Goal: Task Accomplishment & Management: Manage account settings

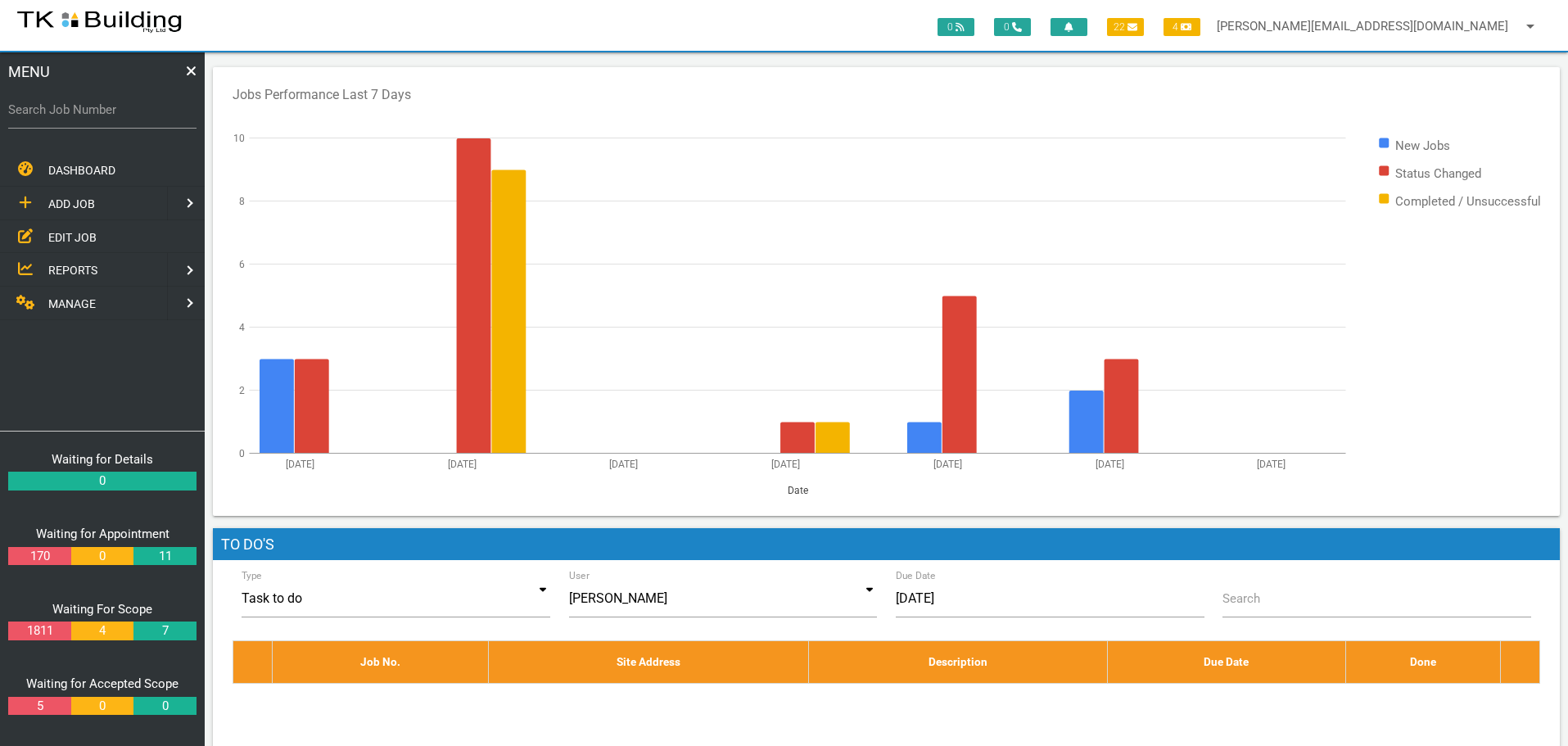
drag, startPoint x: 70, startPoint y: 234, endPoint x: 108, endPoint y: 226, distance: 38.8
click at [70, 234] on span "EDIT JOB" at bounding box center [72, 237] width 48 height 13
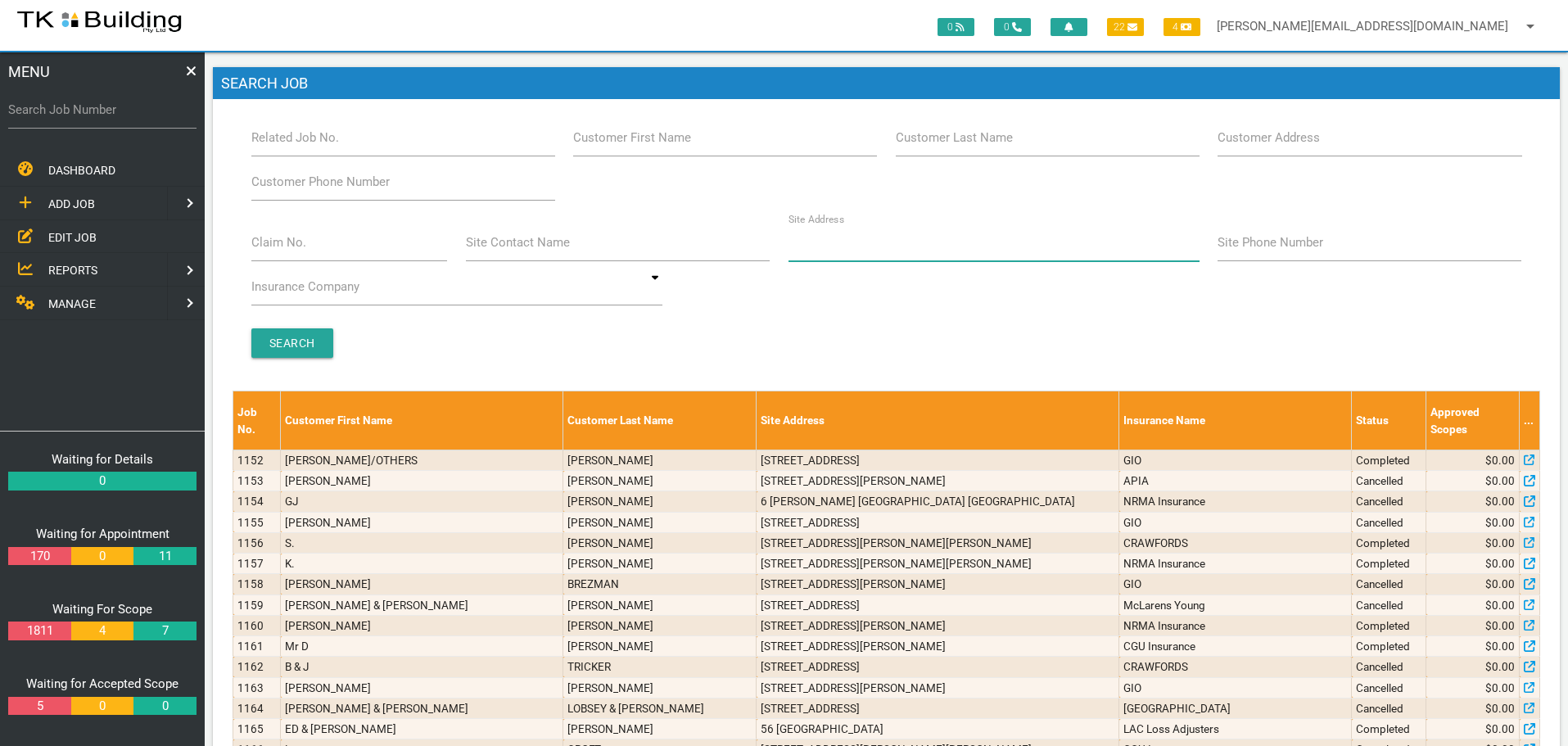
click at [873, 241] on input "Site Address" at bounding box center [993, 242] width 411 height 37
type input "30 patrick"
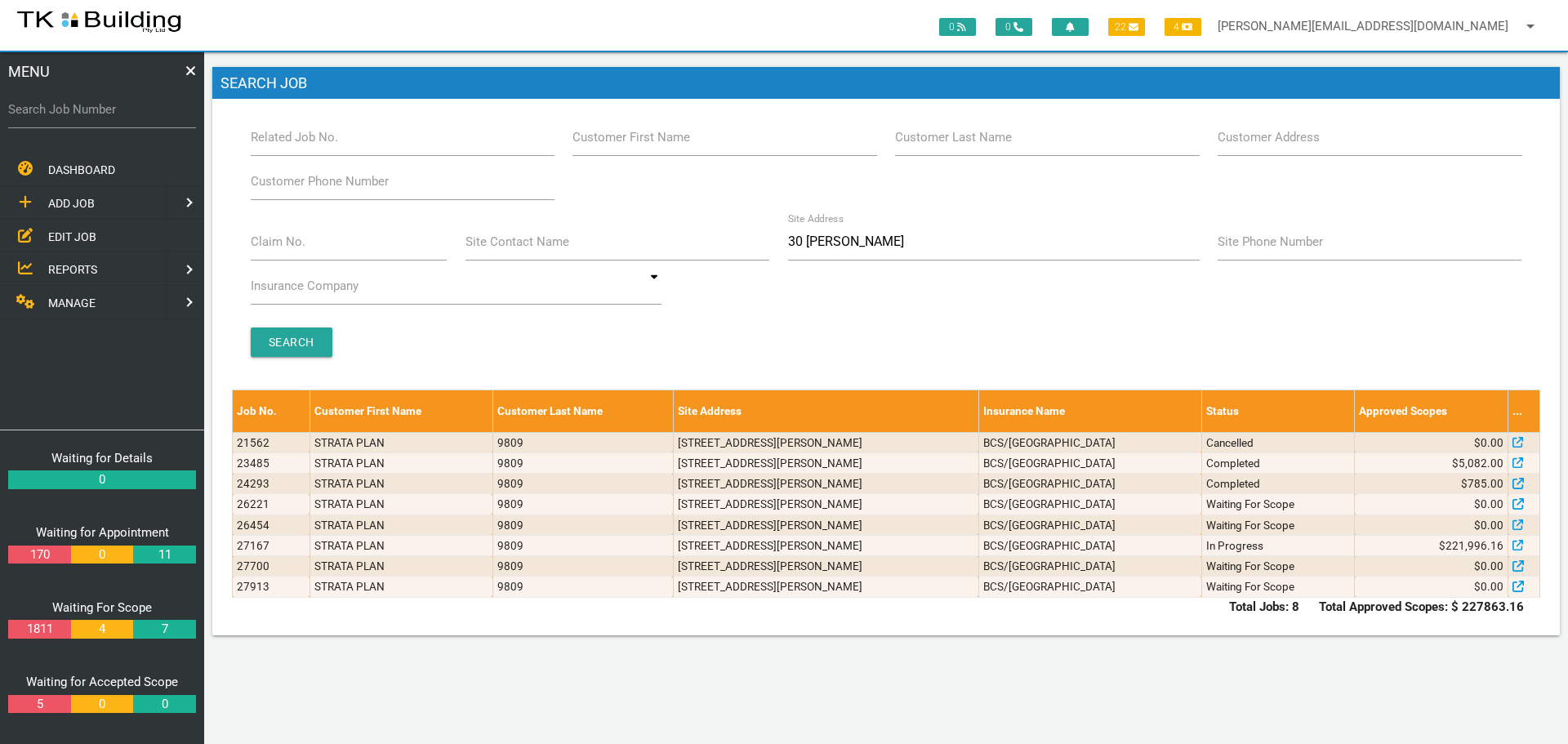
click at [111, 118] on label "Search Job Number" at bounding box center [102, 110] width 187 height 19
click at [111, 118] on input "Search Job Number" at bounding box center [102, 109] width 187 height 37
type input "28108"
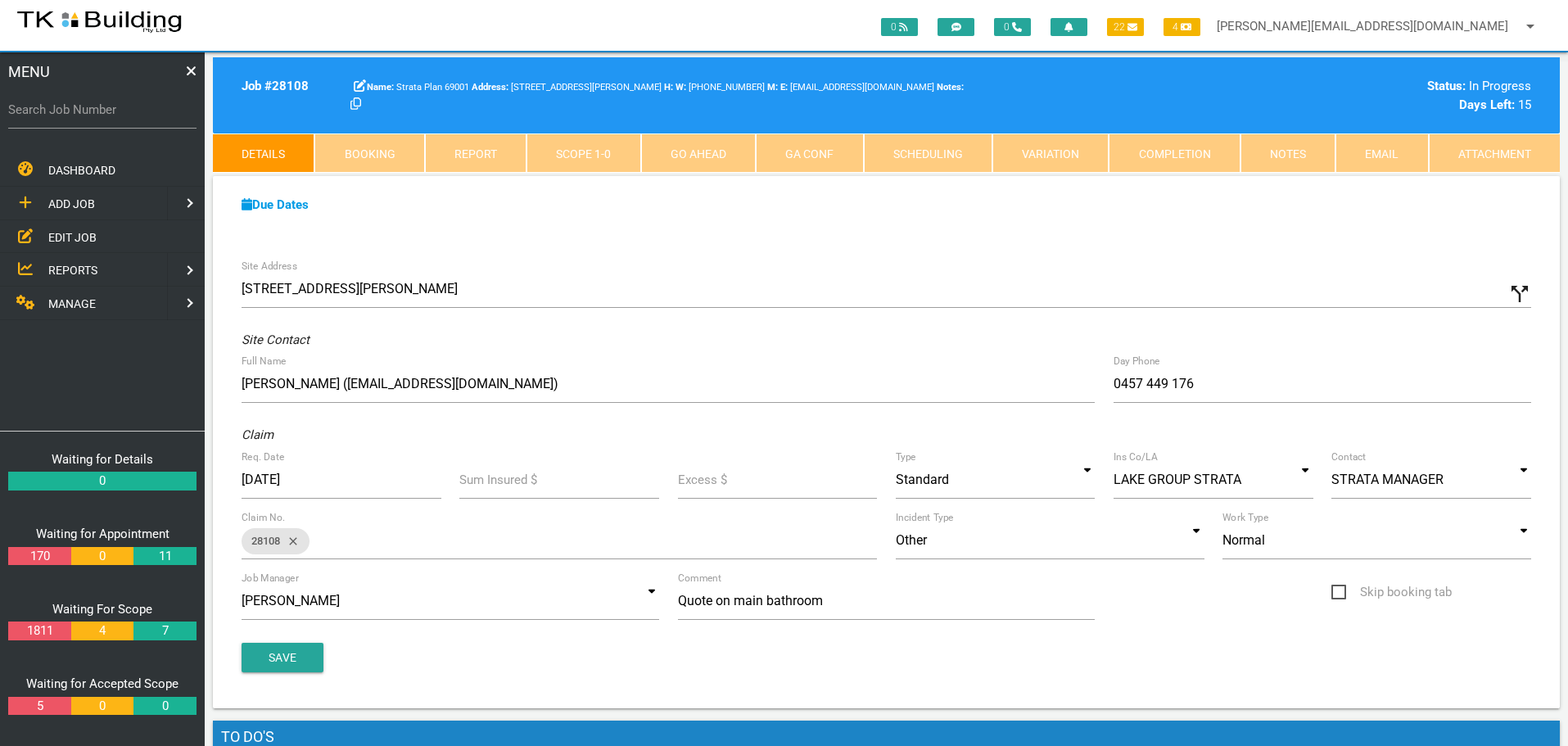
click at [62, 233] on span "EDIT JOB" at bounding box center [72, 237] width 48 height 13
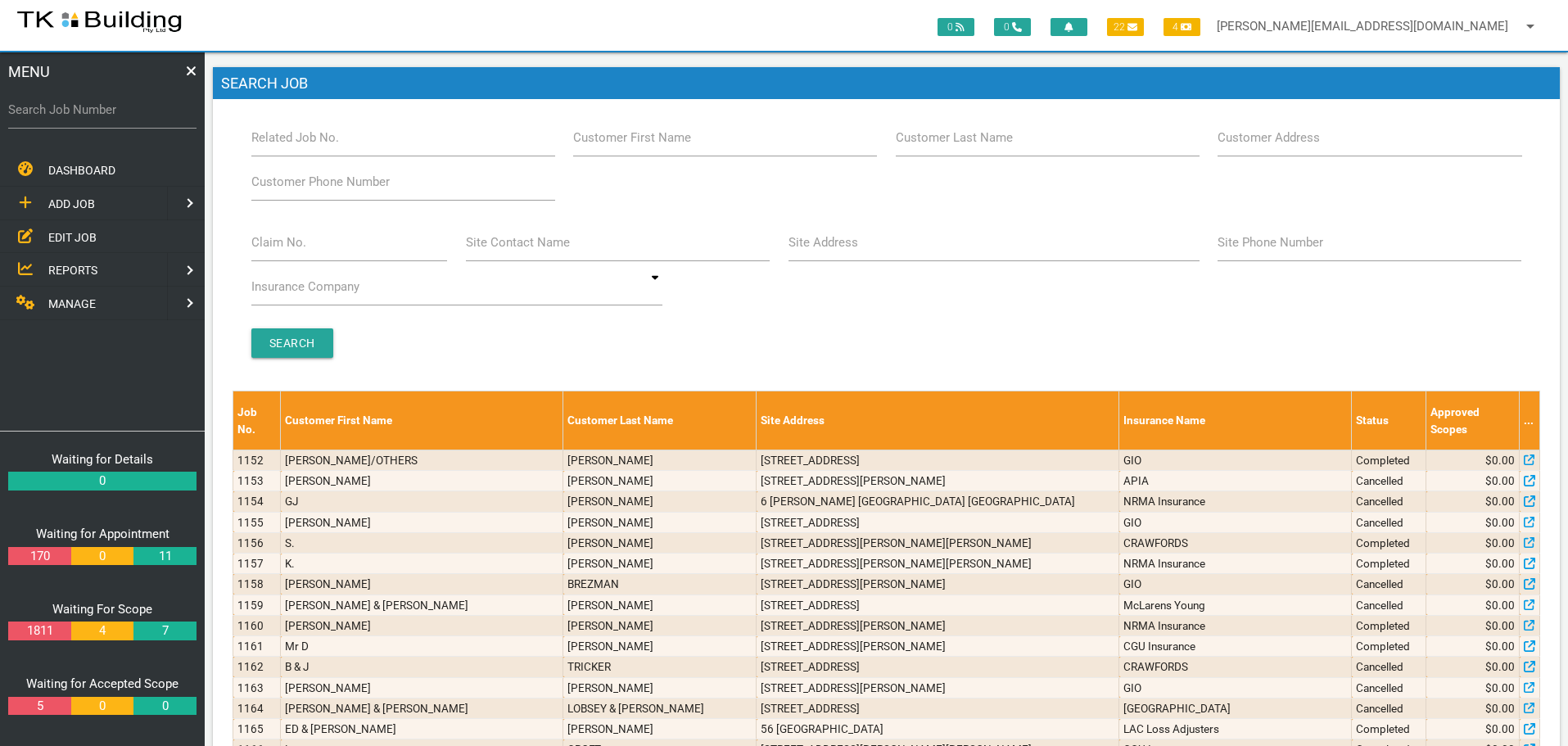
click at [933, 140] on label "Customer Last Name" at bounding box center [954, 137] width 117 height 19
click at [933, 140] on input "Customer Last Name" at bounding box center [1047, 137] width 304 height 37
type input "80605"
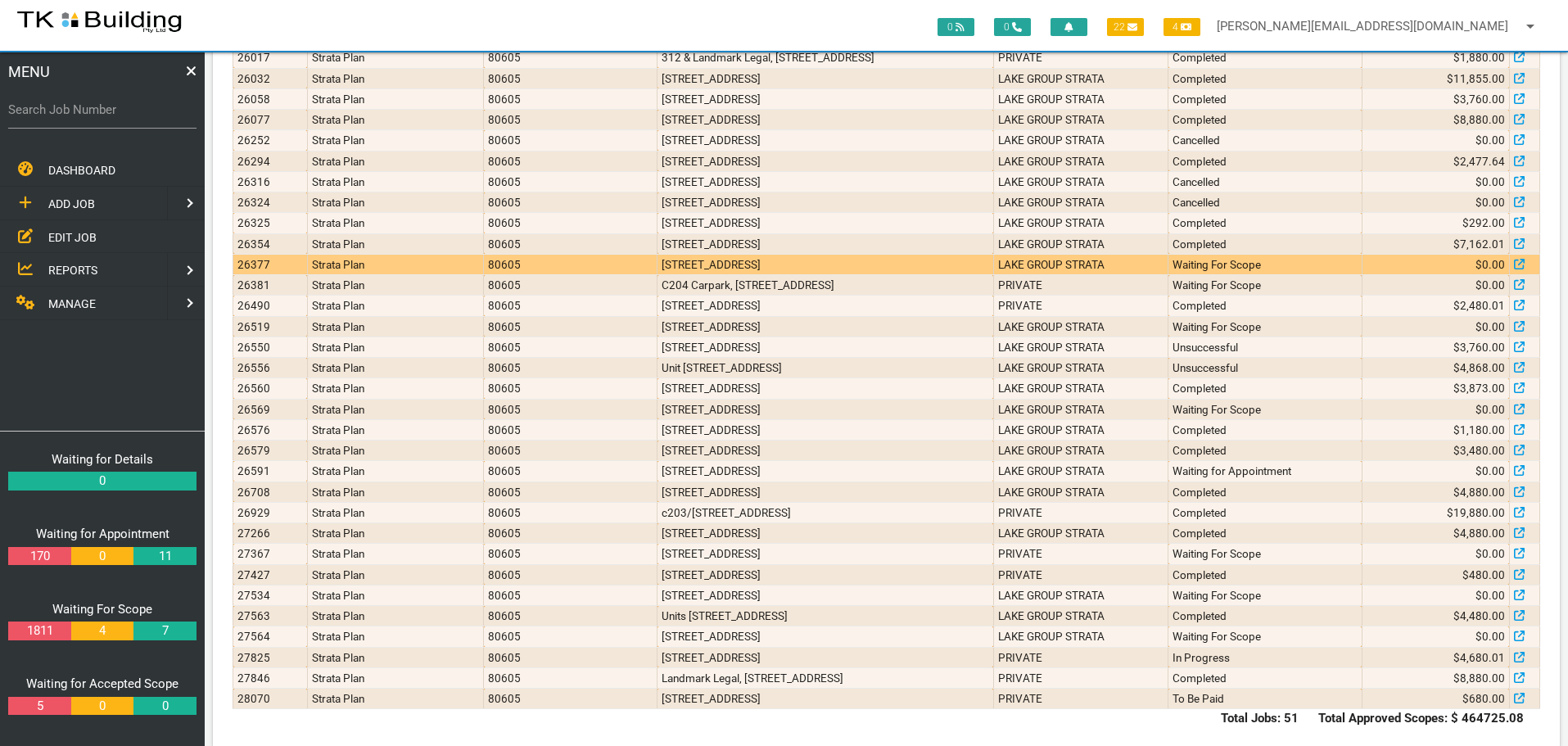
scroll to position [801, 0]
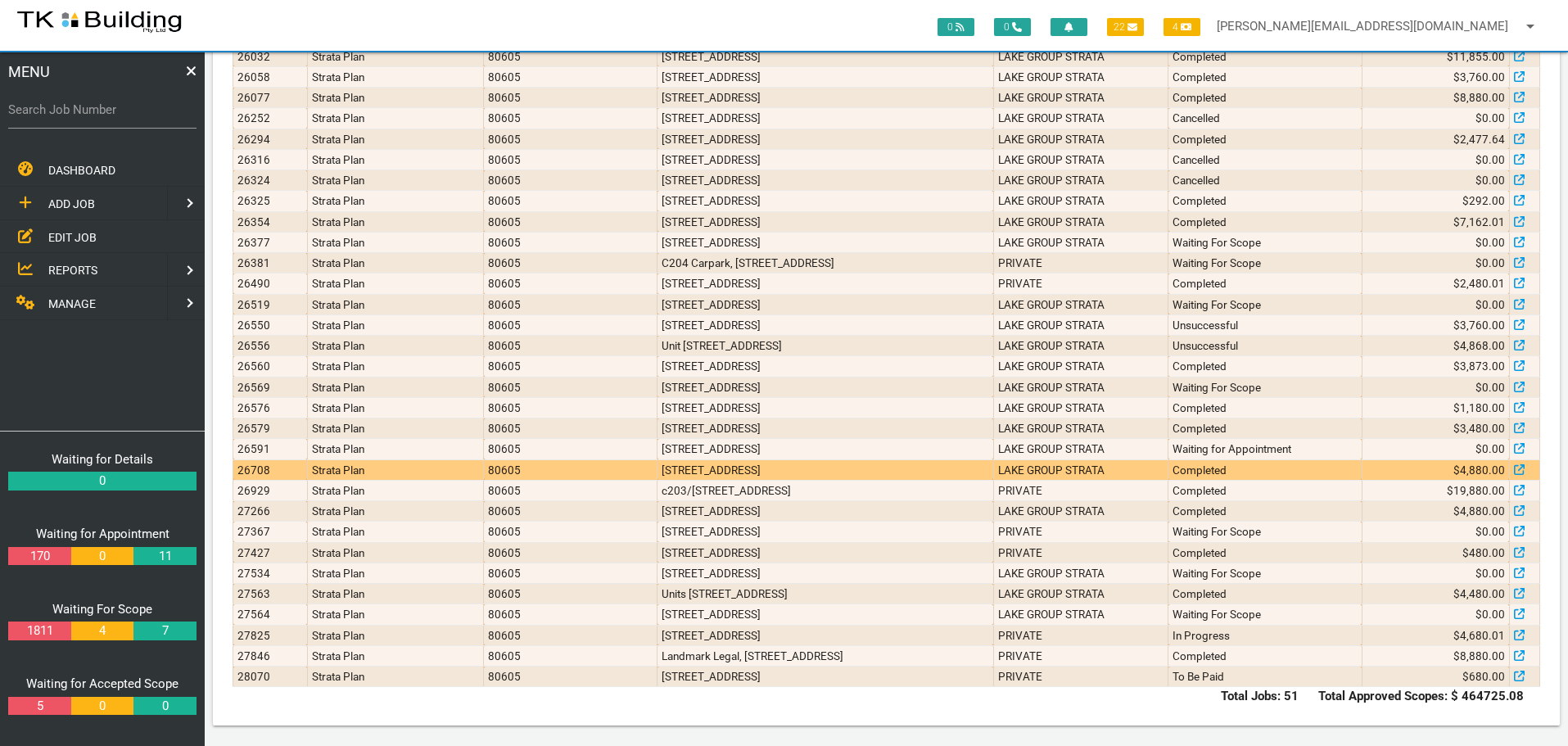
click at [670, 478] on td "305/215 Pacific Hwy, Charlestown NSW 2290, Australia" at bounding box center [825, 469] width 336 height 21
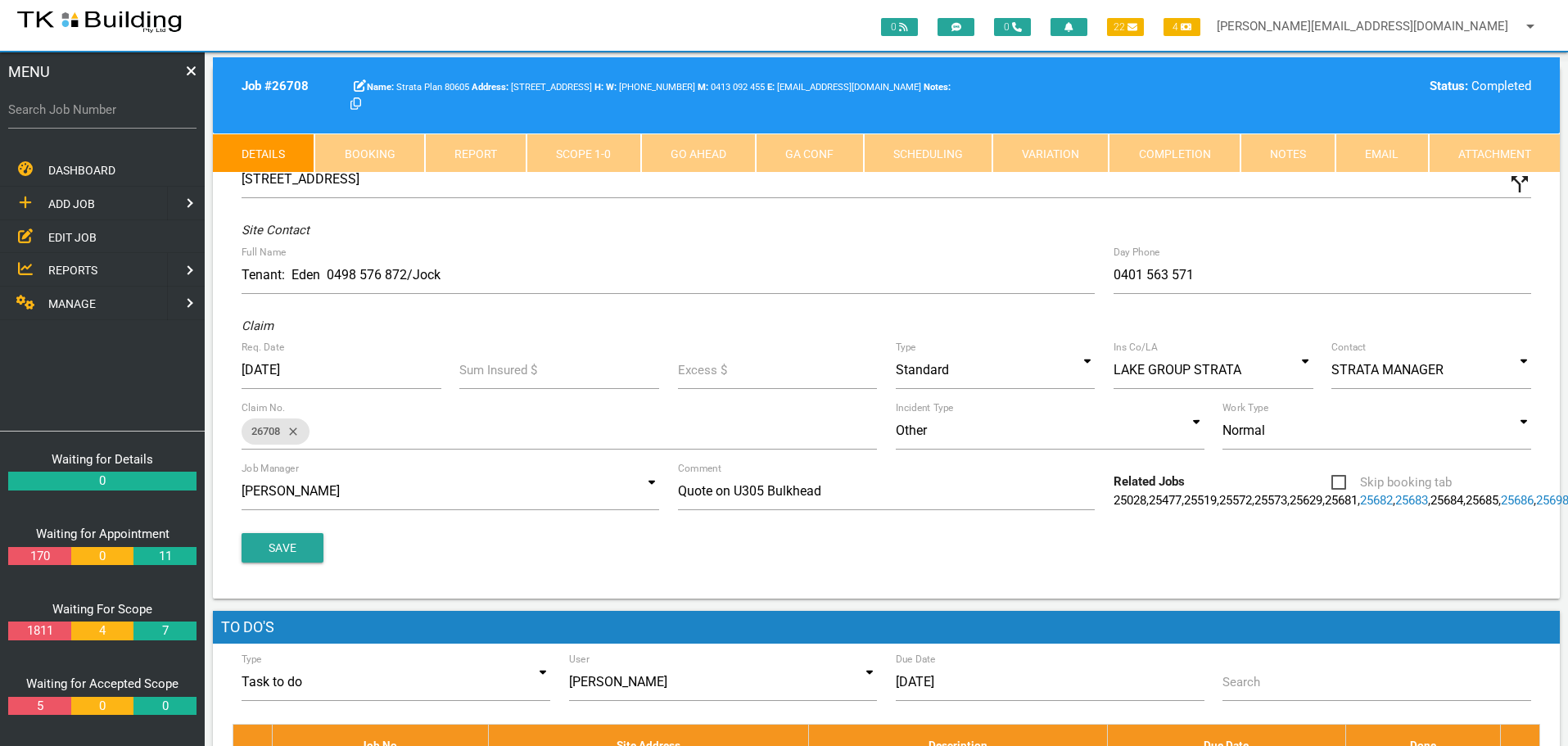
click at [1297, 159] on link "Notes" at bounding box center [1287, 152] width 95 height 39
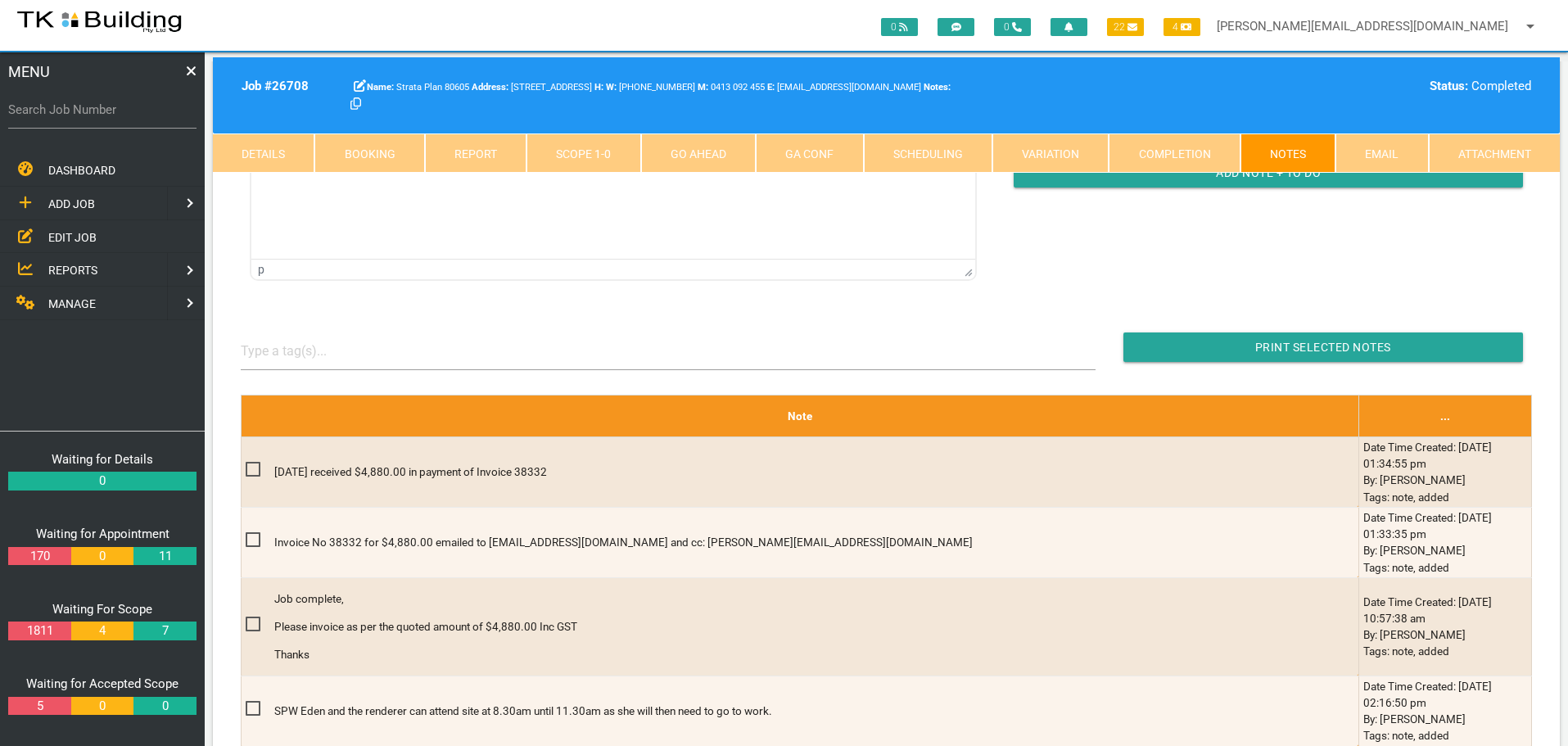
scroll to position [328, 0]
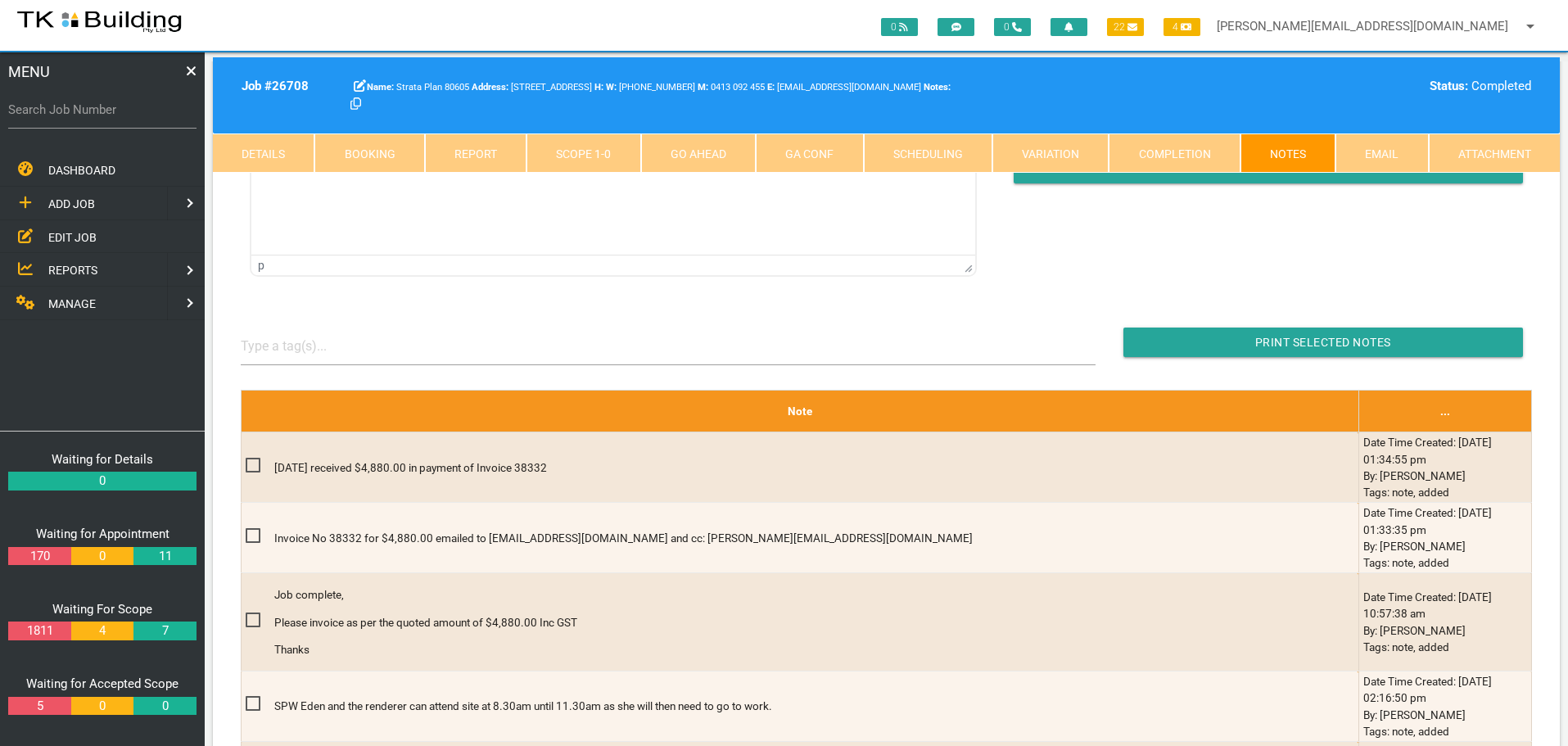
click at [75, 233] on span "EDIT JOB" at bounding box center [72, 237] width 48 height 13
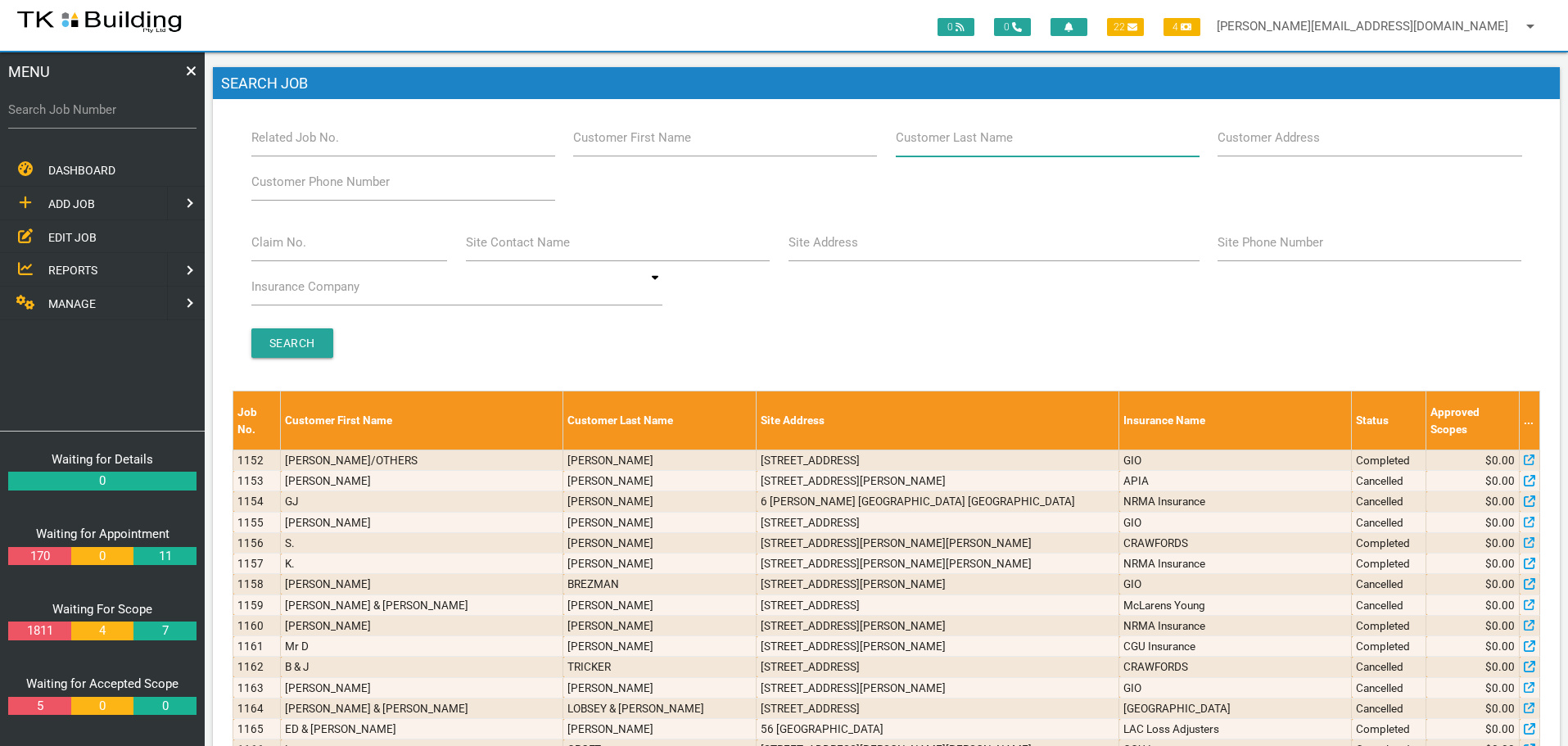
click at [1022, 142] on input "Customer Last Name" at bounding box center [1047, 137] width 304 height 37
type input "63166"
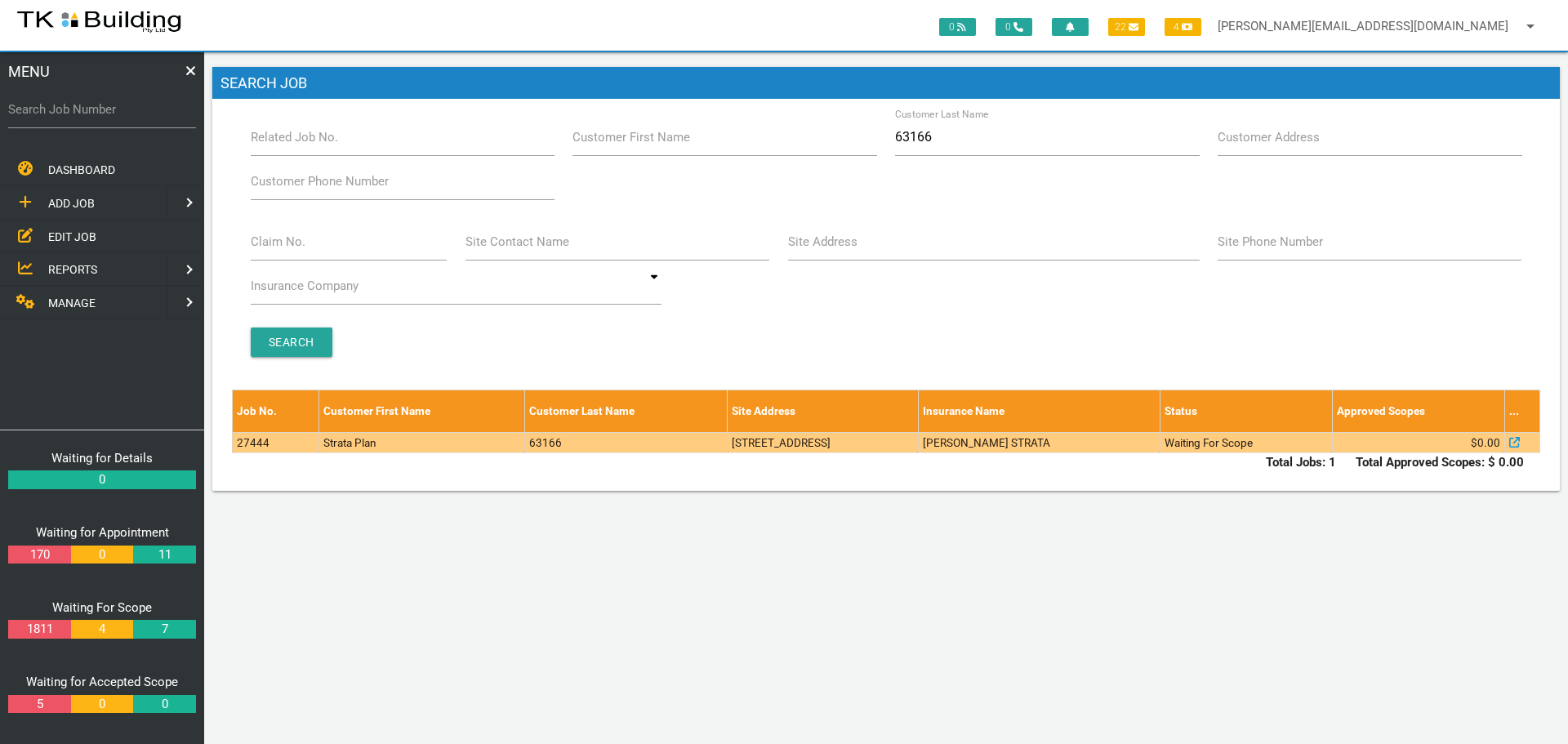
click at [919, 445] on td "5 Turrug St, Whitebridge NSW 2290, Australia" at bounding box center [822, 442] width 191 height 21
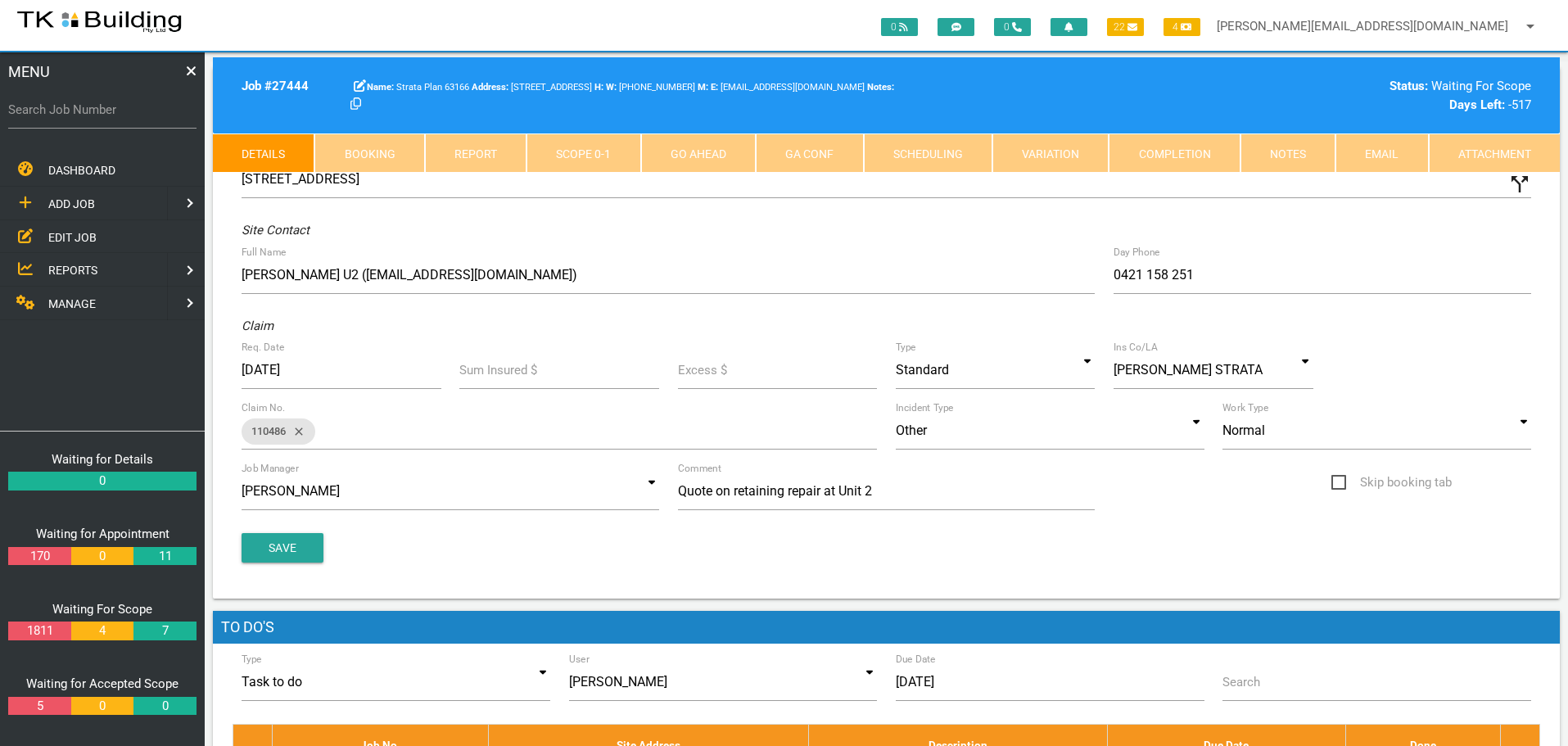
click at [1297, 145] on link "Notes" at bounding box center [1287, 152] width 95 height 39
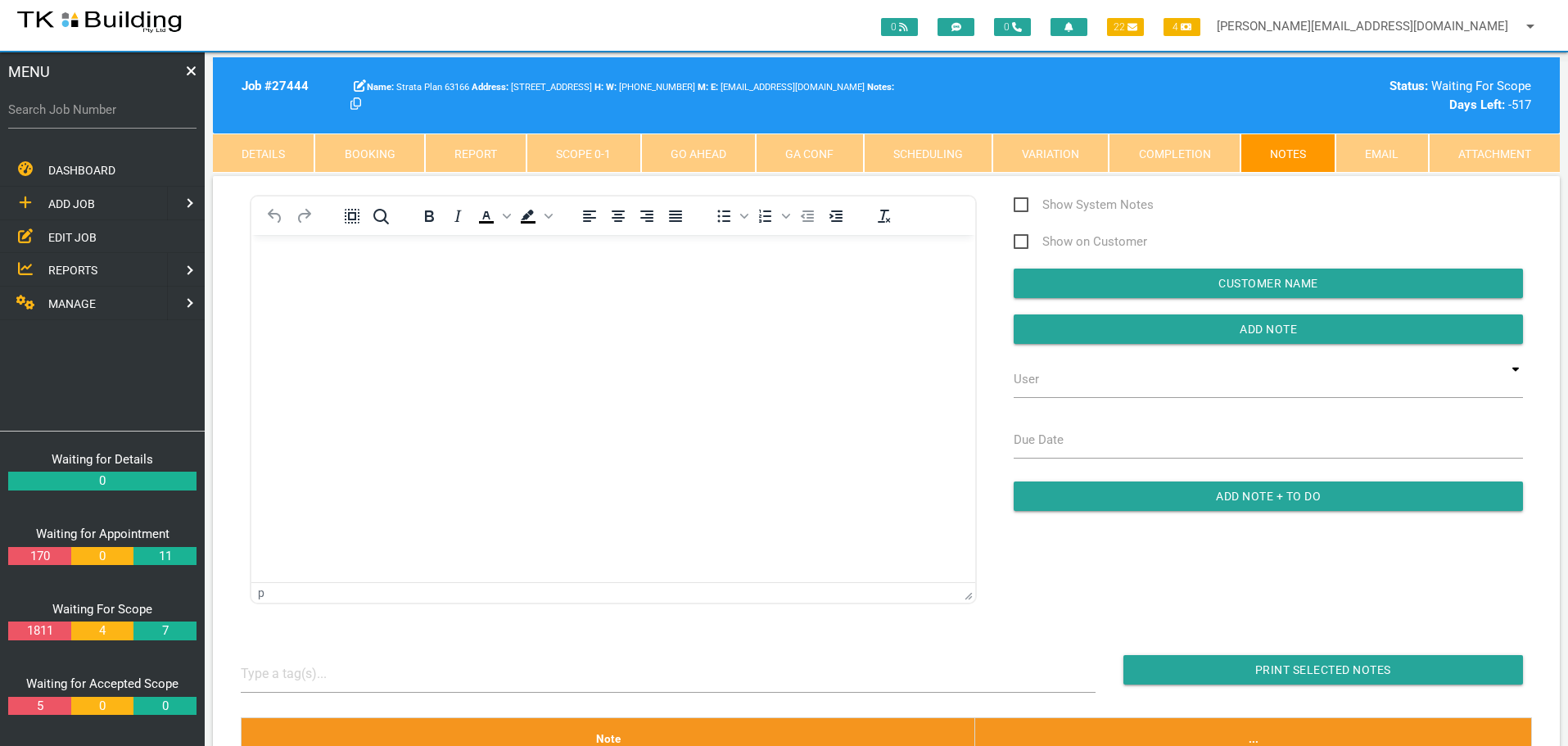
click at [76, 237] on span "EDIT JOB" at bounding box center [72, 237] width 48 height 13
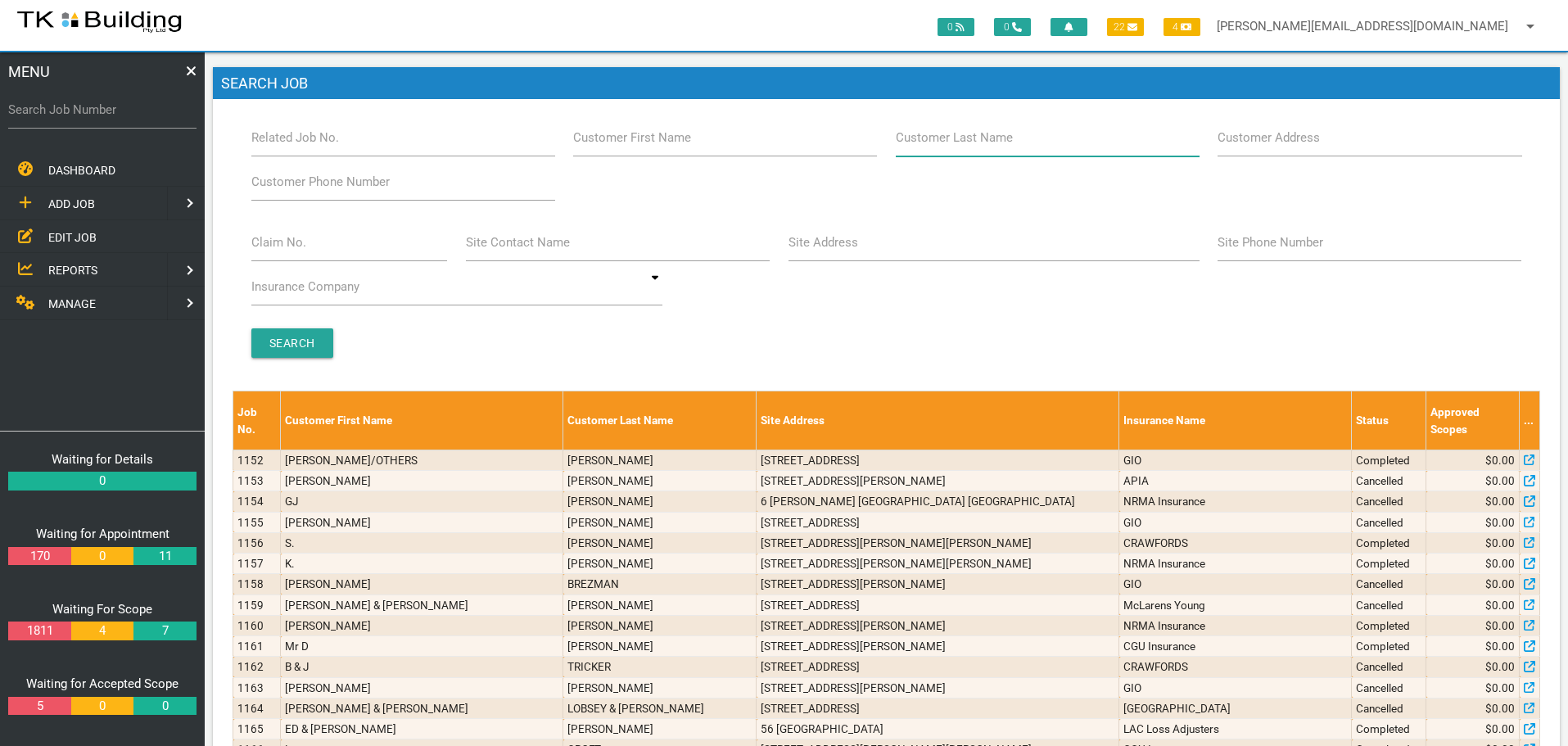
click at [1029, 136] on input "Customer Last Name" at bounding box center [1047, 137] width 304 height 37
type input "19449"
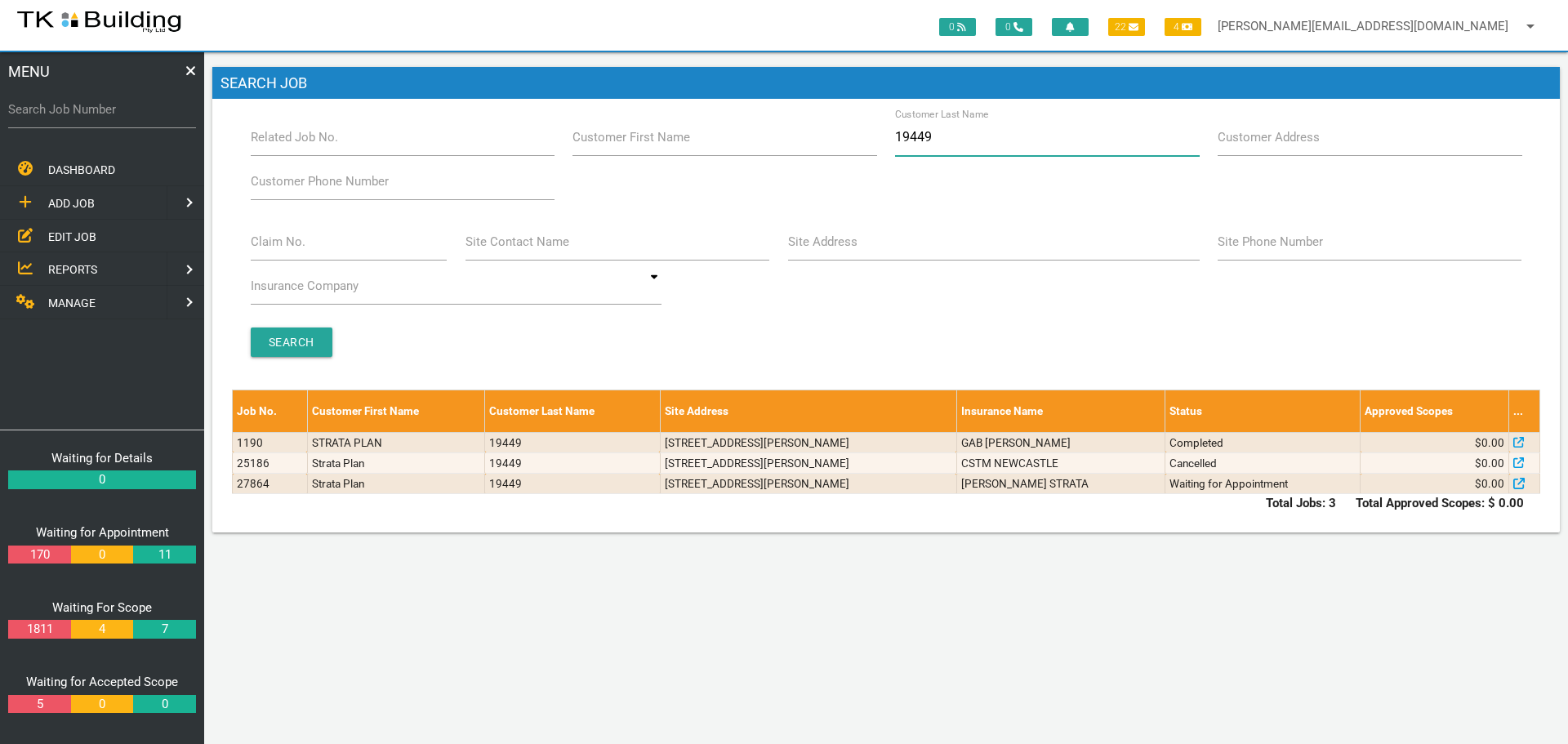
click at [969, 134] on input "19449" at bounding box center [1047, 136] width 304 height 37
type input "1"
type input "57415"
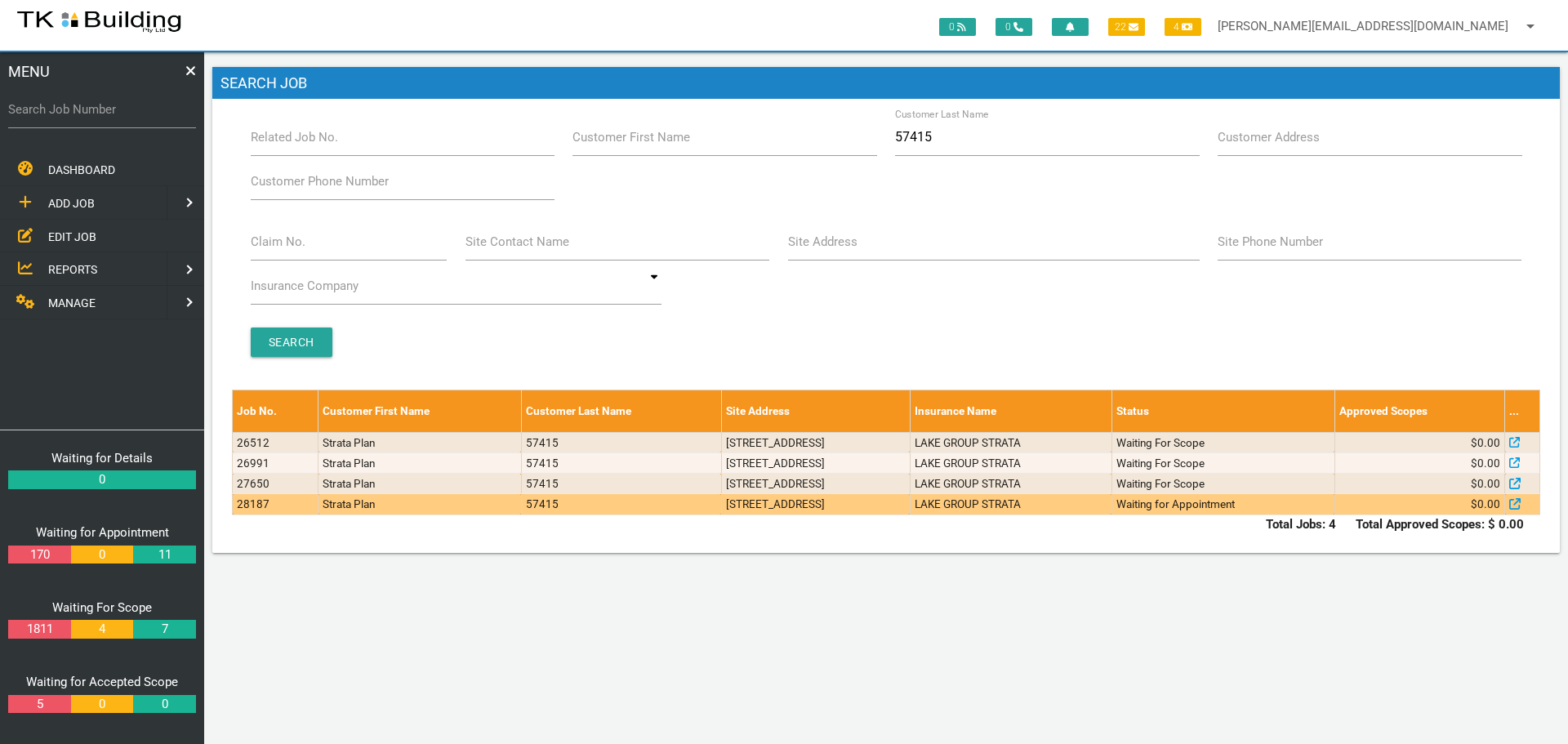
click at [910, 506] on td "14/301 Hillsborough Rd, Warners Bay NSW 2282, Australia" at bounding box center [815, 504] width 188 height 21
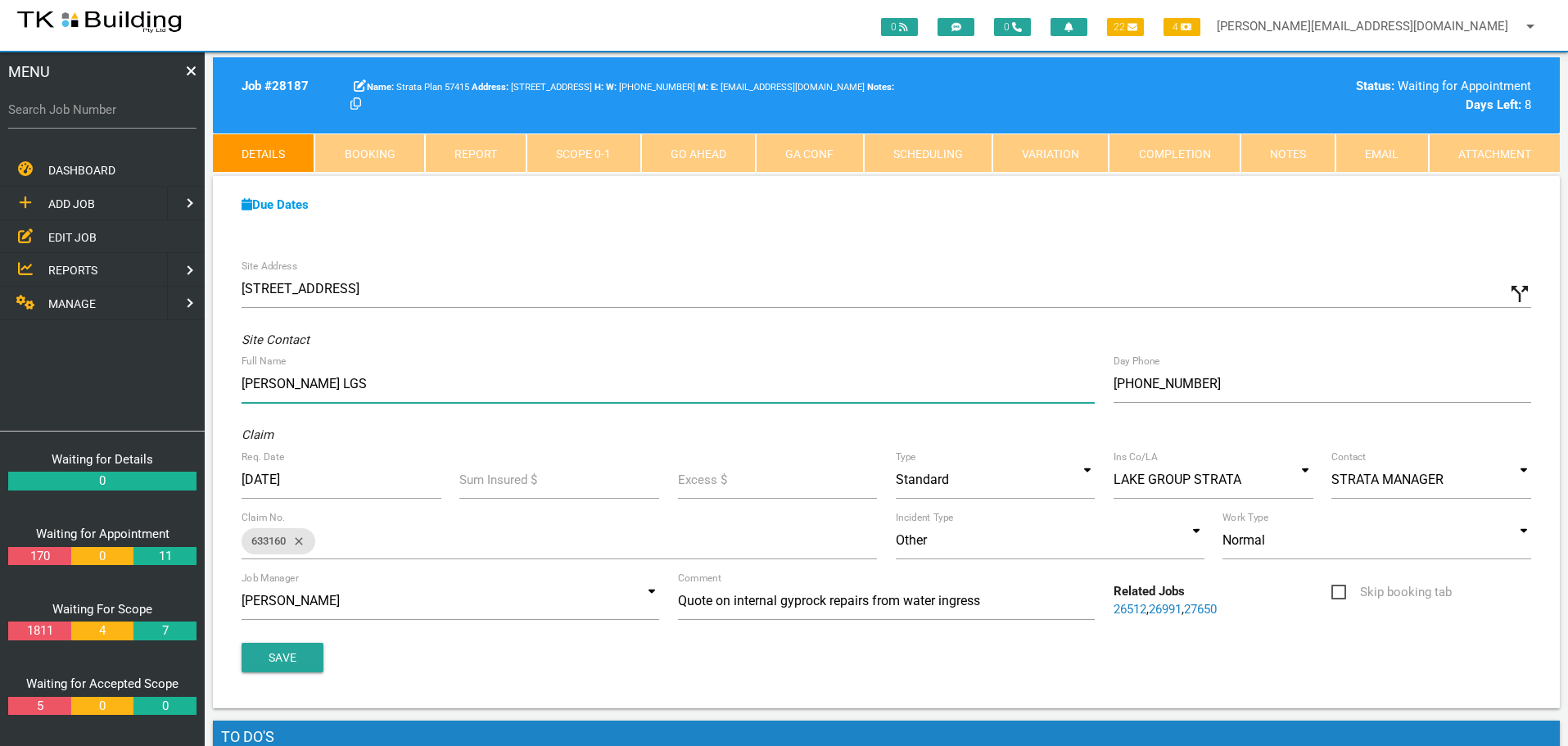
click at [342, 387] on input "Tom LGS" at bounding box center [668, 383] width 854 height 37
type input "Tom LGS 4942 3305 Remonda"
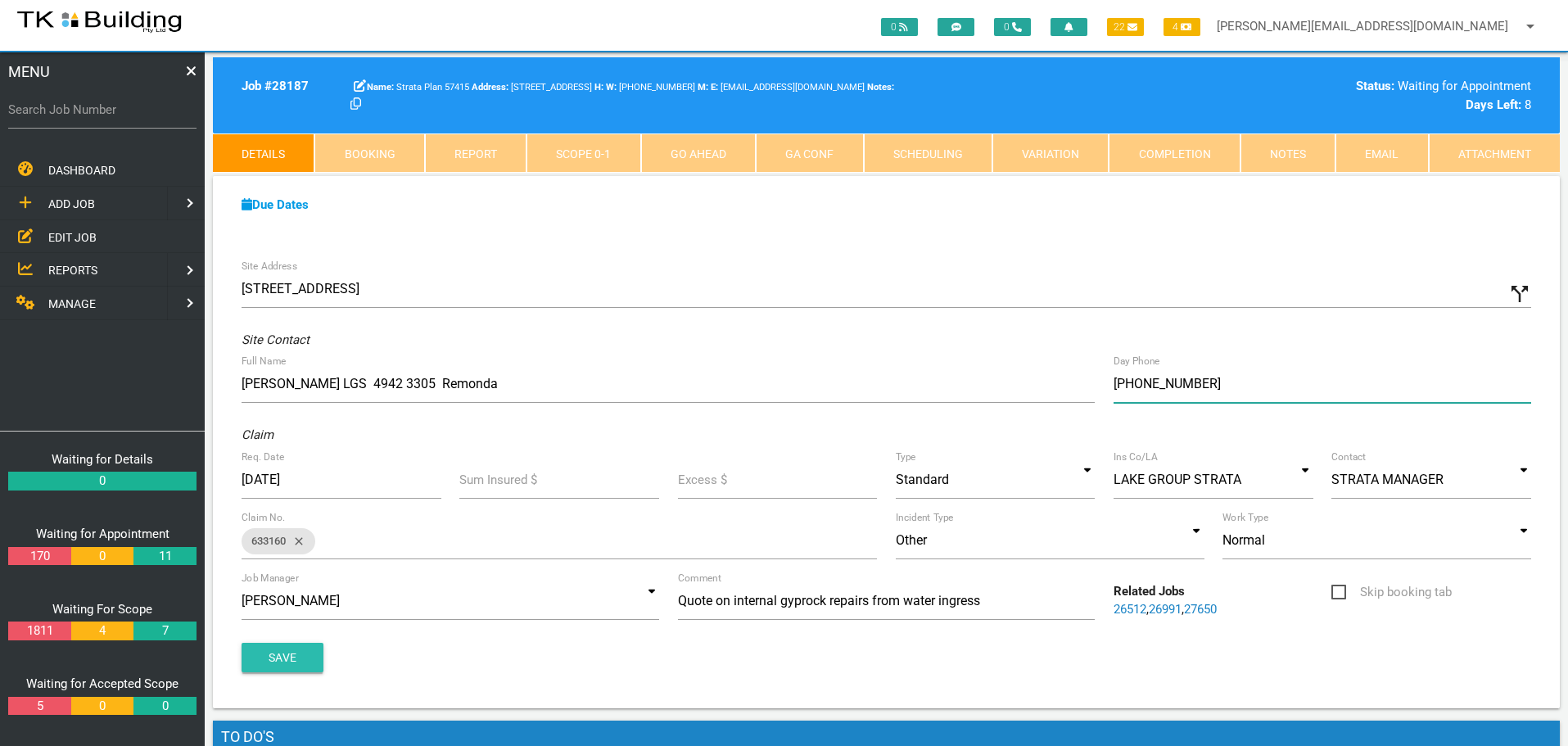
type input "(04) 1433 6933"
click at [274, 657] on button "Save" at bounding box center [282, 657] width 82 height 30
click at [307, 657] on button "Save" at bounding box center [282, 657] width 82 height 30
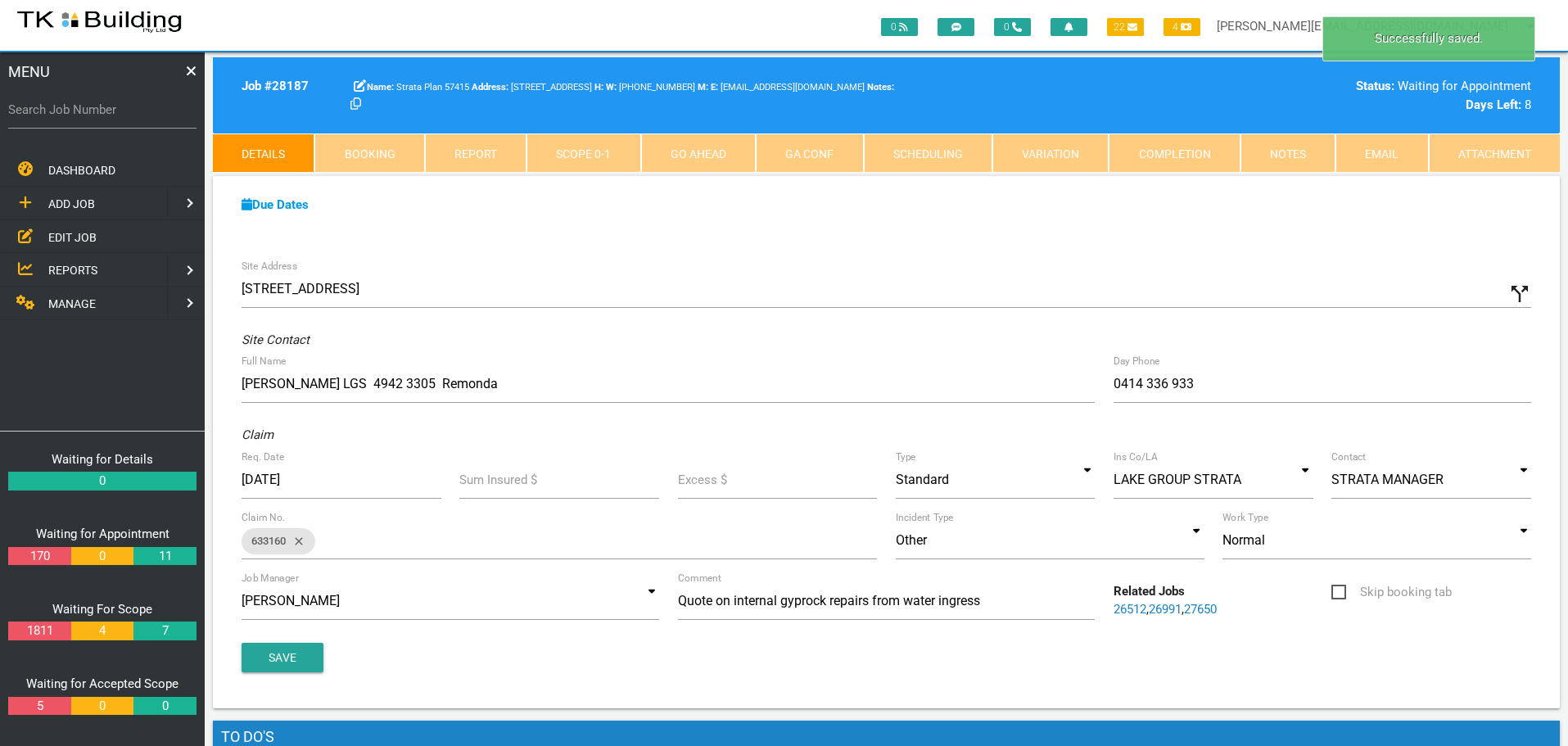
click at [66, 236] on span "EDIT JOB" at bounding box center [72, 237] width 48 height 13
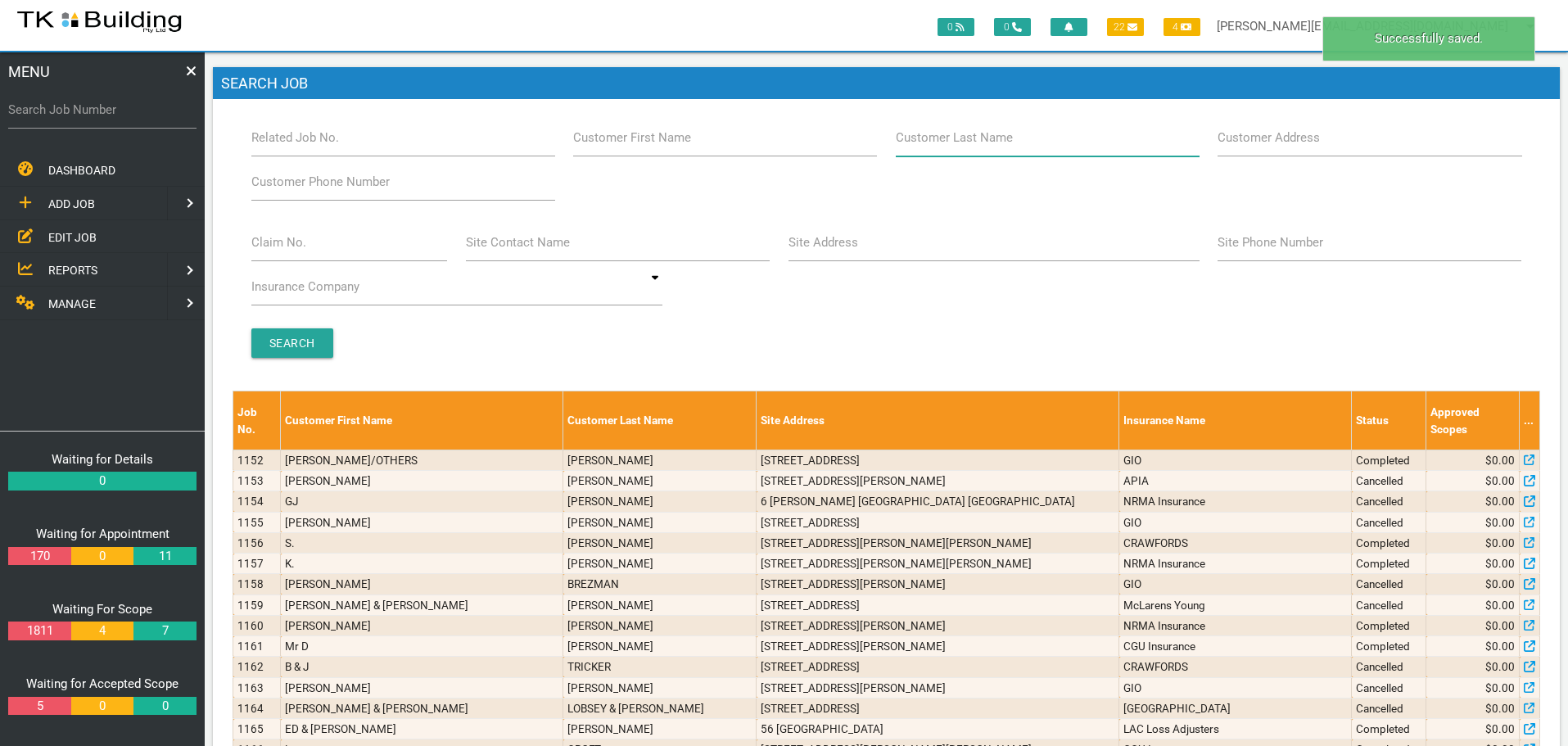
click at [981, 152] on input "Customer Last Name" at bounding box center [1047, 137] width 304 height 37
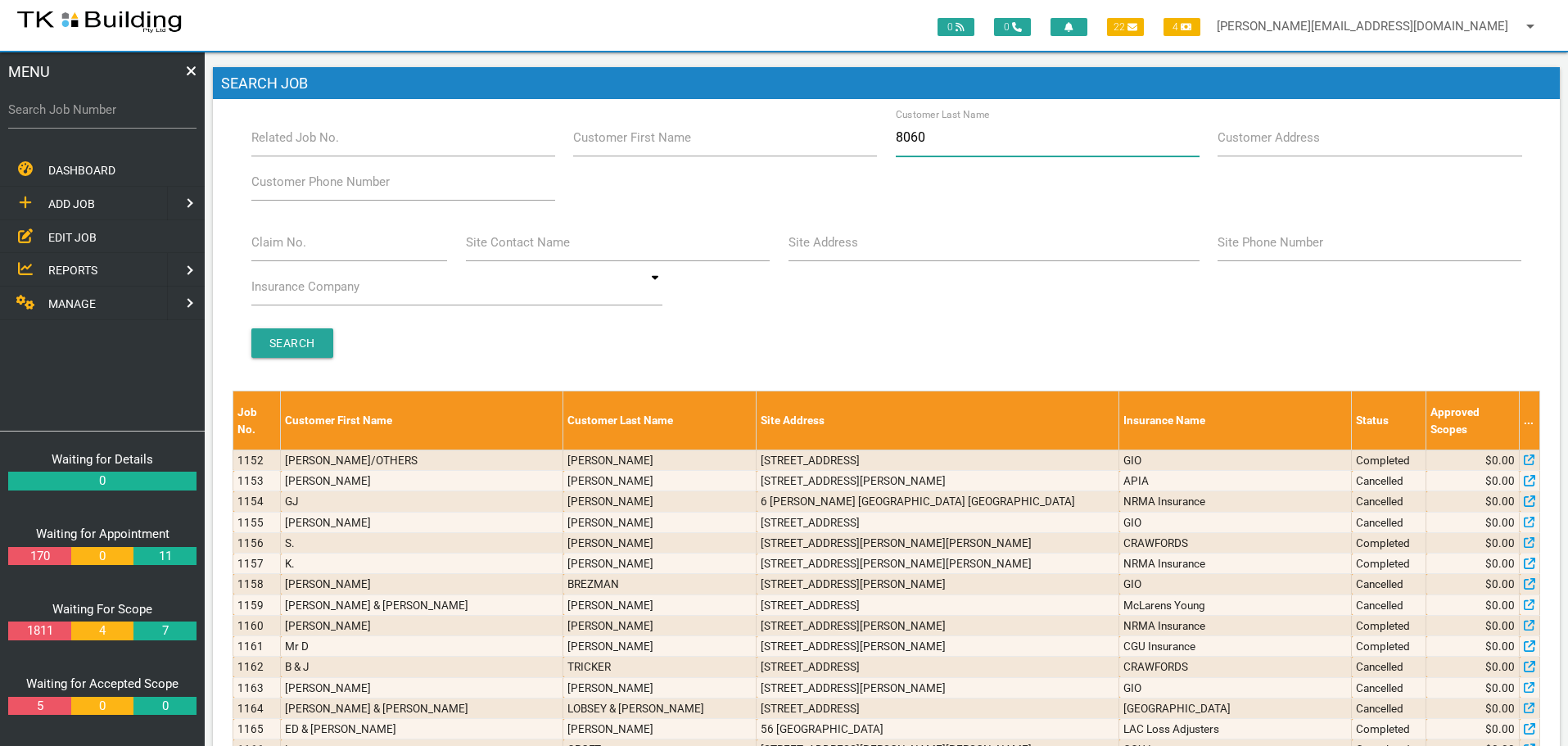
type input "80605"
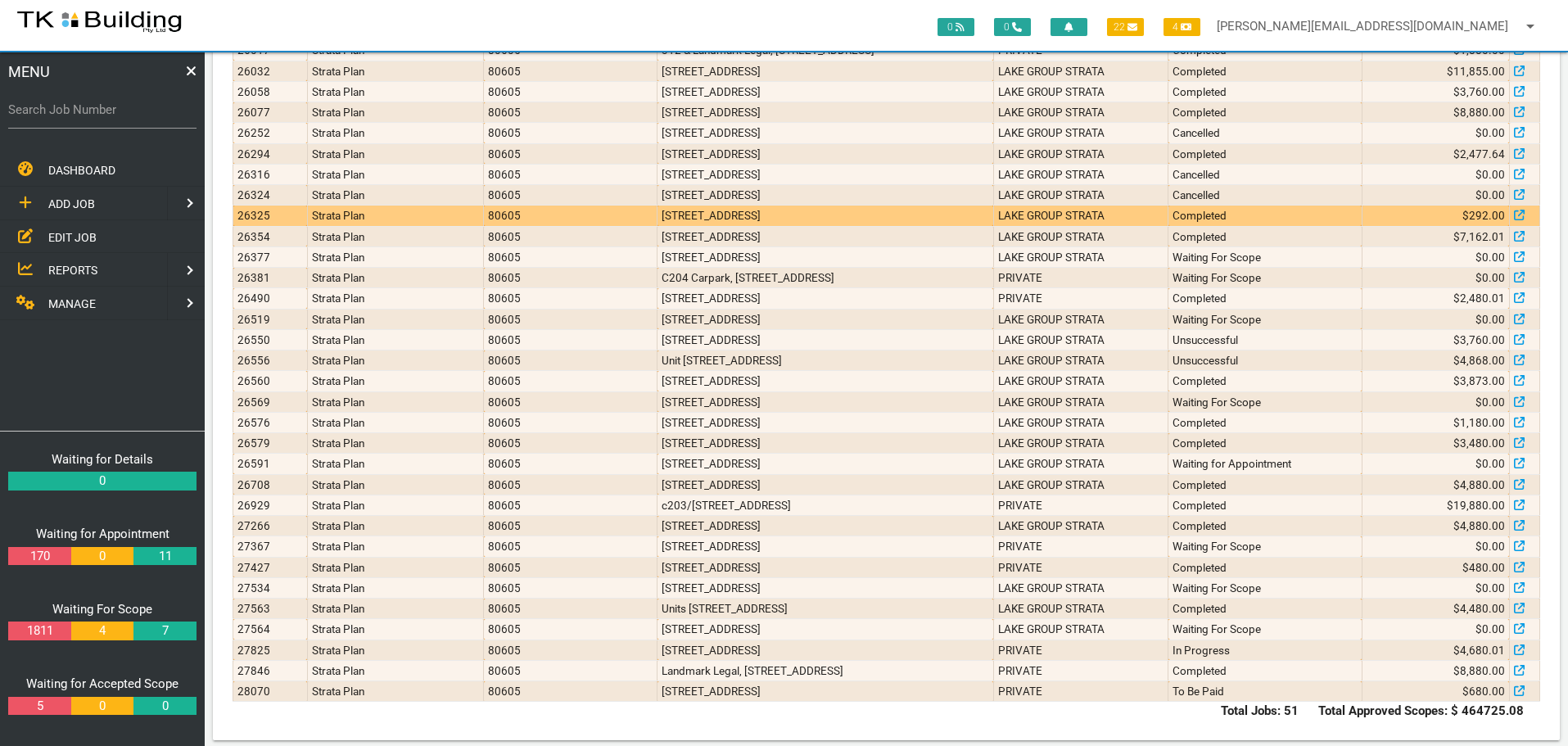
scroll to position [801, 0]
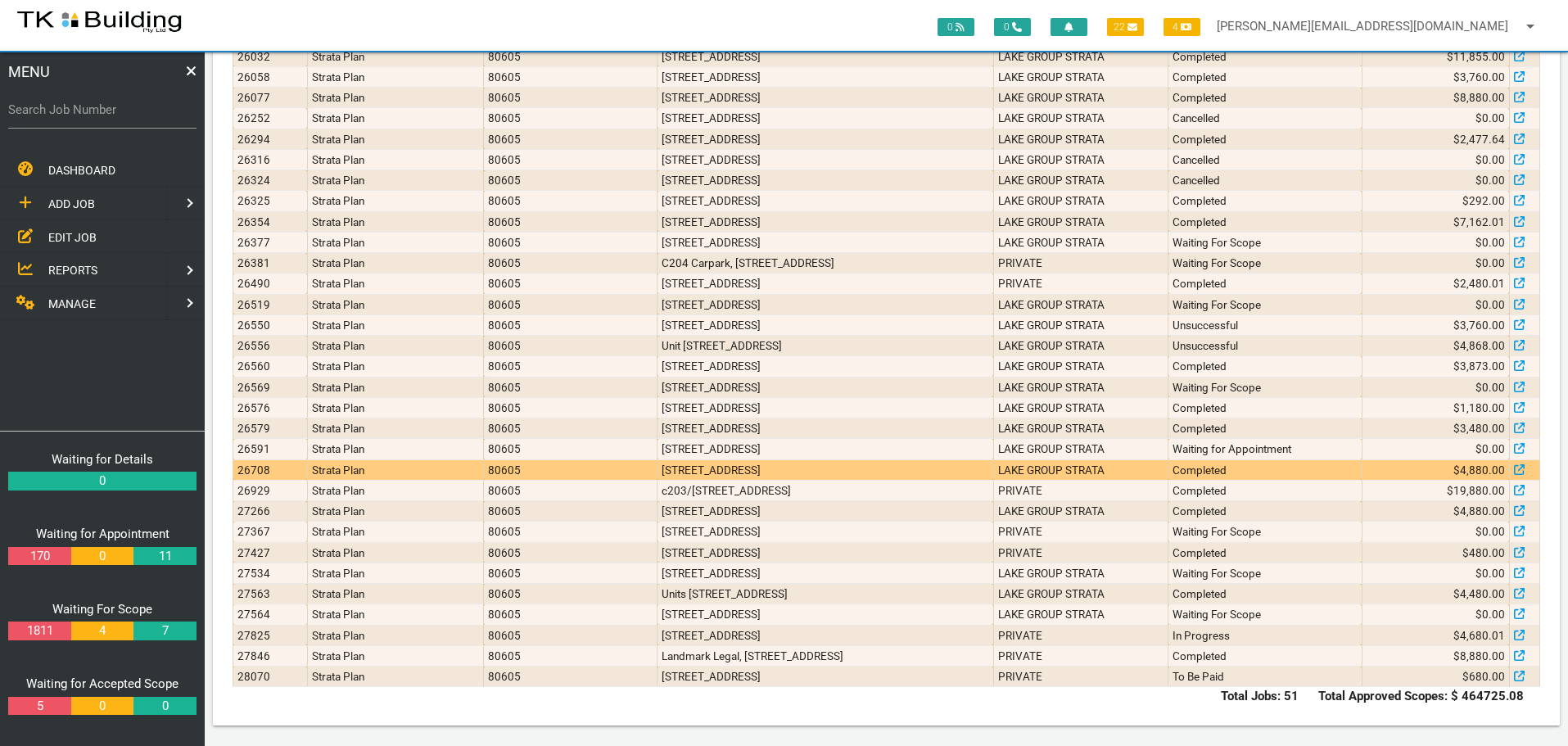
click at [657, 472] on td "305/215 Pacific Hwy, Charlestown NSW 2290, Australia" at bounding box center [825, 469] width 336 height 21
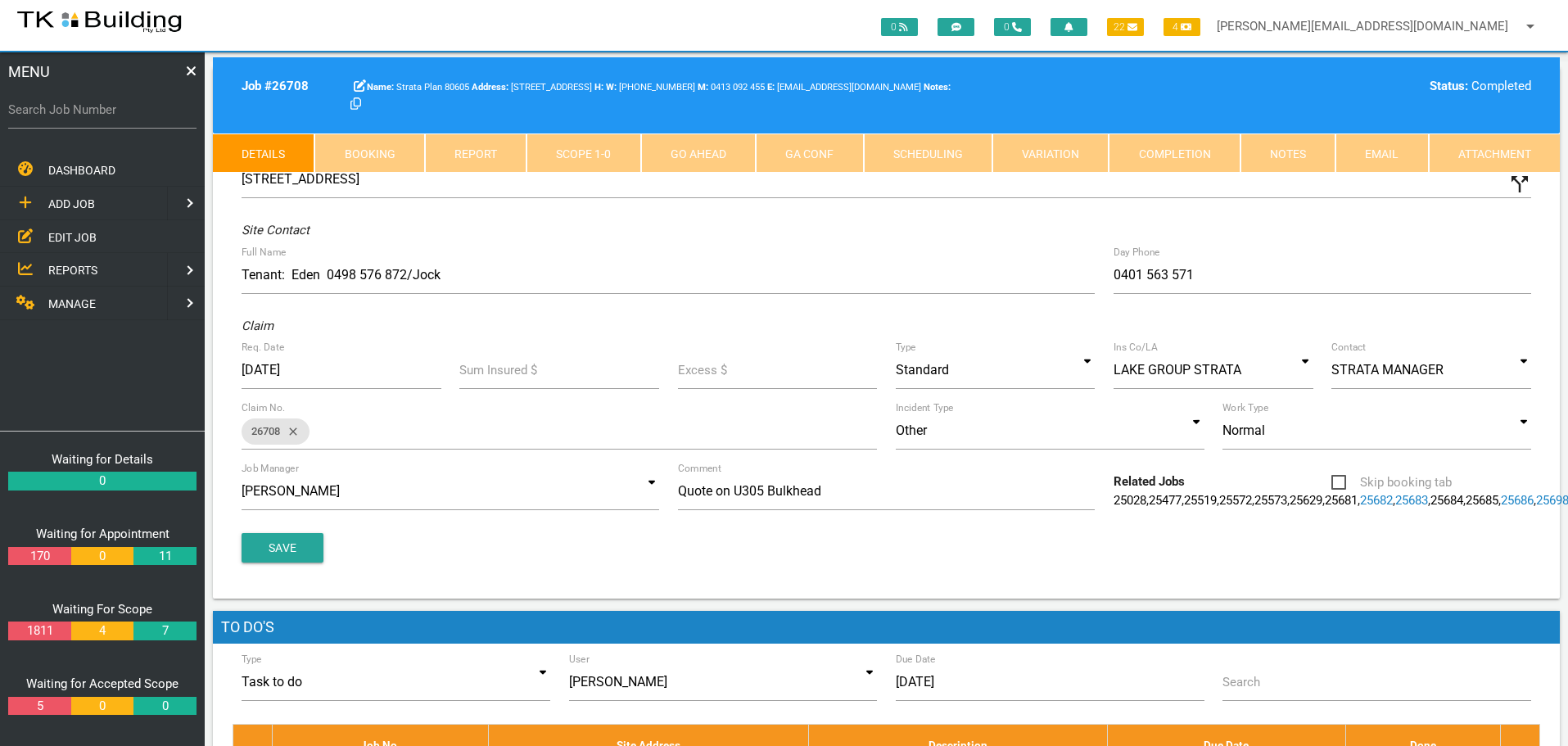
click at [607, 155] on link "Scope 1 - 0" at bounding box center [583, 152] width 113 height 39
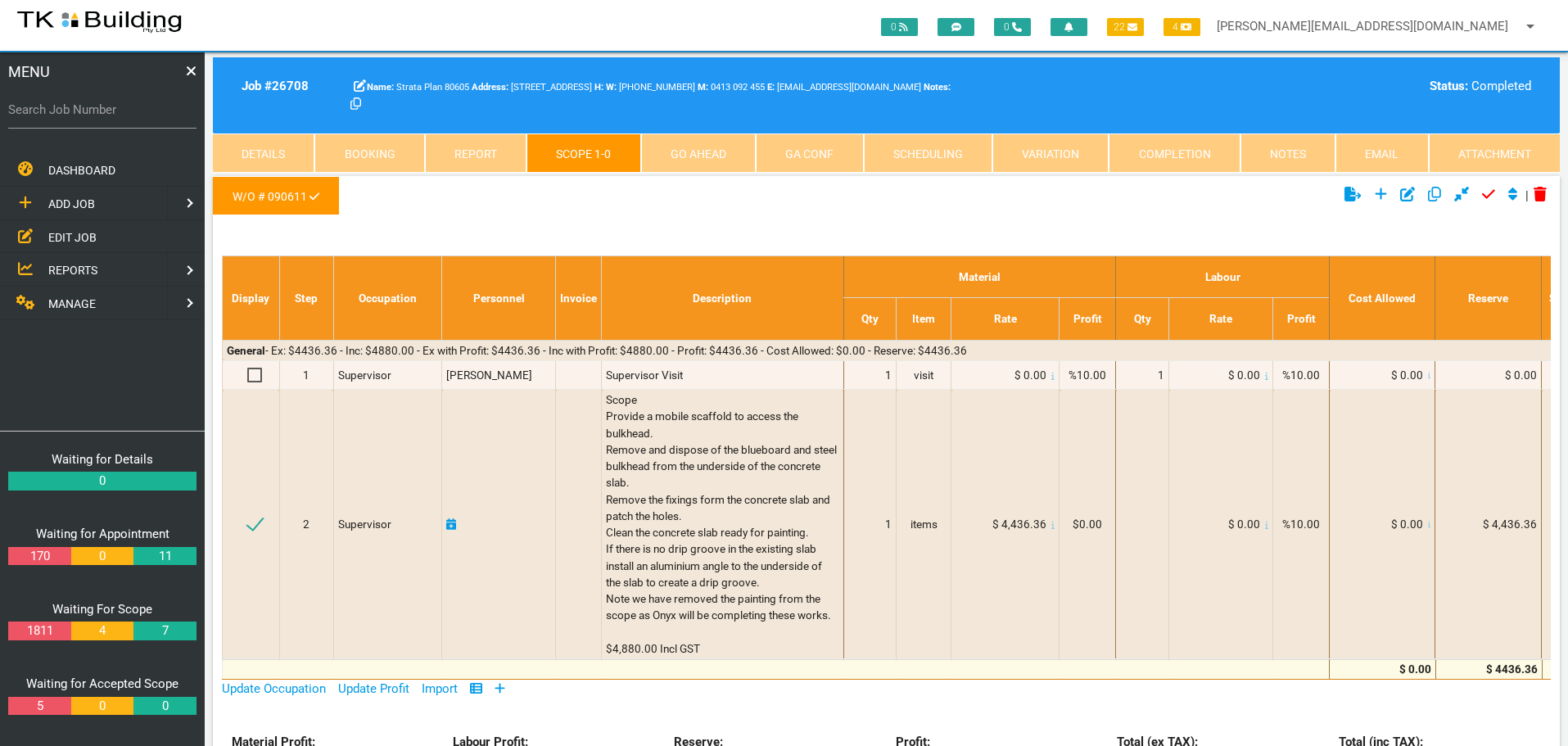
click at [60, 233] on span "EDIT JOB" at bounding box center [72, 237] width 48 height 13
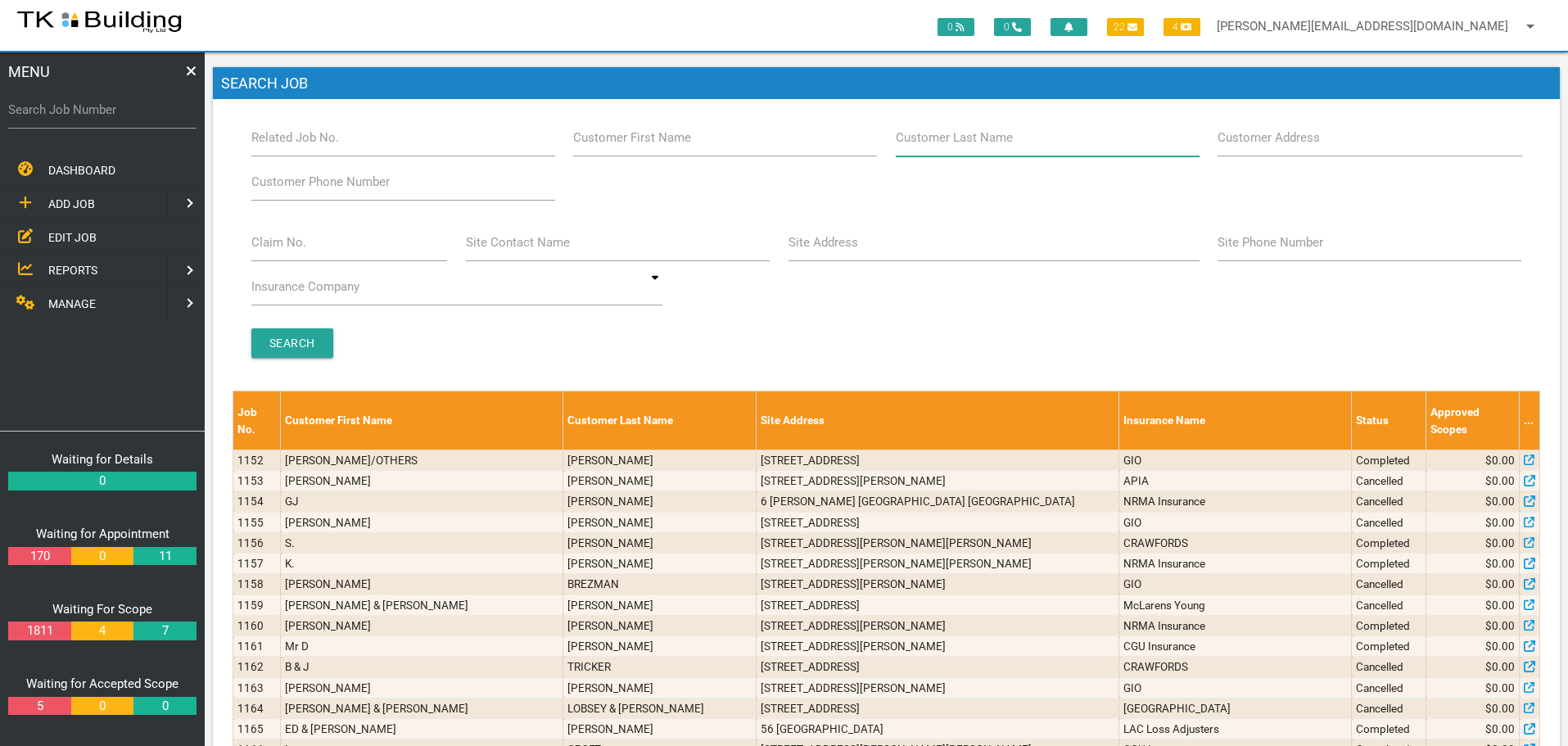
click at [957, 147] on input "Customer Last Name" at bounding box center [1047, 137] width 304 height 37
type input "80605"
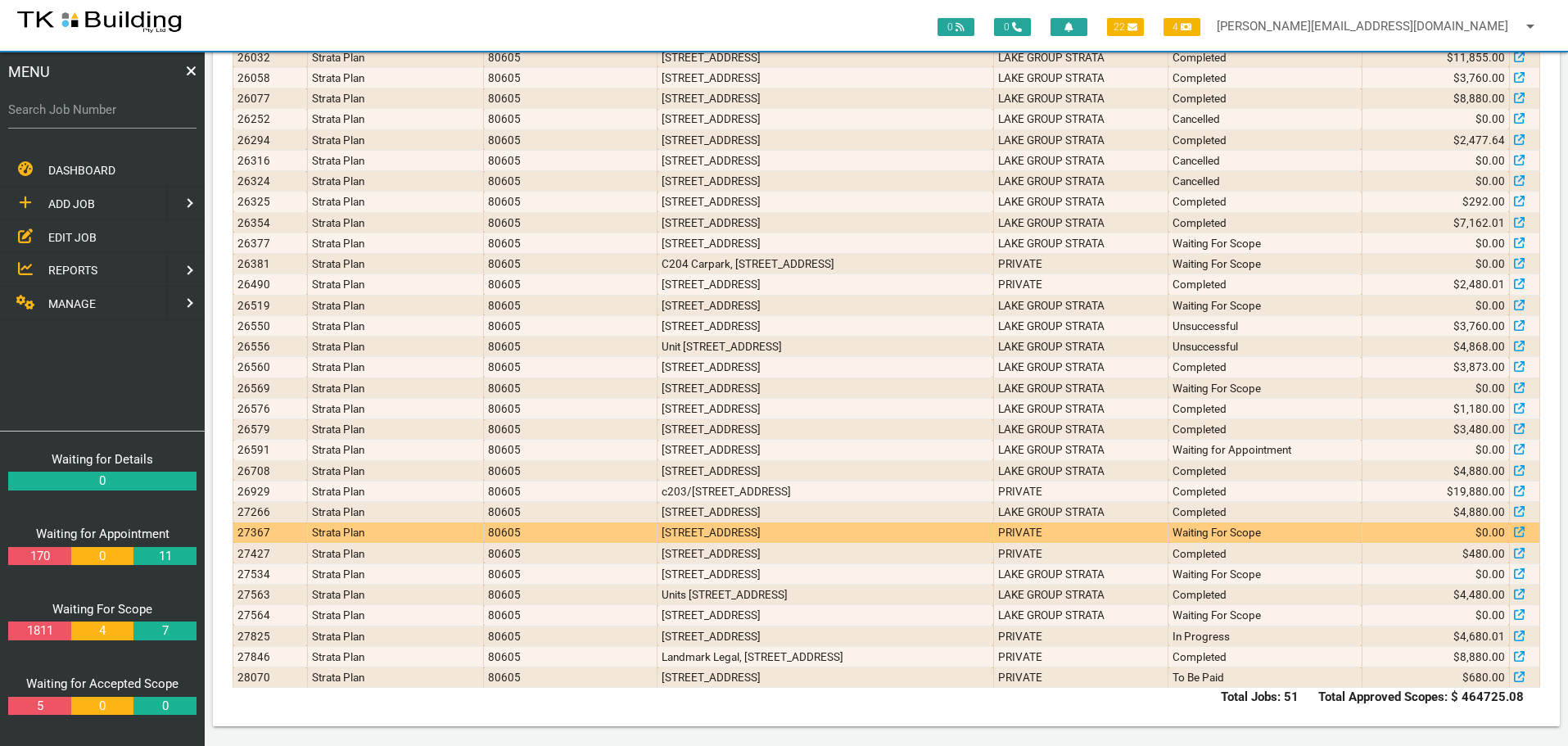
scroll to position [801, 0]
click at [700, 524] on td "306/215 Pacific Hwy, Charlestown NSW 2290, Australia" at bounding box center [825, 532] width 336 height 21
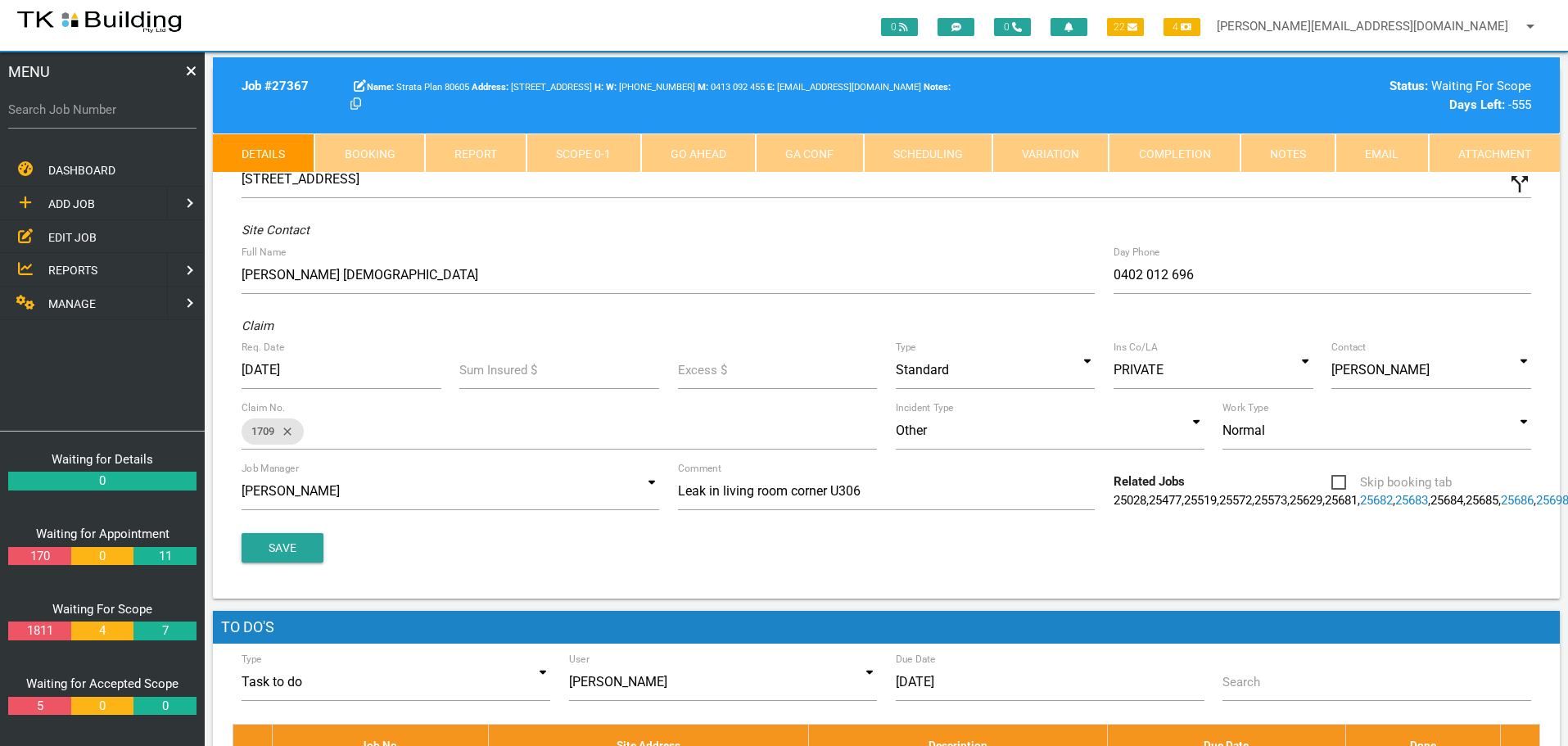
click at [1259, 157] on link "Notes" at bounding box center [1287, 152] width 95 height 39
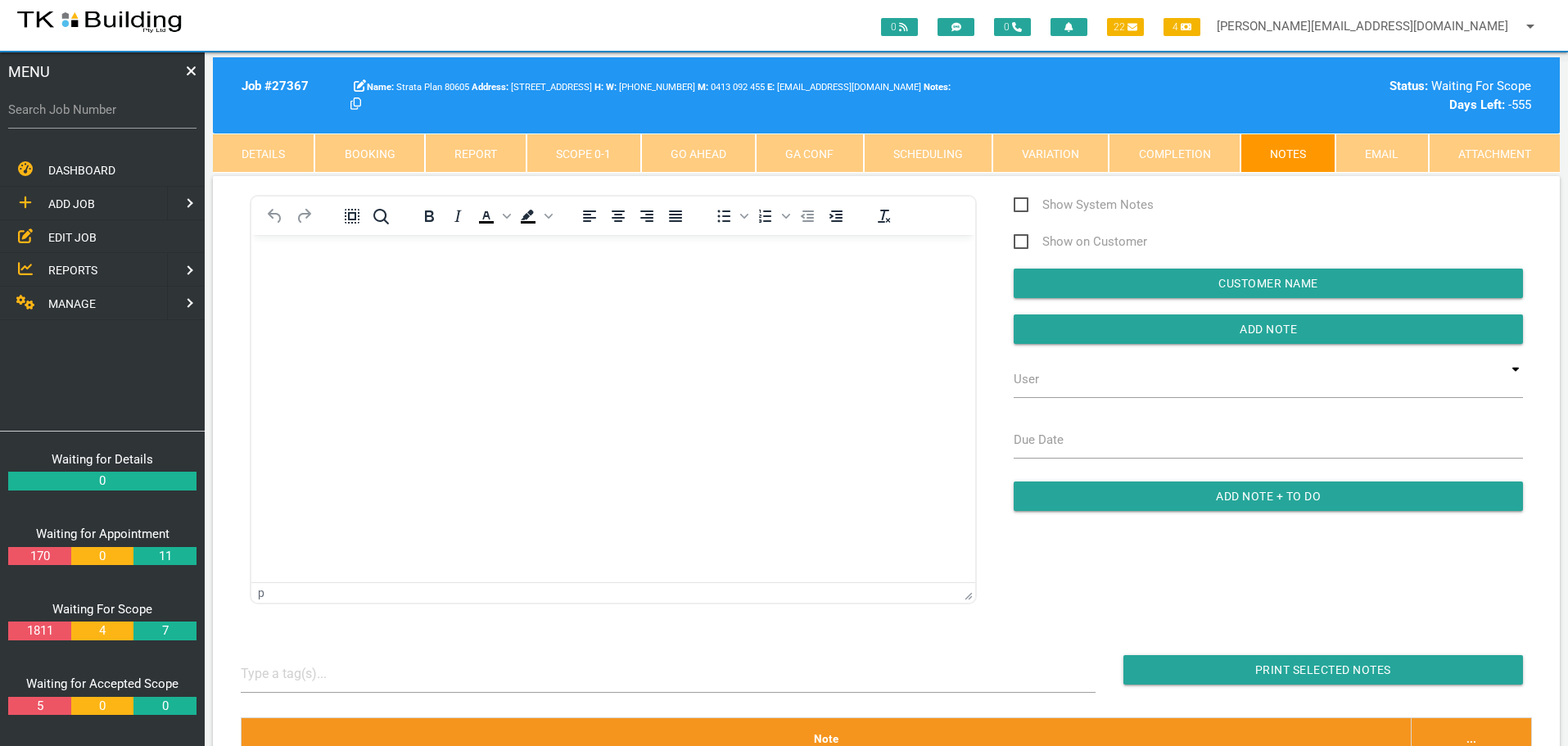
drag, startPoint x: 336, startPoint y: 268, endPoint x: 493, endPoint y: 541, distance: 314.9
click at [336, 268] on body "Rich Text Area. Press ALT-0 for help." at bounding box center [613, 282] width 724 height 54
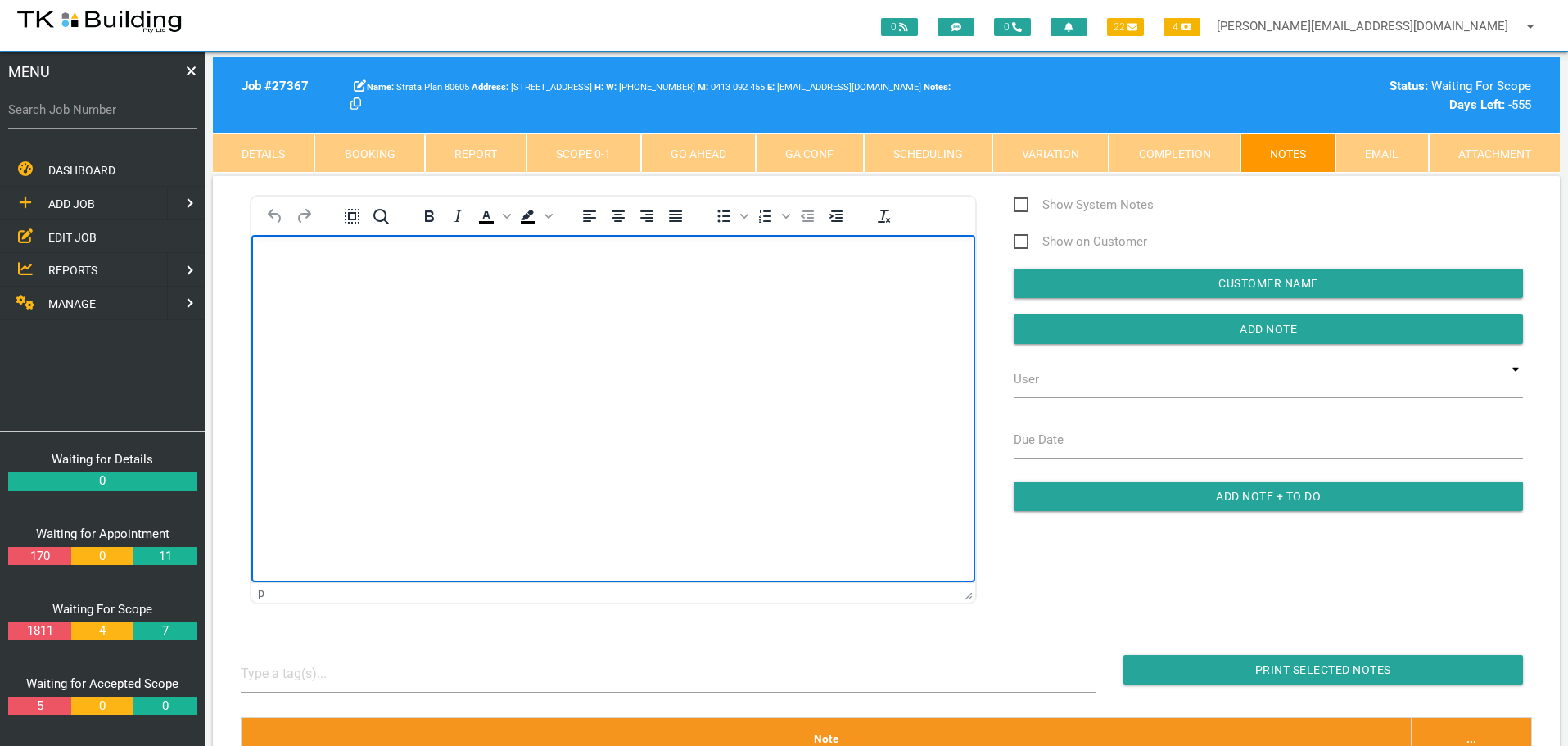
click at [282, 257] on html at bounding box center [613, 272] width 724 height 75
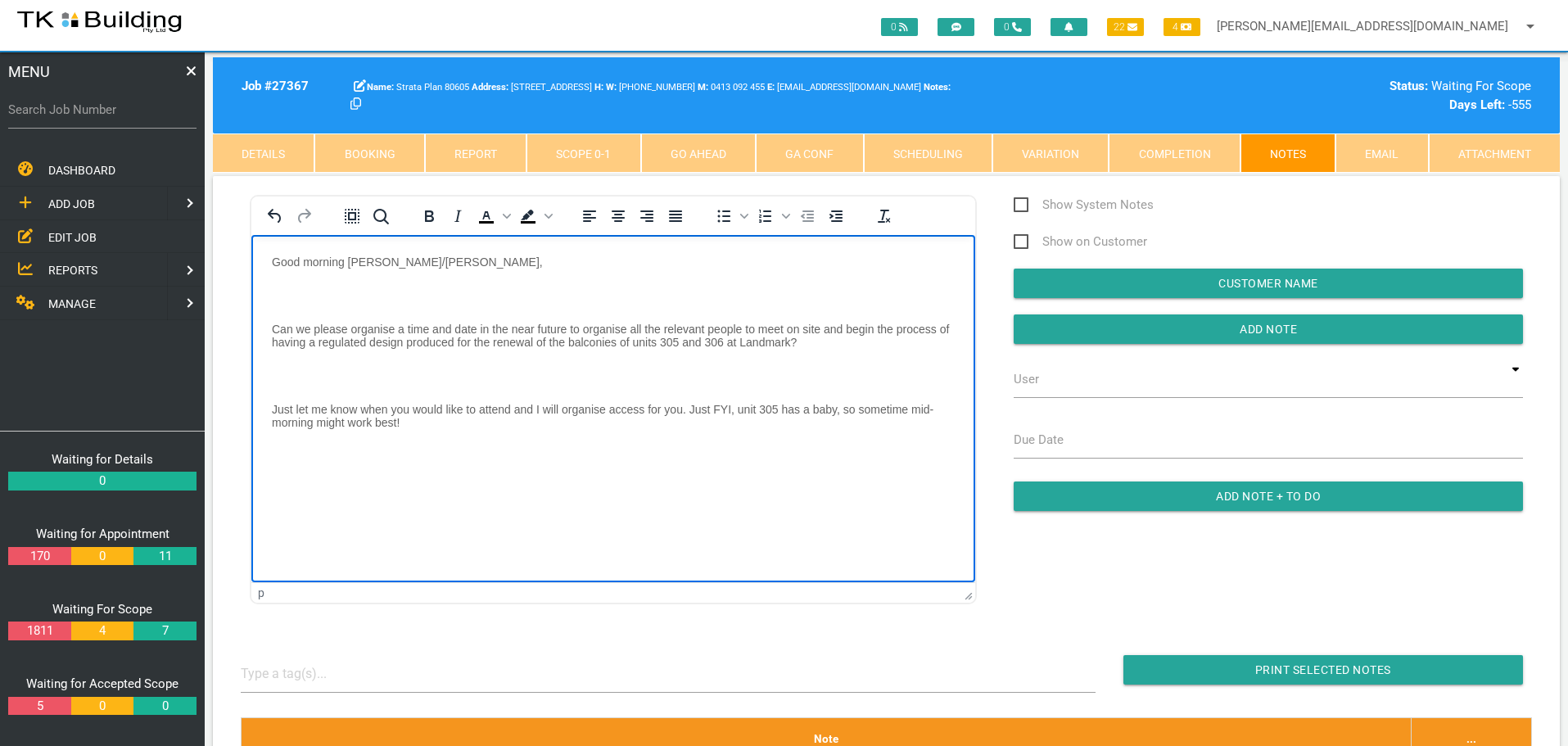
click at [300, 286] on body "Good morning Andrew/Darrell, Can we please organise a time and date in the near…" at bounding box center [613, 570] width 724 height 631
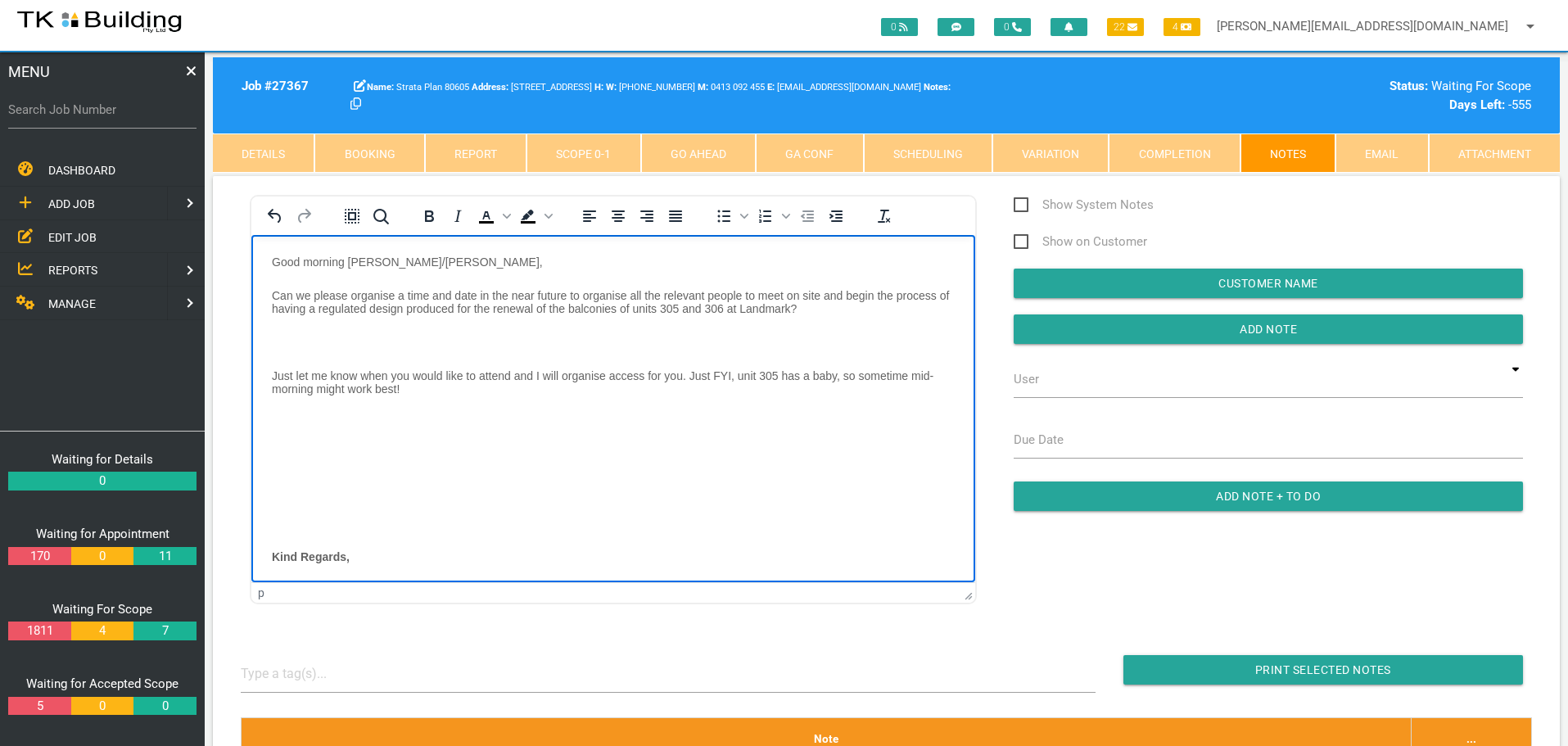
click at [271, 331] on body "Good morning Andrew/Darrell, Can we please organise a time and date in the near…" at bounding box center [613, 553] width 724 height 597
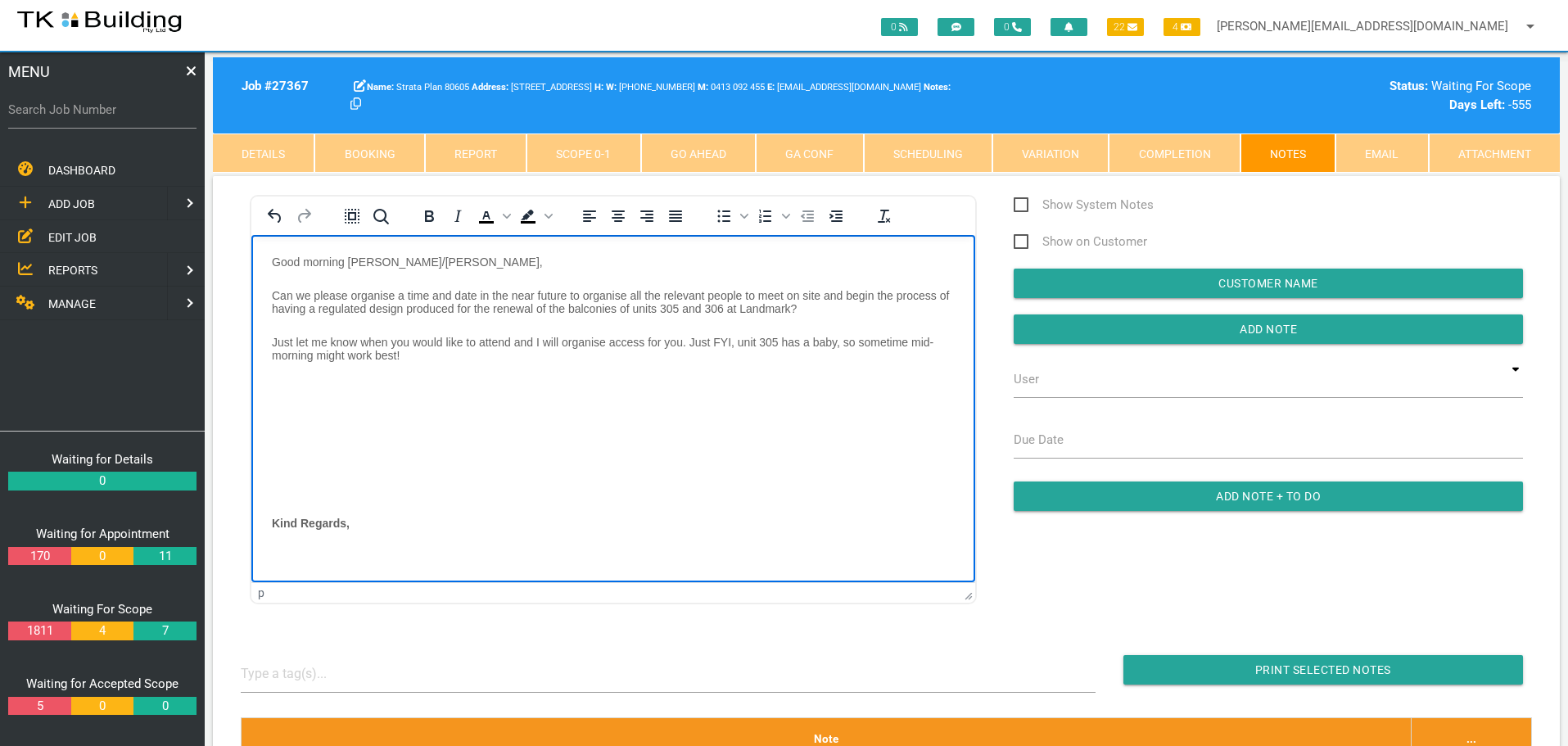
click at [279, 386] on p "Rich Text Area. Press ALT-0 for help." at bounding box center [613, 388] width 683 height 13
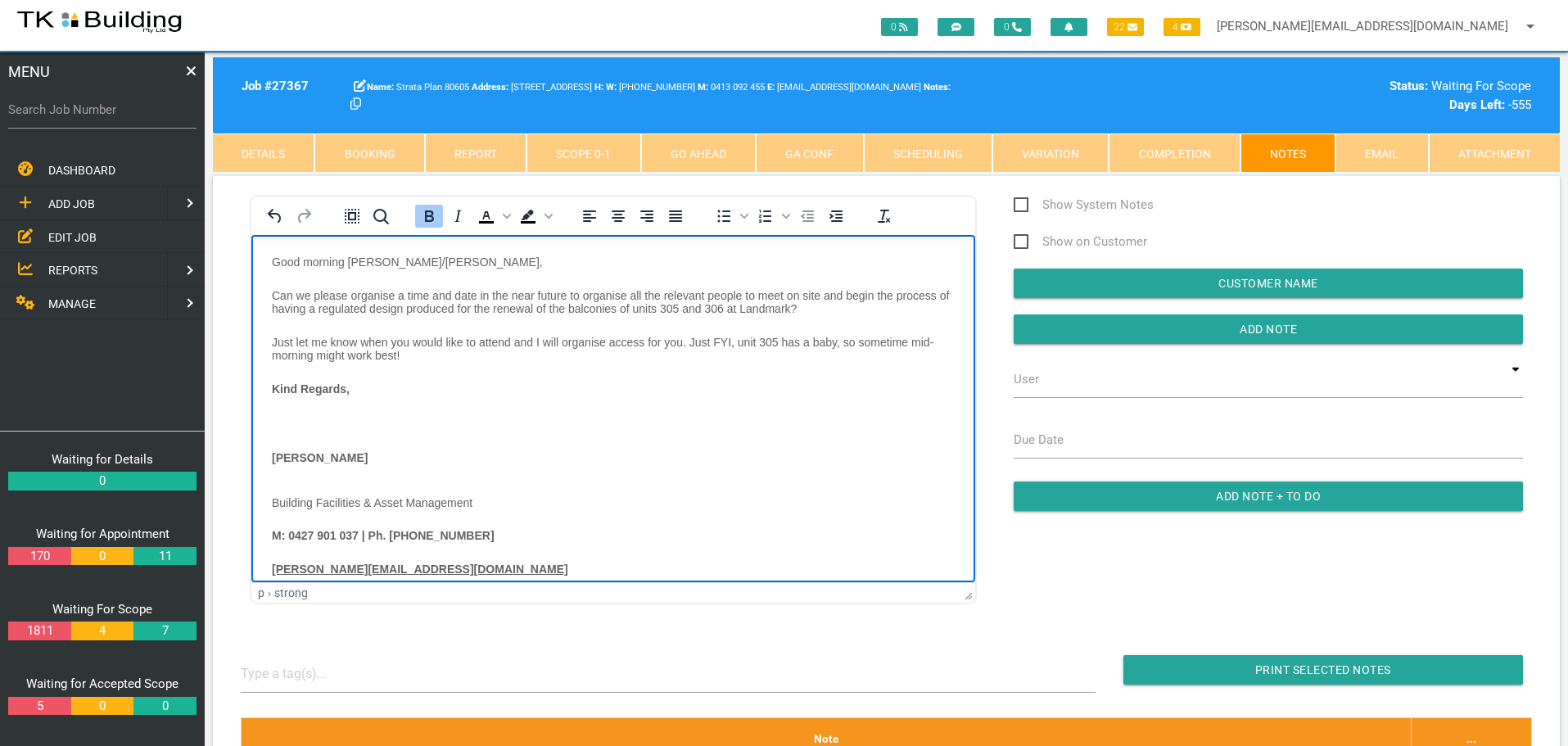
click at [300, 416] on p "Rich Text Area. Press ALT-0 for help." at bounding box center [613, 422] width 683 height 15
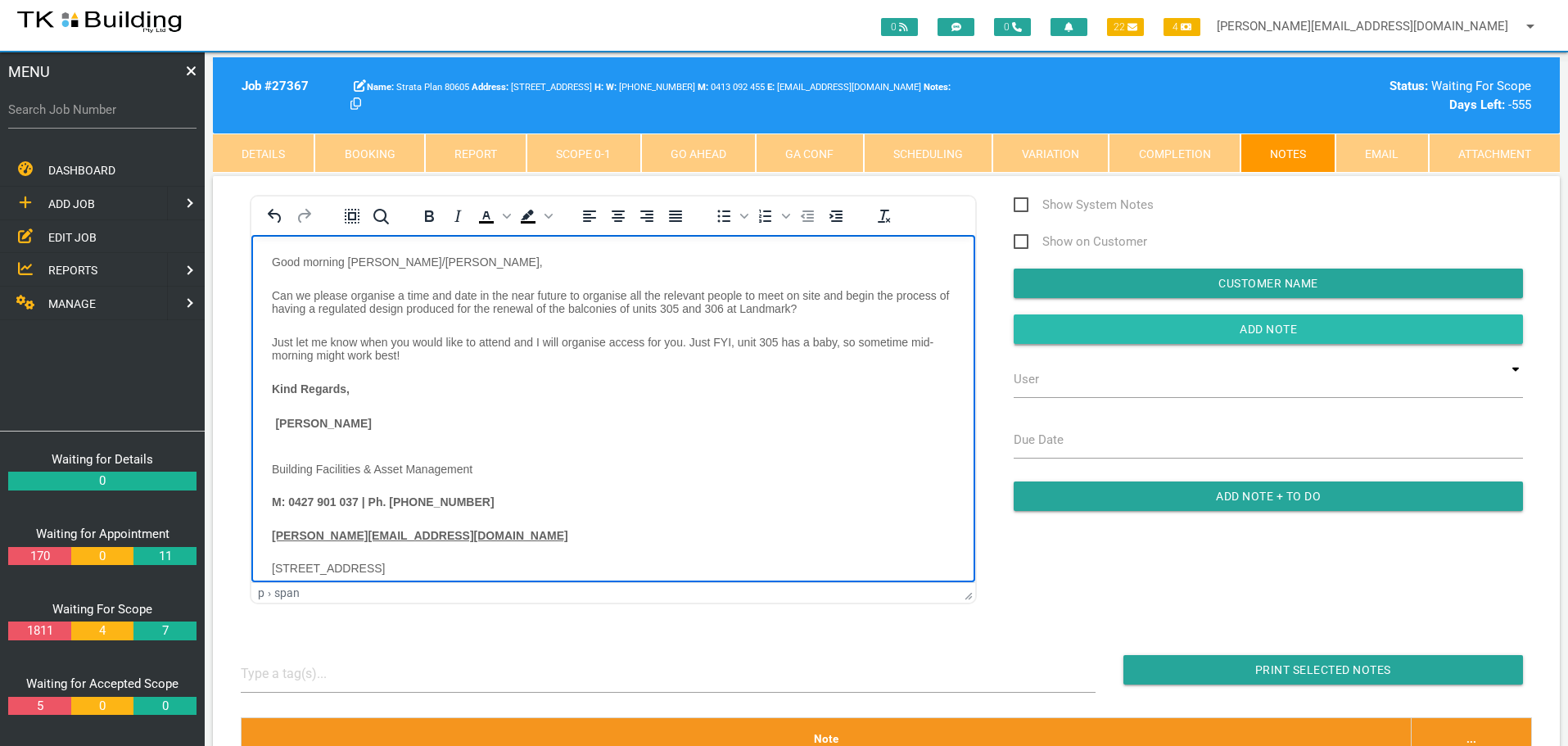
click at [1201, 329] on input "Add Note" at bounding box center [1267, 330] width 509 height 30
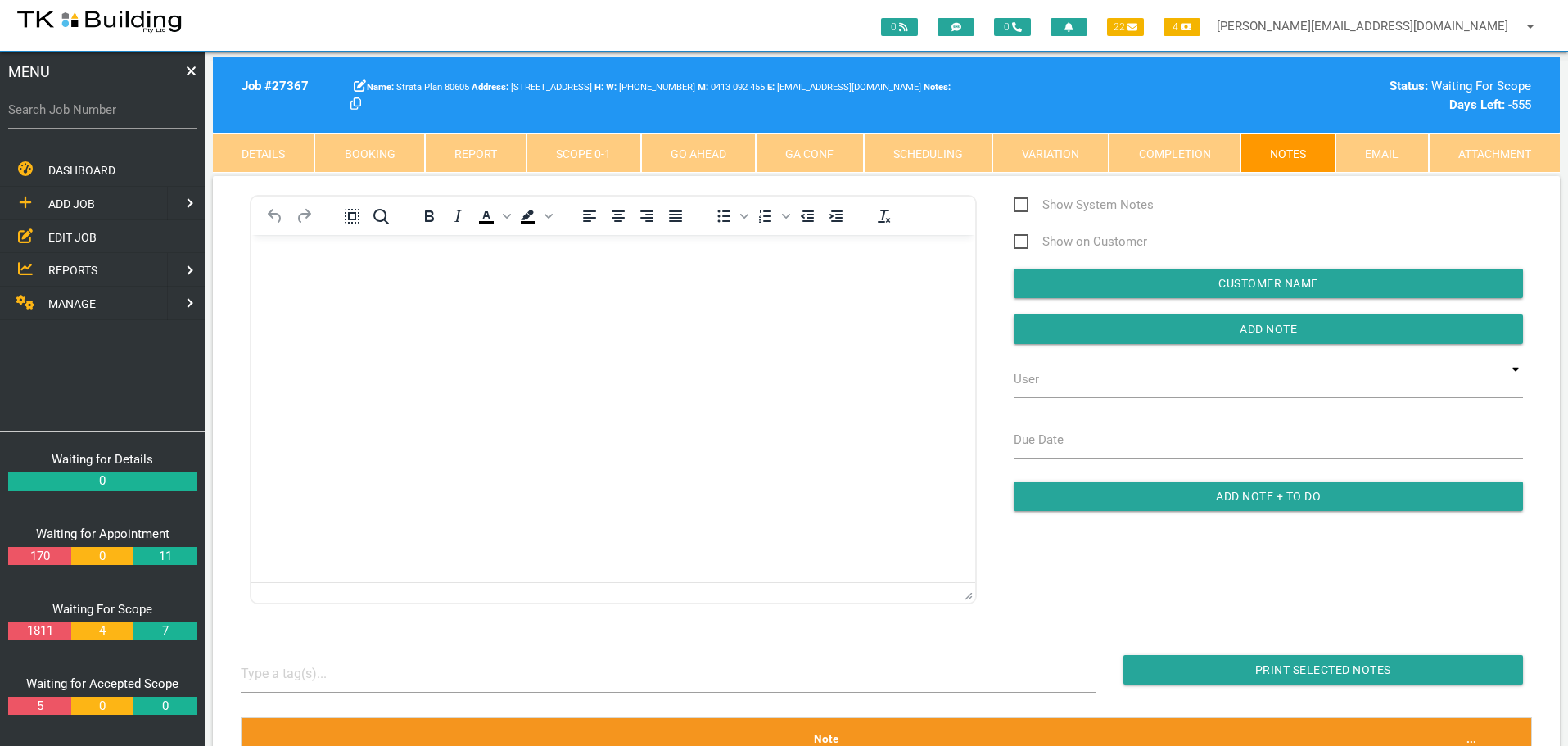
click at [307, 286] on body "Rich Text Area. Press ALT-0 for help." at bounding box center [613, 282] width 724 height 54
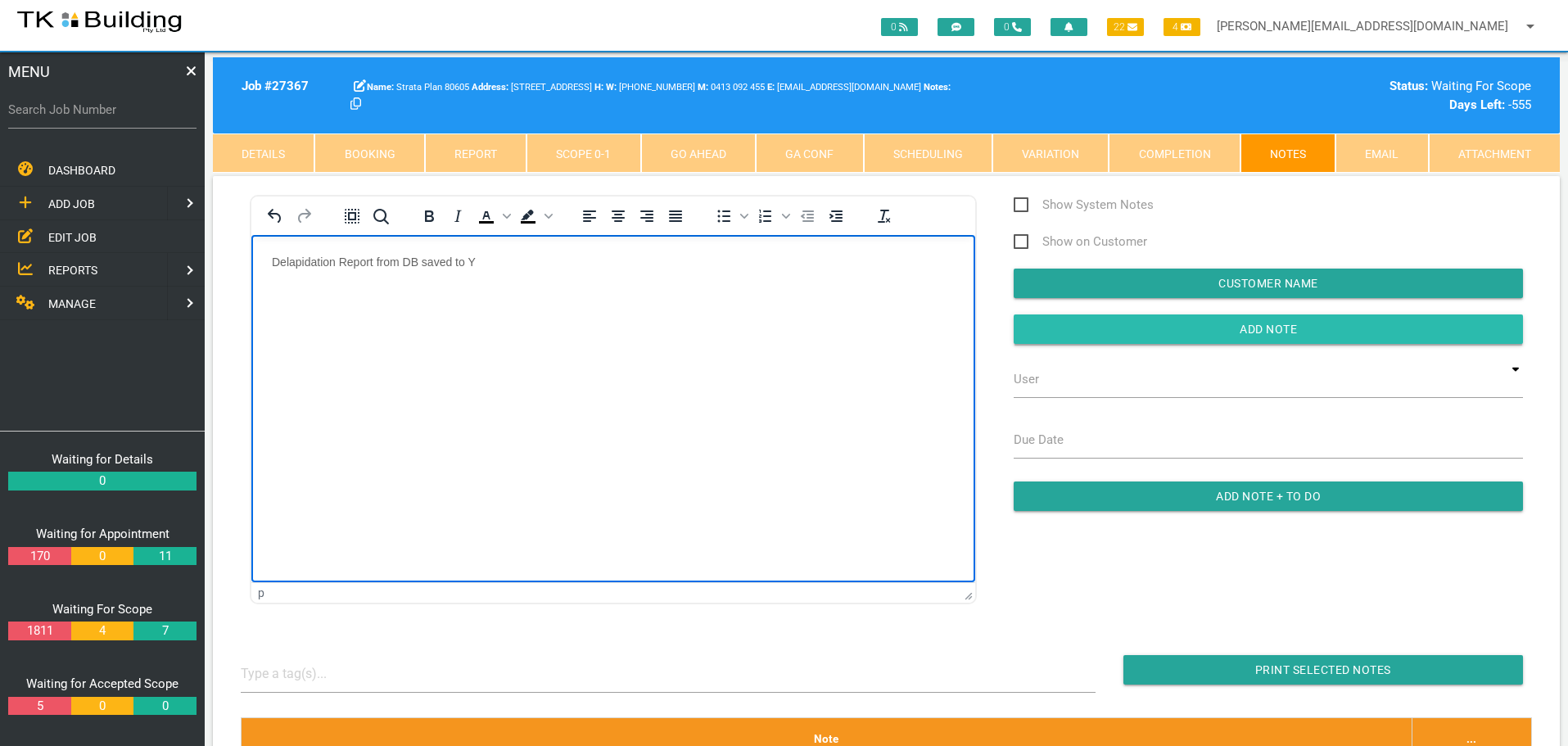
click at [1170, 321] on input "Add Note" at bounding box center [1267, 330] width 509 height 30
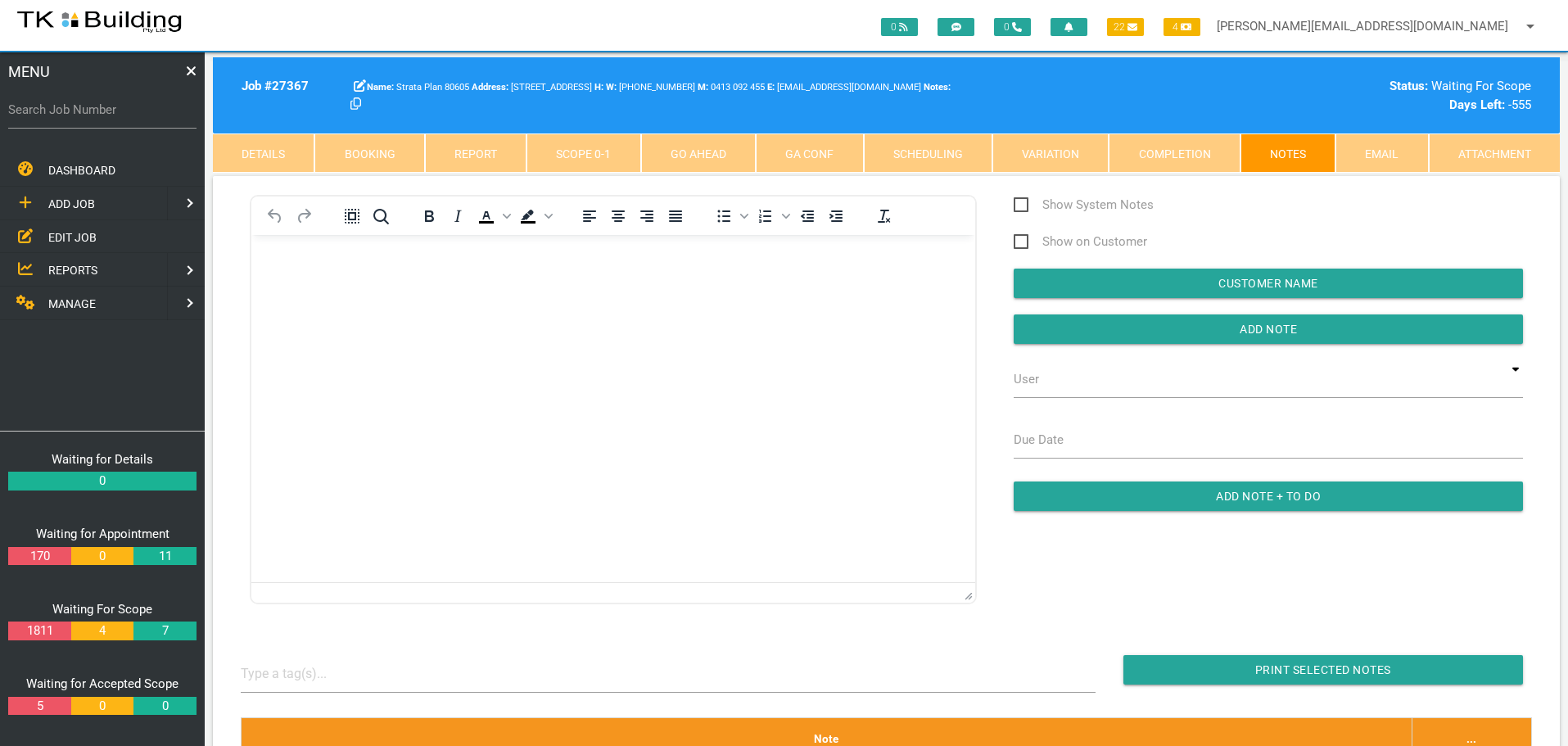
click at [77, 238] on span "EDIT JOB" at bounding box center [72, 237] width 48 height 13
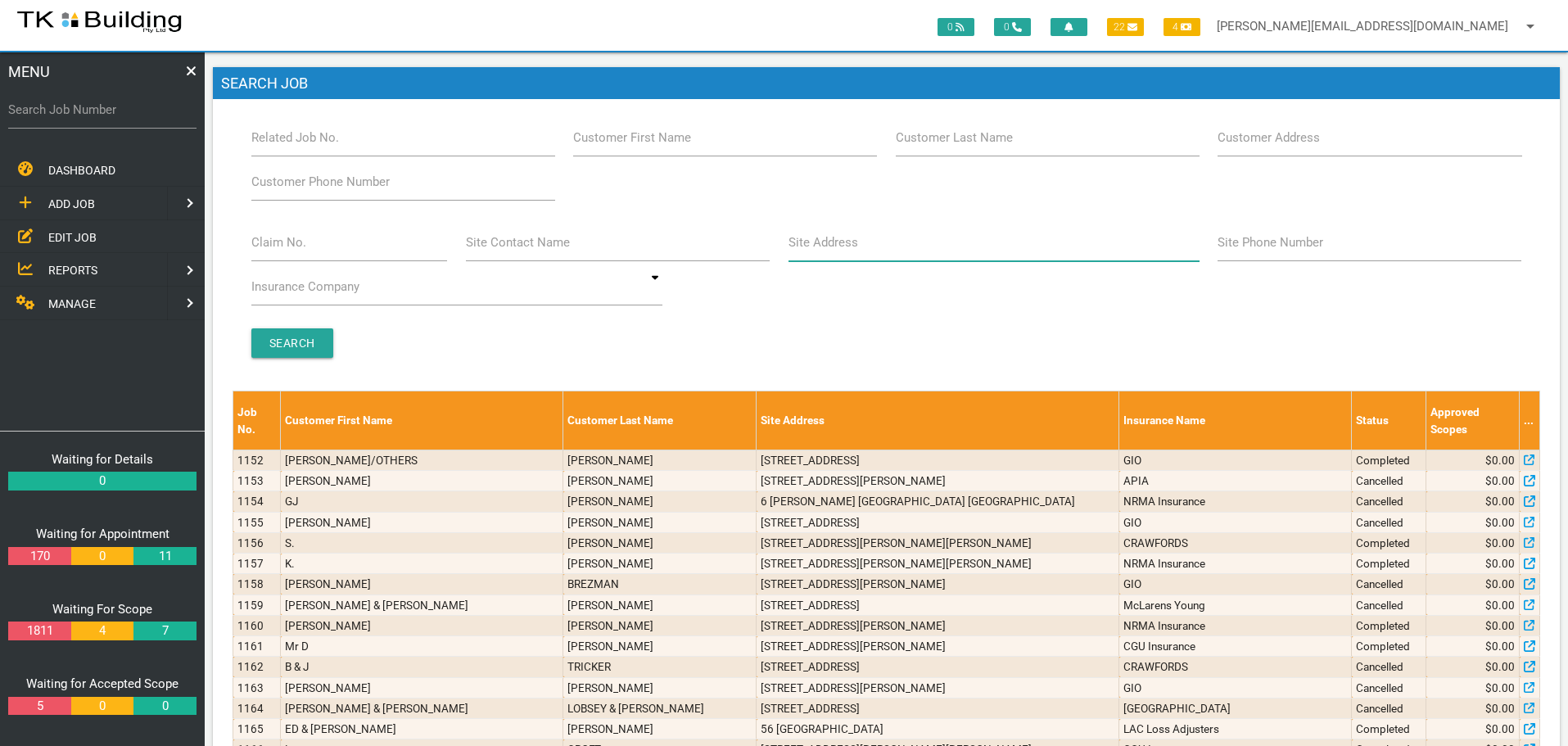
click at [876, 253] on input "Site Address" at bounding box center [993, 242] width 411 height 37
click at [1007, 145] on label "Customer Last Name" at bounding box center [954, 137] width 117 height 19
click at [1007, 145] on input "Customer Last Name" at bounding box center [1047, 137] width 304 height 37
type input "98185"
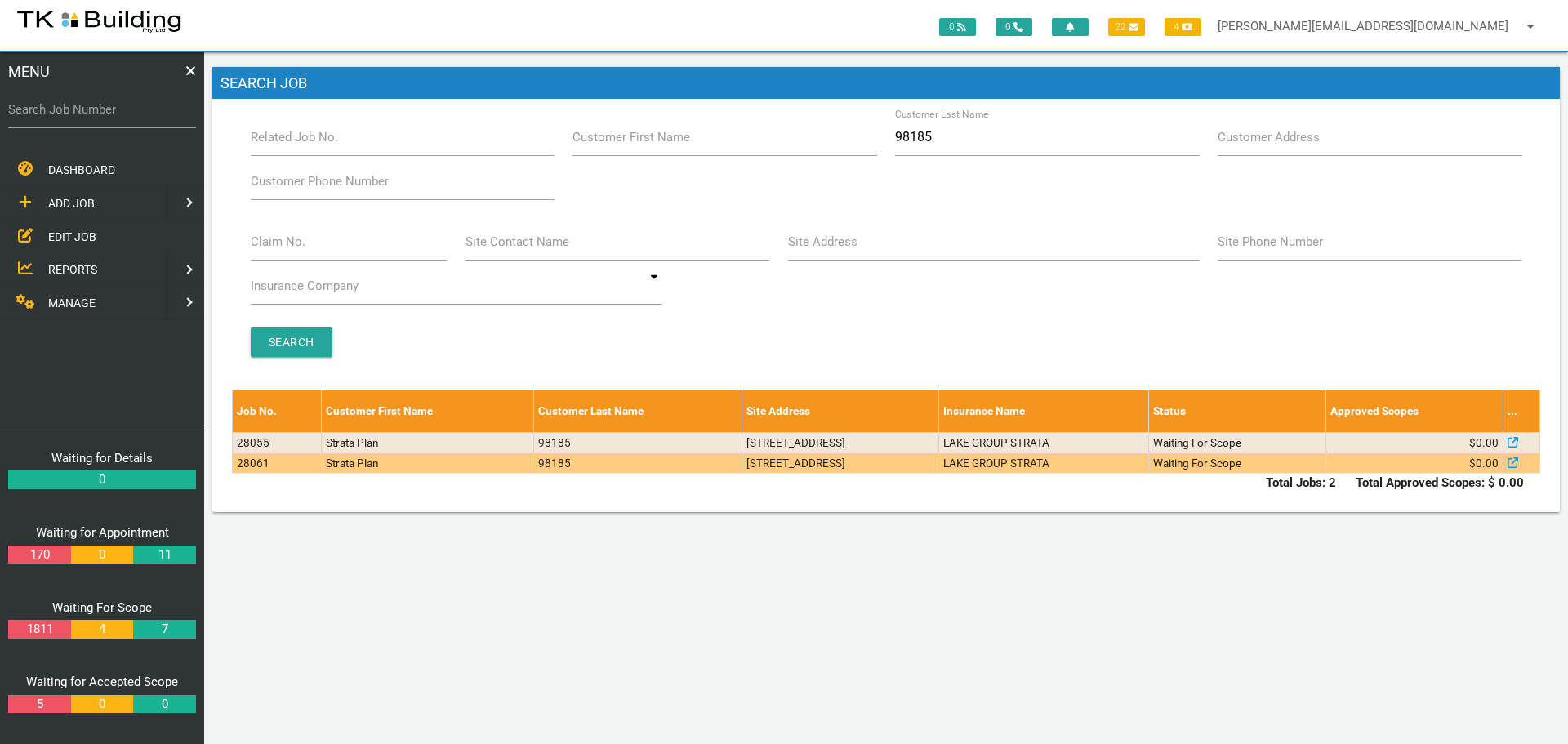
click at [1078, 468] on td "LAKE GROUP STRATA" at bounding box center [1043, 462] width 210 height 21
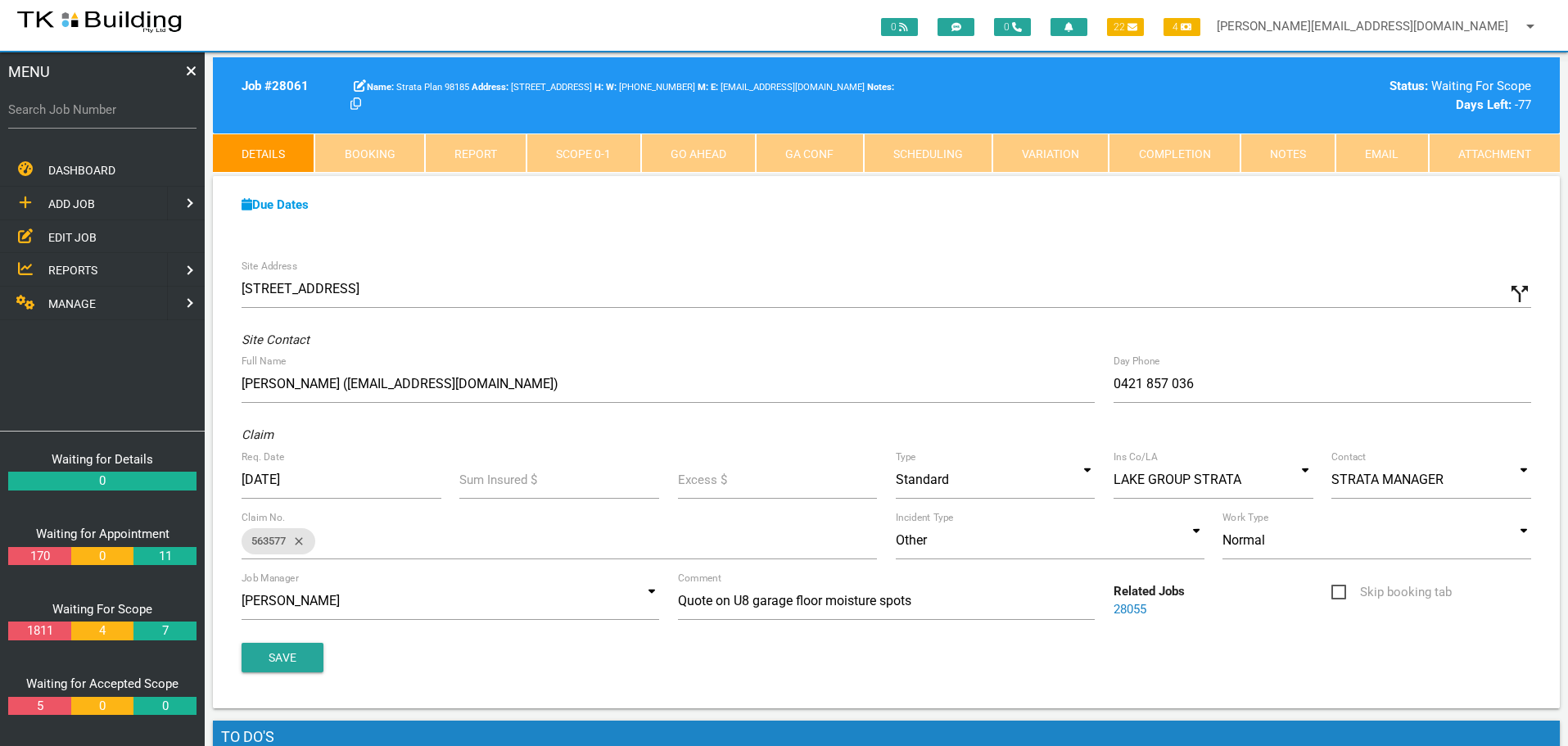
click at [1295, 154] on link "Notes" at bounding box center [1287, 152] width 95 height 39
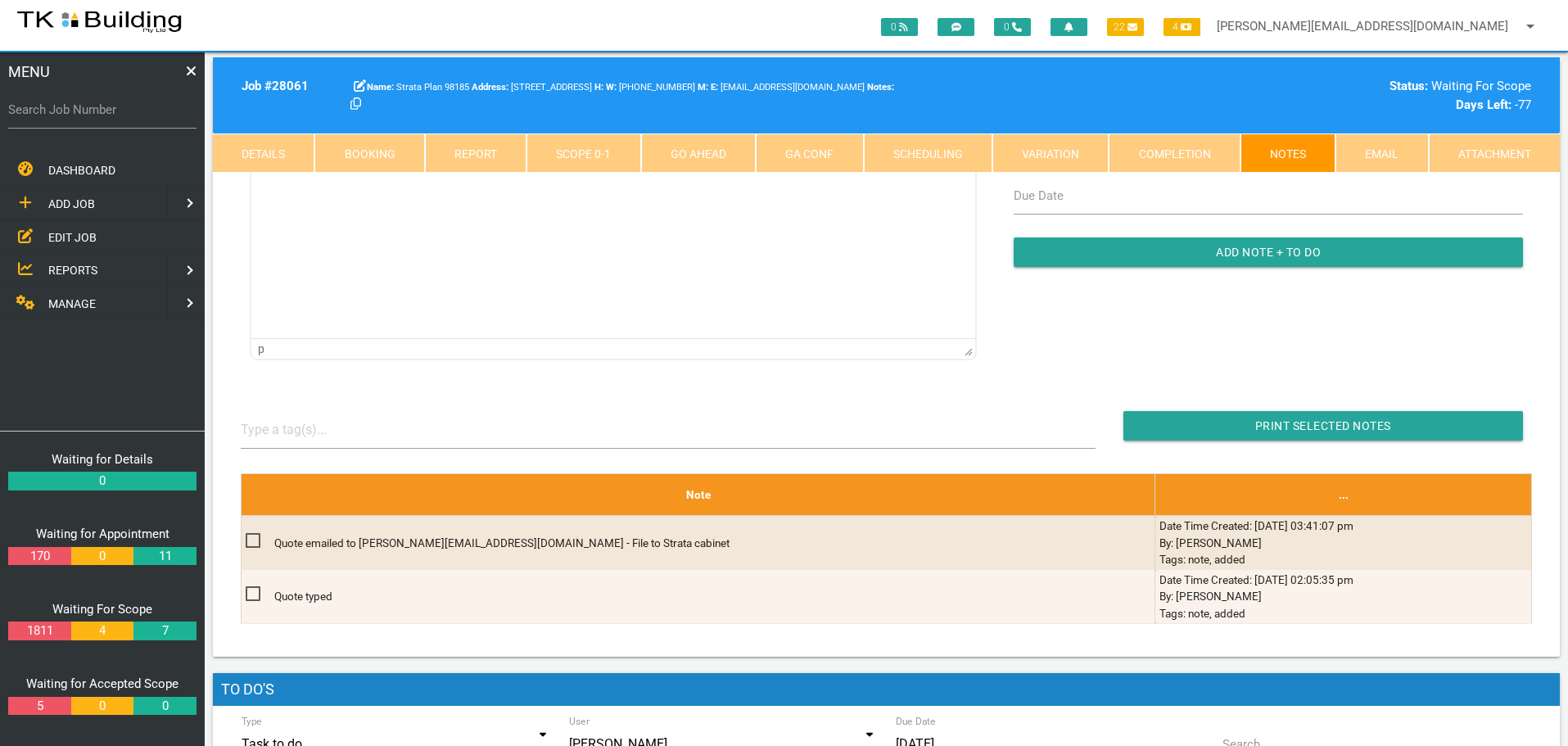
scroll to position [328, 0]
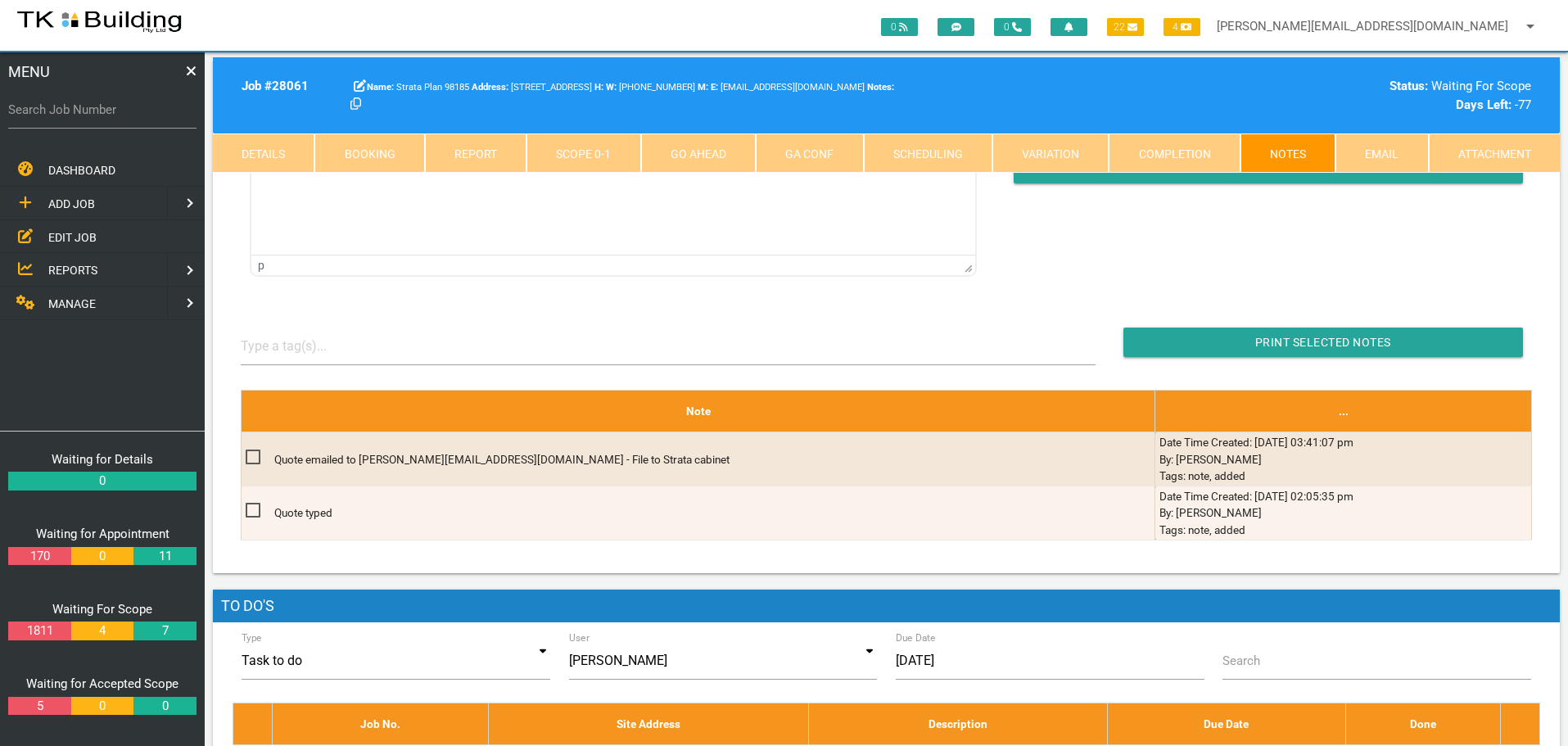
click at [140, 116] on label "Search Job Number" at bounding box center [102, 110] width 188 height 19
click at [140, 116] on input "Search Job Number" at bounding box center [102, 109] width 188 height 37
type input "28178"
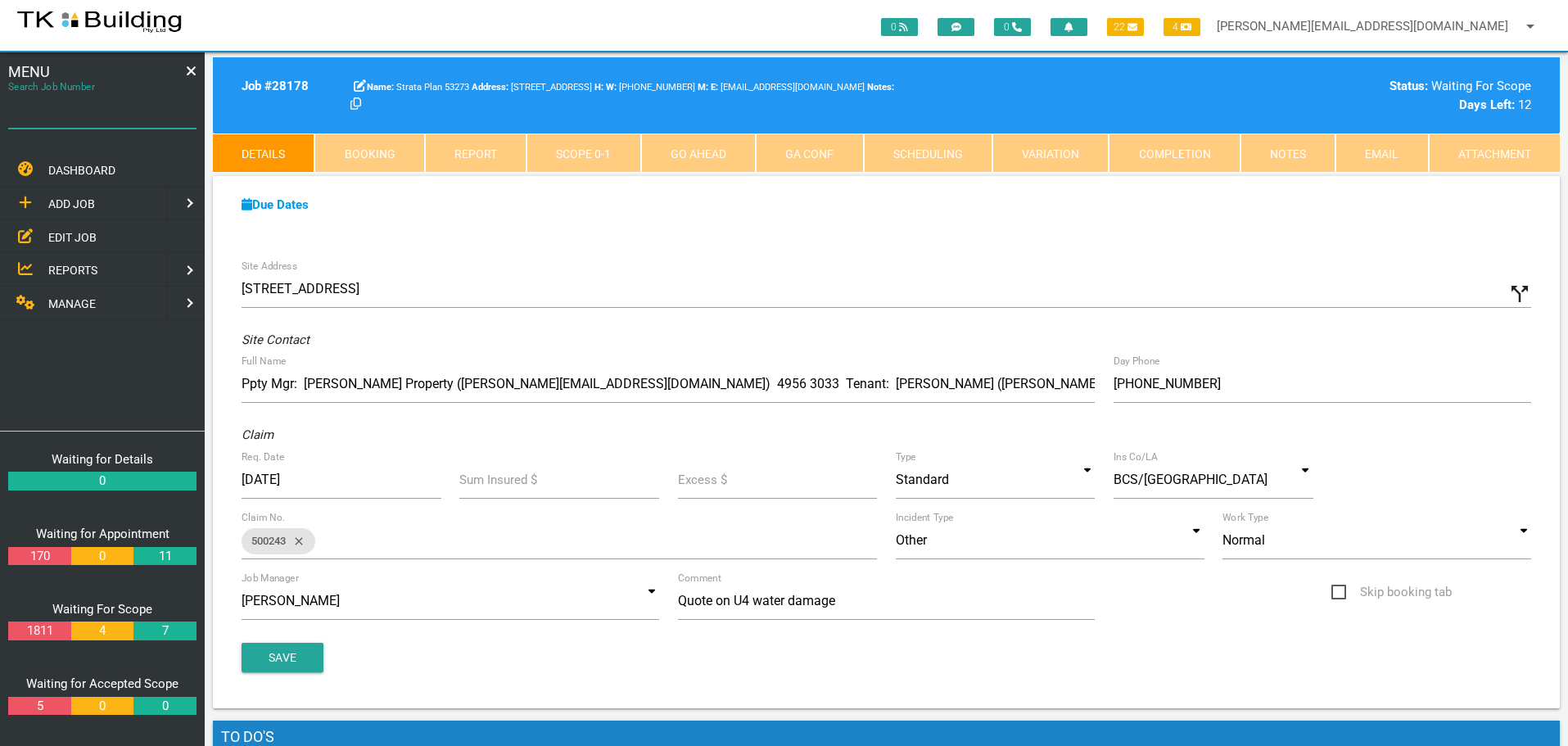
click at [120, 122] on input "Search Job Number" at bounding box center [102, 109] width 188 height 37
click at [1272, 152] on link "Notes" at bounding box center [1287, 152] width 95 height 39
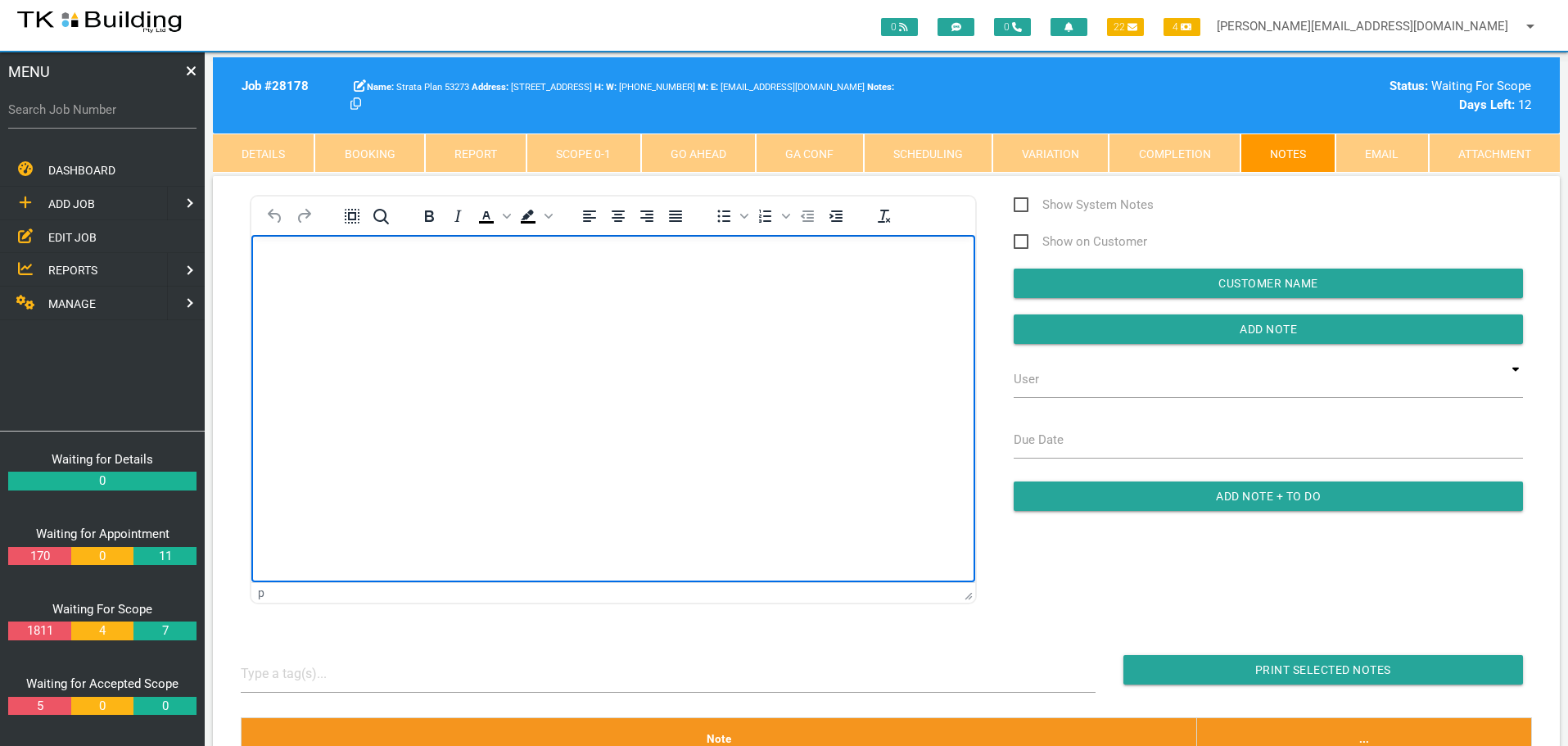
click at [317, 273] on body "Rich Text Area. Press ALT-0 for help." at bounding box center [613, 282] width 724 height 54
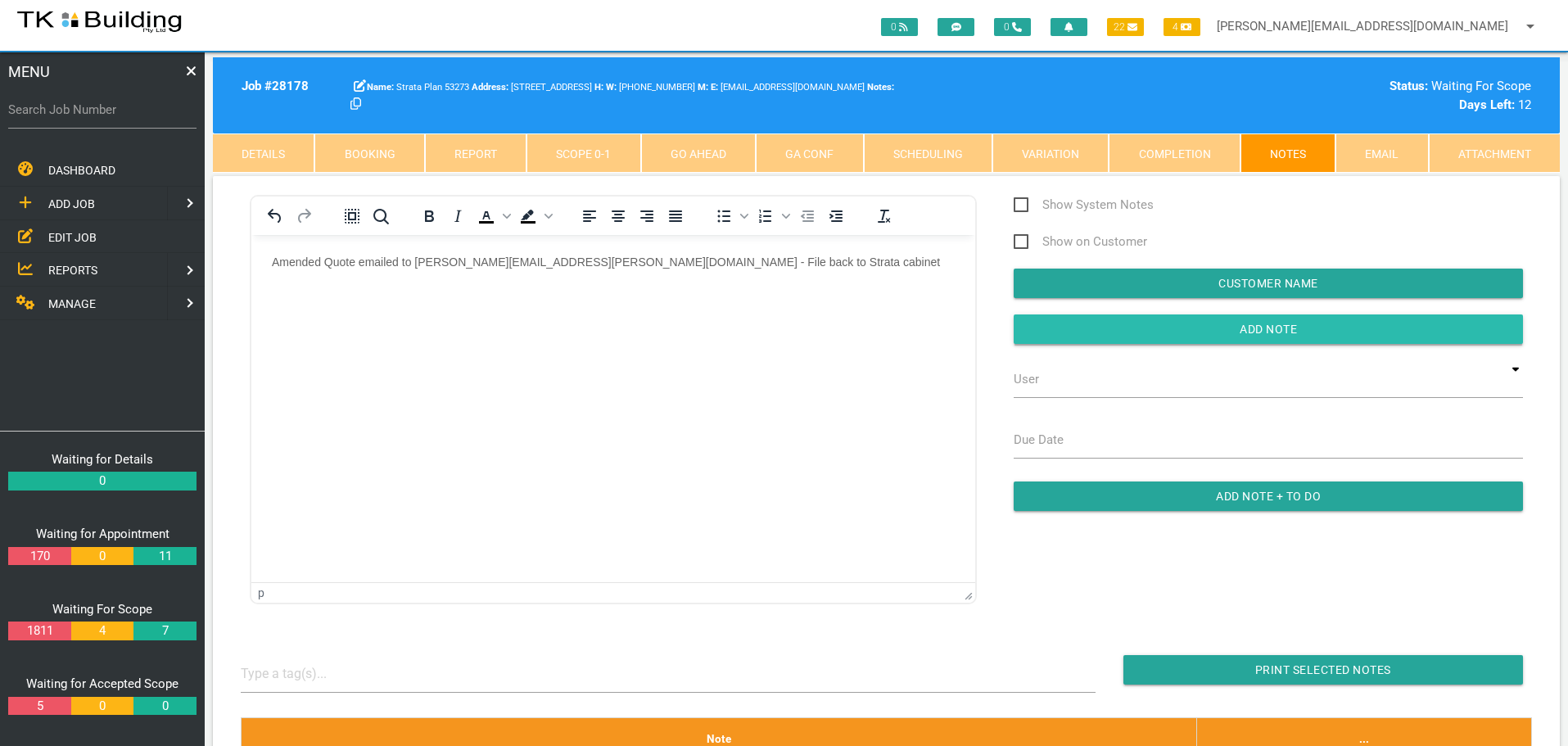
click at [1191, 322] on input "button" at bounding box center [1267, 330] width 509 height 30
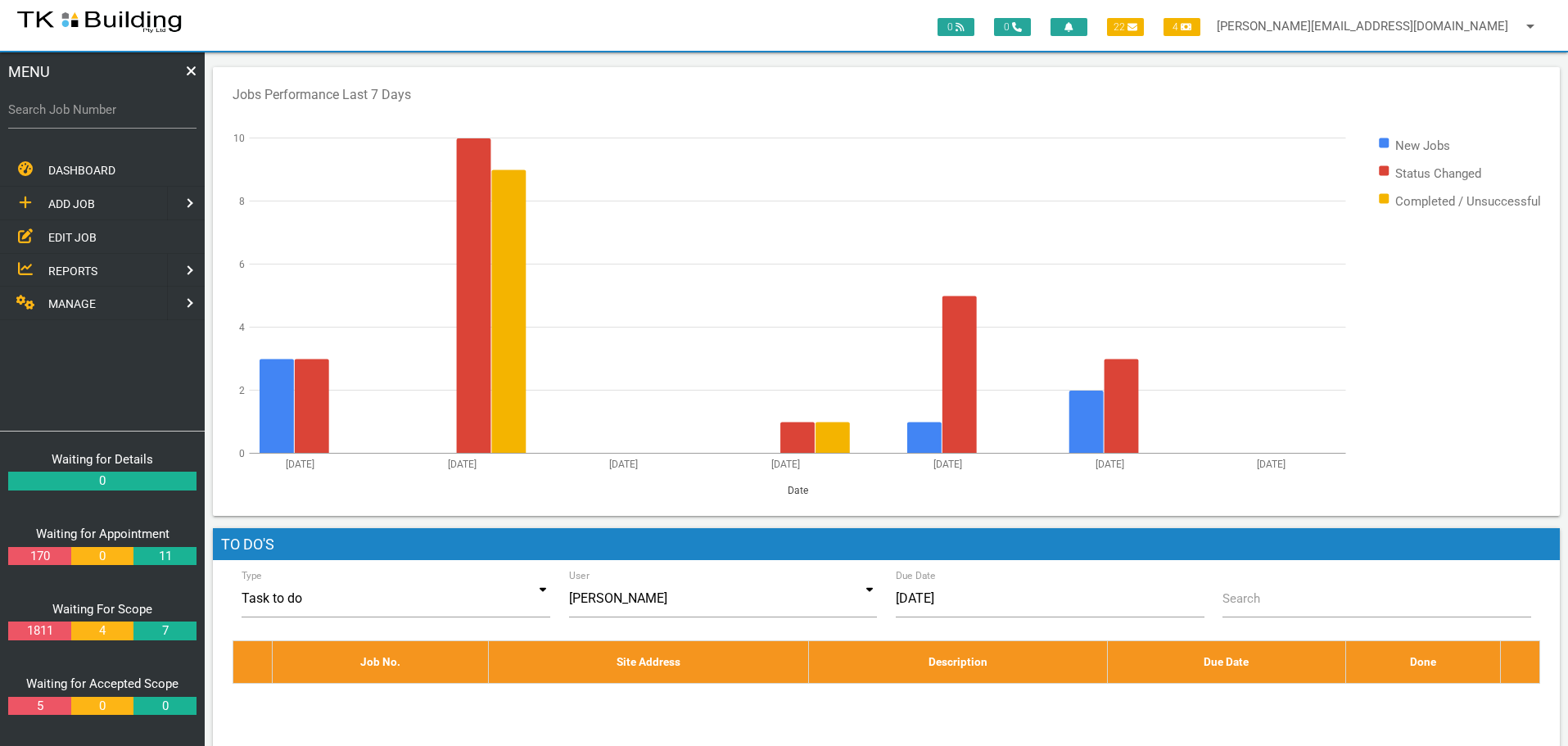
click at [68, 239] on span "EDIT JOB" at bounding box center [72, 237] width 48 height 13
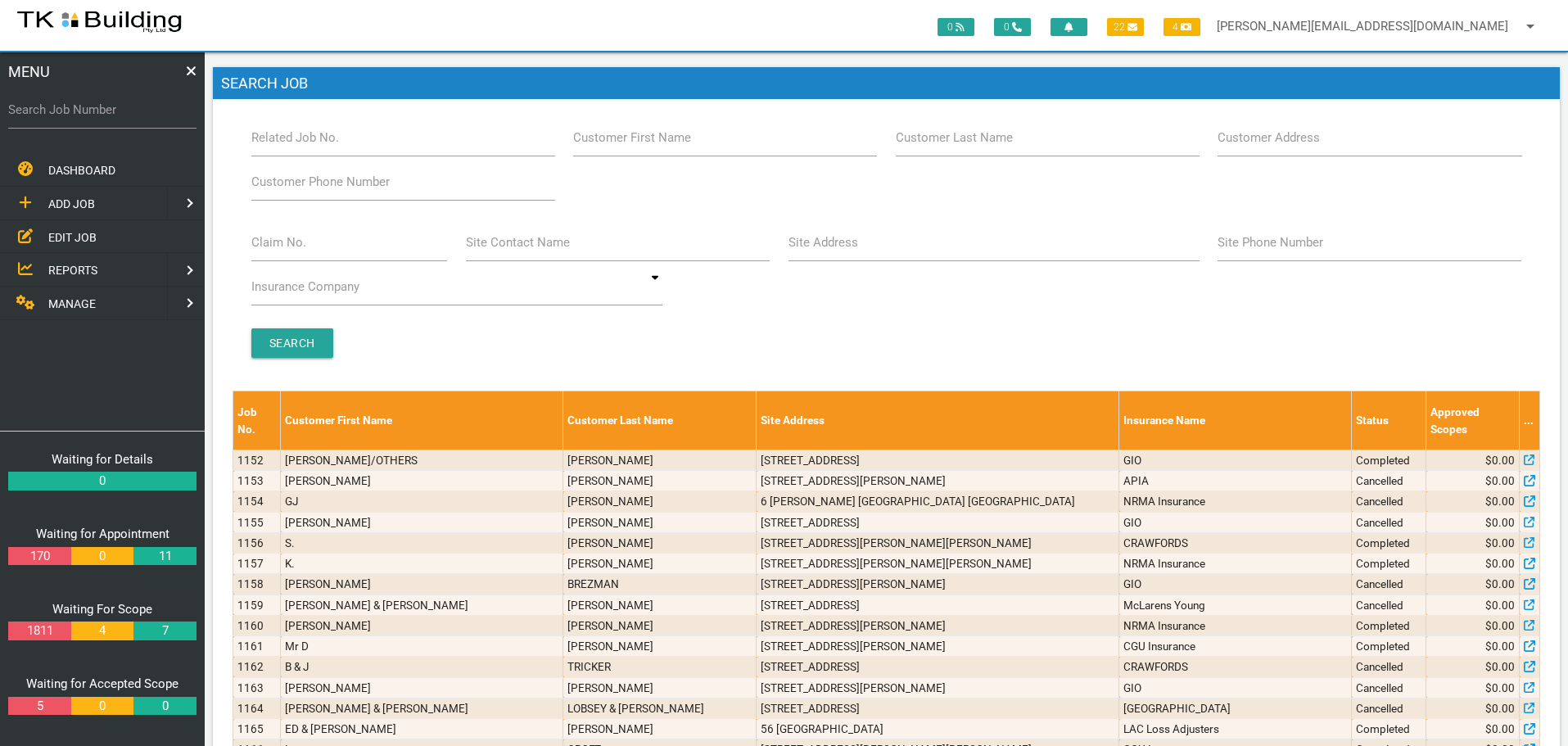
click at [1008, 143] on label "Customer Last Name" at bounding box center [954, 137] width 117 height 19
click at [1008, 143] on input "Customer Last Name" at bounding box center [1047, 137] width 304 height 37
type input "51327"
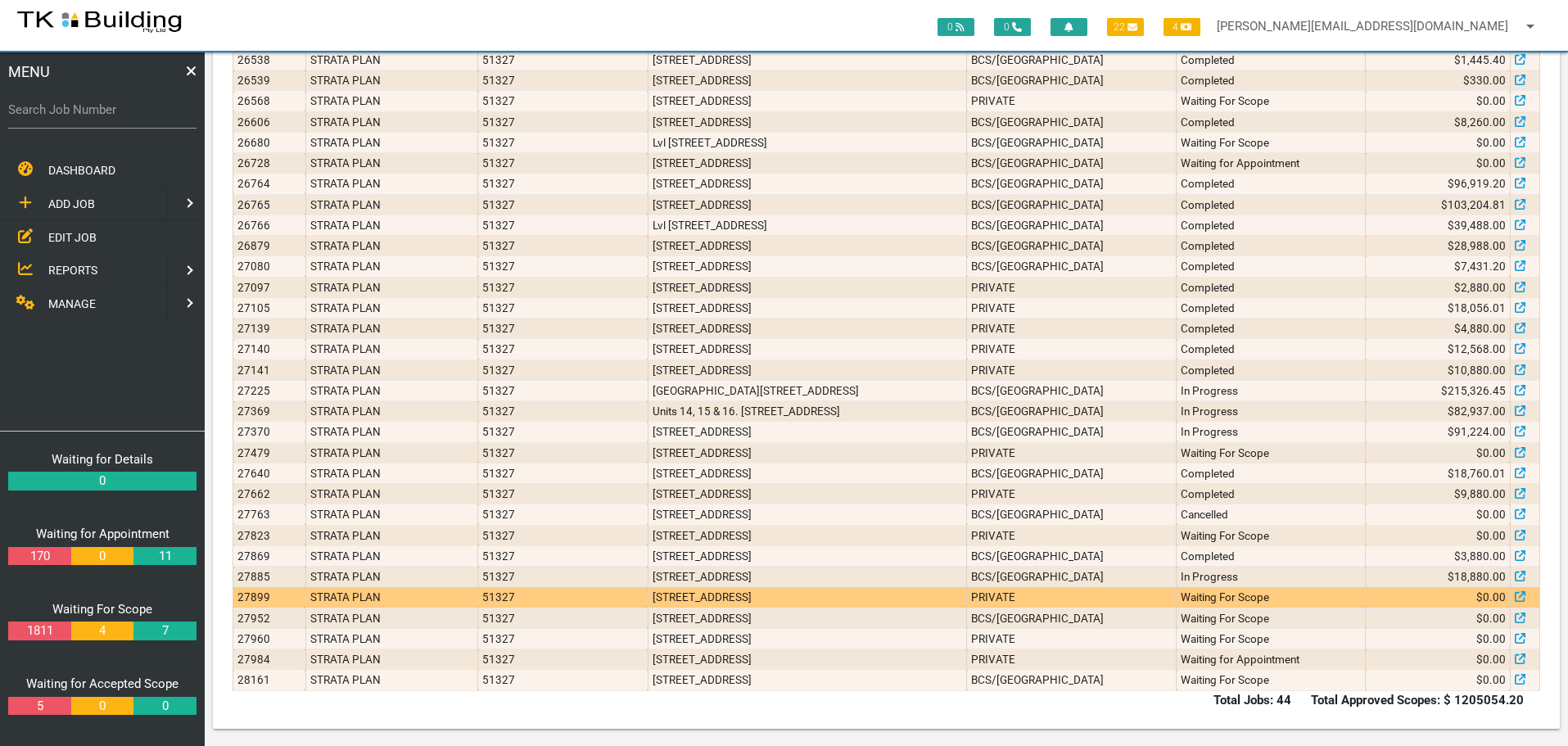
scroll to position [656, 0]
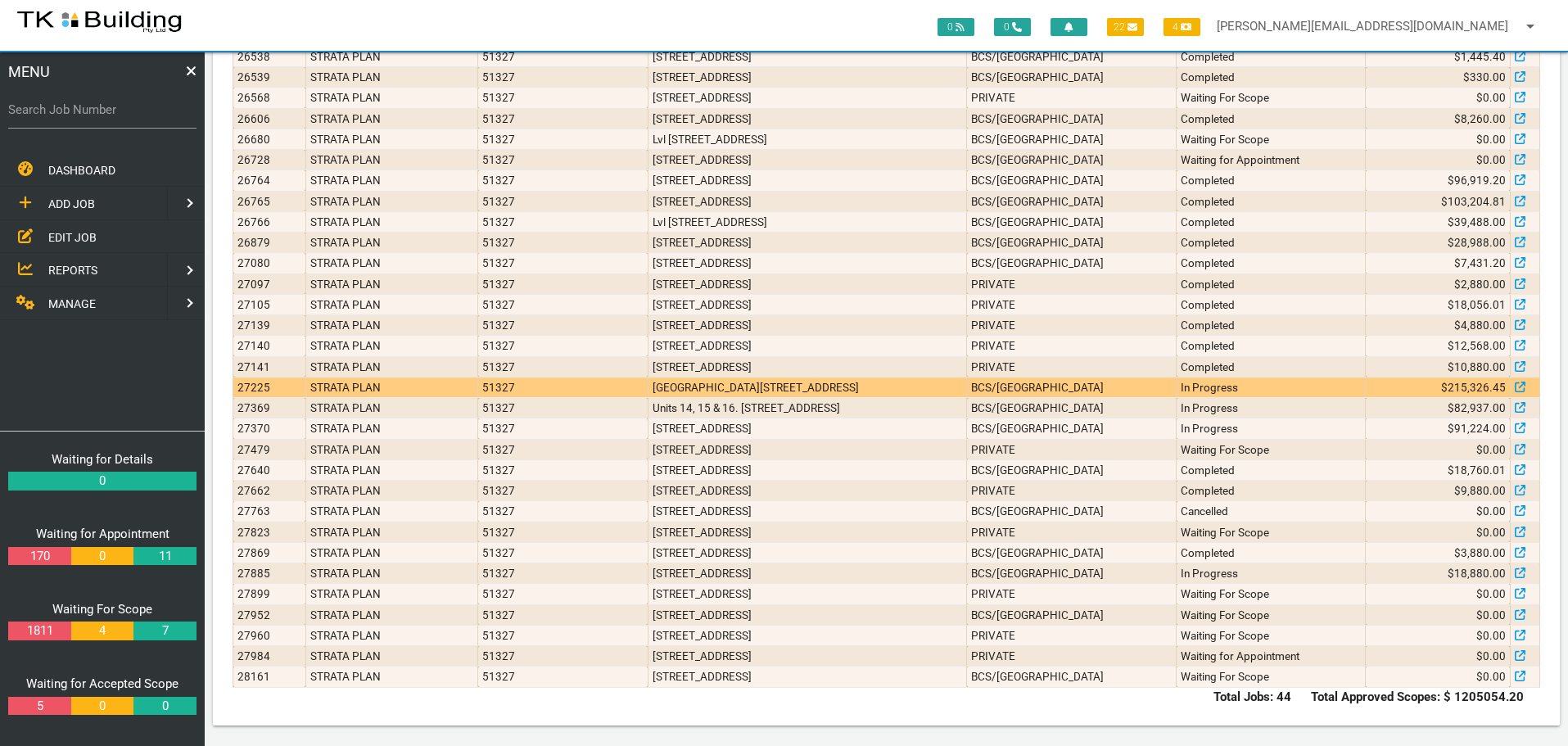
click at [967, 387] on td "Ground Floor, 48 Zaara St, Newcastle East NSW 2300" at bounding box center [807, 387] width 320 height 21
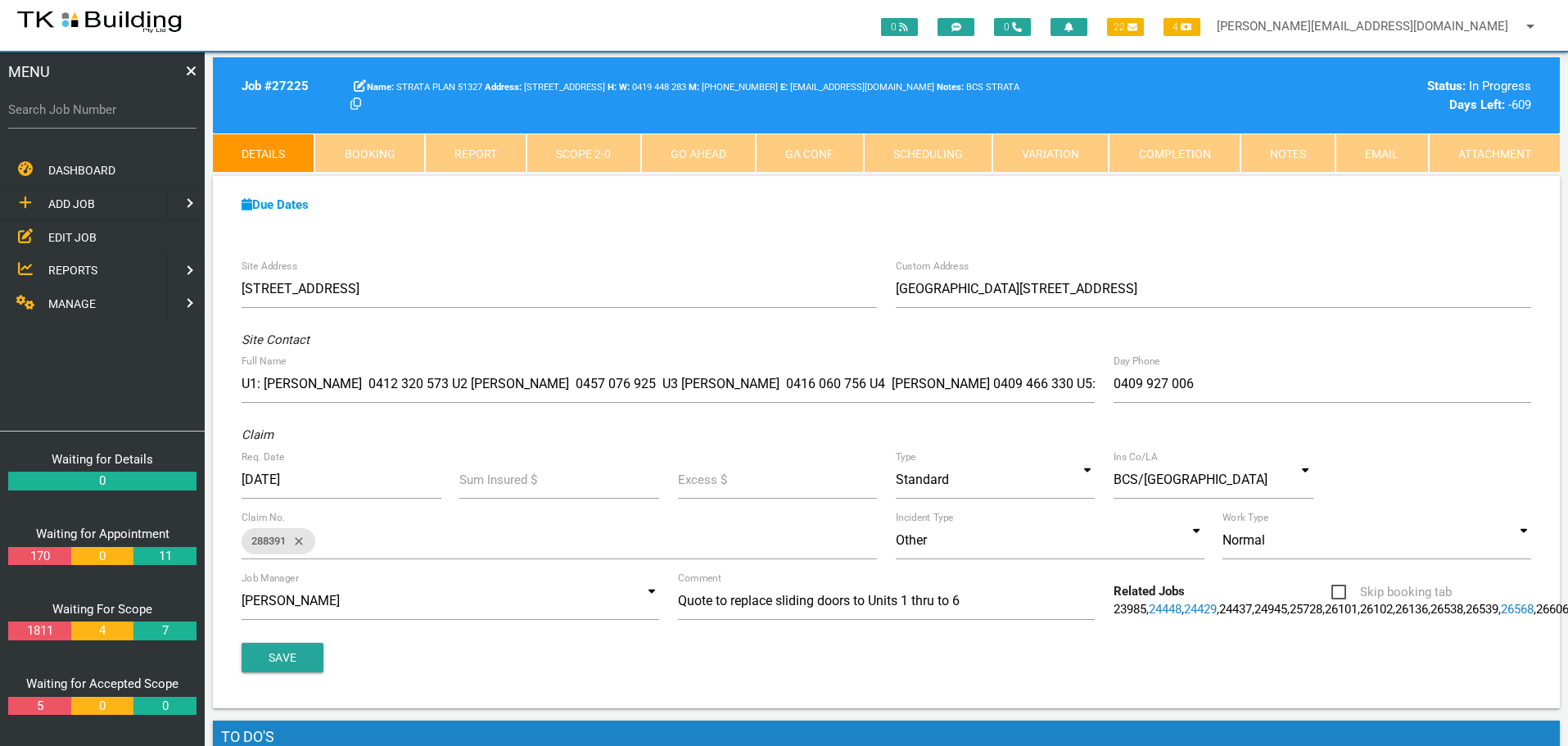
click at [1301, 154] on link "Notes" at bounding box center [1287, 152] width 95 height 39
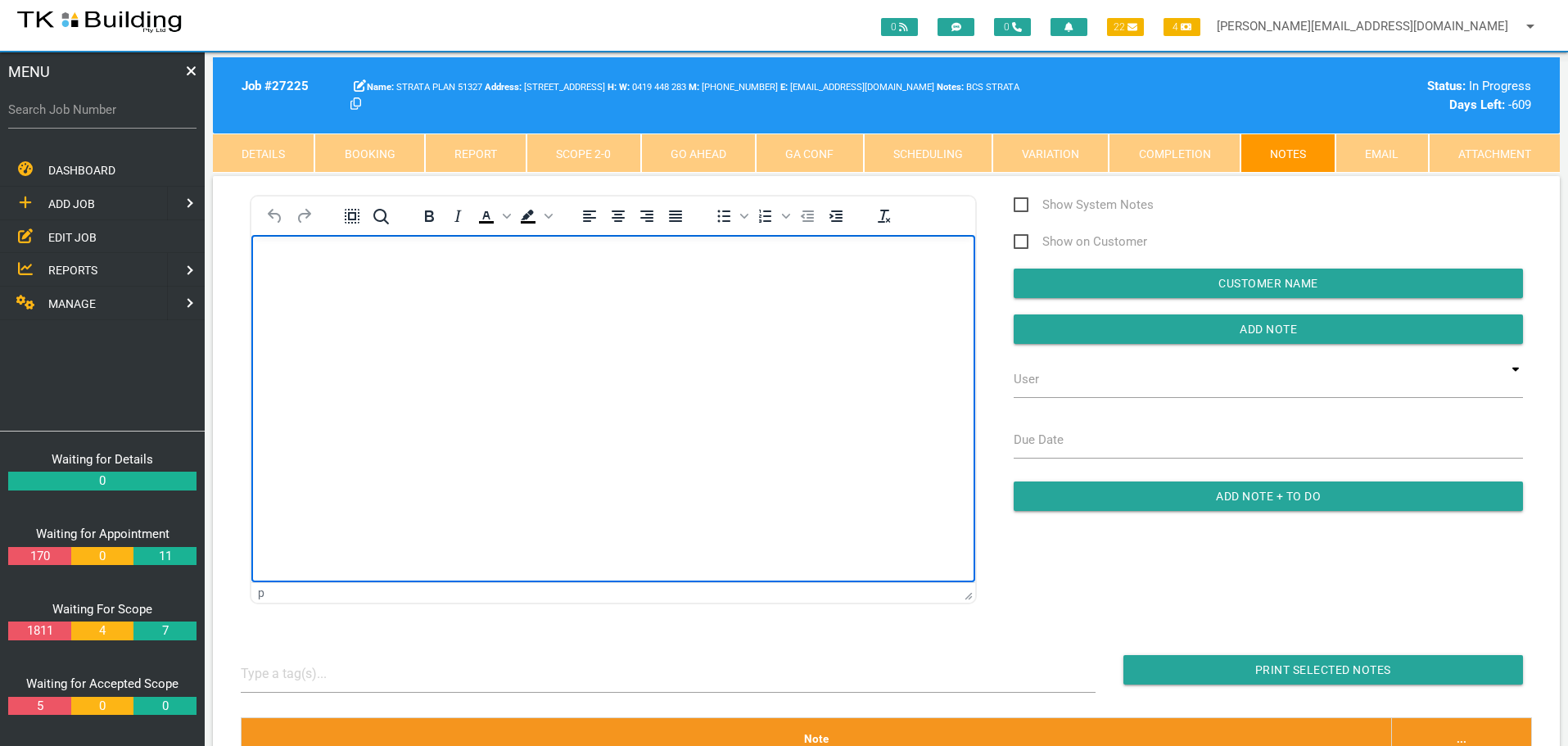
click at [320, 291] on body "Rich Text Area. Press ALT-0 for help." at bounding box center [613, 282] width 724 height 54
click at [285, 263] on p "Rich Text Area. Press ALT-0 for help." at bounding box center [613, 262] width 683 height 13
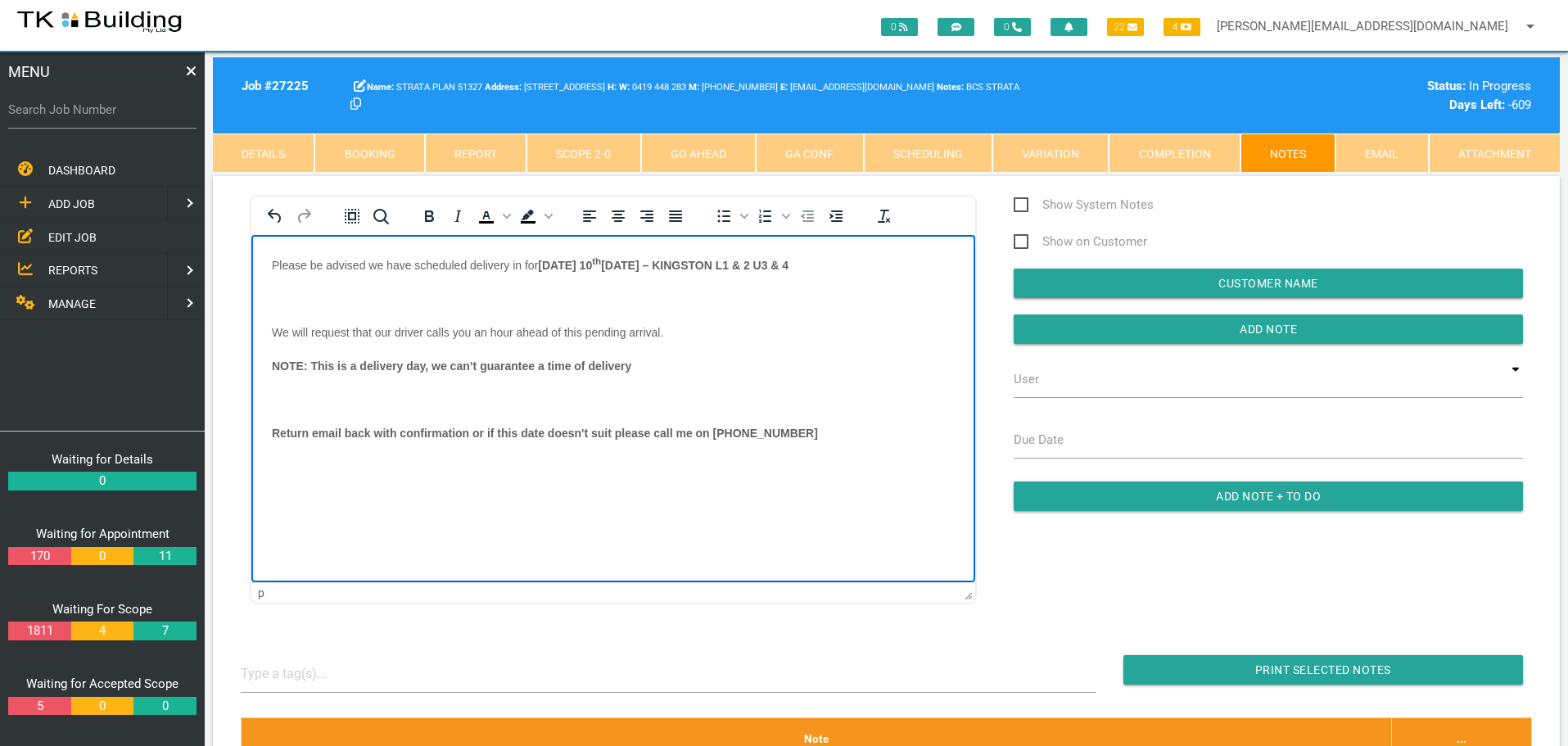
click at [288, 286] on body "Please be advised we have scheduled delivery in for MONDAY 10 th November 2025 …" at bounding box center [613, 368] width 724 height 225
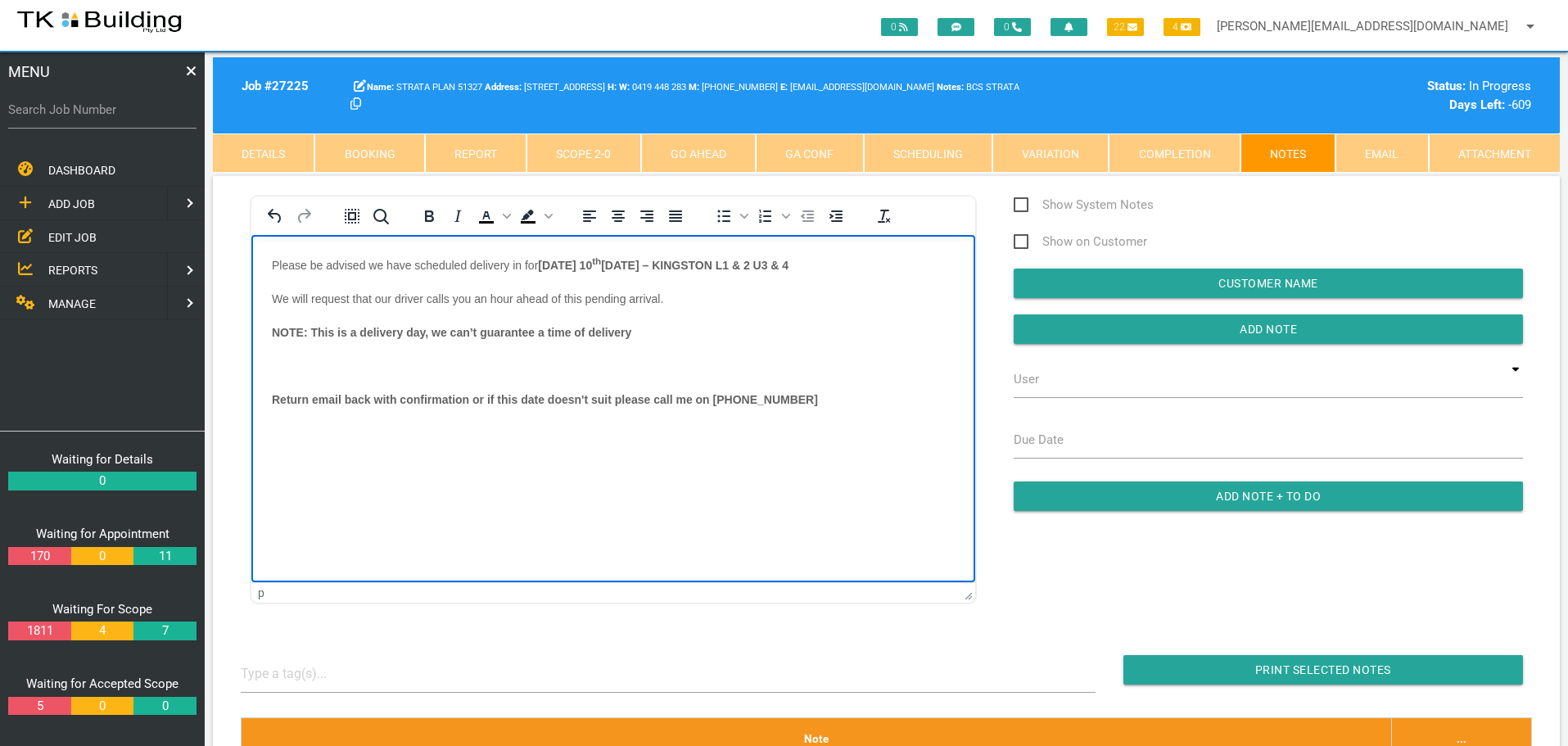
click at [284, 350] on body "Please be advised we have scheduled delivery in for MONDAY 10 th November 2025 …" at bounding box center [613, 350] width 724 height 191
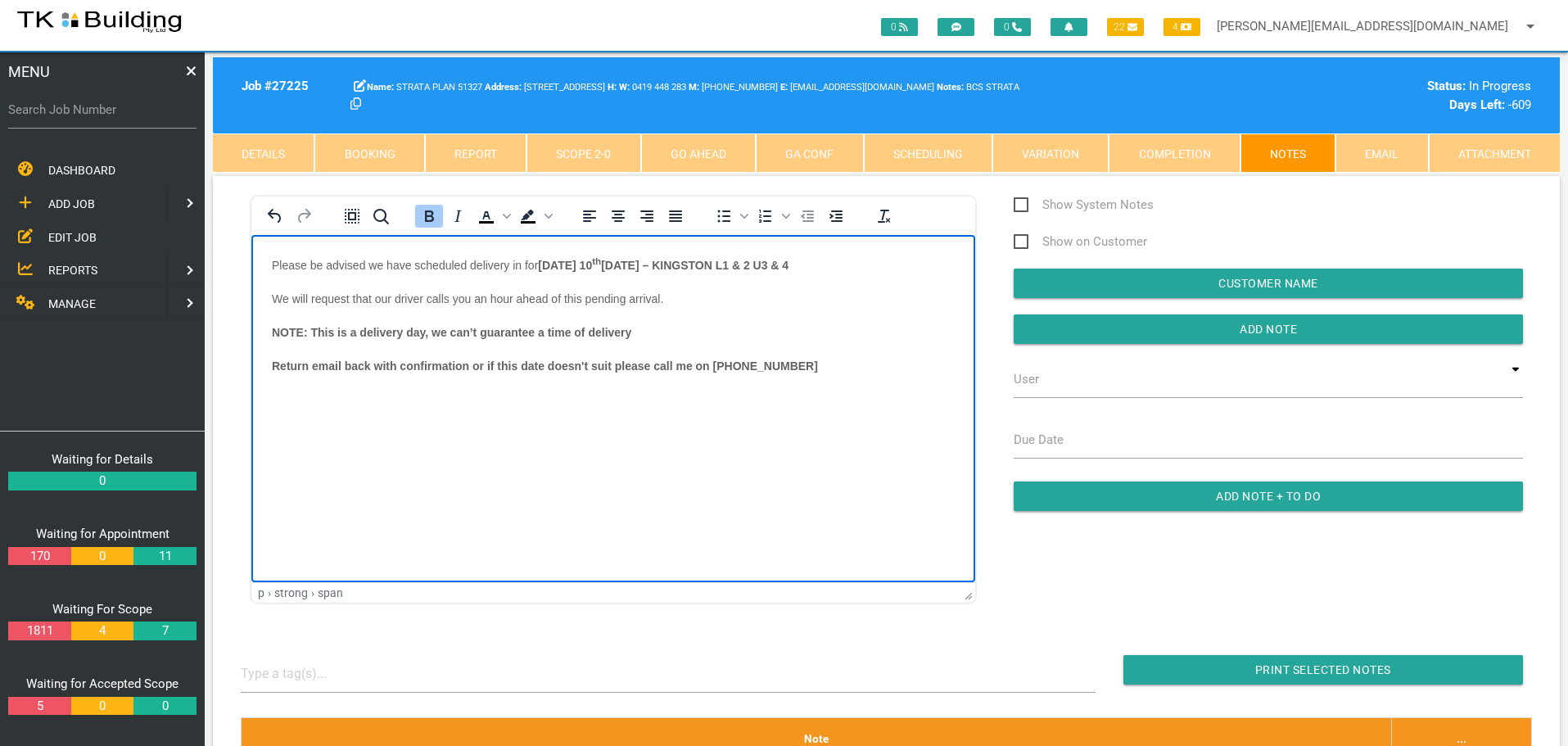
click at [811, 363] on p "Return email back with confirmation or if this date doesn't suit please call me…" at bounding box center [613, 365] width 683 height 13
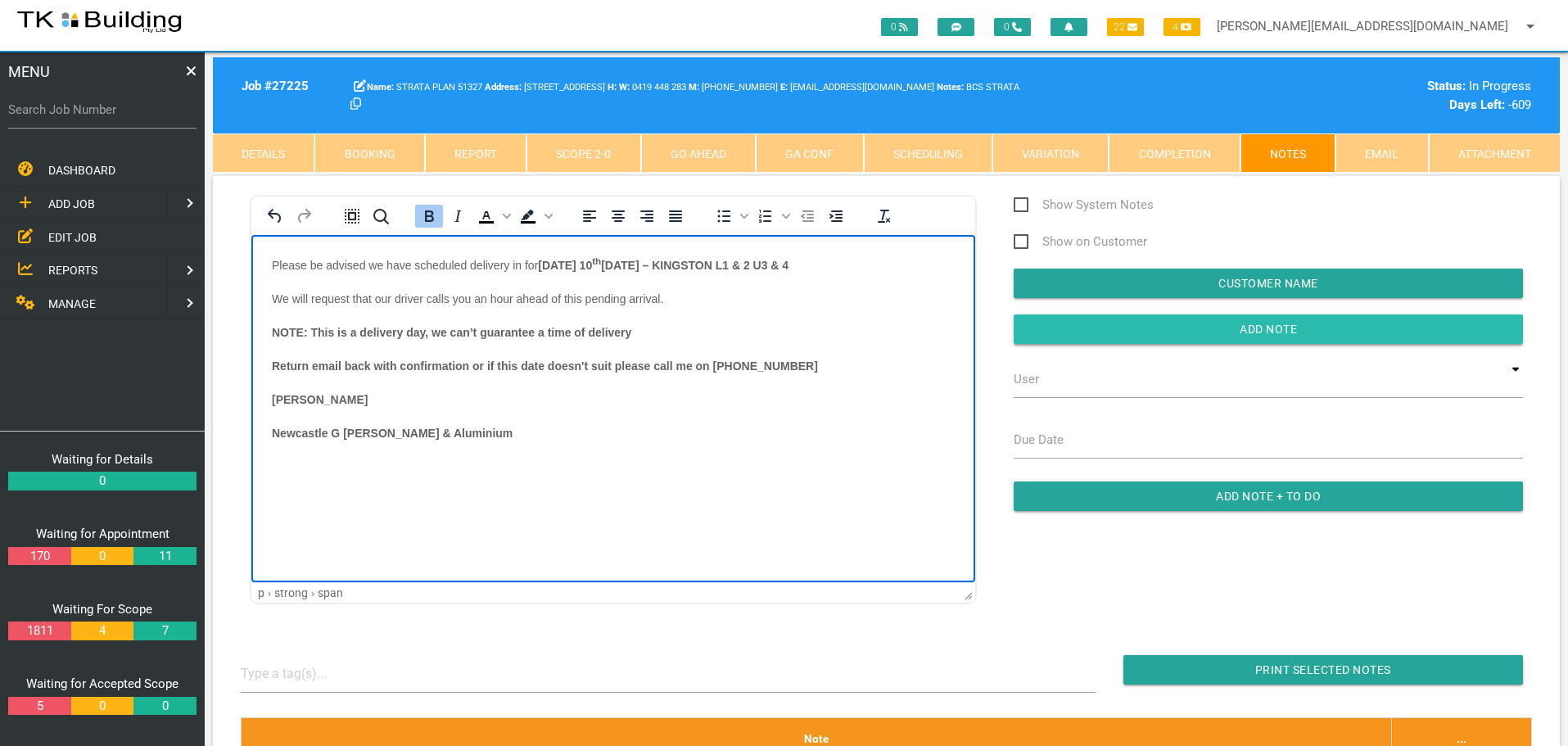
click at [1051, 336] on input "Add Note" at bounding box center [1267, 330] width 509 height 30
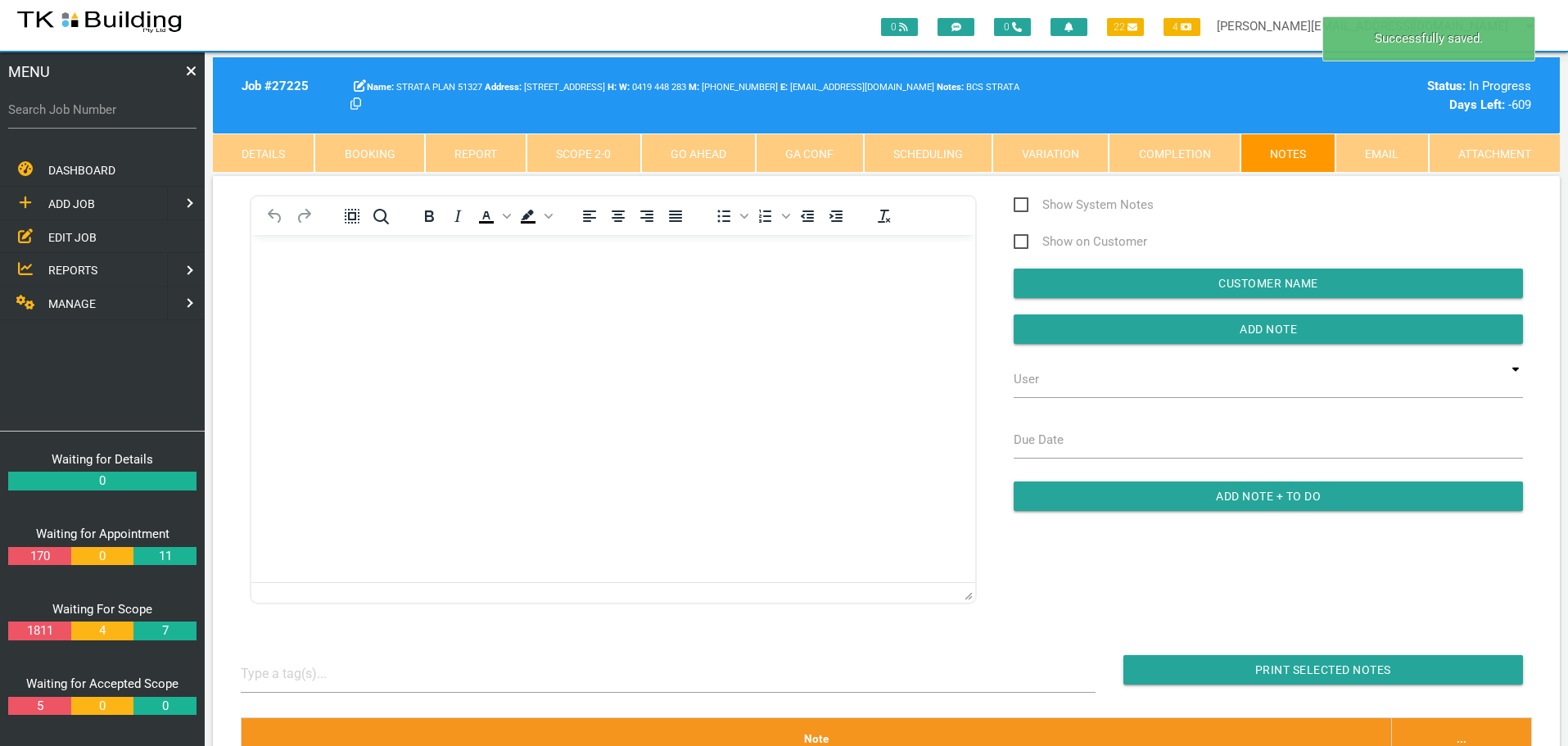
click at [358, 152] on link "Booking" at bounding box center [369, 152] width 110 height 39
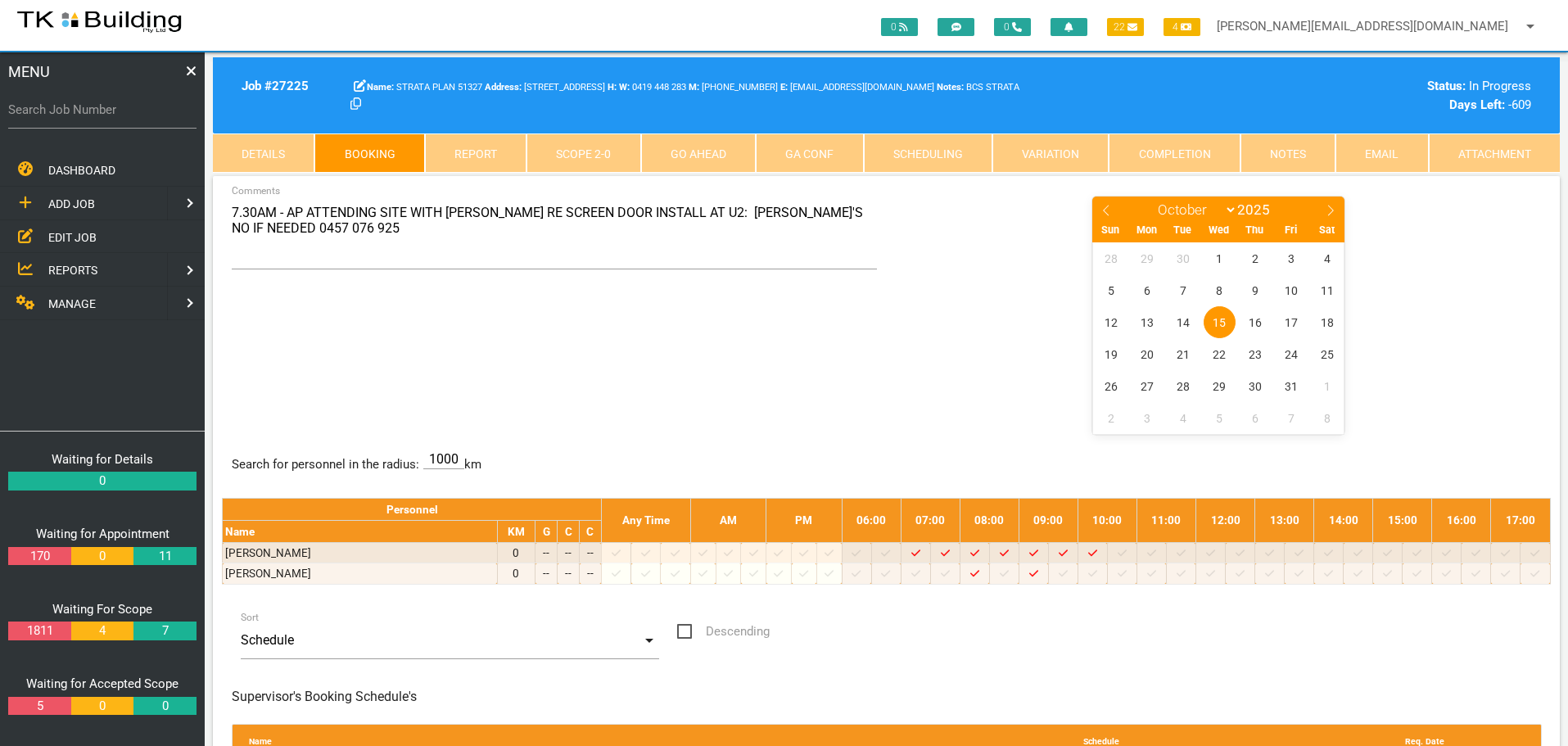
click at [1331, 209] on icon at bounding box center [1330, 210] width 12 height 12
select select "10"
click at [1147, 288] on span "3" at bounding box center [1147, 290] width 32 height 32
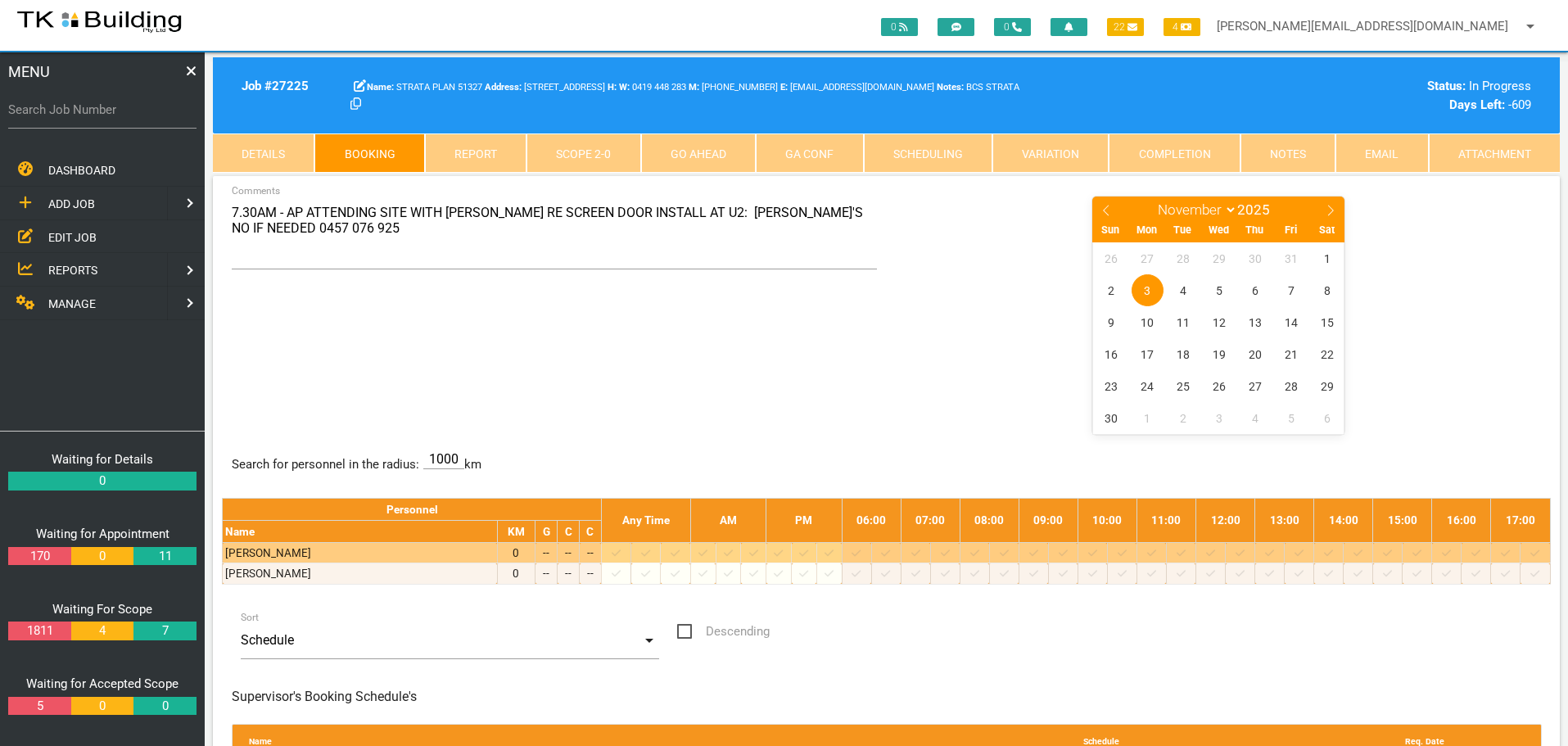
click at [680, 553] on icon at bounding box center [675, 553] width 9 height 11
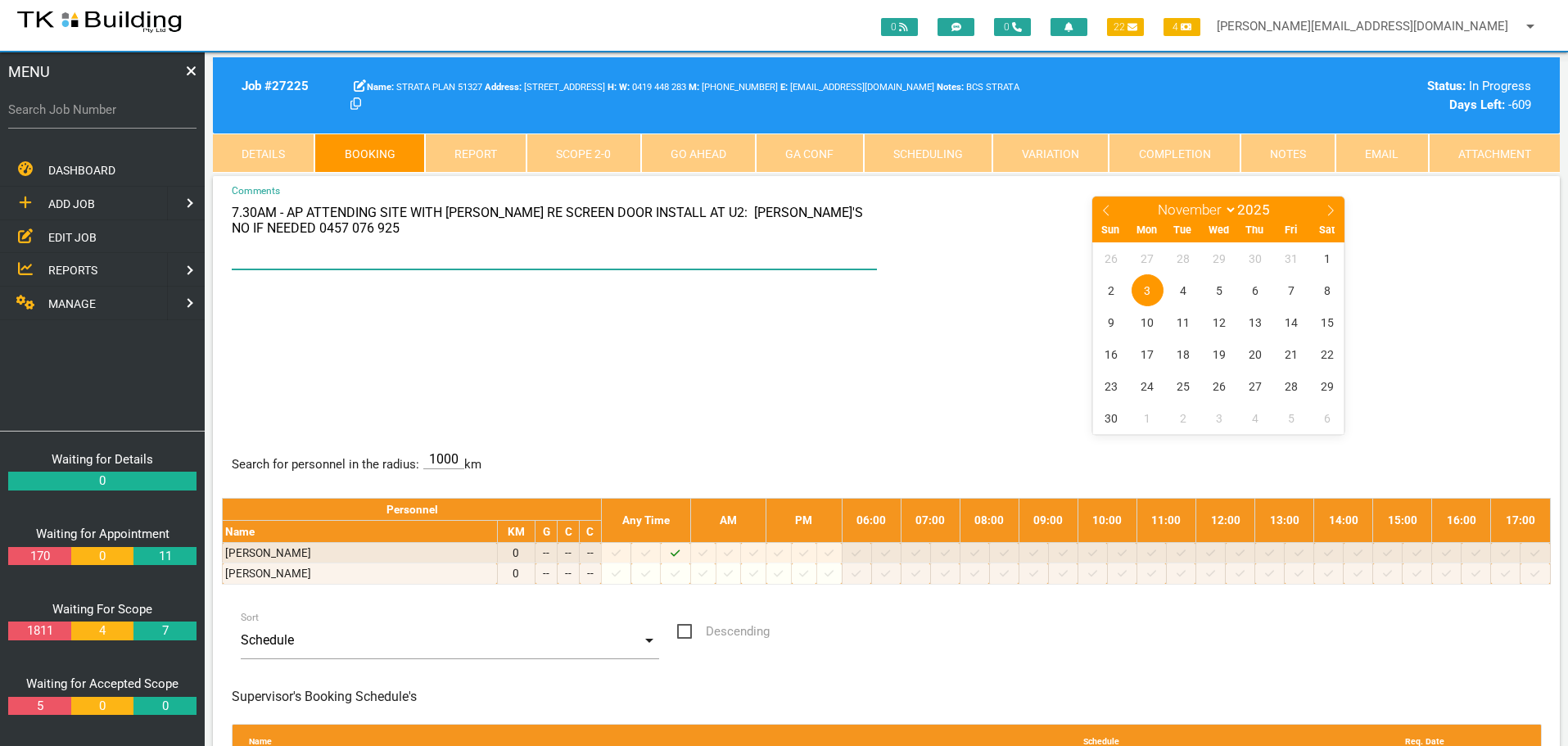
drag, startPoint x: 231, startPoint y: 213, endPoint x: 292, endPoint y: 253, distance: 72.9
click at [292, 253] on textarea "7.30AM - AP ATTENDING SITE WITH G JAMES RE SCREEN DOOR INSTALL AT U2: GEOFF'S N…" at bounding box center [555, 232] width 646 height 75
type textarea "REMINDER FOR G JAMES DELIVERY ON MONDAY 10/11 RE UNITS 3 & 4"
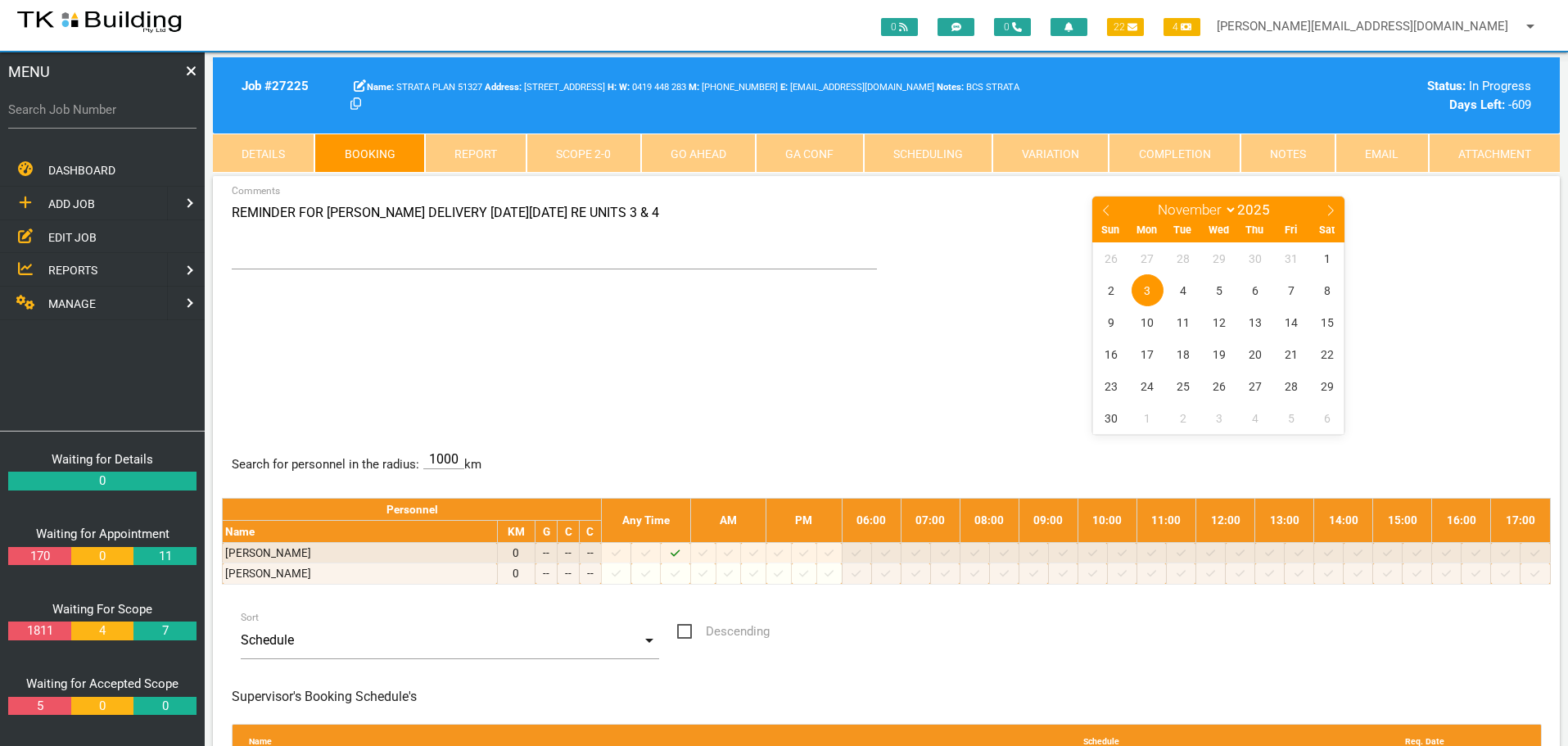
click at [713, 339] on div "REMINDER FOR G JAMES DELIVERY ON MONDAY 10/11 RE UNITS 3 & 4 Comments January F…" at bounding box center [886, 314] width 1329 height 238
click at [652, 227] on textarea "REMINDER FOR G JAMES DELIVERY ON MONDAY 10/11 RE UNITS 3 & 4" at bounding box center [555, 232] width 646 height 75
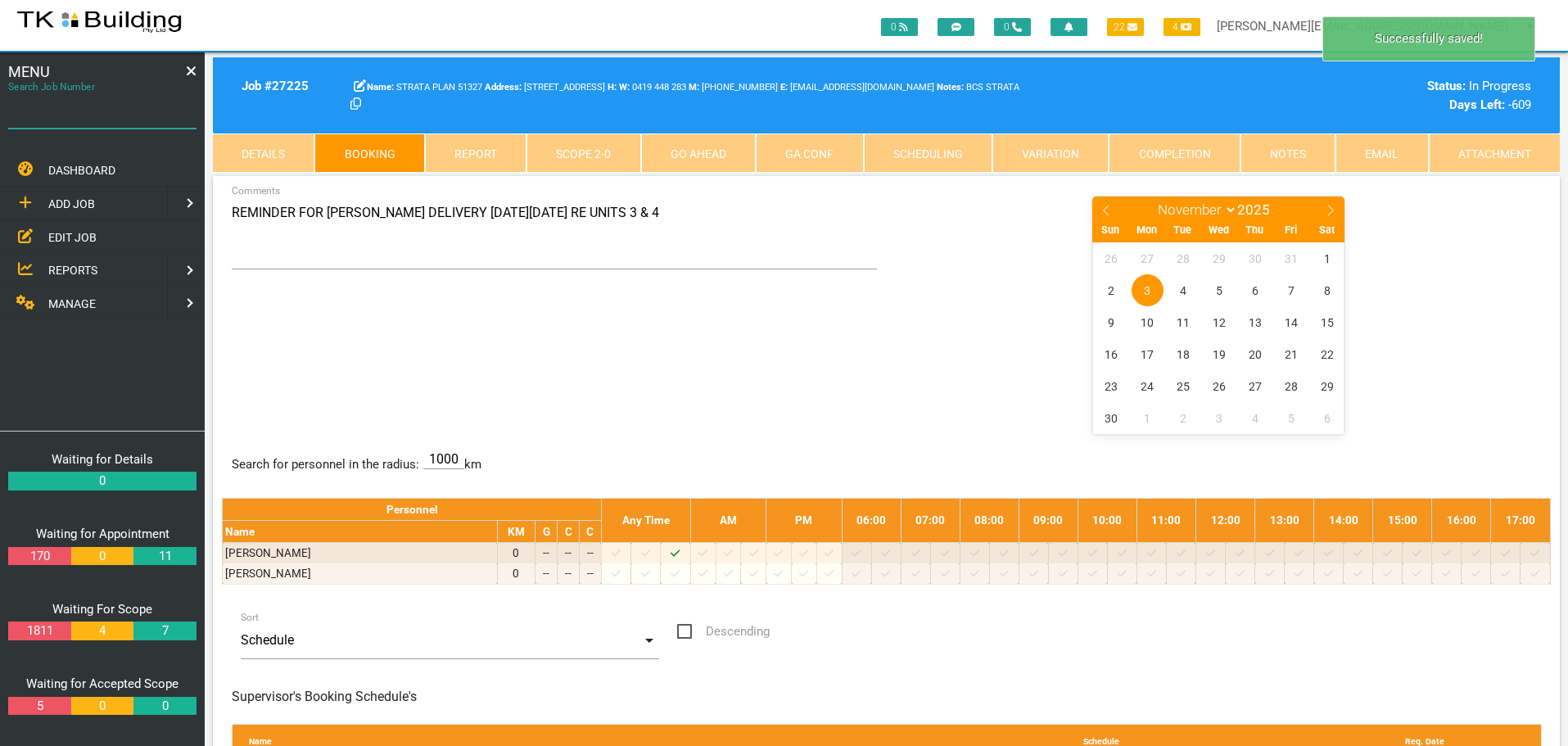
click at [82, 122] on input "Search Job Number" at bounding box center [102, 109] width 188 height 37
type input "28083"
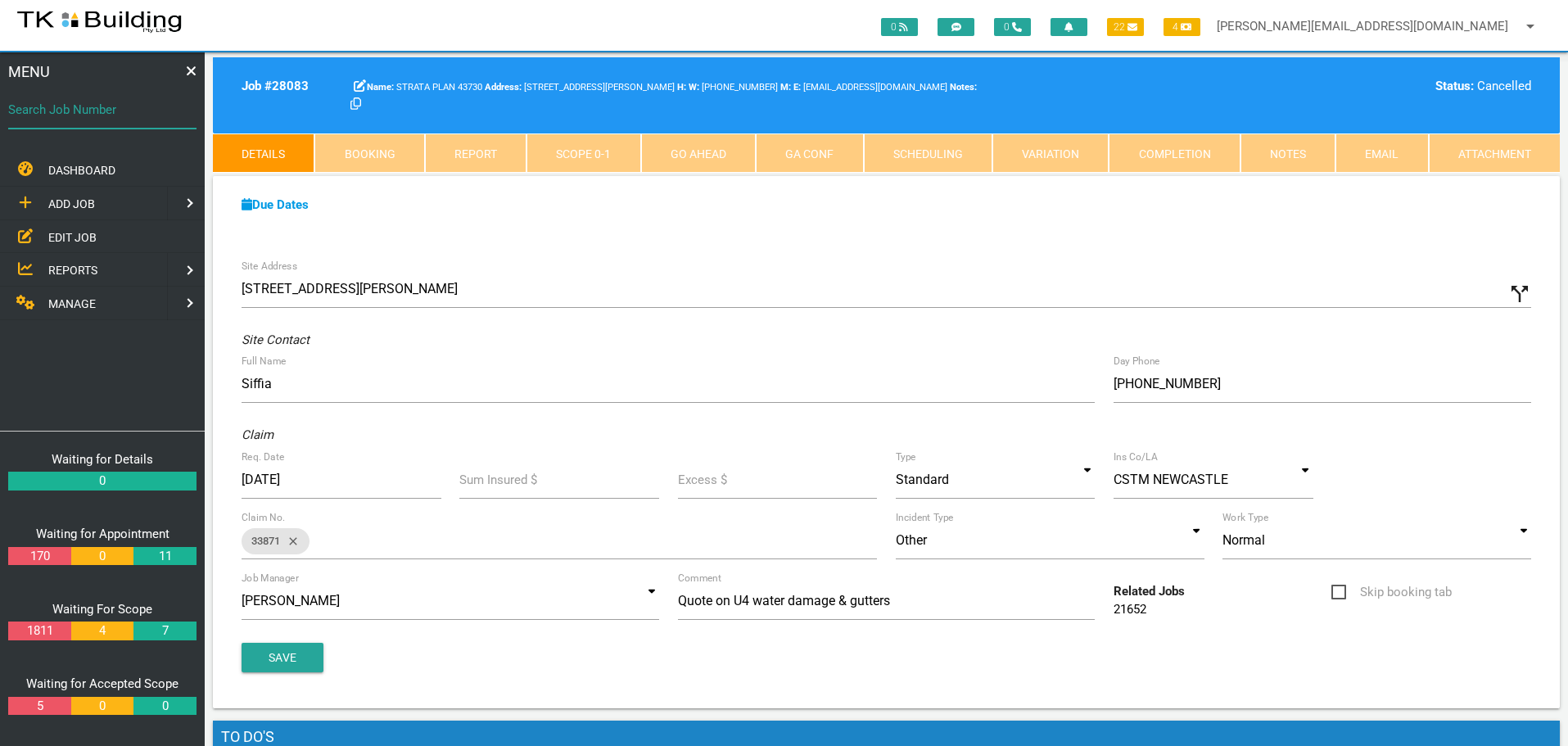
click at [125, 119] on input "Search Job Number" at bounding box center [102, 109] width 188 height 37
type input "28172"
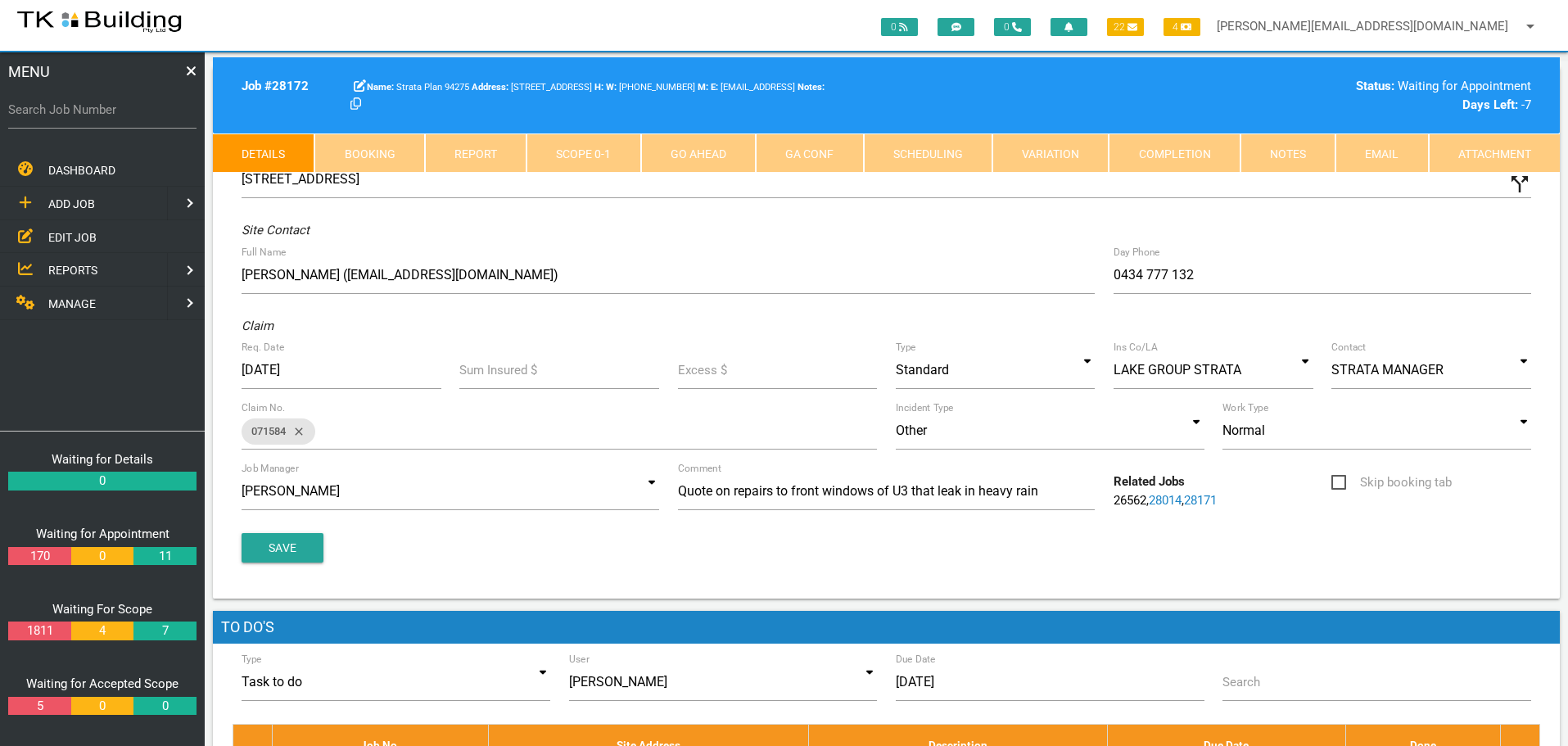
click at [391, 139] on link "Booking" at bounding box center [369, 152] width 110 height 39
select select "9"
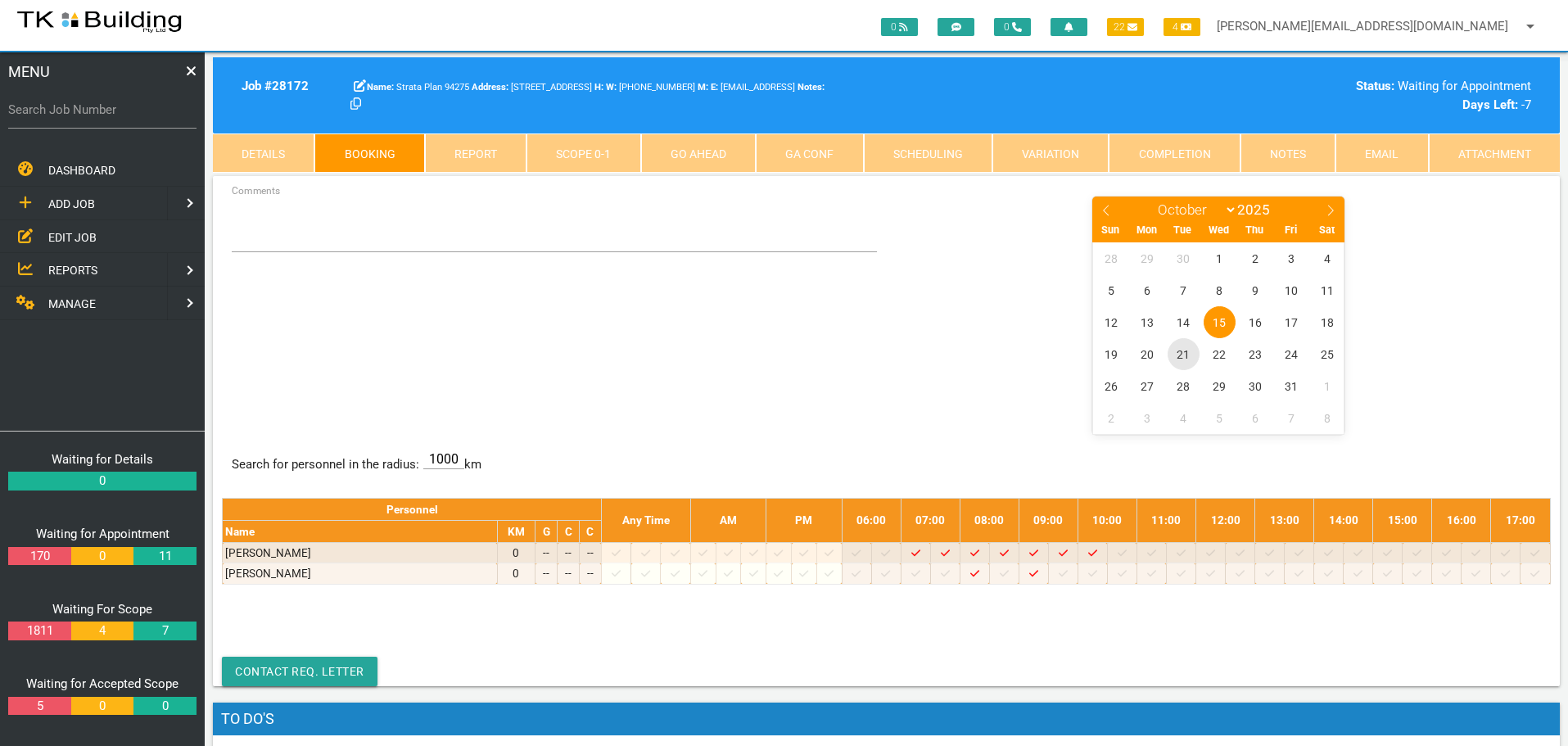
click at [1185, 358] on span "21" at bounding box center [1183, 354] width 32 height 32
click at [93, 120] on input "Search Job Number" at bounding box center [102, 109] width 188 height 37
type input "28171"
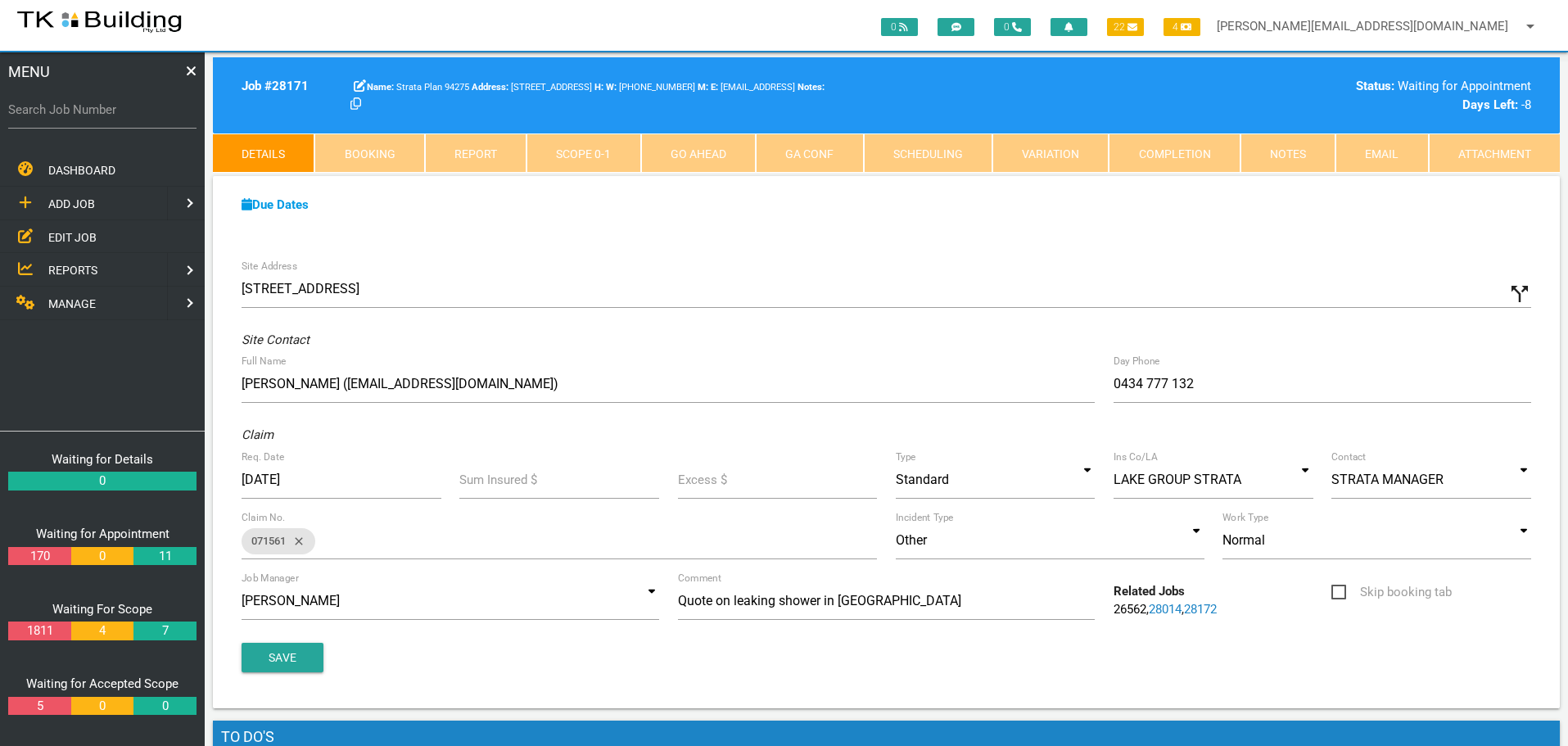
click at [1295, 154] on link "Notes" at bounding box center [1287, 152] width 95 height 39
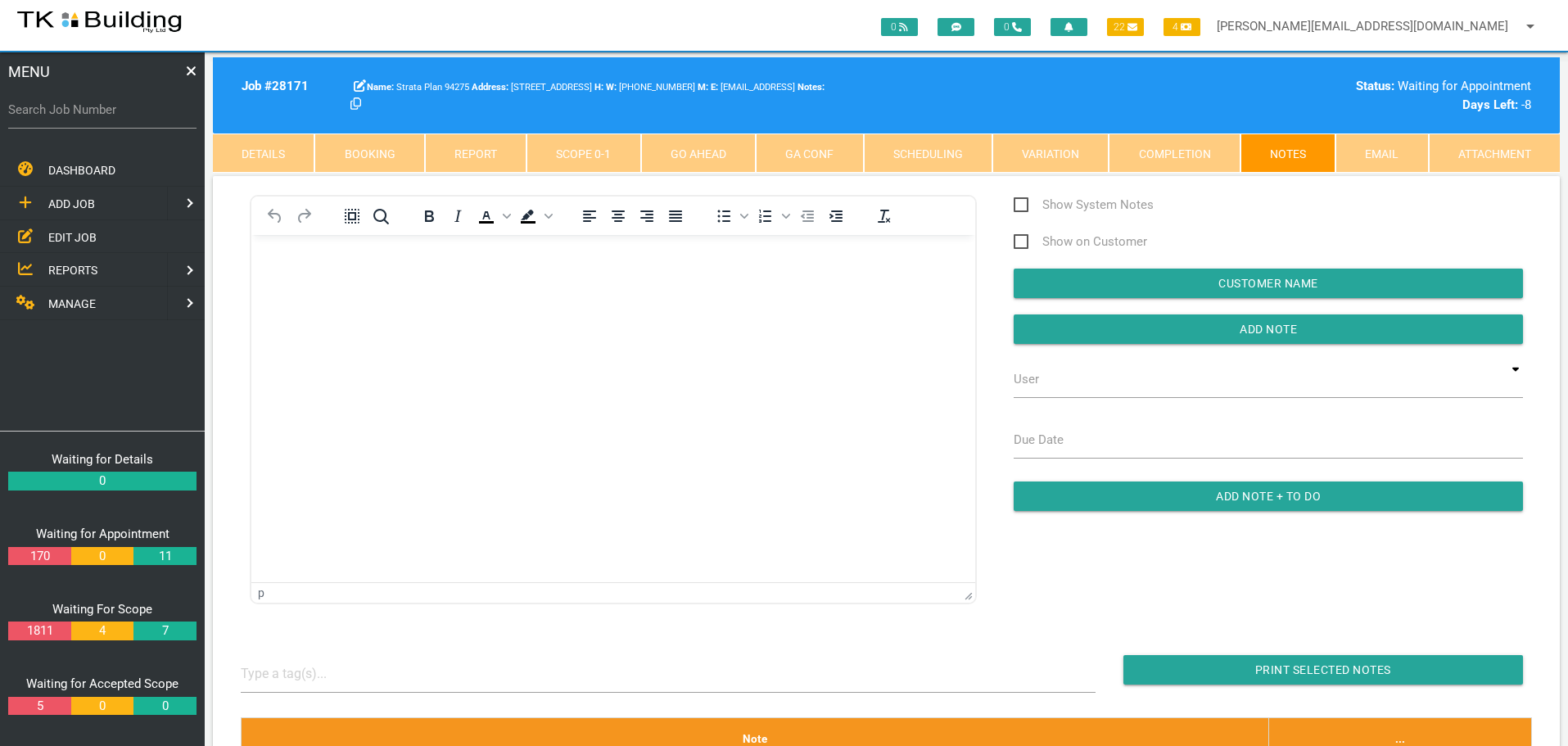
click at [360, 153] on link "Booking" at bounding box center [369, 152] width 110 height 39
select select "9"
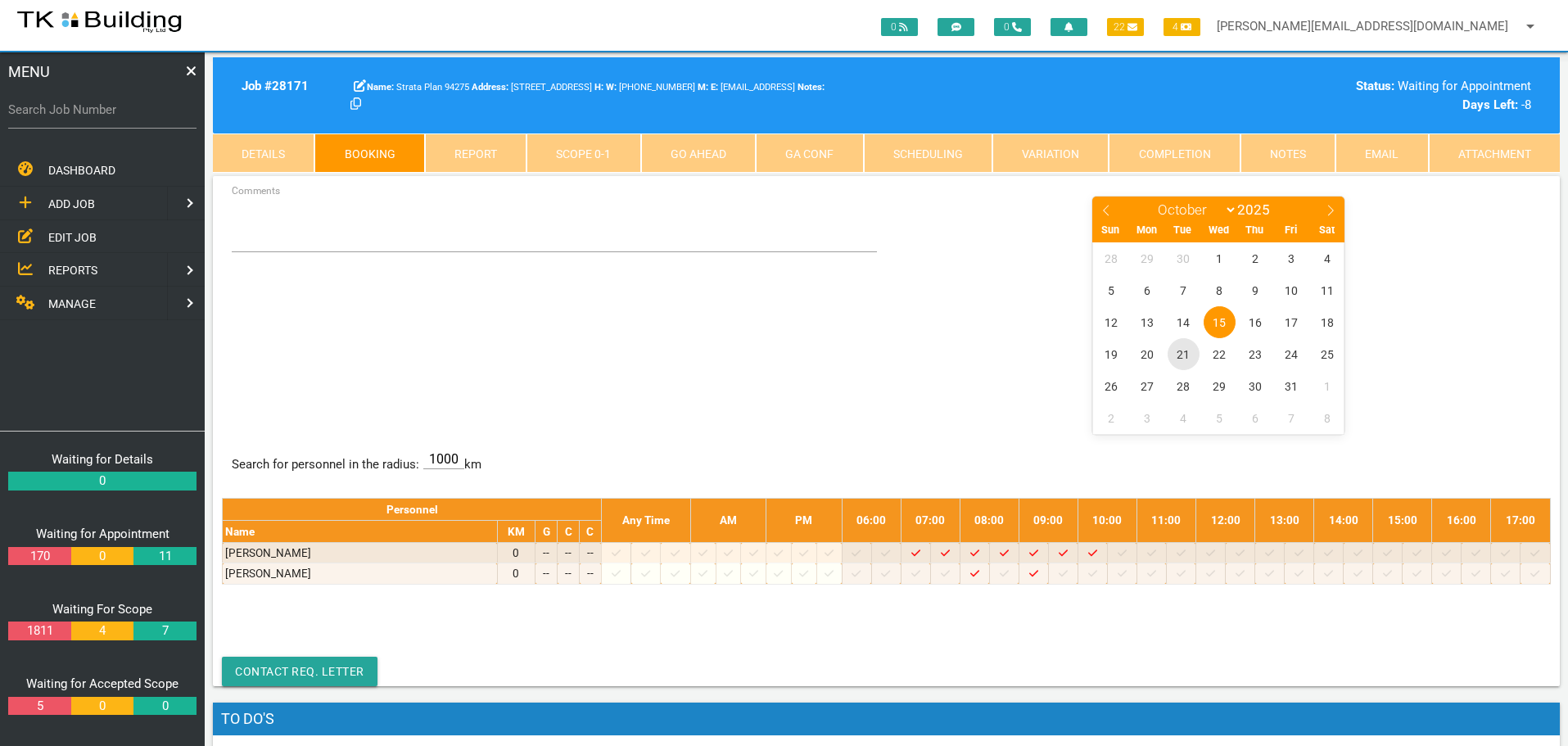
click at [1188, 358] on span "21" at bounding box center [1183, 354] width 32 height 32
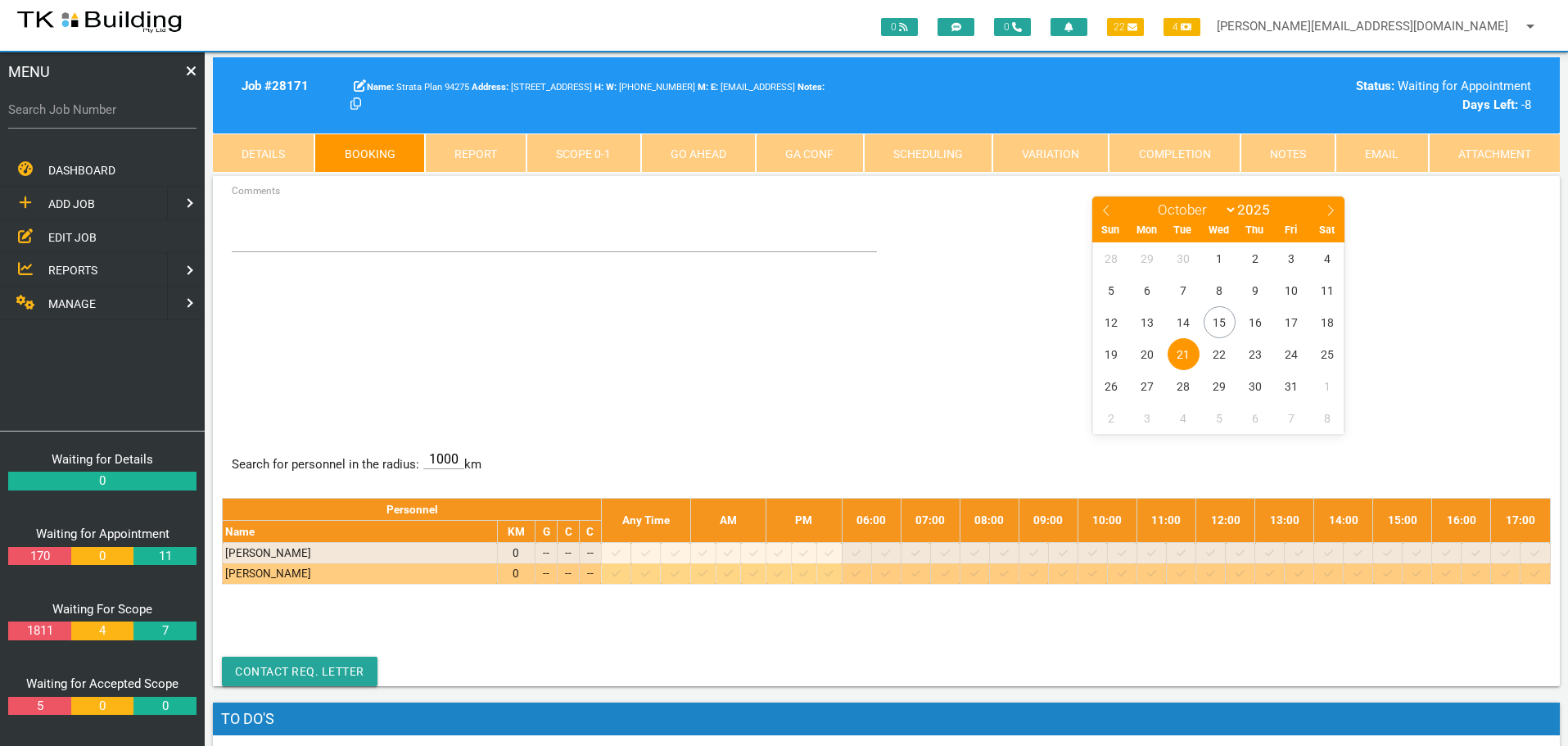
click at [1009, 572] on icon at bounding box center [1004, 573] width 9 height 11
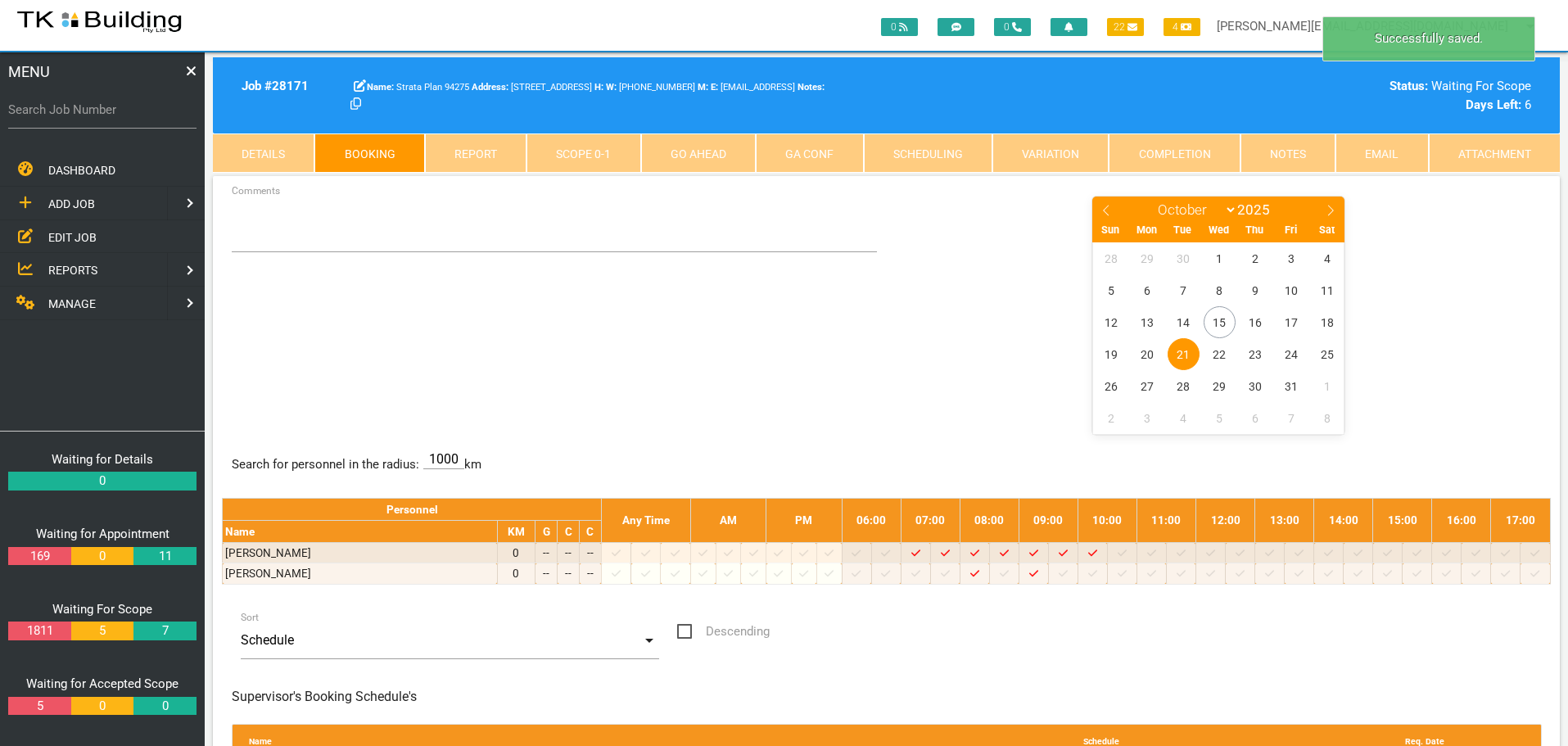
click at [1185, 349] on span "21" at bounding box center [1183, 354] width 32 height 32
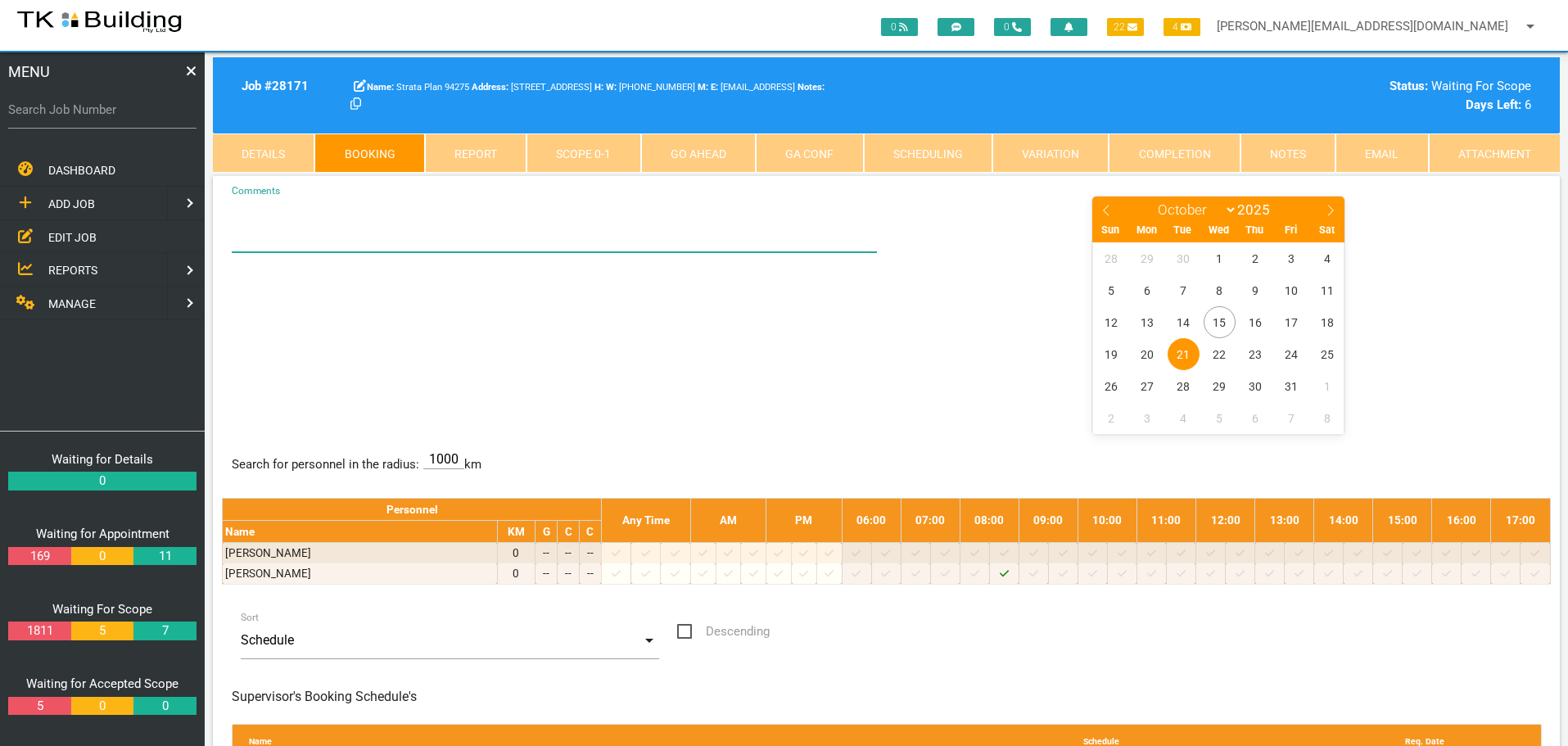
click at [281, 236] on textarea "Comments" at bounding box center [555, 223] width 646 height 57
type textarea "BET 8.30-9.30 - SEE CHRISTIAN IN U3 - HIS NO IF NEEDED 0434 777 132"
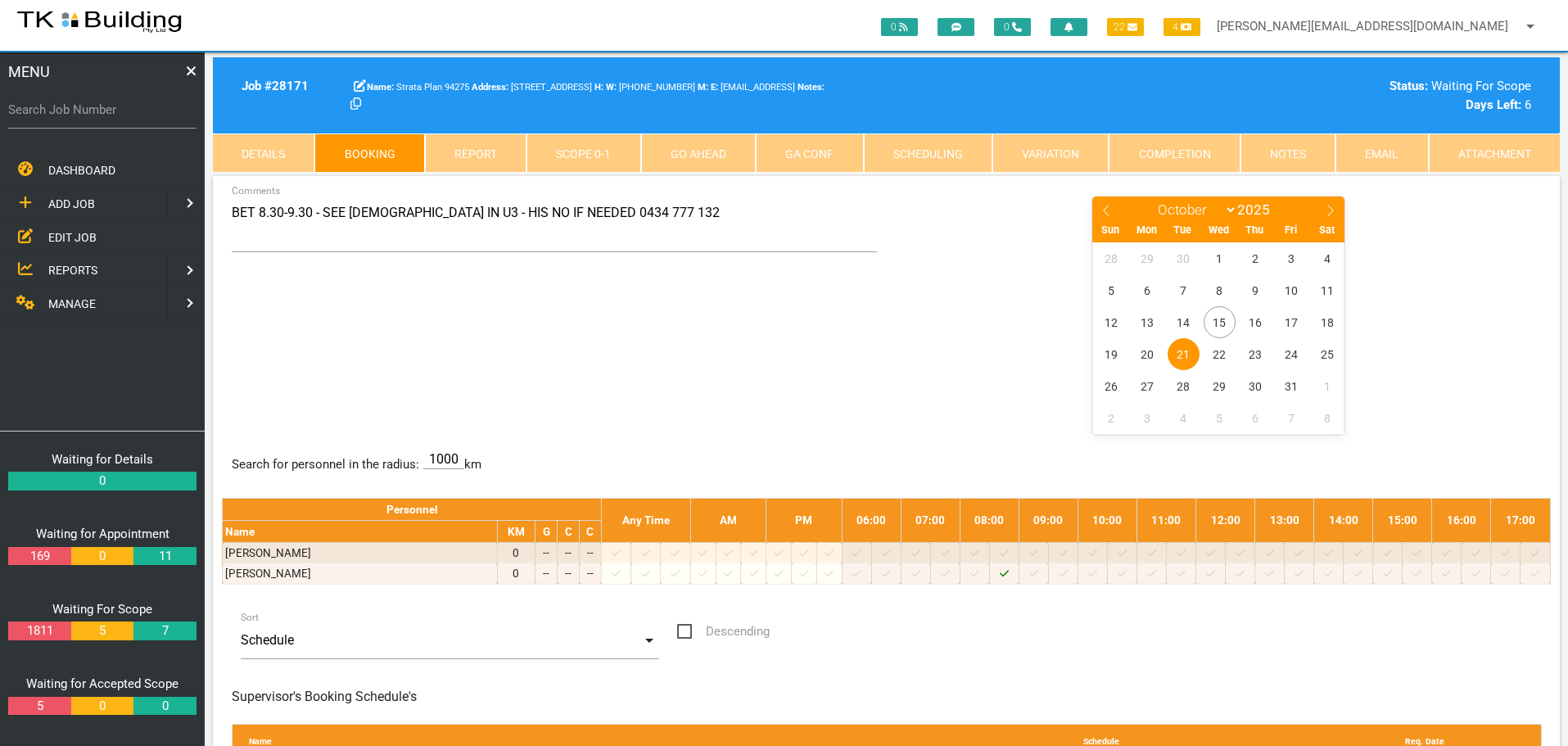
click at [394, 303] on div "BET 8.30-9.30 - SEE CHRISTIAN IN U3 - HIS NO IF NEEDED 0434 777 132 Comments Ja…" at bounding box center [886, 314] width 1329 height 238
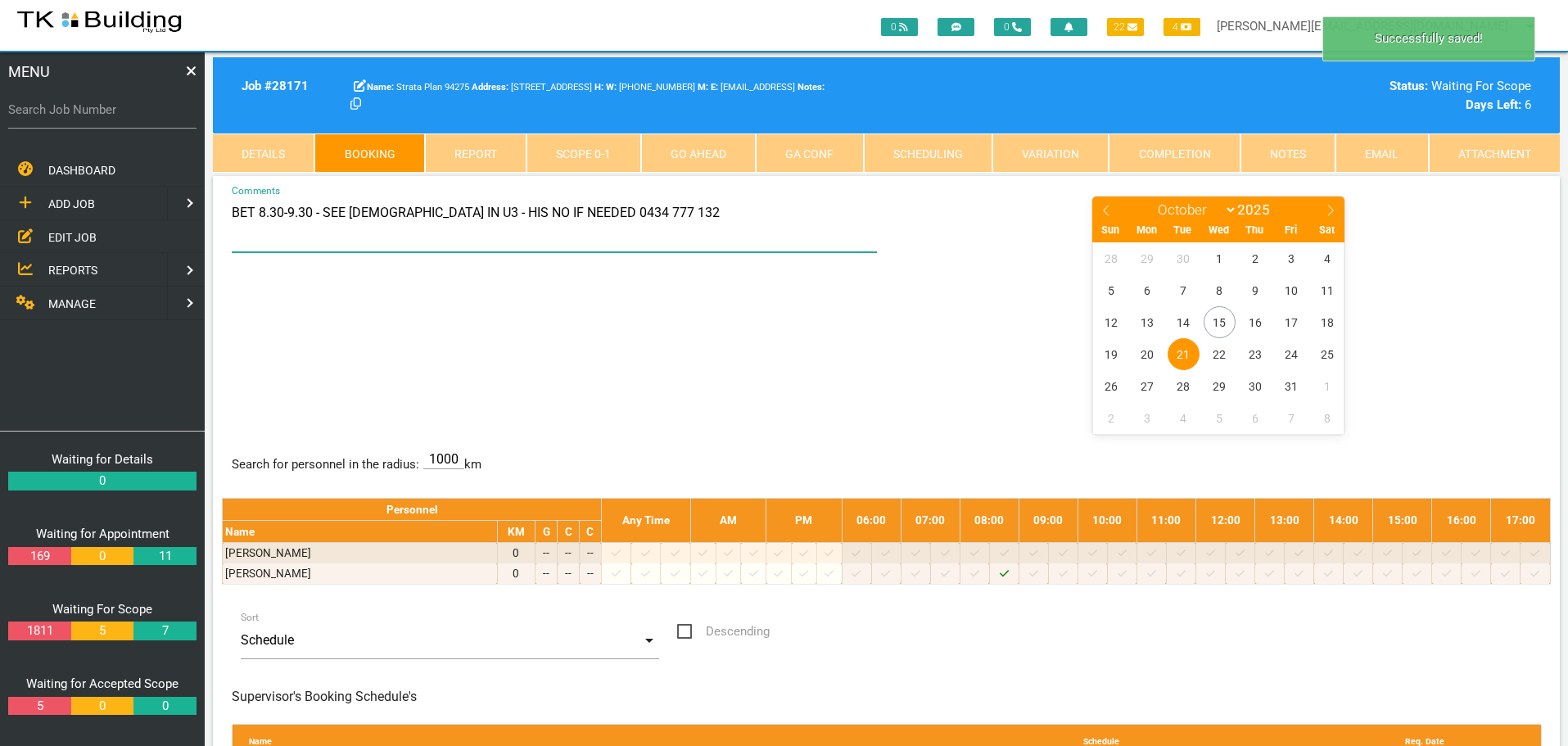
drag, startPoint x: 234, startPoint y: 213, endPoint x: 685, endPoint y: 237, distance: 451.6
click at [685, 237] on textarea "BET 8.30-9.30 - SEE CHRISTIAN IN U3 - HIS NO IF NEEDED 0434 777 132" at bounding box center [555, 223] width 646 height 57
click at [71, 120] on input "Search Job Number" at bounding box center [102, 109] width 188 height 37
type input "28172"
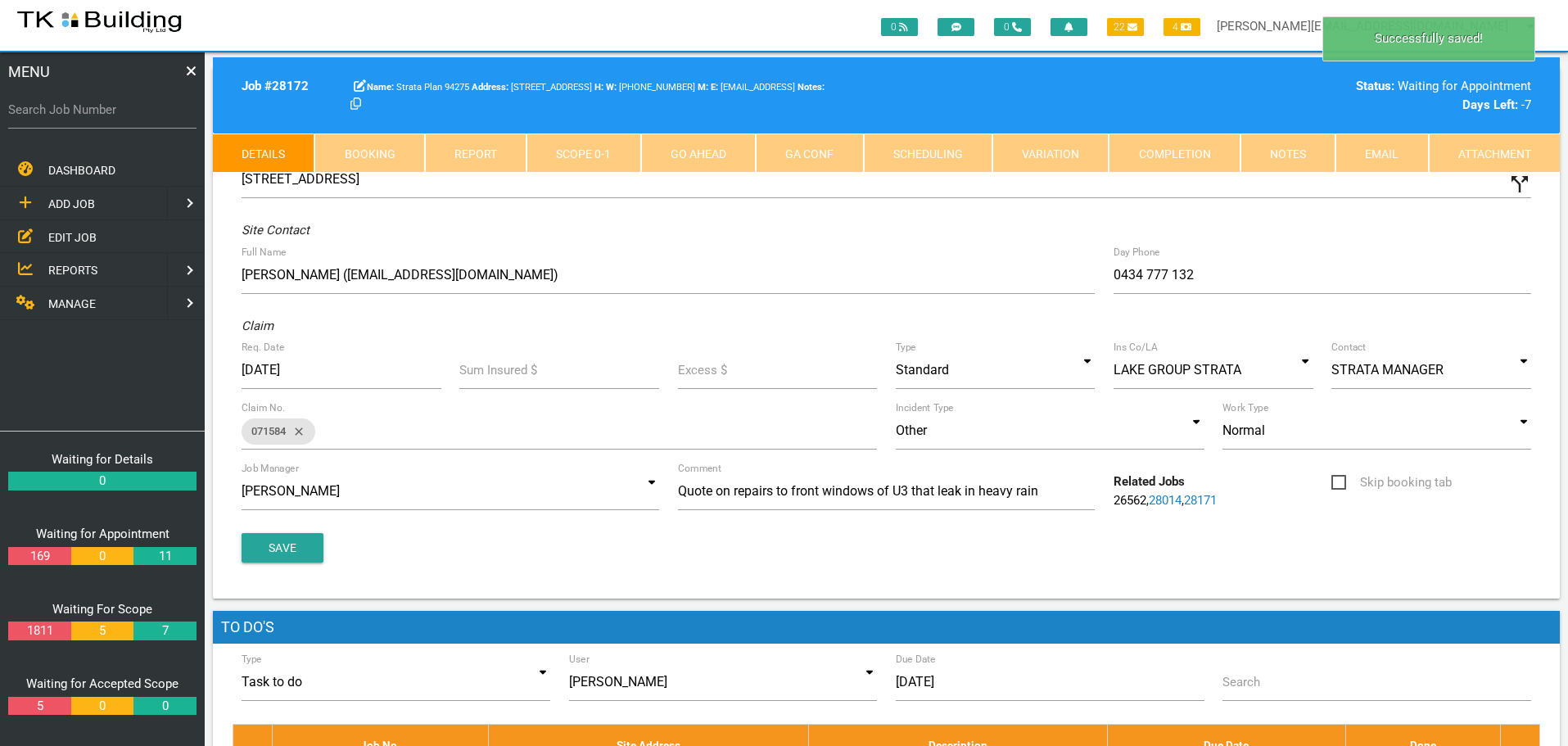
click at [357, 146] on link "Booking" at bounding box center [369, 152] width 110 height 39
select select "9"
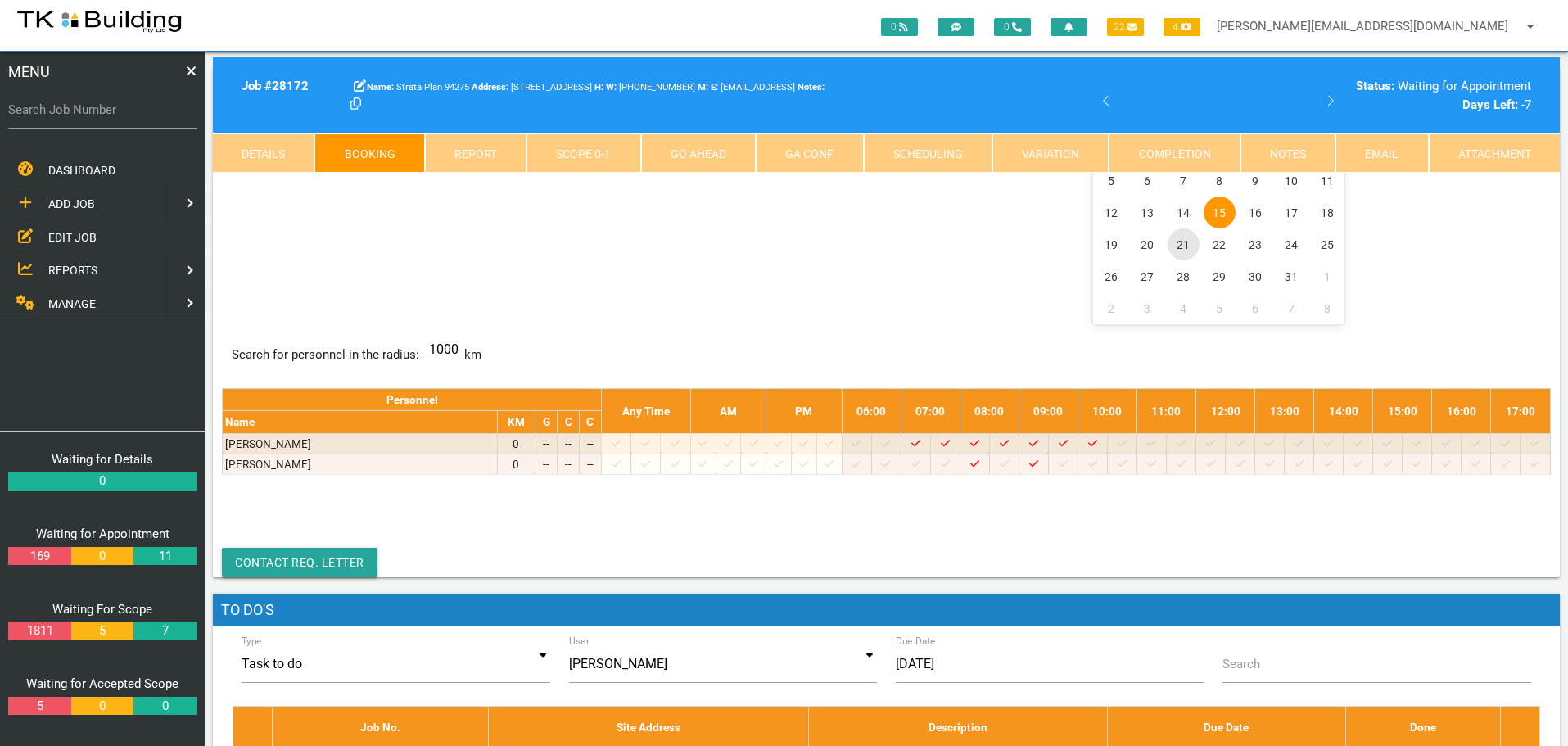
click at [1189, 247] on span "21" at bounding box center [1183, 244] width 32 height 32
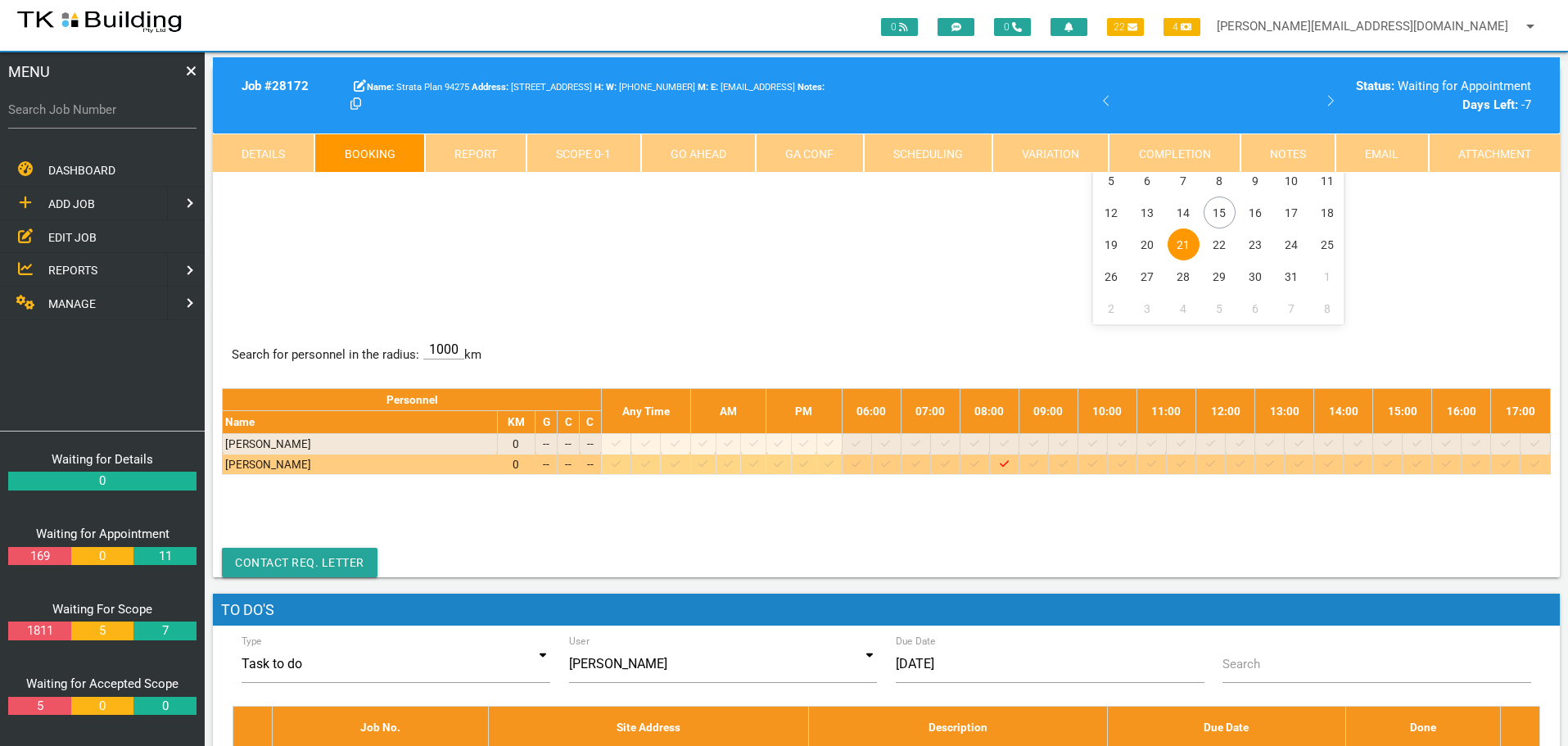
click at [1044, 465] on div "Search for personnel in the radius: 1000 km Personnel Any Time AM PM 06:00 07:0…" at bounding box center [886, 416] width 1329 height 154
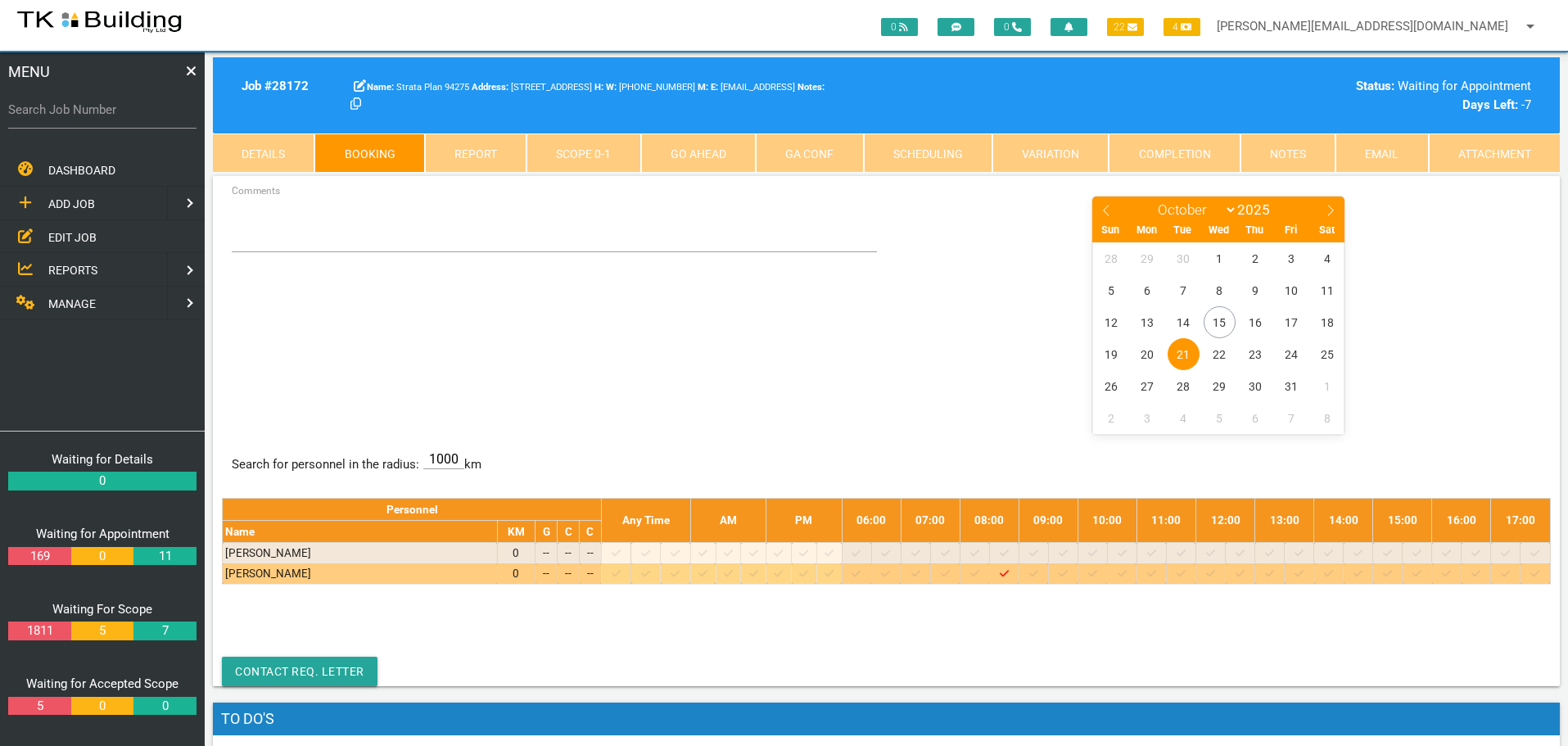
click at [1040, 570] on div at bounding box center [1033, 573] width 24 height 17
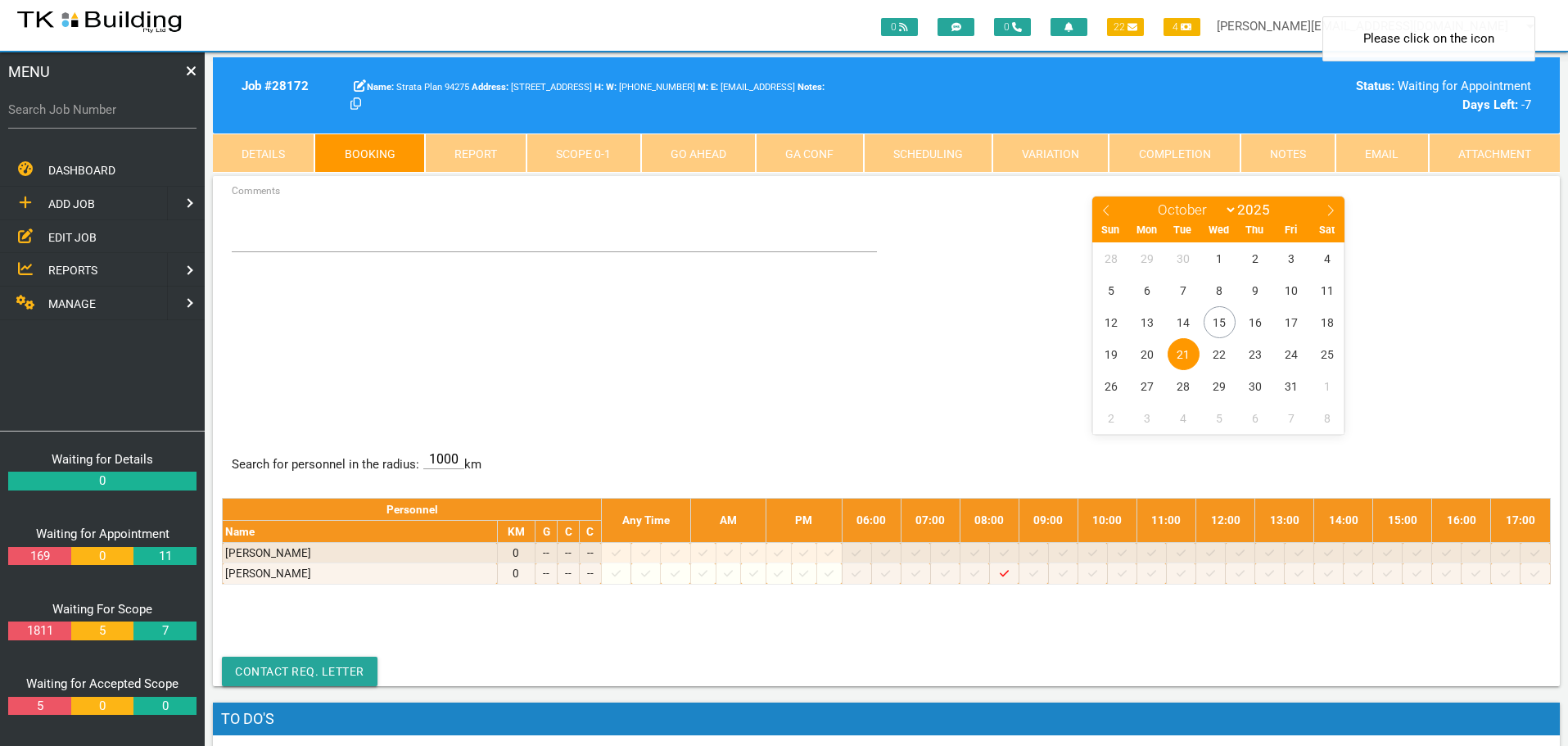
drag, startPoint x: 1184, startPoint y: 350, endPoint x: 1184, endPoint y: 359, distance: 9.0
click at [1184, 359] on span "21" at bounding box center [1183, 354] width 32 height 32
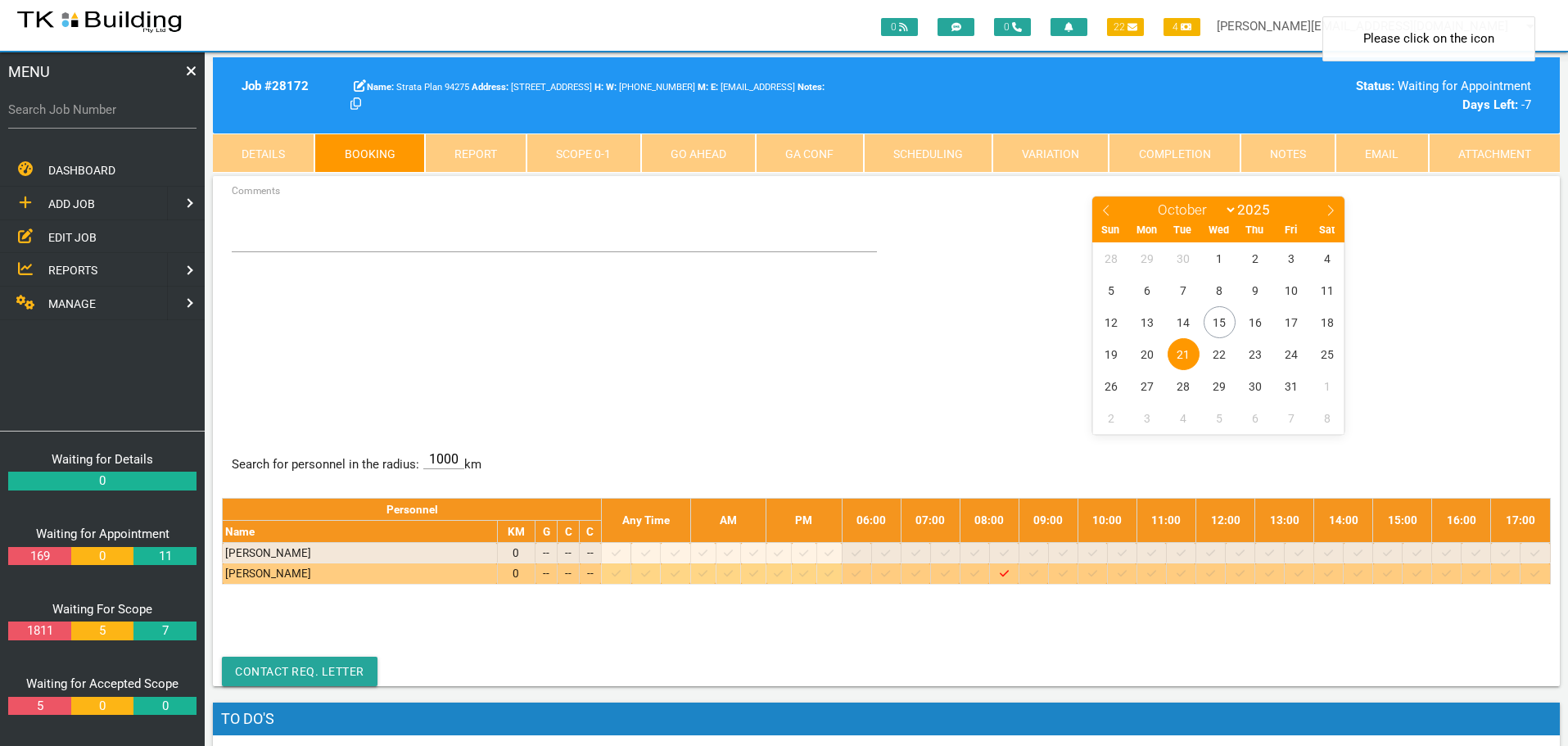
click at [1038, 574] on icon at bounding box center [1033, 573] width 9 height 11
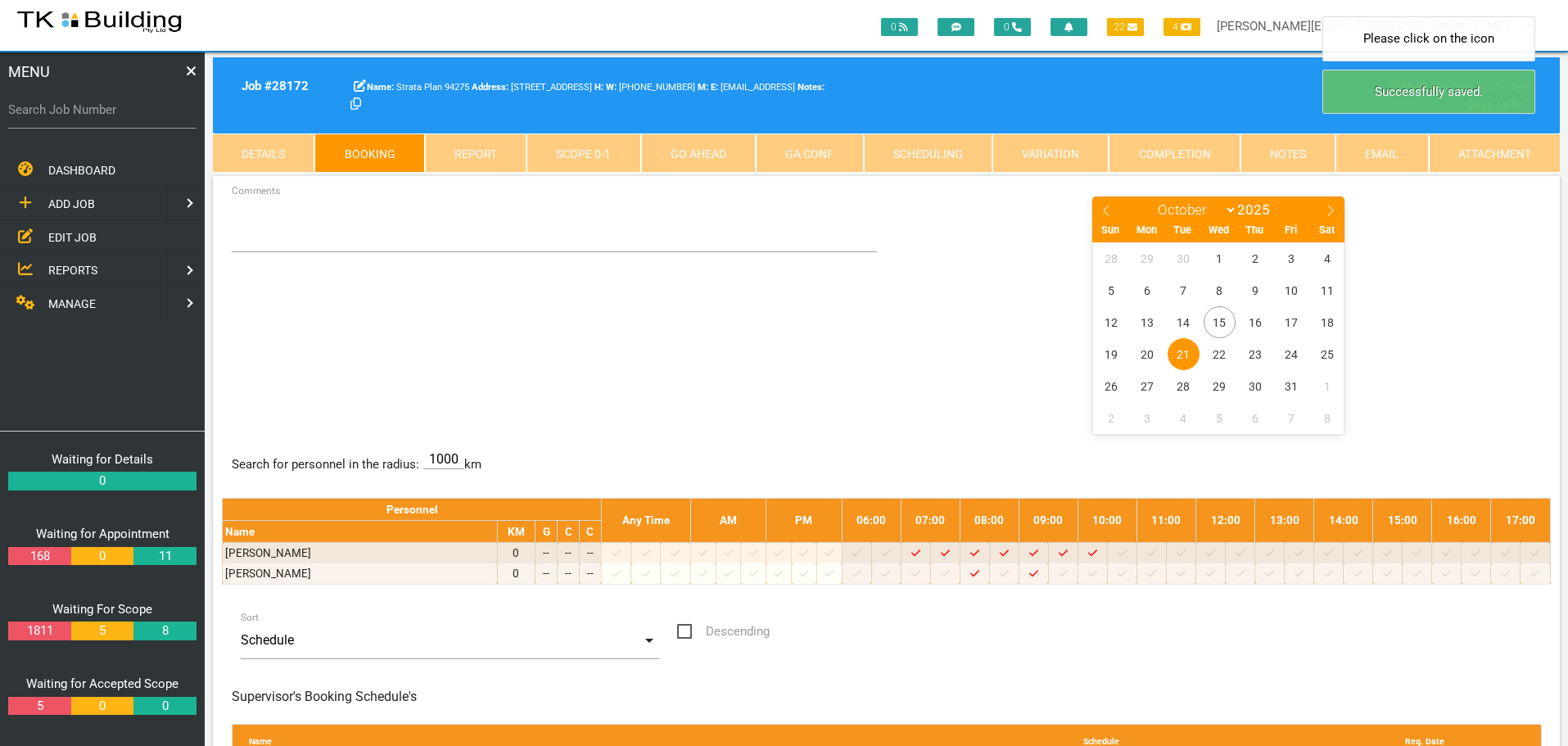
click at [1184, 354] on span "21" at bounding box center [1183, 354] width 32 height 32
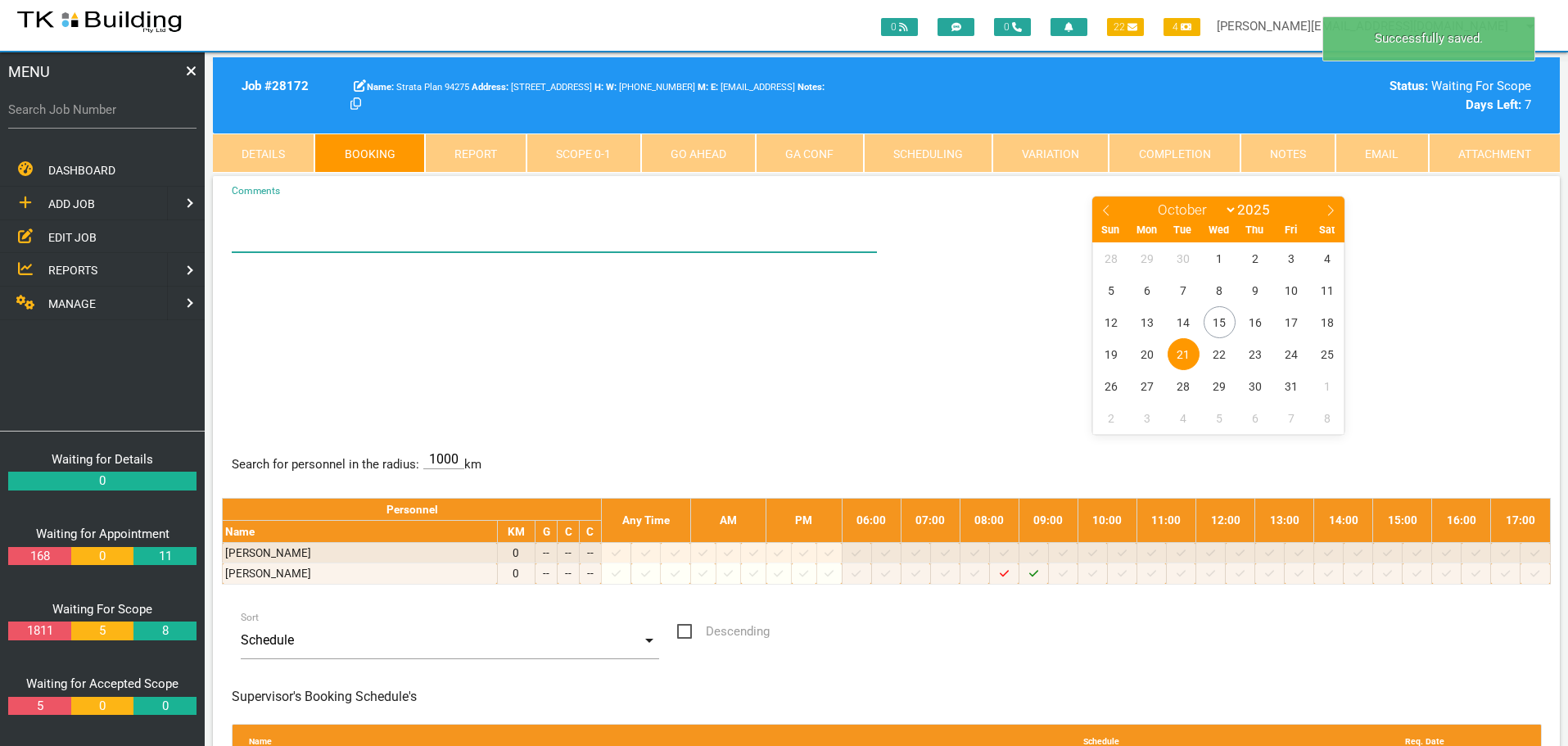
click at [287, 233] on textarea "Comments" at bounding box center [555, 223] width 646 height 57
paste textarea "BET 8.30-9.30 - SEE CHRISTIAN IN U3 - HIS NO IF NEEDED 0434 777 132"
type textarea "BET 8.30-9.30 - SEE CHRISTIAN IN U3 - HIS NO IF NEEDED 0434 777 132"
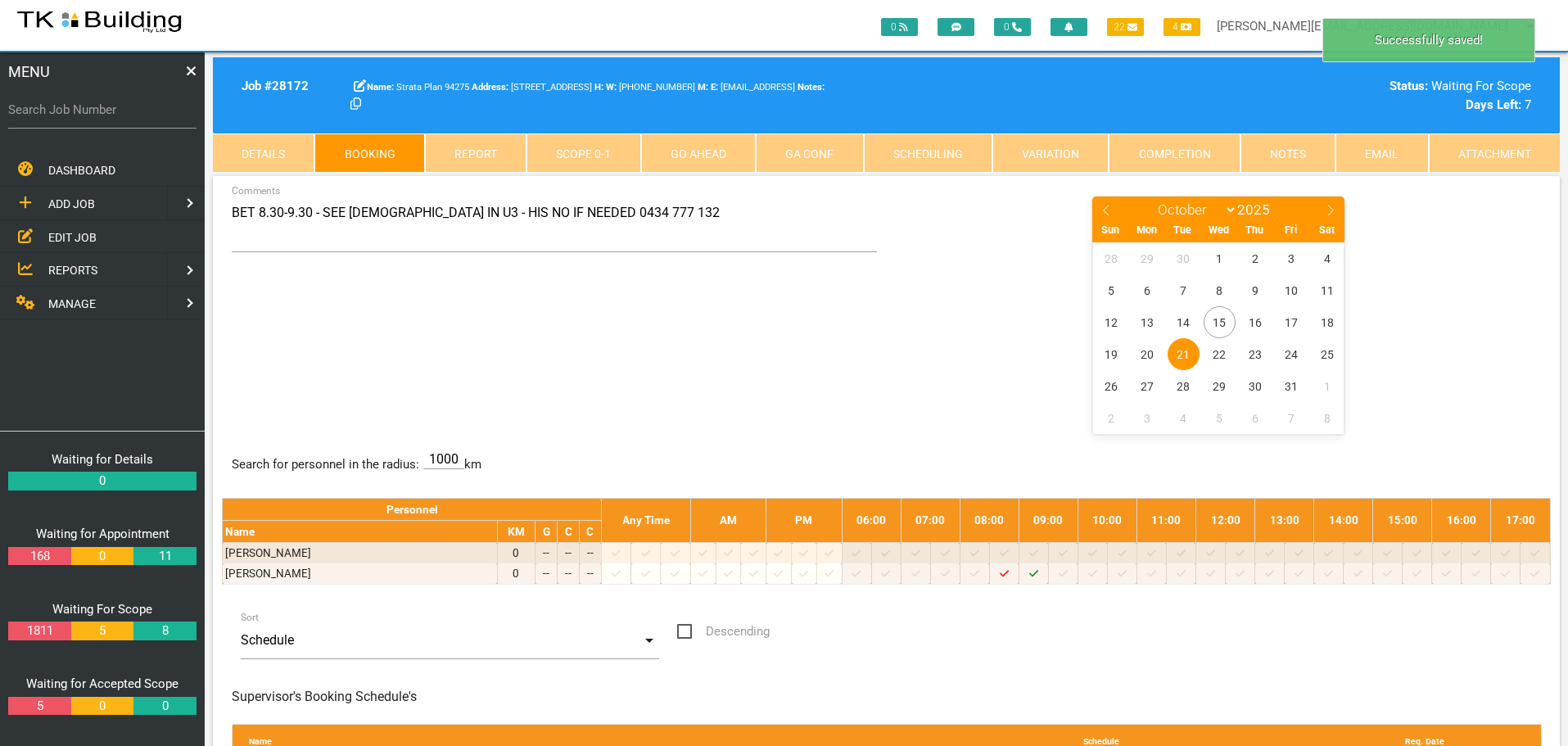
click at [778, 365] on div "BET 8.30-9.30 - SEE CHRISTIAN IN U3 - HIS NO IF NEEDED 0434 777 132 Comments Ja…" at bounding box center [886, 314] width 1329 height 238
click at [135, 117] on label "Search Job Number" at bounding box center [102, 110] width 188 height 19
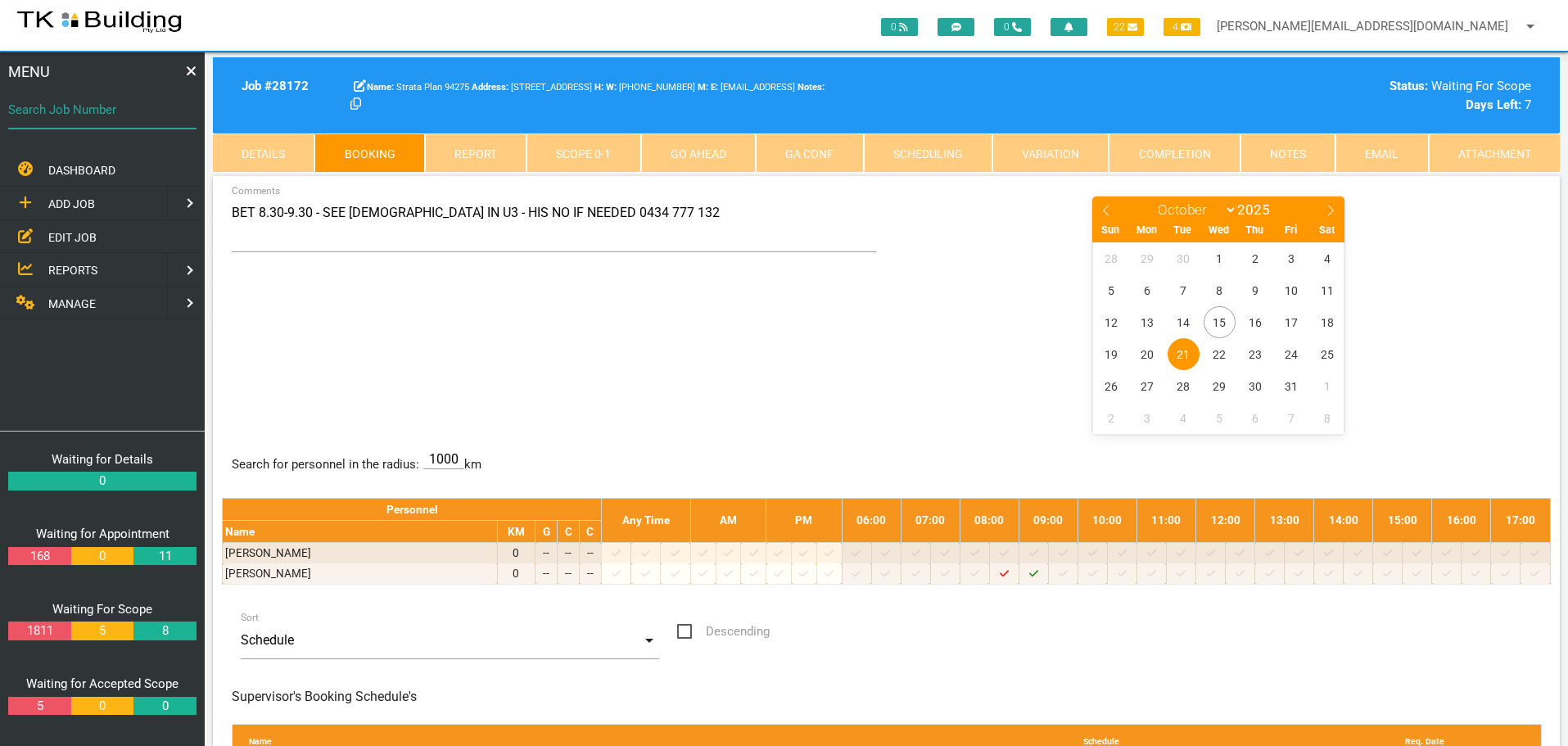
click at [135, 117] on input "Search Job Number" at bounding box center [102, 109] width 188 height 37
type input "28182"
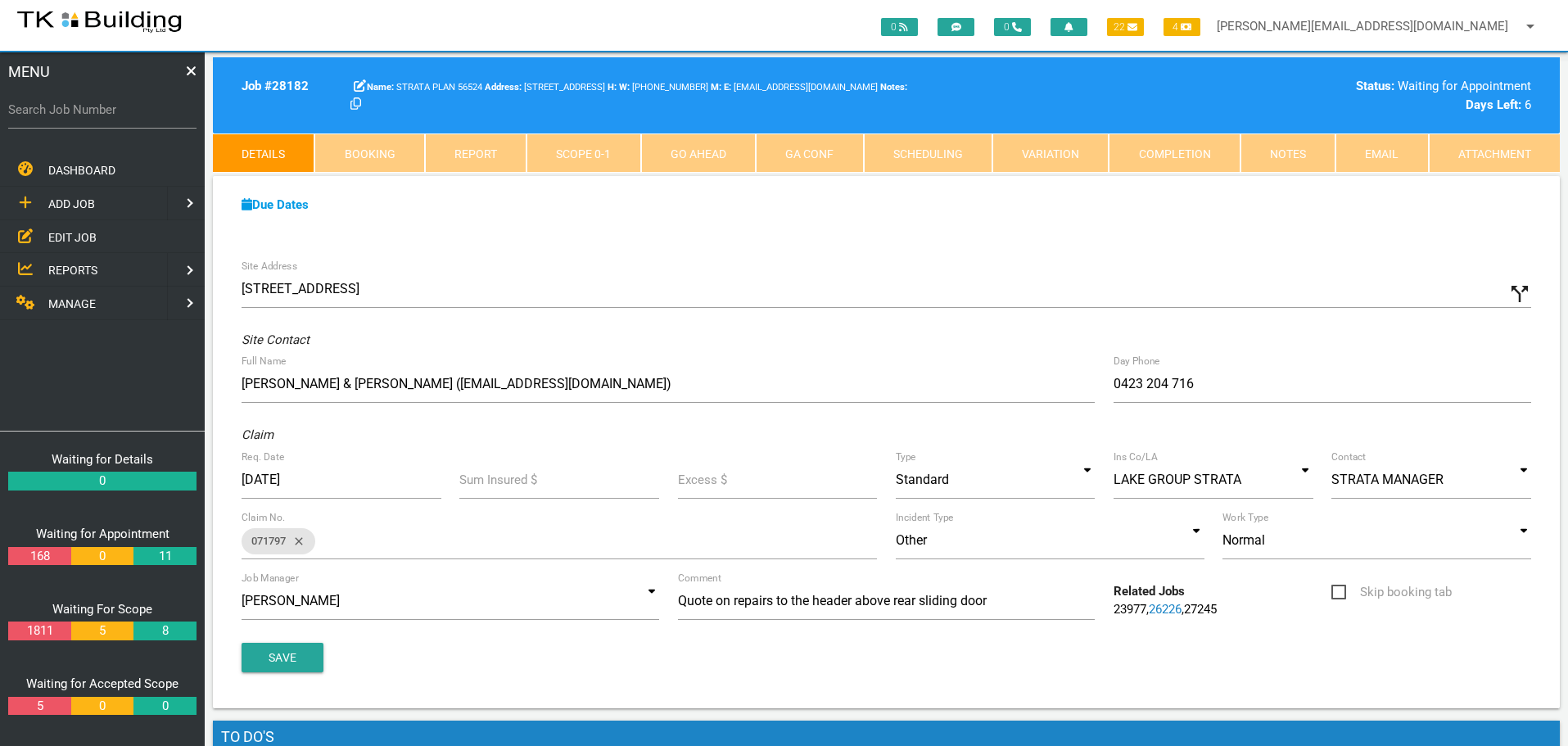
click at [353, 153] on link "Booking" at bounding box center [369, 152] width 110 height 39
select select "9"
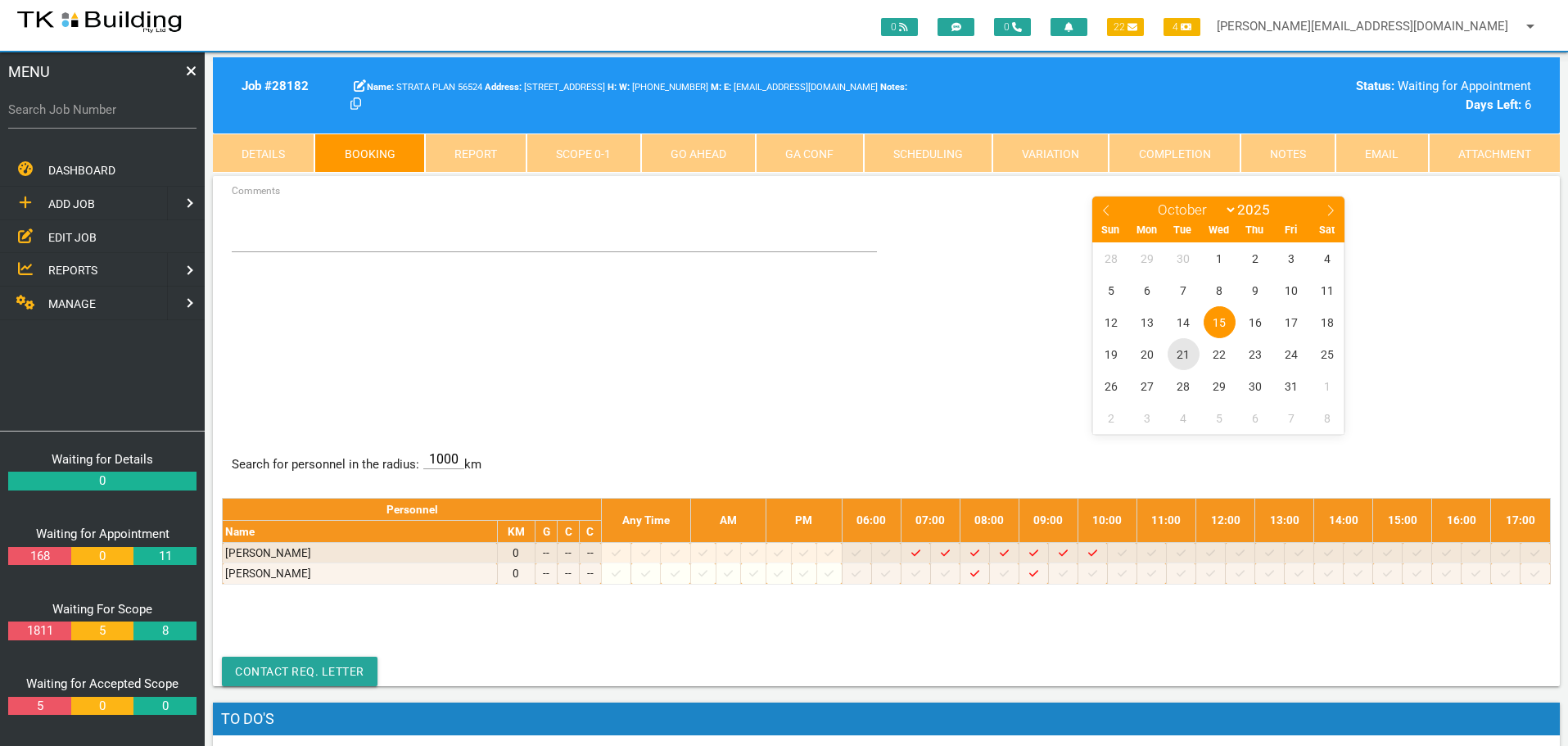
click at [1185, 353] on span "21" at bounding box center [1183, 354] width 32 height 32
click at [280, 229] on textarea "Comments" at bounding box center [555, 223] width 646 height 57
type textarea "S"
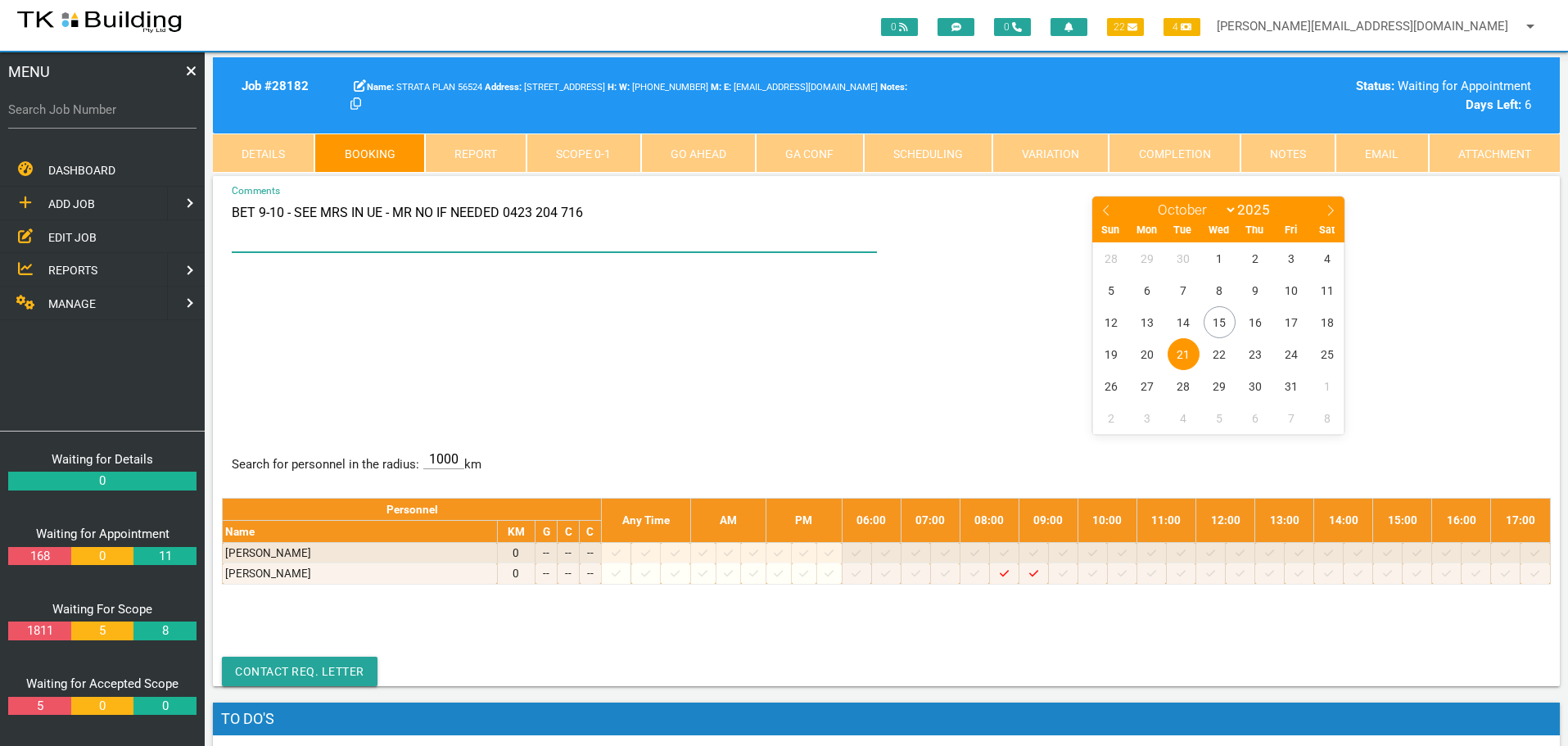
type textarea "BET 9-10 - SEE MRS IN UE - MR NO IF NEEDED 0423 204 716"
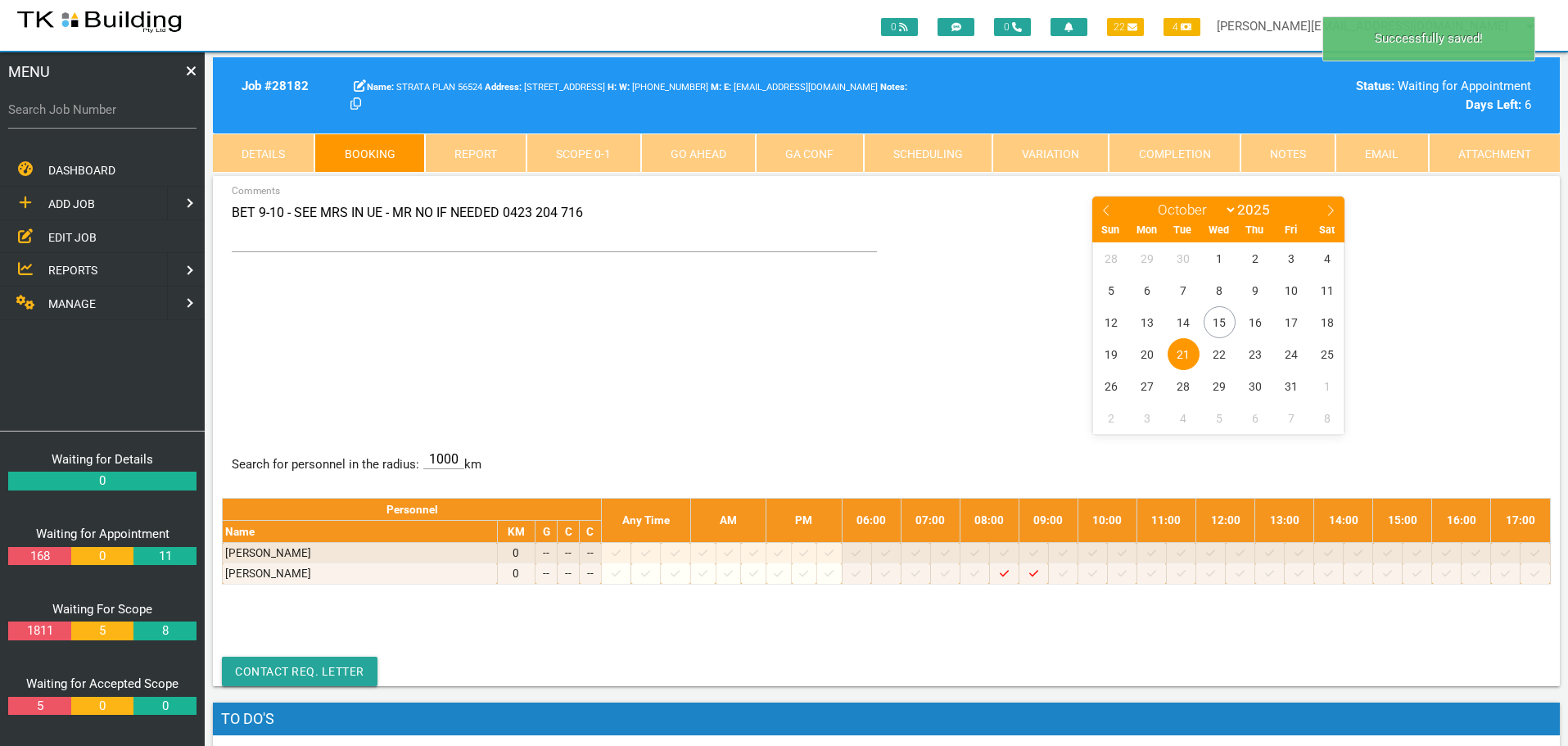
click at [664, 334] on div "BET 9-10 - SEE MRS IN UE - MR NO IF NEEDED 0423 204 716 Comments January Februa…" at bounding box center [886, 314] width 1329 height 238
click at [112, 117] on label "Search Job Number" at bounding box center [102, 110] width 188 height 19
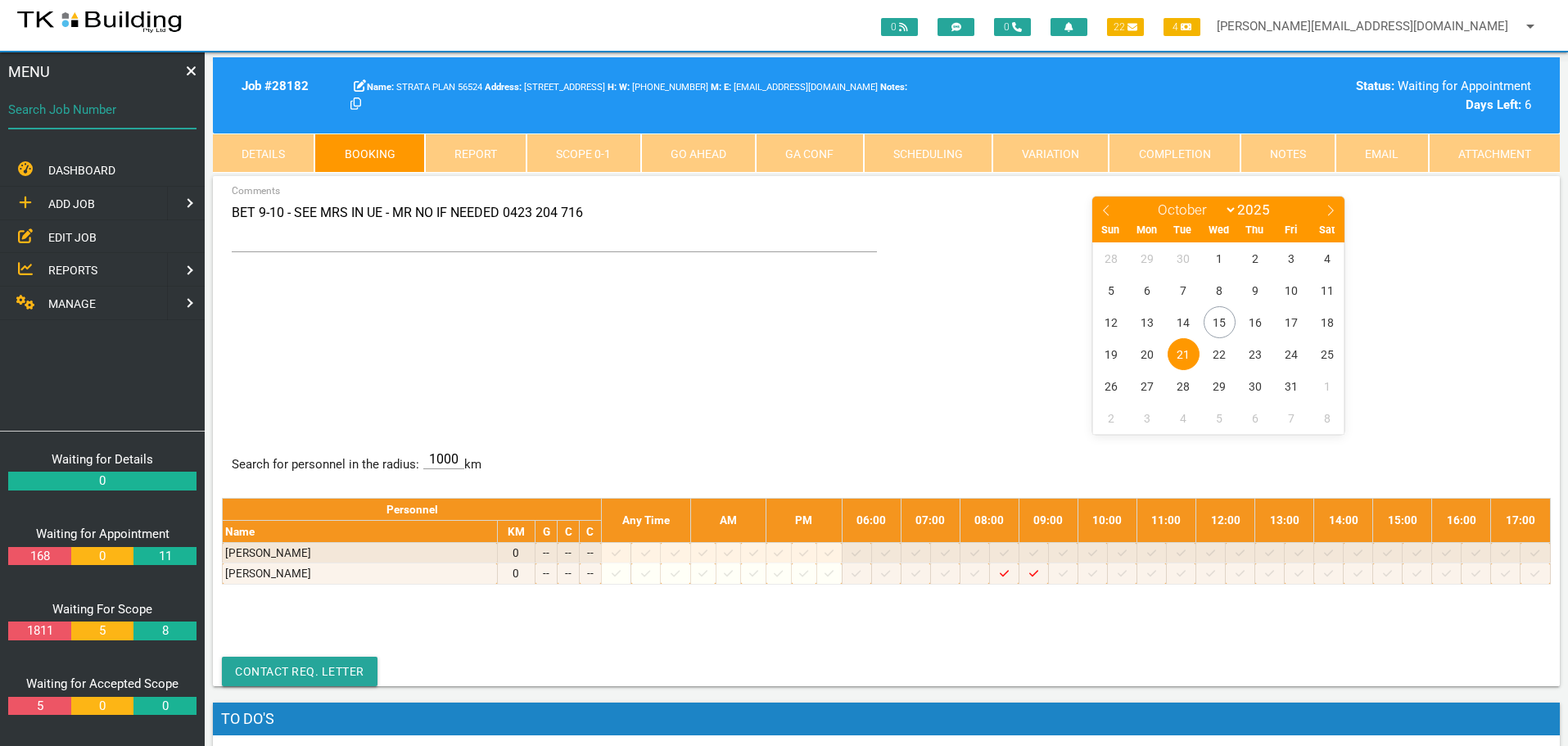
click at [145, 120] on input "Search Job Number" at bounding box center [102, 109] width 188 height 37
type input "28130"
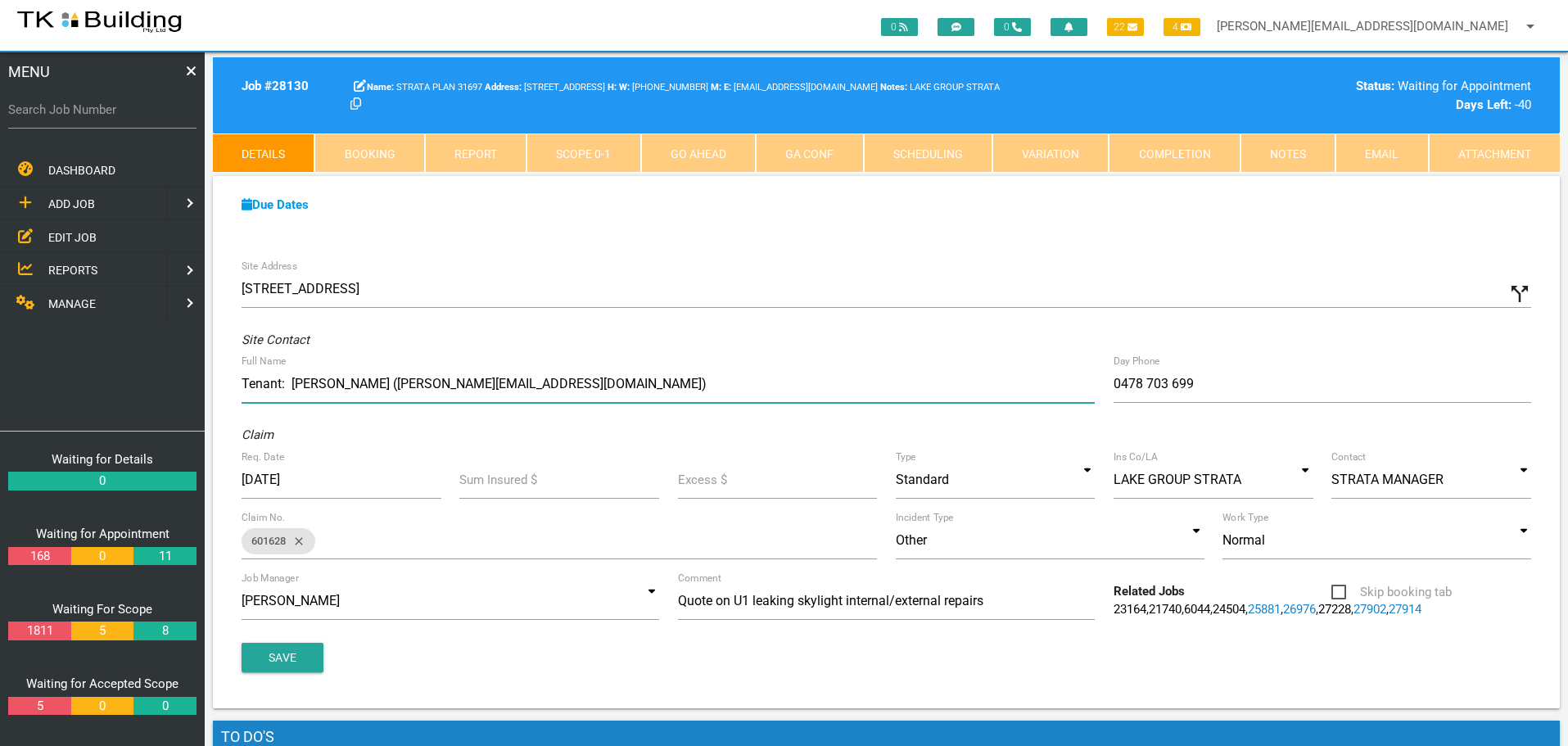
click at [338, 384] on input "Tenant: Sally Quwxk (sally.queck99@gmail.com)" at bounding box center [668, 383] width 854 height 37
type input "Tenant: Sally Queck (sally.queck99@gmail.com)"
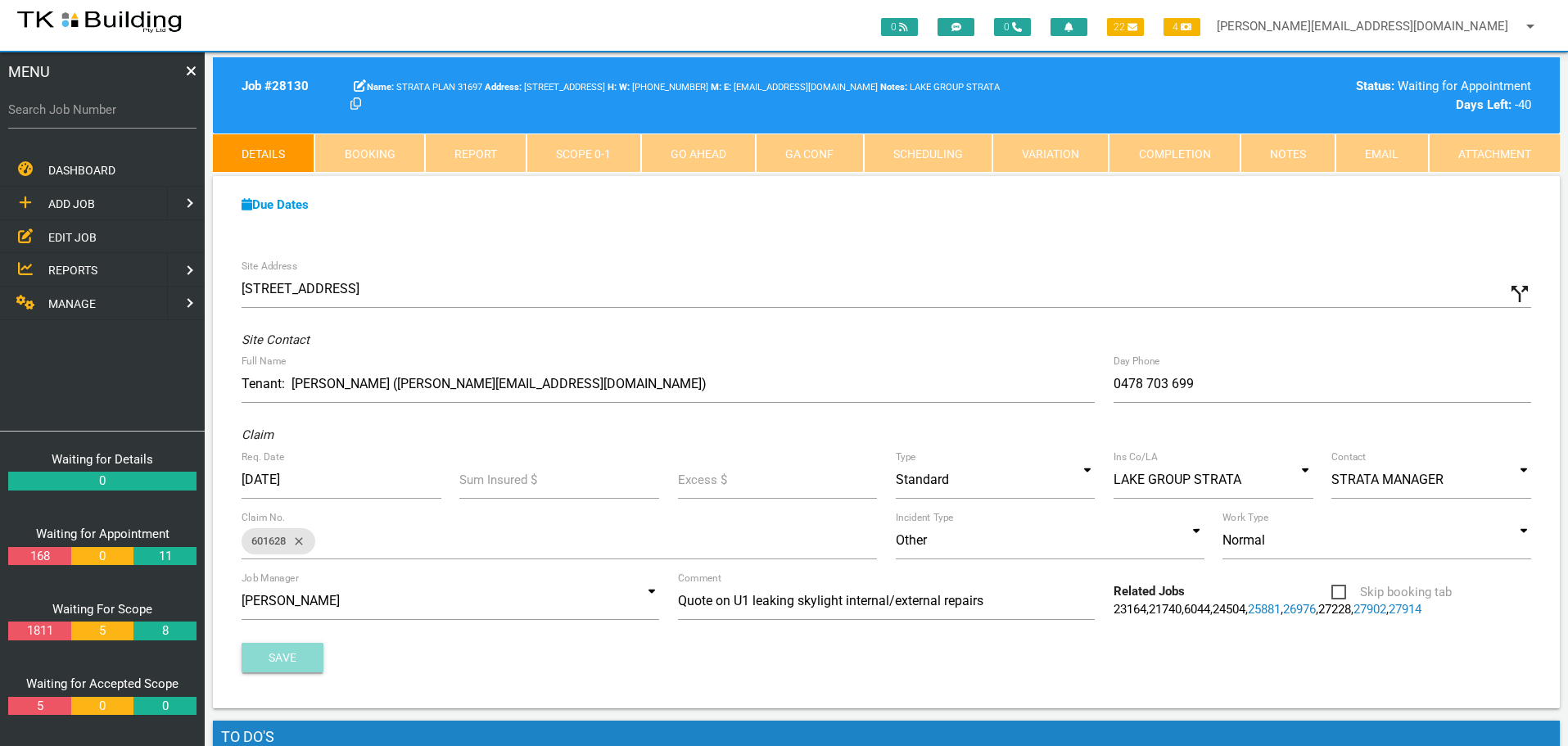
click at [266, 662] on button "Save" at bounding box center [282, 657] width 82 height 30
click at [111, 118] on label "Search Job Number" at bounding box center [102, 110] width 188 height 19
click at [111, 118] on input "Search Job Number" at bounding box center [102, 109] width 188 height 37
type input "28166"
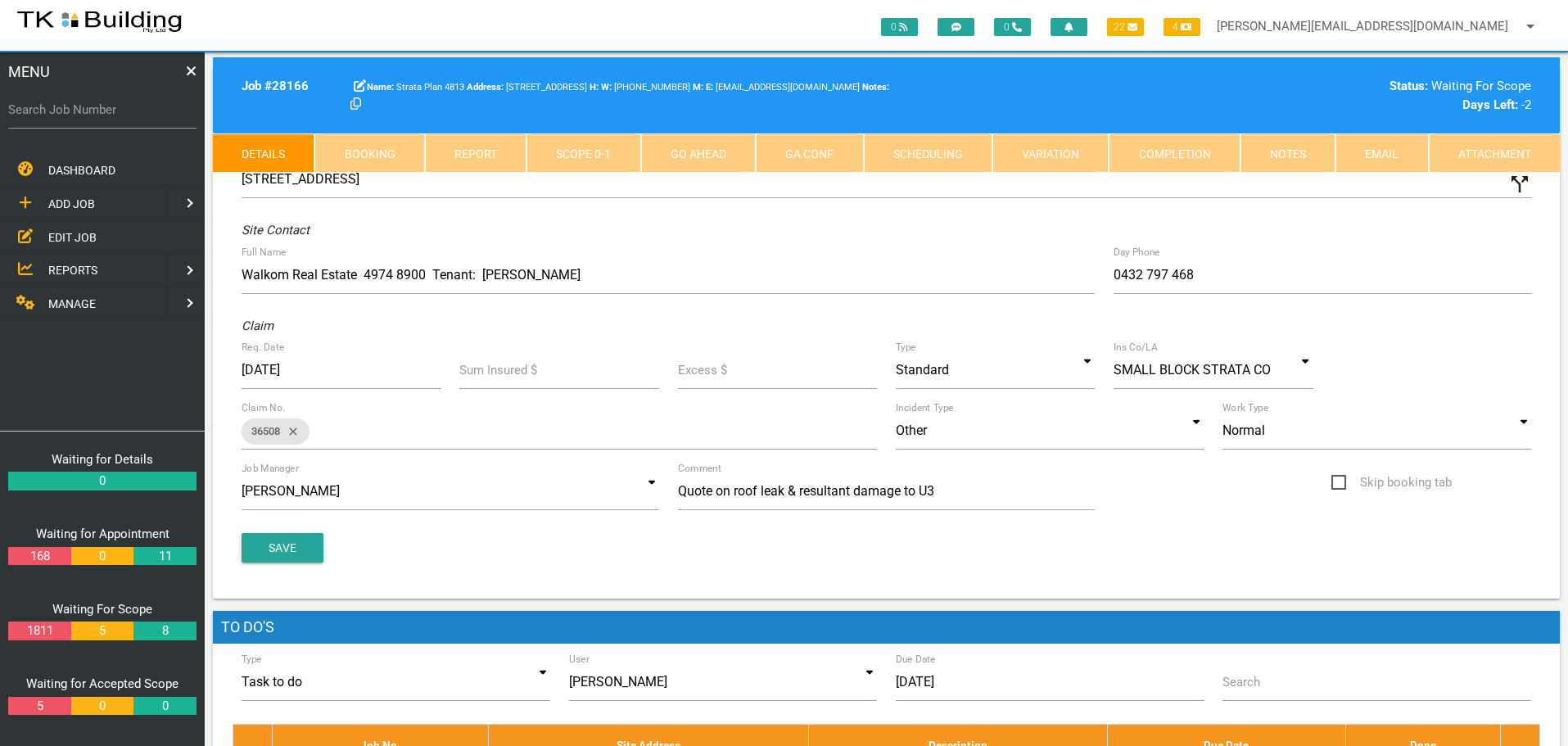
click at [374, 152] on link "Booking" at bounding box center [369, 152] width 110 height 39
select select "9"
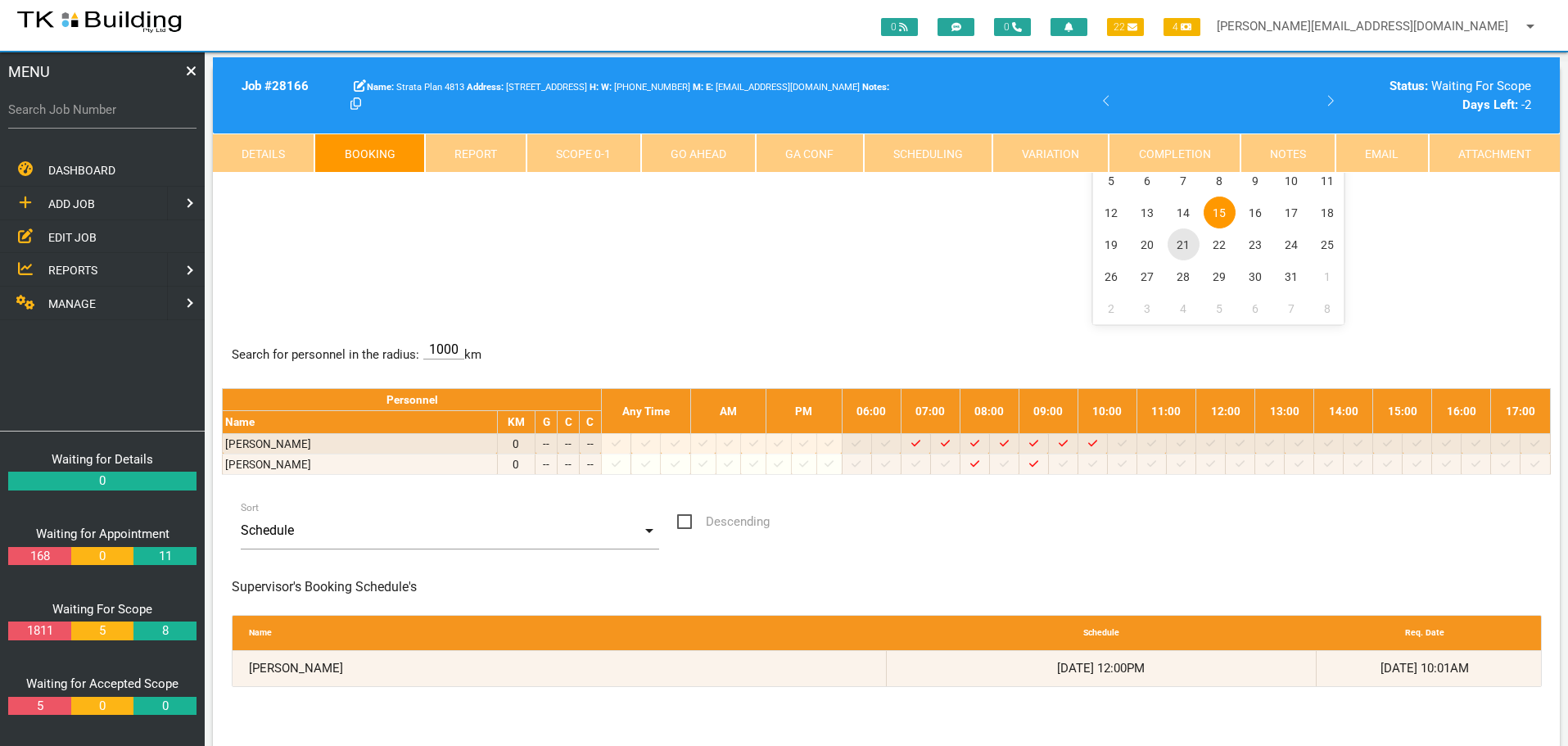
click at [1179, 242] on span "21" at bounding box center [1183, 244] width 32 height 32
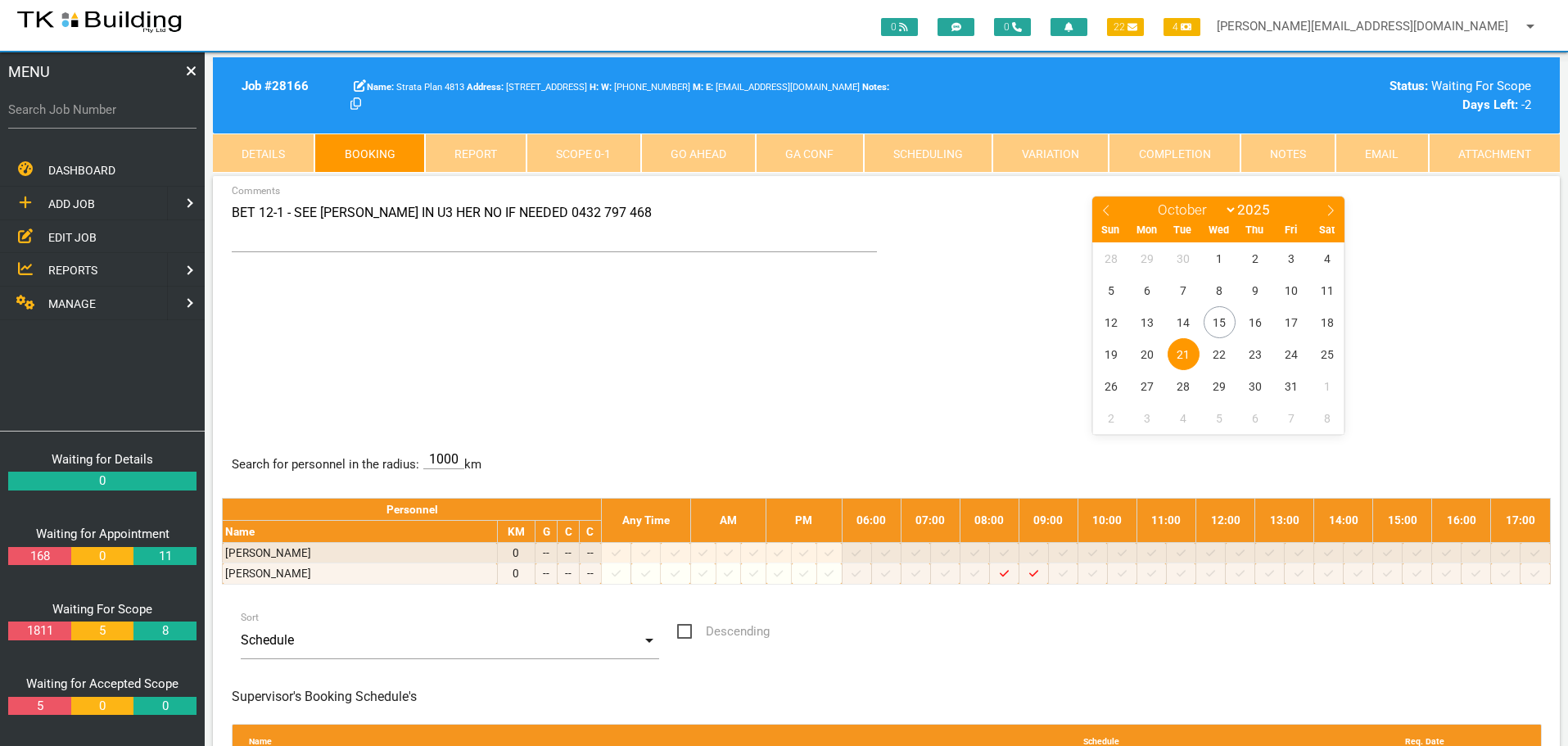
click at [132, 114] on label "Search Job Number" at bounding box center [102, 110] width 188 height 19
click at [132, 114] on input "Search Job Number" at bounding box center [102, 109] width 188 height 37
type input "28177"
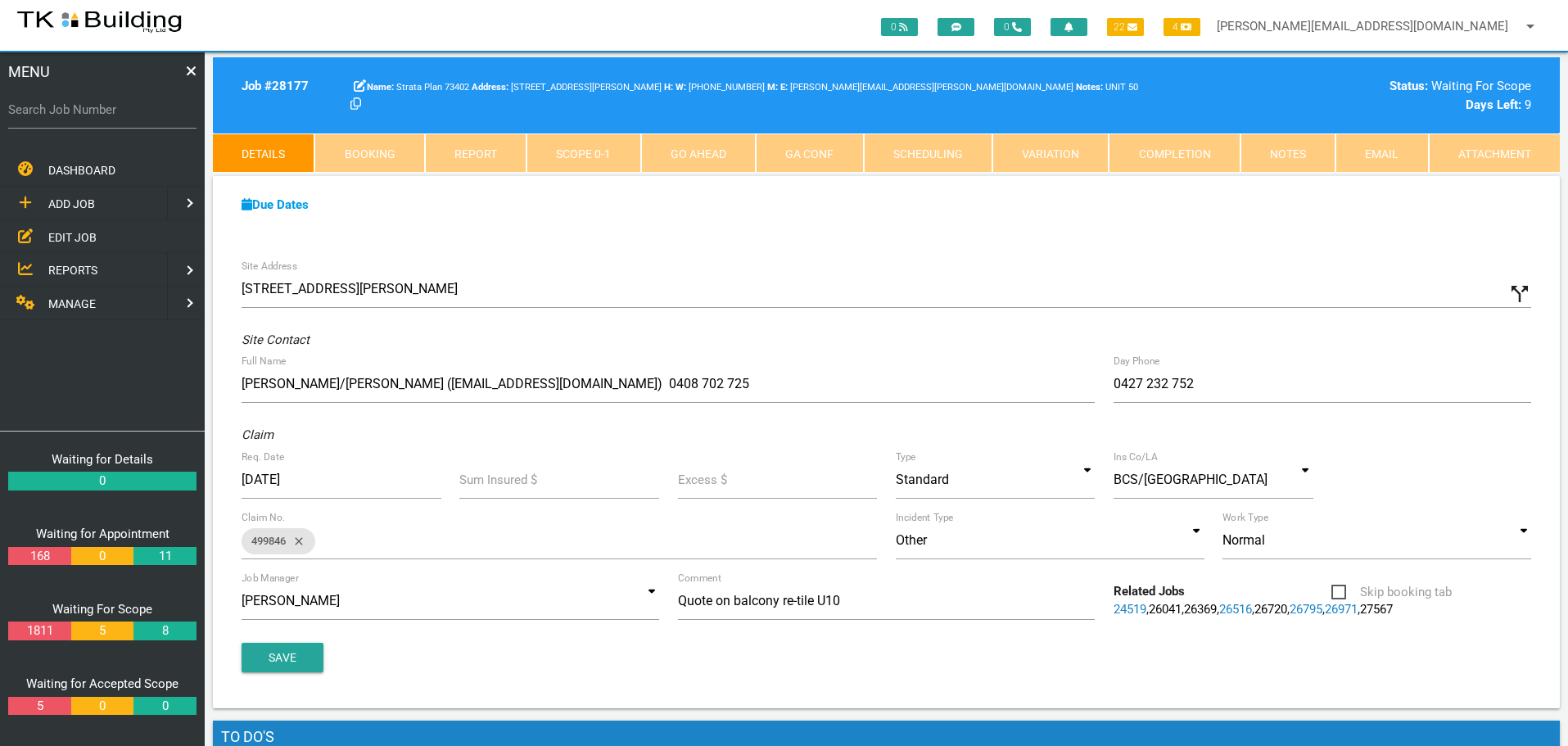
click at [373, 151] on link "Booking" at bounding box center [369, 152] width 110 height 39
select select "9"
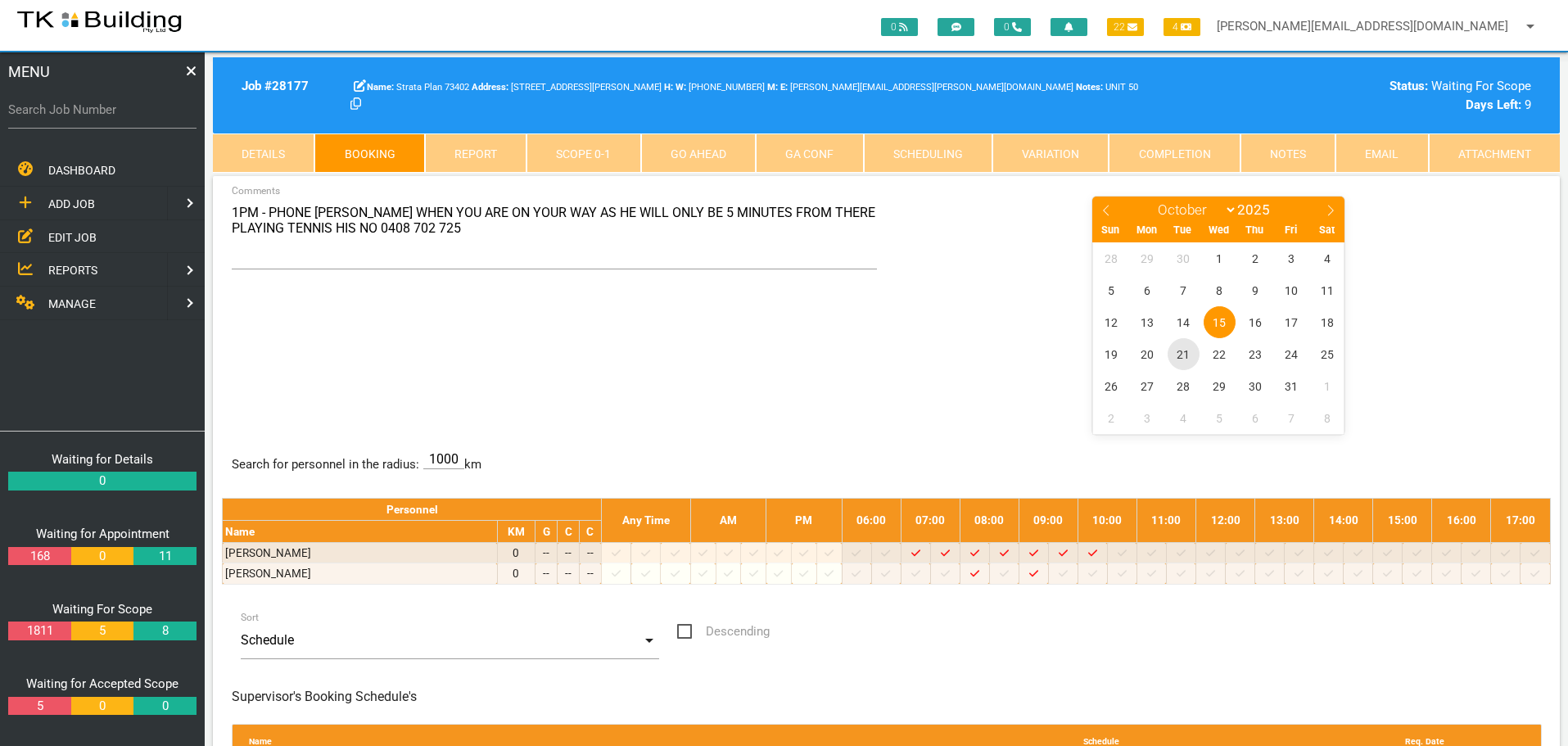
click at [1182, 351] on span "21" at bounding box center [1183, 354] width 32 height 32
click at [132, 116] on label "Search Job Number" at bounding box center [102, 110] width 188 height 19
click at [132, 116] on input "Search Job Number" at bounding box center [102, 109] width 188 height 37
type input "28159"
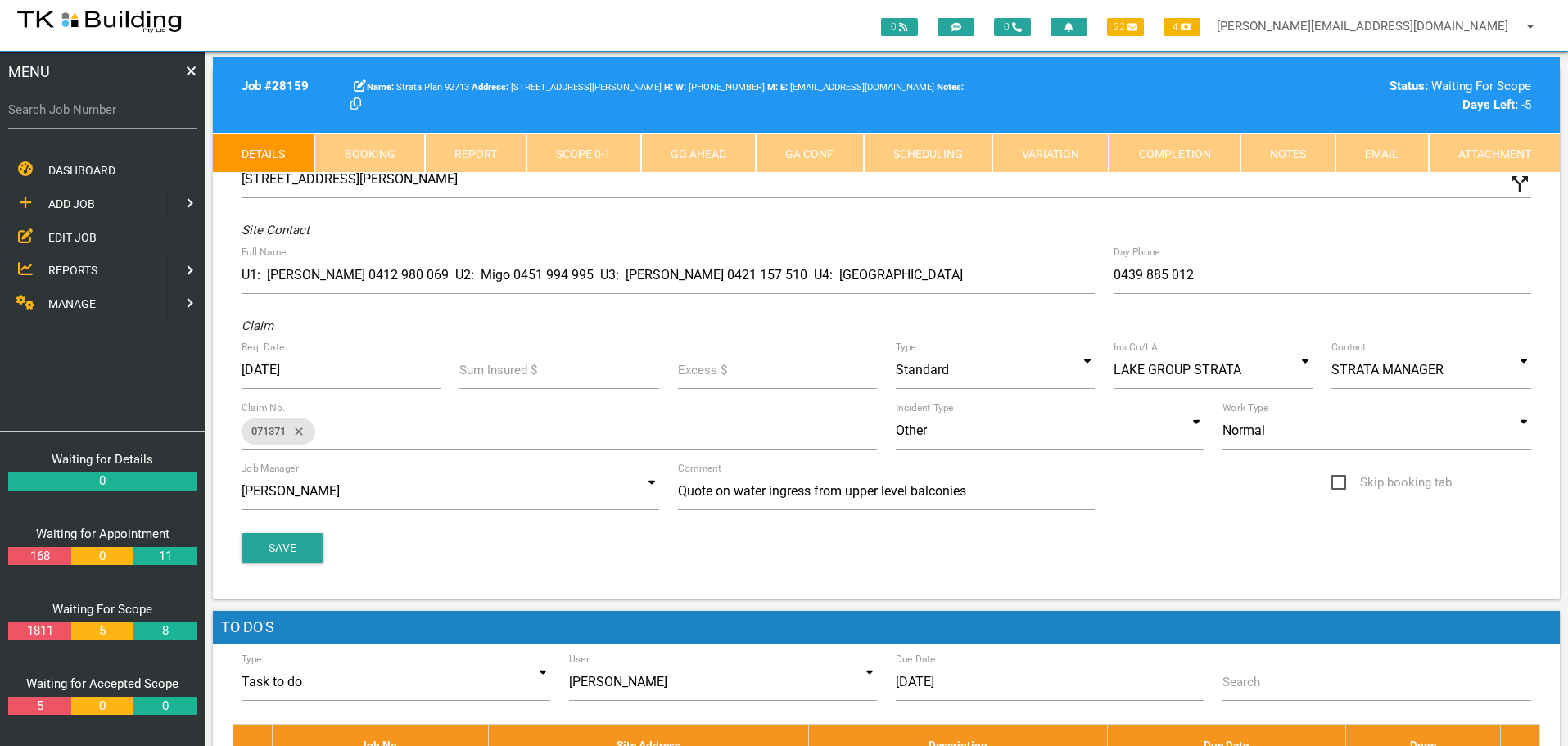
click at [368, 148] on link "Booking" at bounding box center [369, 152] width 110 height 39
select select "9"
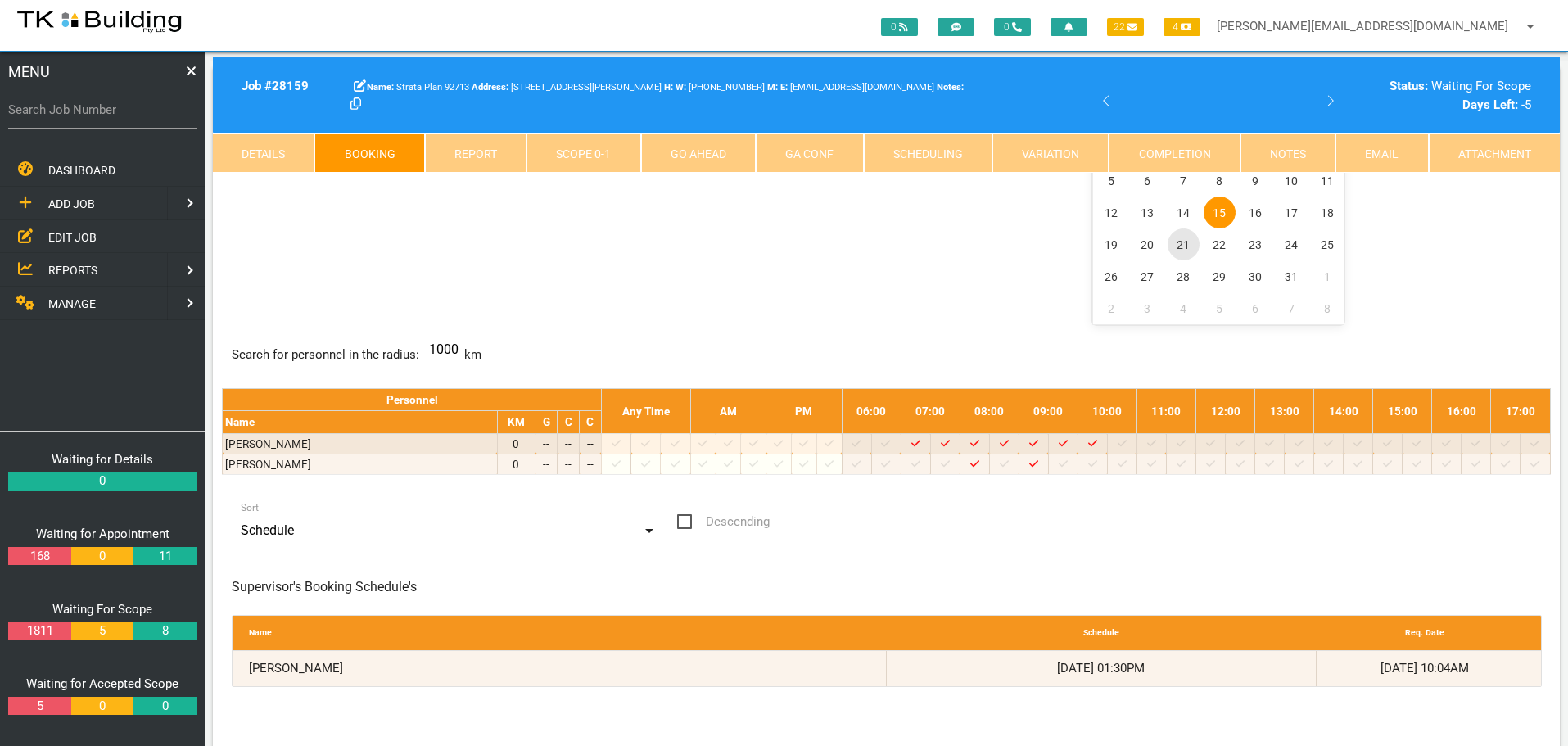
click at [1185, 245] on span "21" at bounding box center [1183, 244] width 32 height 32
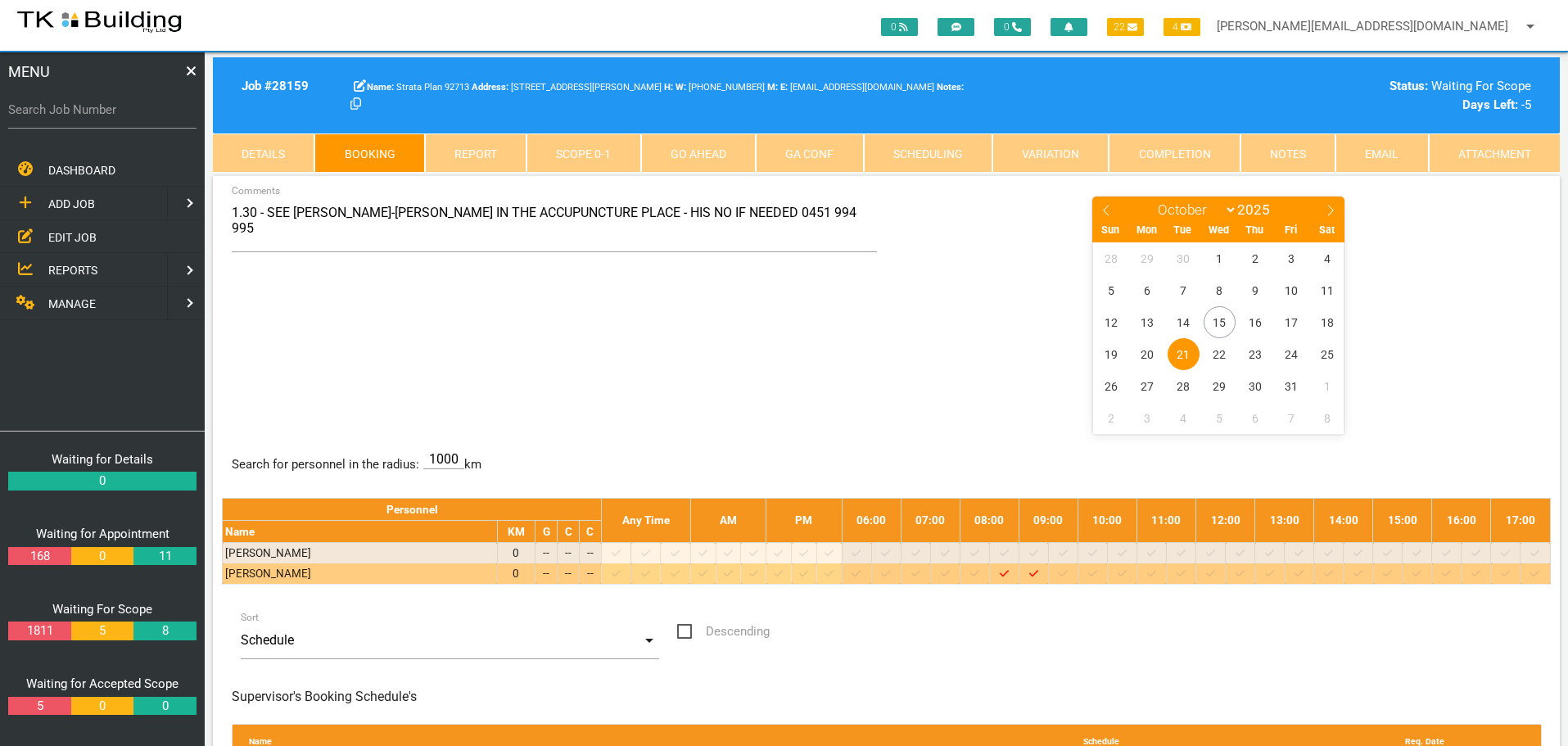
click at [1097, 570] on icon at bounding box center [1092, 573] width 9 height 11
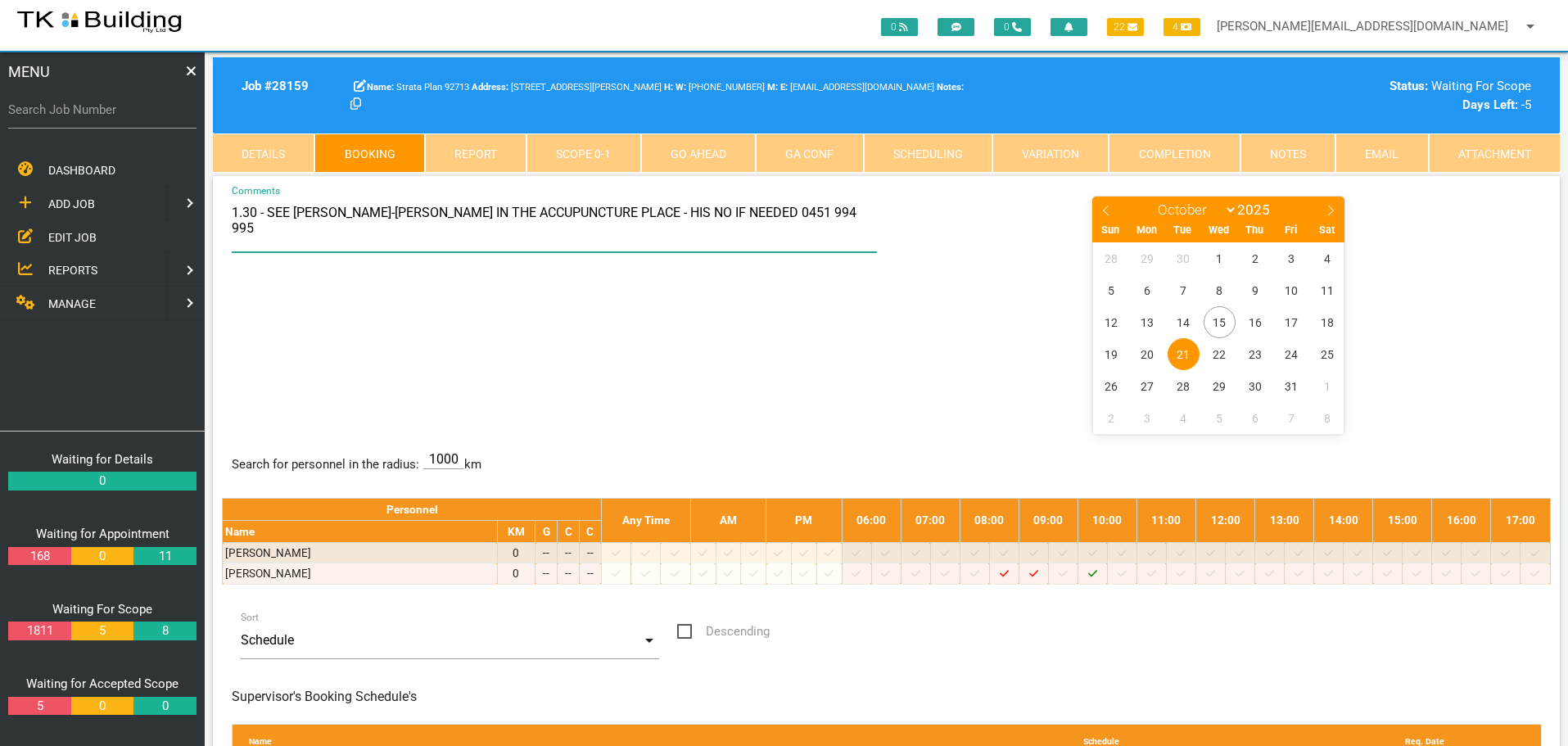
drag, startPoint x: 234, startPoint y: 210, endPoint x: 843, endPoint y: 226, distance: 609.2
click at [844, 223] on textarea "1.30 - SEE CHUN-TING WU IN THE ACCUPUNCTURE PLACE - HIS NO IF NEEDED 0451 994 9…" at bounding box center [555, 223] width 646 height 57
type textarea "TAKE LONG LADDER TO LOOK AT THE RHS OF THE LOWER ROOF"
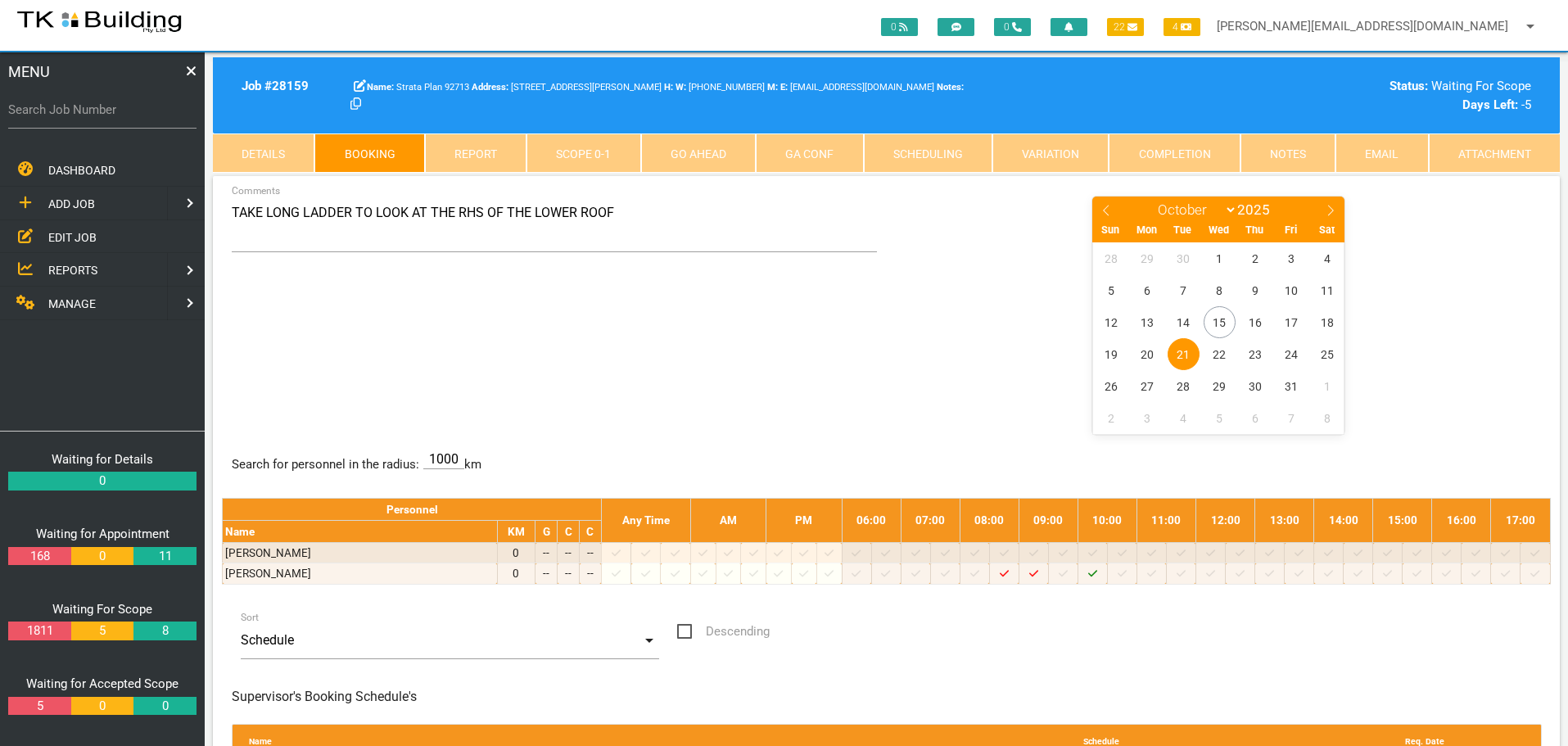
click at [814, 338] on div "TAKE LONG LADDER TO LOOK AT THE RHS OF THE LOWER ROOF Comments January February…" at bounding box center [886, 314] width 1329 height 238
drag, startPoint x: 459, startPoint y: 310, endPoint x: 363, endPoint y: 281, distance: 100.3
click at [457, 310] on div "TAKE LONG LADDER TO LOOK AT THE RHS OF THE LOWER ROOF Comments January February…" at bounding box center [886, 314] width 1329 height 238
click at [107, 113] on label "Search Job Number" at bounding box center [102, 110] width 188 height 19
click at [107, 113] on input "Search Job Number" at bounding box center [102, 109] width 188 height 37
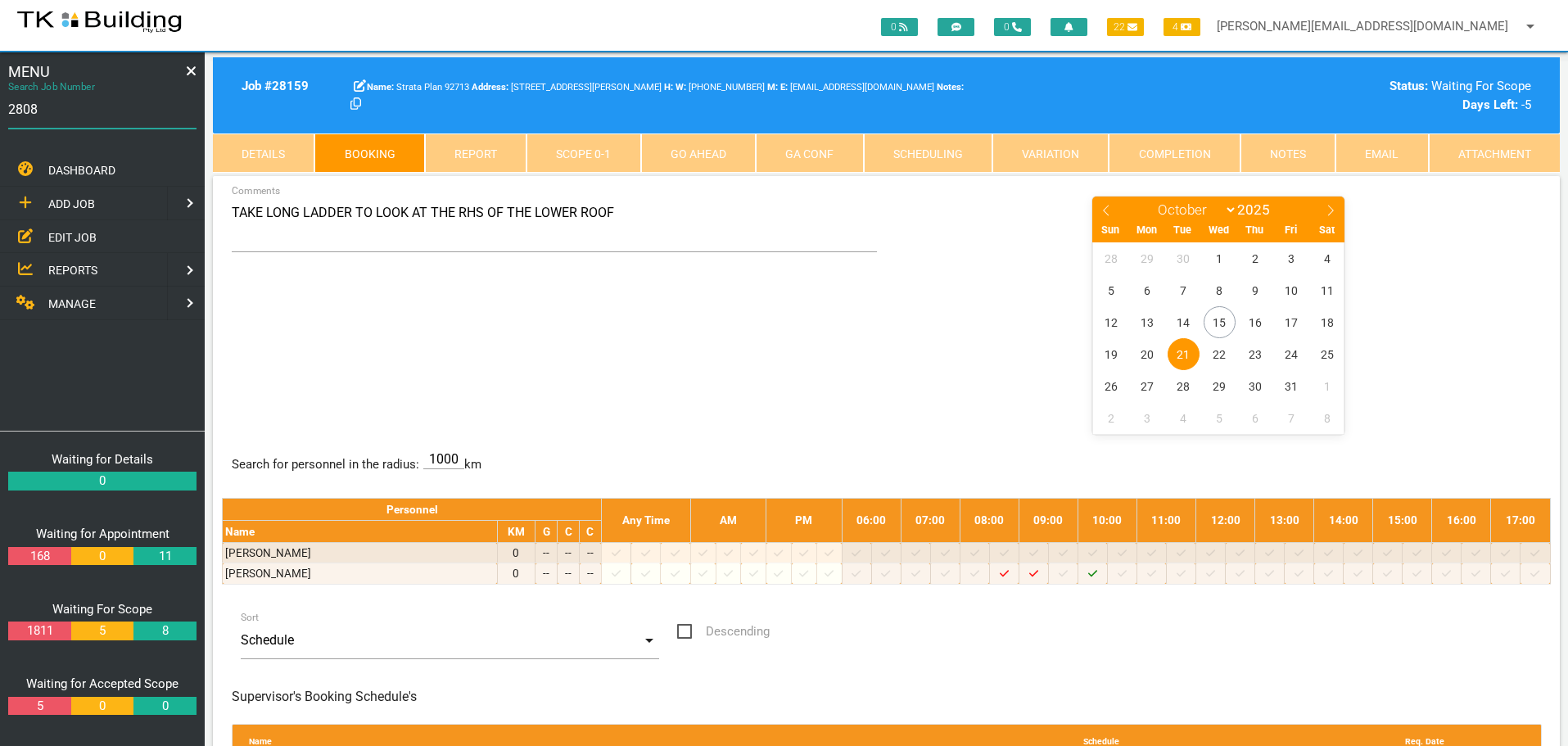
type input "28083"
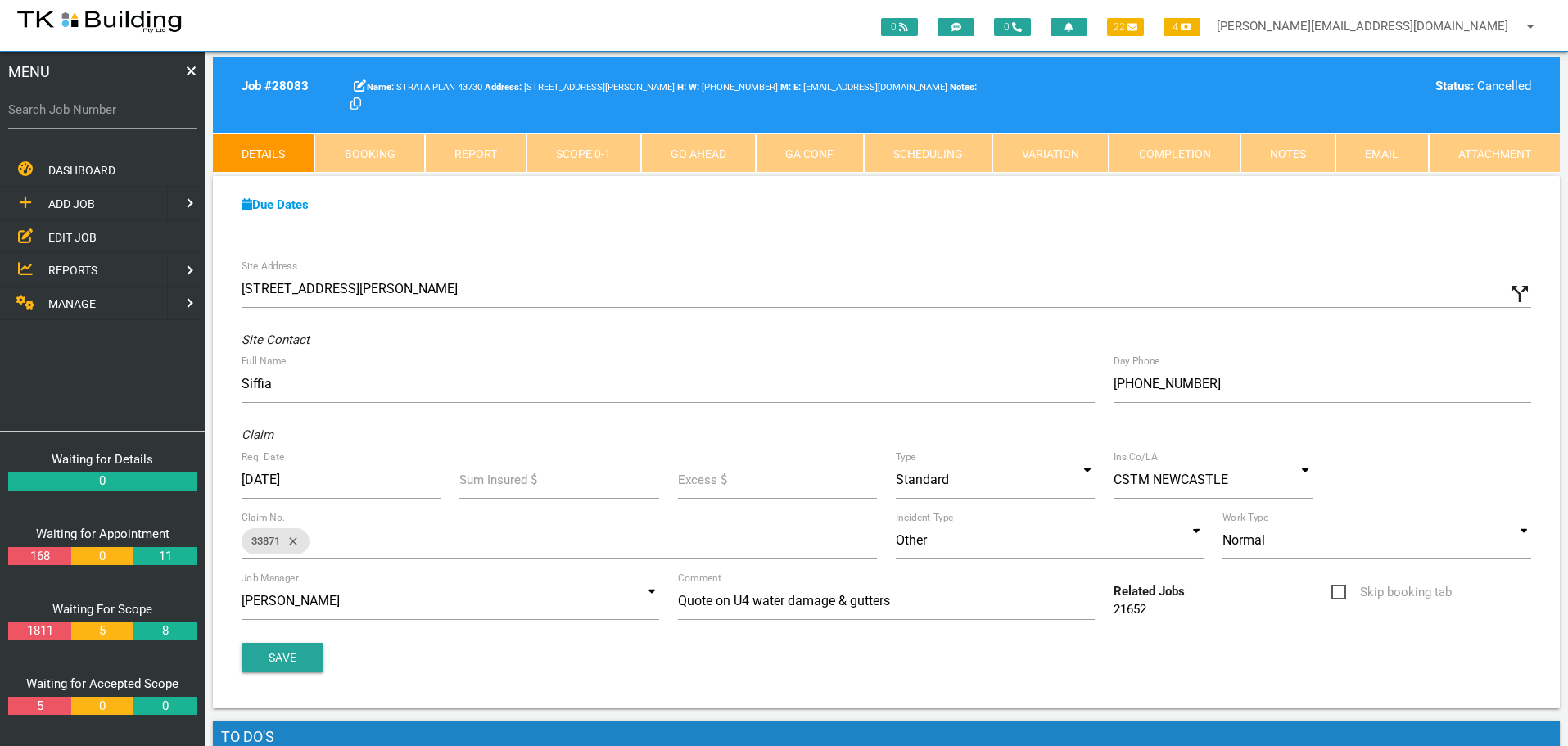
click at [368, 150] on link "Booking" at bounding box center [369, 152] width 110 height 39
select select "9"
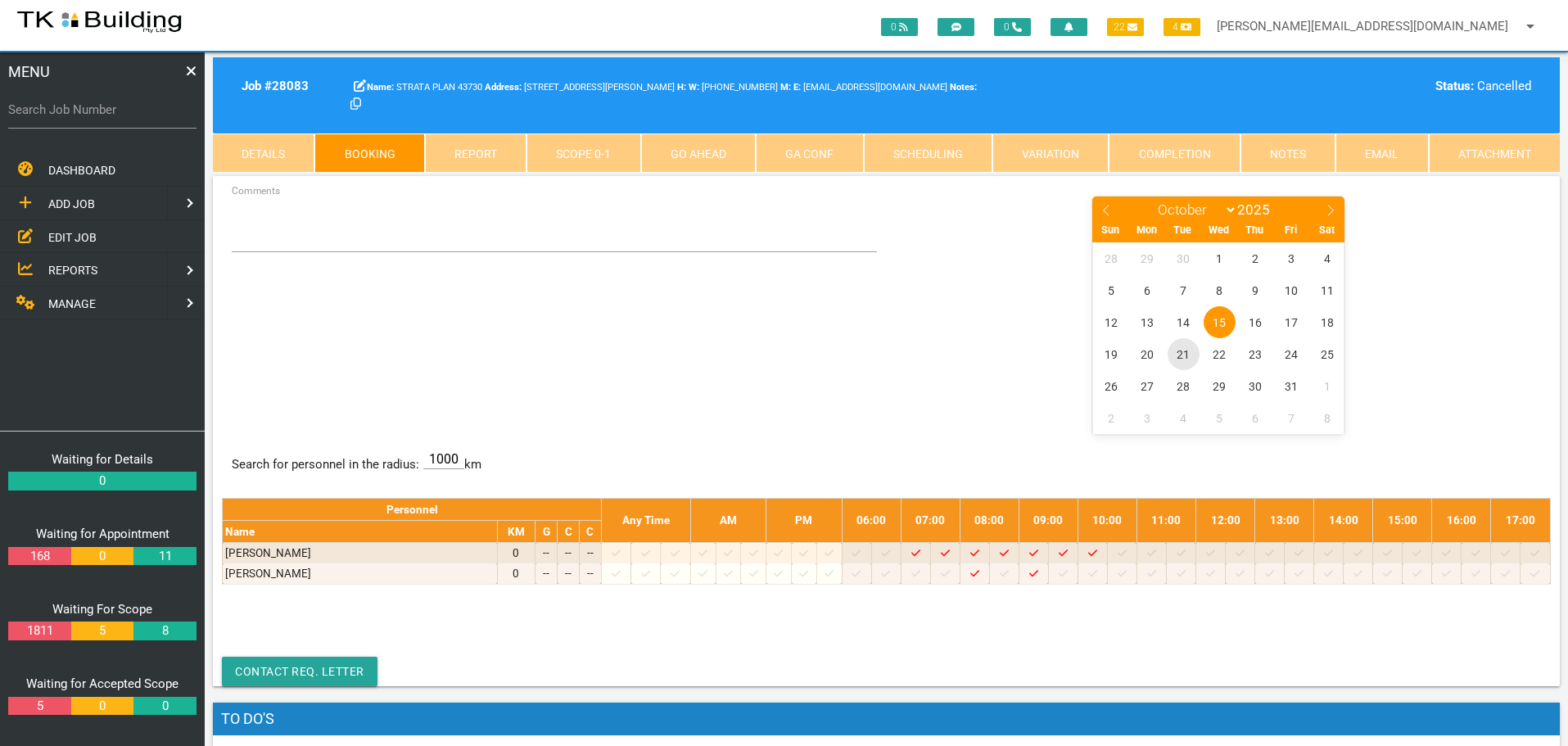
click at [1182, 357] on span "21" at bounding box center [1183, 354] width 32 height 32
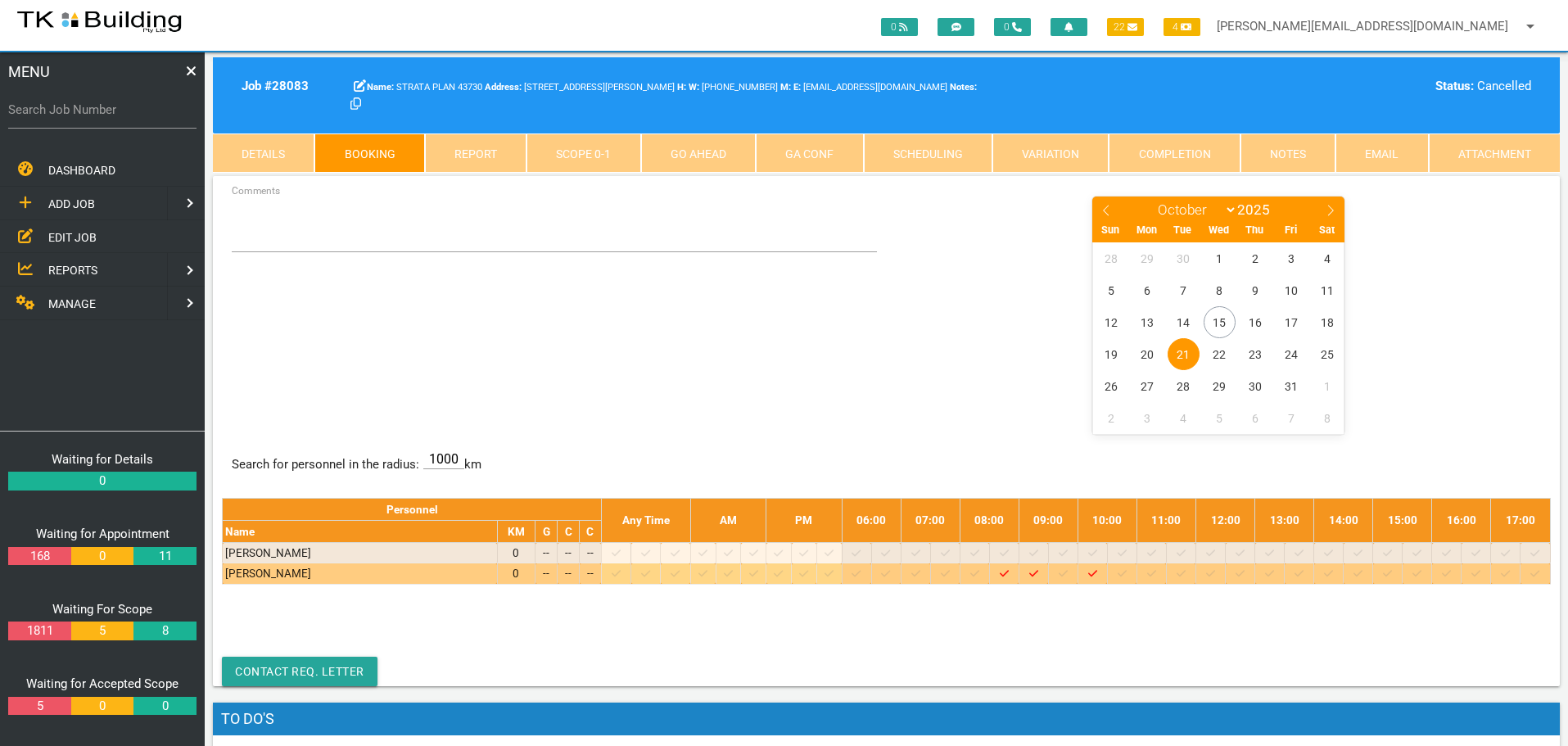
click at [1157, 572] on icon at bounding box center [1152, 573] width 9 height 11
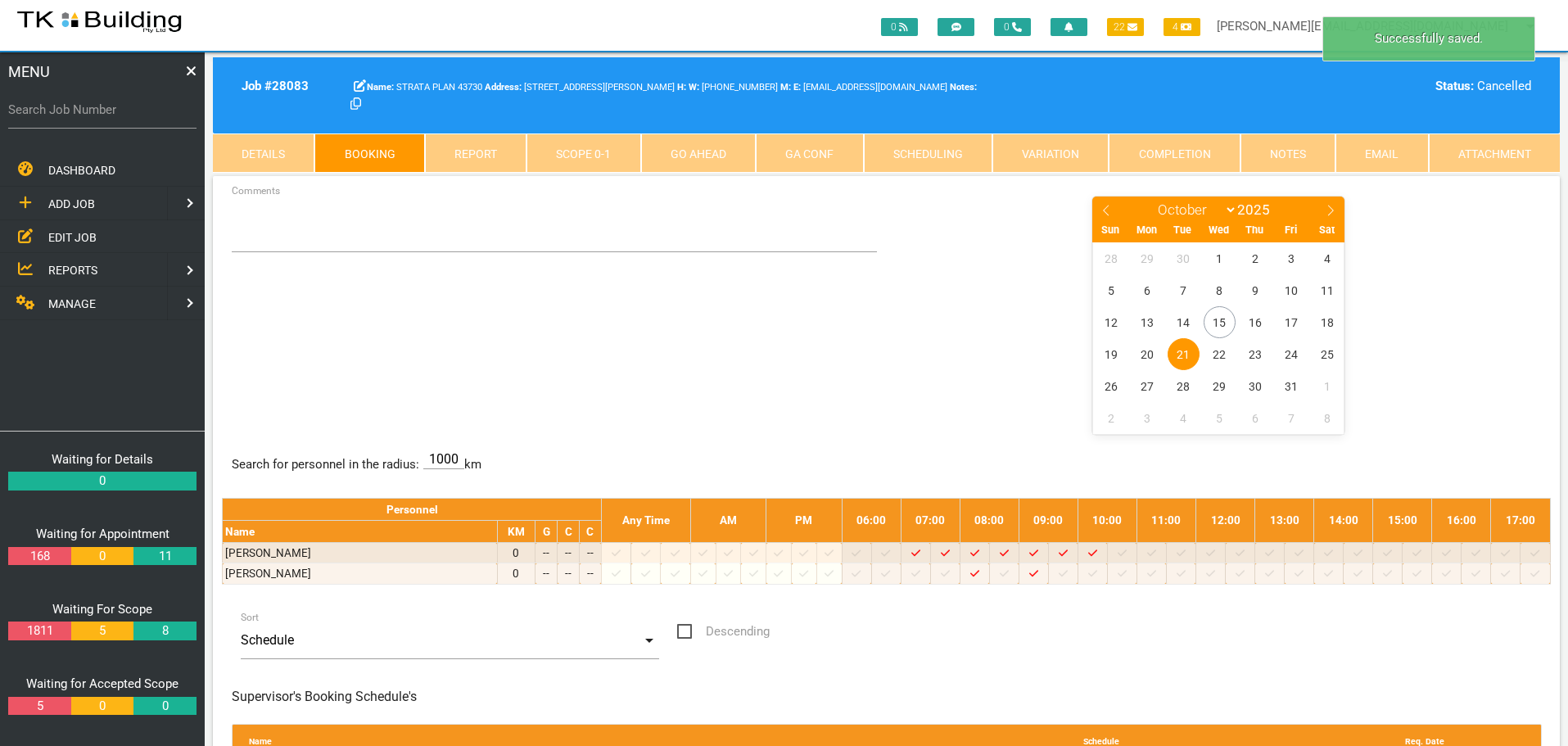
click at [1180, 353] on span "21" at bounding box center [1183, 354] width 32 height 32
click at [261, 226] on textarea "Comments" at bounding box center [555, 223] width 646 height 57
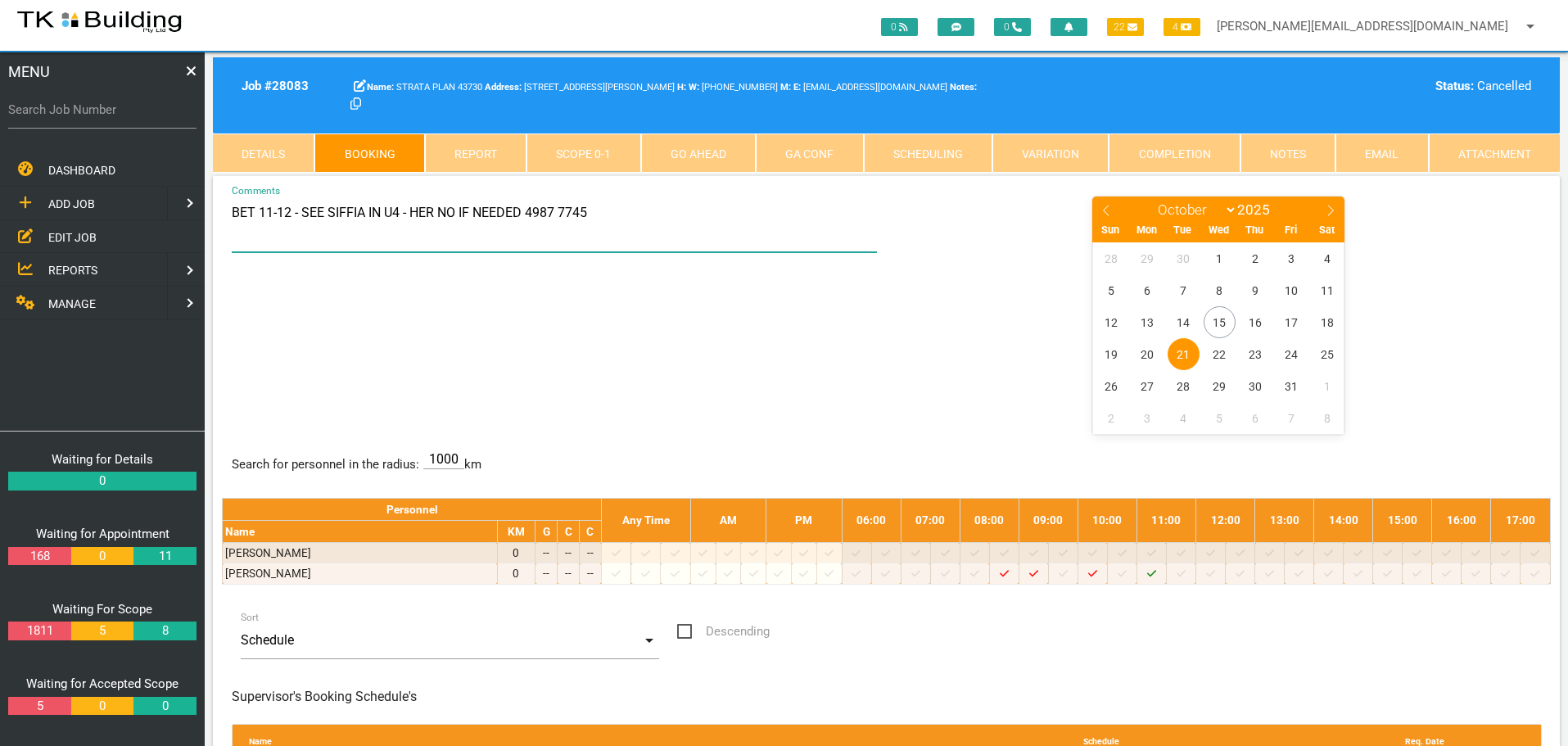
type textarea "BET 11-12 - SEE SIFFIA IN U4 - HER NO IF NEEDED 4987 7745"
click at [771, 400] on div "BET 11-12 - SEE SIFFIA IN U4 - HER NO IF NEEDED 4987 7745 Comments January Febr…" at bounding box center [886, 314] width 1329 height 238
click at [79, 112] on label "Search Job Number" at bounding box center [102, 110] width 188 height 19
click at [79, 112] on input "Search Job Number" at bounding box center [102, 109] width 188 height 37
type input "28163"
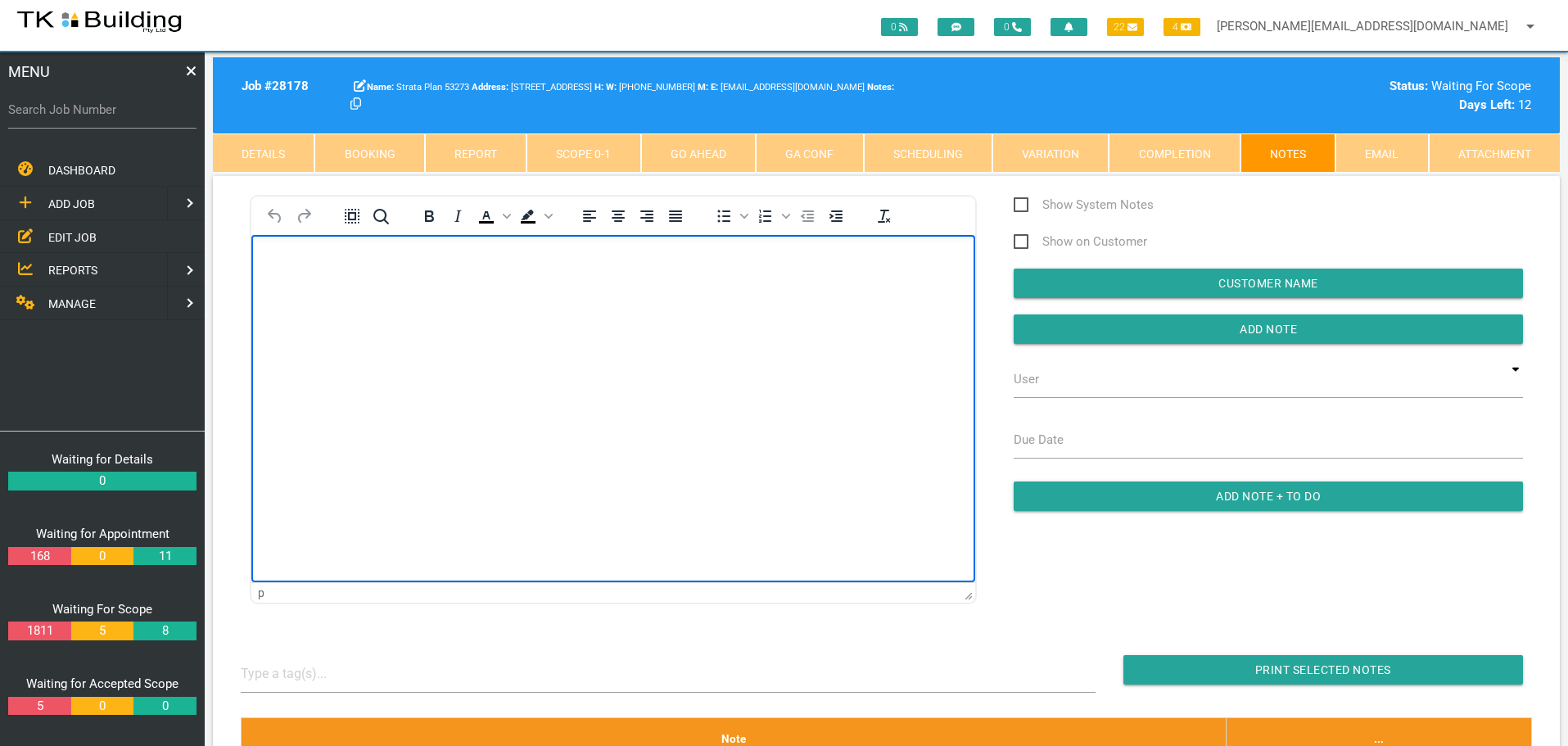
drag, startPoint x: 252, startPoint y: 234, endPoint x: 321, endPoint y: 258, distance: 73.1
click at [358, 246] on html at bounding box center [613, 272] width 724 height 75
click at [125, 116] on label "Search Job Number" at bounding box center [102, 110] width 188 height 19
click at [125, 116] on input "Search Job Number" at bounding box center [102, 109] width 188 height 37
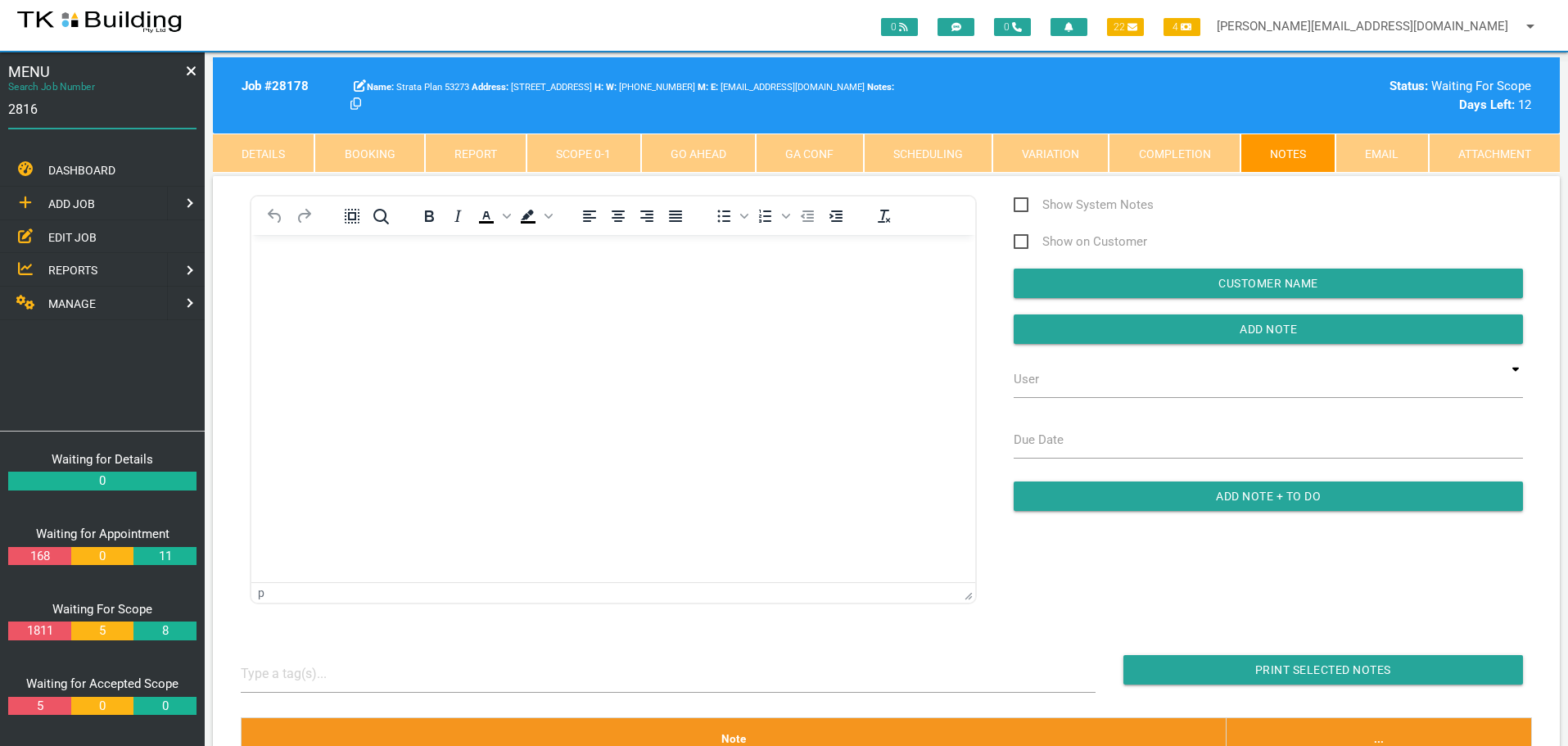
type input "28166"
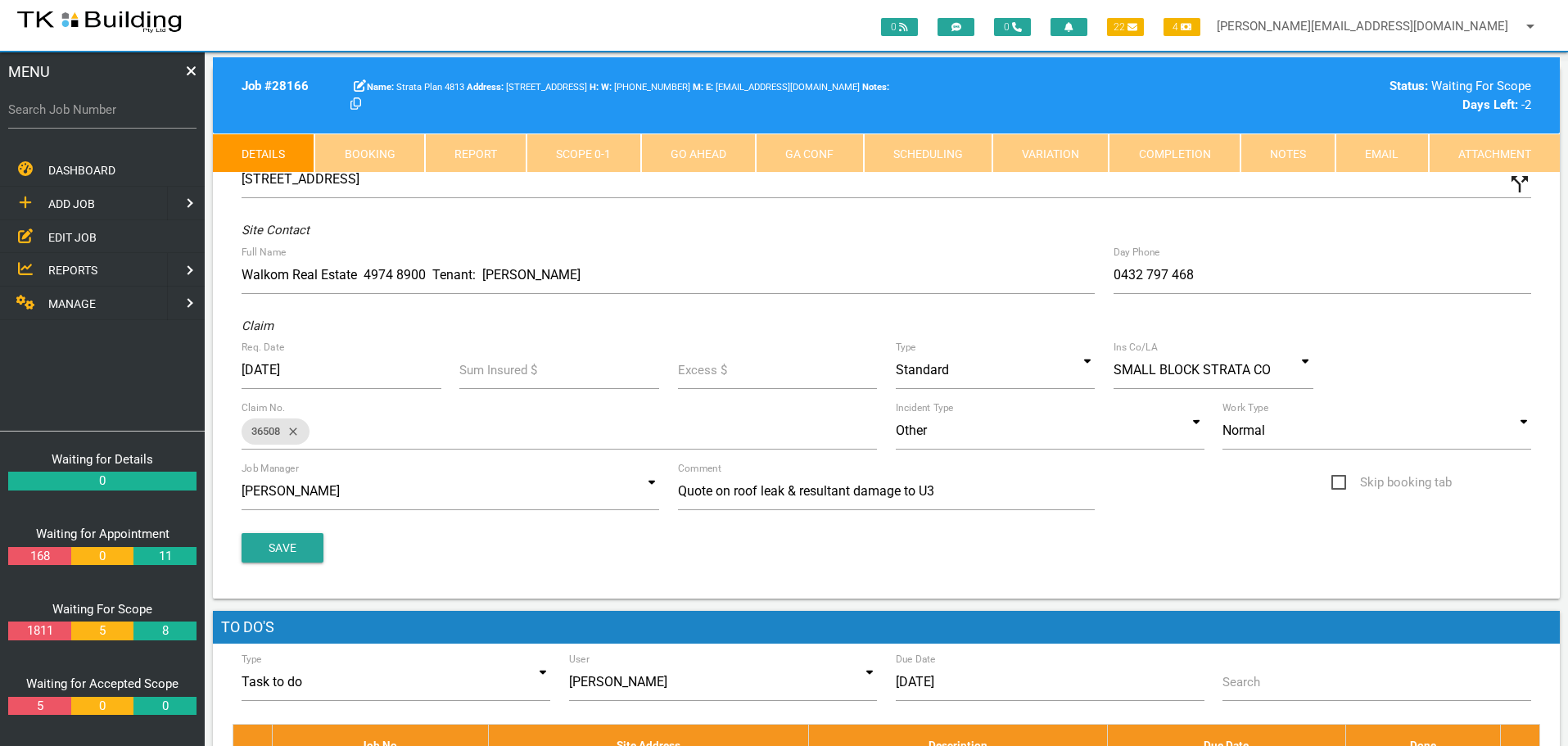
click at [375, 149] on link "Booking" at bounding box center [369, 152] width 110 height 39
select select "9"
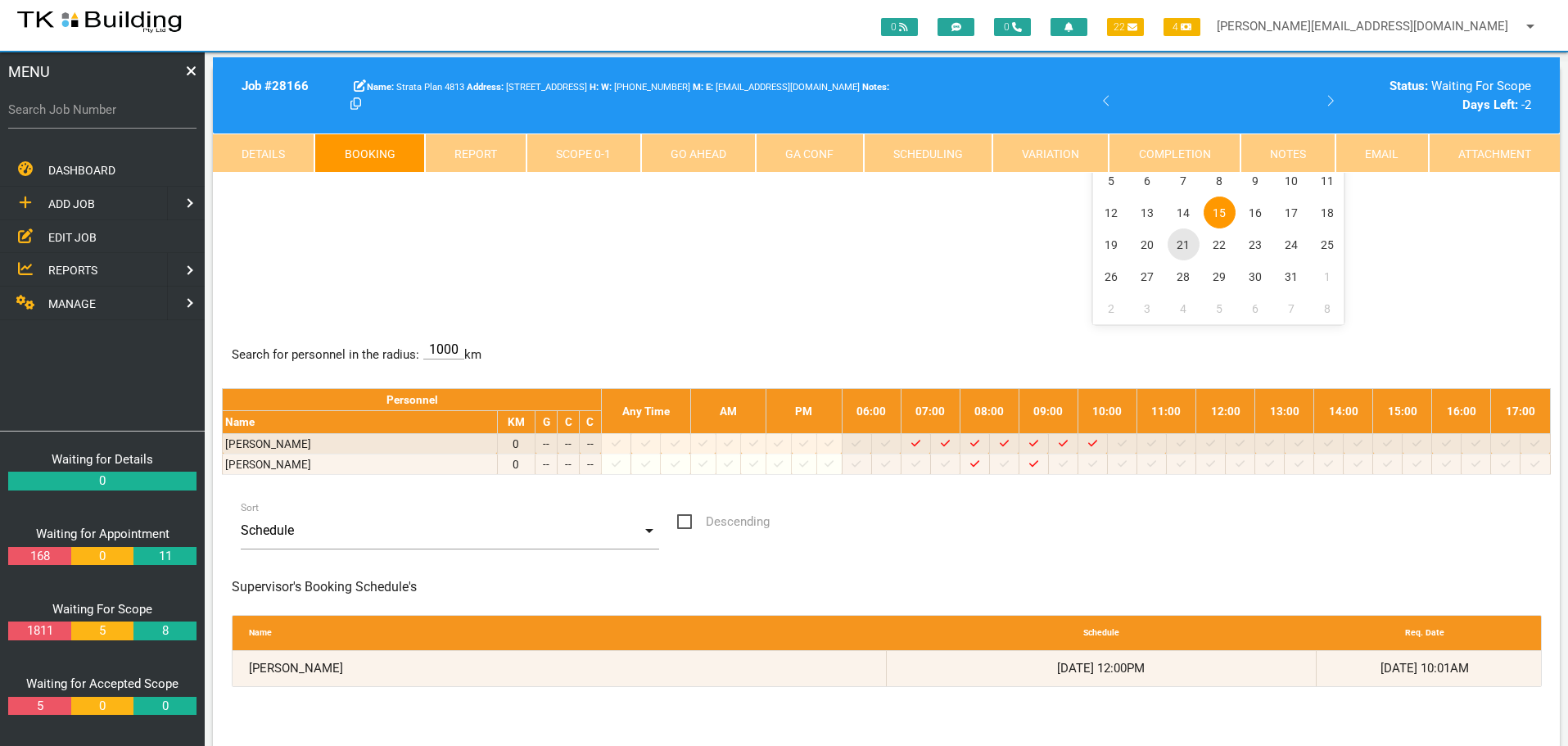
click at [1185, 248] on span "21" at bounding box center [1183, 244] width 32 height 32
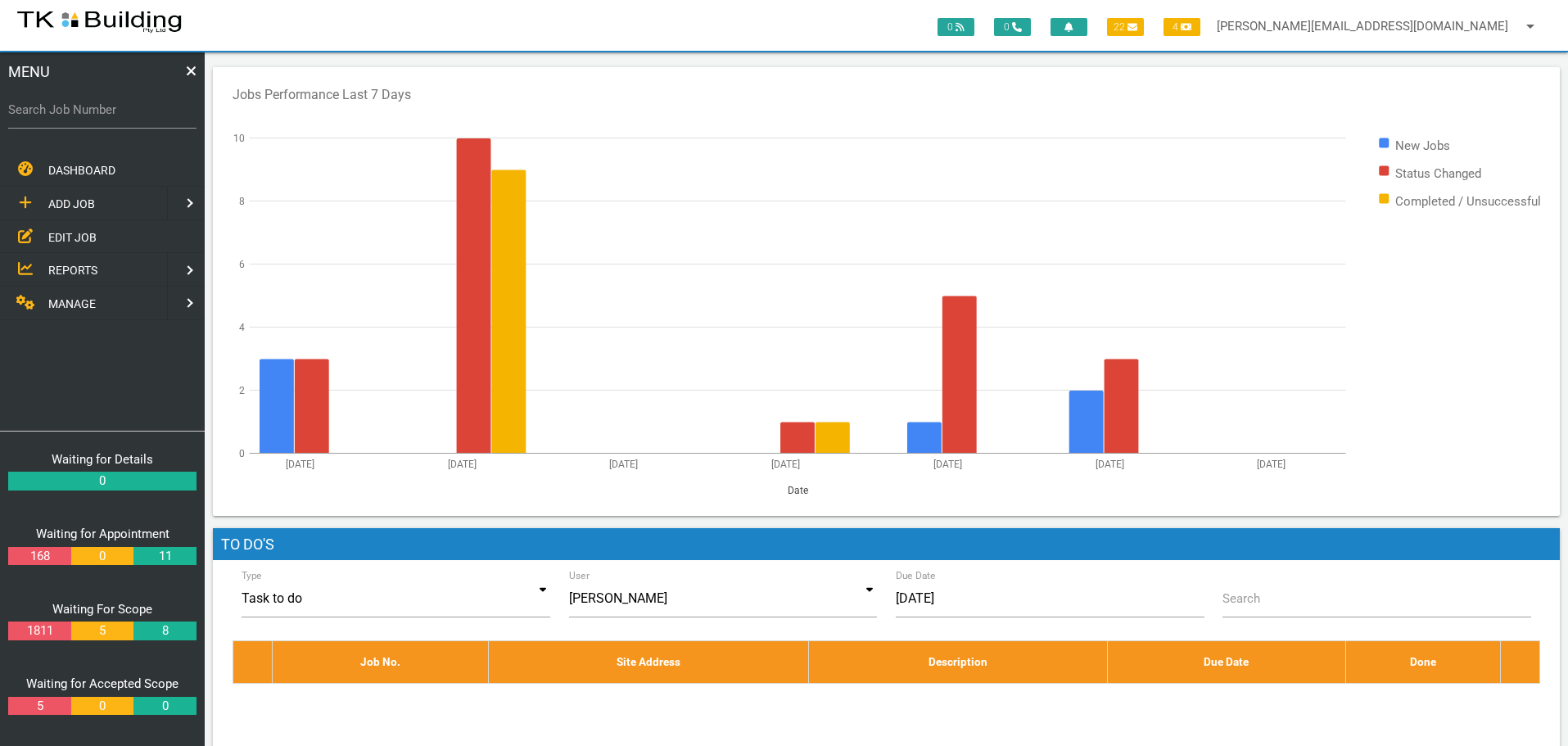
click at [84, 116] on label "Search Job Number" at bounding box center [102, 110] width 188 height 19
click at [84, 116] on input "Search Job Number" at bounding box center [102, 109] width 188 height 37
type input "27781"
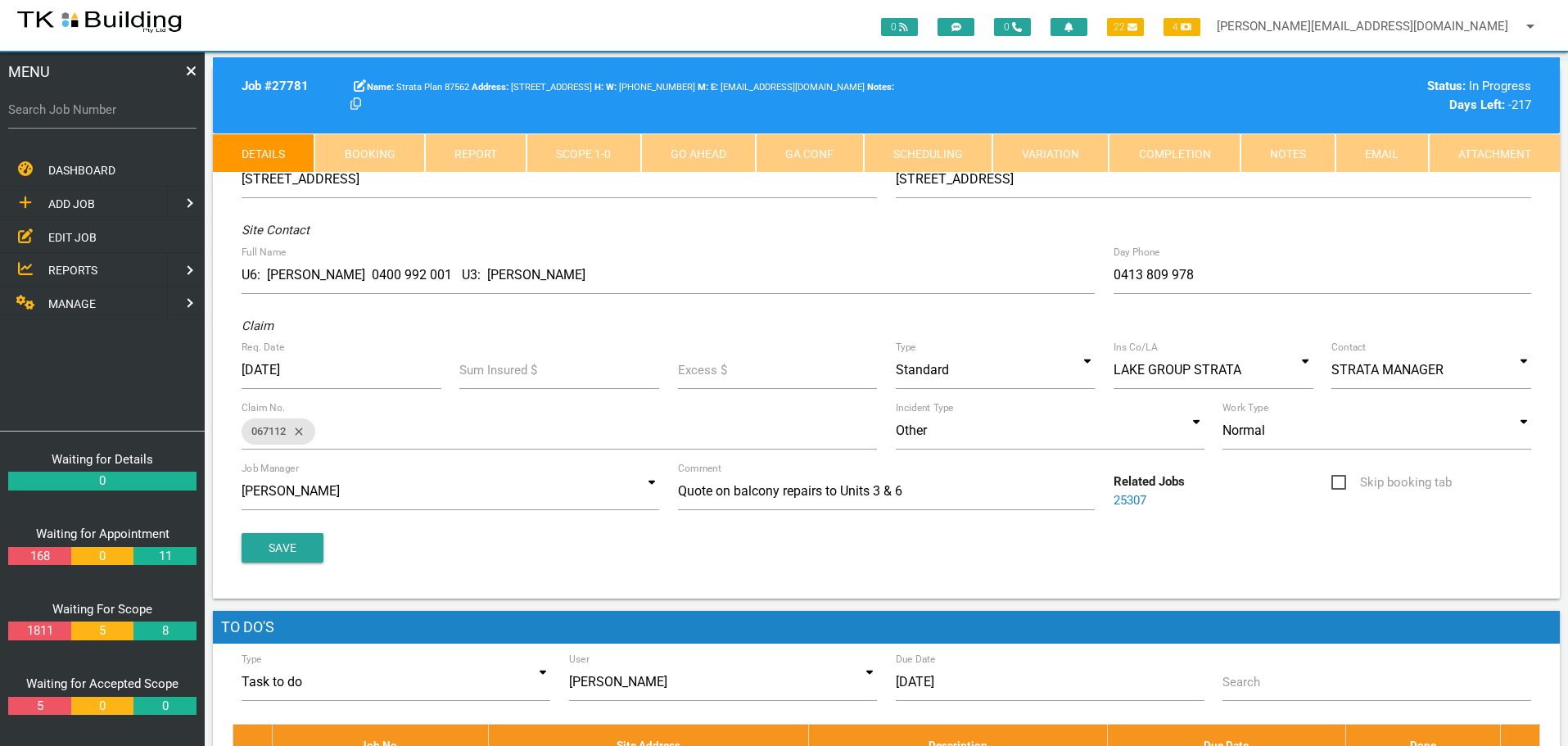
click at [1285, 143] on link "Notes" at bounding box center [1287, 152] width 95 height 39
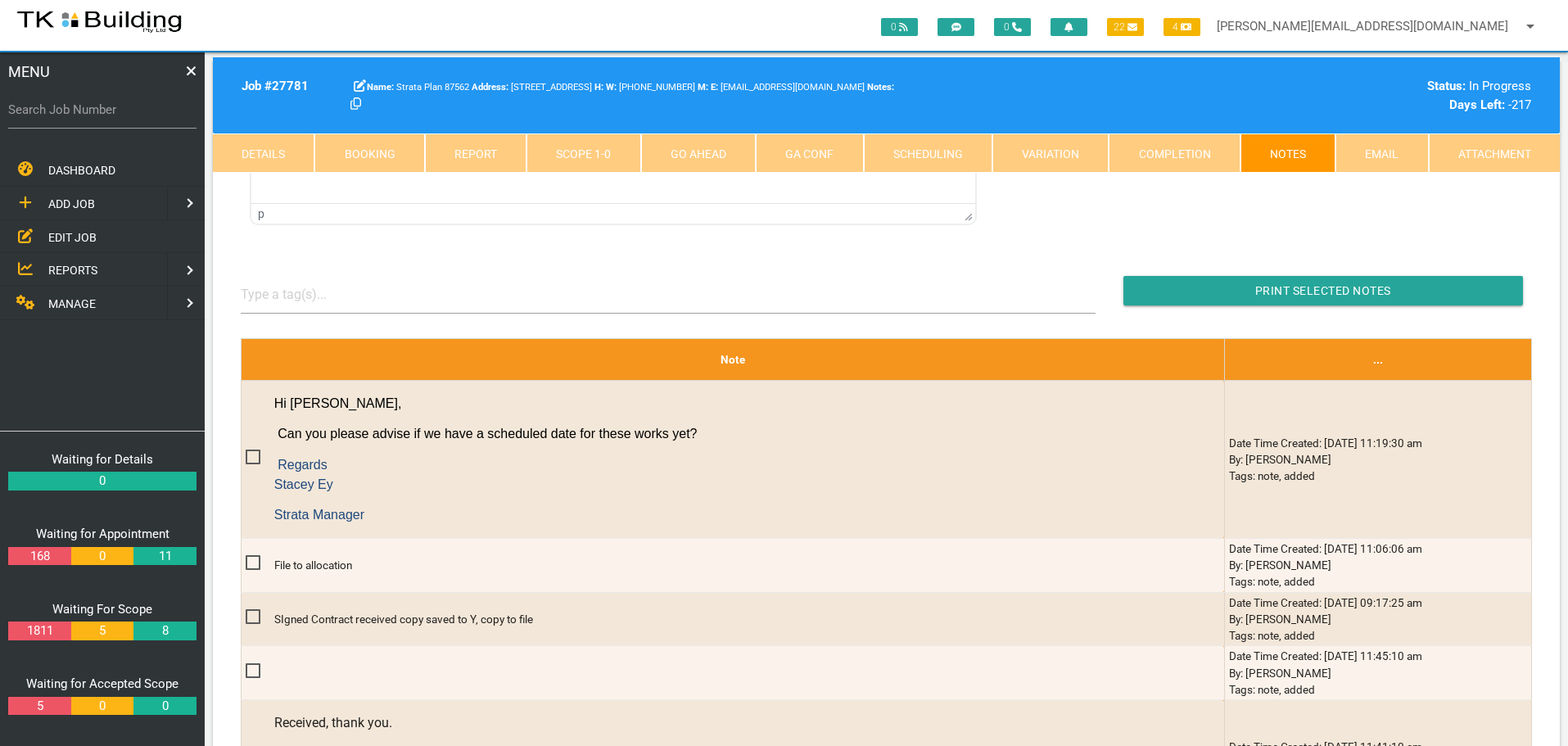
scroll to position [410, 0]
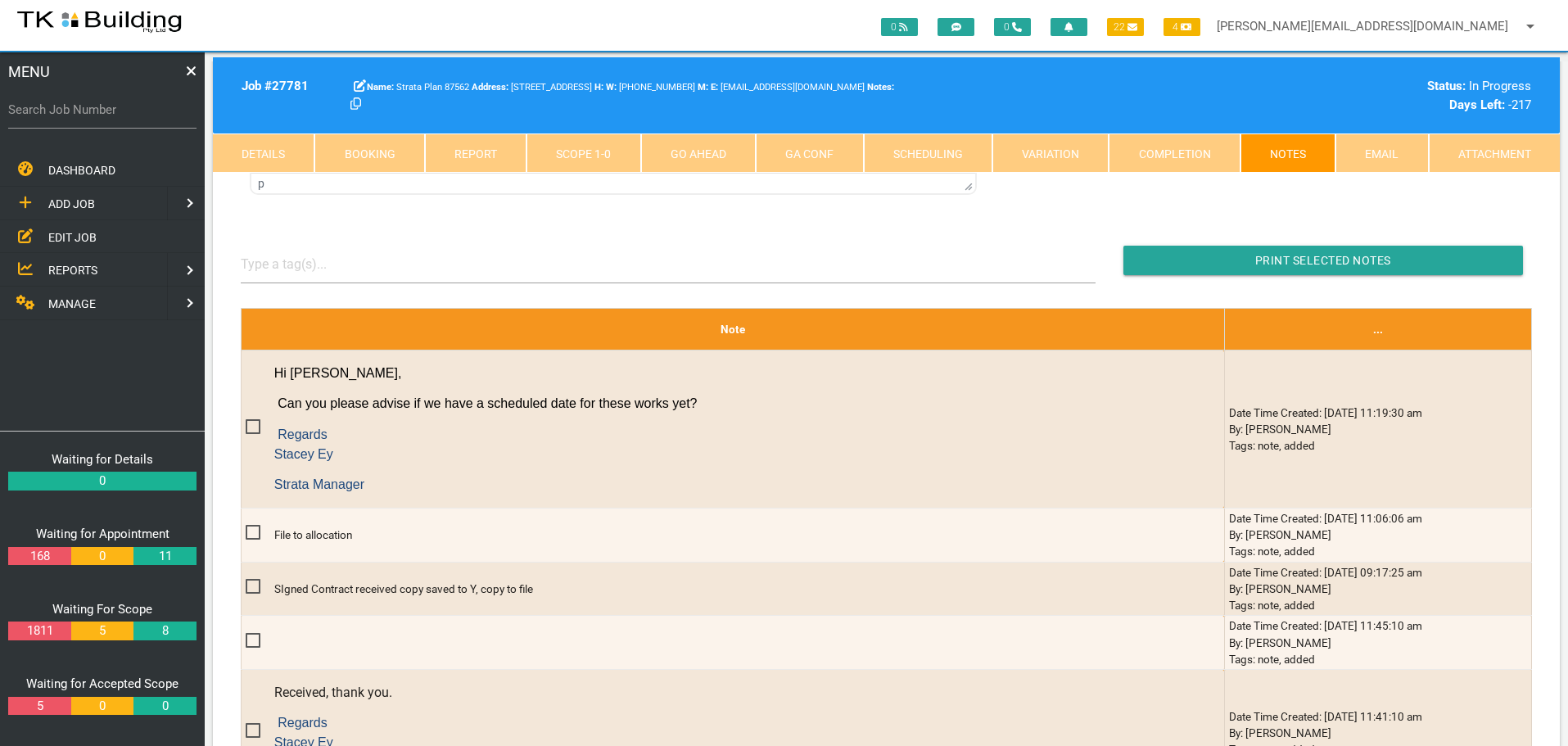
click at [85, 273] on span "REPORTS" at bounding box center [72, 270] width 49 height 13
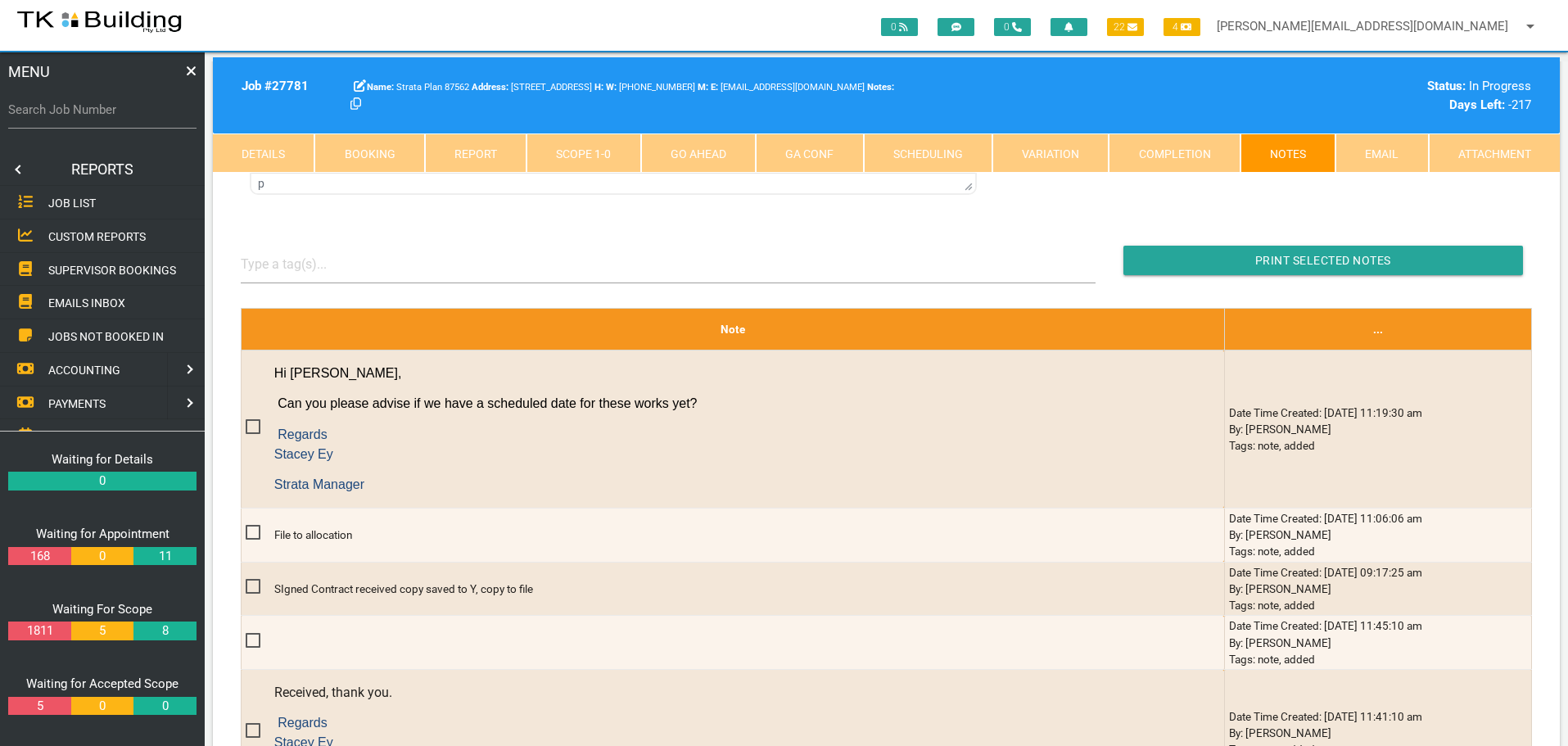
scroll to position [0, 0]
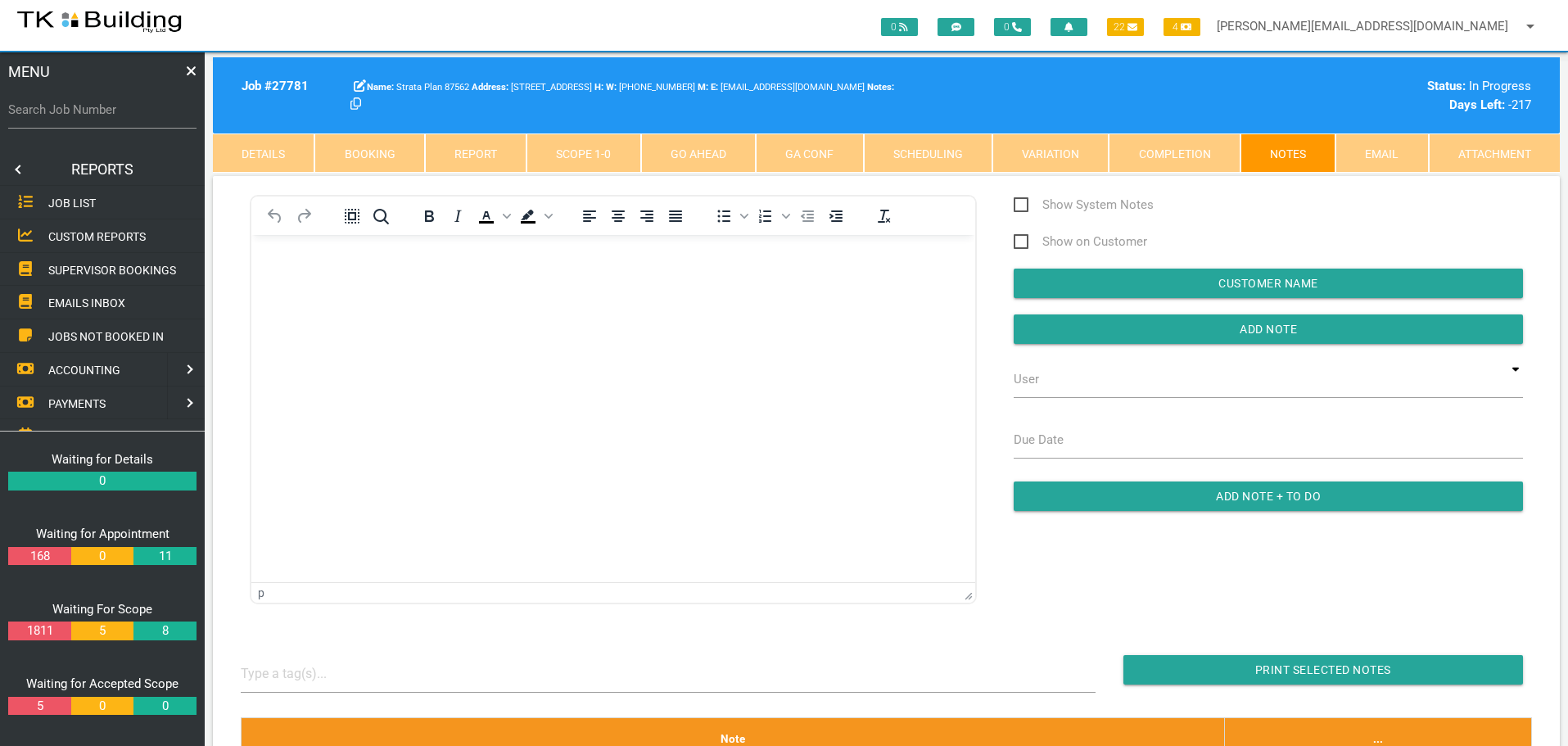
click at [85, 268] on span "SUPERVISOR BOOKINGS" at bounding box center [112, 269] width 127 height 13
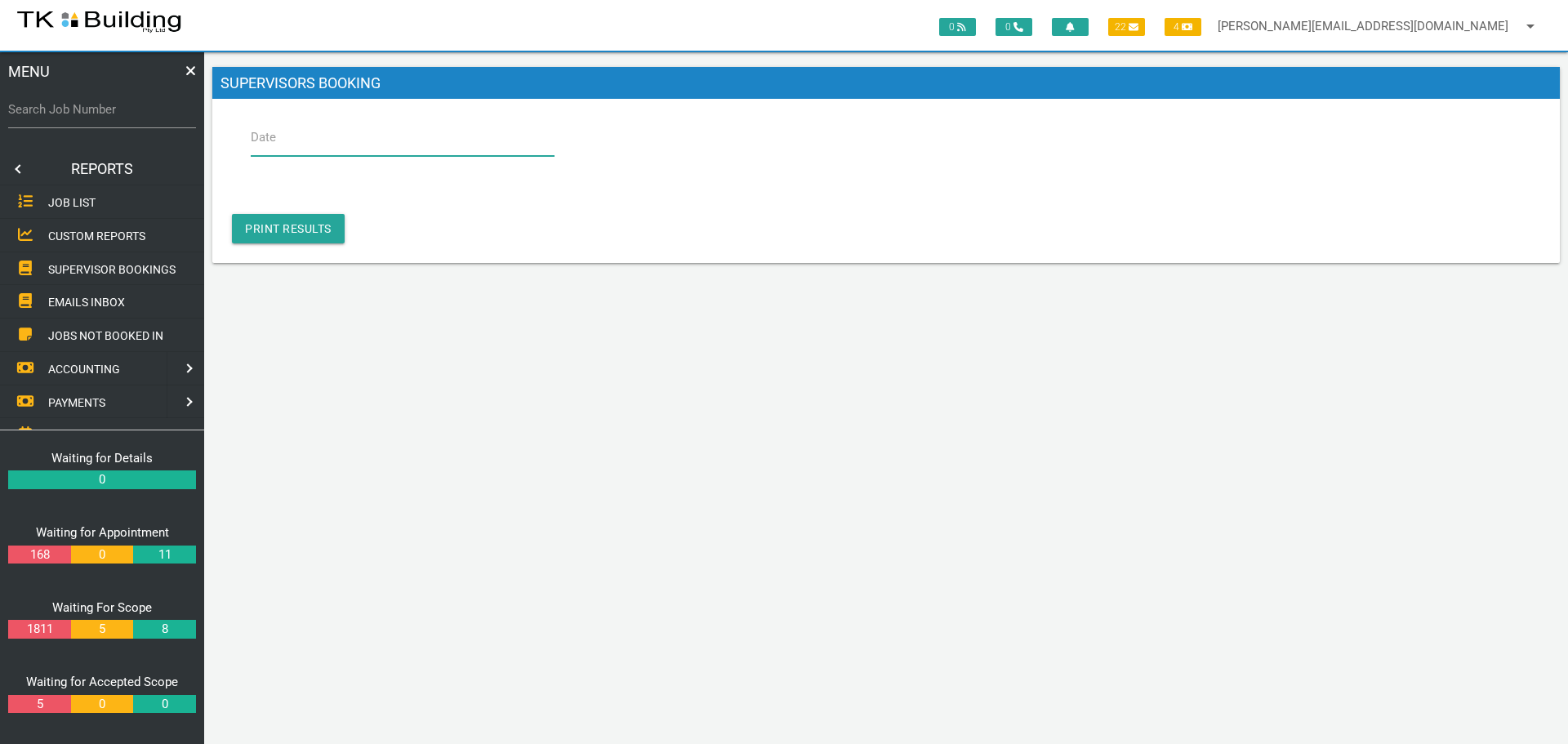
click at [353, 136] on input "Date" at bounding box center [403, 136] width 304 height 37
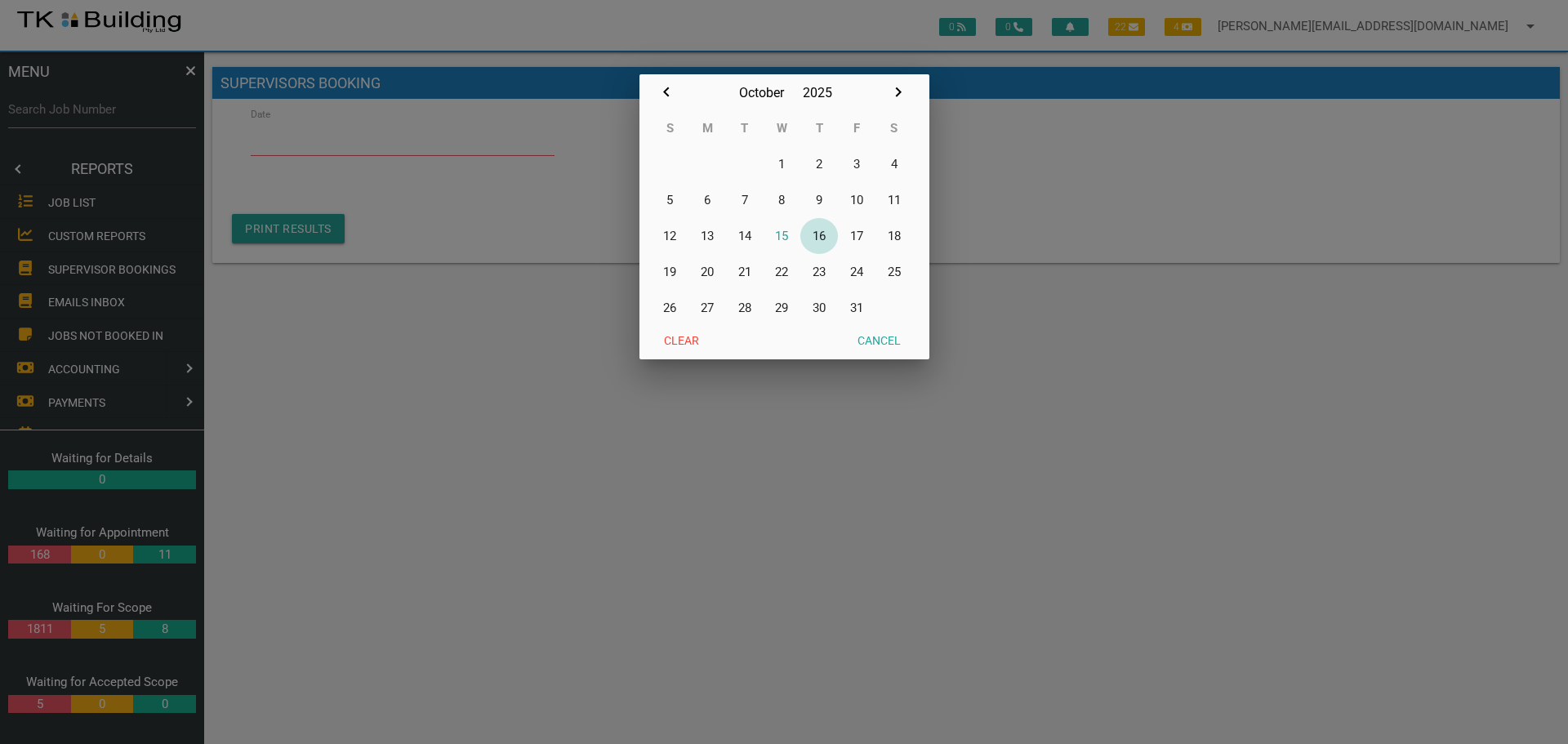
click at [822, 233] on button "16" at bounding box center [818, 236] width 37 height 36
type input "16/10/2025"
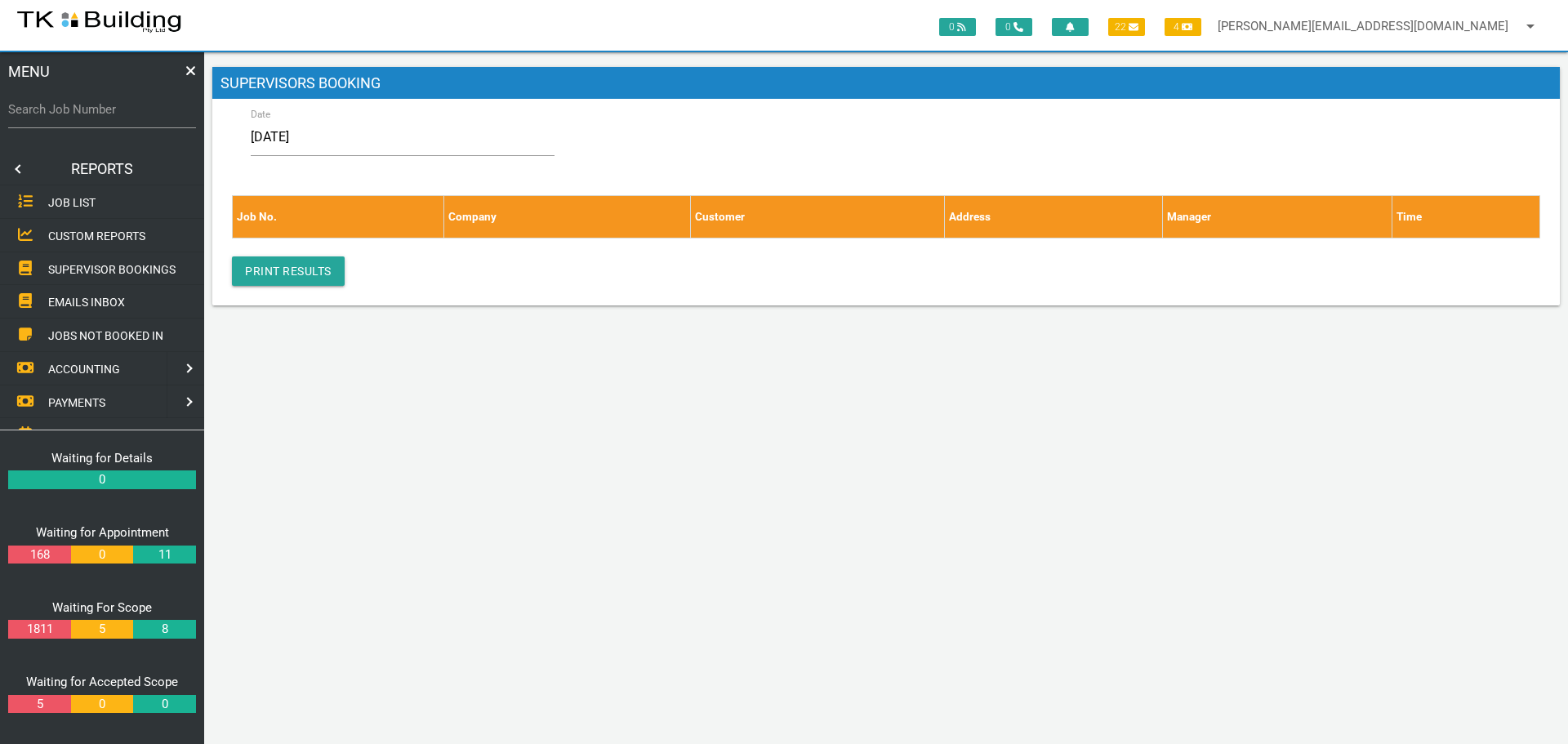
click at [11, 167] on link at bounding box center [17, 169] width 33 height 33
click at [59, 235] on span "EDIT JOB" at bounding box center [72, 236] width 48 height 13
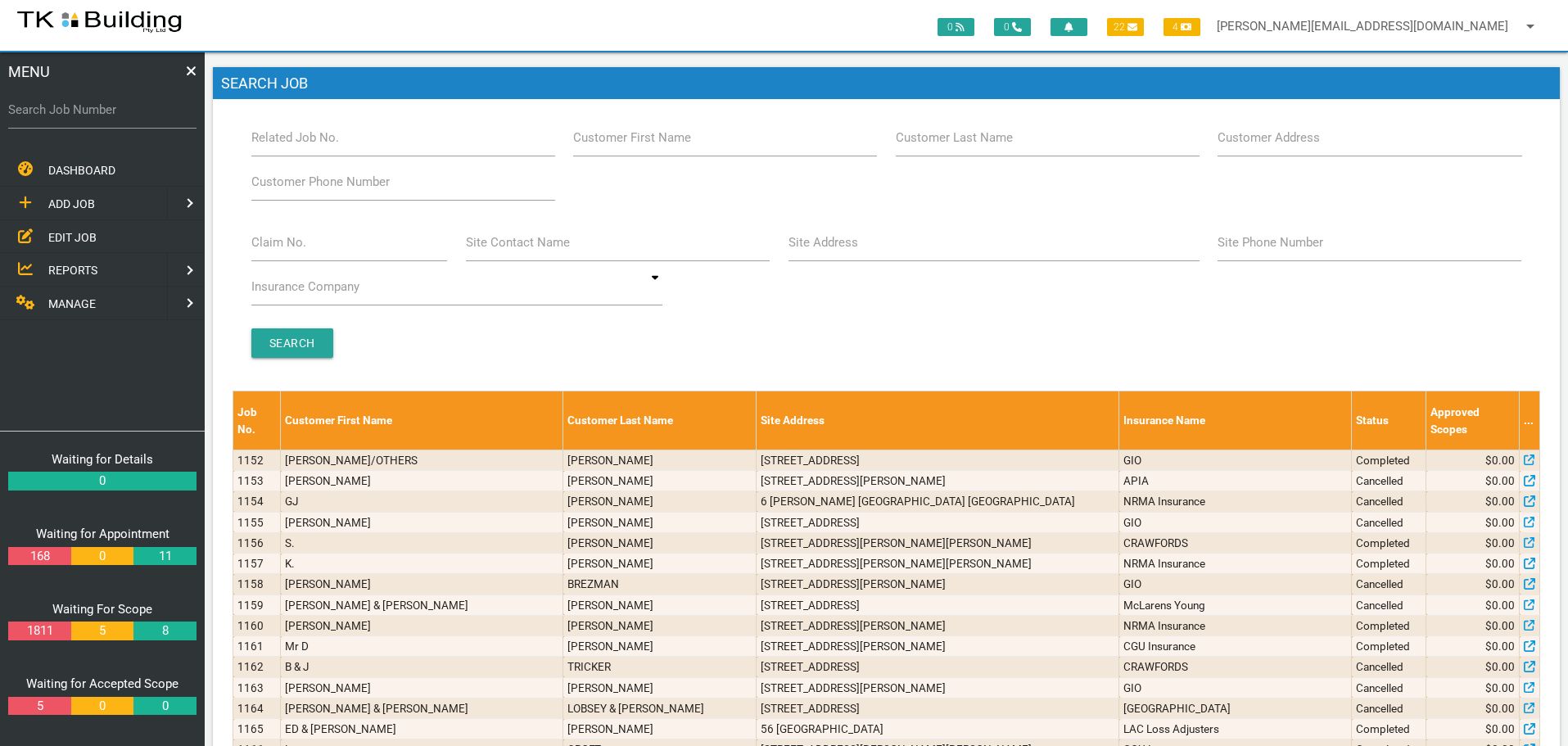
click at [834, 251] on label "Site Address" at bounding box center [823, 243] width 70 height 19
click at [834, 251] on input "Site Address" at bounding box center [993, 242] width 411 height 37
click at [937, 143] on label "Customer Last Name" at bounding box center [954, 137] width 117 height 19
click at [937, 143] on input "Customer Last Name" at bounding box center [1047, 137] width 304 height 37
type input "1156289"
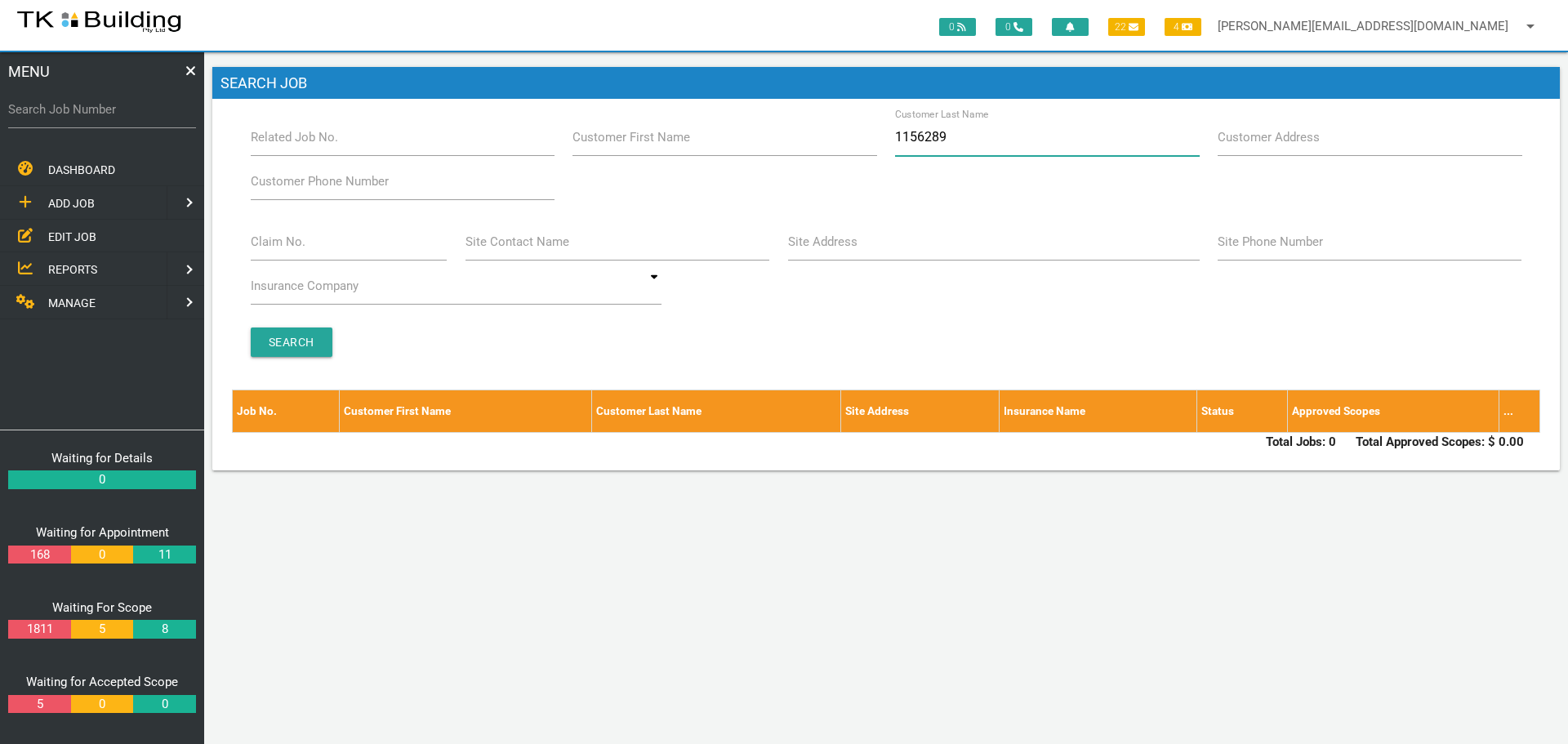
click at [973, 133] on input "1156289" at bounding box center [1047, 136] width 304 height 37
type input "1"
click at [112, 125] on input "Search Job Number" at bounding box center [102, 109] width 187 height 37
type input "28111"
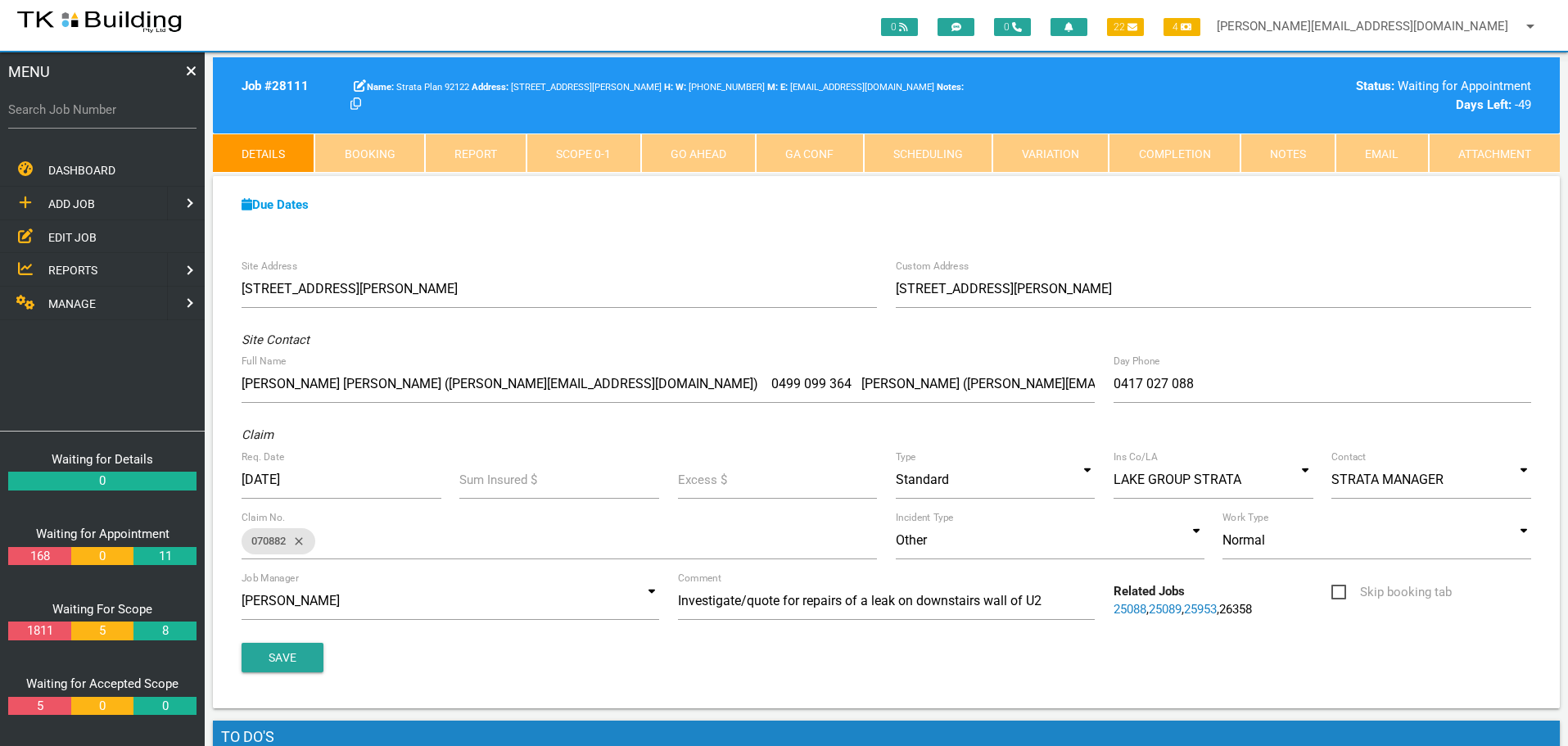
click at [382, 147] on link "Booking" at bounding box center [369, 152] width 110 height 39
select select "9"
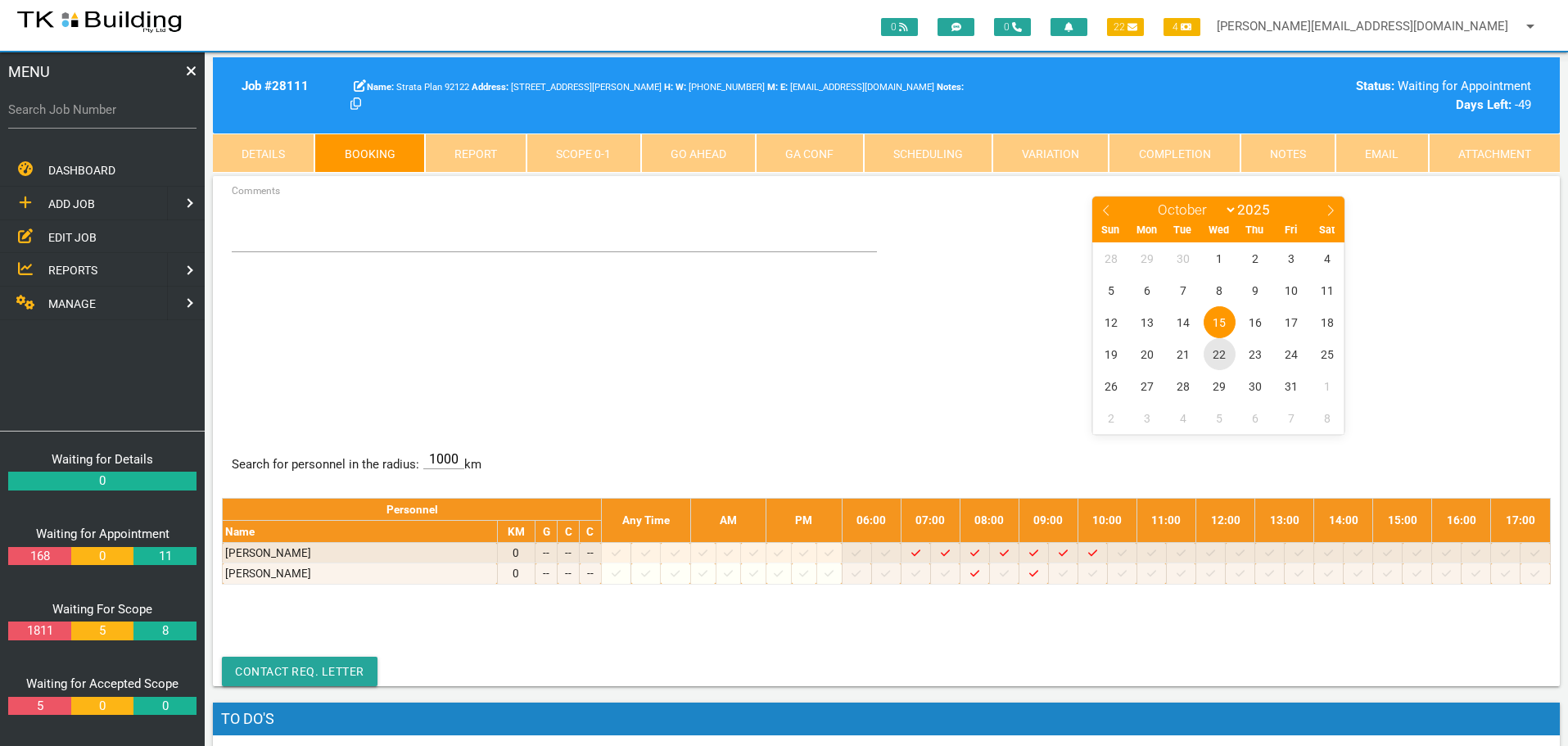
click at [1222, 355] on span "22" at bounding box center [1219, 354] width 32 height 32
click at [112, 116] on label "Search Job Number" at bounding box center [102, 110] width 188 height 19
click at [112, 116] on input "Search Job Number" at bounding box center [102, 109] width 188 height 37
type input "28054"
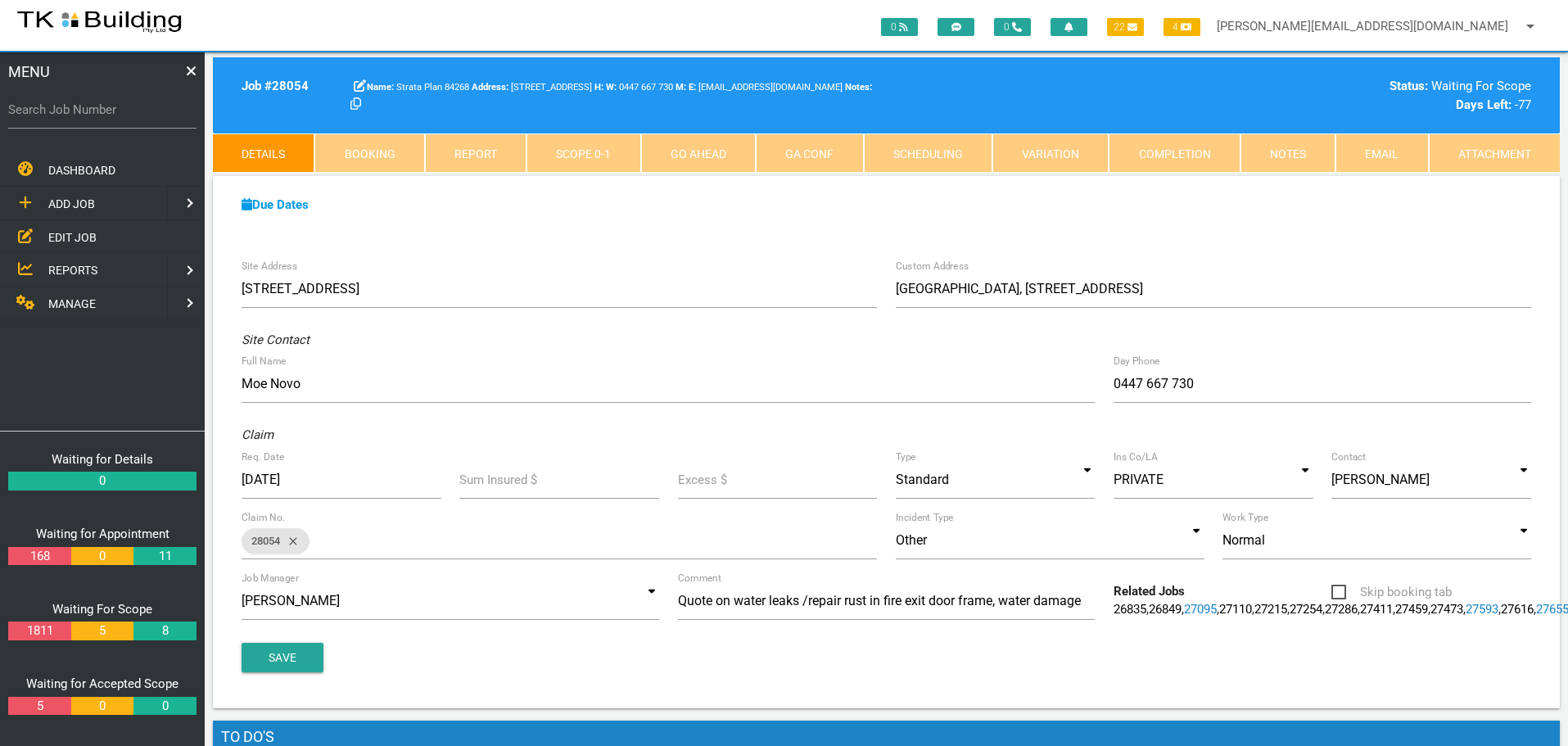
click at [389, 152] on link "Booking" at bounding box center [369, 152] width 110 height 39
select select "9"
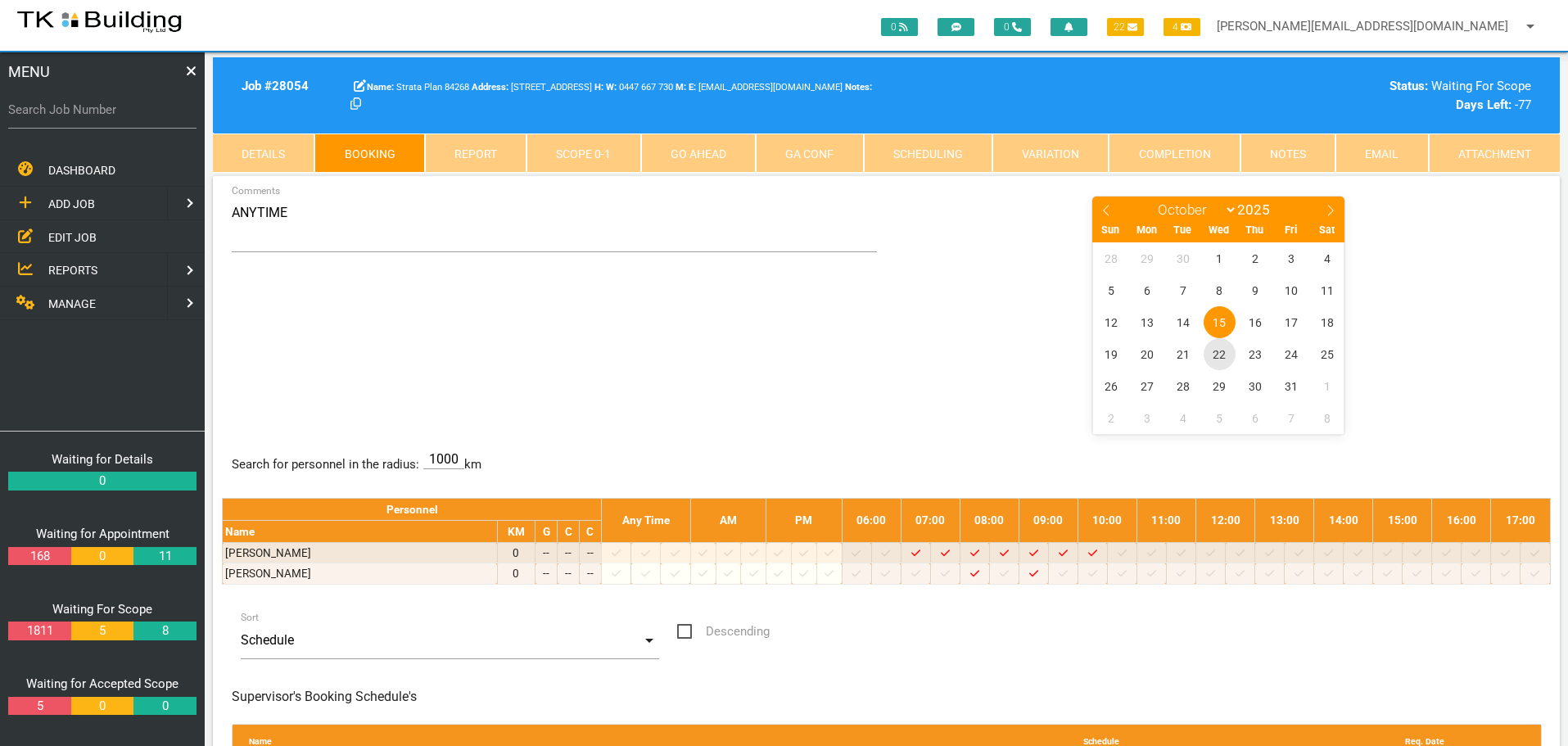
click at [1220, 355] on span "22" at bounding box center [1219, 354] width 32 height 32
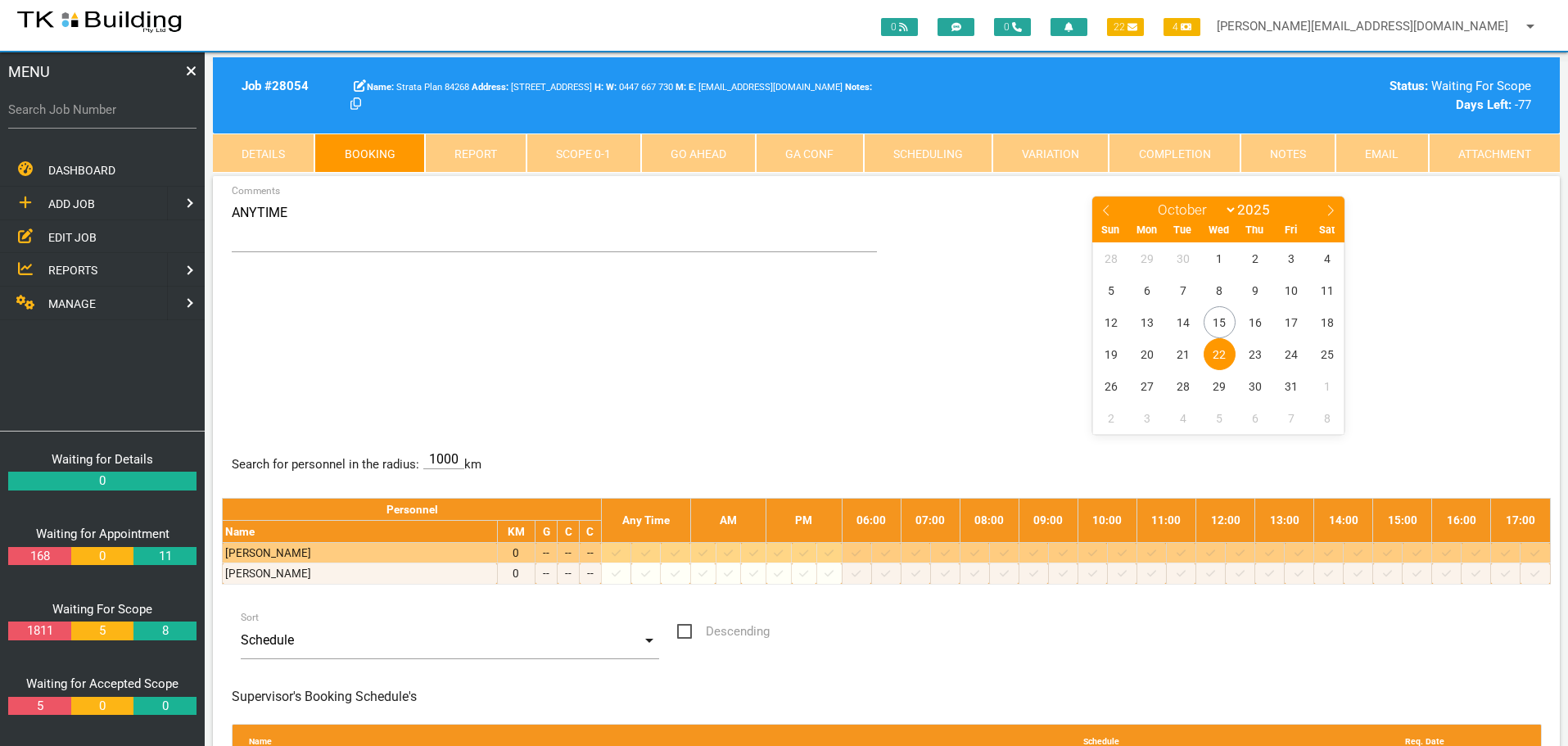
click at [1274, 553] on icon at bounding box center [1269, 553] width 9 height 11
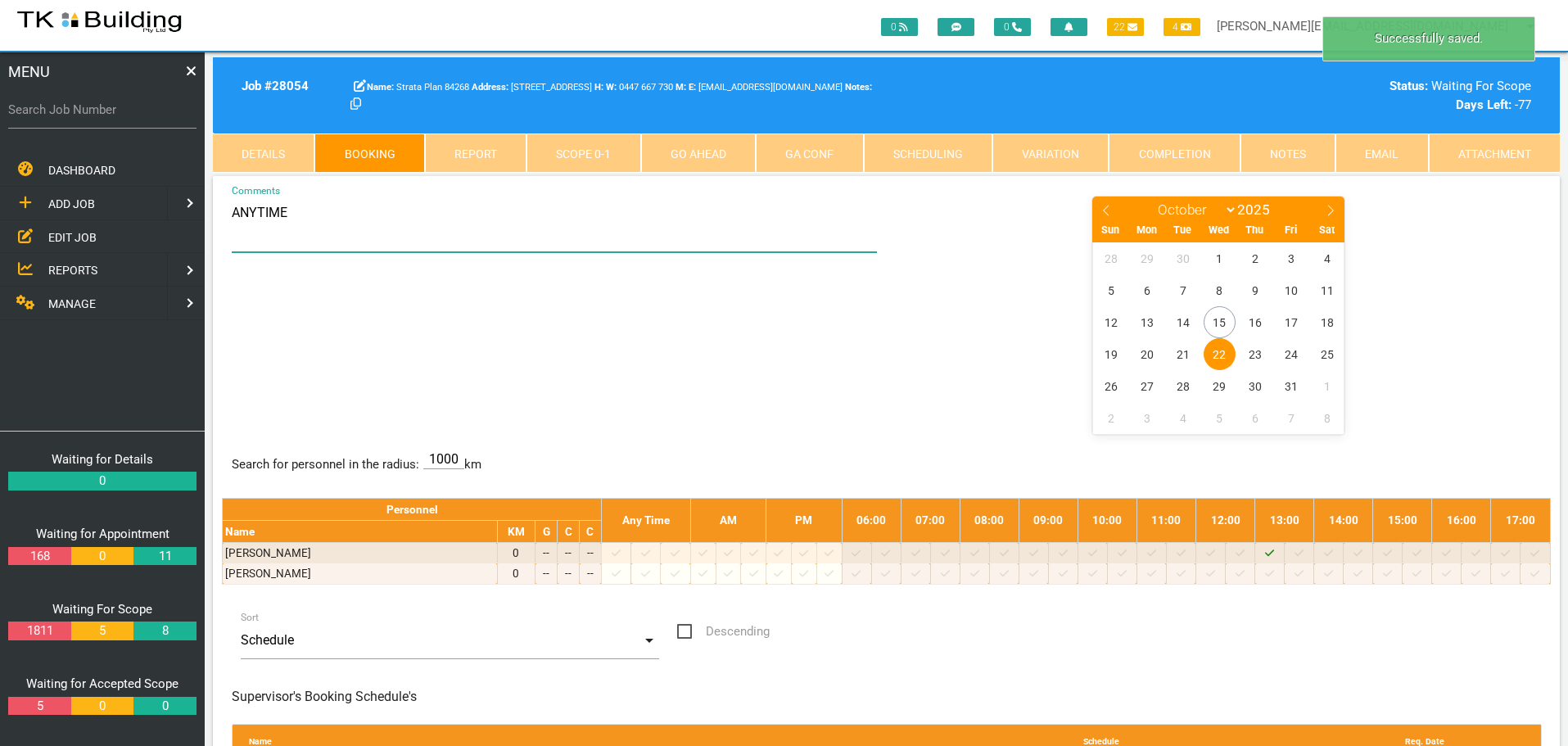
click at [358, 223] on textarea "ANYTIME" at bounding box center [555, 223] width 646 height 57
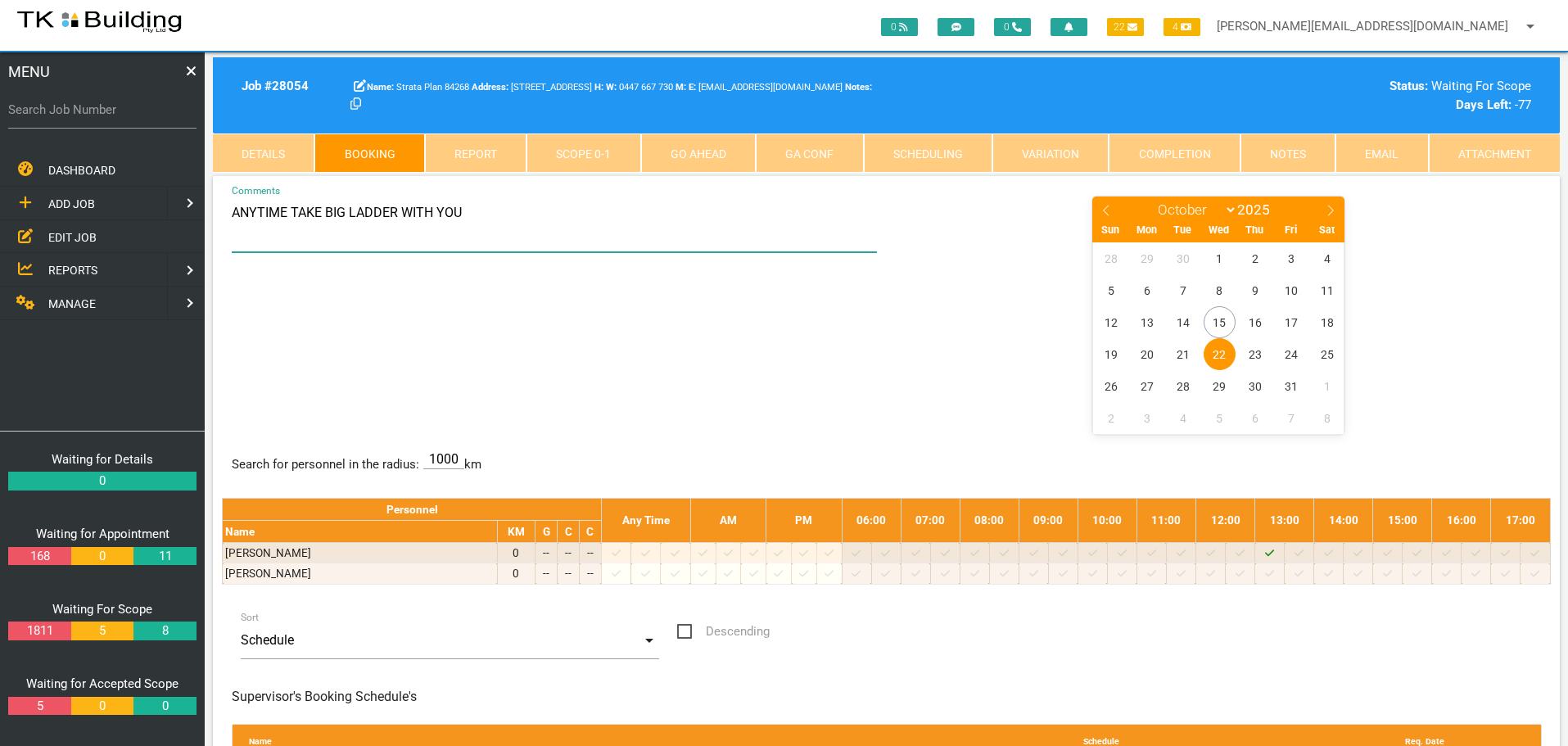
type textarea "ANYTIME TAKE BIG LADDER WITH YOU"
click at [748, 377] on div "ANYTIME TAKE BIG LADDER WITH YOU Comments January February March April May June…" at bounding box center [886, 314] width 1329 height 238
click at [1457, 84] on div "Status: Waiting For Scope Days Left: -77" at bounding box center [1377, 95] width 309 height 37
click at [77, 117] on label "Search Job Number" at bounding box center [102, 110] width 188 height 19
click at [77, 117] on input "Search Job Number" at bounding box center [102, 109] width 188 height 37
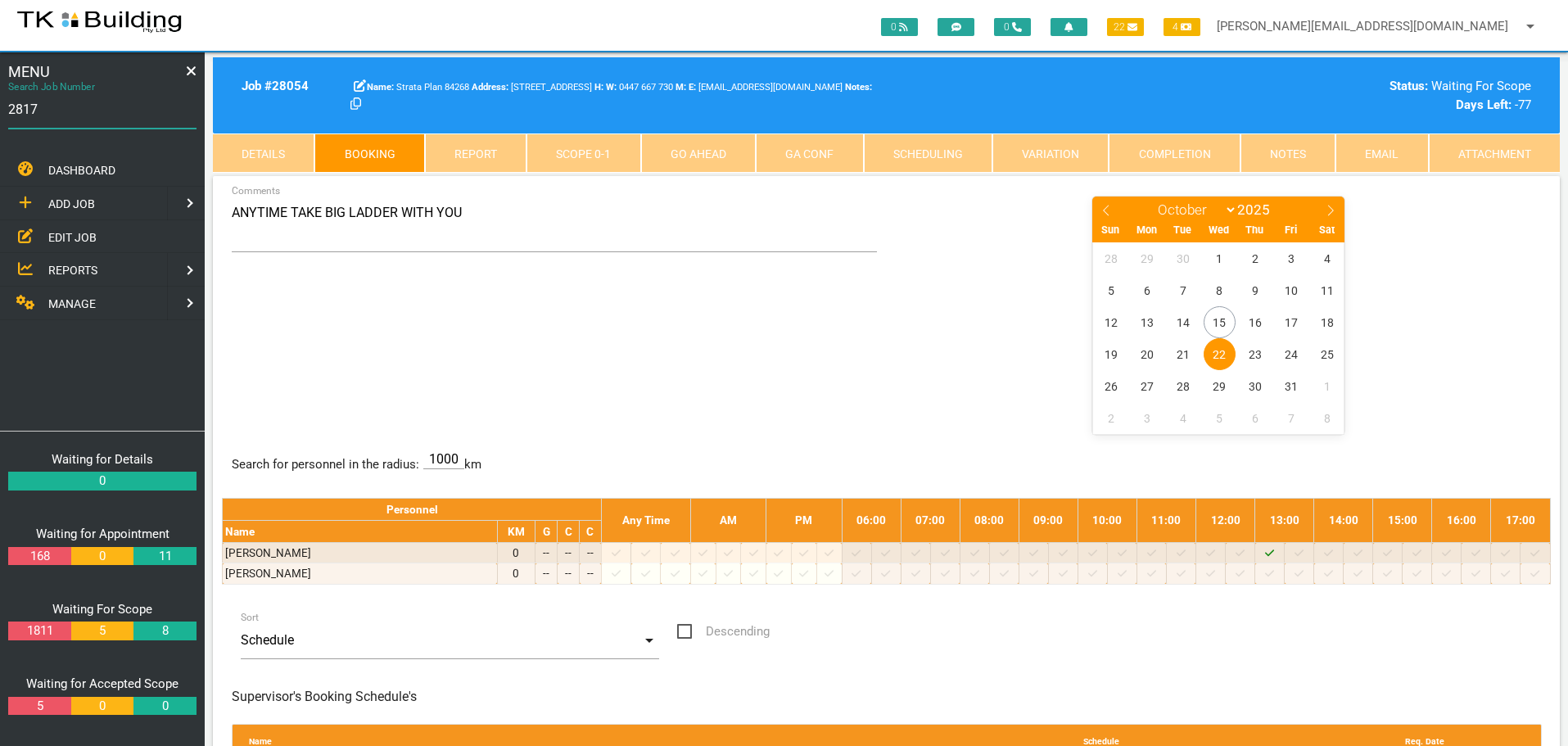
type input "28179"
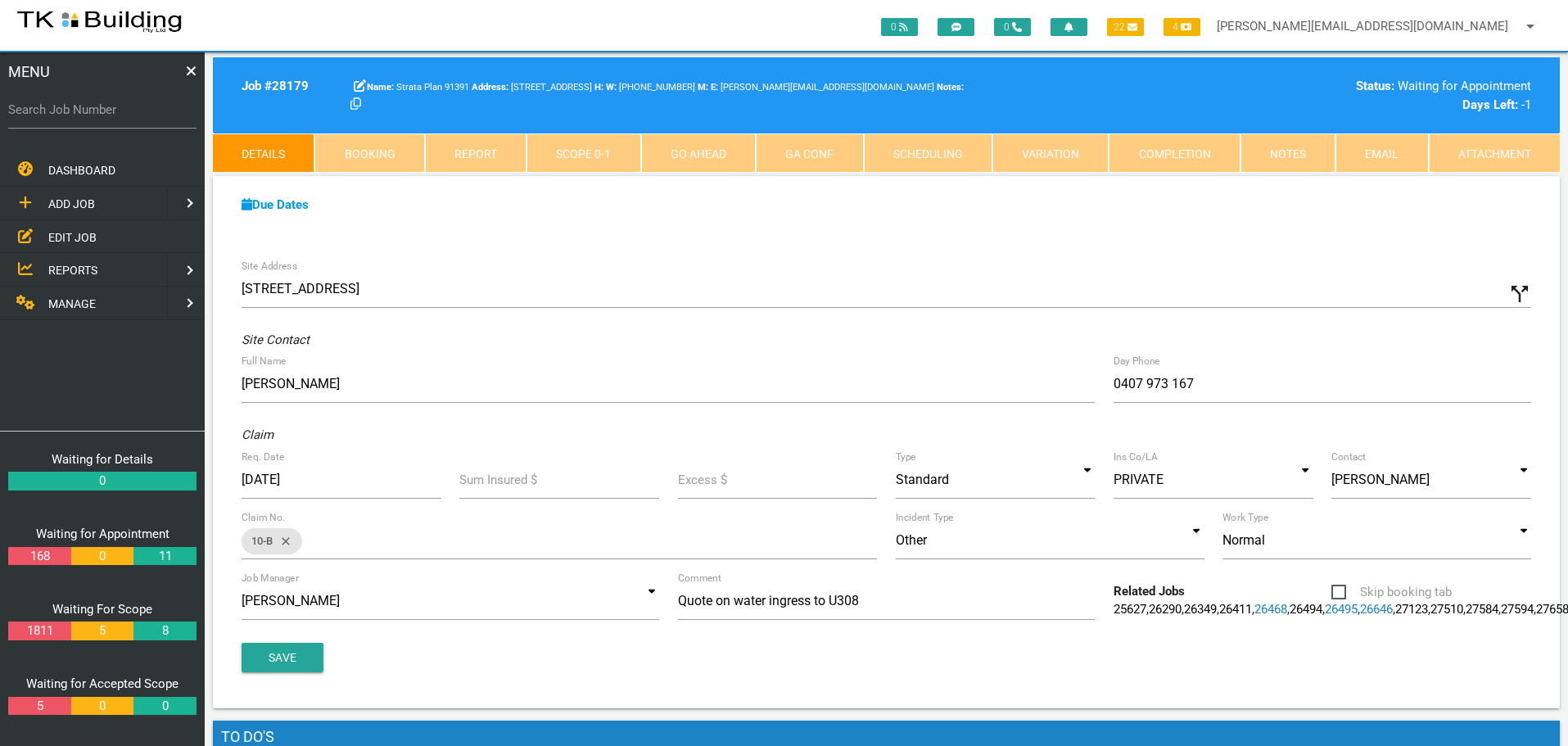
click at [350, 151] on link "Booking" at bounding box center [369, 152] width 110 height 39
select select "9"
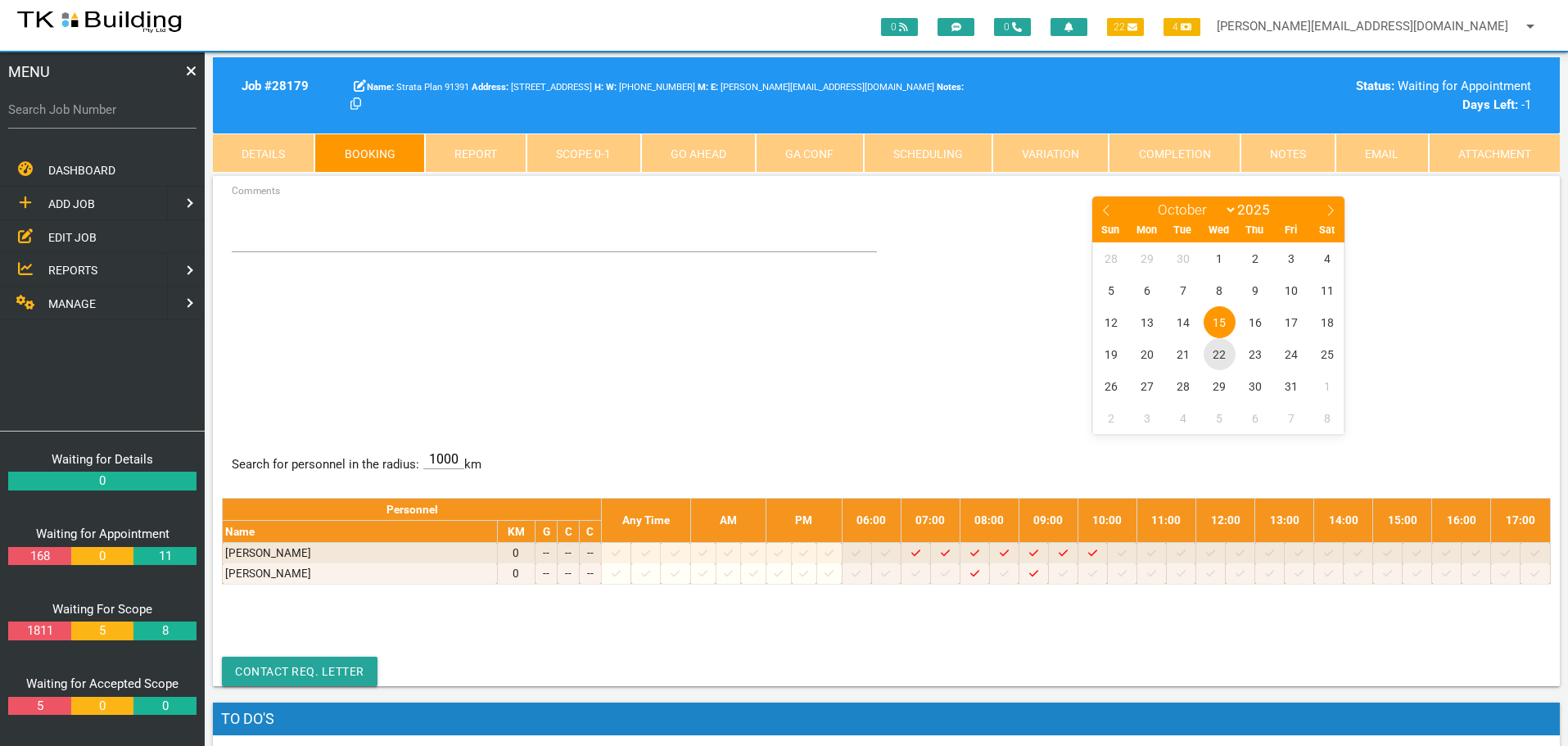
click at [1224, 354] on span "22" at bounding box center [1219, 354] width 32 height 32
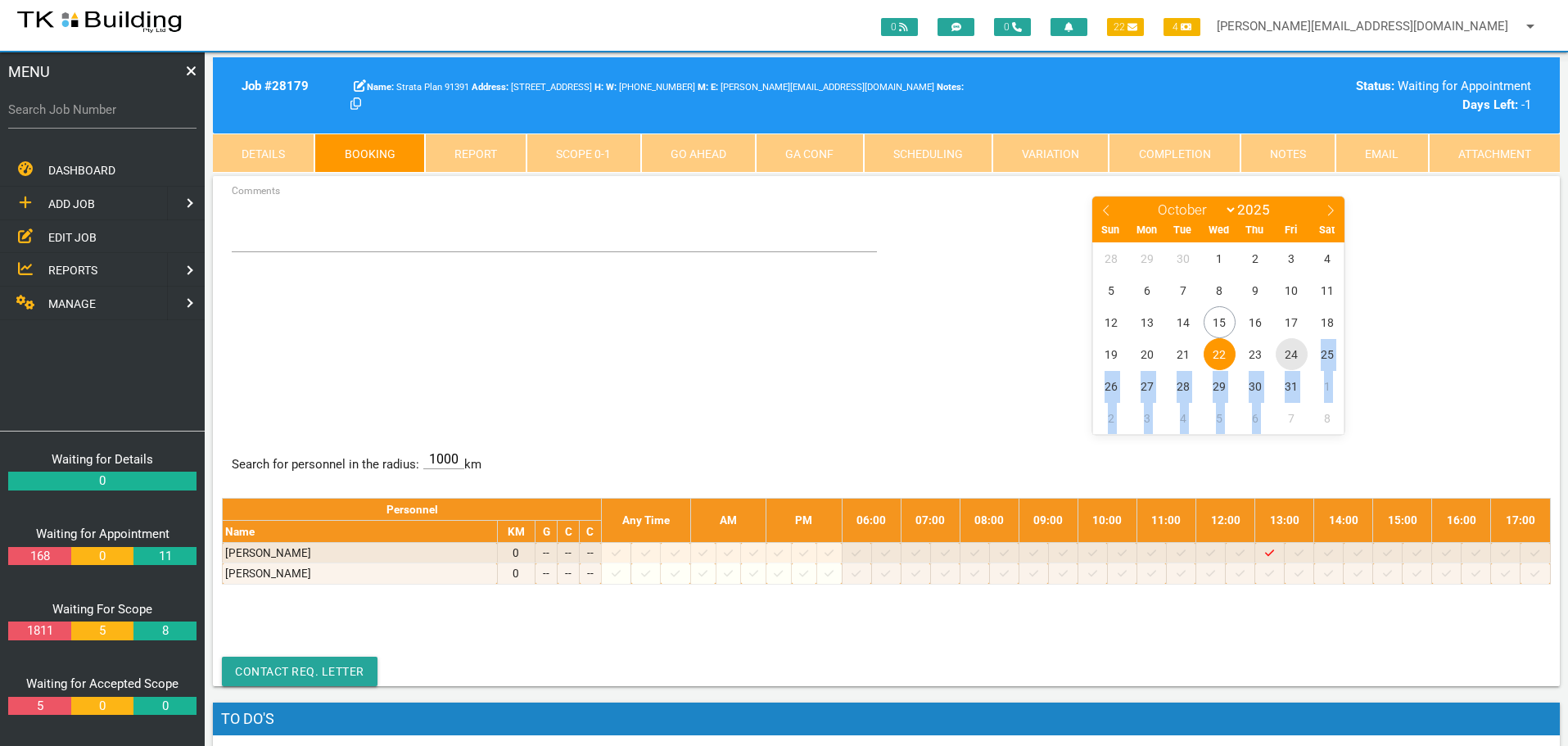
drag, startPoint x: 1295, startPoint y: 379, endPoint x: 1271, endPoint y: 472, distance: 96.0
click at [1271, 472] on div "Comments January February March April May June July August September October No…" at bounding box center [886, 431] width 1347 height 510
click at [663, 325] on div "Comments January February March April May June July August September October No…" at bounding box center [886, 314] width 1329 height 238
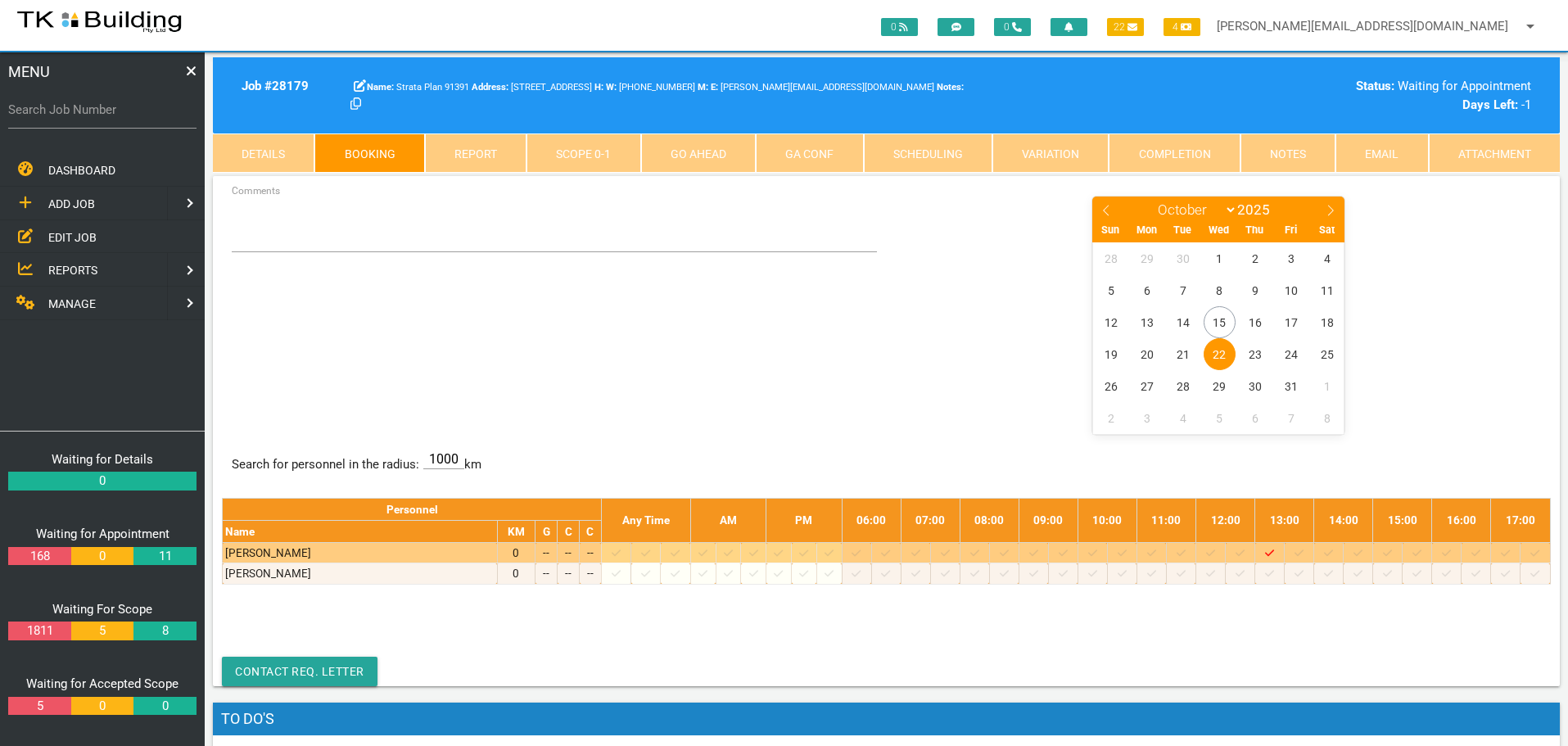
click at [979, 552] on icon at bounding box center [974, 553] width 9 height 11
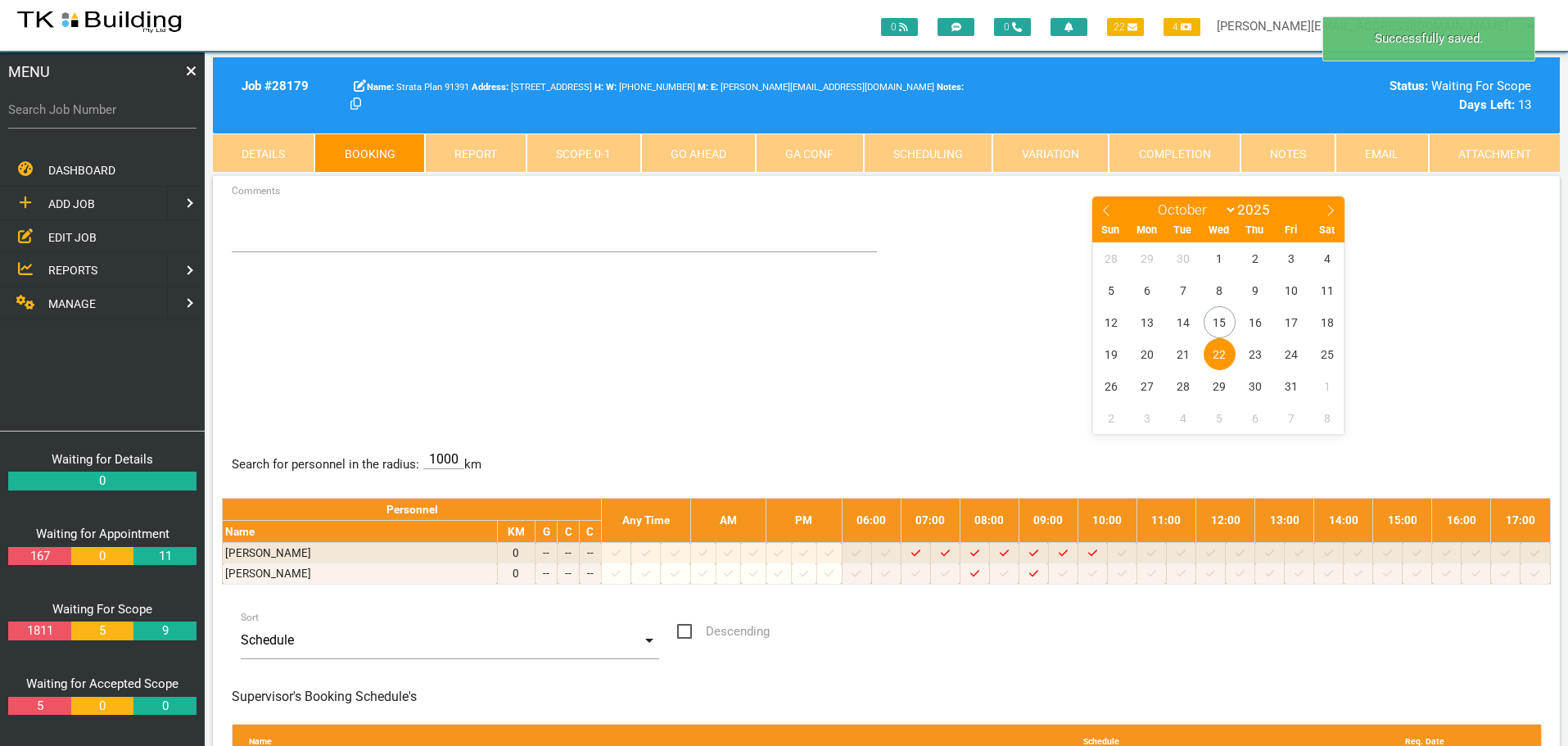
click at [1220, 347] on span "22" at bounding box center [1219, 354] width 32 height 32
click at [302, 226] on textarea "Comments" at bounding box center [555, 223] width 646 height 57
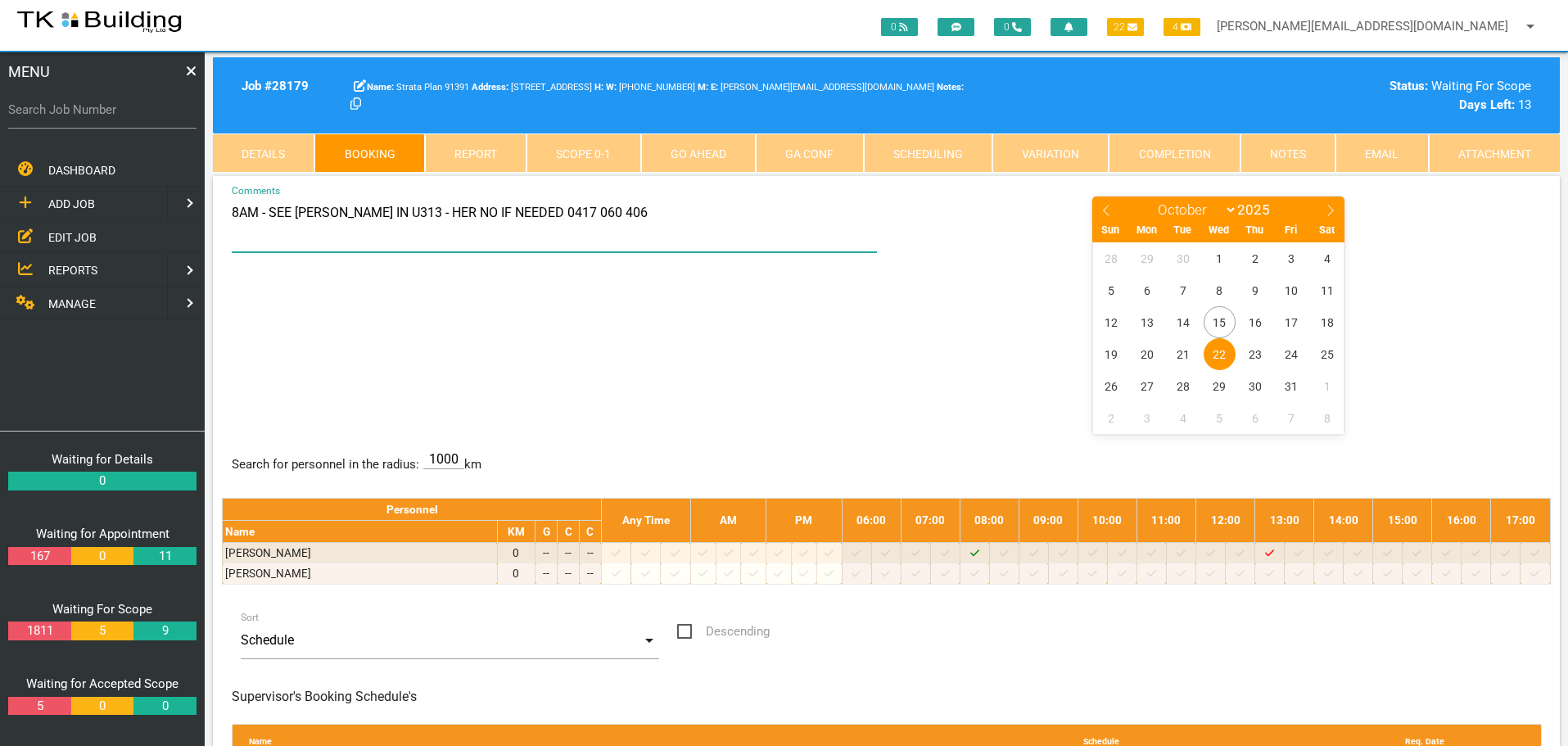
type textarea "8AM - SEE REBECCA IN U313 - HER NO IF NEEDED 0417 060 406"
click at [672, 318] on div "8AM - SEE REBECCA IN U313 - HER NO IF NEEDED 0417 060 406 Comments January Febr…" at bounding box center [886, 314] width 1329 height 238
click at [113, 115] on label "Search Job Number" at bounding box center [102, 110] width 188 height 19
click at [113, 115] on input "Search Job Number" at bounding box center [102, 109] width 188 height 37
type input "27842"
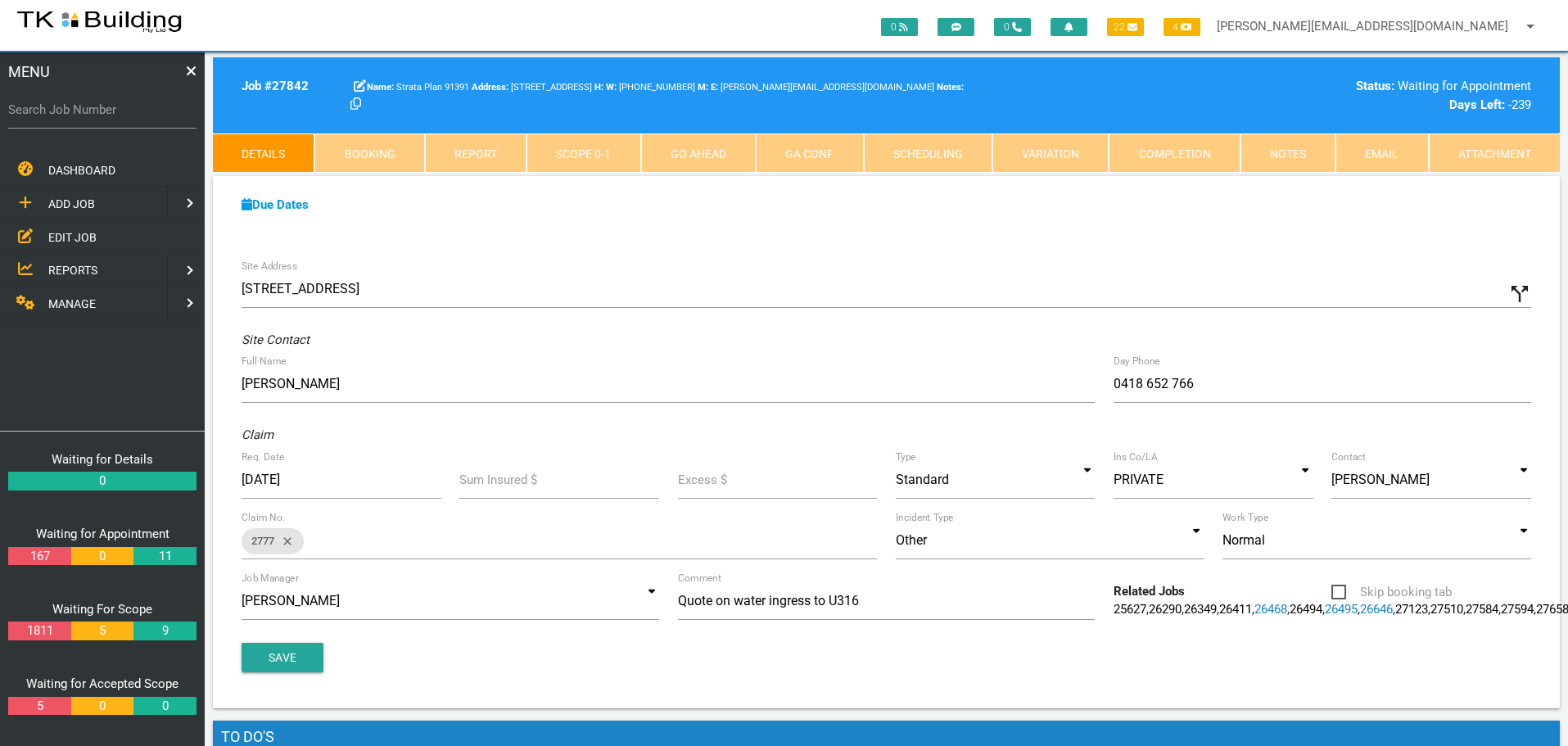
click at [353, 152] on link "Booking" at bounding box center [369, 152] width 110 height 39
select select "9"
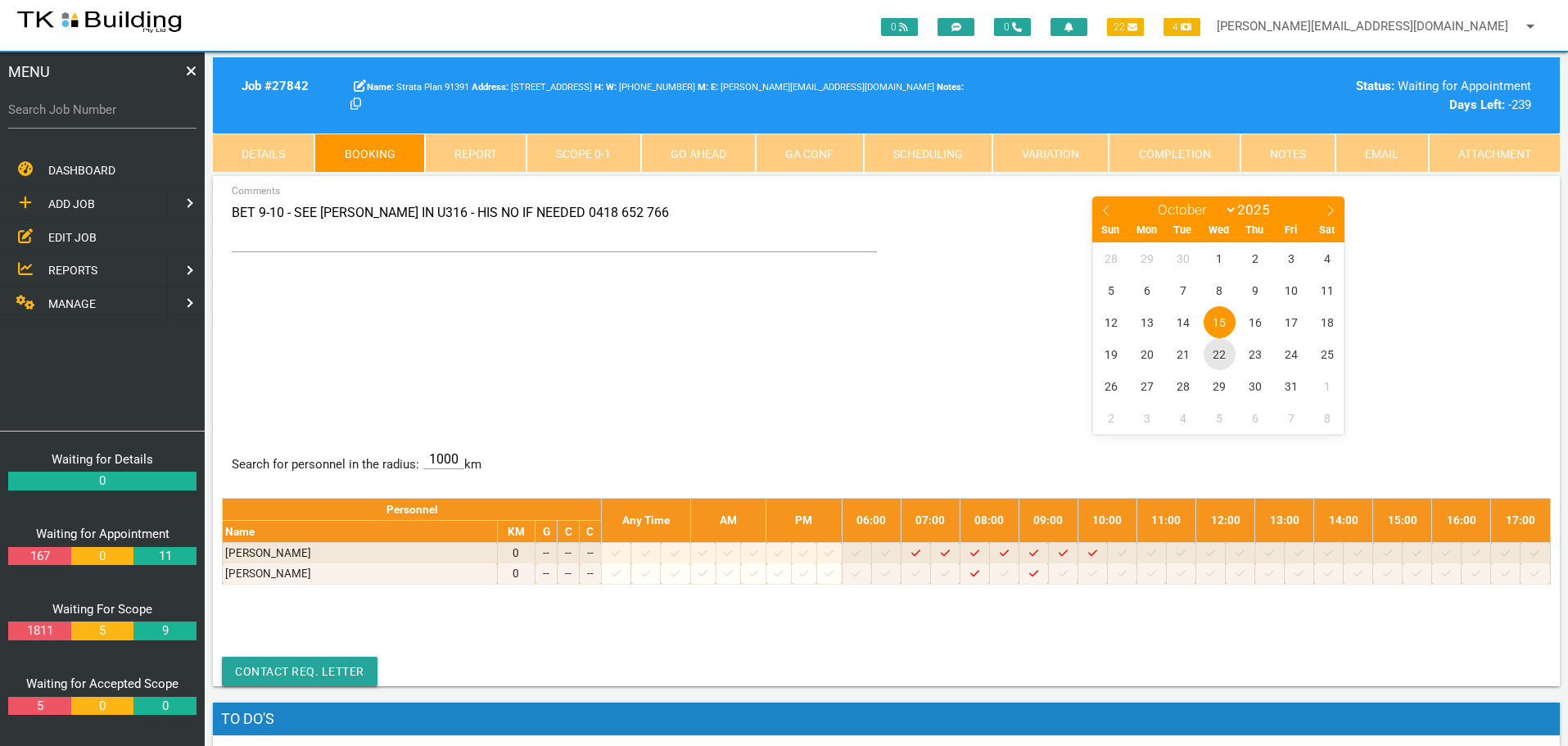
click at [1222, 354] on span "22" at bounding box center [1219, 354] width 32 height 32
click at [730, 360] on div "BET 9-10 - SEE RON IN U316 - HIS NO IF NEEDED 0418 652 766 Comments January Feb…" at bounding box center [886, 314] width 1329 height 238
click at [114, 120] on input "Search Job Number" at bounding box center [102, 109] width 188 height 37
type input "27906"
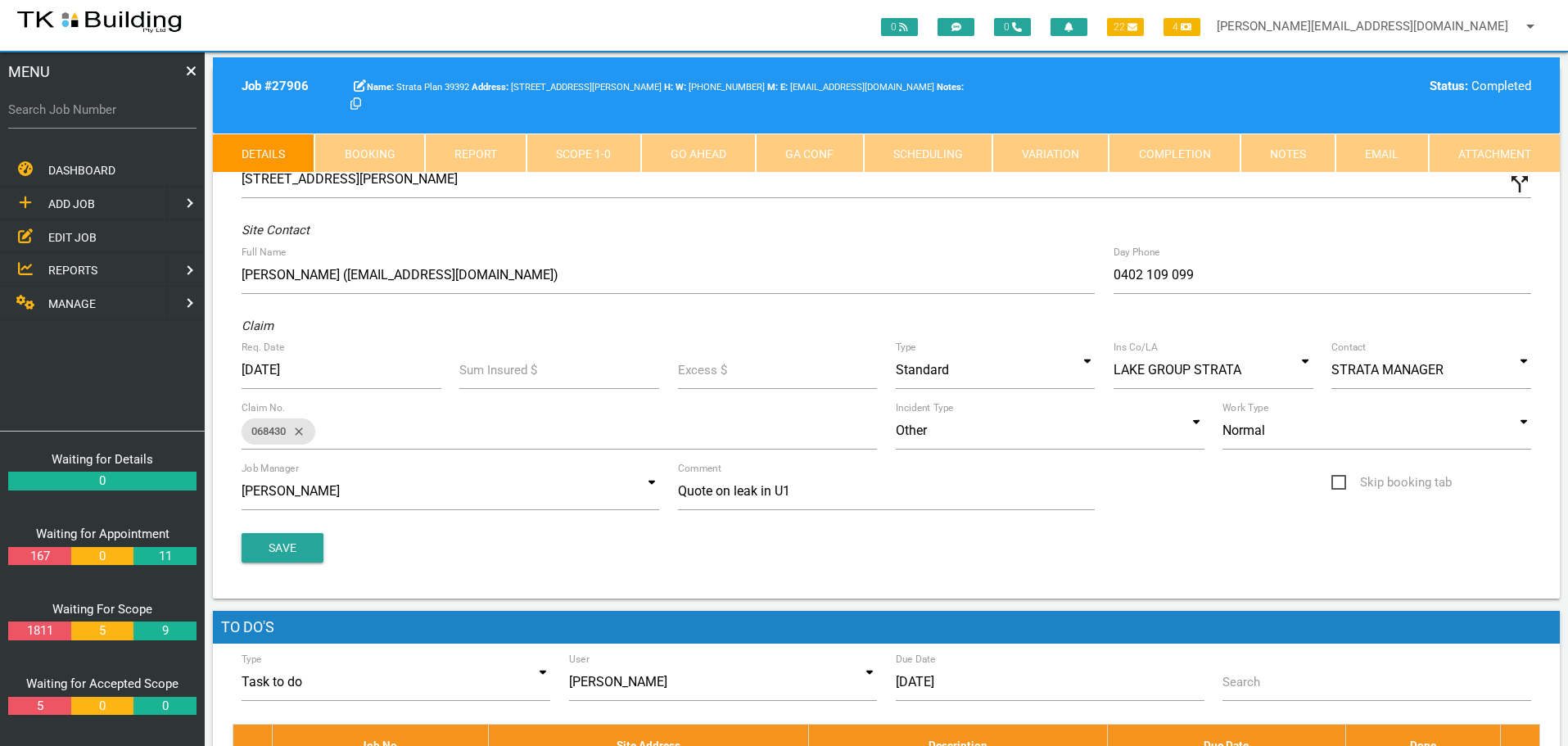
click at [391, 143] on link "Booking" at bounding box center [369, 152] width 110 height 39
select select "9"
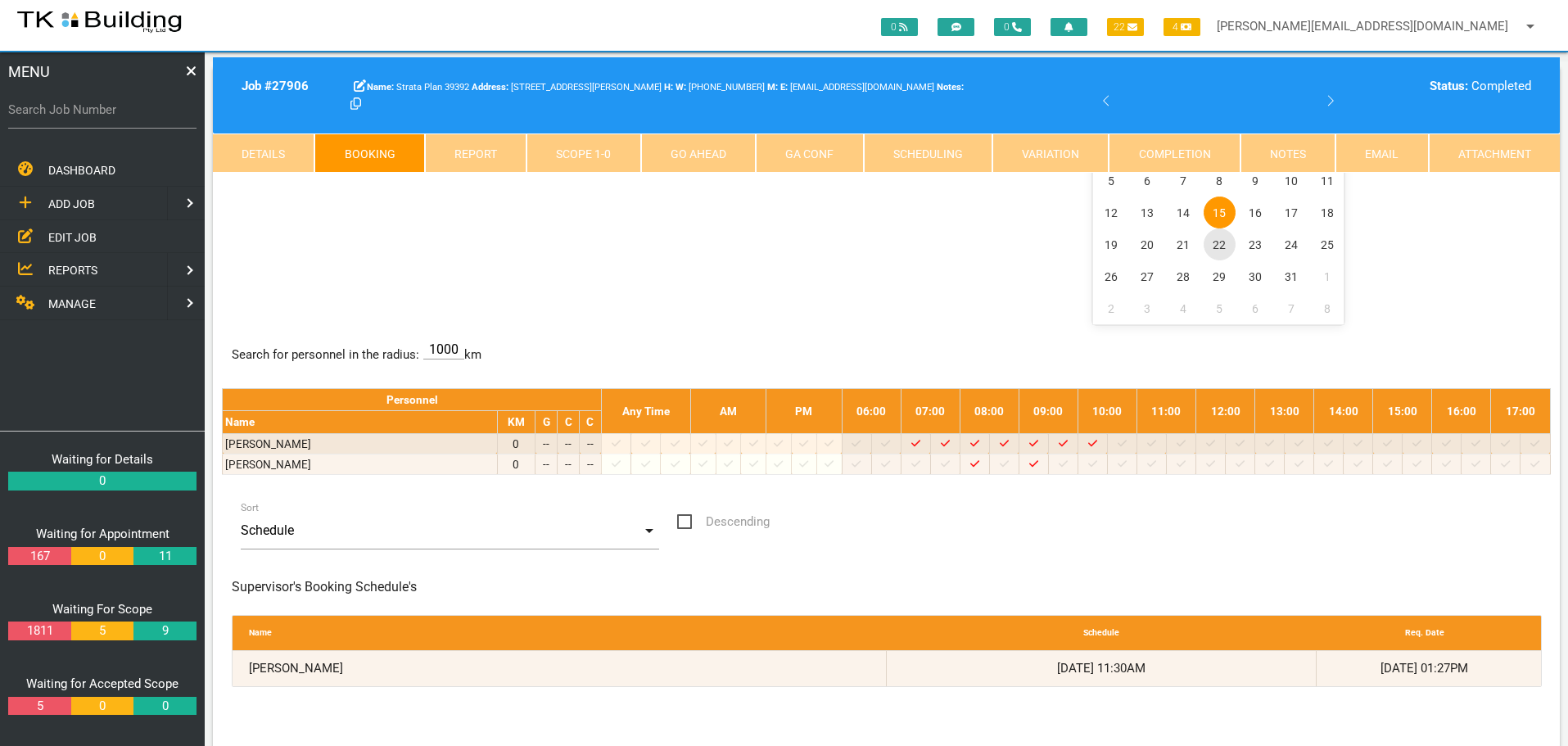
click at [1218, 246] on span "22" at bounding box center [1219, 244] width 32 height 32
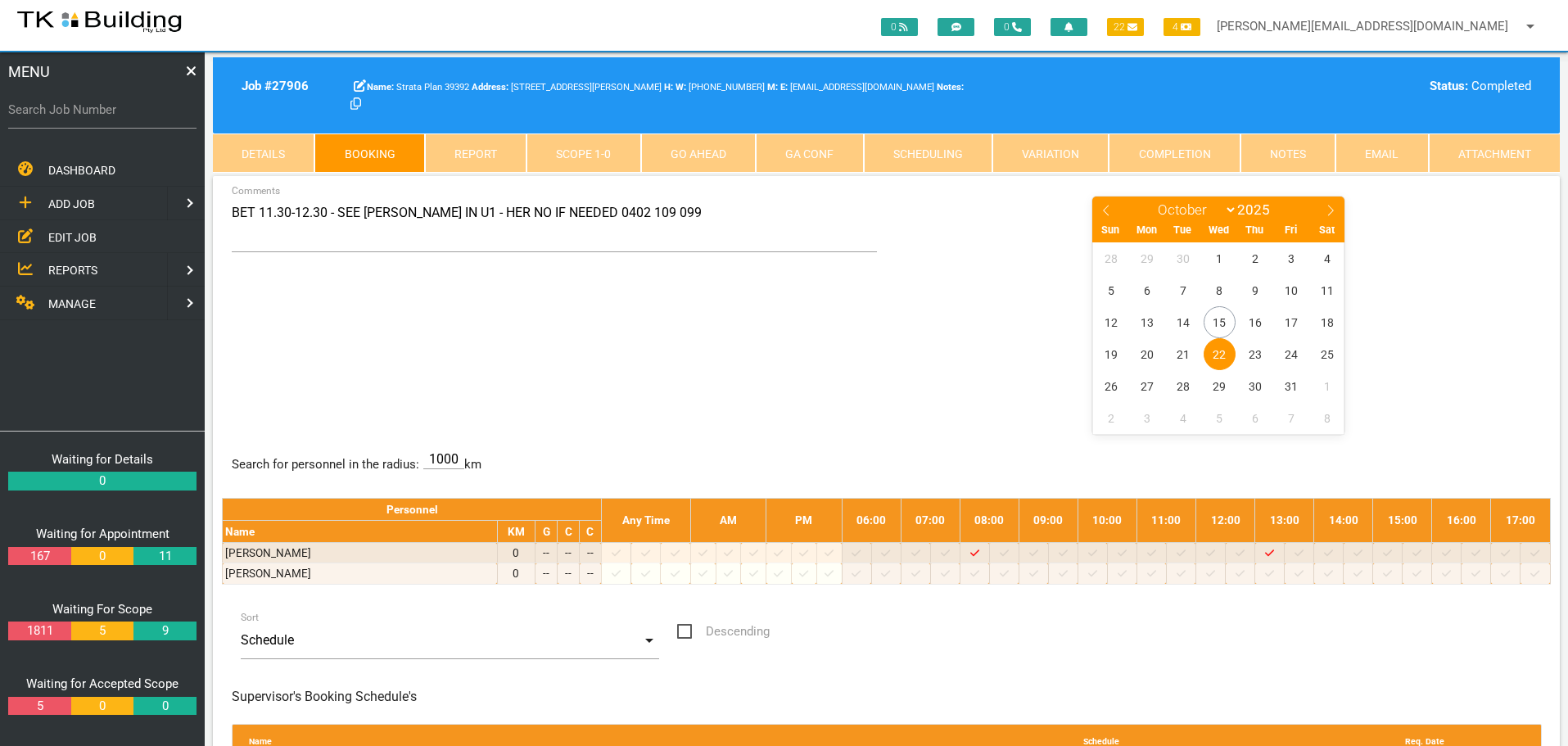
click at [1294, 151] on link "Notes" at bounding box center [1287, 152] width 95 height 39
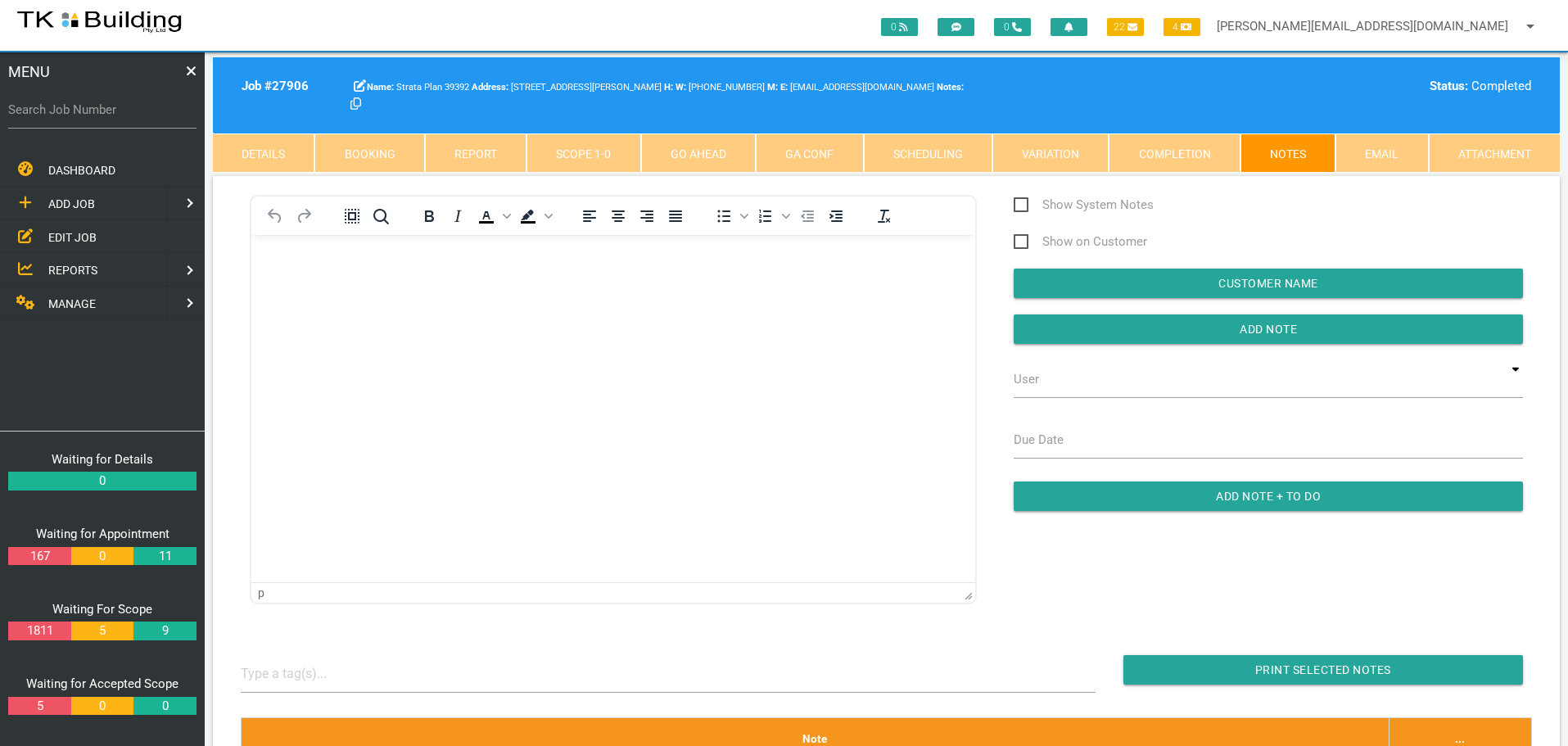
click at [372, 152] on link "Booking" at bounding box center [369, 152] width 110 height 39
select select "9"
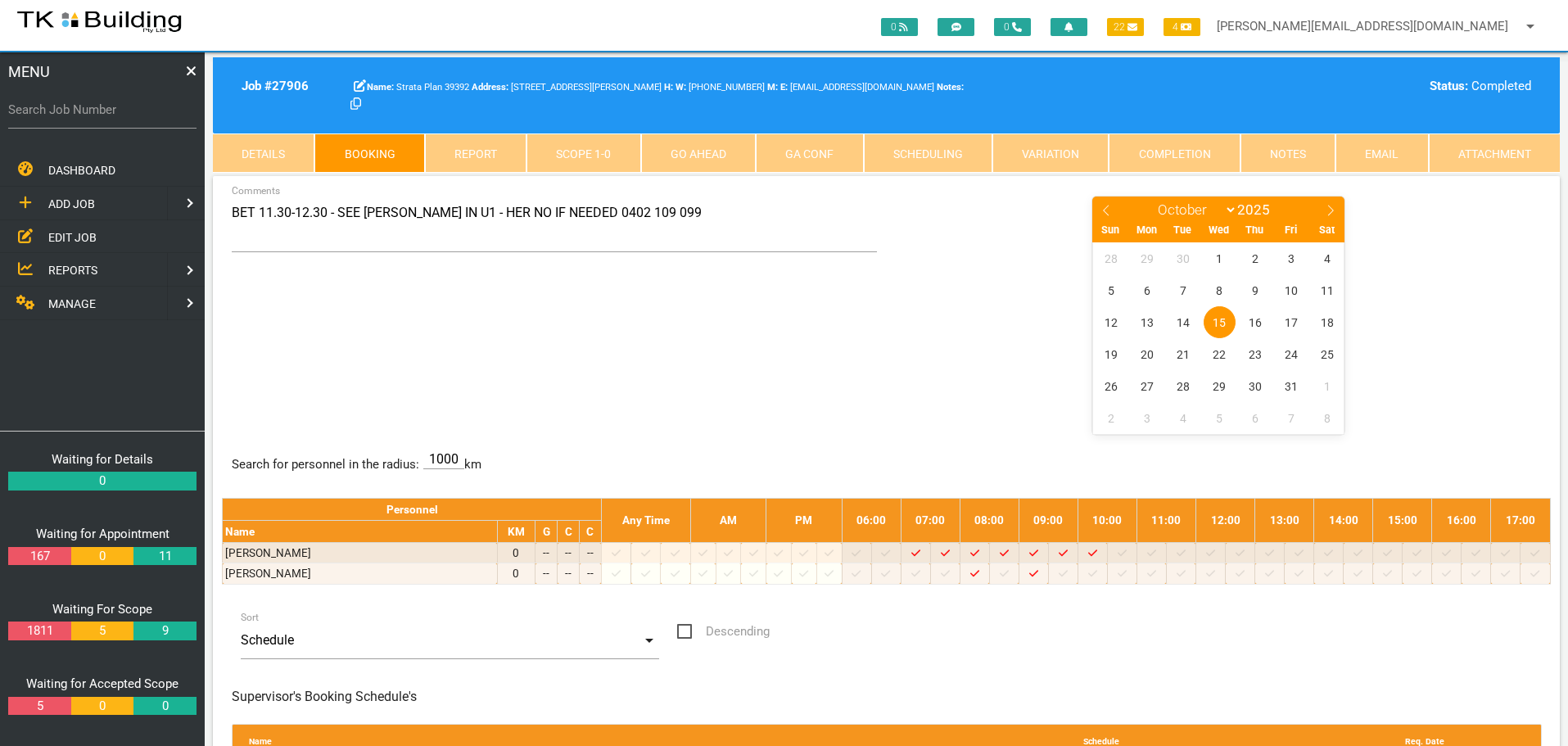
click at [1223, 321] on span "15" at bounding box center [1219, 322] width 32 height 32
click at [1227, 348] on span "22" at bounding box center [1219, 354] width 32 height 32
click at [1287, 156] on link "Notes" at bounding box center [1287, 152] width 95 height 39
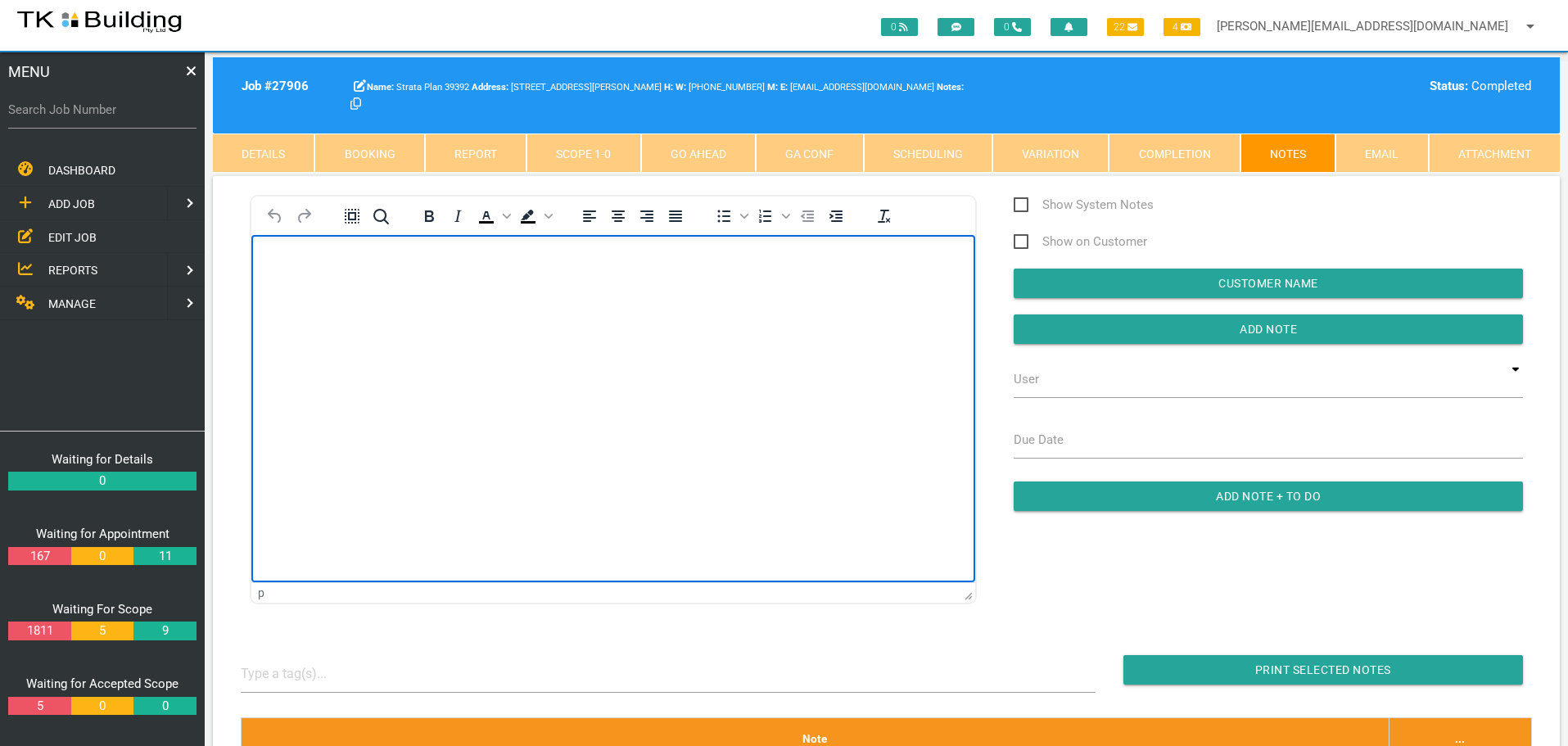
click at [276, 262] on p "Rich Text Area. Press ALT-0 for help." at bounding box center [613, 262] width 683 height 13
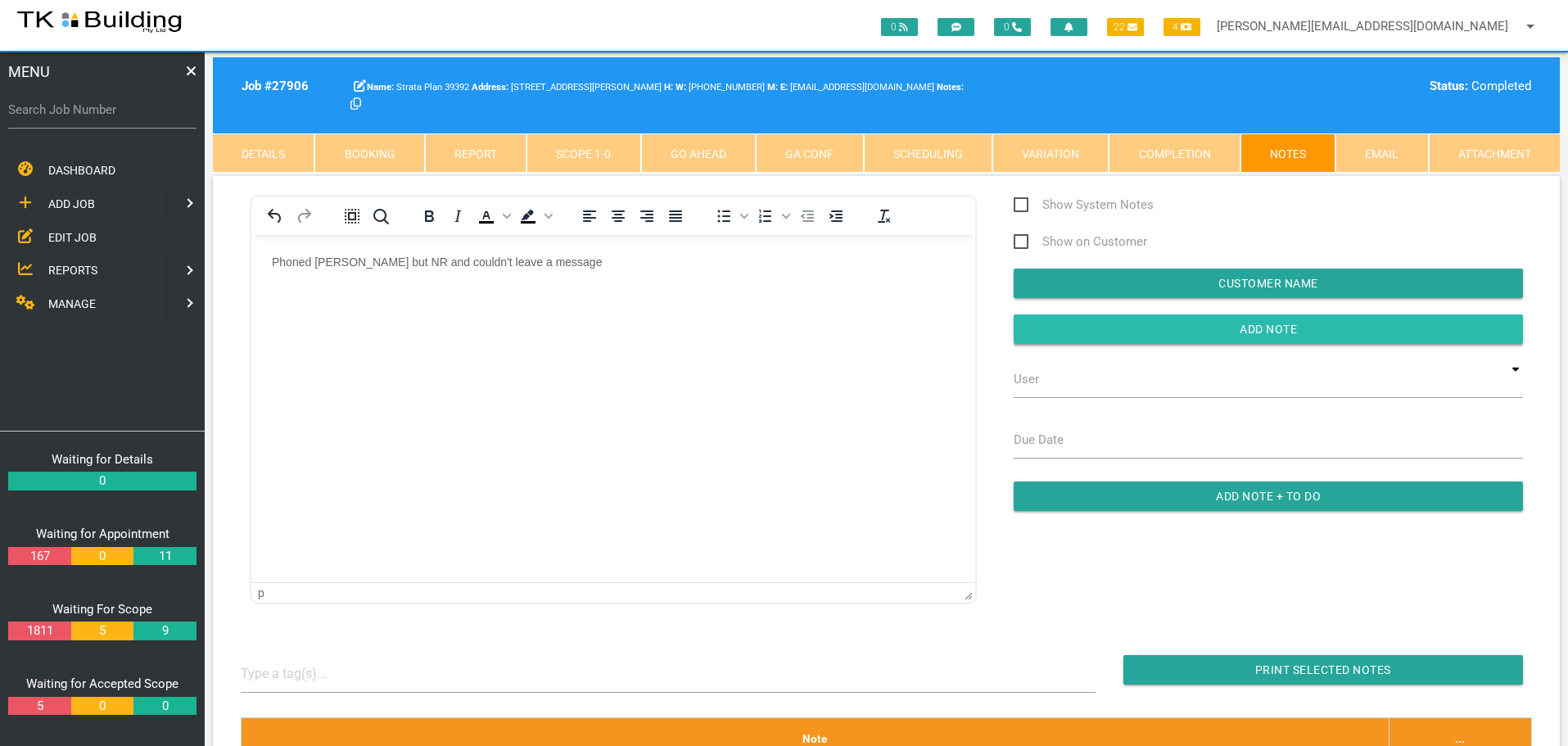
click at [1044, 315] on input "button" at bounding box center [1267, 330] width 509 height 30
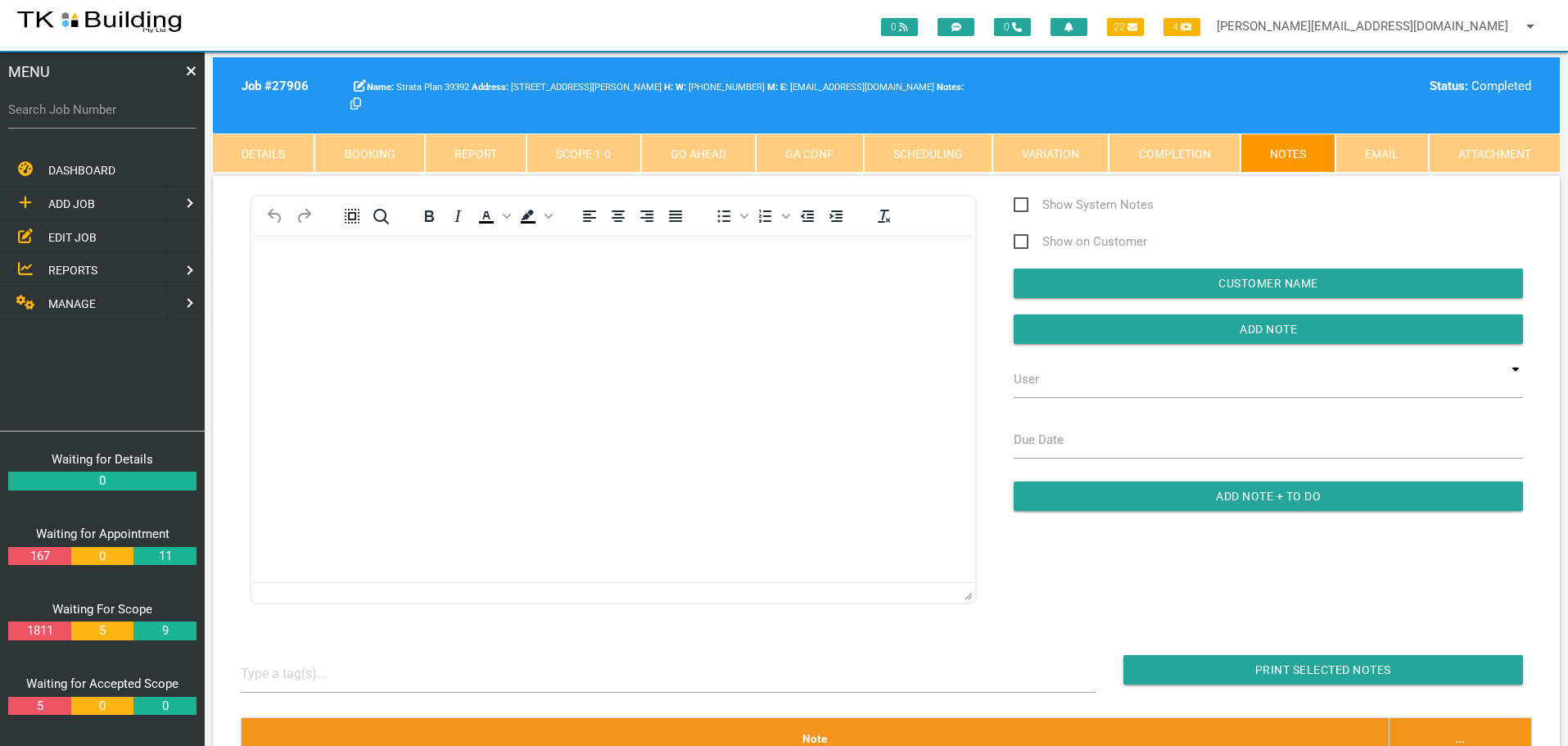
click at [103, 117] on label "Search Job Number" at bounding box center [102, 110] width 188 height 19
click at [103, 117] on input "Search Job Number" at bounding box center [102, 109] width 188 height 37
type input "27825"
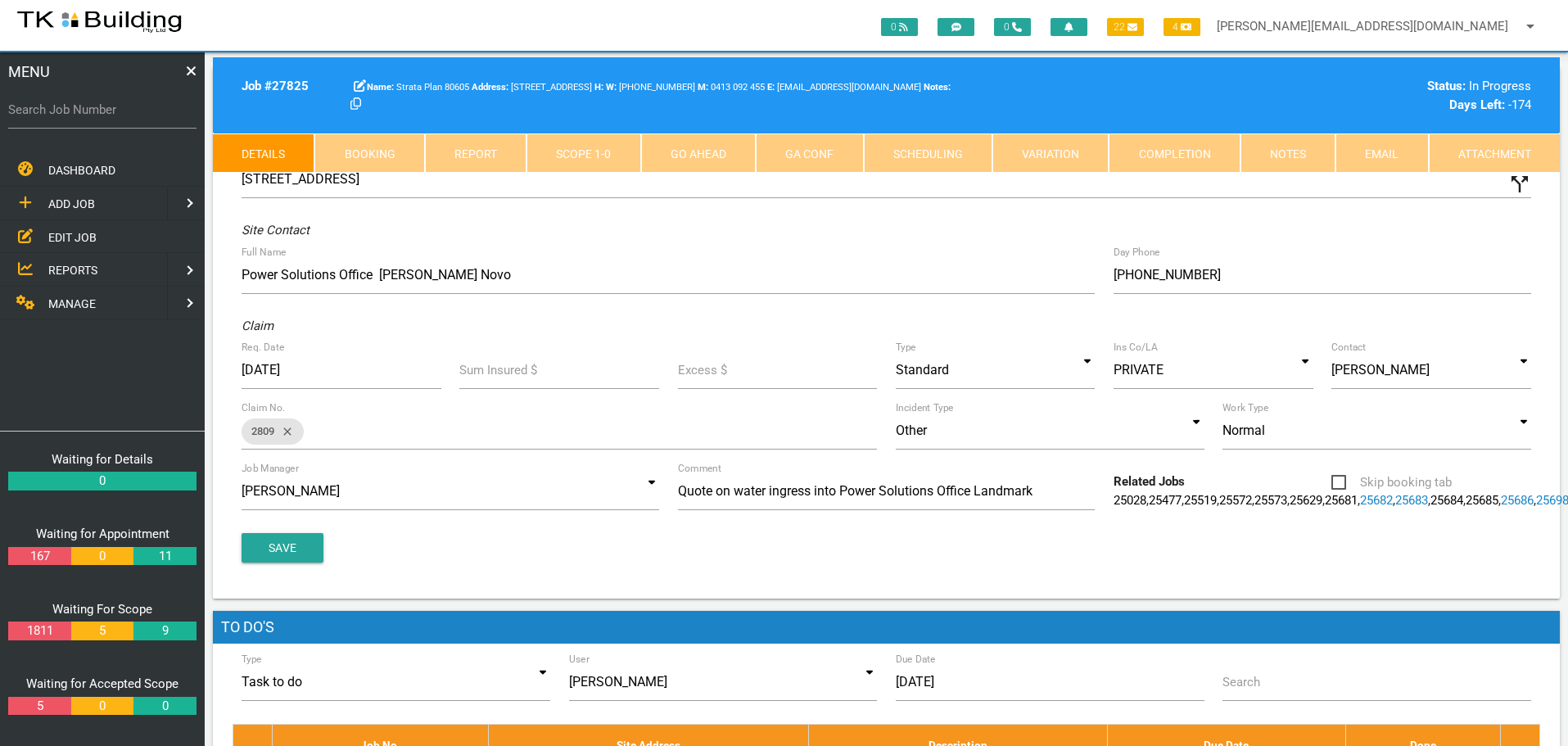
click at [1276, 156] on link "Notes" at bounding box center [1287, 152] width 95 height 39
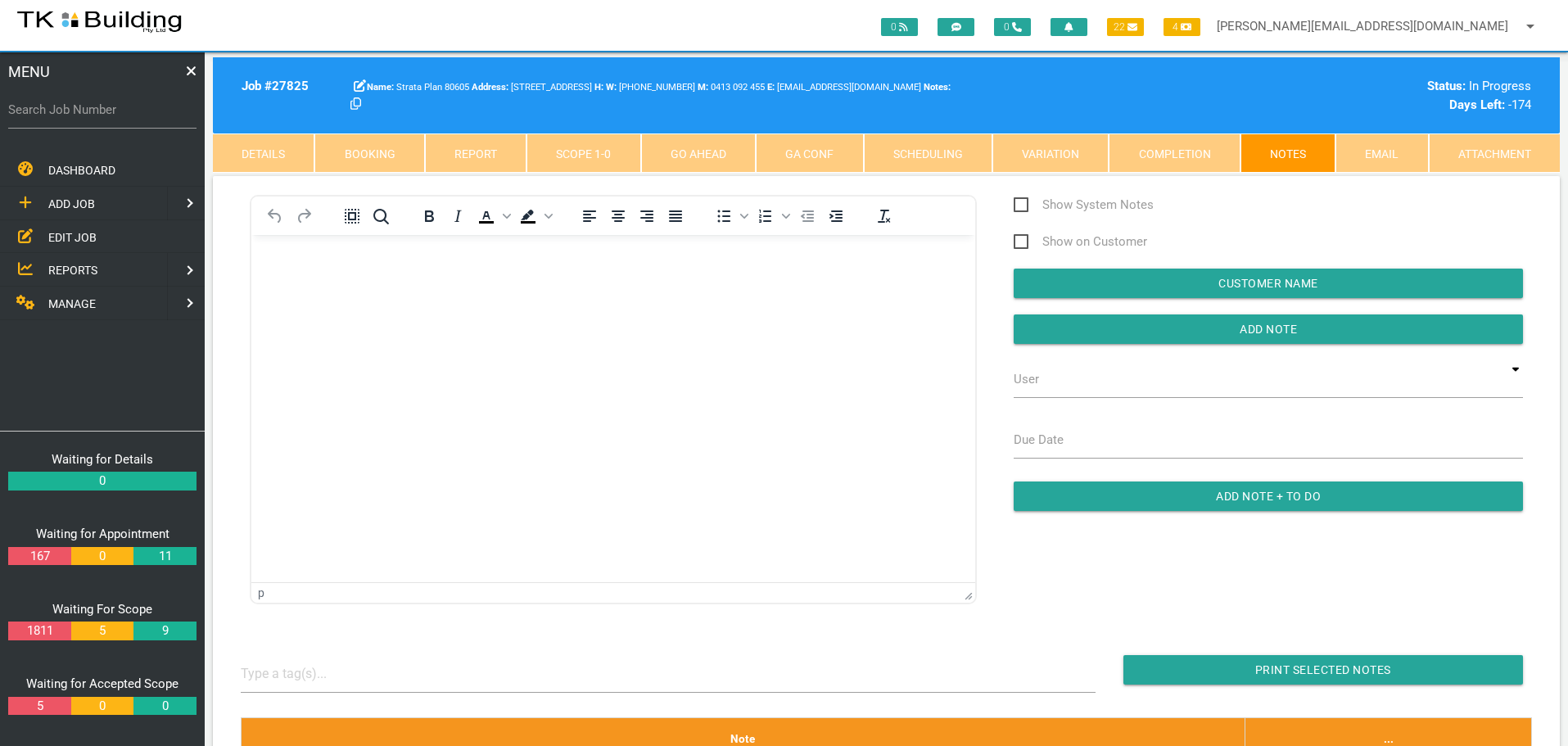
click at [584, 149] on link "Scope 1 - 0" at bounding box center [583, 152] width 113 height 39
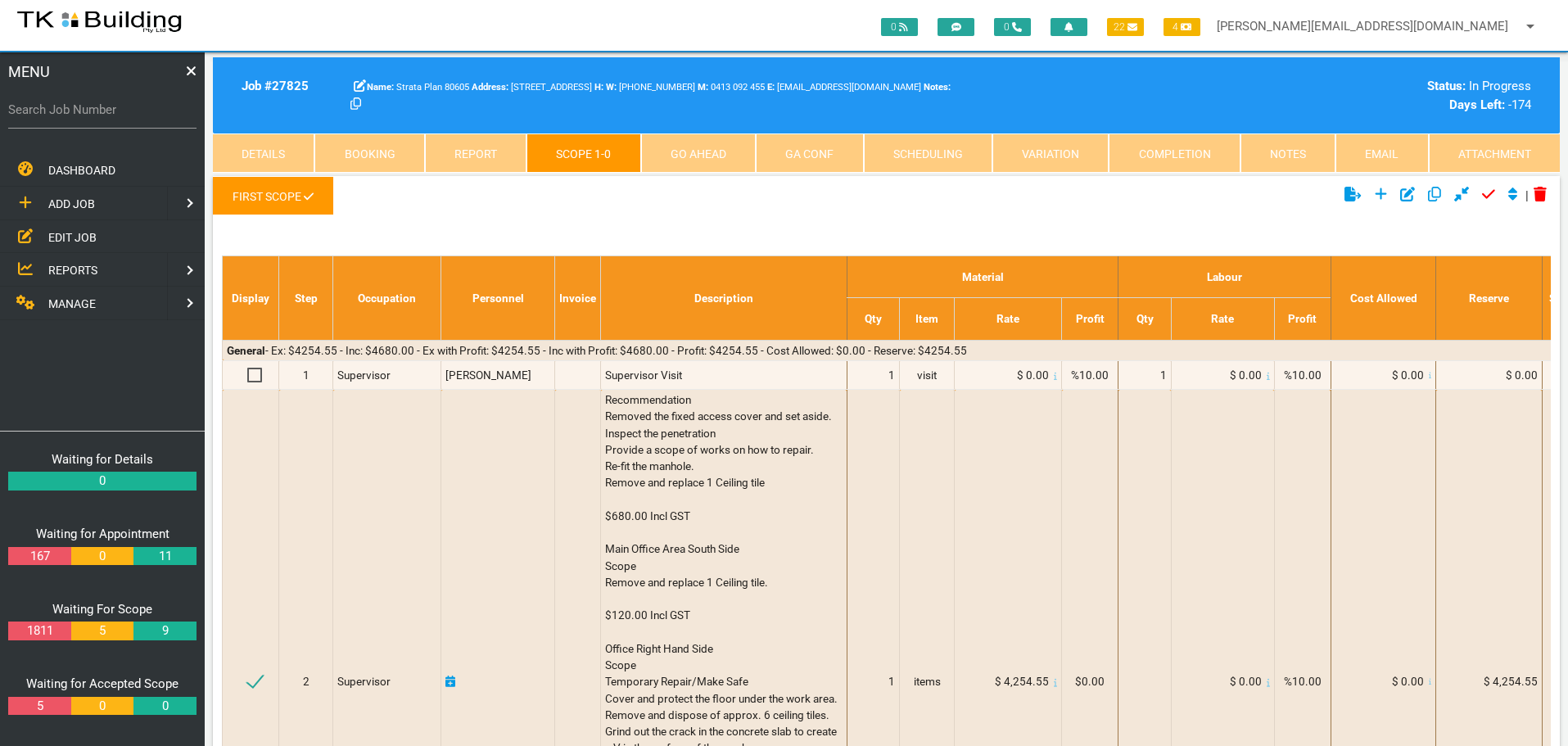
click at [1277, 154] on link "Notes" at bounding box center [1287, 152] width 95 height 39
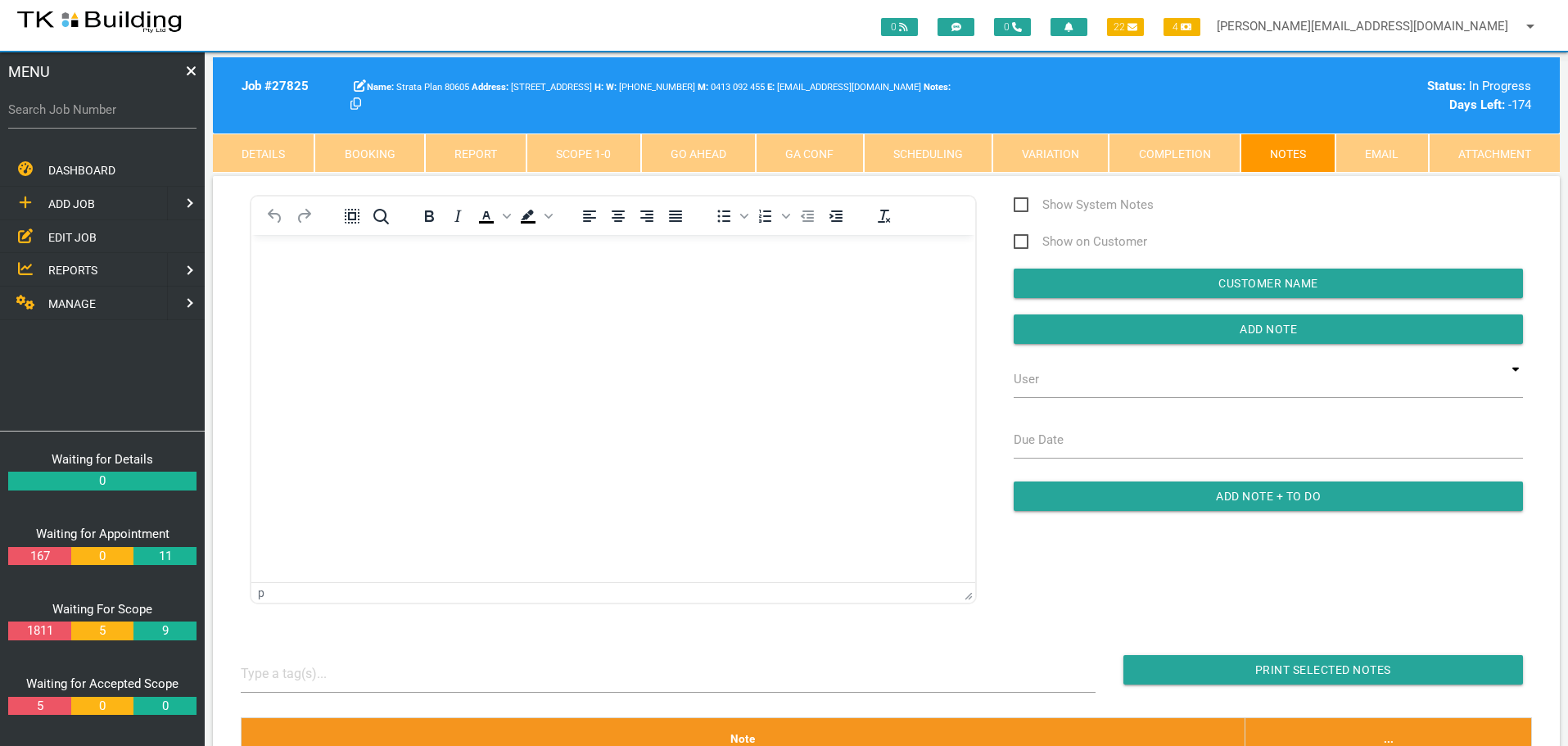
click at [595, 145] on link "Scope 1 - 0" at bounding box center [583, 152] width 113 height 39
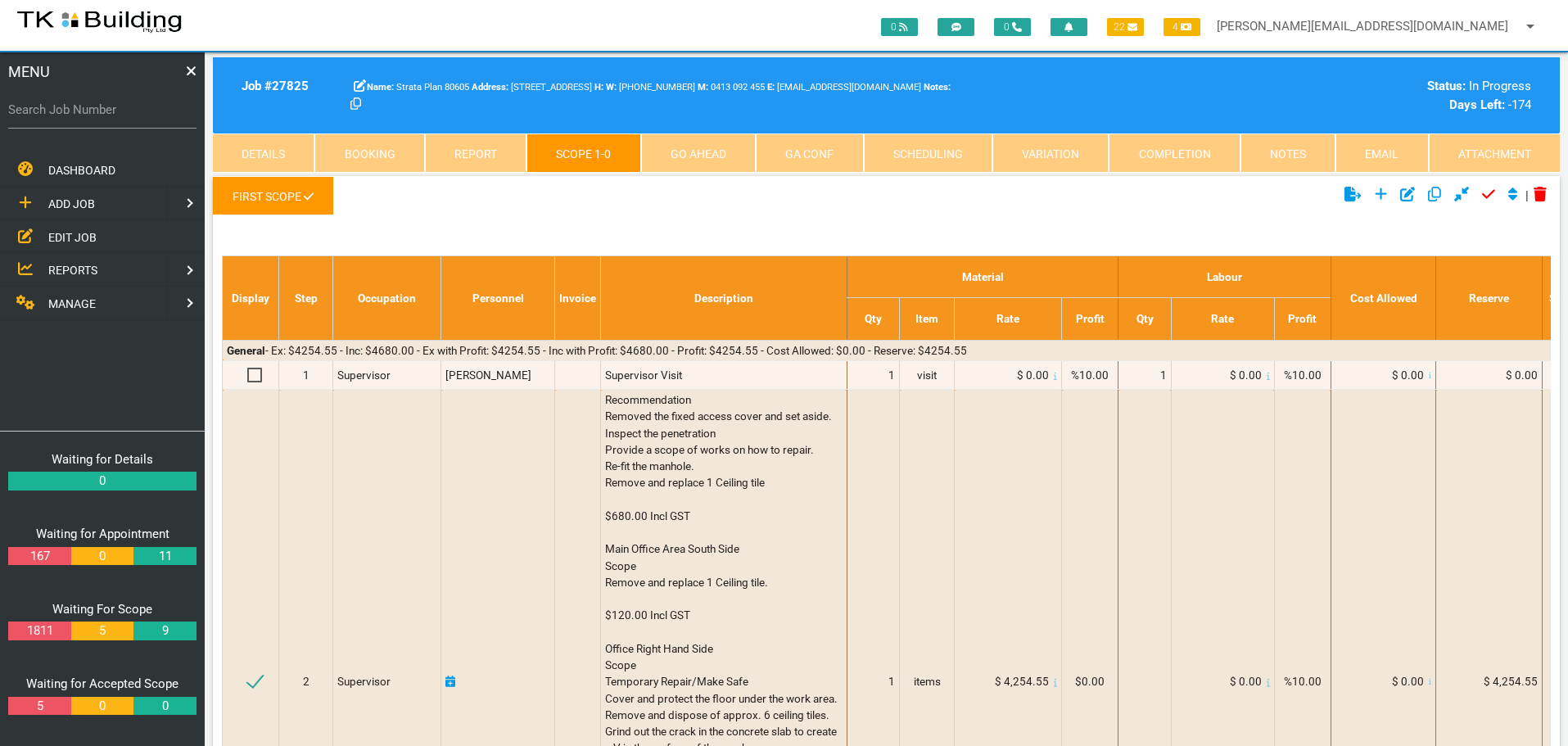
click at [281, 147] on link "Details" at bounding box center [263, 152] width 102 height 39
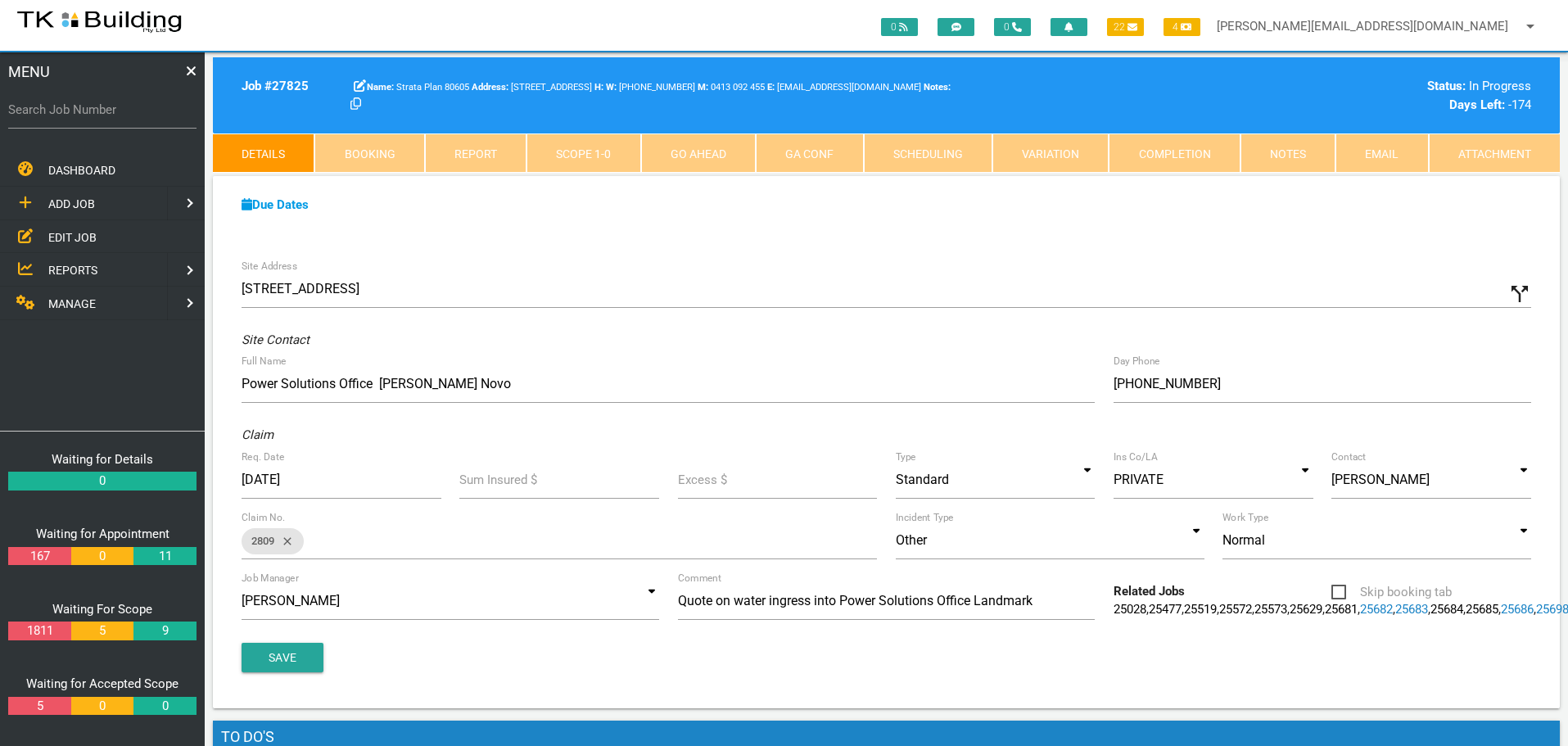
click at [1269, 154] on link "Notes" at bounding box center [1287, 152] width 95 height 39
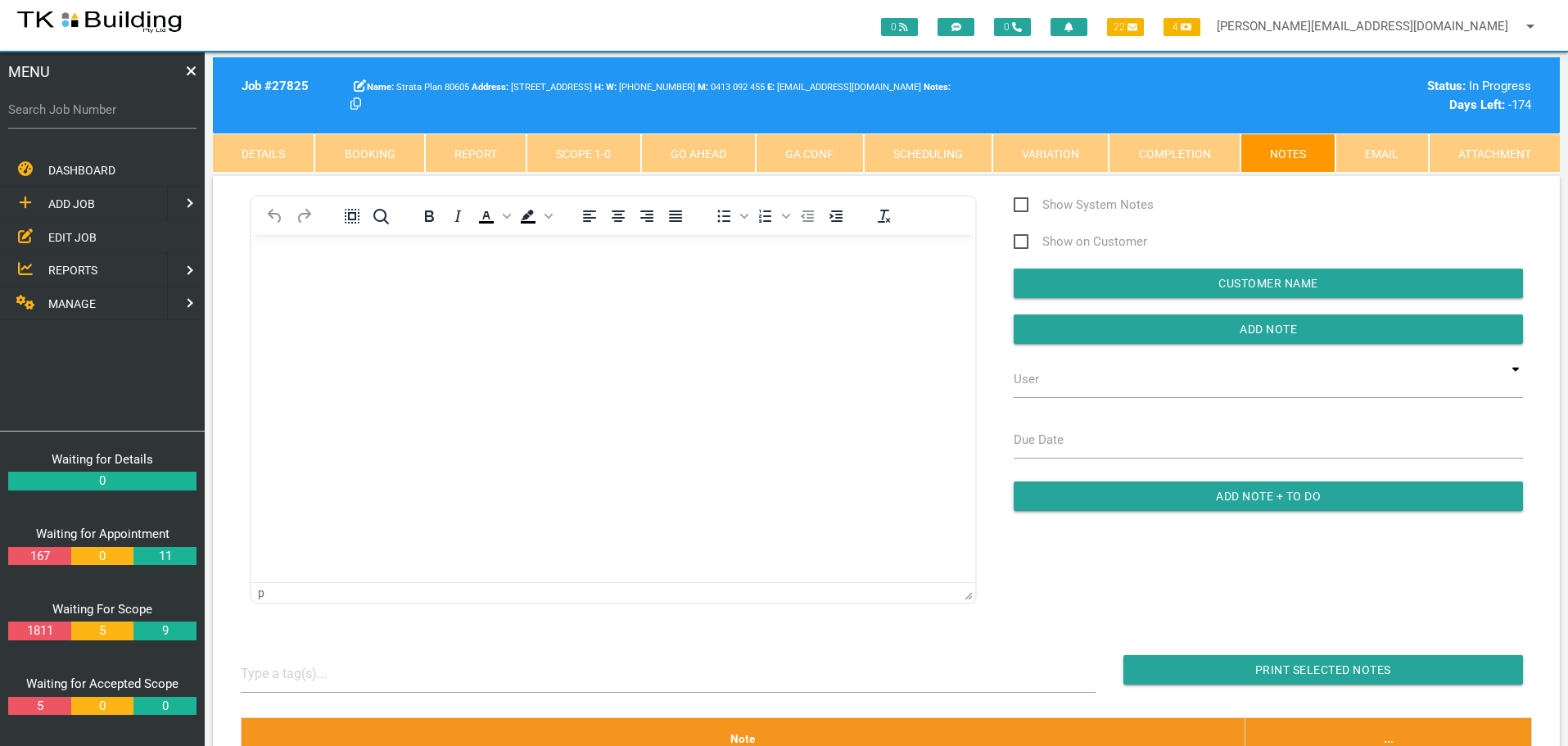
click at [363, 152] on link "Booking" at bounding box center [369, 152] width 110 height 39
select select "9"
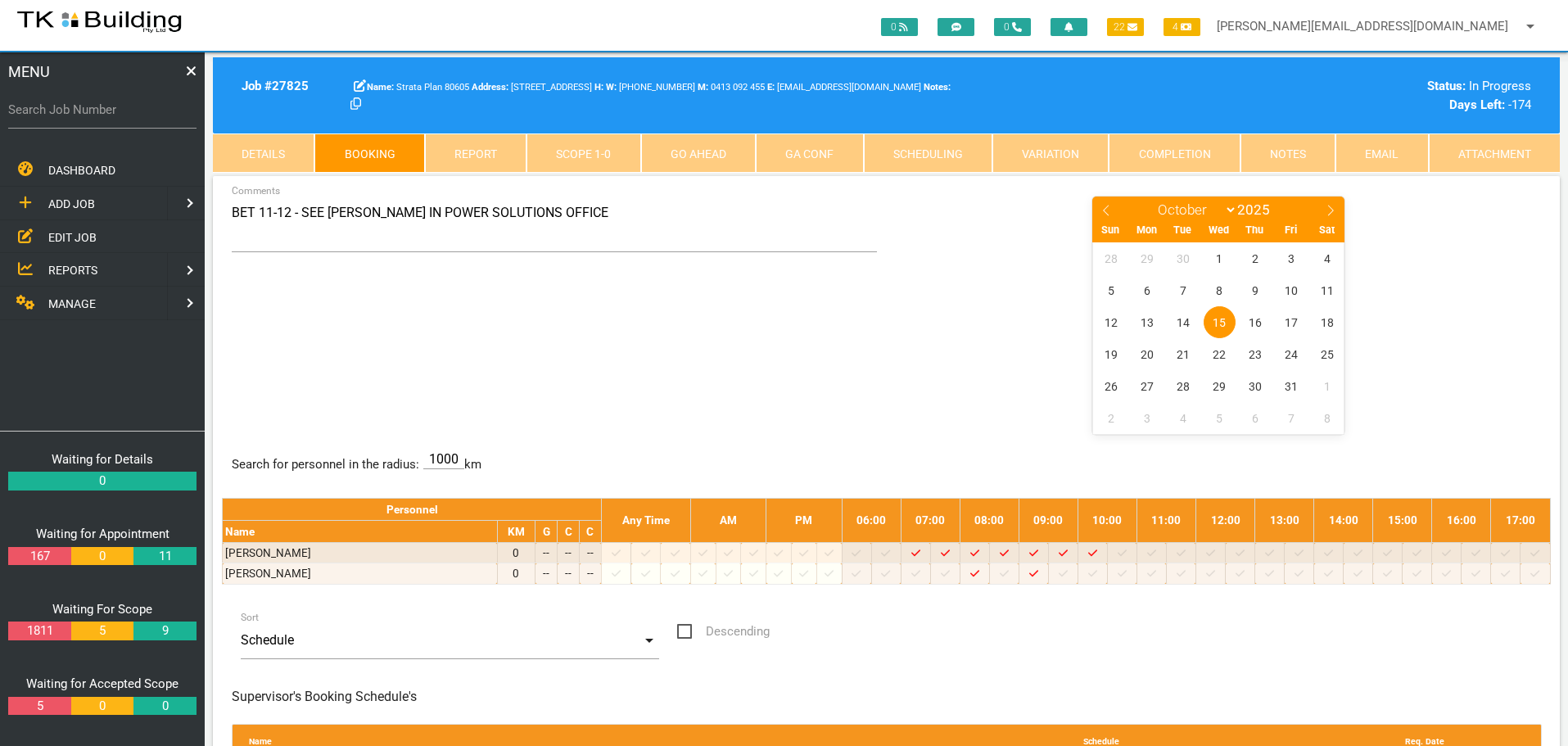
click at [1279, 152] on link "Notes" at bounding box center [1287, 152] width 95 height 39
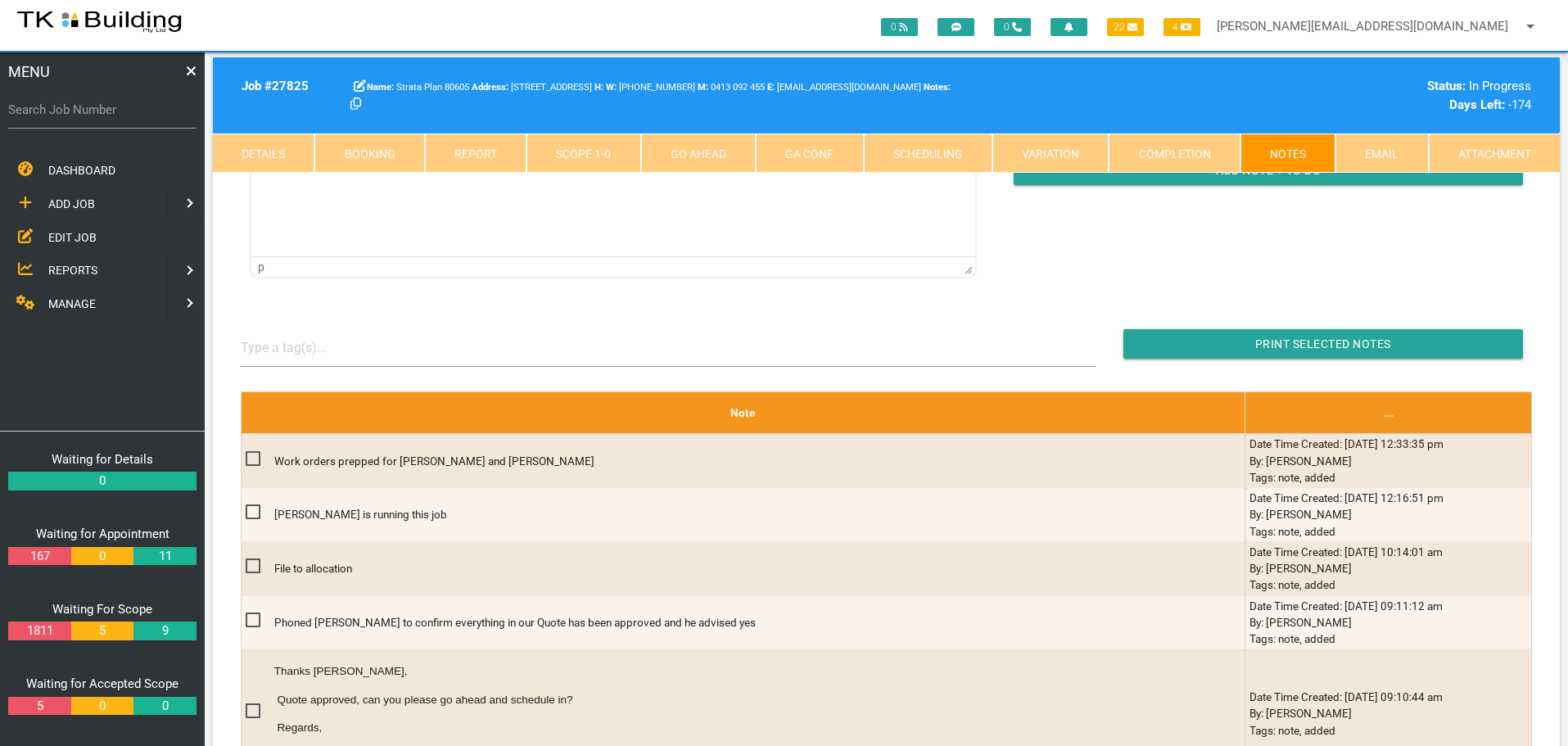
scroll to position [328, 0]
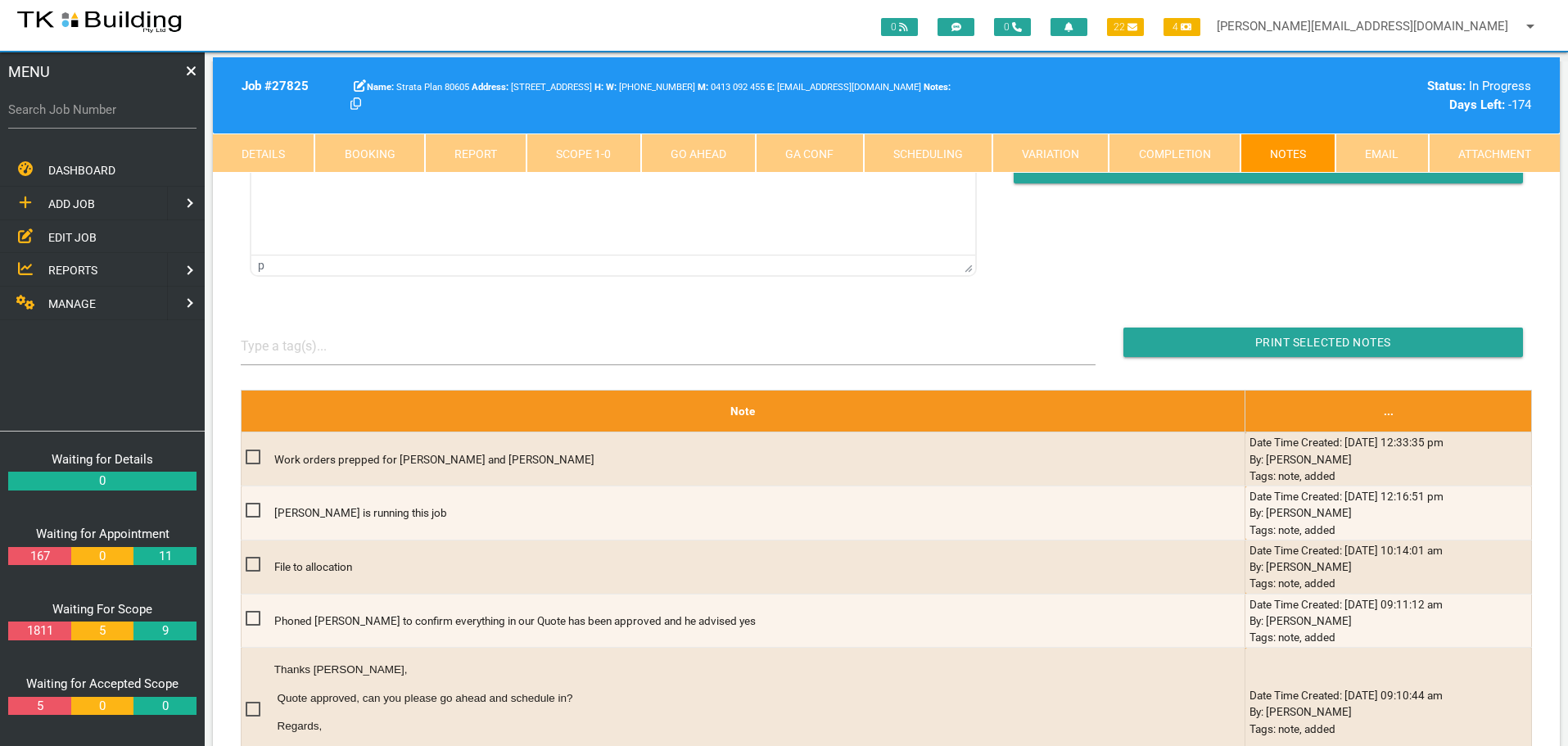
click at [290, 152] on link "Details" at bounding box center [263, 152] width 102 height 39
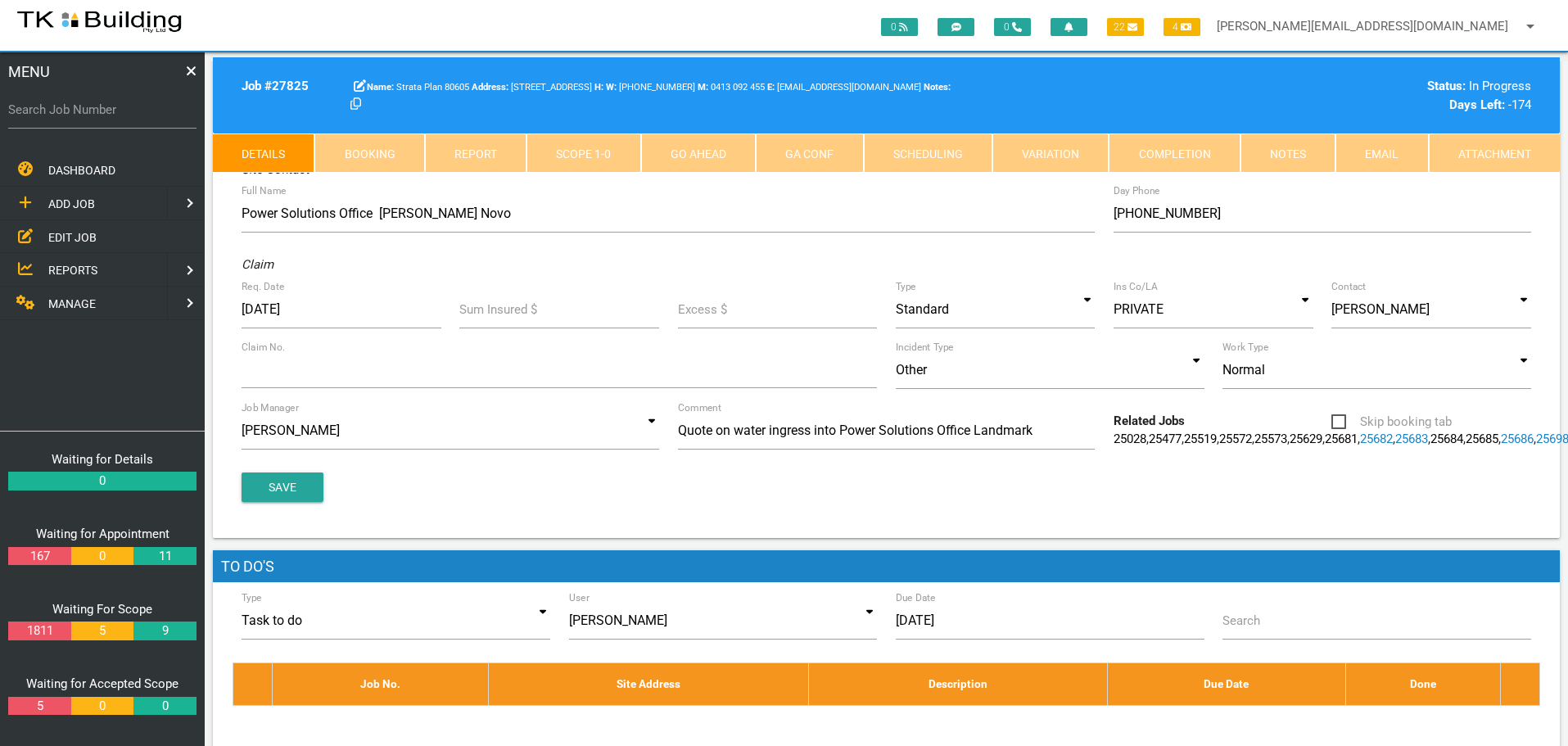
scroll to position [0, 0]
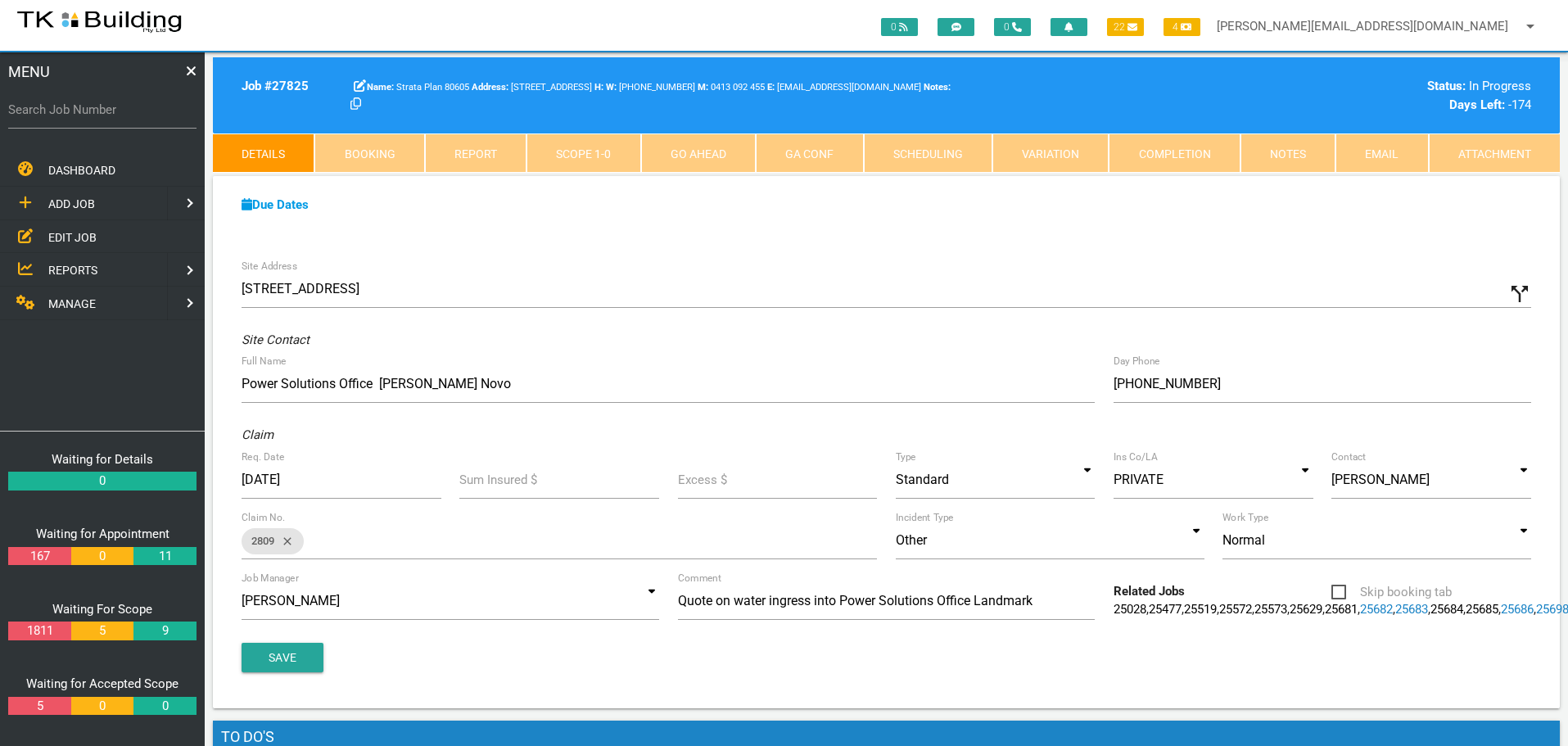
click at [387, 149] on link "Booking" at bounding box center [369, 152] width 110 height 39
select select "9"
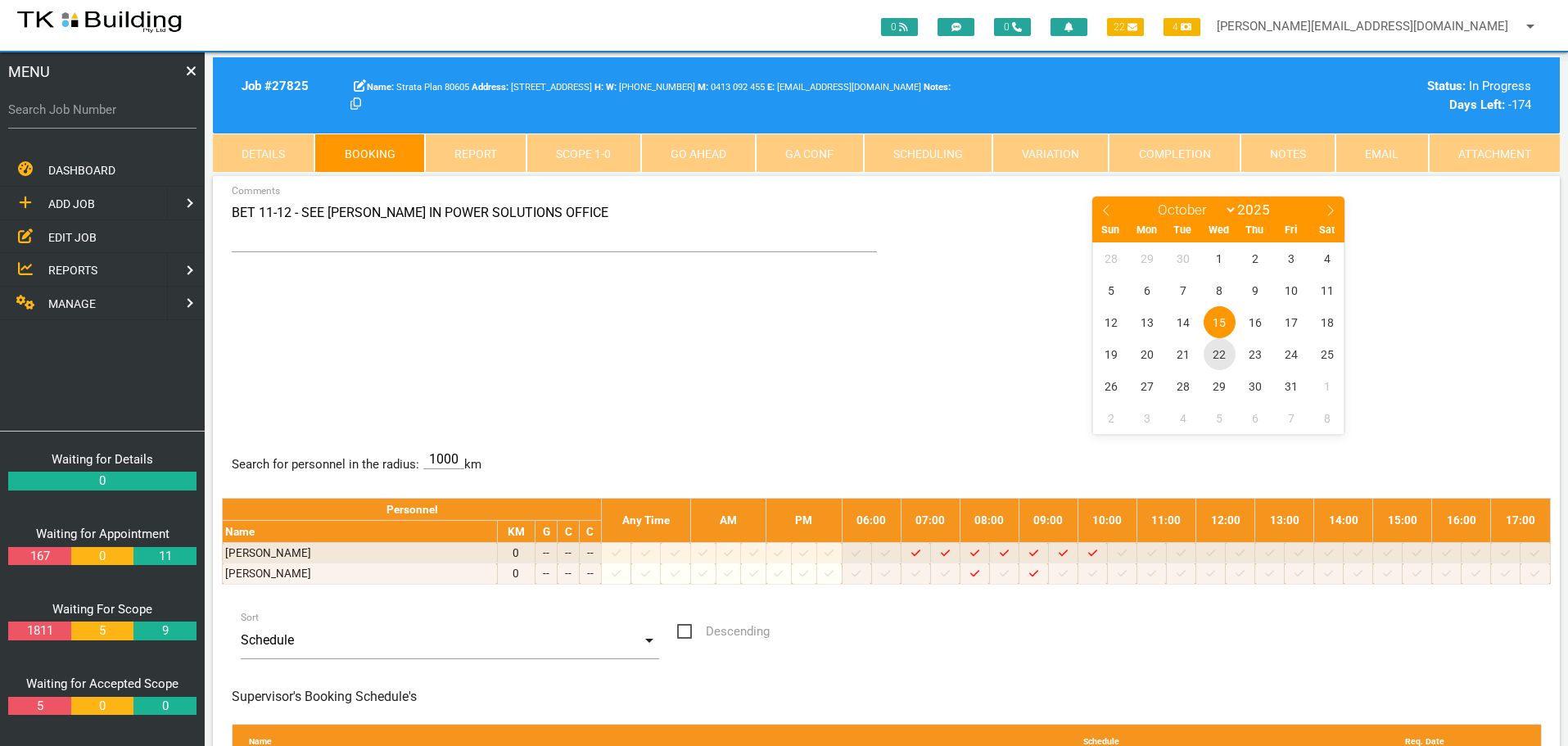
click at [1218, 353] on span "22" at bounding box center [1219, 354] width 32 height 32
click at [72, 238] on span "EDIT JOB" at bounding box center [72, 237] width 48 height 13
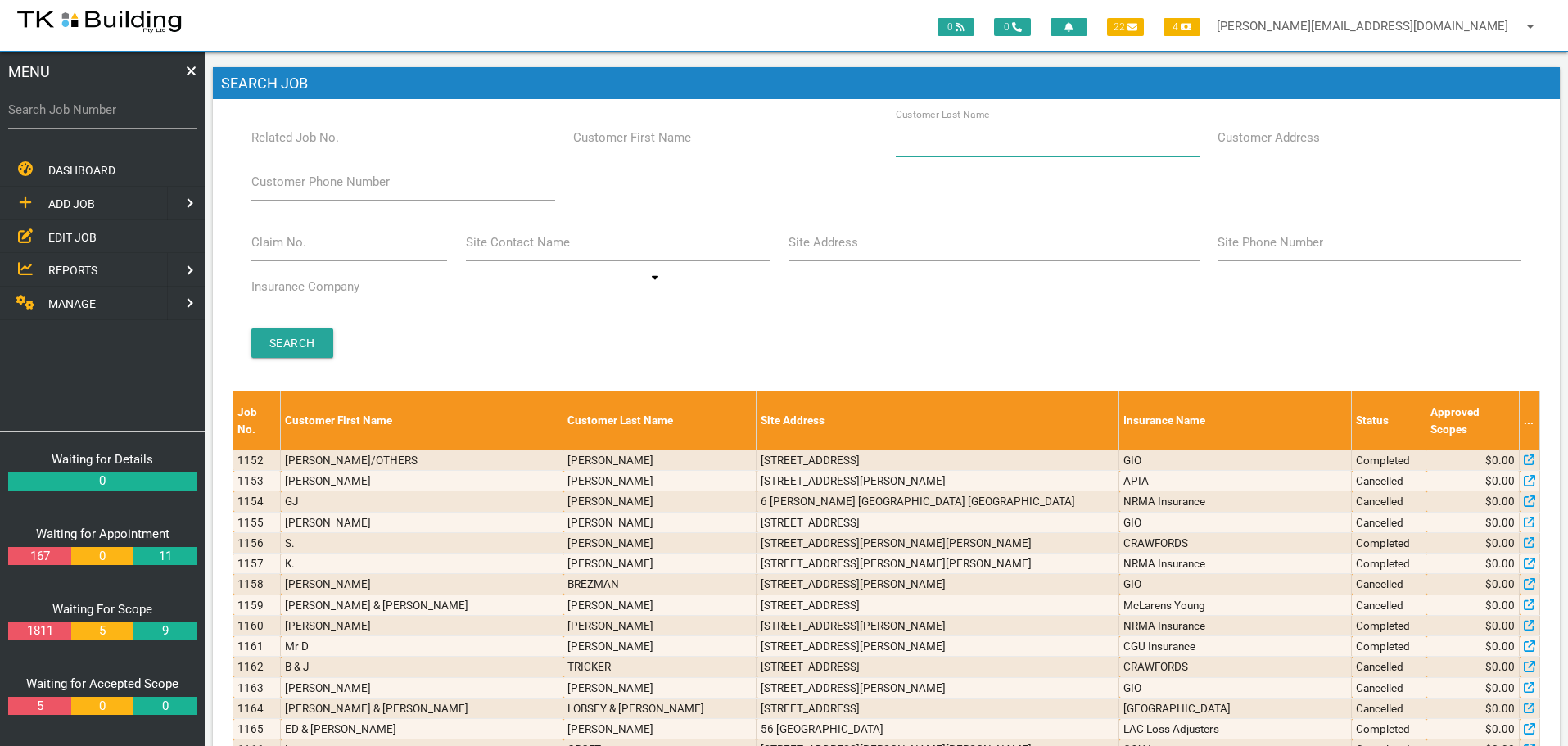
click at [1040, 136] on input "Customer Last Name" at bounding box center [1047, 137] width 304 height 37
type input "66704"
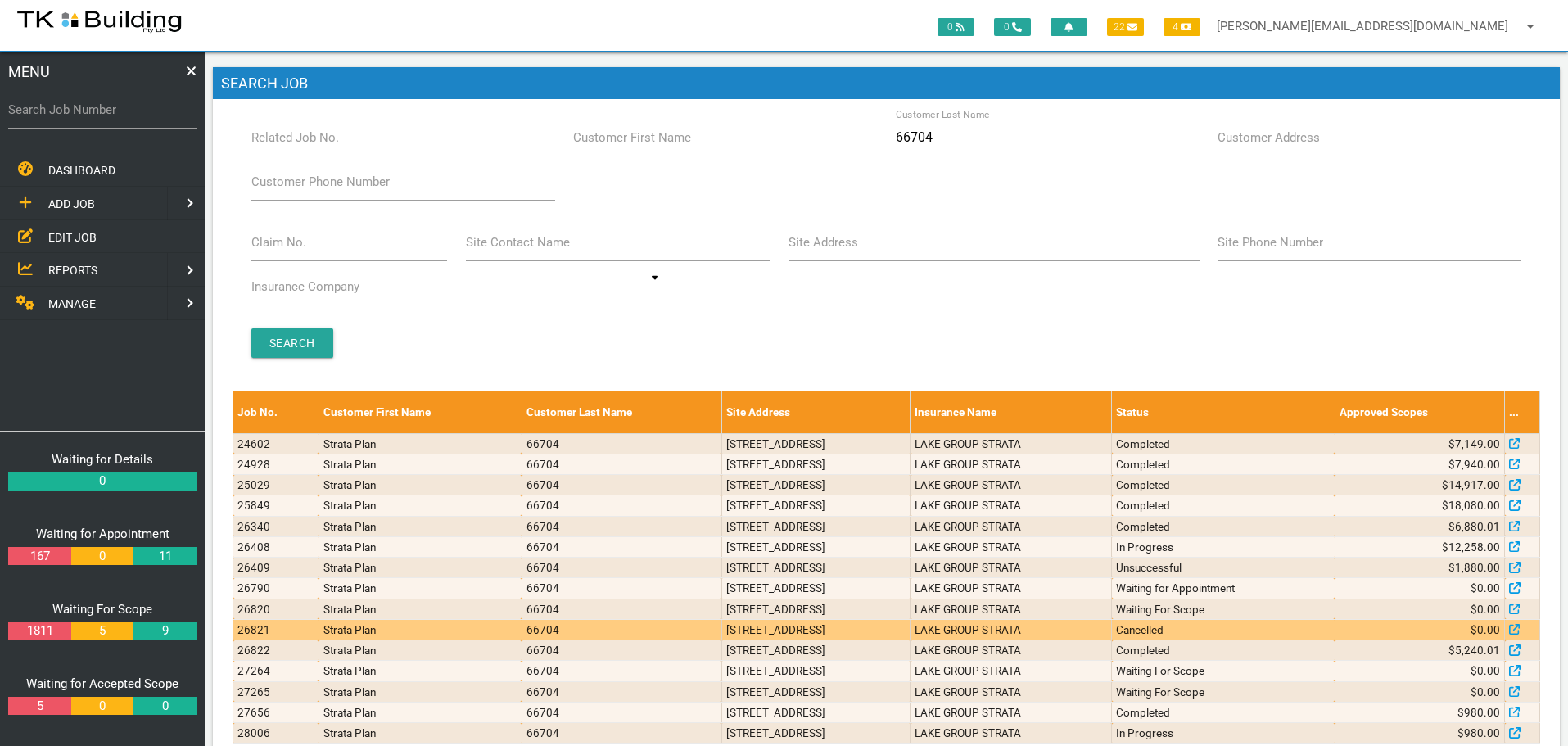
scroll to position [56, 0]
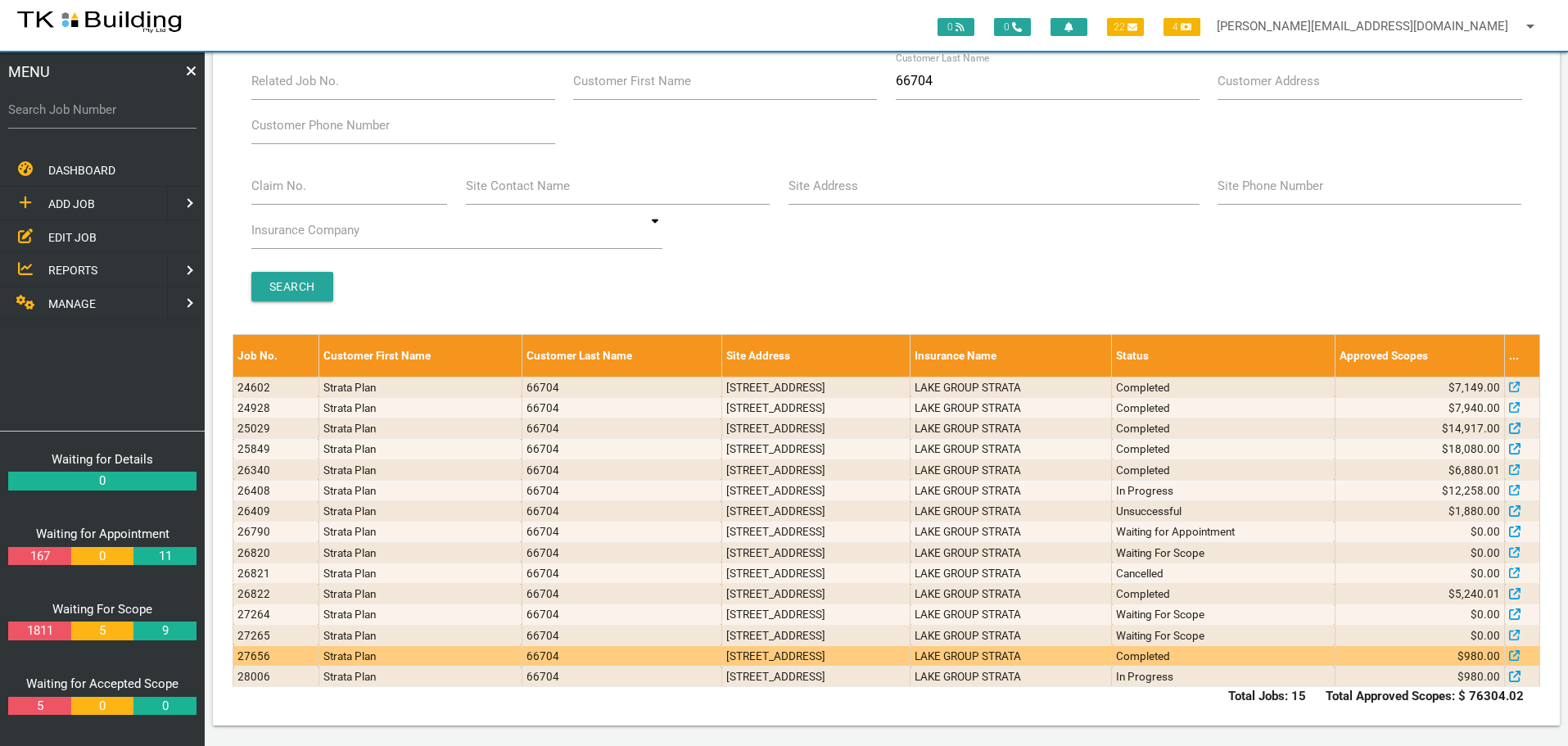
click at [1051, 649] on td "LAKE GROUP STRATA" at bounding box center [1011, 655] width 201 height 21
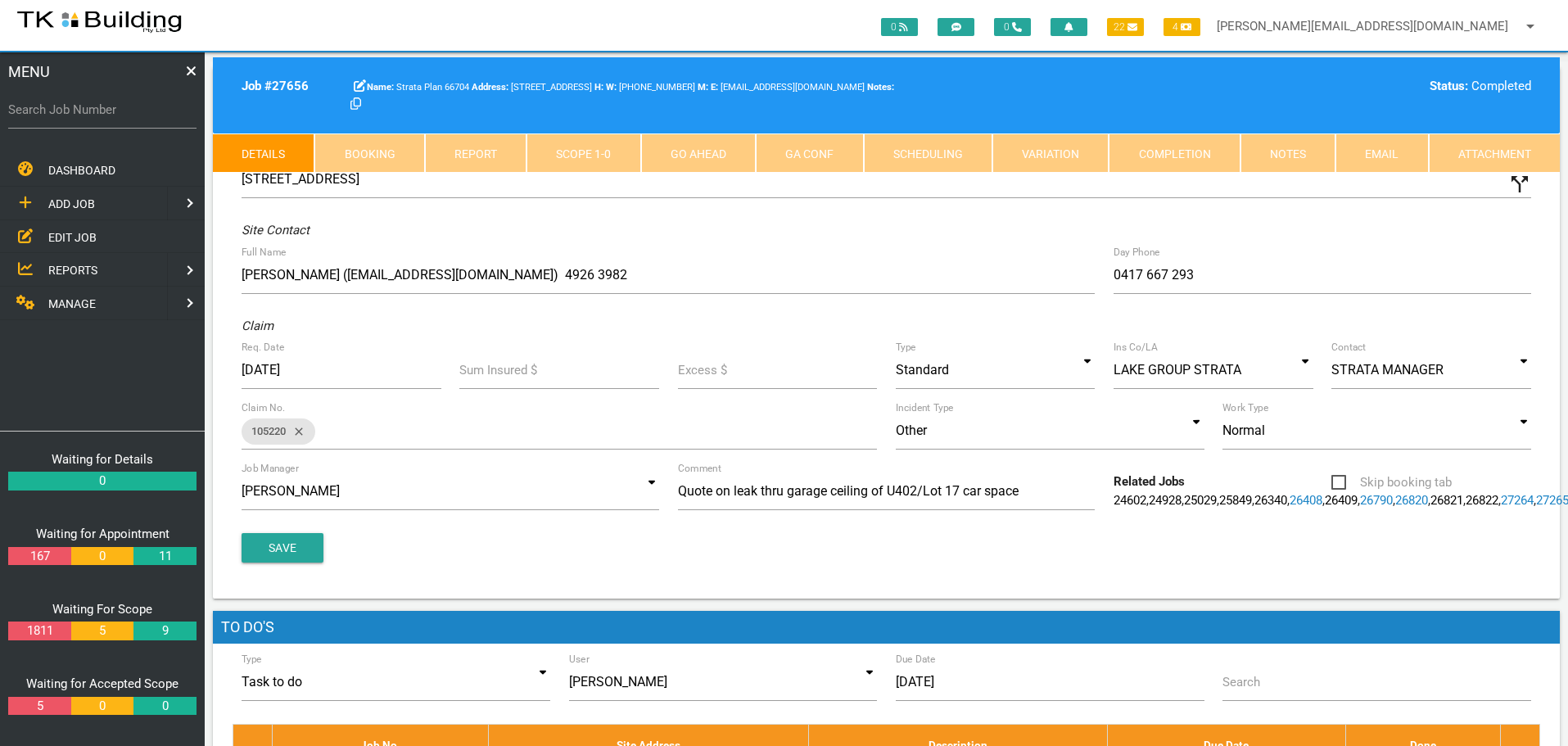
click at [1282, 152] on link "Notes" at bounding box center [1287, 152] width 95 height 39
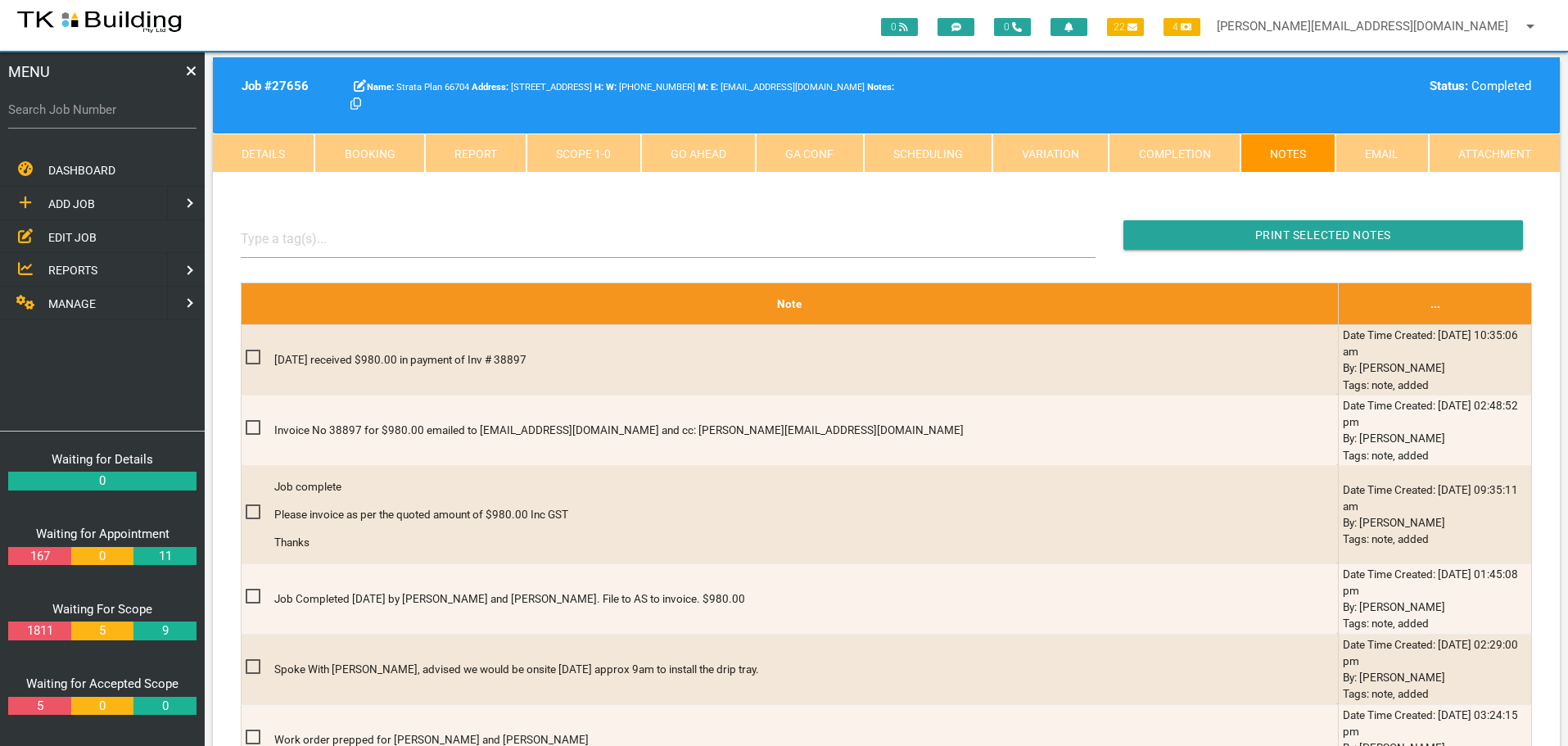
scroll to position [328, 0]
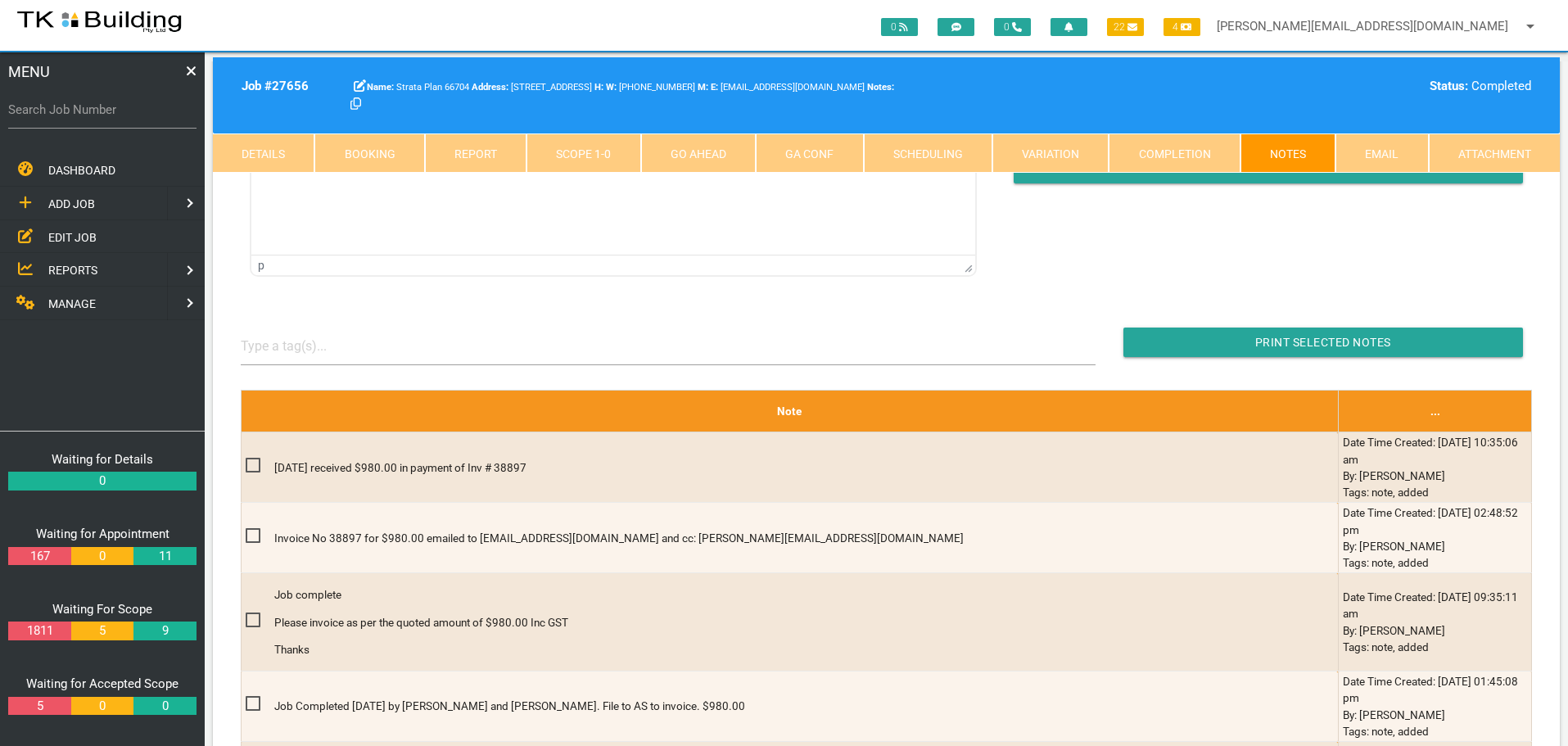
click at [80, 236] on span "EDIT JOB" at bounding box center [72, 237] width 48 height 13
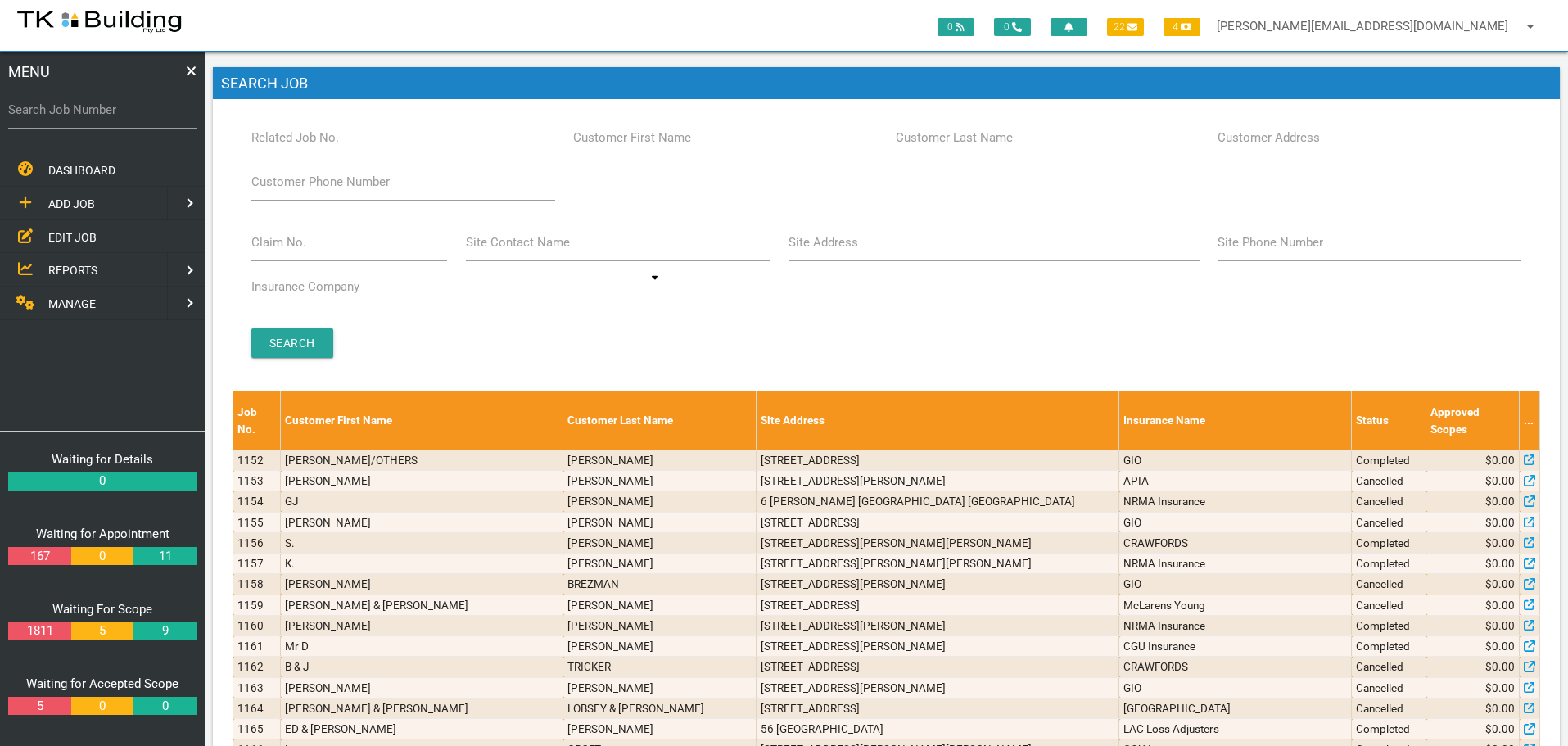
click at [991, 145] on label "Customer Last Name" at bounding box center [954, 137] width 117 height 19
click at [991, 145] on input "Customer Last Name" at bounding box center [1047, 137] width 304 height 37
type input "66704"
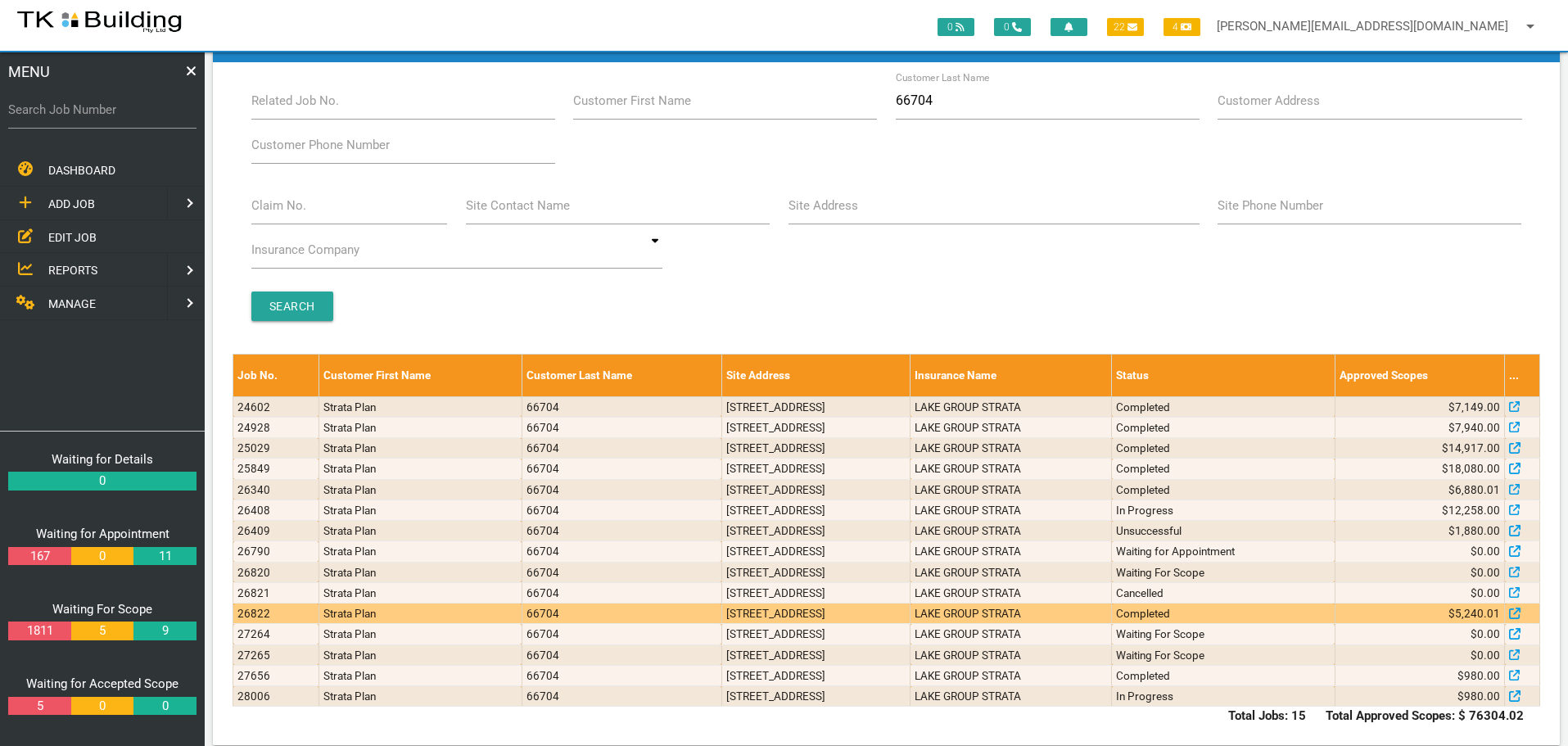
scroll to position [56, 0]
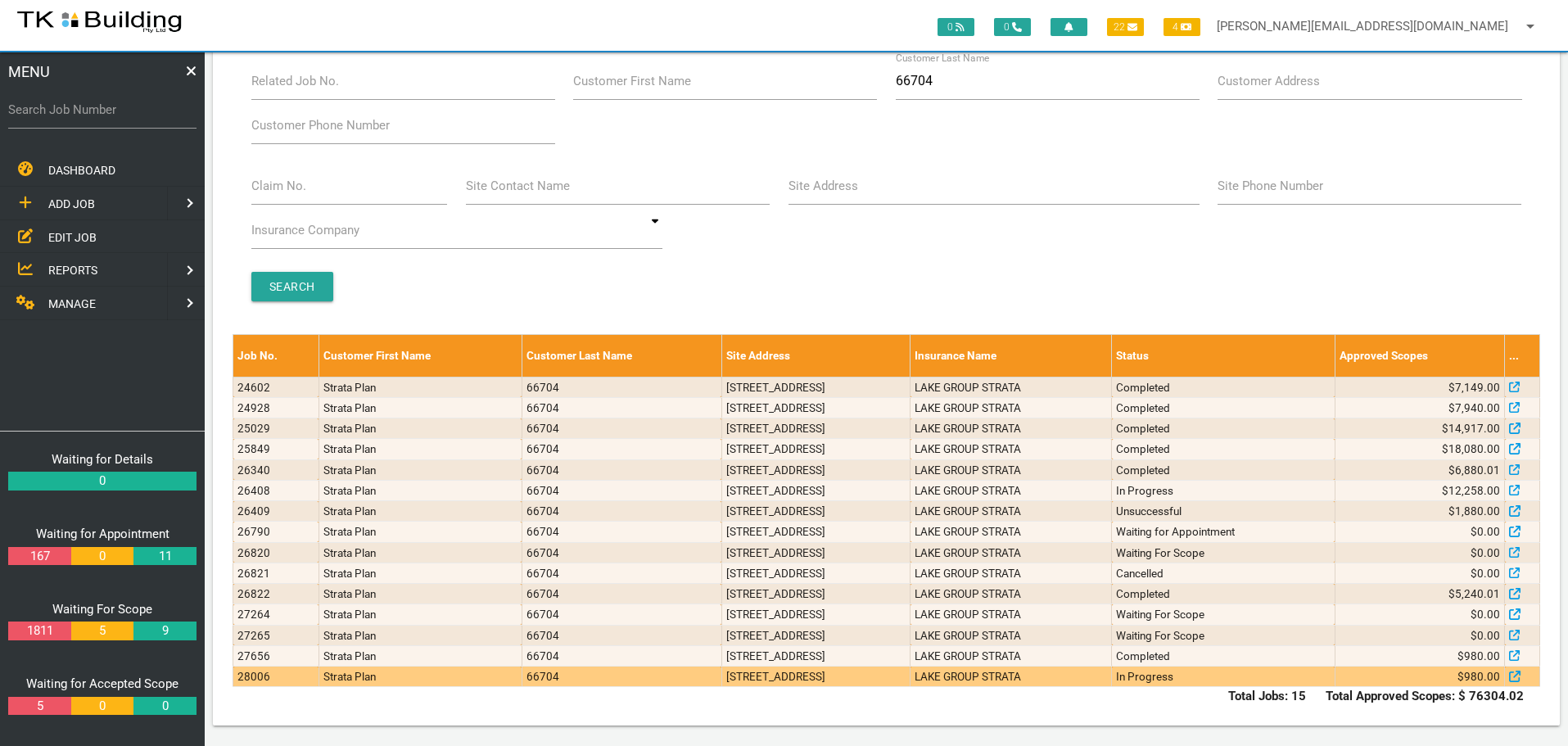
click at [910, 681] on td "405/4 Ravenshaw St, Newcastle West NSW 2302, Australia" at bounding box center [815, 676] width 188 height 21
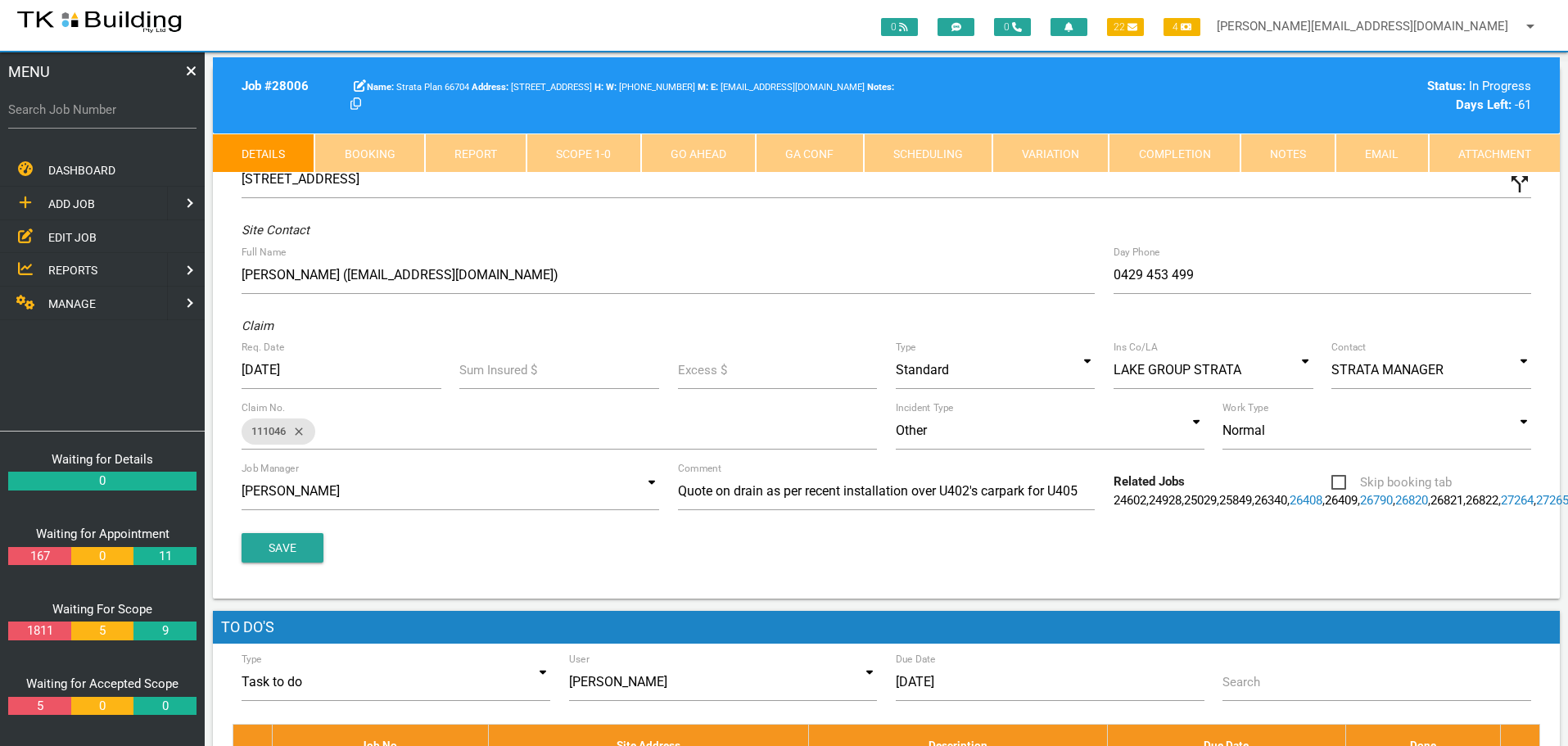
click at [1289, 155] on link "Notes" at bounding box center [1287, 152] width 95 height 39
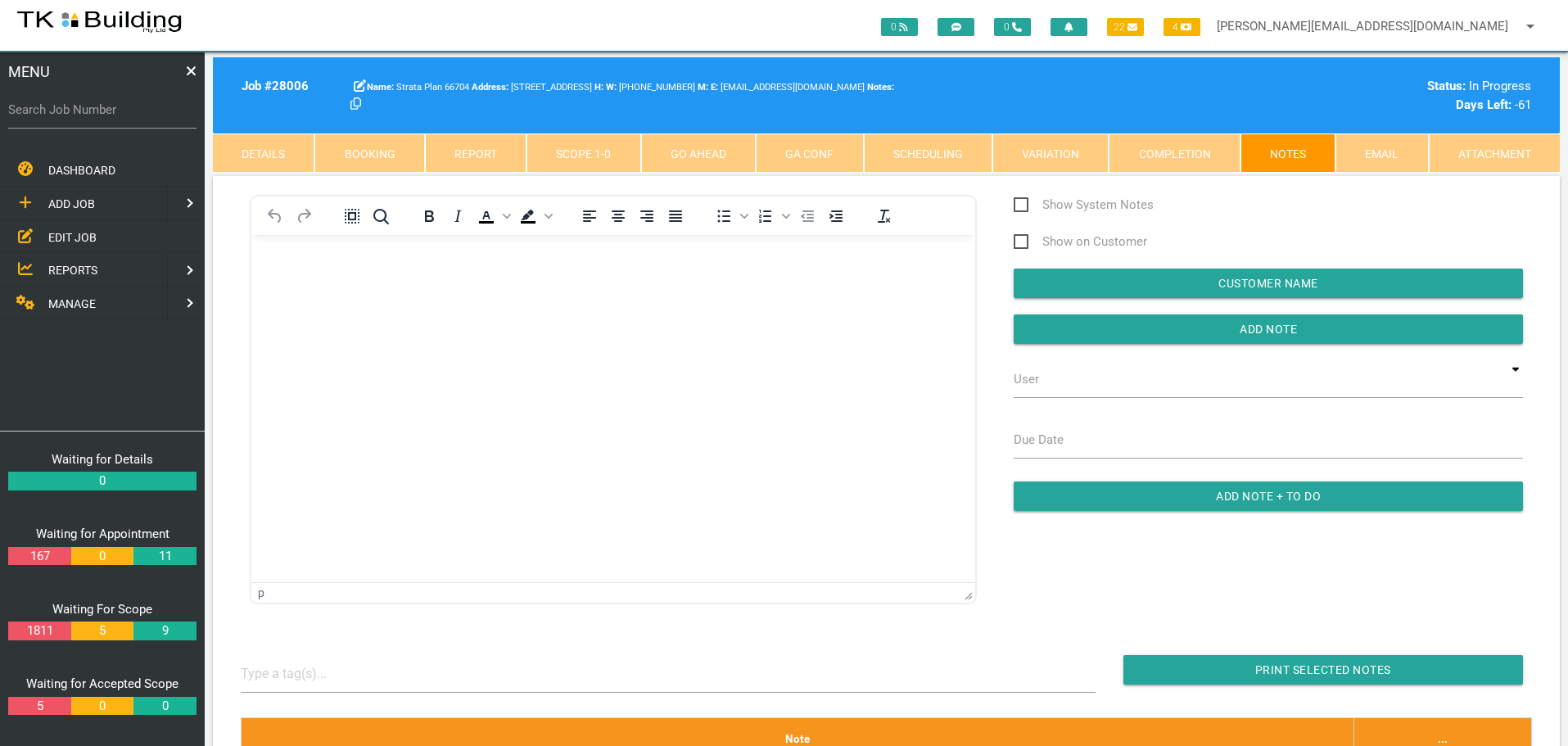
click at [573, 147] on link "Scope 1 - 0" at bounding box center [583, 152] width 113 height 39
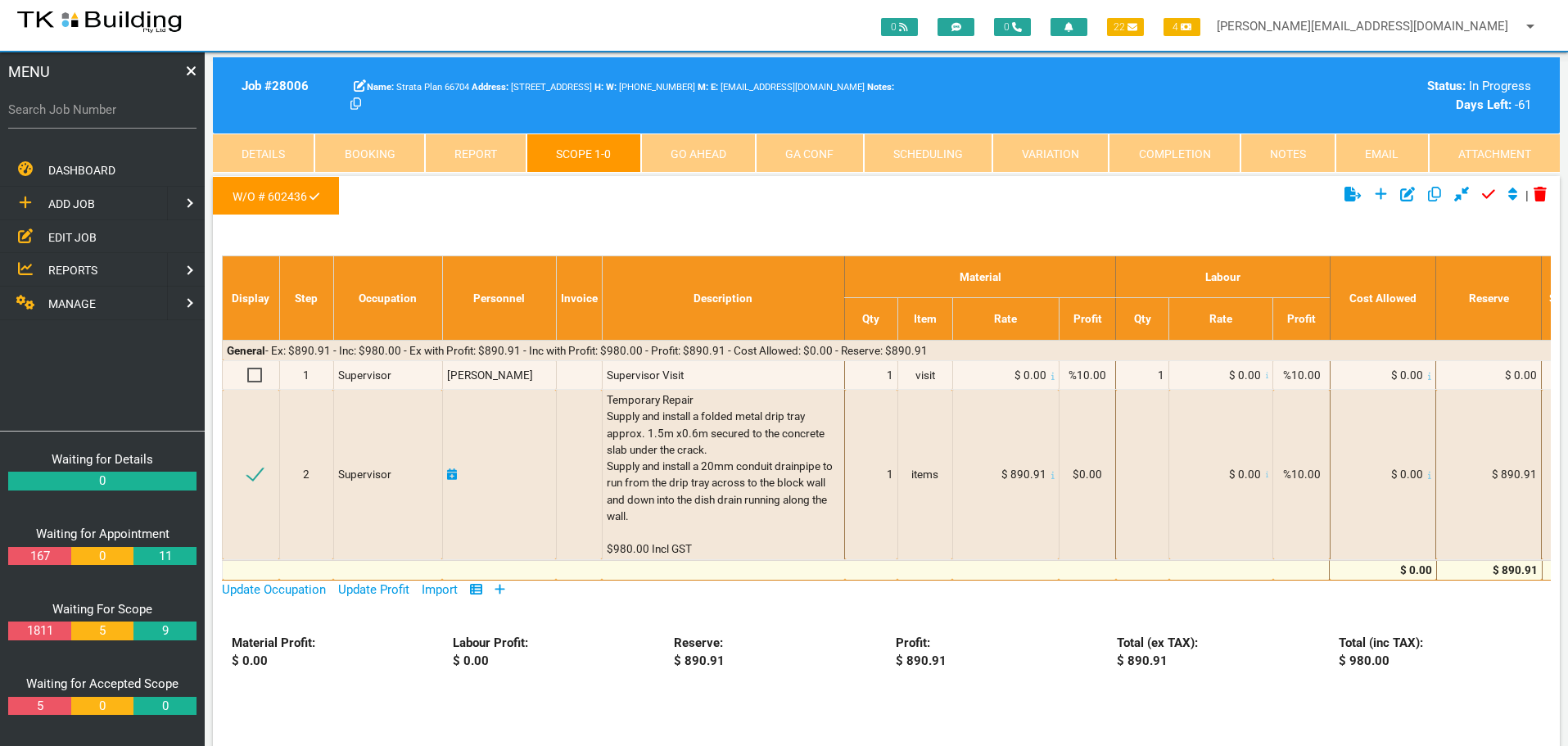
click at [1290, 145] on link "Notes" at bounding box center [1287, 152] width 95 height 39
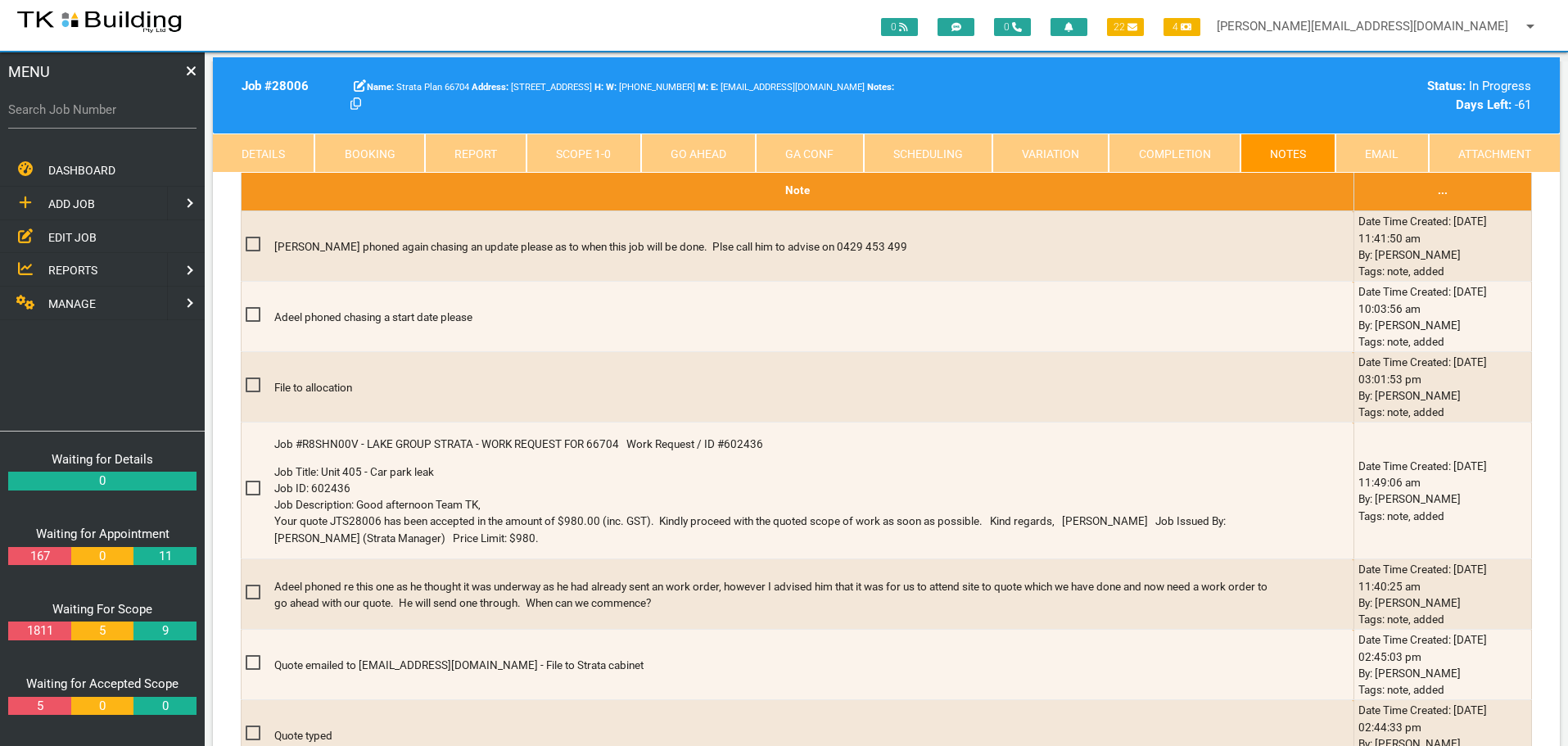
scroll to position [573, 0]
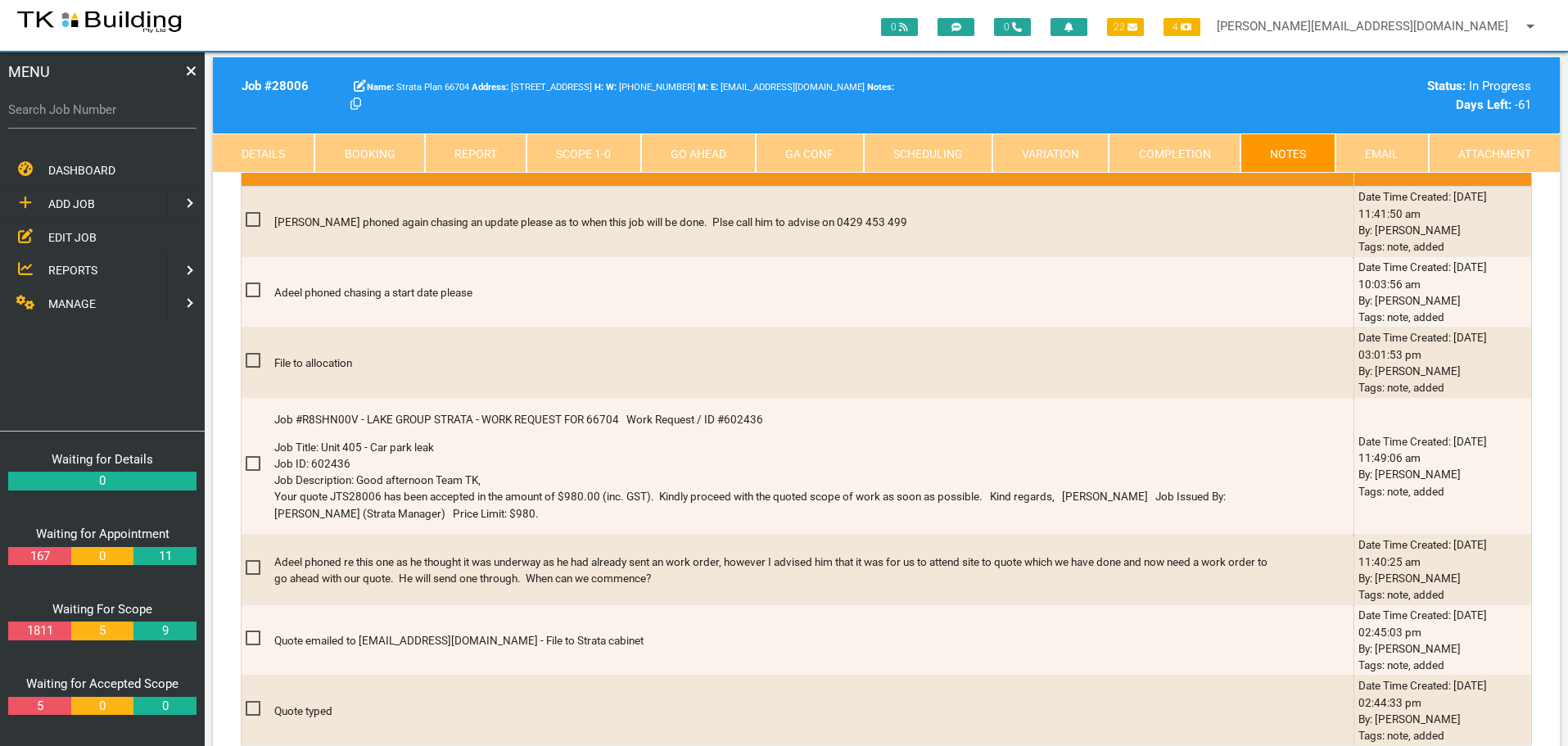
click at [79, 117] on label "Search Job Number" at bounding box center [102, 110] width 188 height 19
click at [79, 117] on input "Search Job Number" at bounding box center [102, 109] width 188 height 37
type input "28155"
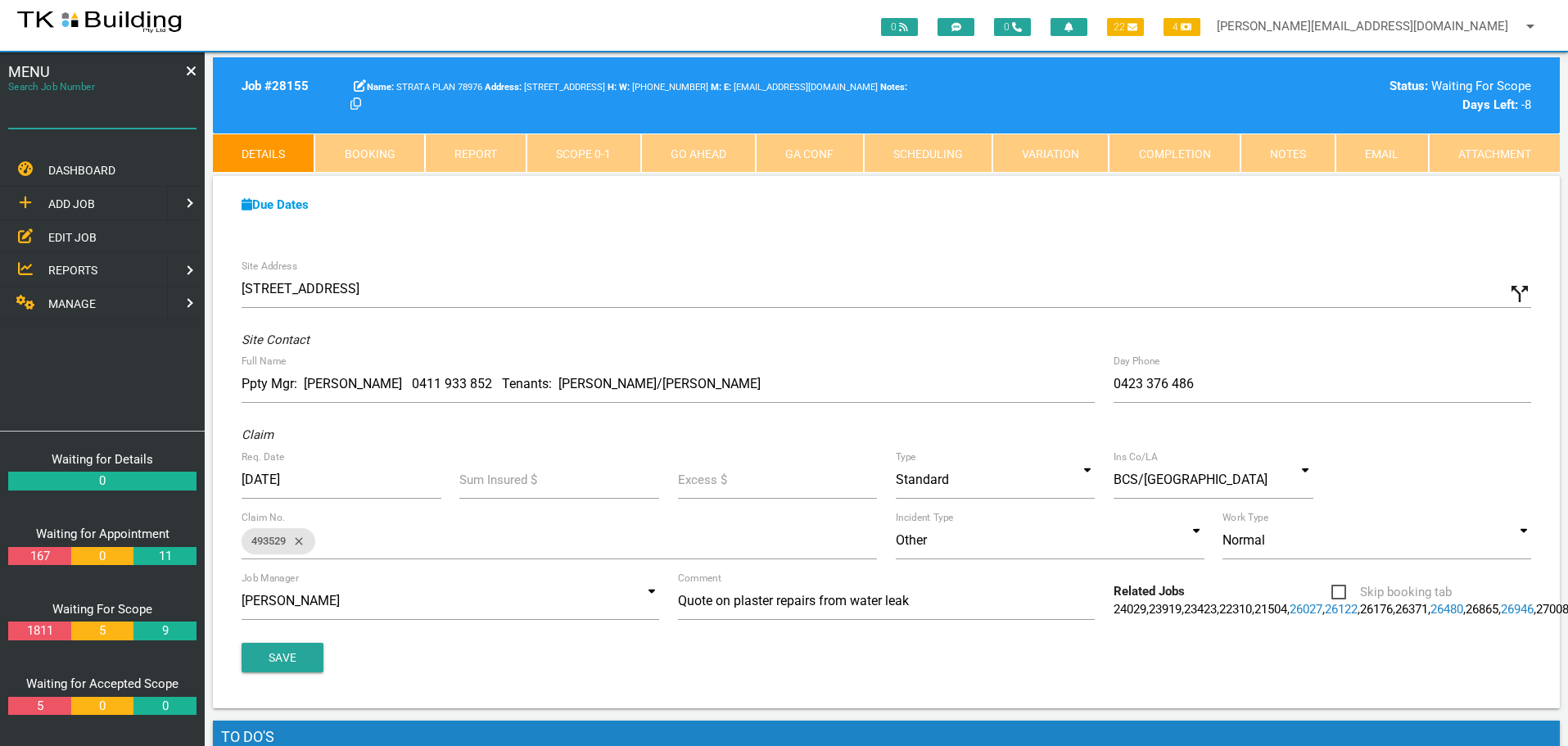
click at [94, 128] on input "Search Job Number" at bounding box center [102, 109] width 188 height 37
type input "27825"
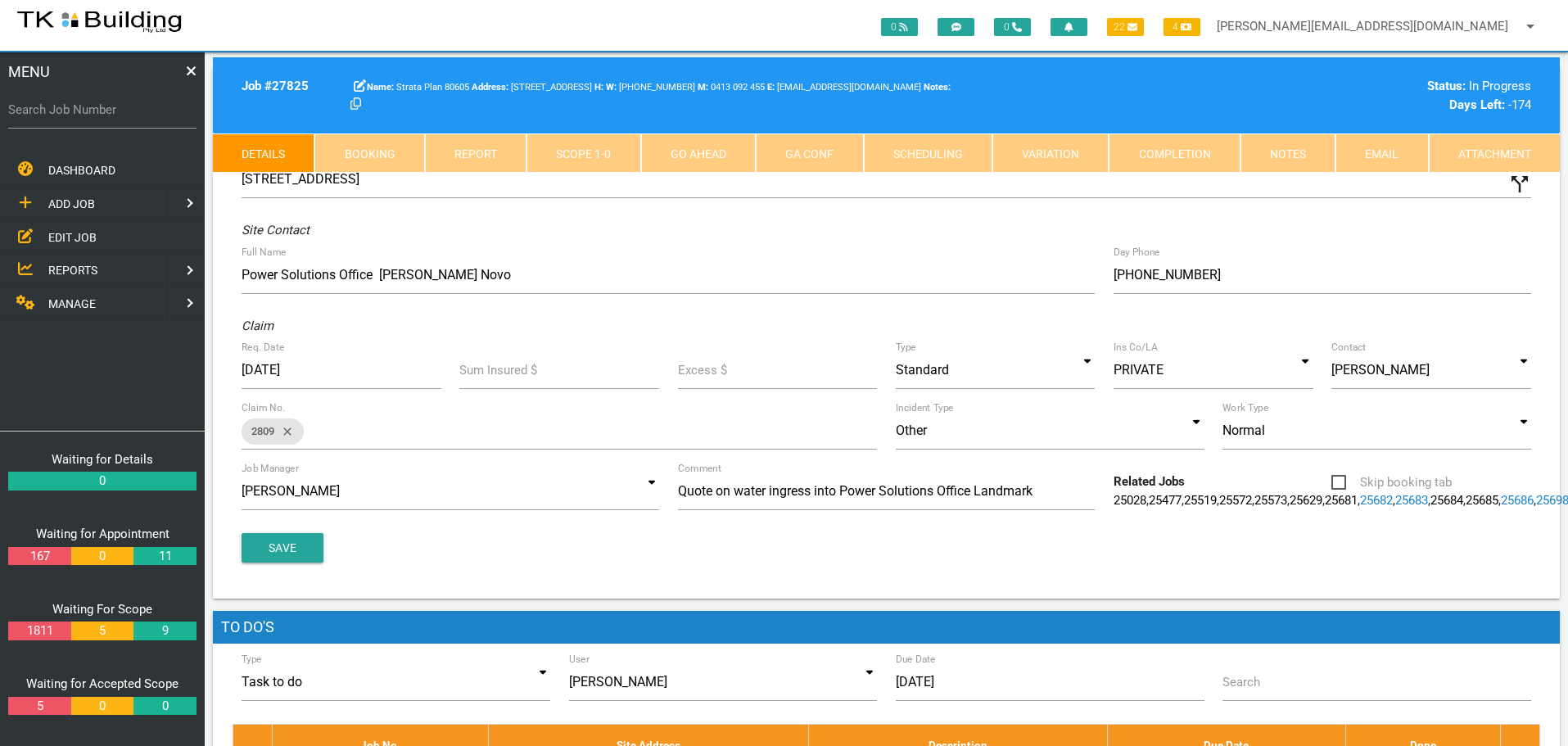
click at [381, 150] on link "Booking" at bounding box center [369, 152] width 110 height 39
select select "9"
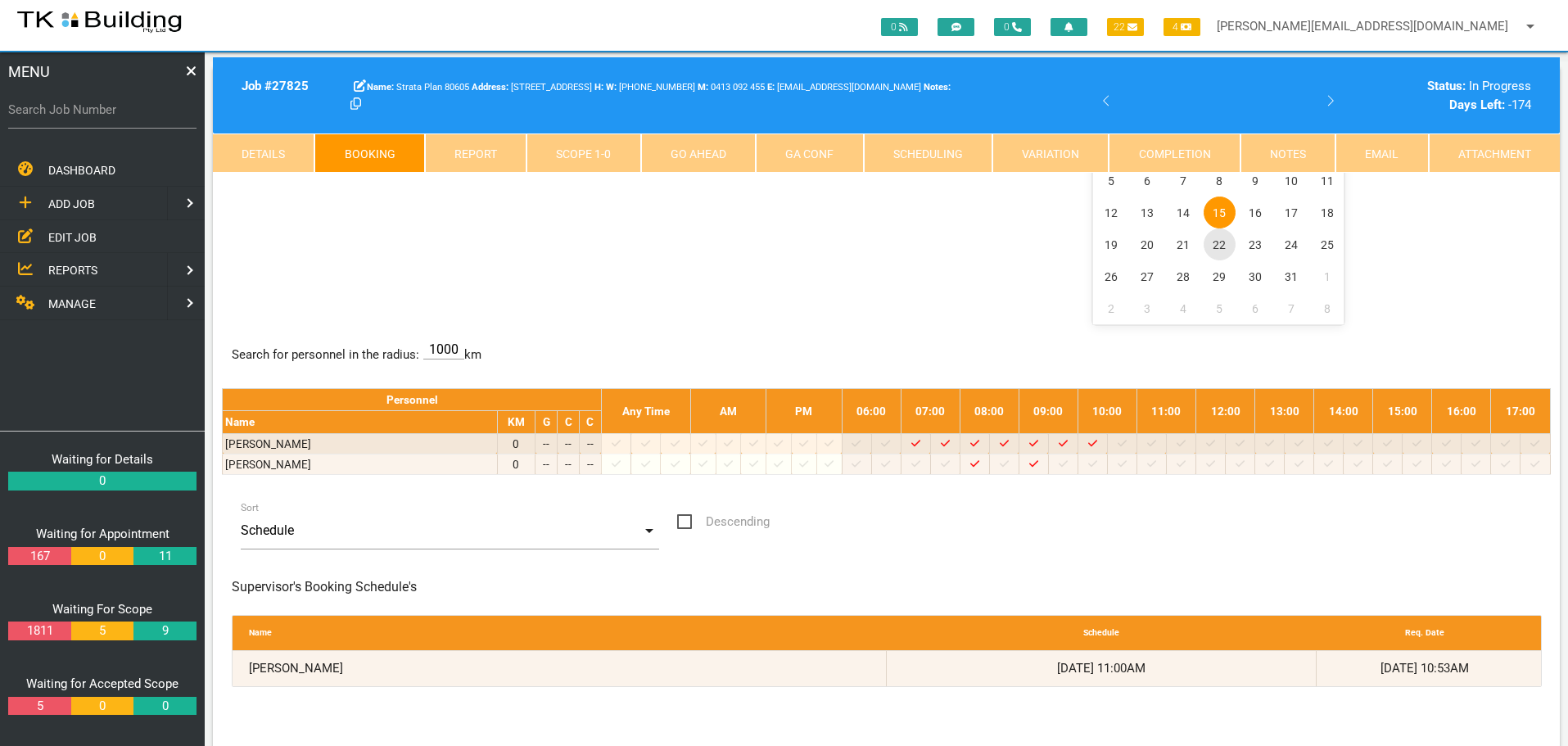
click at [1217, 243] on span "22" at bounding box center [1219, 244] width 32 height 32
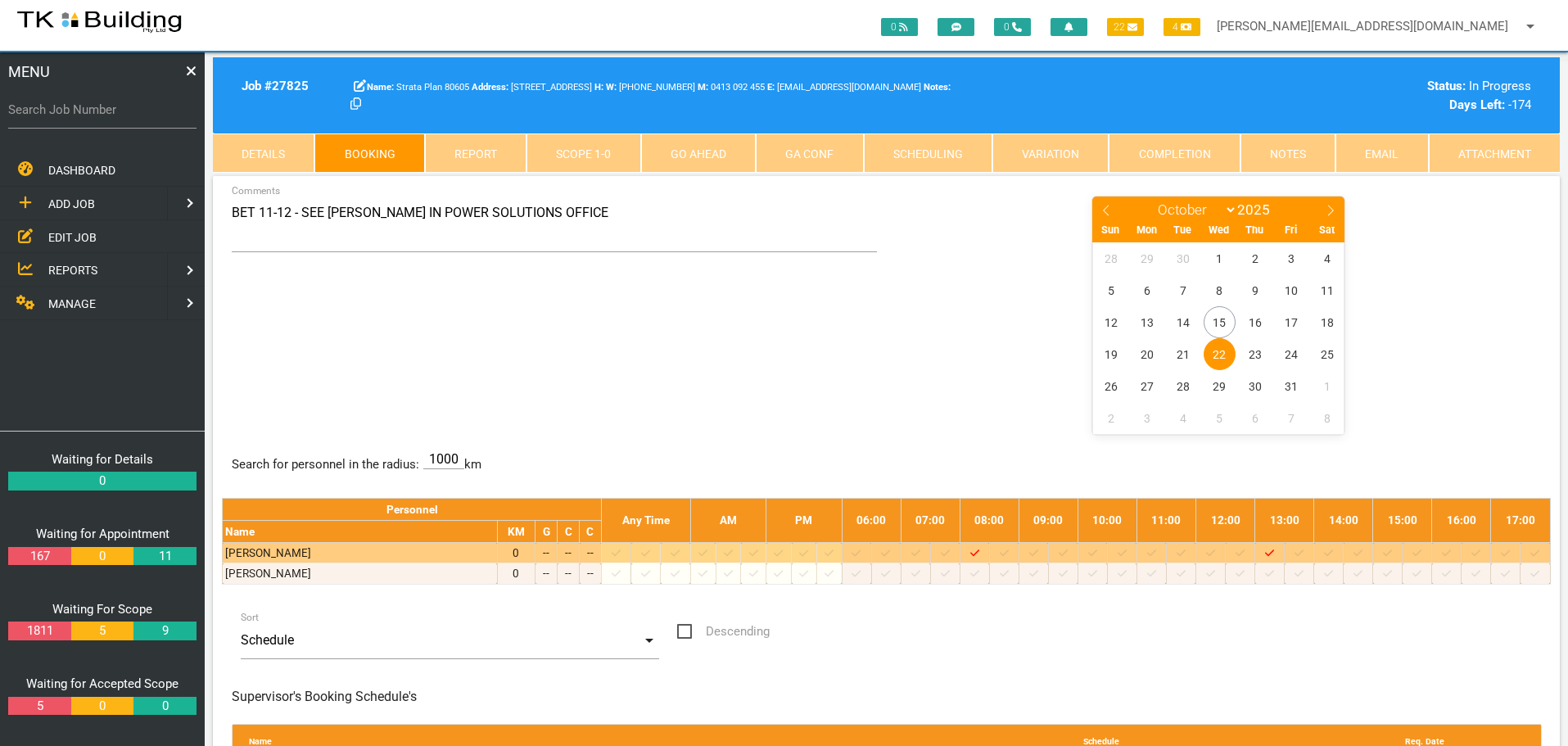
click at [1215, 552] on icon at bounding box center [1210, 553] width 9 height 11
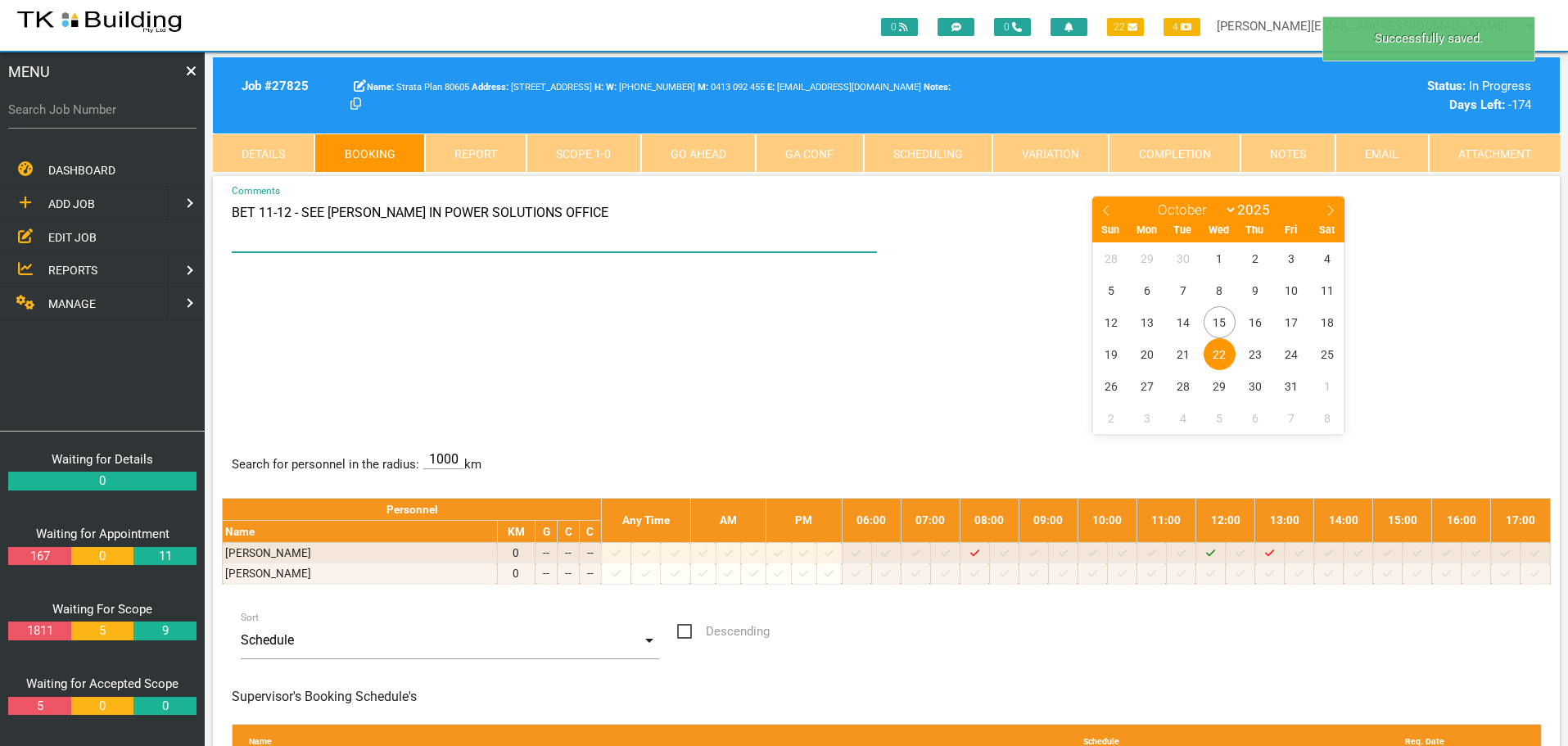
click at [233, 209] on textarea "BET 11-12 - SEE LEAH IN POWER SOLUTIONS OFFICE" at bounding box center [555, 223] width 646 height 57
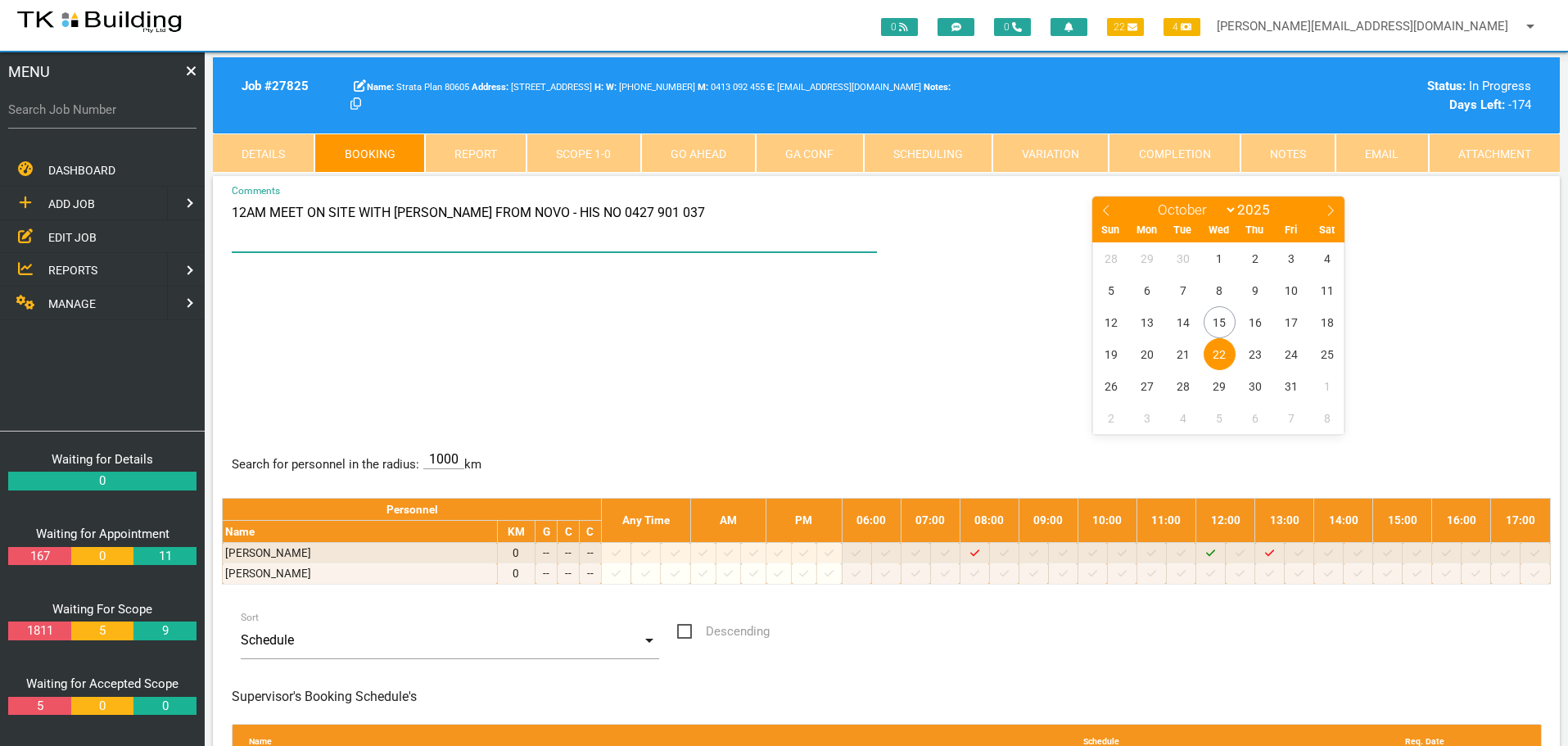
type textarea "12AM MEET ON SITE WITH [PERSON_NAME] FROM NOVO - HIS NO 0427 901 037"
click at [575, 365] on div "12AM MEET ON SITE WITH ANDREW STEVENSON FROM NOVO - HIS NO 0427 901 037 Comment…" at bounding box center [886, 314] width 1329 height 238
click at [109, 123] on input "Search Job Number" at bounding box center [102, 109] width 188 height 37
type input "28155"
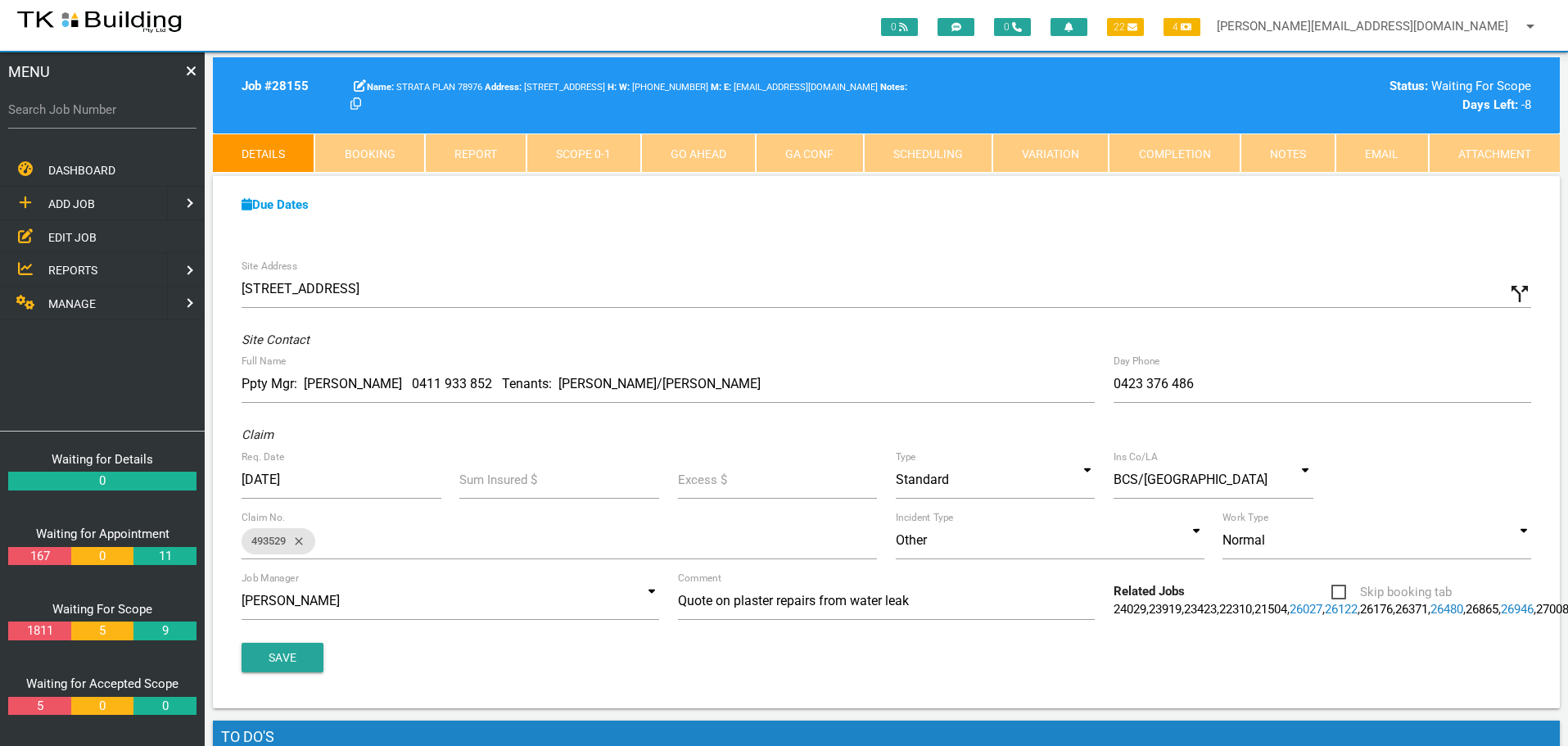
click at [1309, 148] on link "Notes" at bounding box center [1287, 152] width 95 height 39
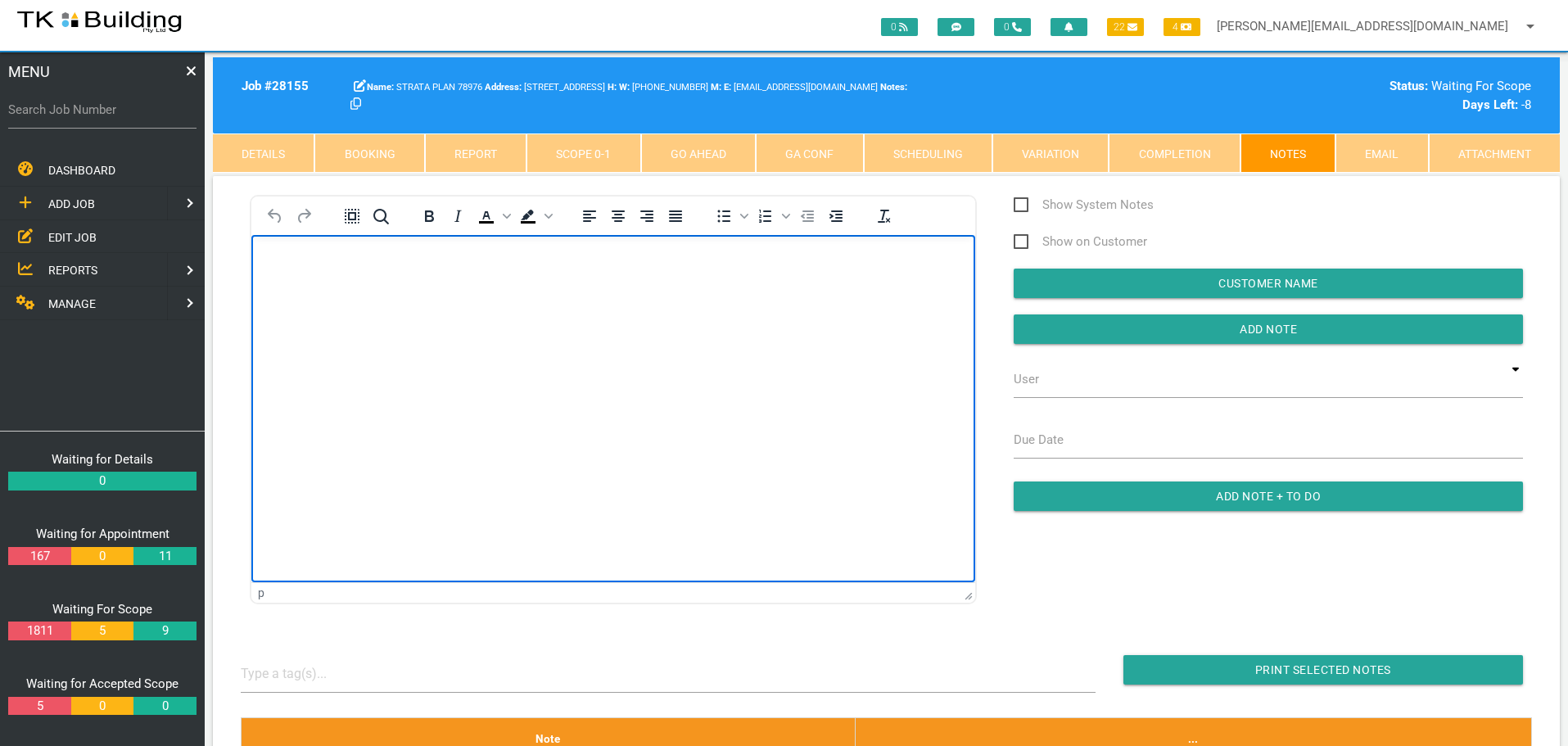
click at [319, 286] on body "Rich Text Area. Press ALT-0 for help." at bounding box center [613, 282] width 724 height 54
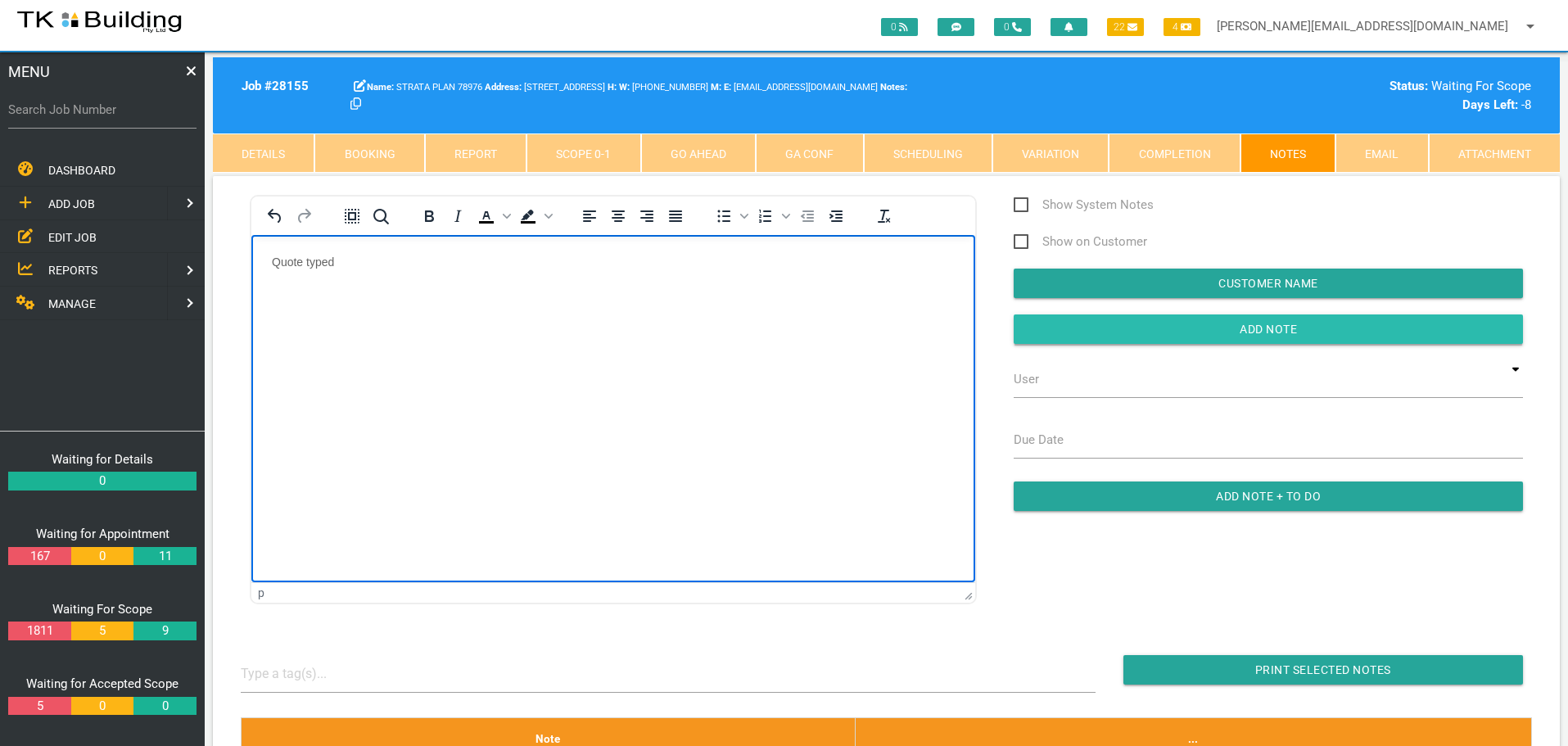
click at [1037, 326] on input "Add Note" at bounding box center [1267, 330] width 509 height 30
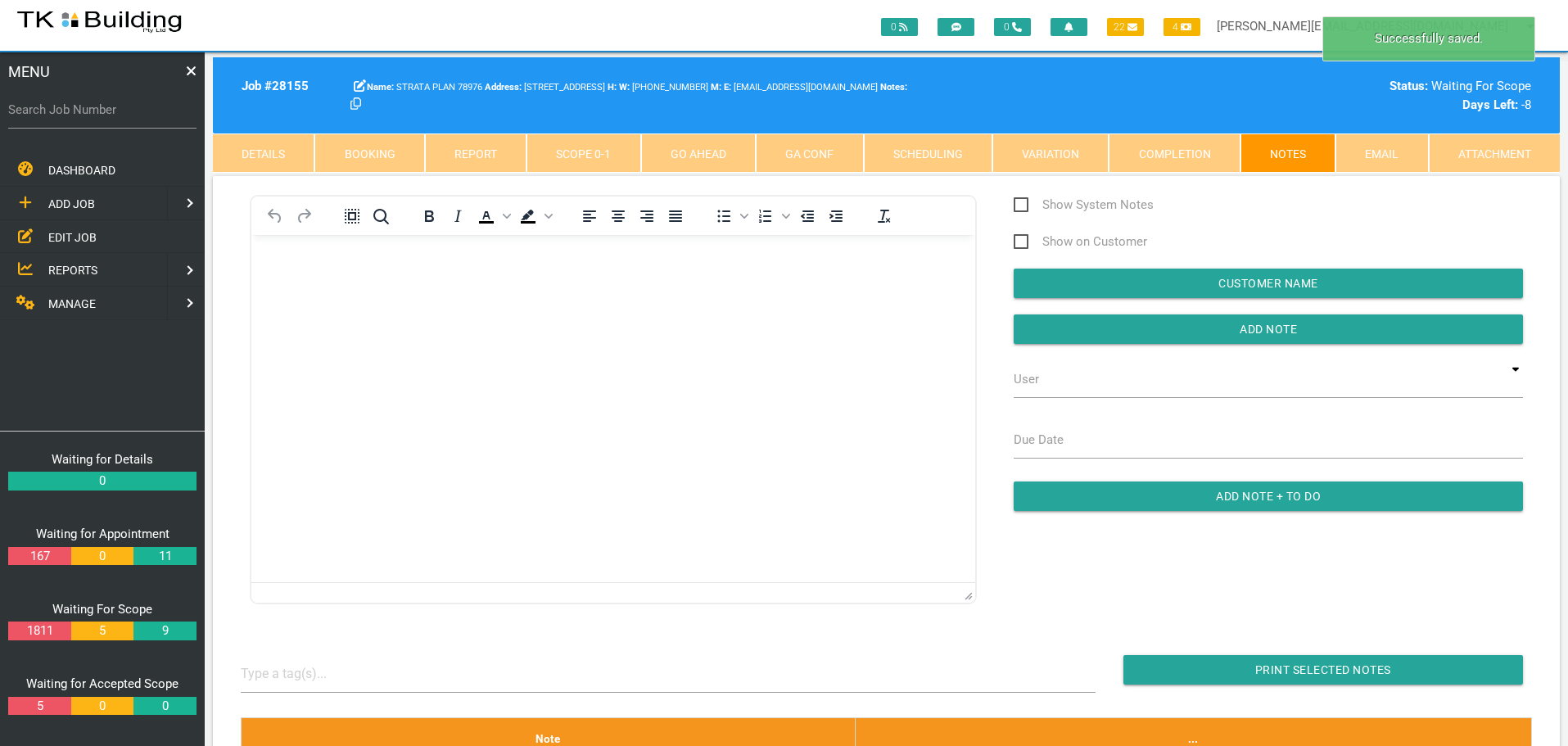
click at [312, 264] on p "Rich Text Area. Press ALT-0 for help." at bounding box center [613, 262] width 683 height 13
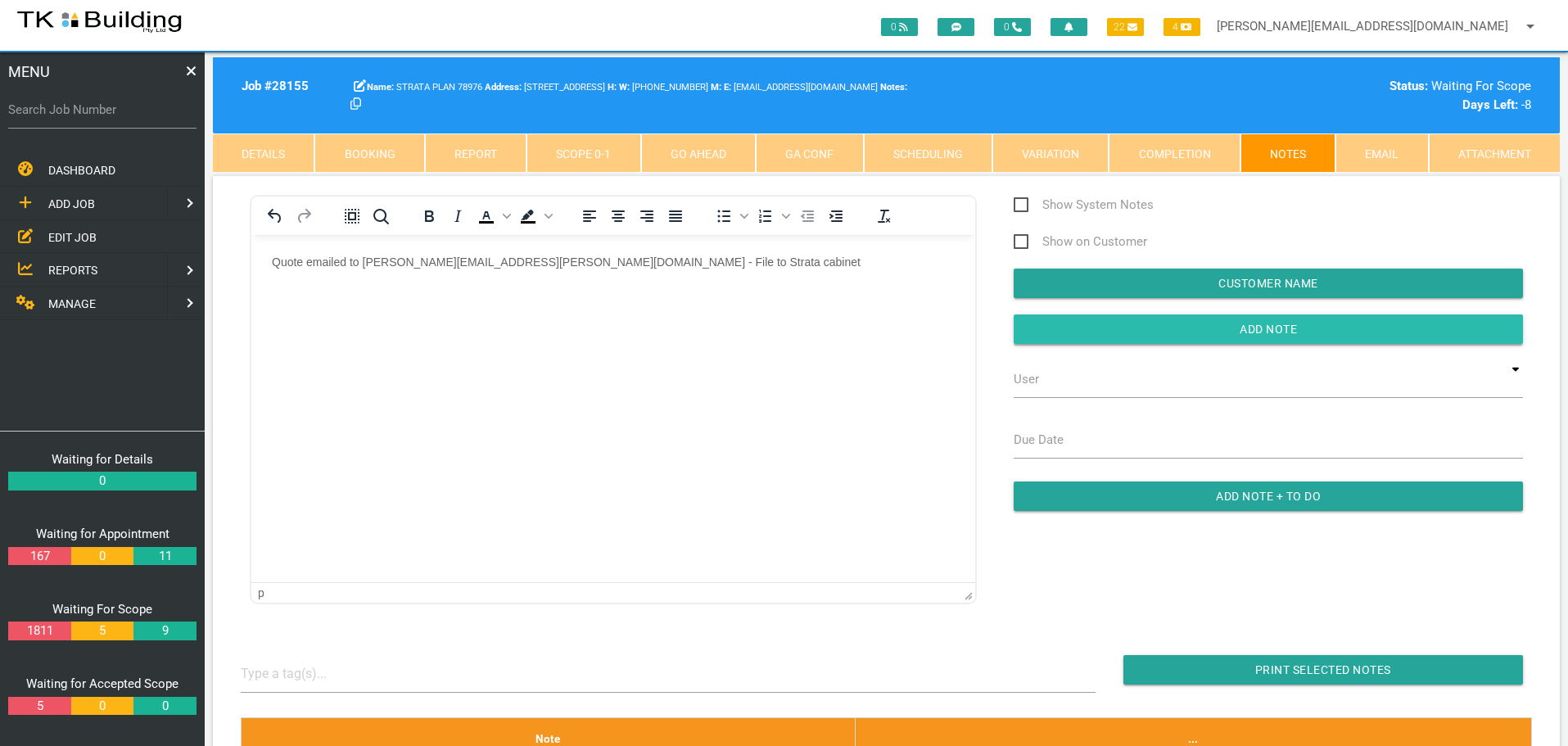
click at [1171, 323] on input "button" at bounding box center [1267, 330] width 509 height 30
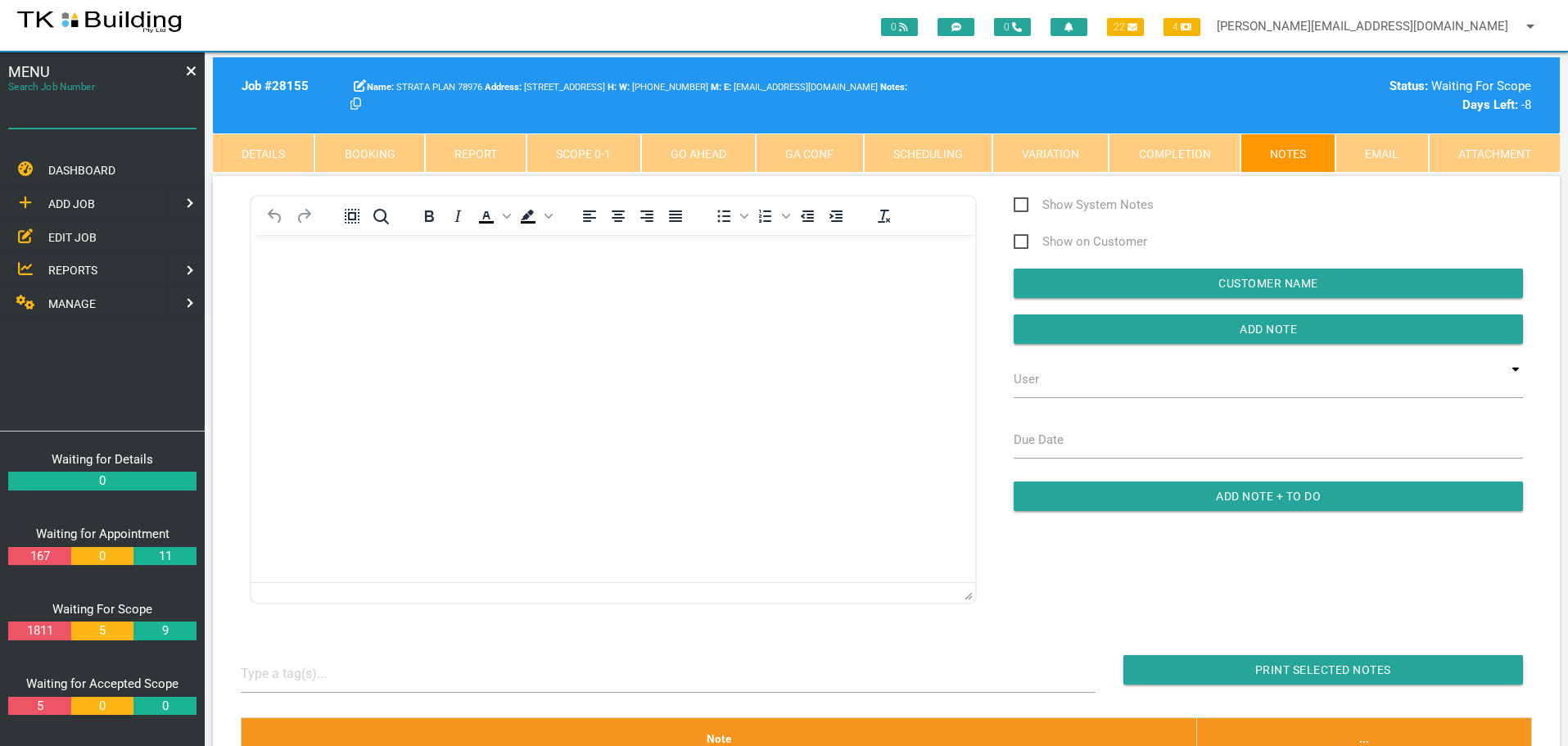
click at [84, 120] on input "Search Job Number" at bounding box center [102, 109] width 188 height 37
type input "28108"
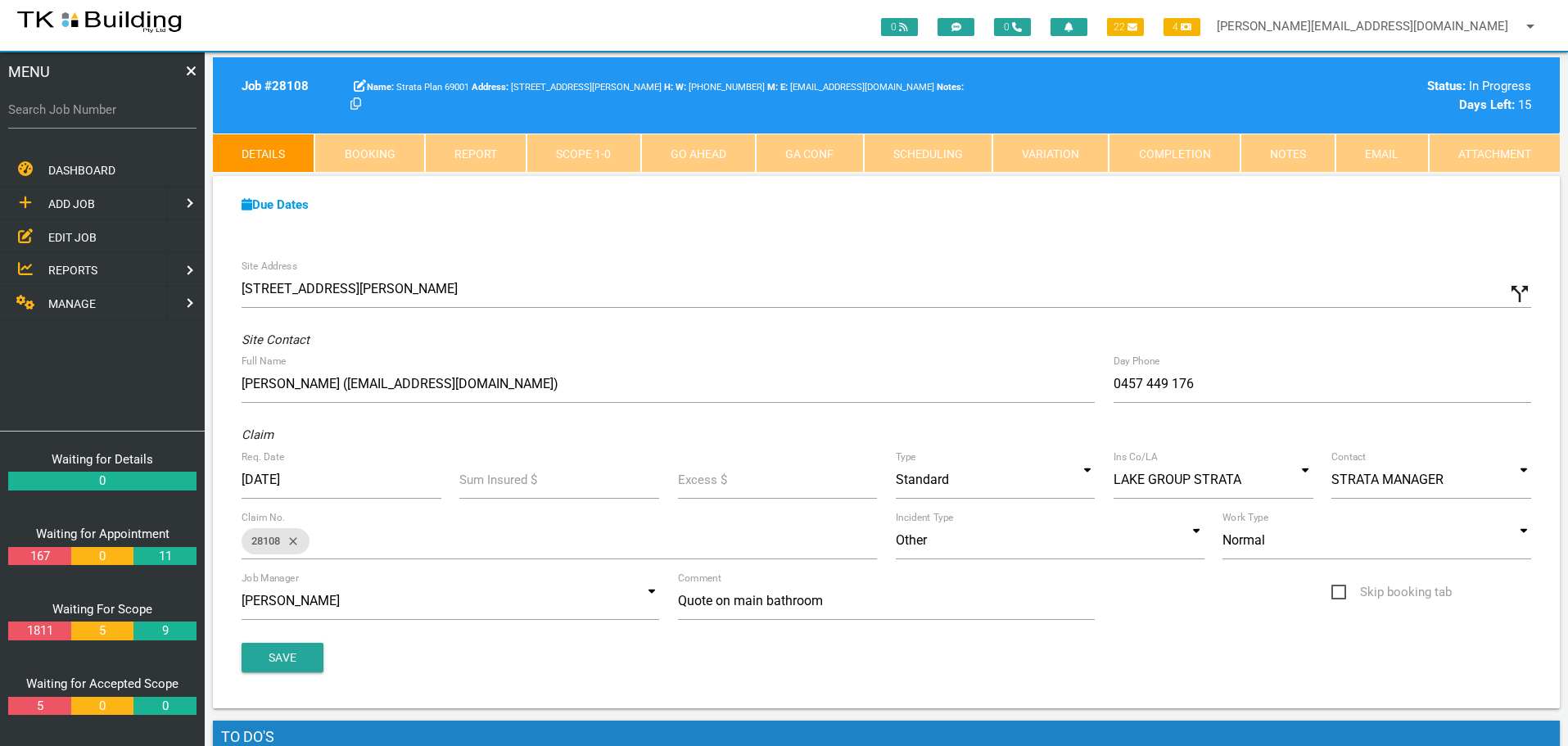
click at [1312, 153] on link "Notes" at bounding box center [1287, 152] width 95 height 39
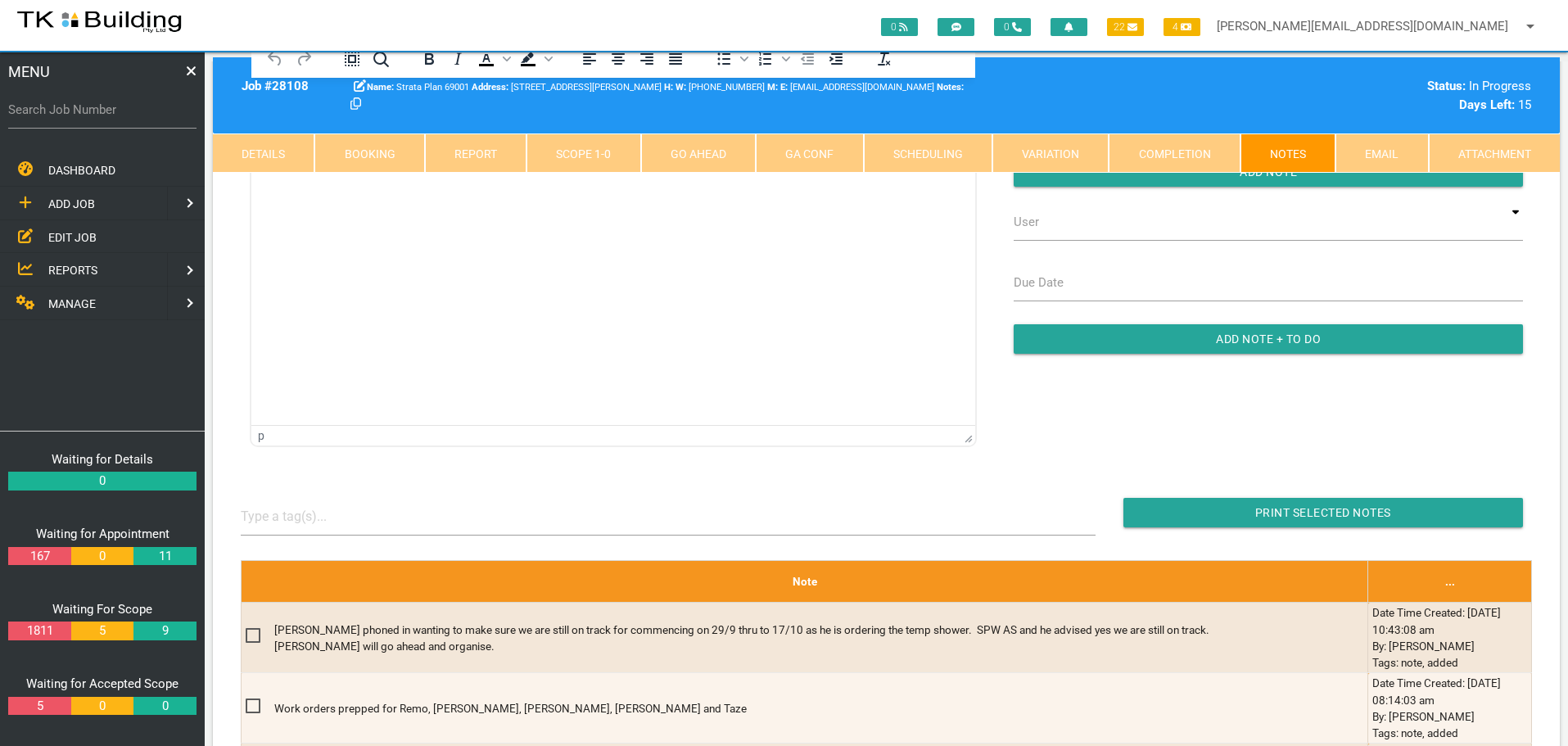
scroll to position [164, 0]
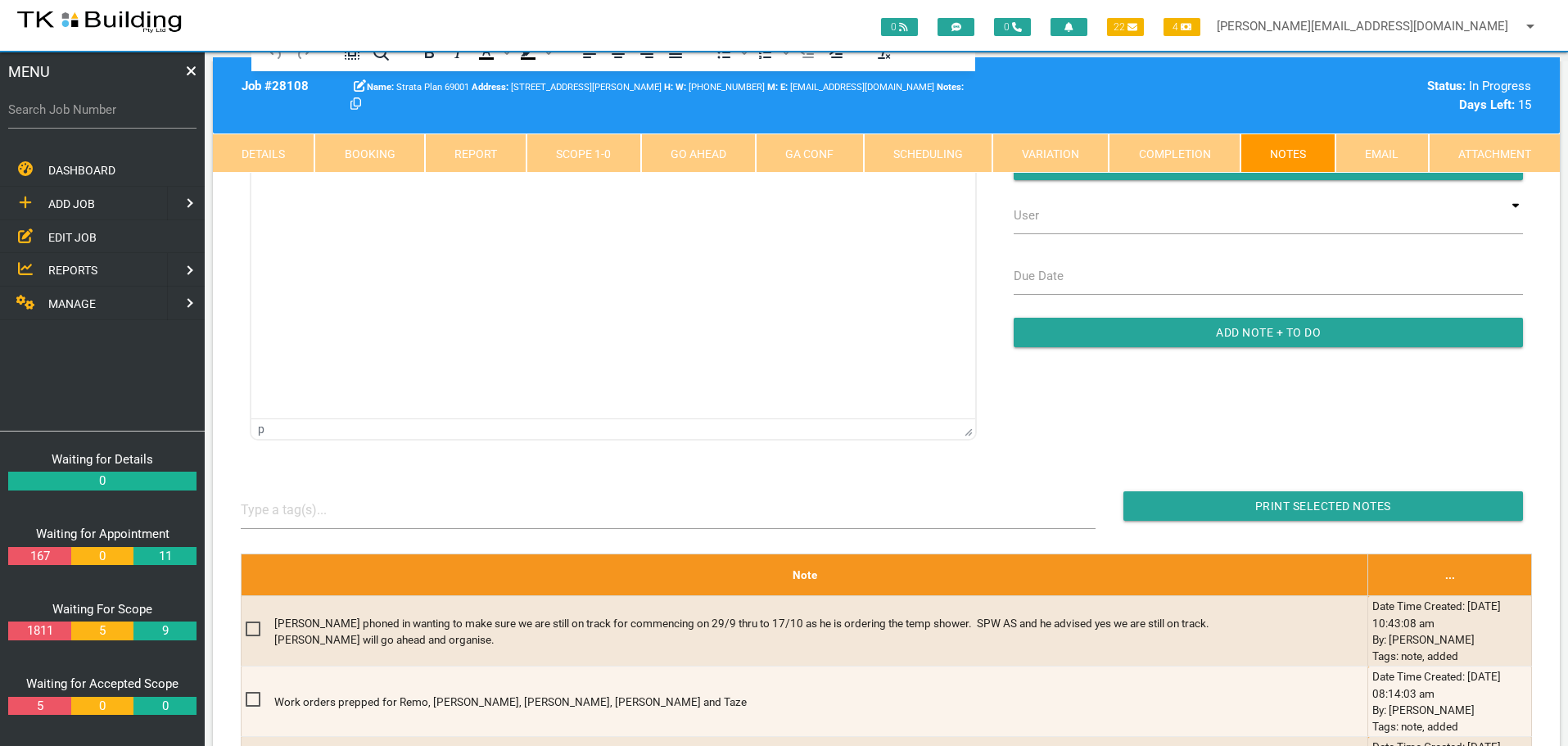
click at [79, 267] on span "REPORTS" at bounding box center [72, 270] width 49 height 13
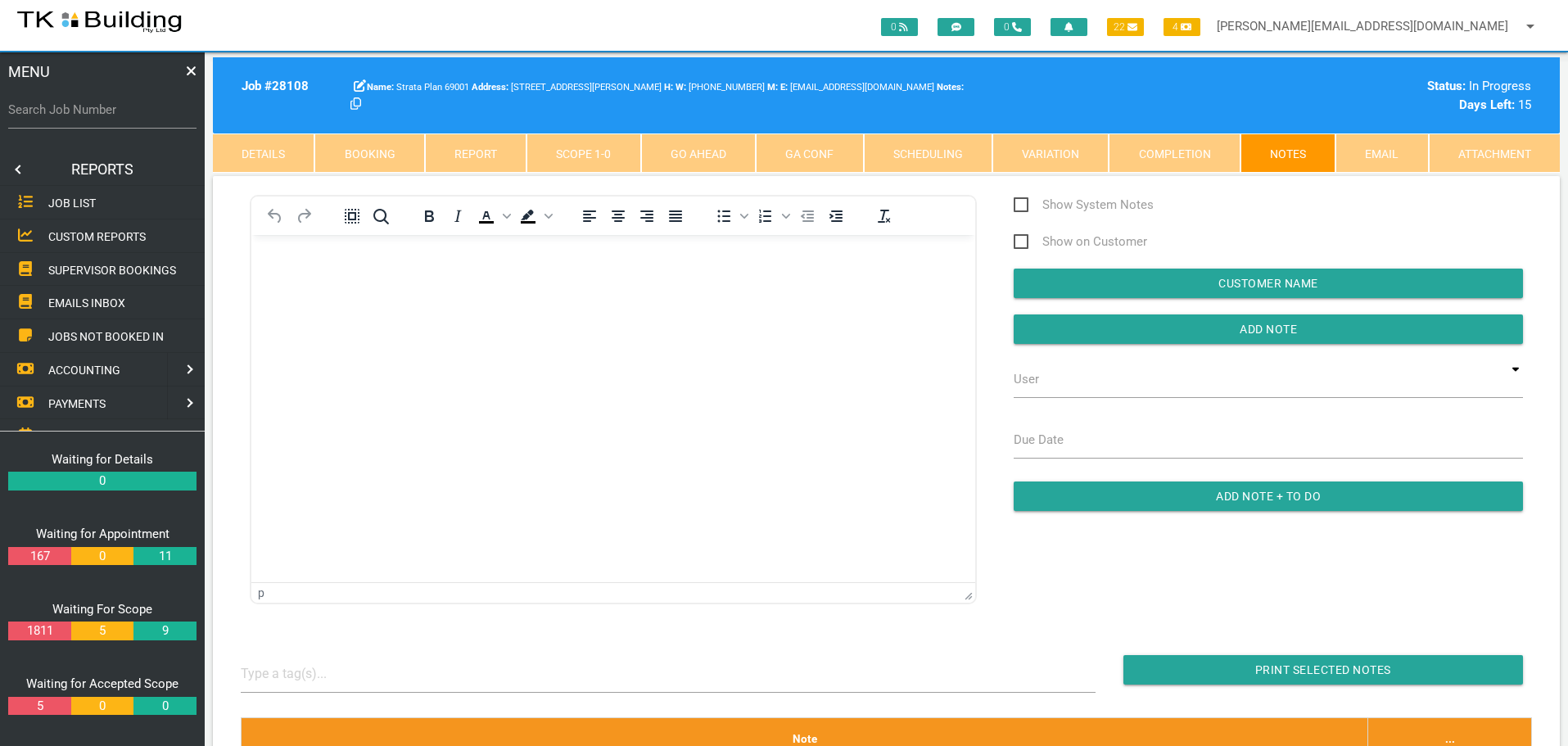
click at [79, 267] on span "SUPERVISOR BOOKINGS" at bounding box center [112, 269] width 127 height 13
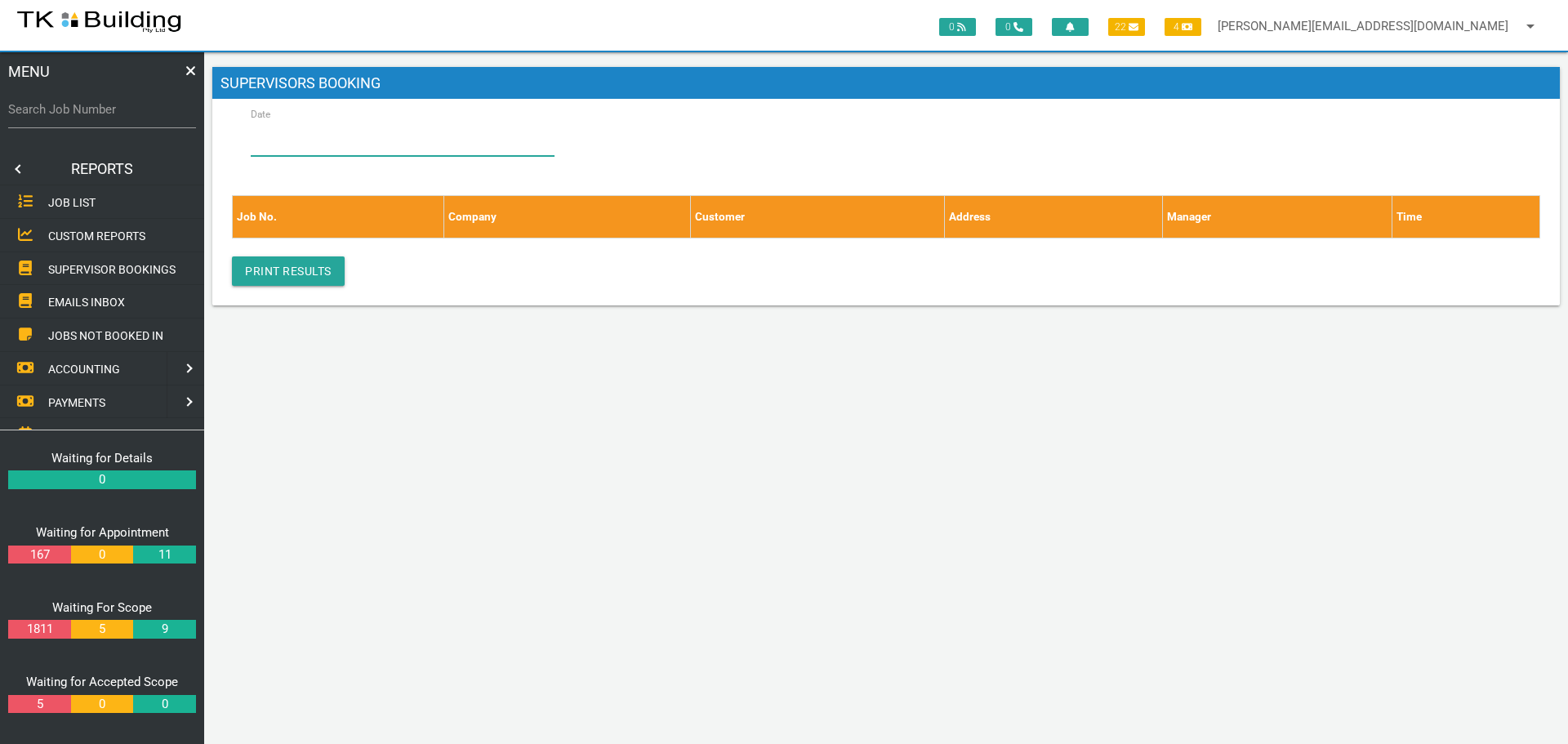
click at [325, 139] on input "Date" at bounding box center [403, 136] width 304 height 37
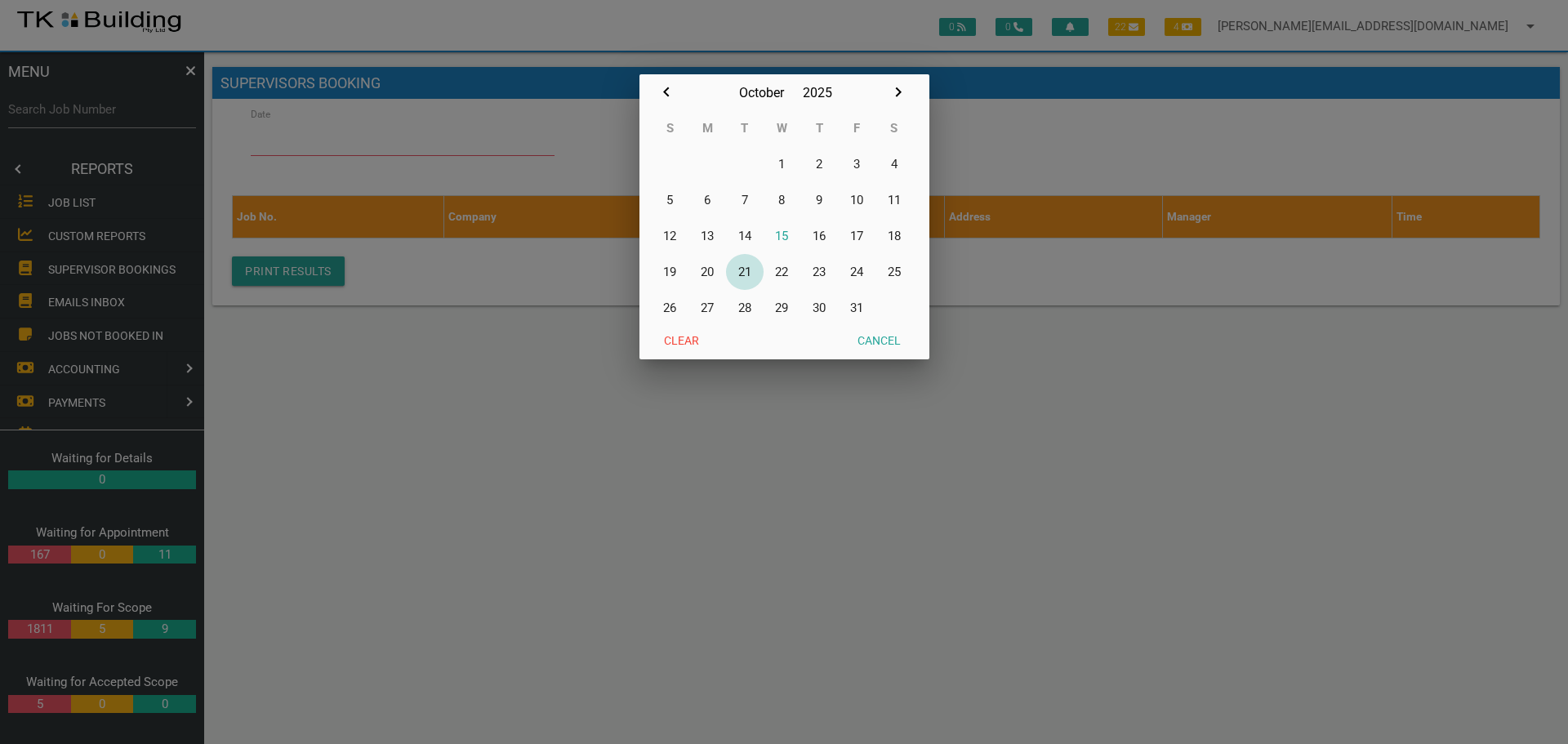
click at [746, 272] on button "21" at bounding box center [744, 272] width 37 height 36
type input "21/10/2025"
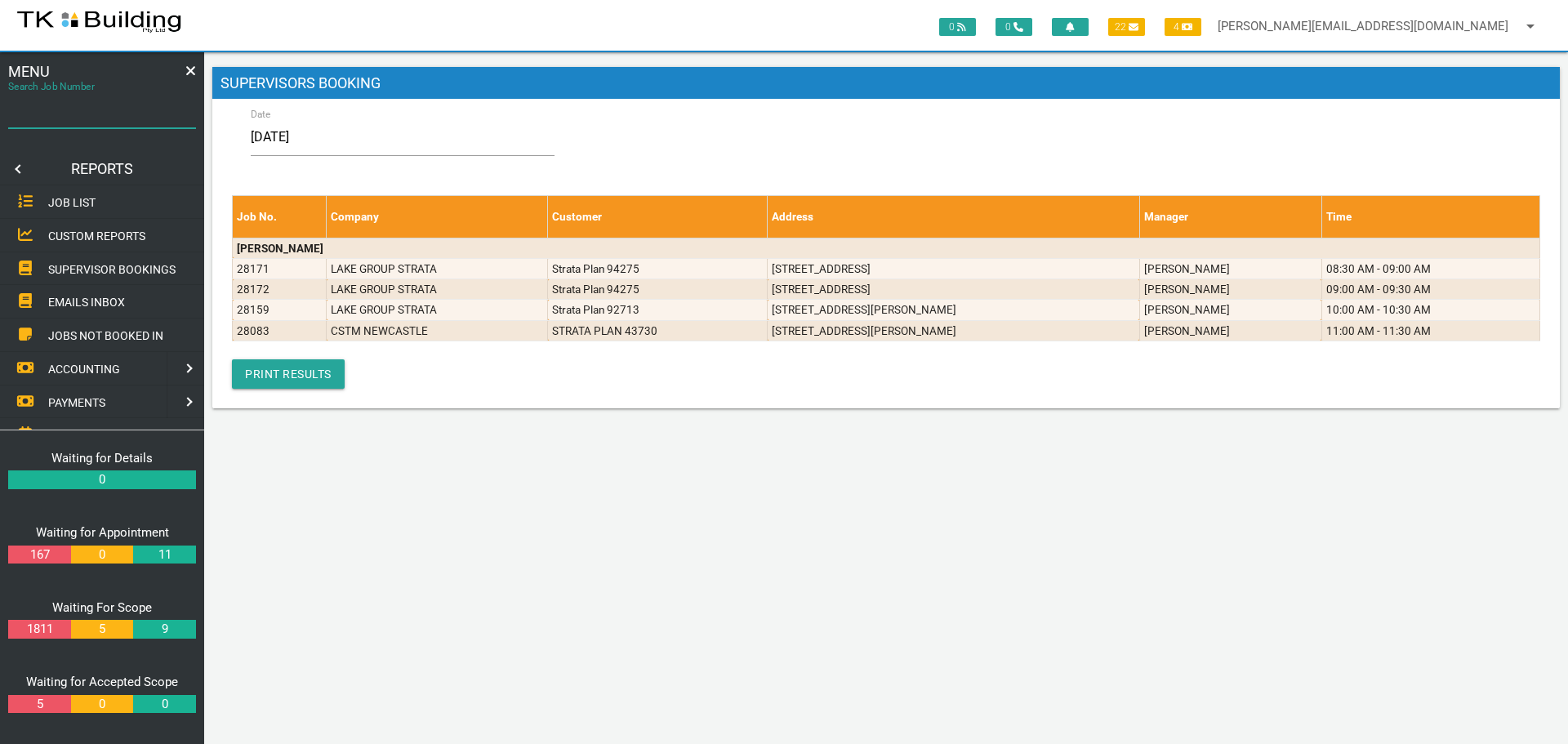
click at [107, 120] on input "Search Job Number" at bounding box center [102, 109] width 187 height 37
type input "28177"
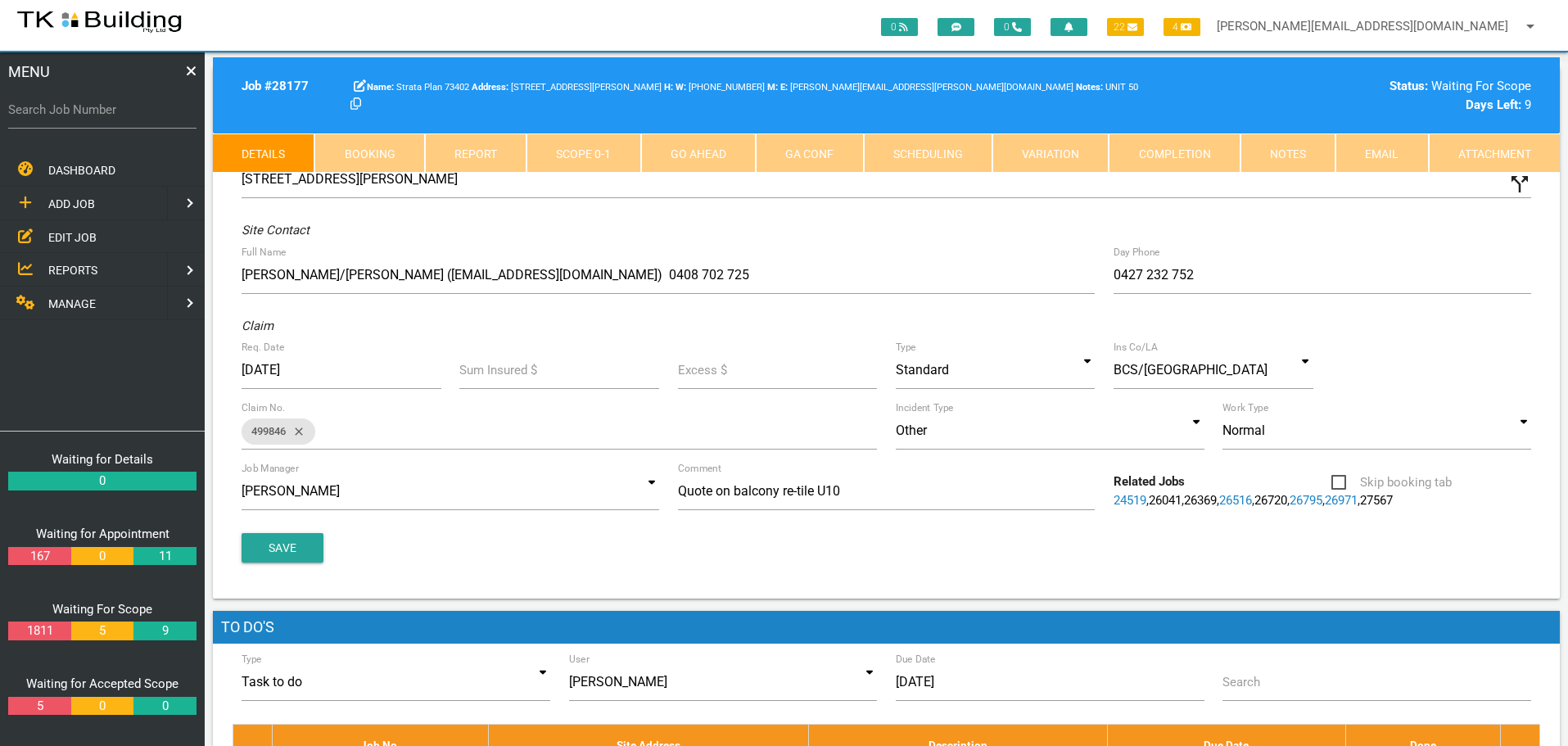
click at [361, 142] on link "Booking" at bounding box center [369, 152] width 110 height 39
select select "9"
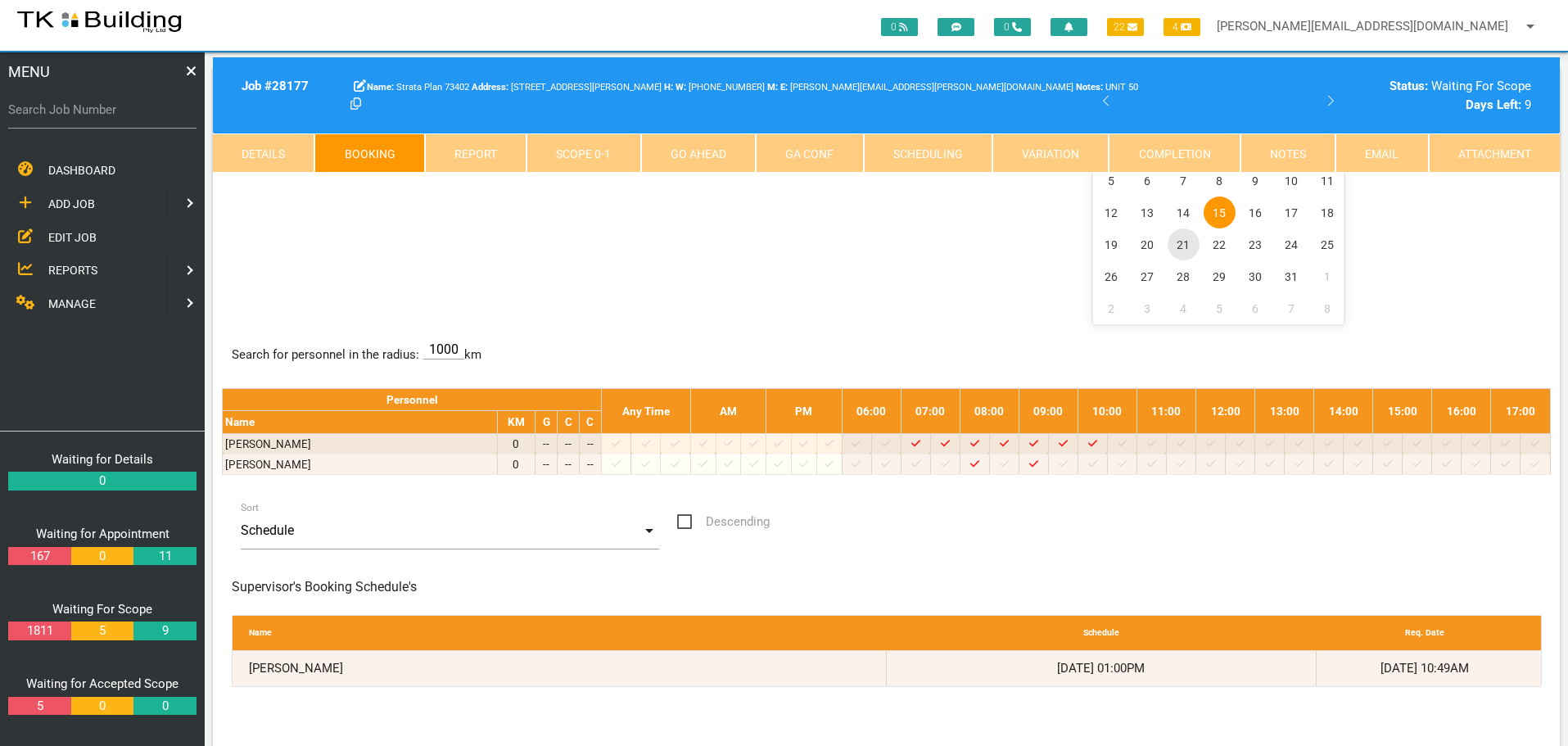
click at [1179, 246] on span "21" at bounding box center [1183, 244] width 32 height 32
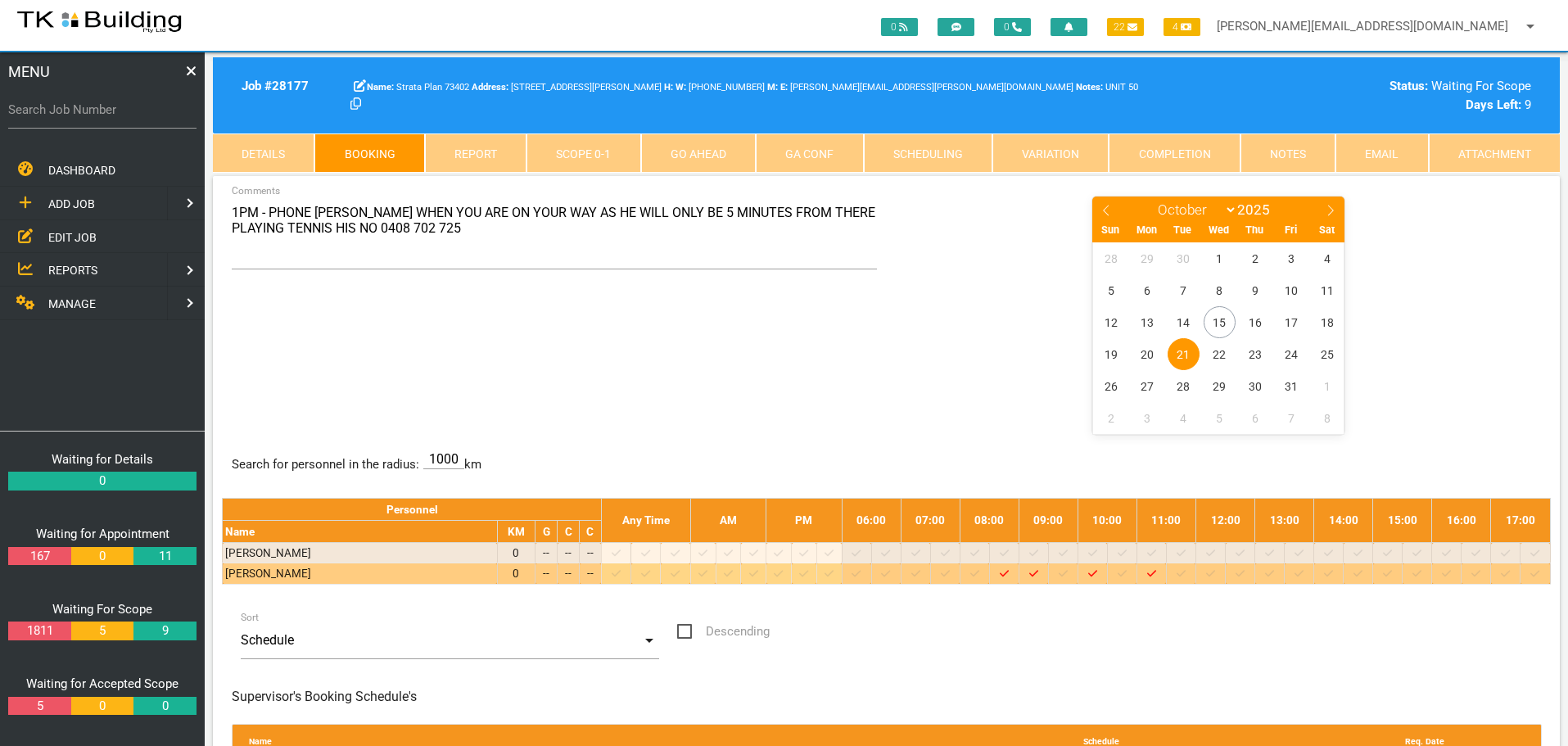
click at [1215, 578] on icon at bounding box center [1210, 573] width 9 height 11
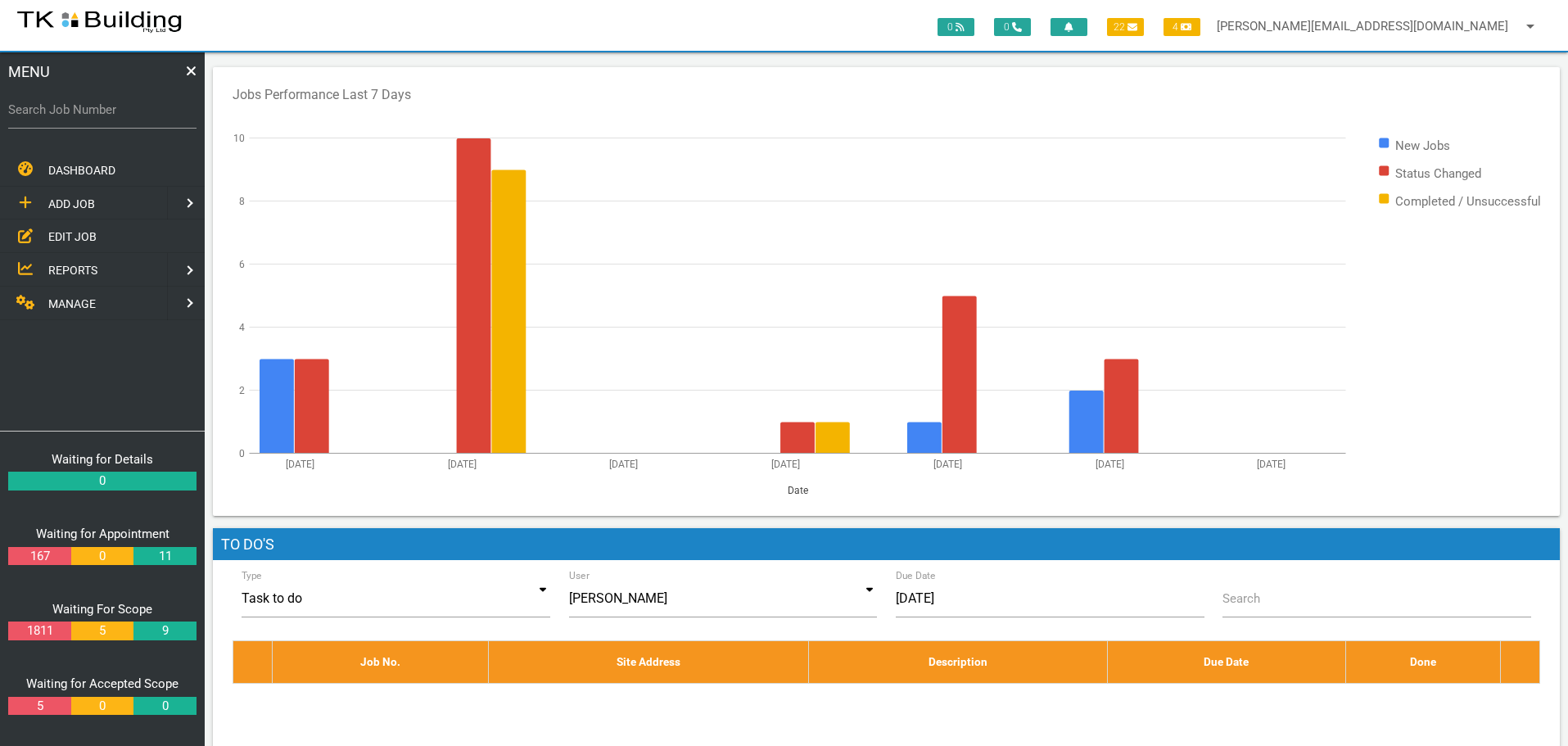
click at [56, 234] on span "EDIT JOB" at bounding box center [72, 237] width 48 height 13
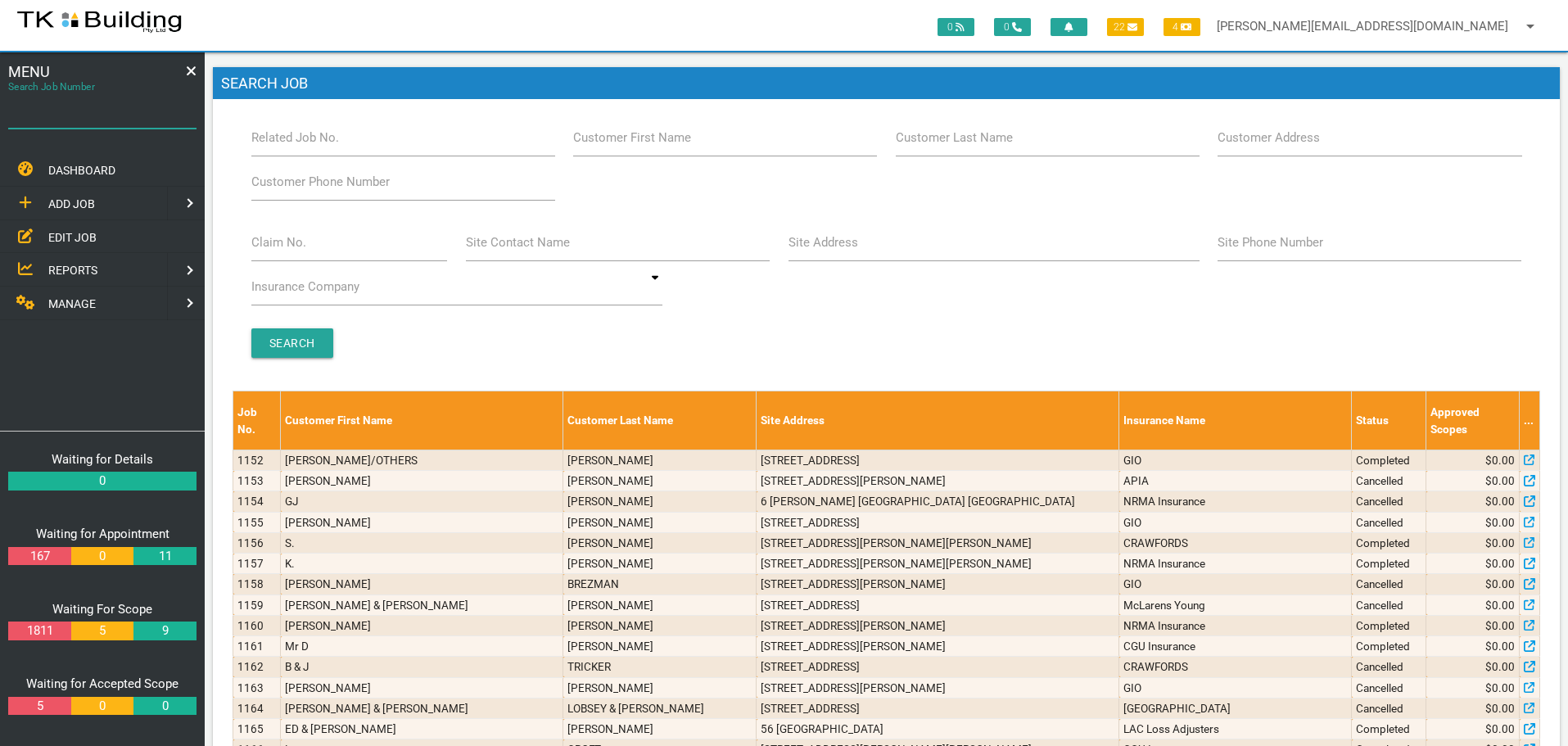
click at [103, 119] on input "Search Job Number" at bounding box center [102, 109] width 188 height 37
type input "27906"
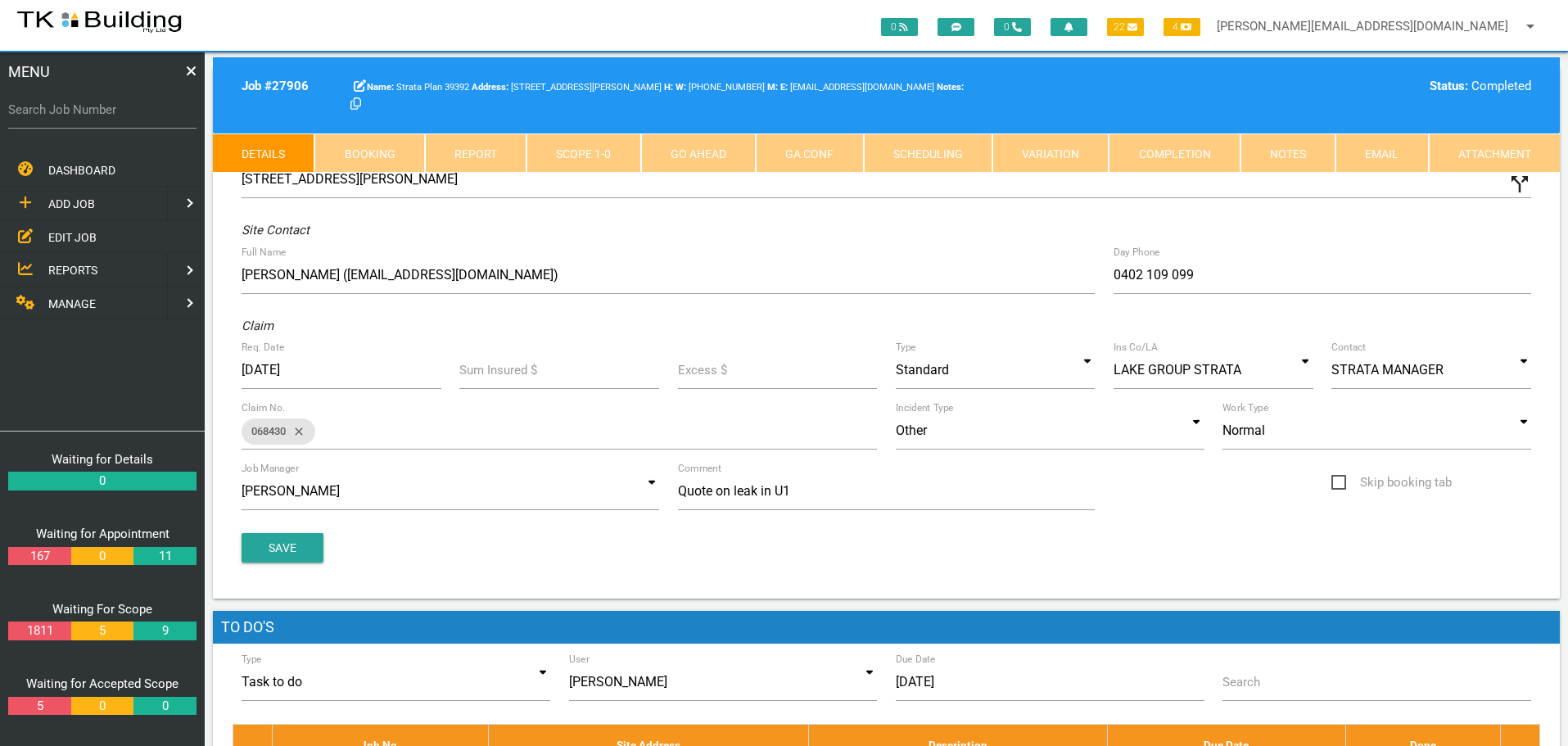
click at [382, 156] on link "Booking" at bounding box center [369, 152] width 110 height 39
select select "9"
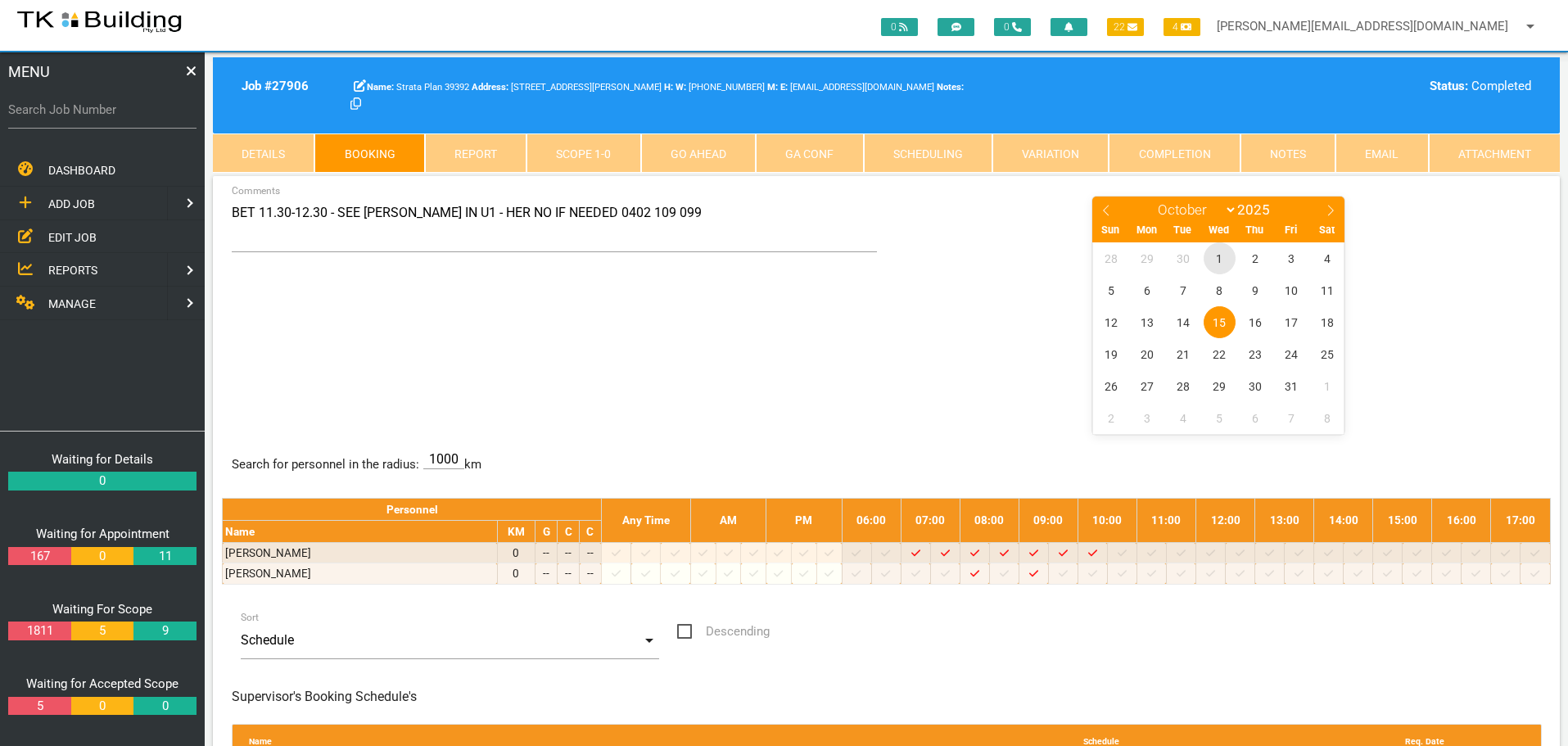
click at [1222, 248] on span "1" at bounding box center [1219, 258] width 32 height 32
click at [1224, 359] on span "22" at bounding box center [1219, 354] width 32 height 32
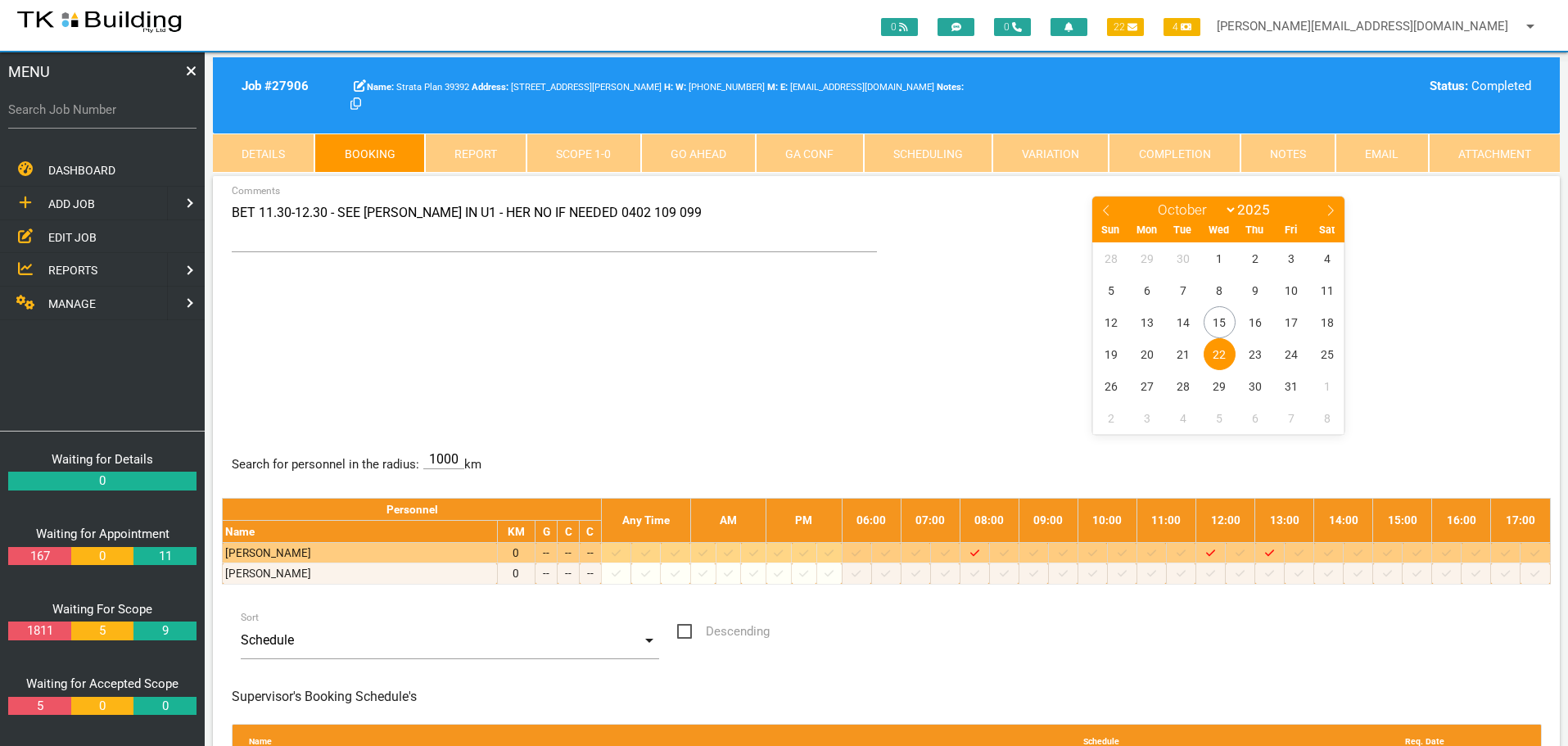
click at [1127, 551] on icon at bounding box center [1122, 553] width 9 height 11
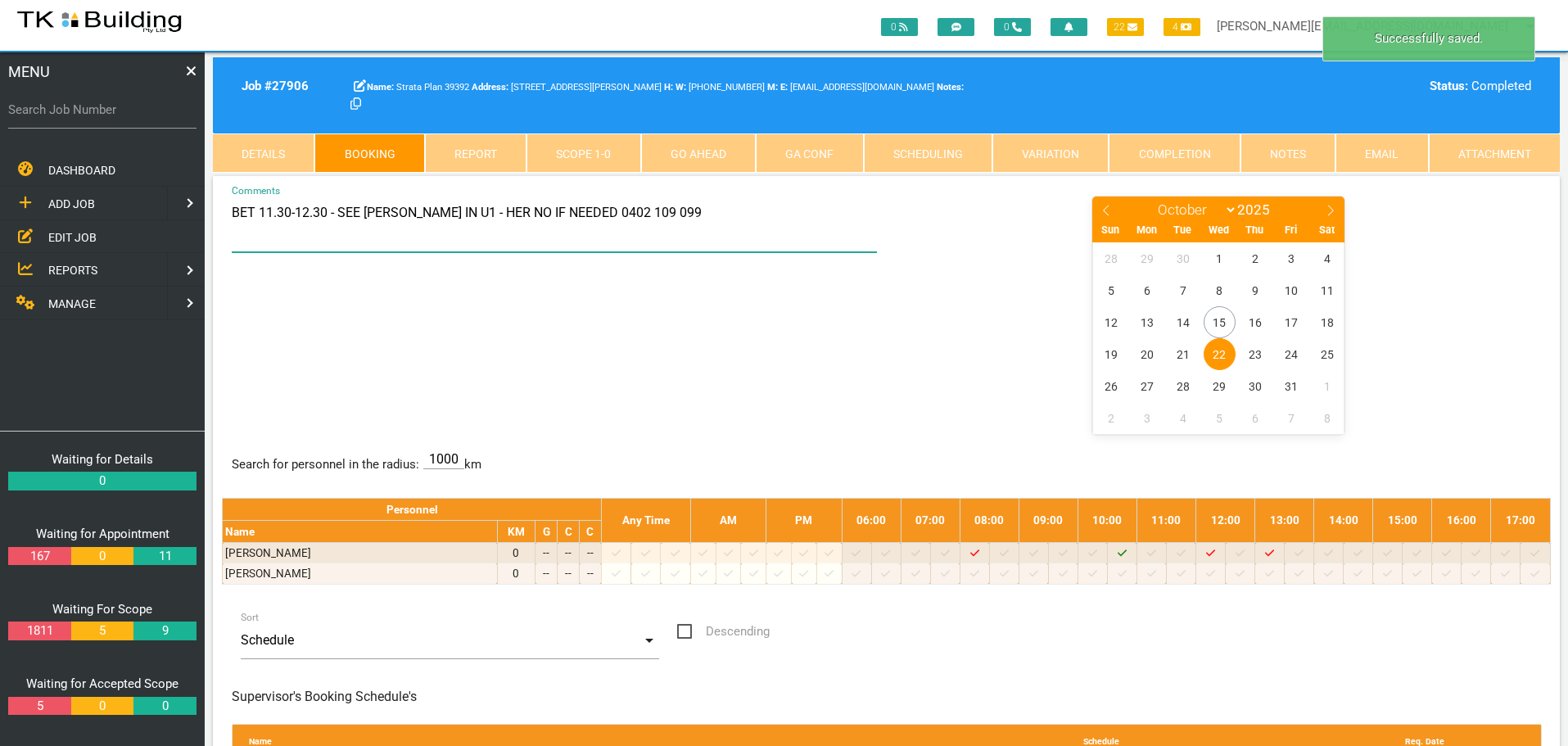
click at [257, 214] on textarea "BET 11.30-12.30 - SEE [PERSON_NAME] IN U1 - HER NO IF NEEDED 0402 109 099" at bounding box center [555, 223] width 646 height 57
type textarea "BET 10.30-11.30 - SEE [PERSON_NAME] IN U1 - HER NO IF NEEDED 0402 109 099"
click at [945, 349] on center "January February March April May June July August September October November [D…" at bounding box center [1219, 314] width 646 height 238
click at [1282, 150] on link "Notes" at bounding box center [1287, 152] width 95 height 39
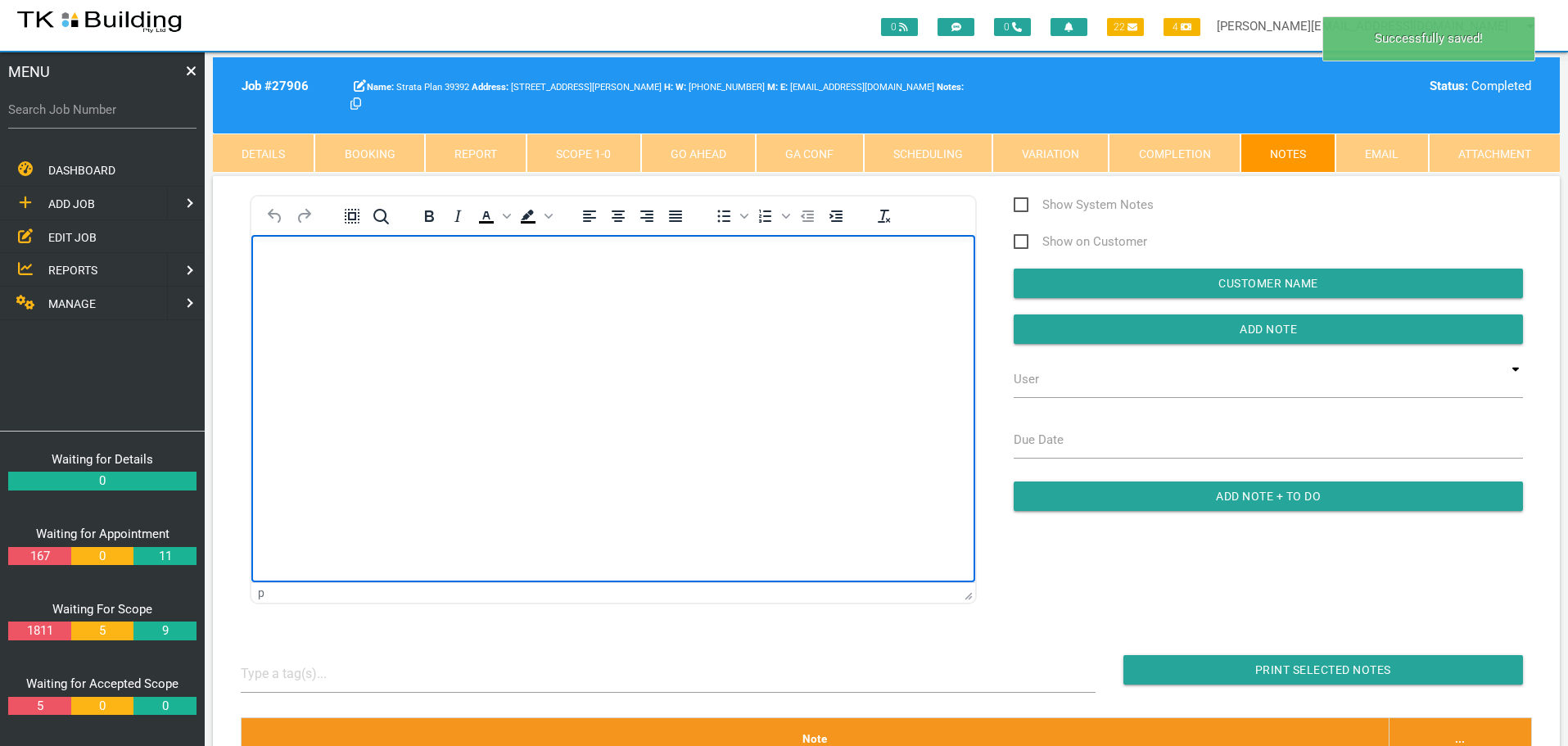
click at [304, 265] on p "Rich Text Area. Press ALT-0 for help." at bounding box center [613, 262] width 683 height 13
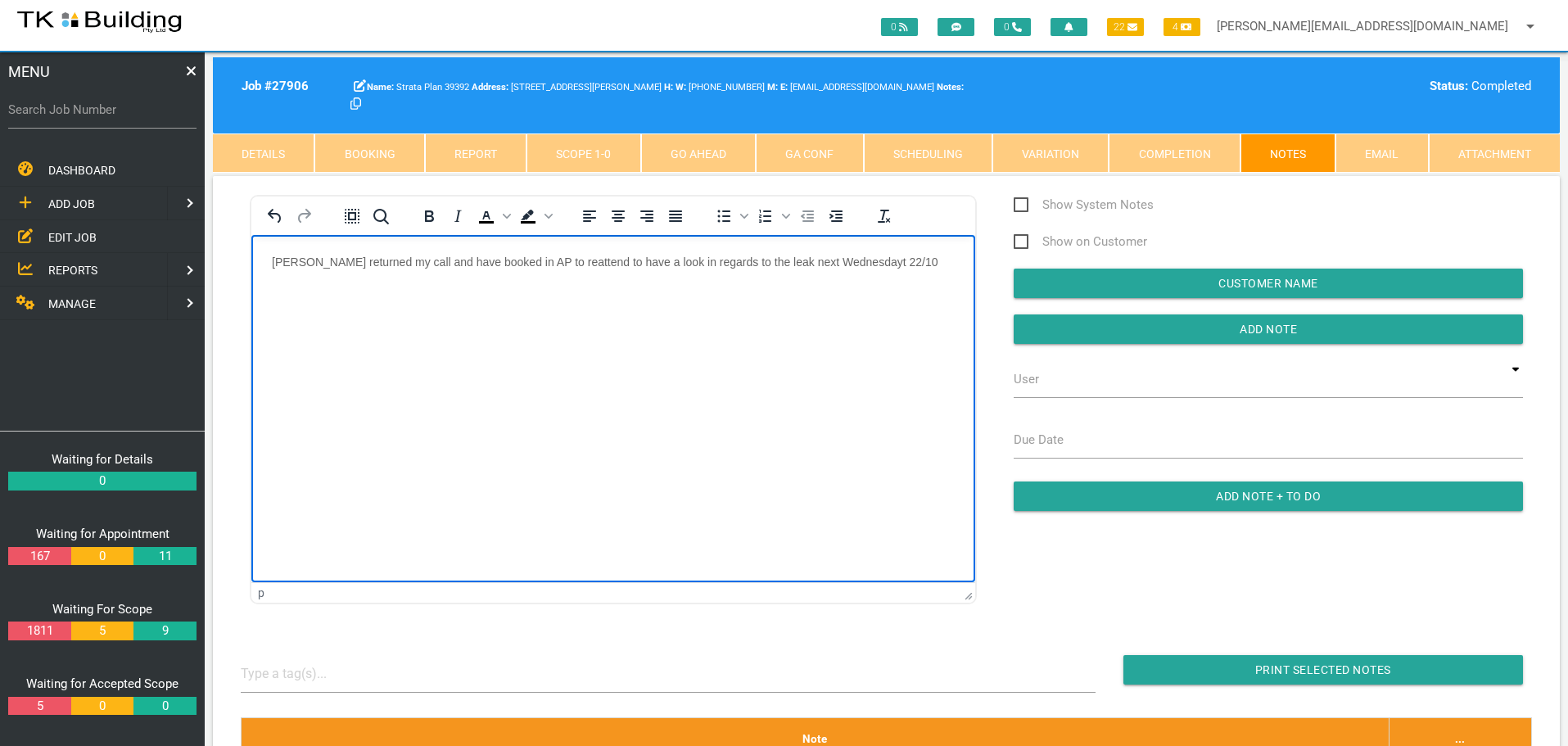
click at [859, 257] on p "Marianne returned my call and have booked in AP to reattend to have a look in r…" at bounding box center [613, 262] width 683 height 13
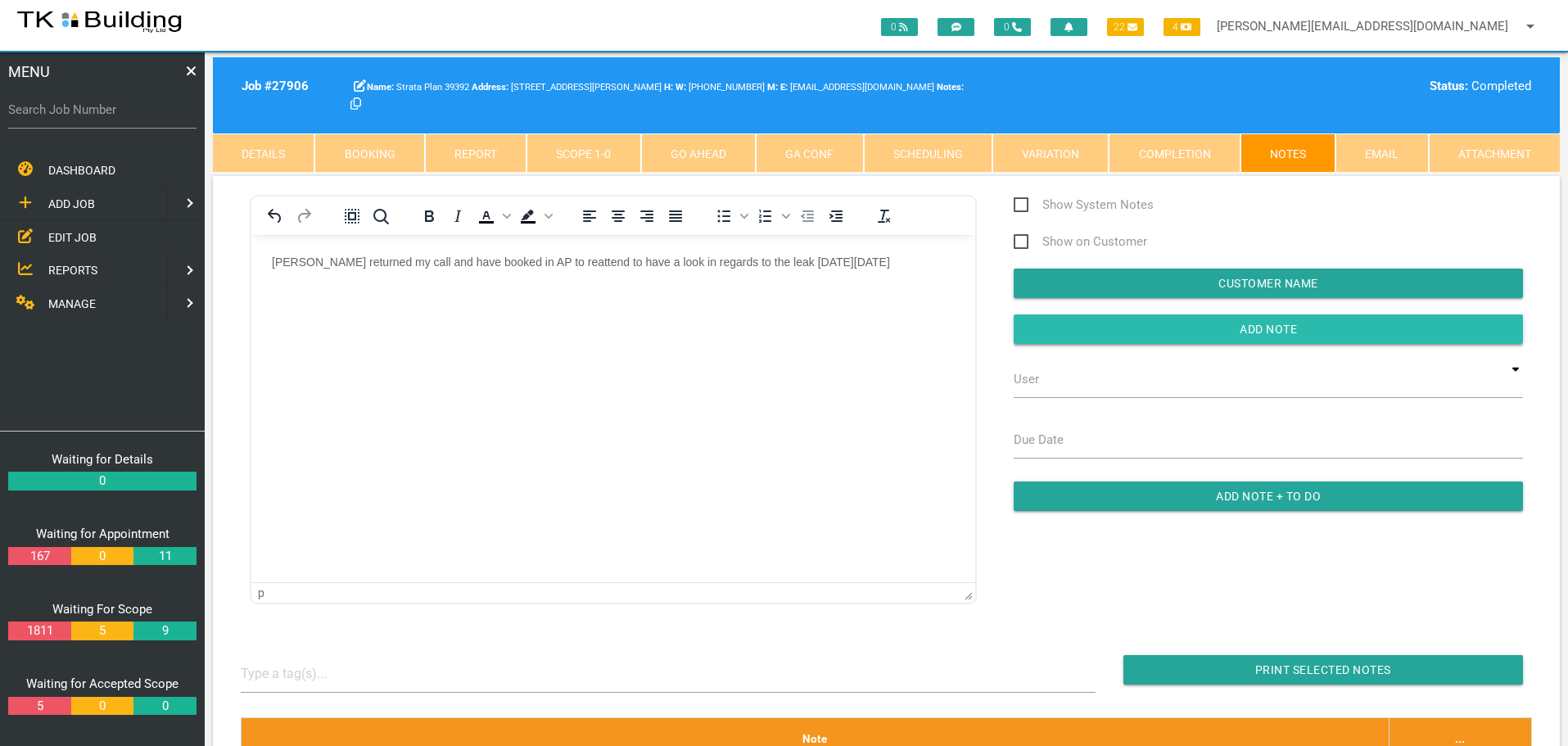
click at [1127, 331] on input "button" at bounding box center [1267, 330] width 509 height 30
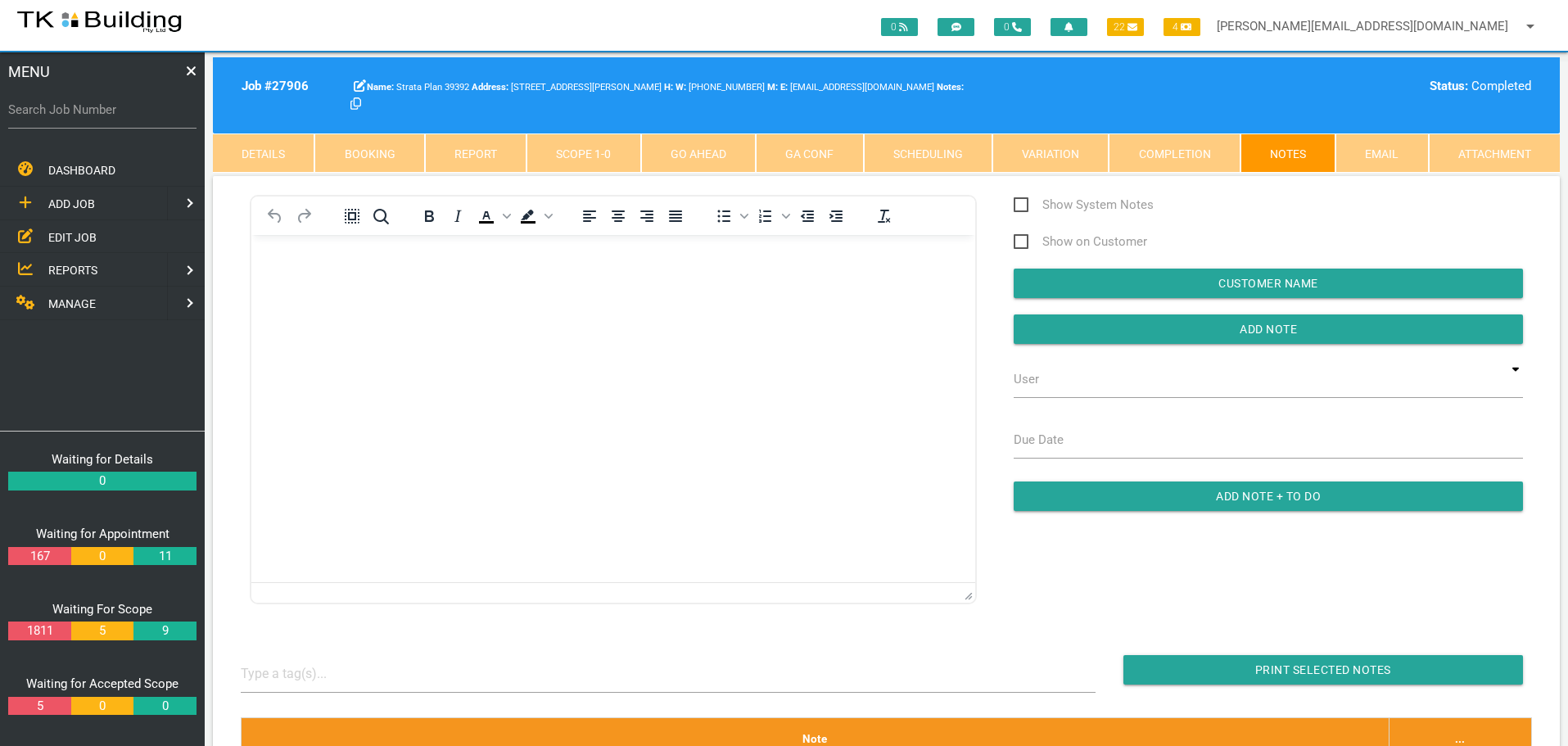
click at [352, 145] on link "Booking" at bounding box center [369, 152] width 110 height 39
select select "9"
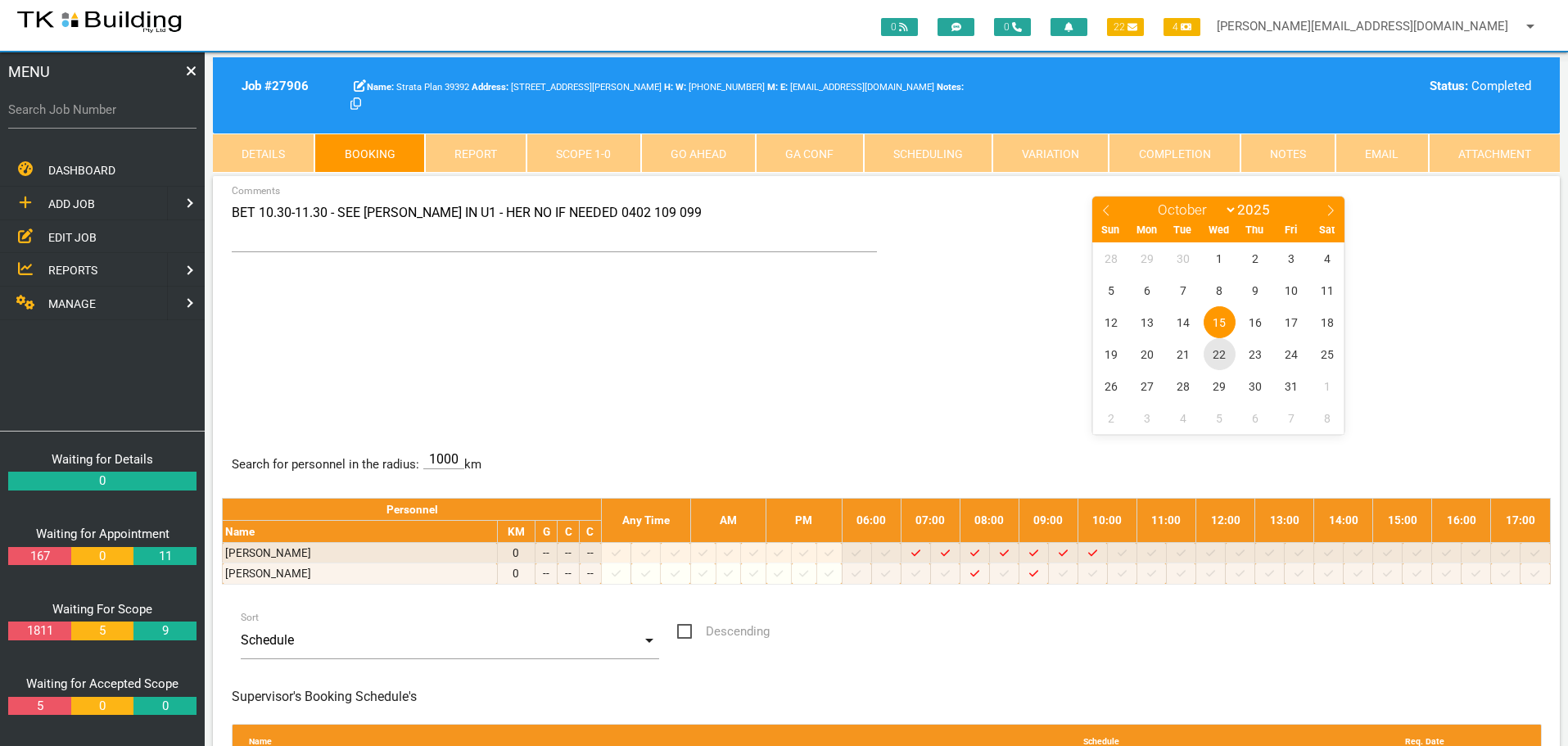
click at [1223, 354] on span "22" at bounding box center [1219, 354] width 32 height 32
click at [127, 117] on label "Search Job Number" at bounding box center [102, 110] width 188 height 19
click at [127, 117] on input "Search Job Number" at bounding box center [102, 109] width 188 height 37
click at [86, 119] on input "Search Job Number" at bounding box center [102, 109] width 188 height 37
type input "27842"
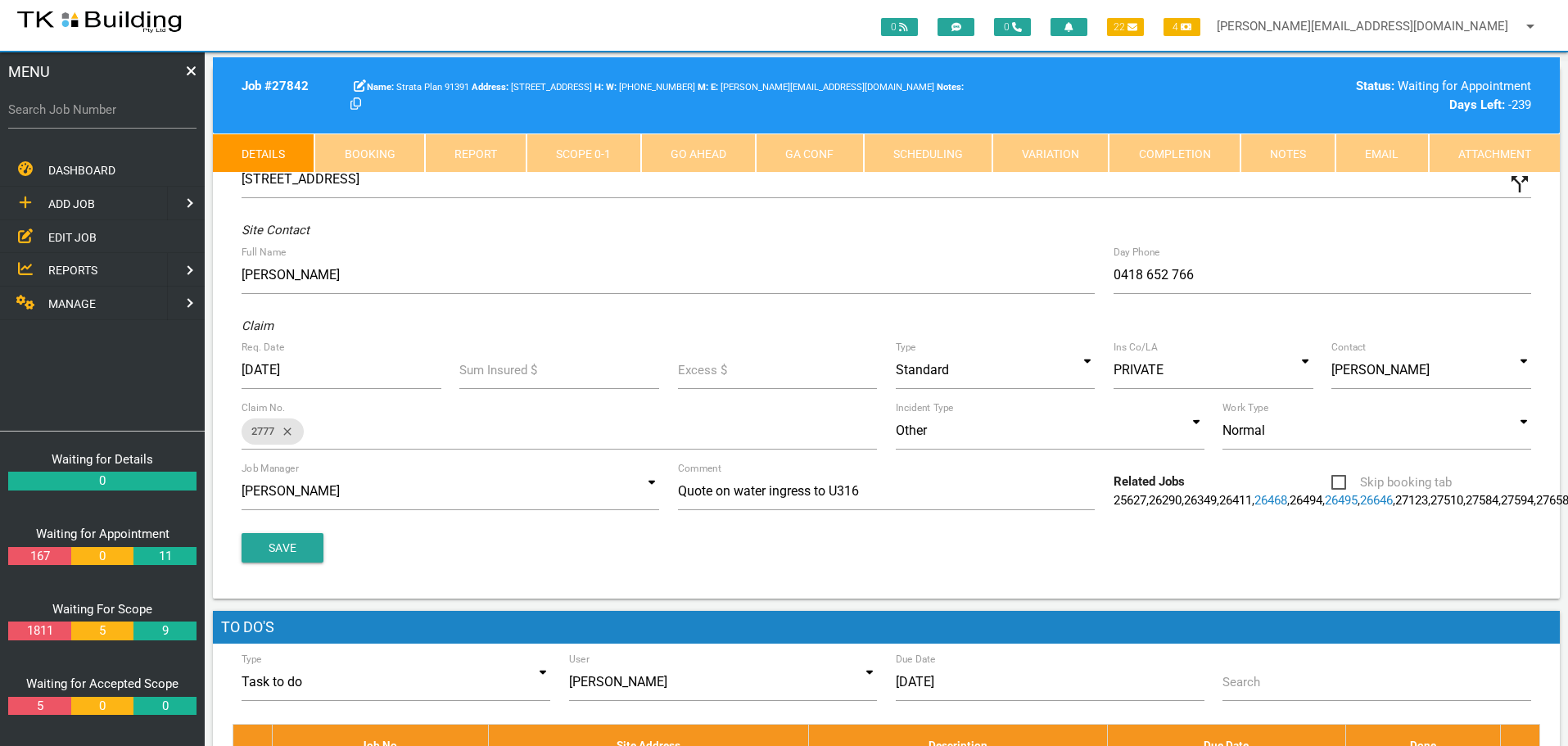
click at [379, 154] on link "Booking" at bounding box center [369, 152] width 110 height 39
select select "9"
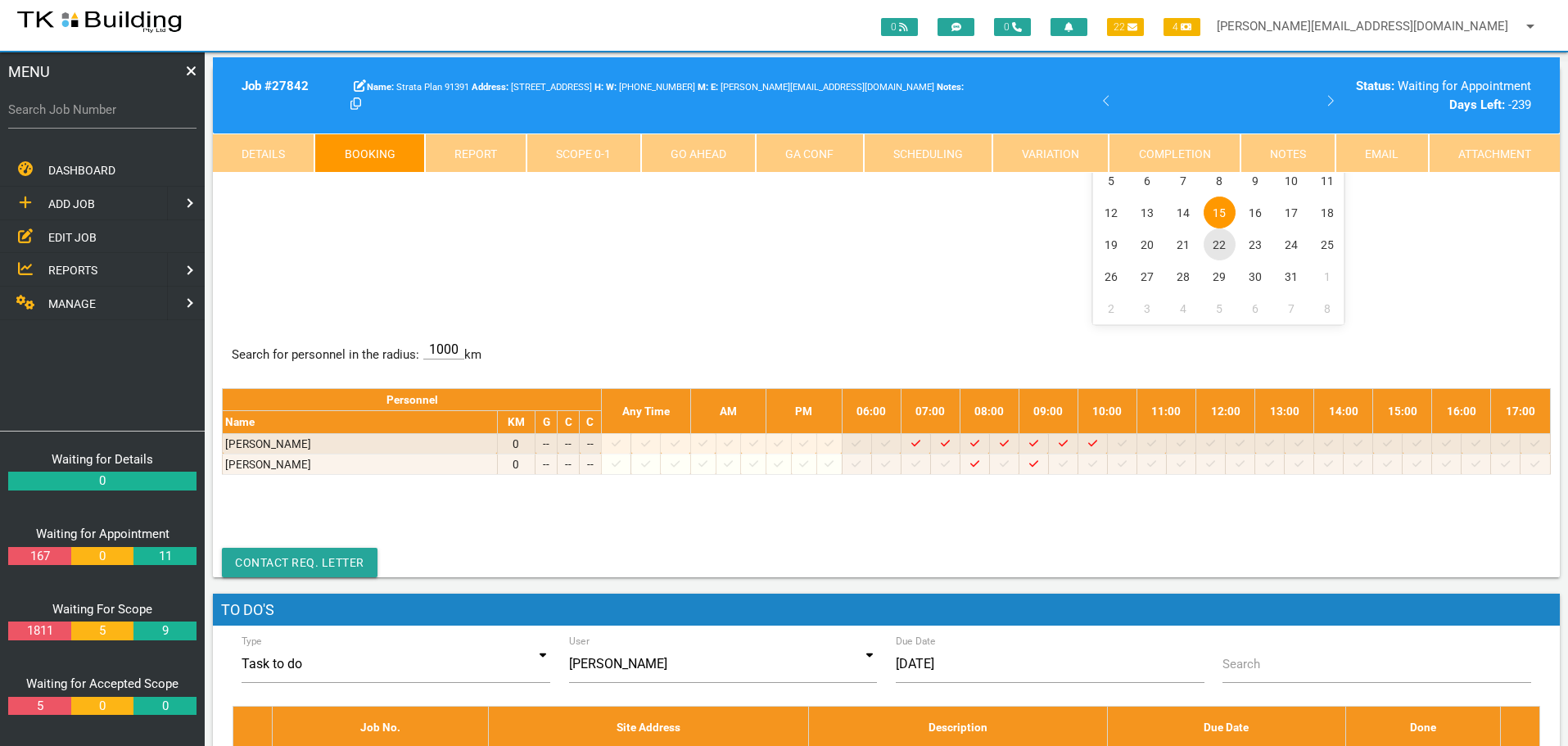
click at [1215, 244] on span "22" at bounding box center [1219, 244] width 32 height 32
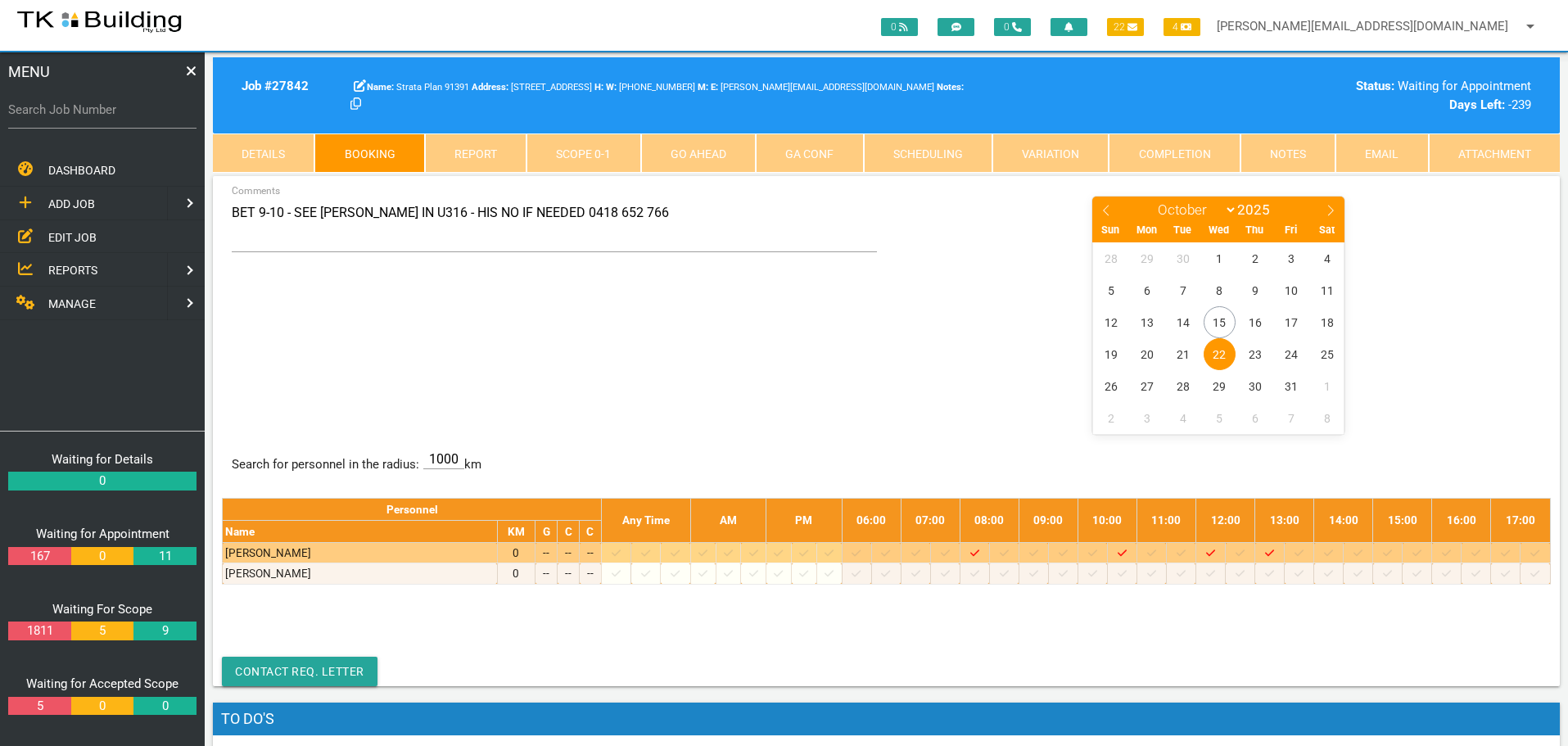
click at [1009, 556] on icon at bounding box center [1004, 553] width 9 height 7
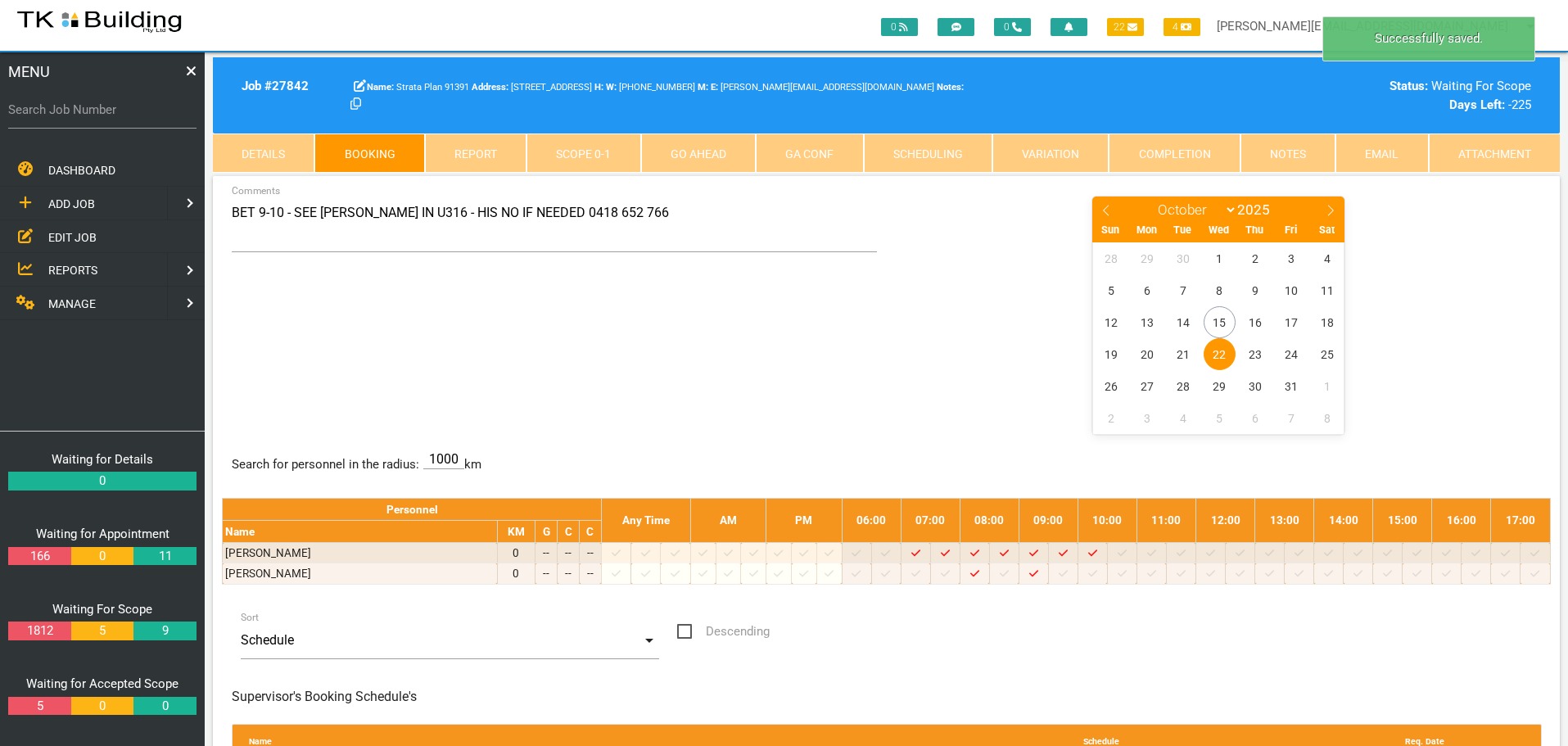
click at [1211, 348] on span "22" at bounding box center [1219, 354] width 32 height 32
click at [259, 210] on textarea "BET 9-10 - SEE RON IN U316 - HIS NO IF NEEDED 0418 652 766" at bounding box center [555, 223] width 646 height 57
click at [653, 341] on div "BET 8.30-9 - SEE RON IN U316 - HIS NO IF NEEDED 0418 652 766 Comments January F…" at bounding box center [886, 314] width 1329 height 238
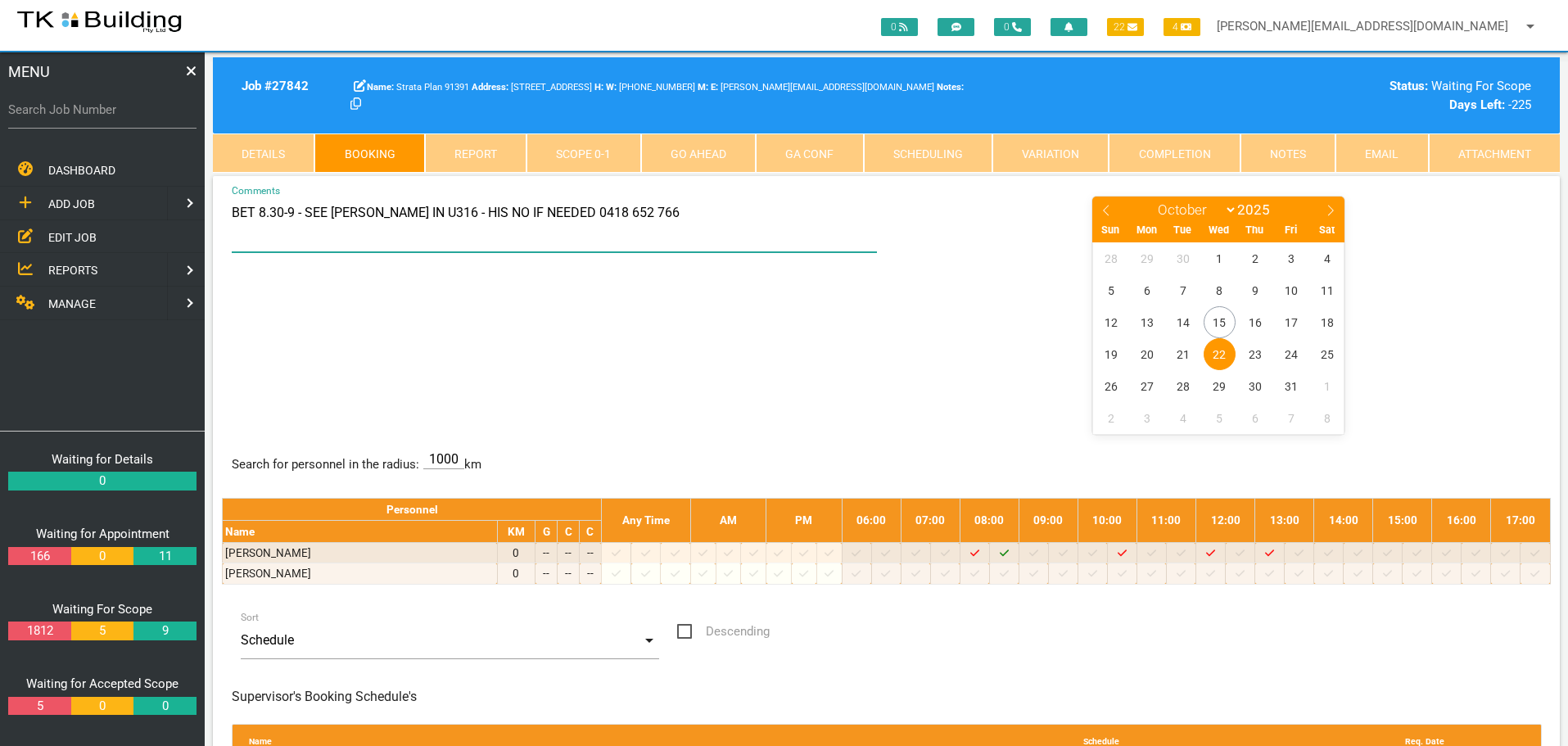
click at [645, 216] on textarea "BET 8.30-9 - SEE RON IN U316 - HIS NO IF NEEDED 0418 652 766" at bounding box center [555, 223] width 646 height 57
click at [420, 212] on textarea "BET 8.30-9 - SEE RON IN U316 - HIS NO IF NEEDED 0418 652 766" at bounding box center [555, 223] width 646 height 57
type textarea "BET 8.30-9 - SEE RON IN U316 - CALL HIM WHEN YOU ARE THERE 0418 652 766"
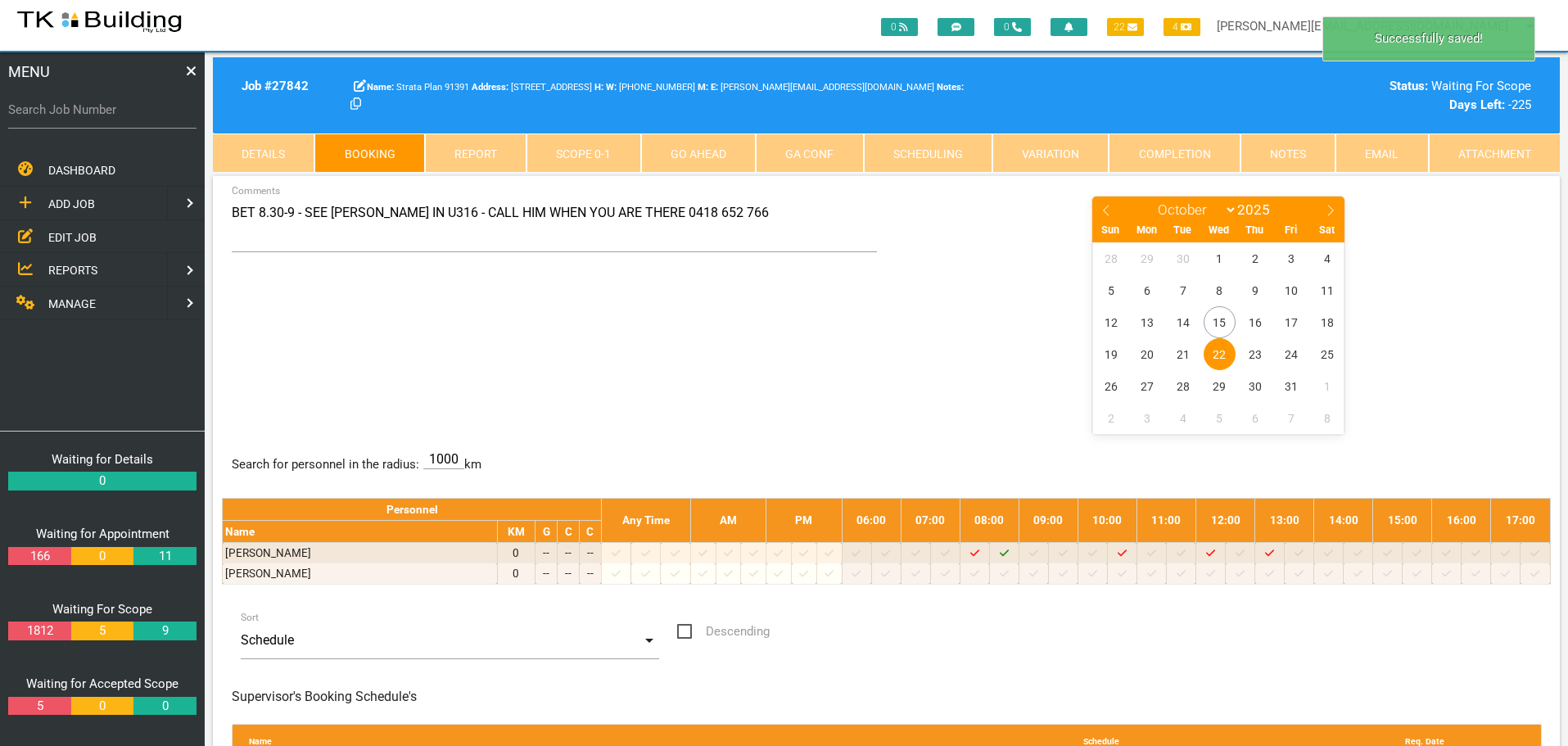
click at [785, 309] on div "BET 8.30-9 - SEE RON IN U316 - CALL HIM WHEN YOU ARE THERE 0418 652 766 Comment…" at bounding box center [886, 314] width 1329 height 238
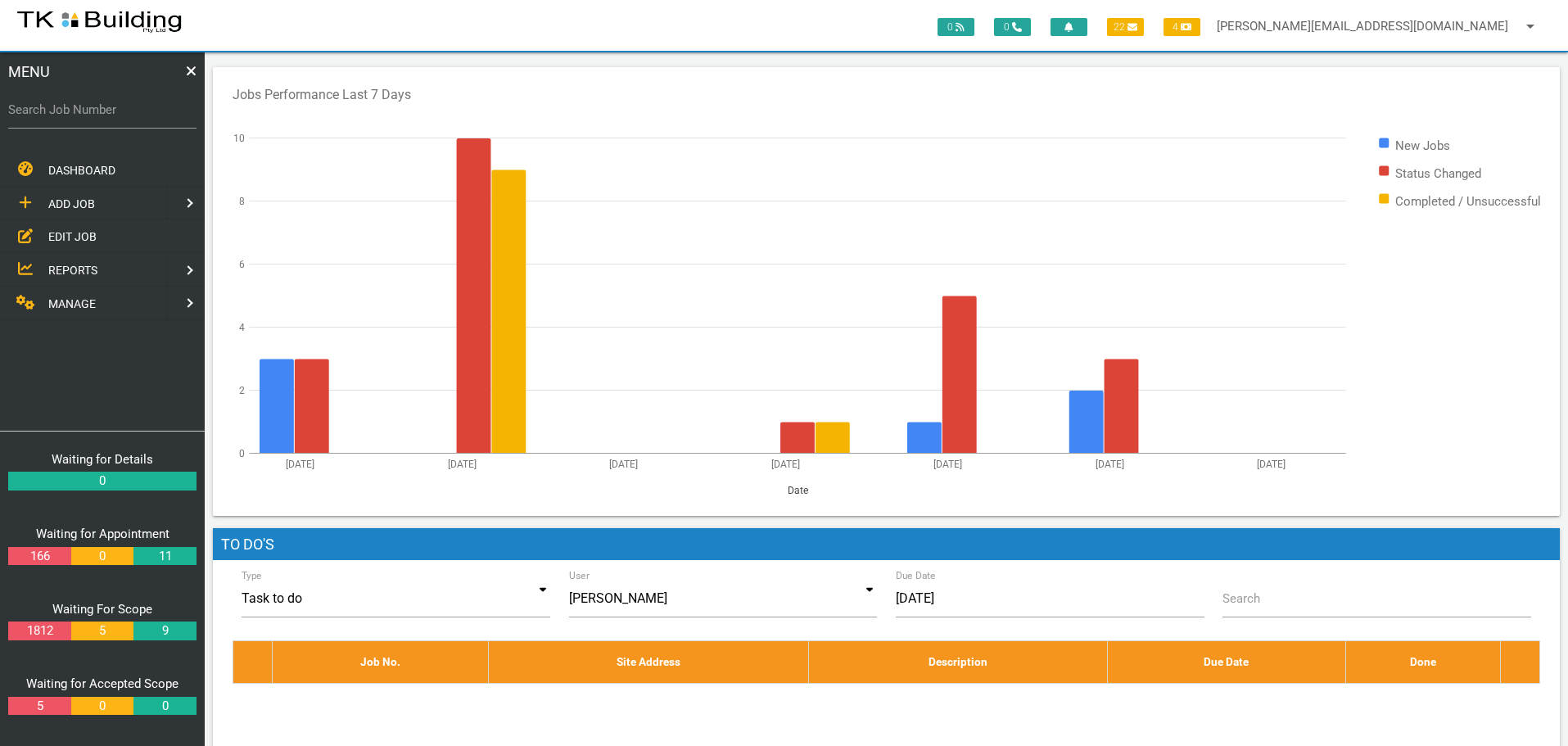
click at [57, 233] on span "EDIT JOB" at bounding box center [72, 237] width 48 height 13
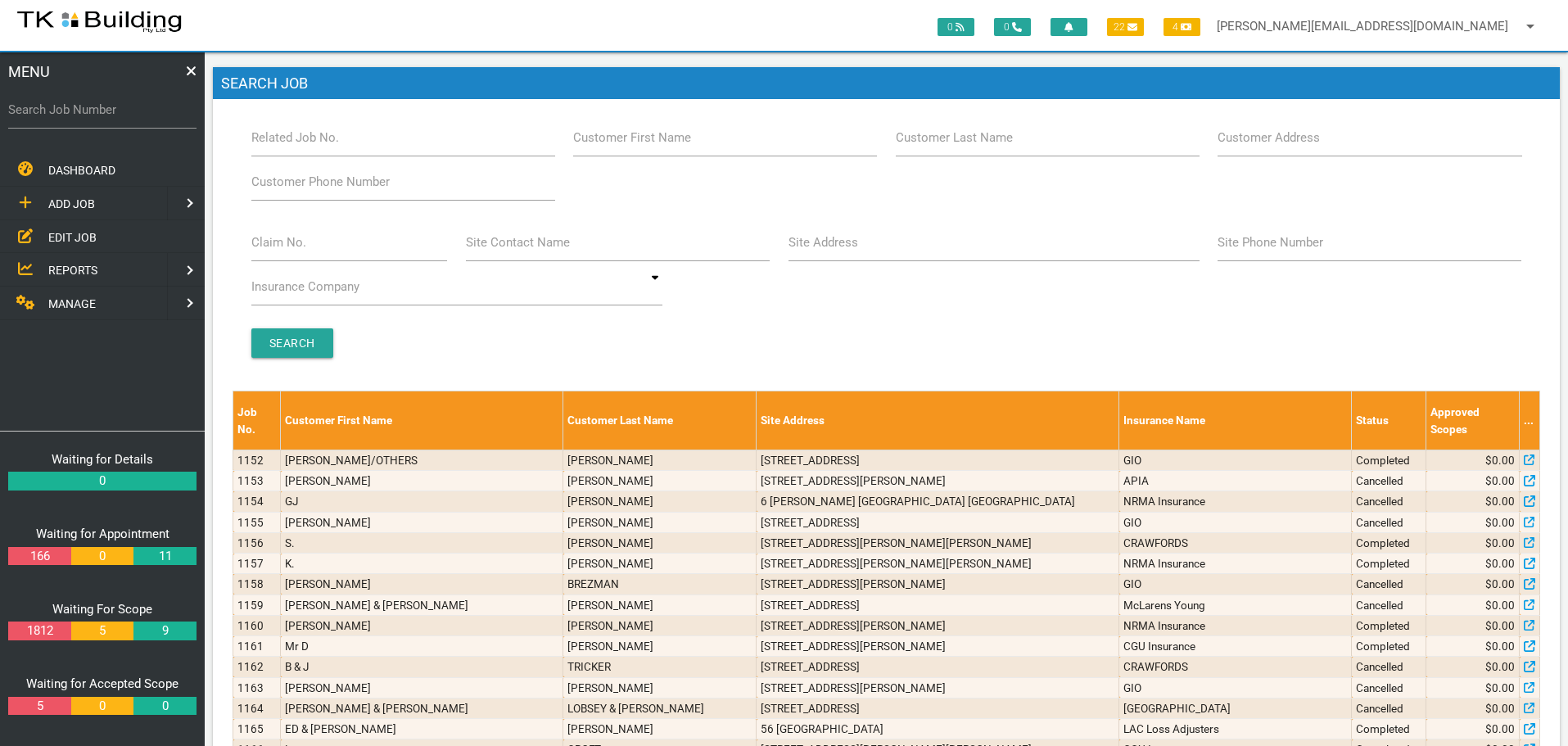
click at [846, 251] on label "Site Address" at bounding box center [823, 243] width 70 height 19
click at [846, 251] on input "Site Address" at bounding box center [993, 242] width 411 height 37
type input "4"
type input "28 watt"
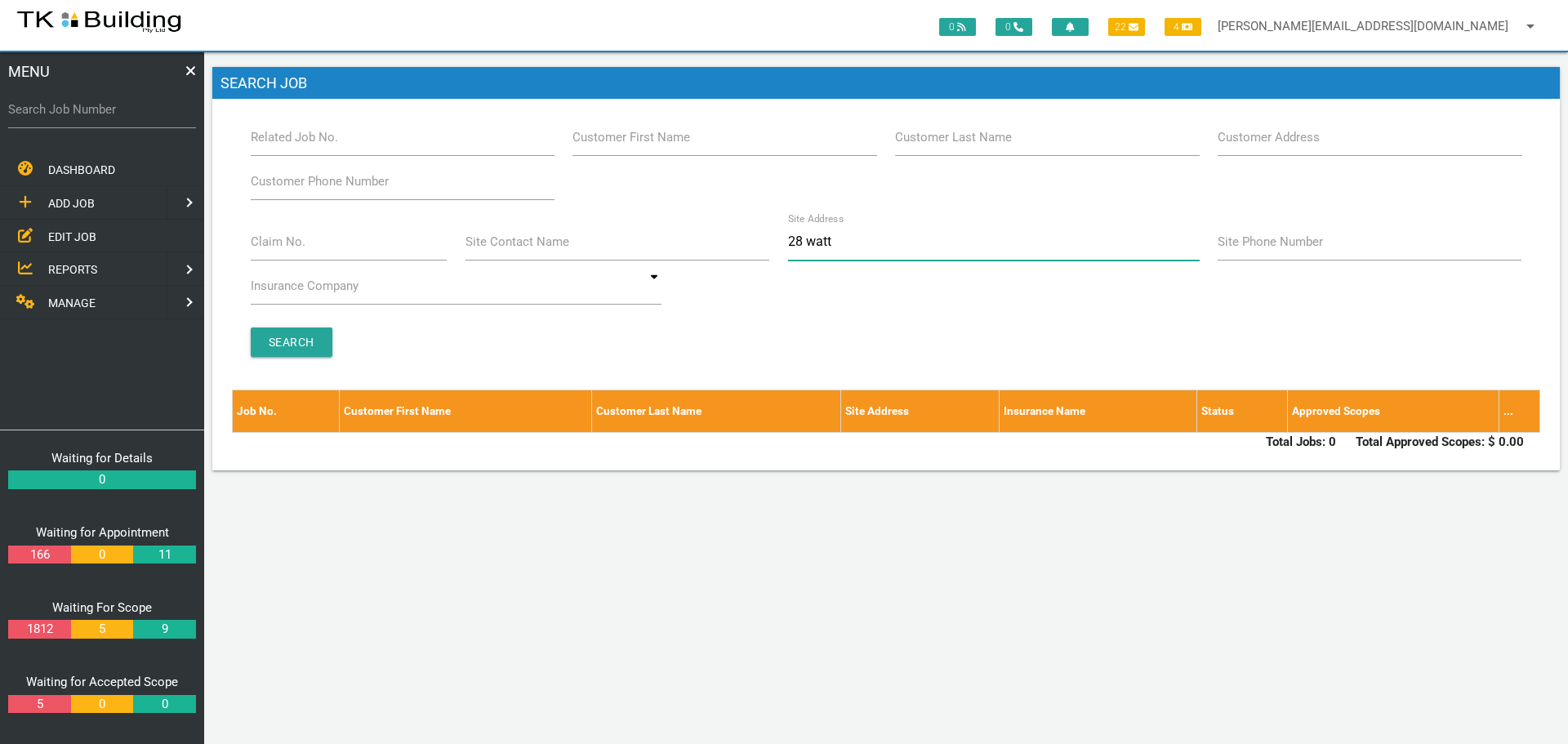
click at [801, 237] on input "28 watt" at bounding box center [993, 241] width 411 height 37
type input "28-30 watt"
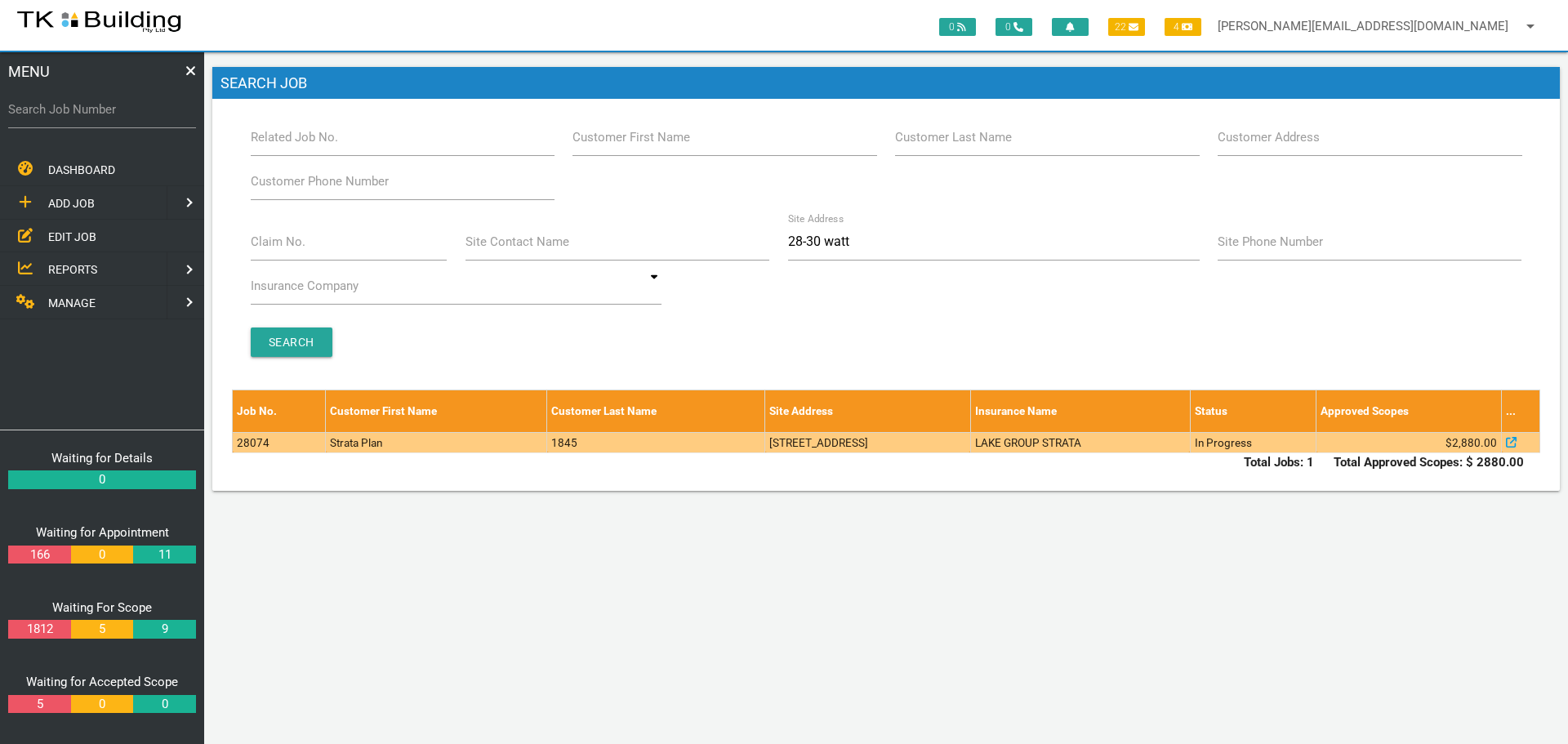
click at [907, 438] on td "[STREET_ADDRESS]" at bounding box center [868, 442] width 206 height 21
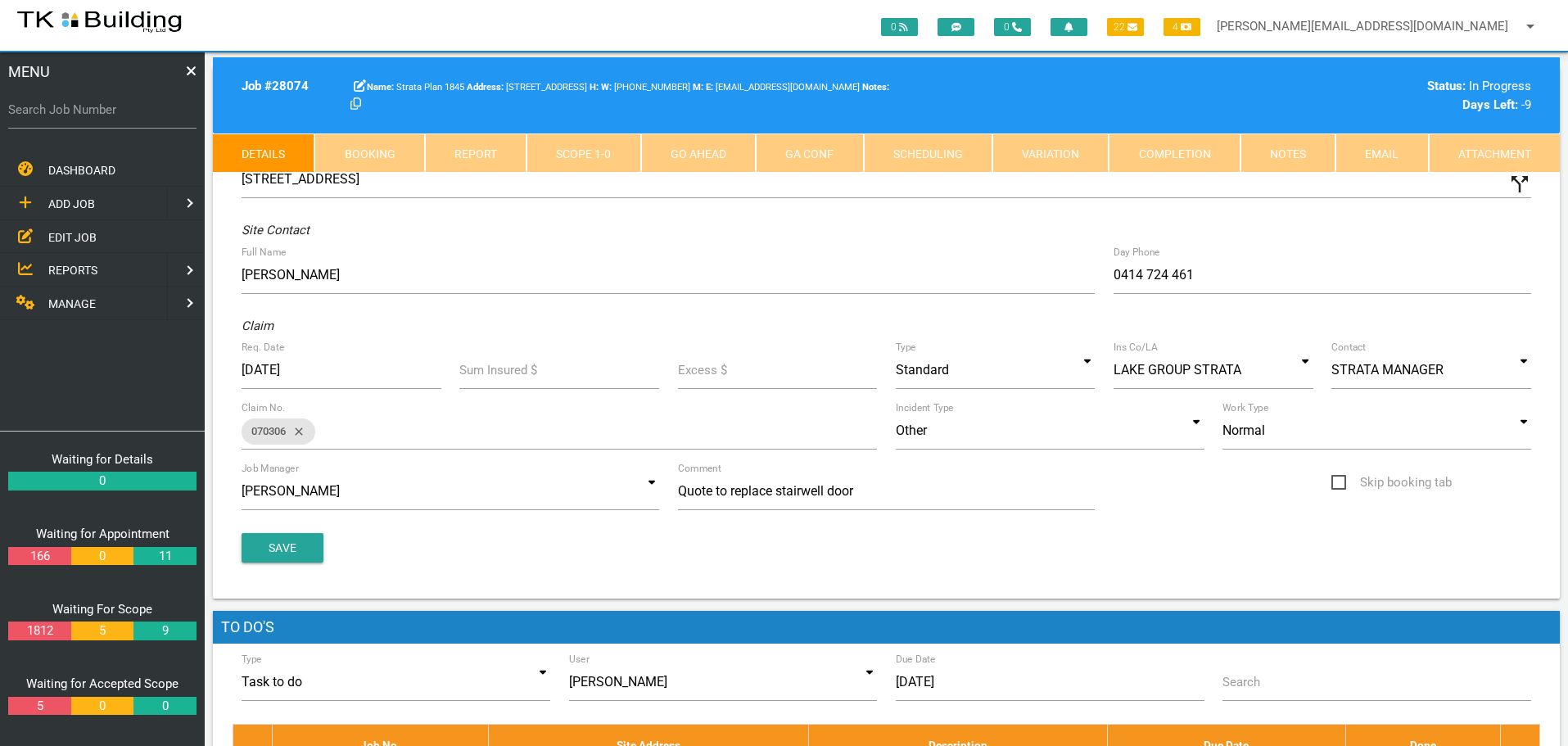
click at [1296, 156] on link "Notes" at bounding box center [1287, 152] width 95 height 39
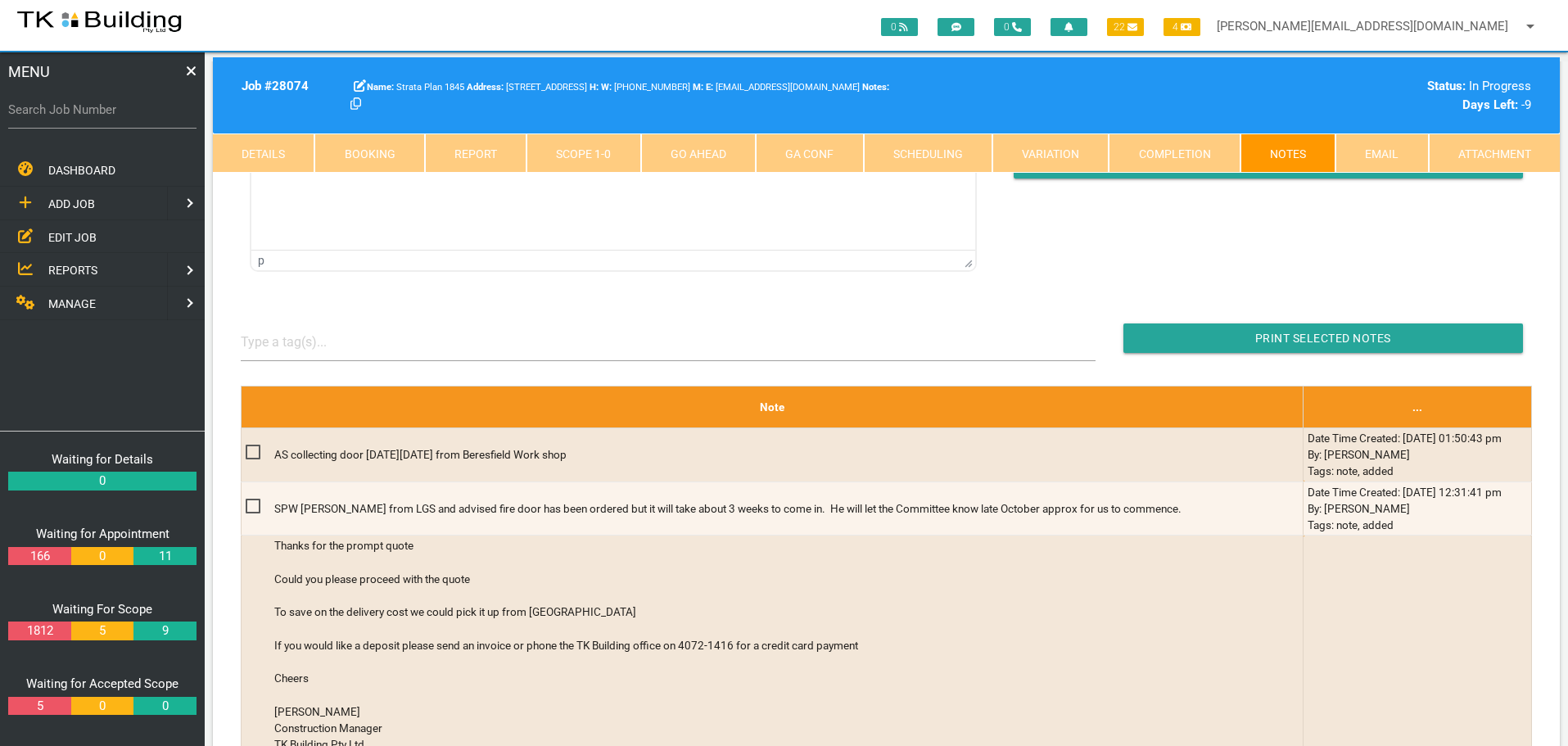
scroll to position [246, 0]
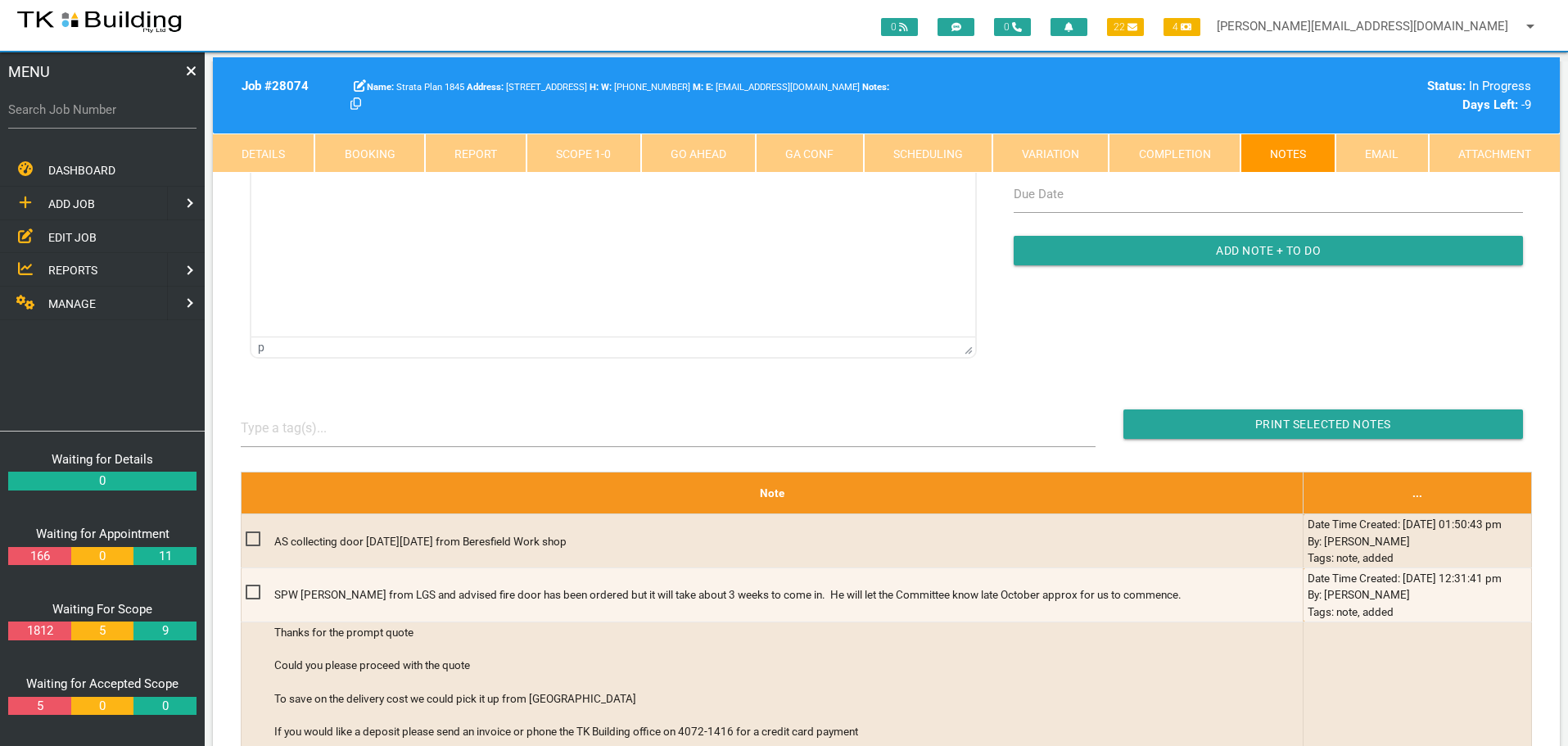
click at [265, 146] on link "Details" at bounding box center [263, 152] width 102 height 39
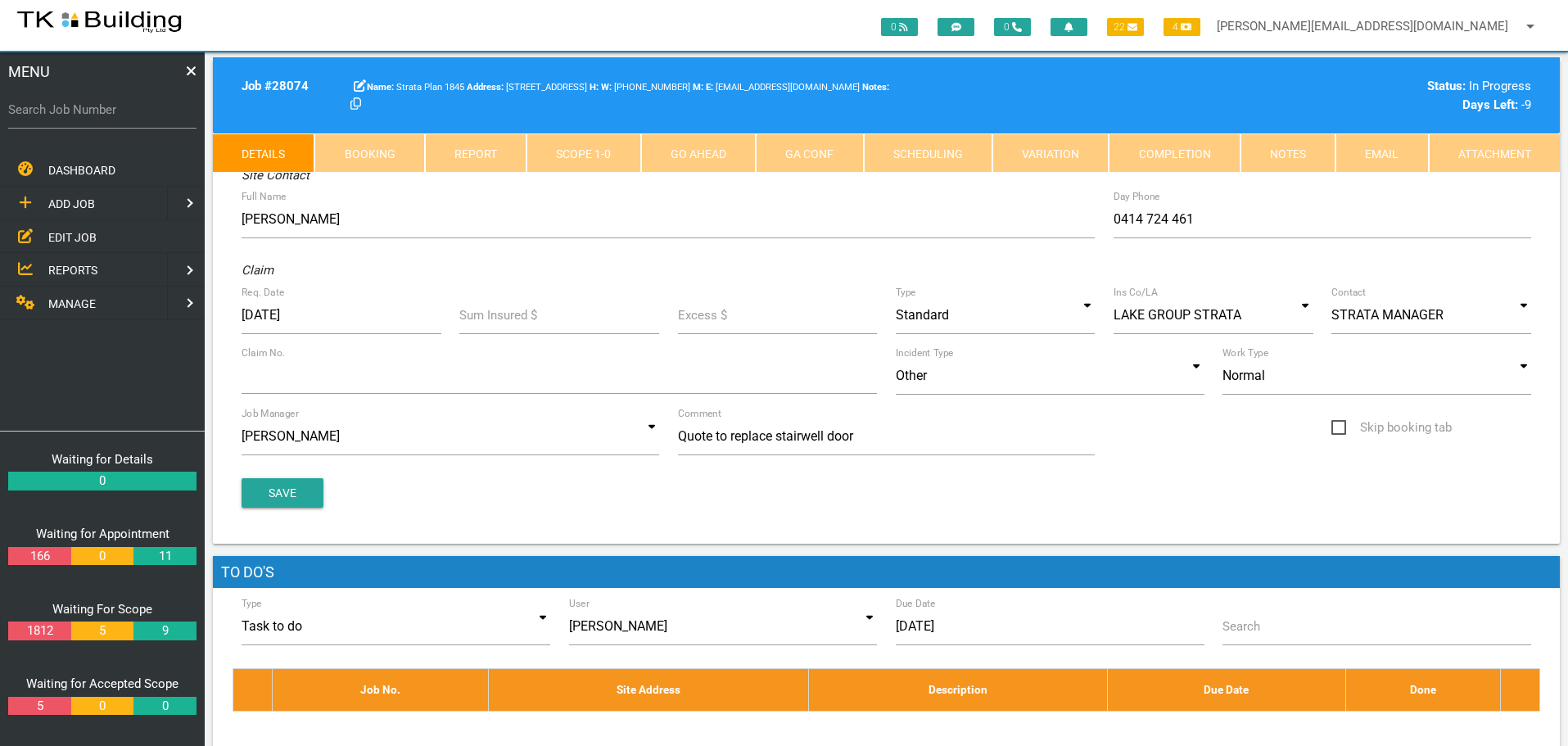
scroll to position [0, 0]
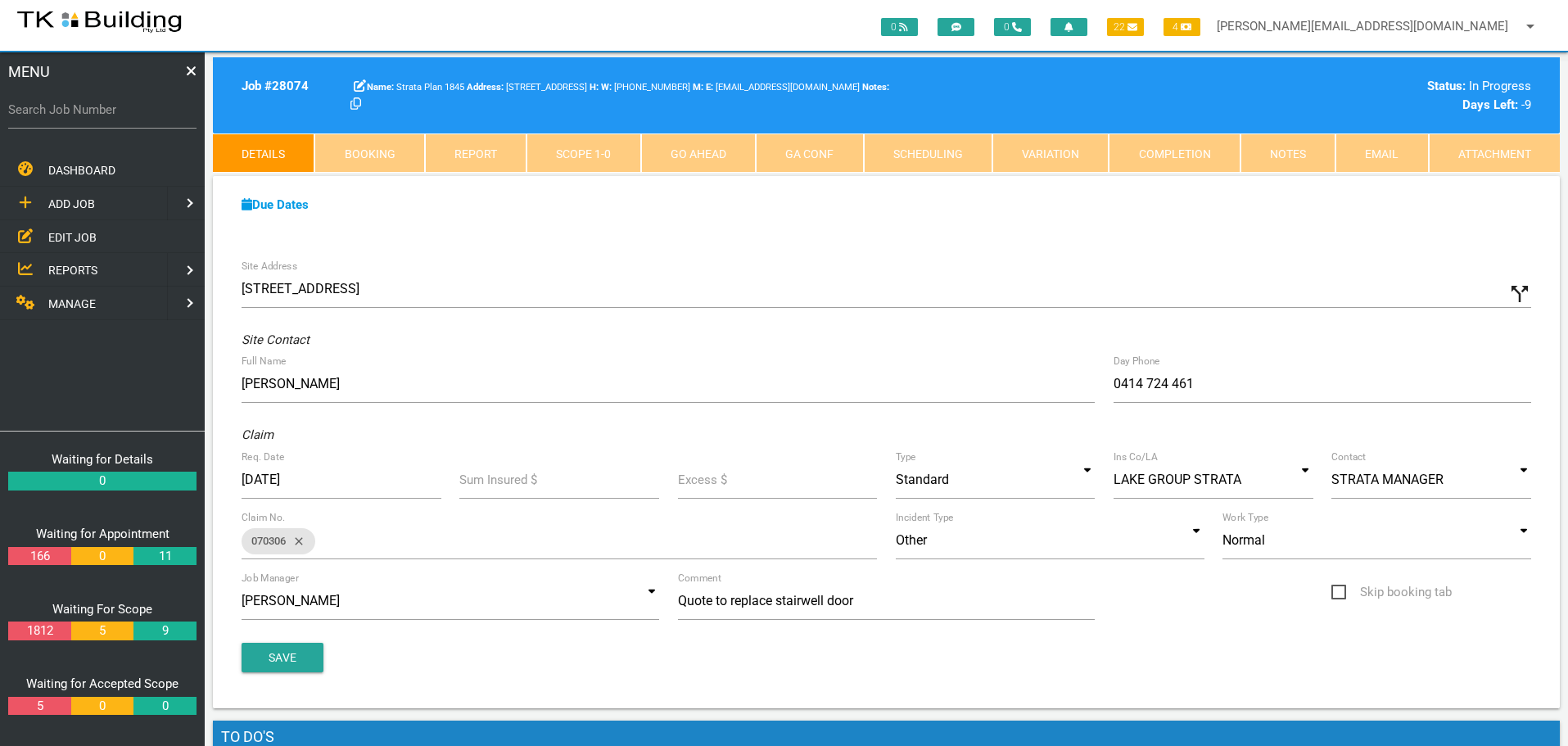
click at [130, 118] on label "Search Job Number" at bounding box center [102, 110] width 188 height 19
click at [130, 118] on input "Search Job Number" at bounding box center [102, 109] width 188 height 37
type input "27367"
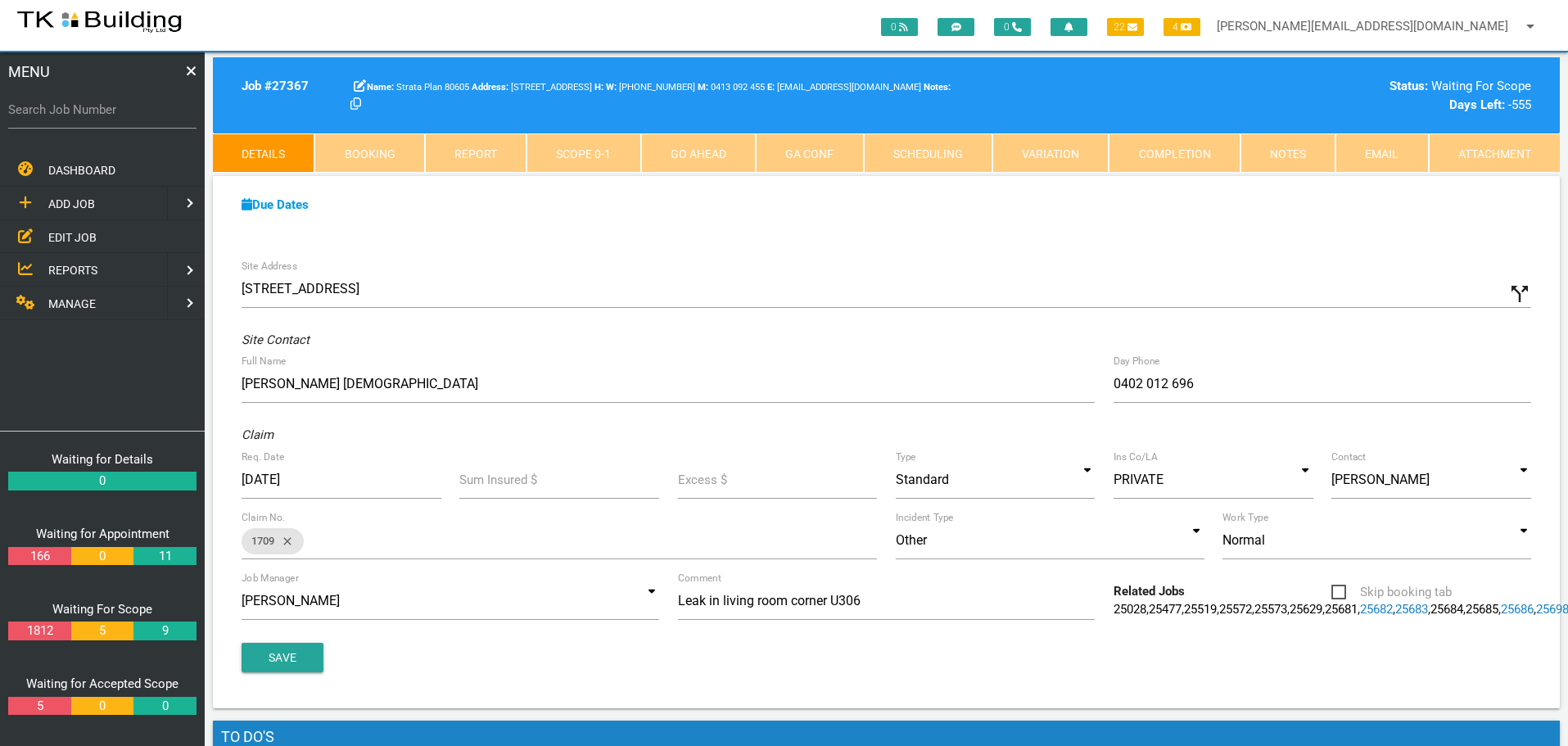
click at [1286, 147] on link "Notes" at bounding box center [1287, 152] width 95 height 39
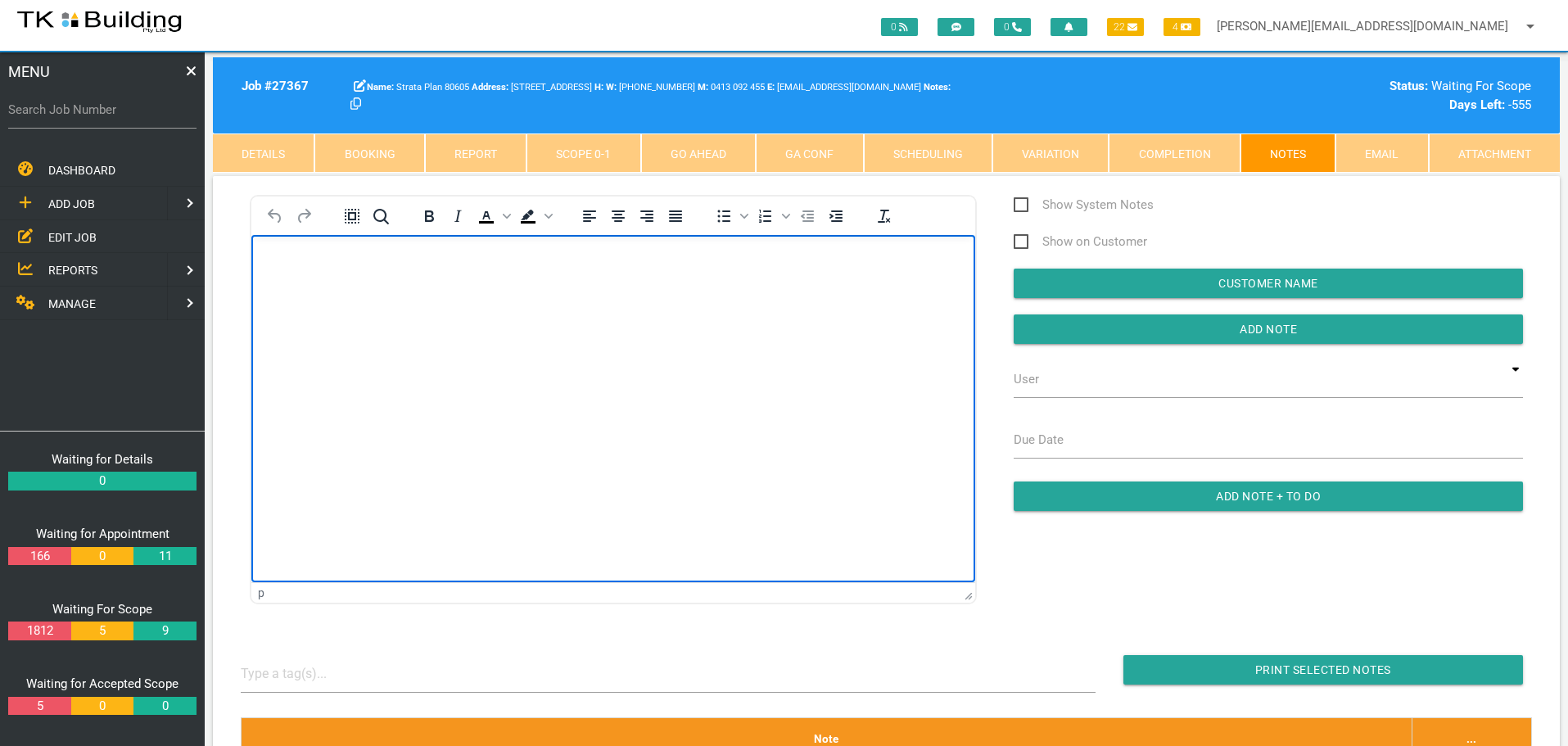
click at [308, 295] on body "Rich Text Area. Press ALT-0 for help." at bounding box center [613, 282] width 724 height 54
click at [328, 303] on body "Rich Text Area. Press ALT-0 for help." at bounding box center [613, 282] width 724 height 54
click at [269, 261] on body "Rich Text Area. Press ALT-0 for help." at bounding box center [613, 282] width 724 height 54
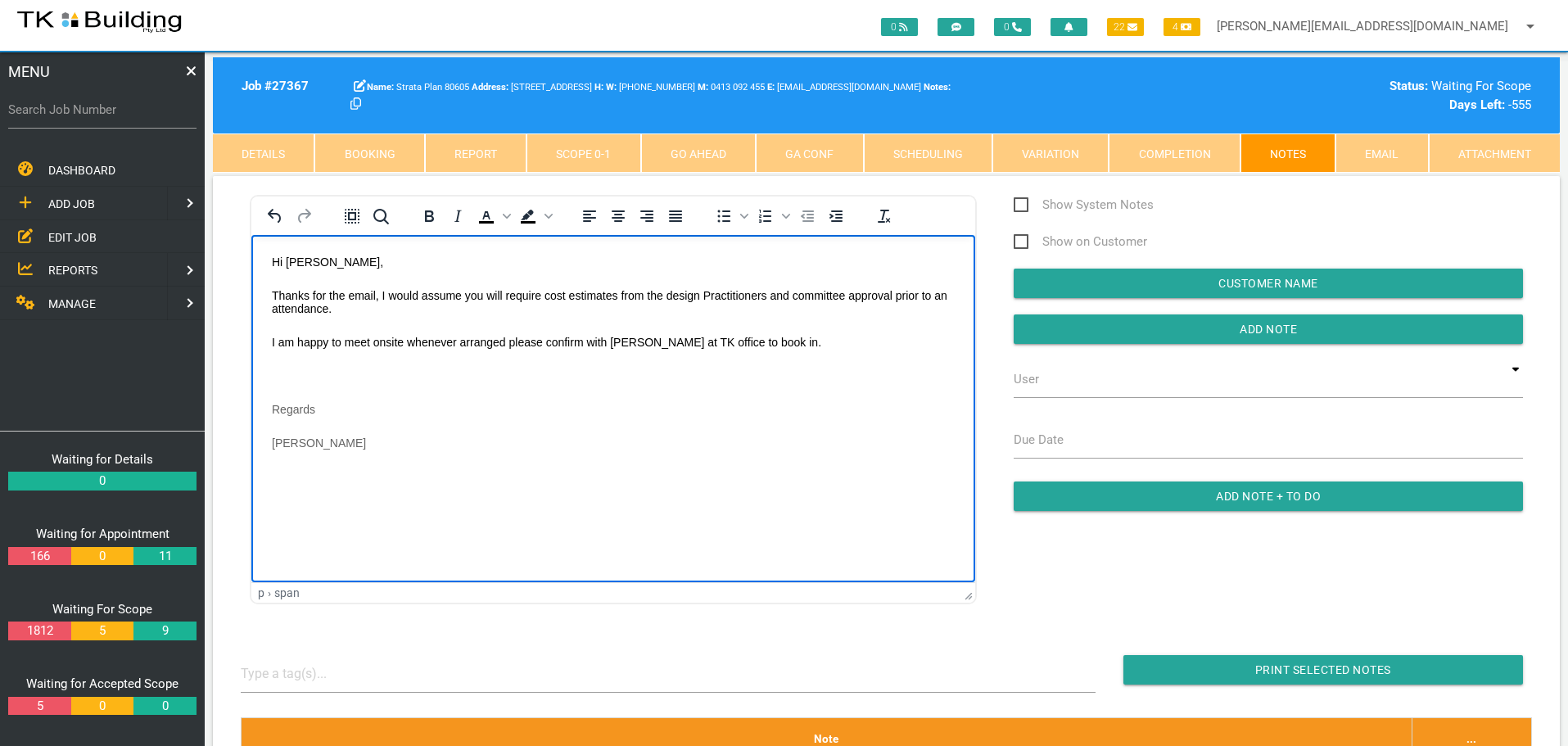
click at [277, 366] on body "Hi Andrew, Thanks for the email, I would assume you will require cost estimates…" at bounding box center [613, 373] width 724 height 235
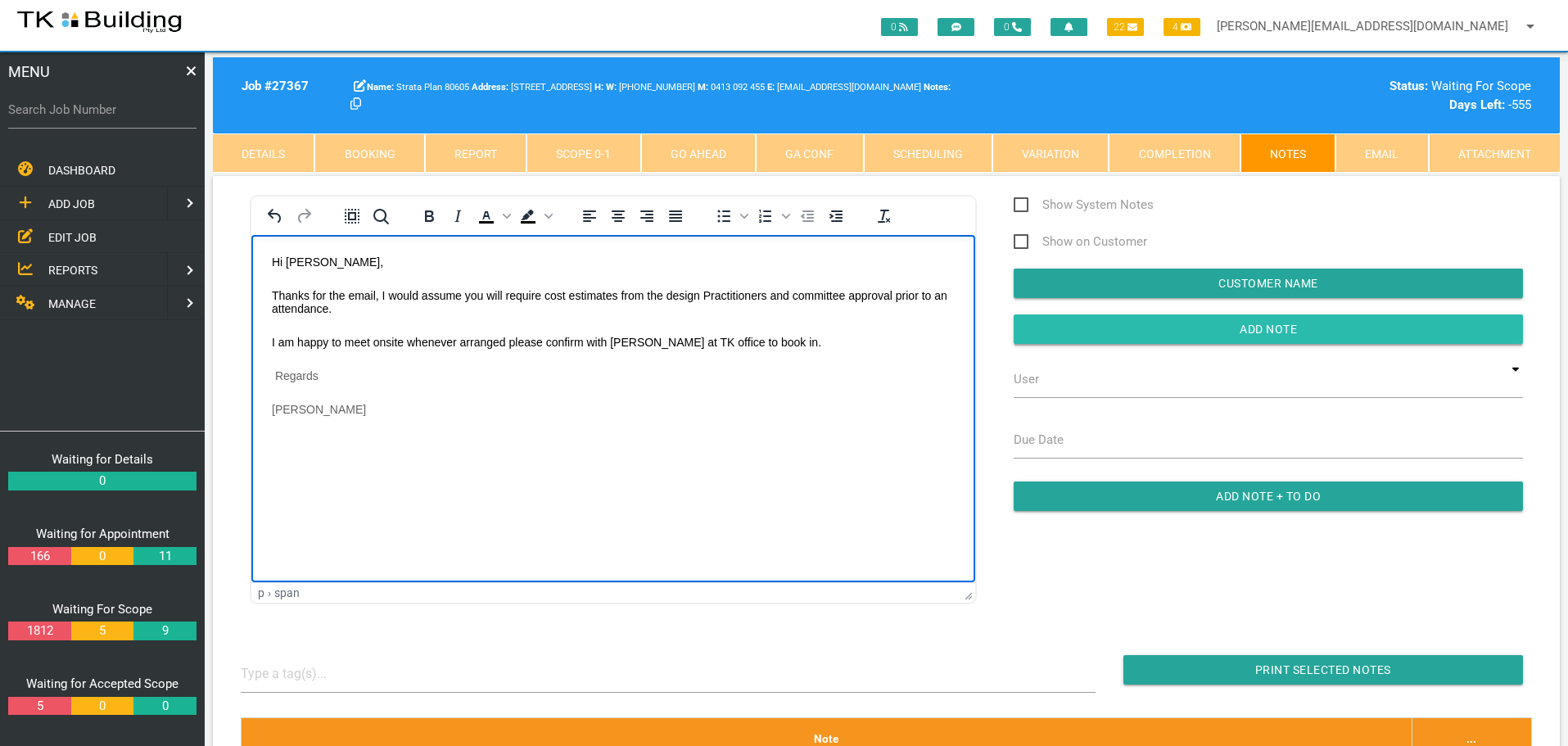
click at [1045, 334] on input "Add Note" at bounding box center [1267, 330] width 509 height 30
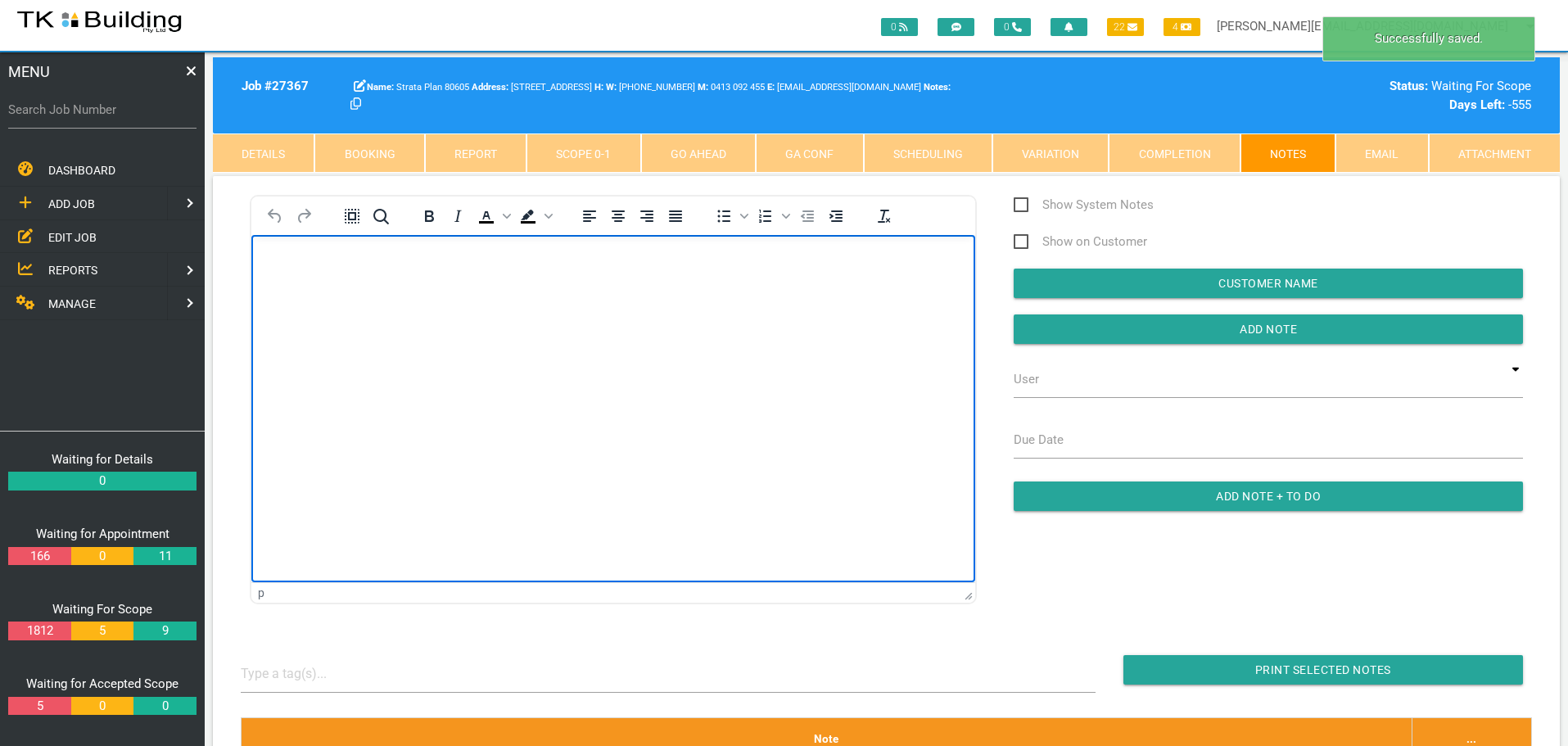
click at [299, 272] on body "Rich Text Area. Press ALT-0 for help." at bounding box center [613, 282] width 724 height 54
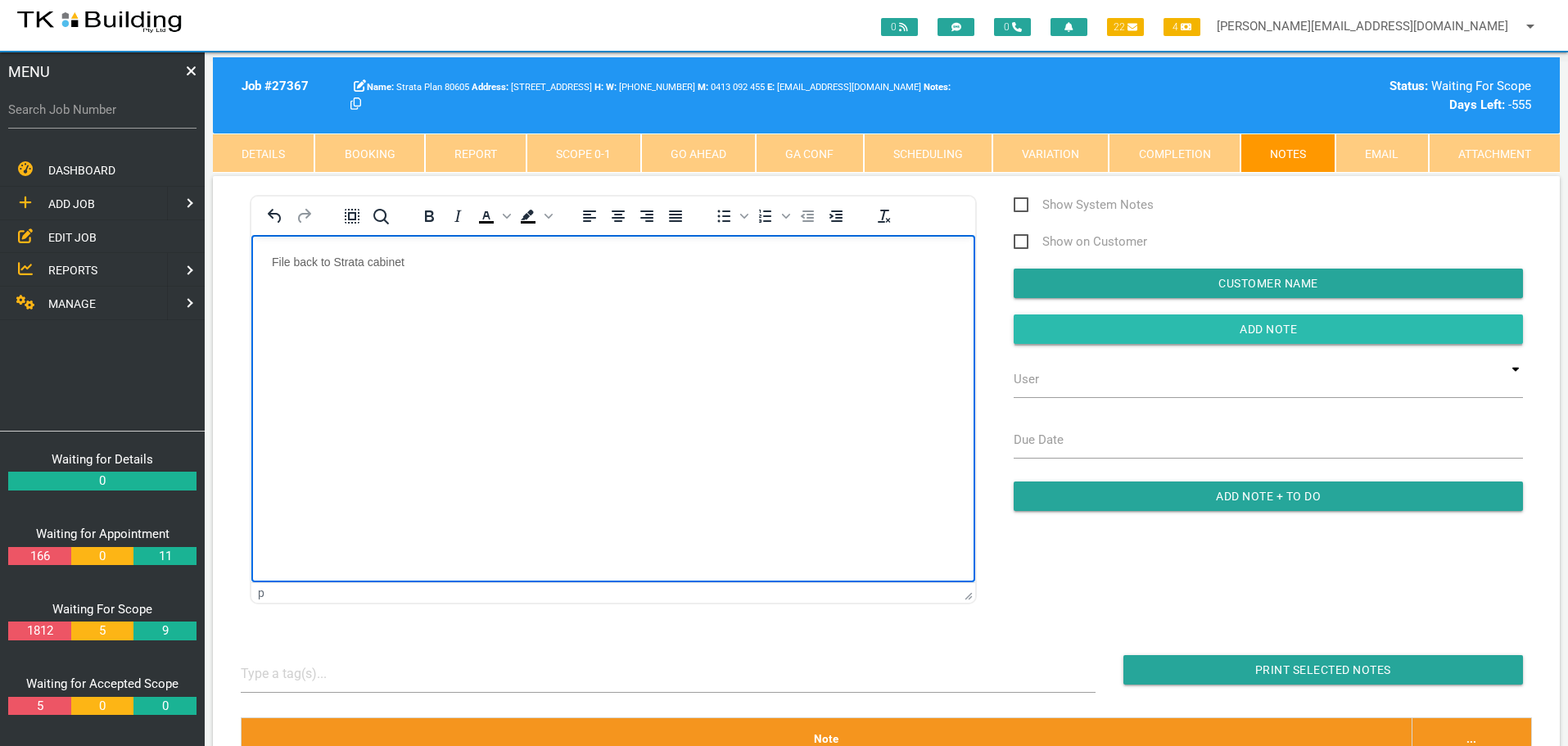
click at [1045, 321] on input "Add Note" at bounding box center [1267, 330] width 509 height 30
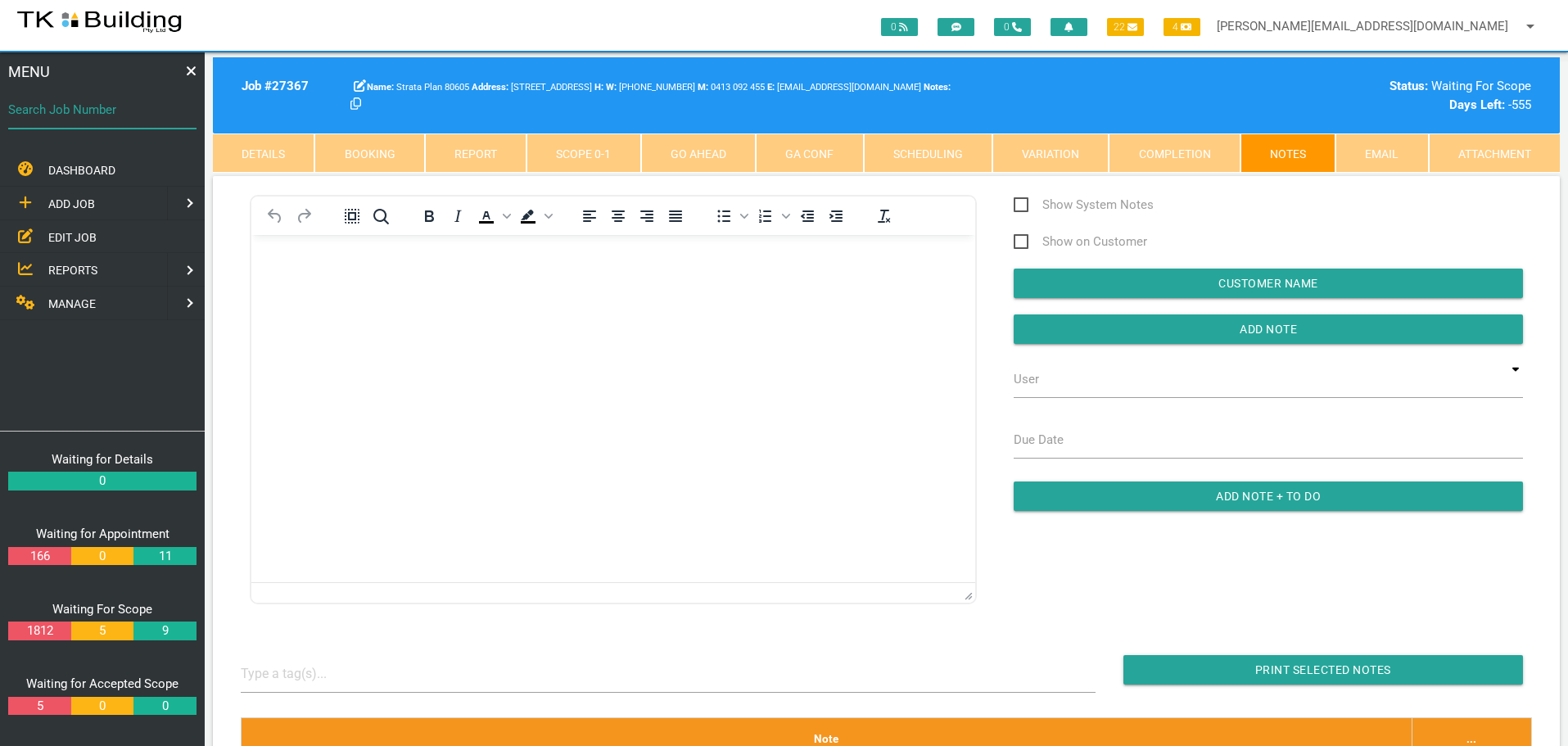
click at [87, 122] on input "Search Job Number" at bounding box center [102, 109] width 188 height 37
type input "28166"
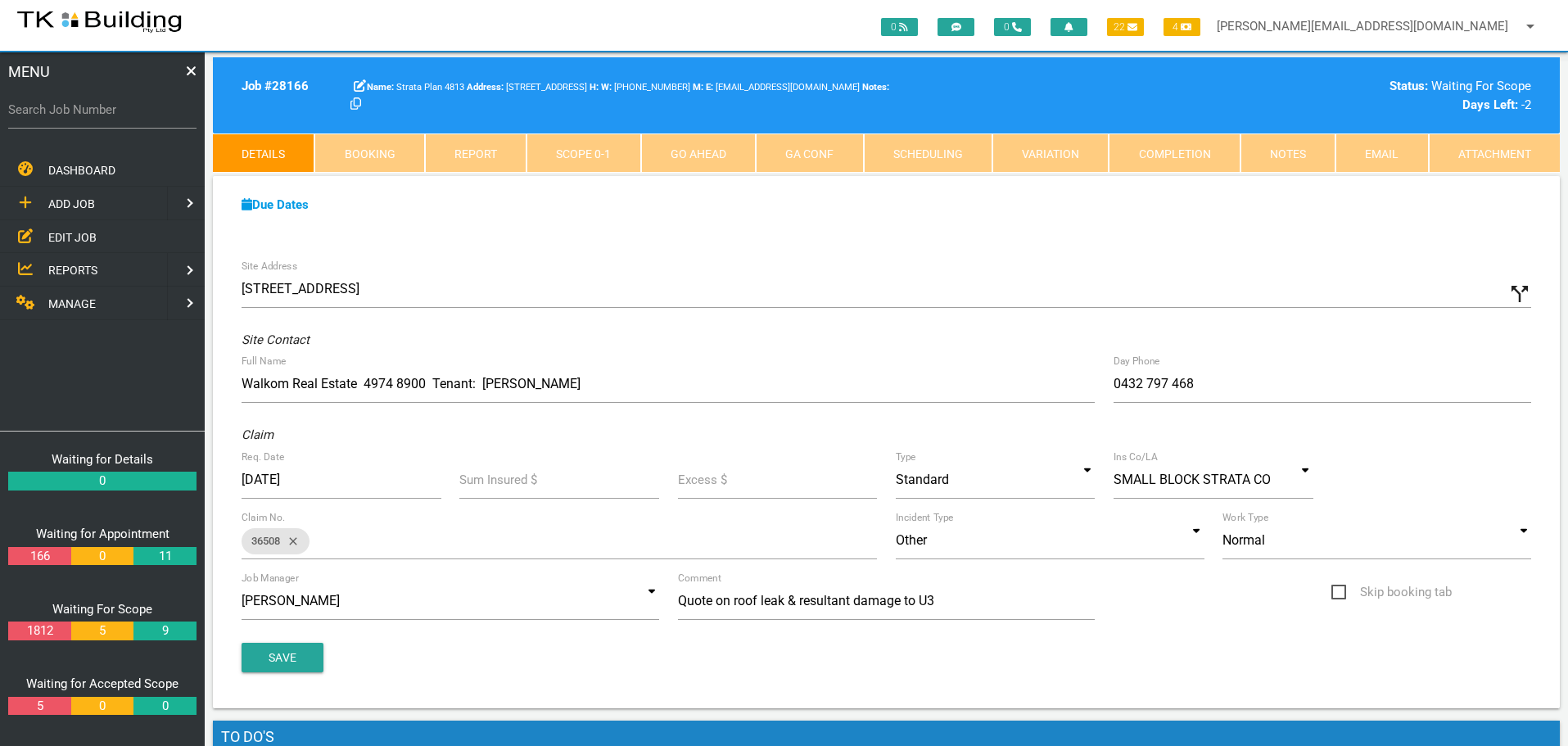
click at [113, 118] on label "Search Job Number" at bounding box center [102, 110] width 188 height 19
click at [113, 118] on input "Search Job Number" at bounding box center [102, 109] width 188 height 37
type input "27427"
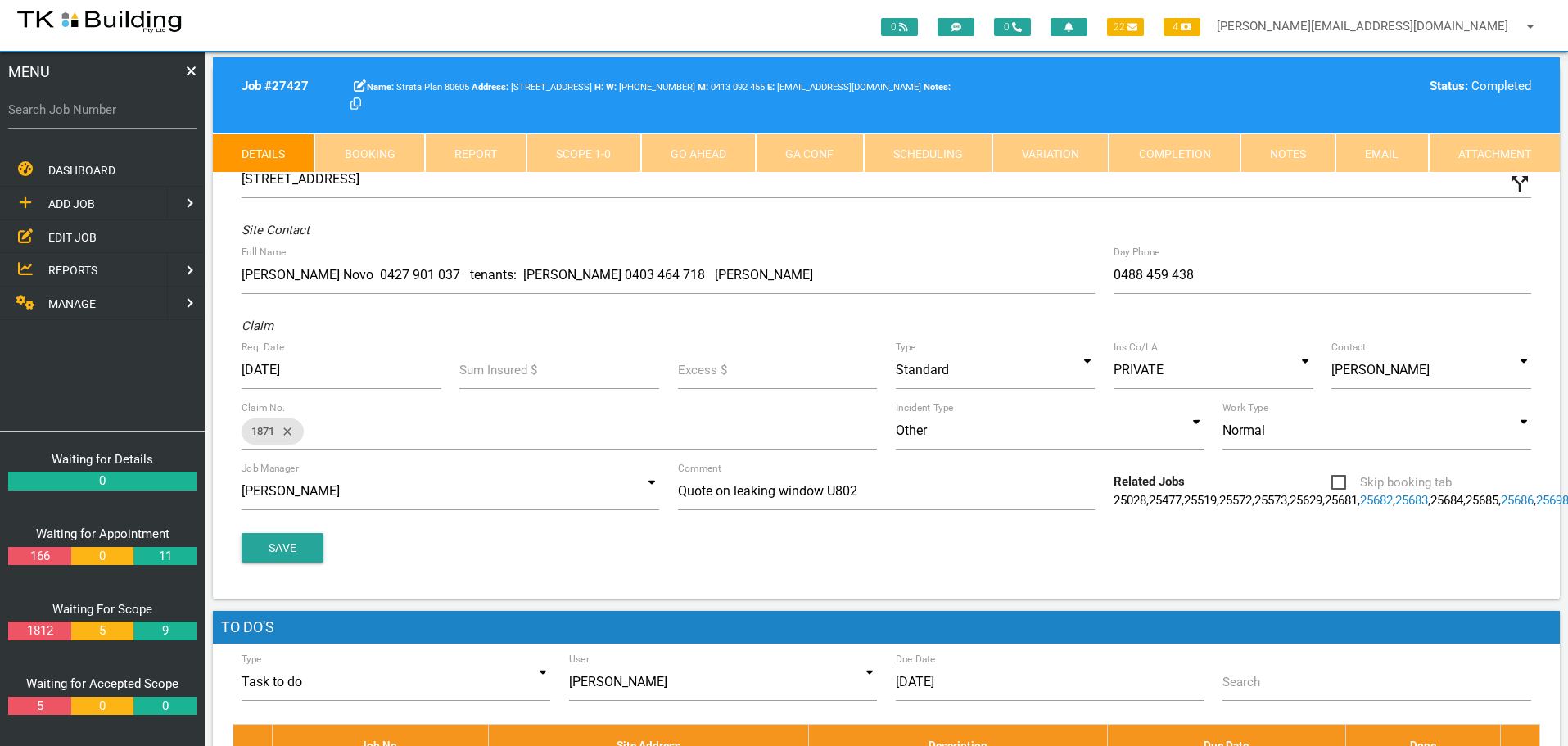
click at [1282, 156] on link "Notes" at bounding box center [1287, 152] width 95 height 39
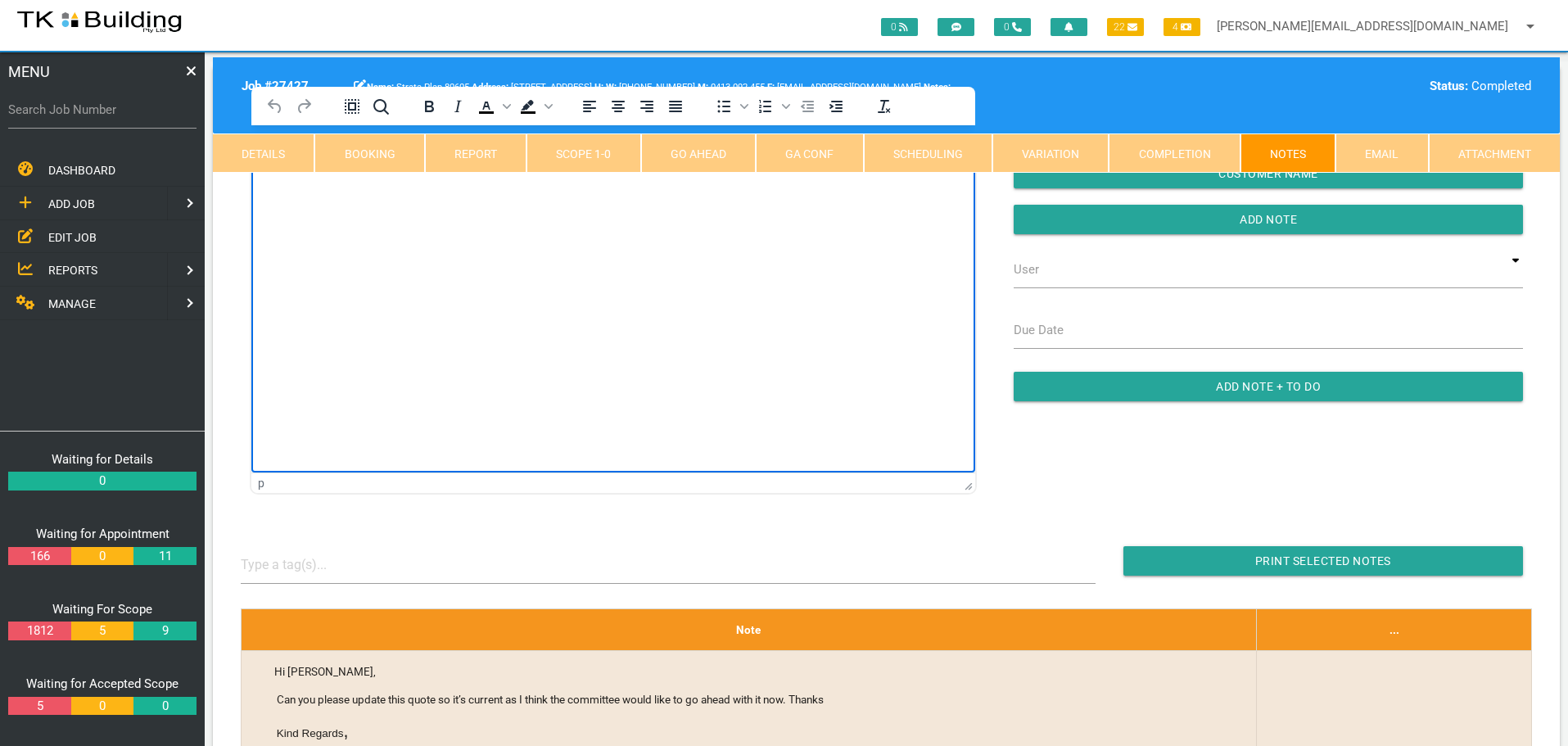
click at [337, 200] on html at bounding box center [613, 162] width 724 height 75
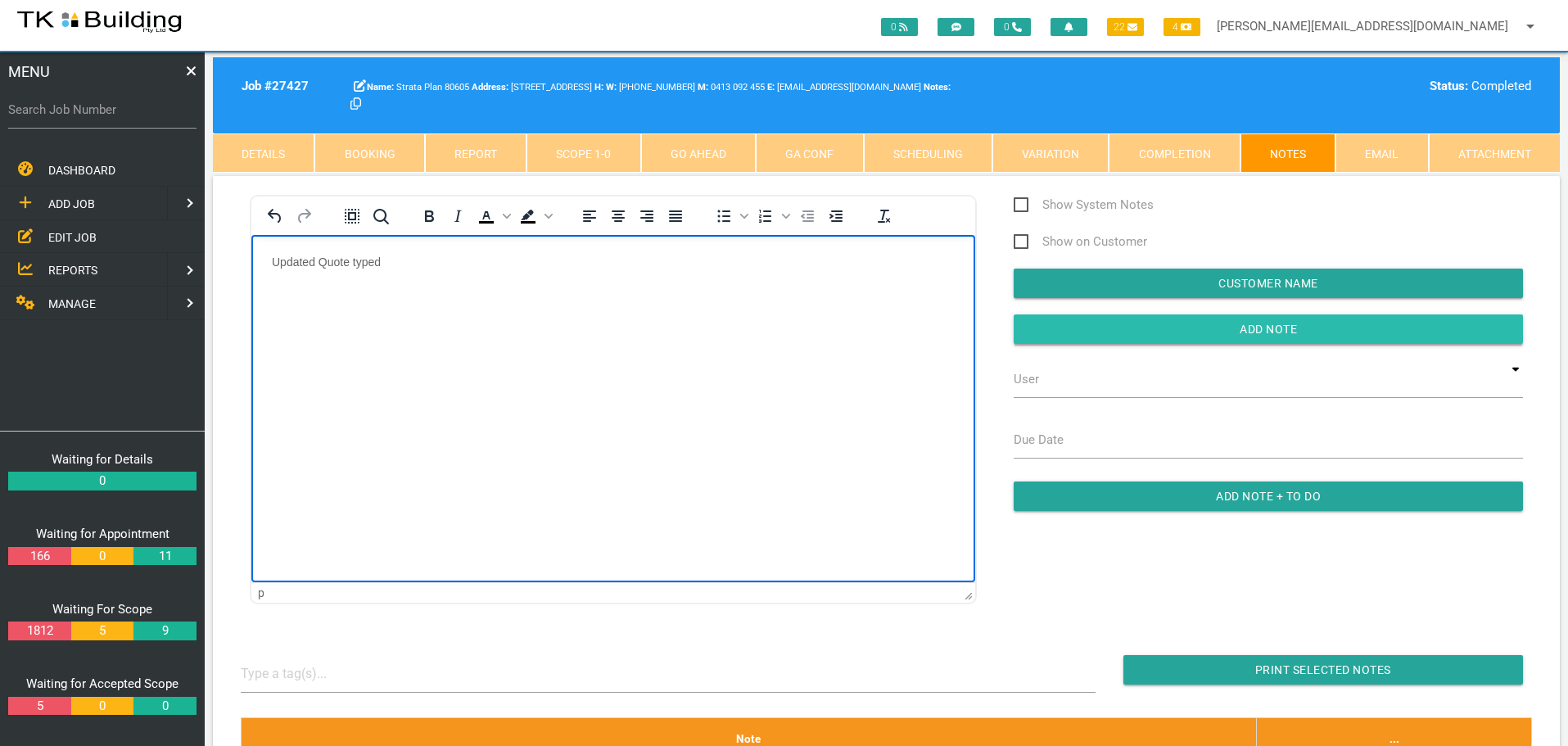
click at [1041, 339] on input "Add Note" at bounding box center [1267, 330] width 509 height 30
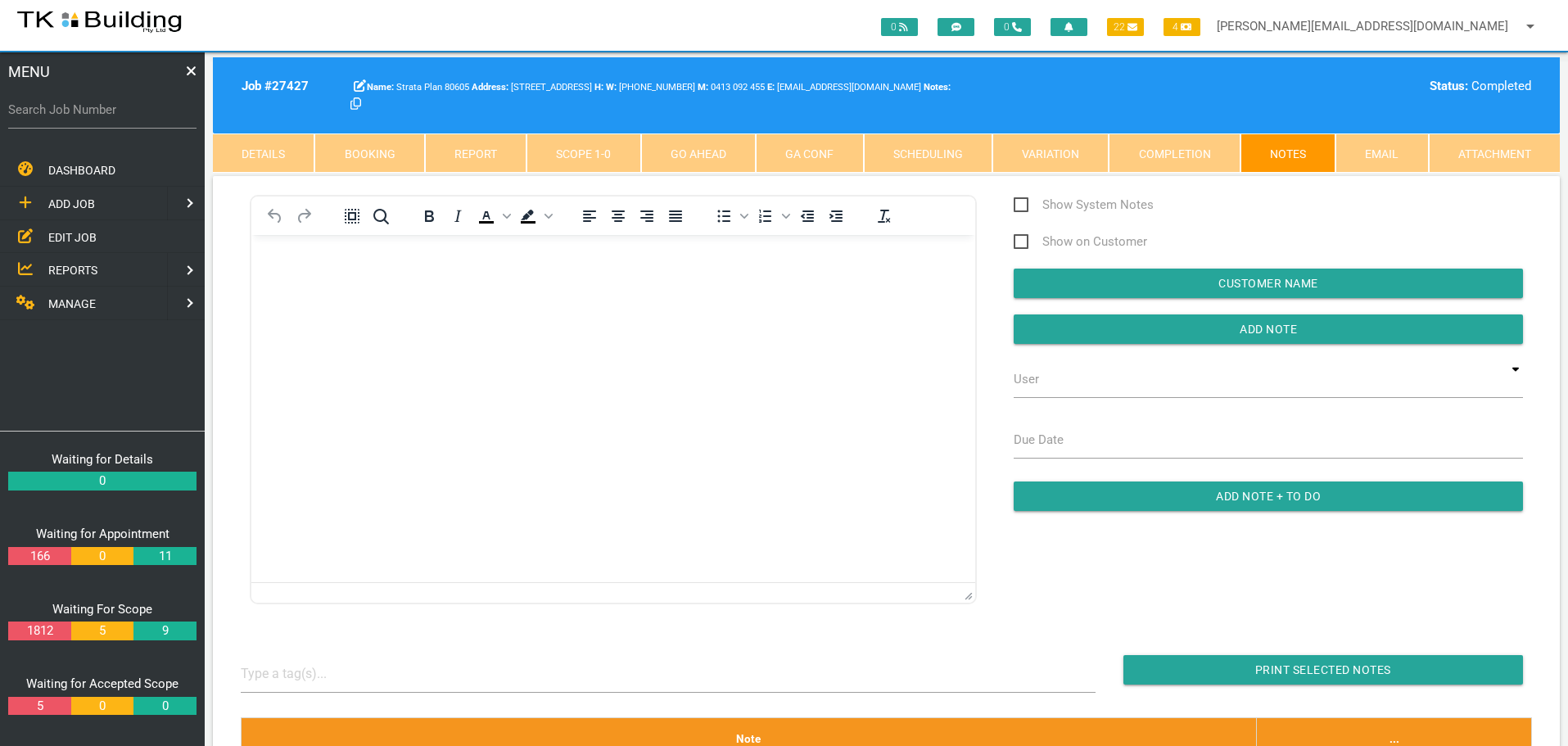
click at [75, 268] on span "REPORTS" at bounding box center [72, 270] width 49 height 13
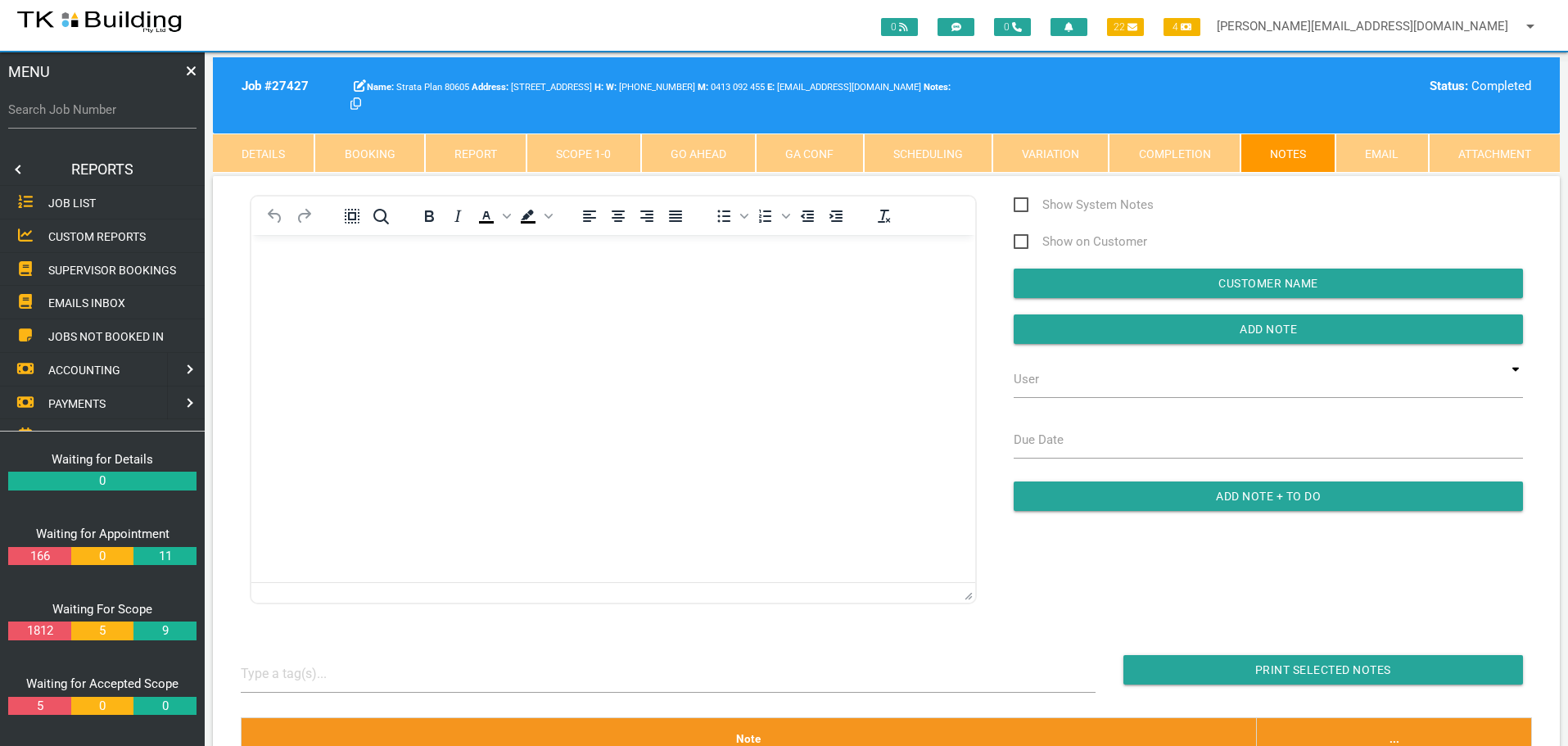
click at [79, 267] on span "SUPERVISOR BOOKINGS" at bounding box center [112, 269] width 127 height 13
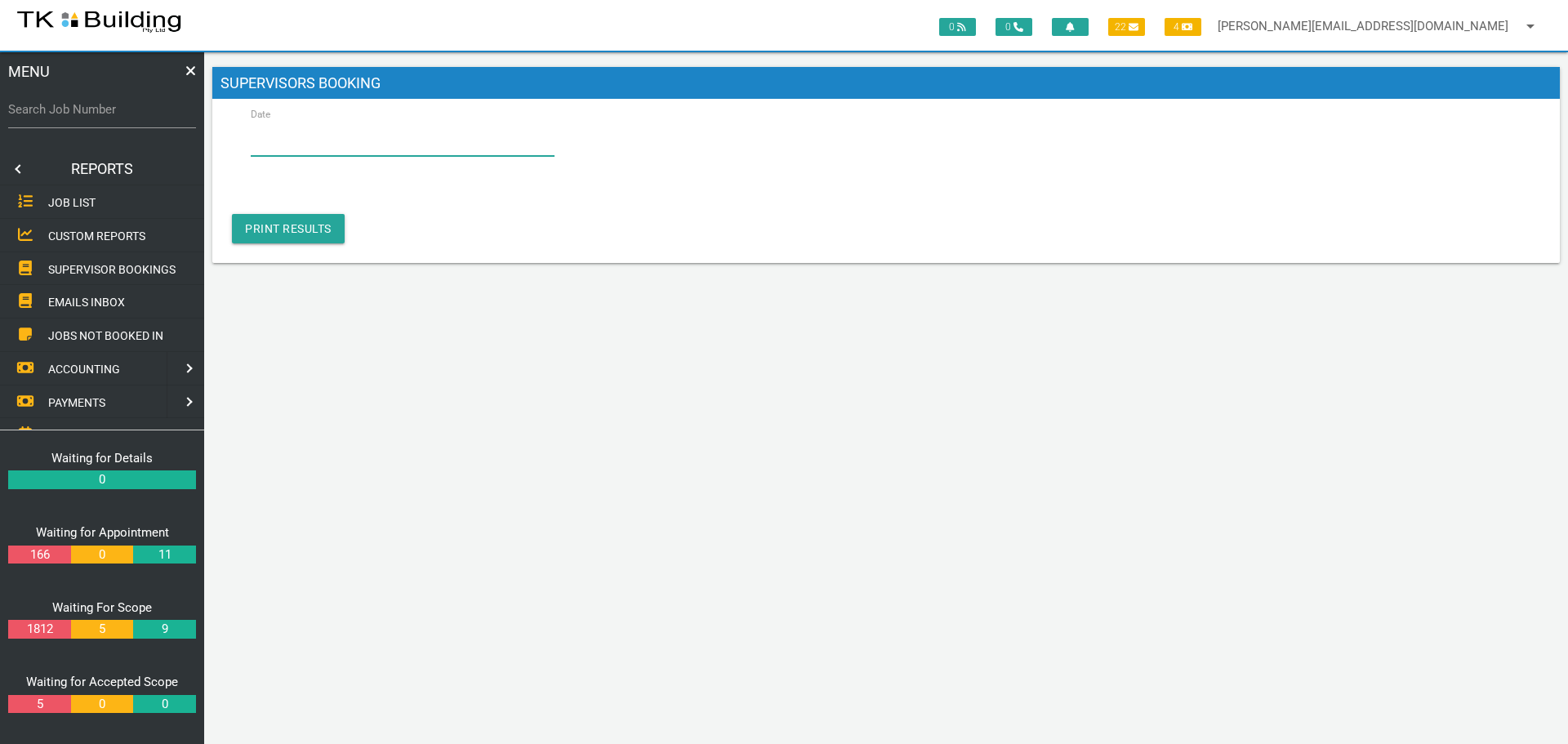
click at [373, 143] on input "Date" at bounding box center [403, 136] width 304 height 37
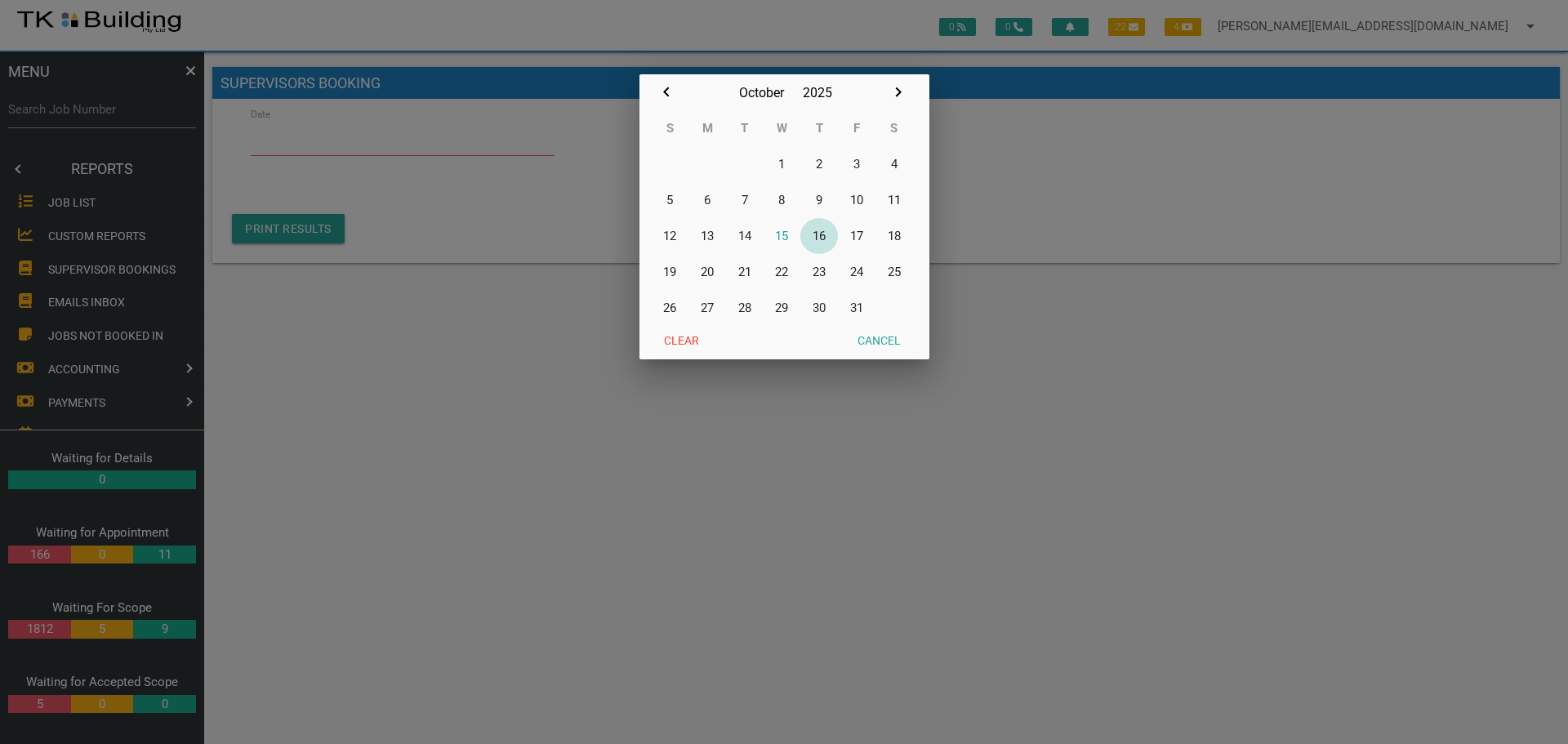
click at [827, 235] on button "16" at bounding box center [818, 236] width 37 height 36
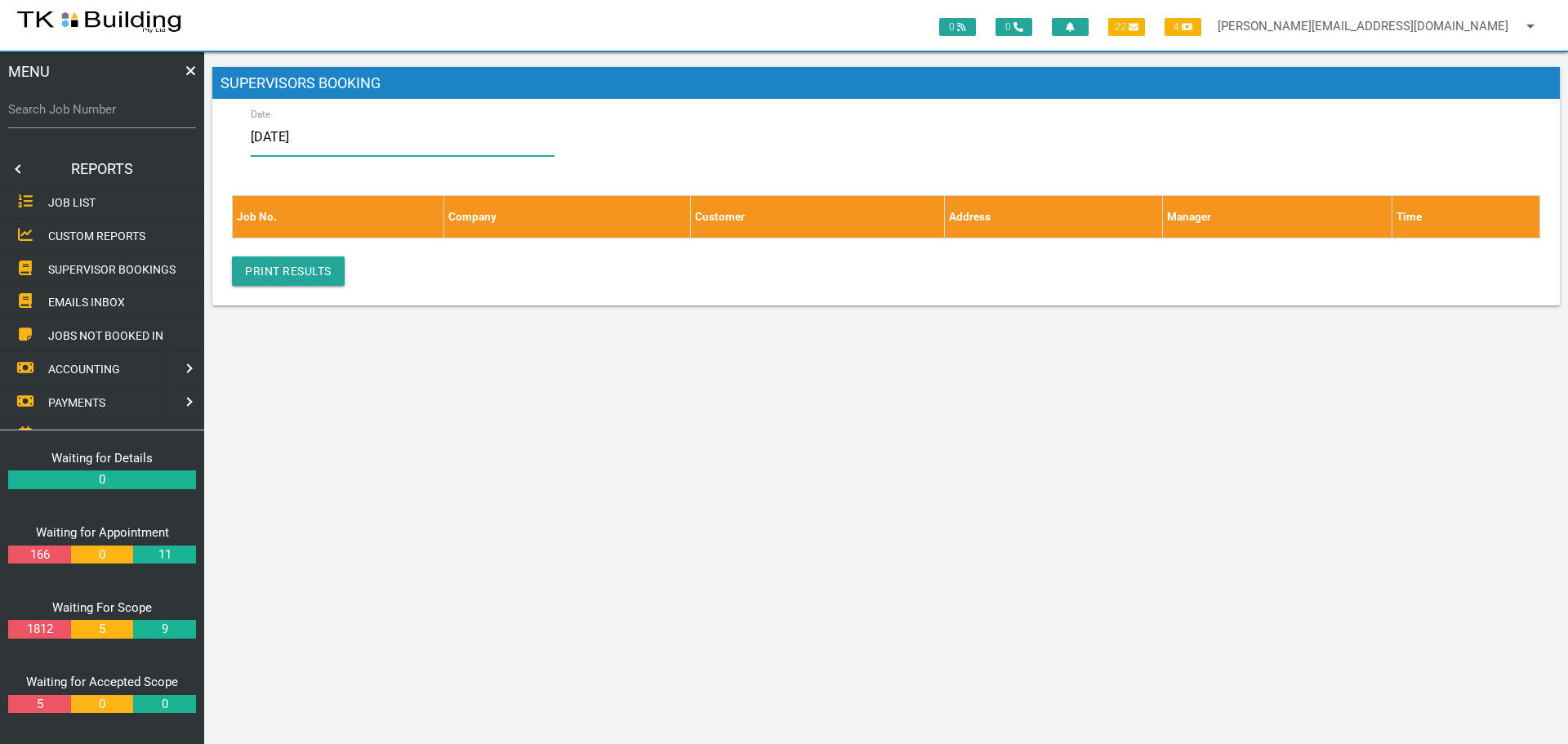
click at [379, 145] on input "16/10/2025" at bounding box center [403, 136] width 304 height 37
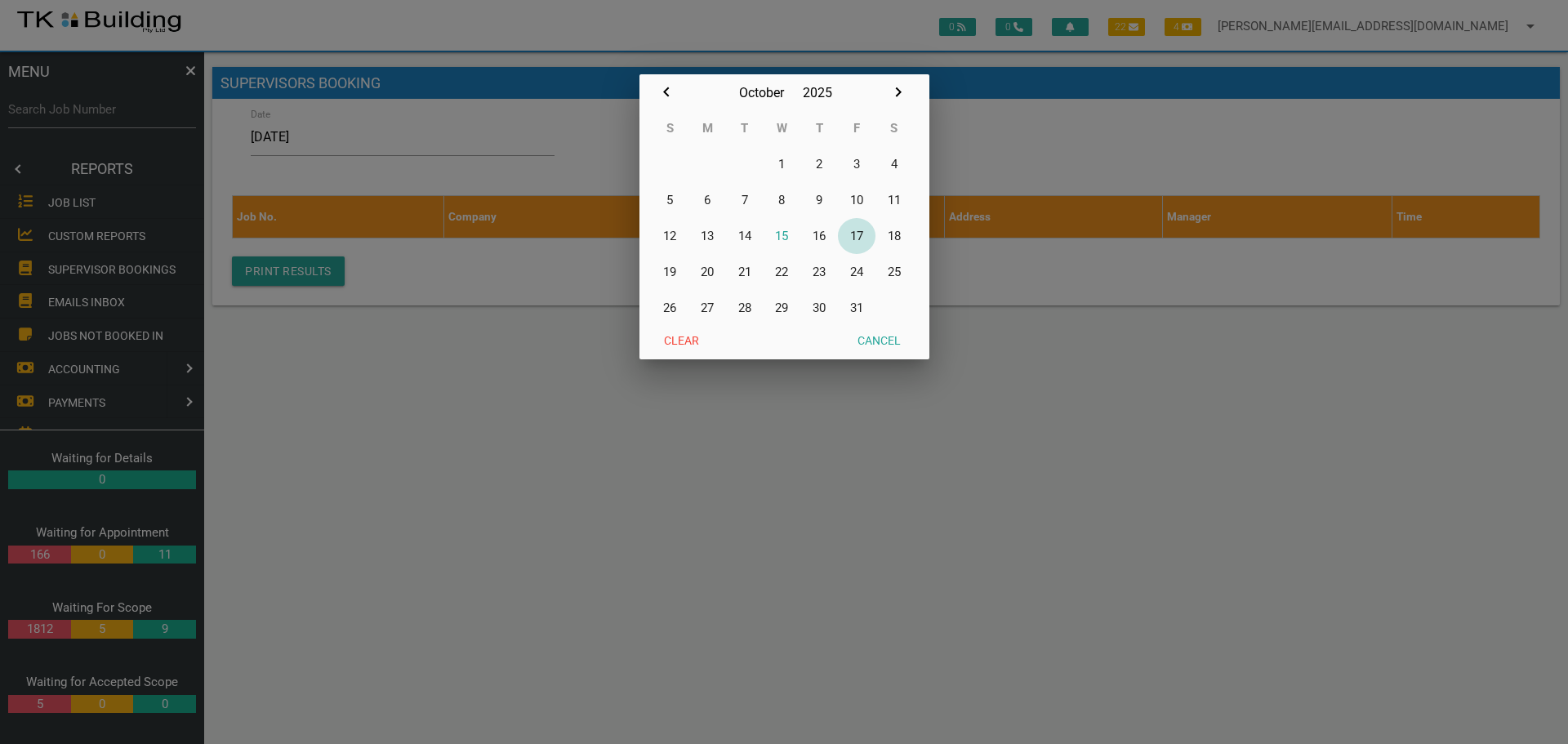
click at [860, 234] on button "17" at bounding box center [856, 236] width 37 height 36
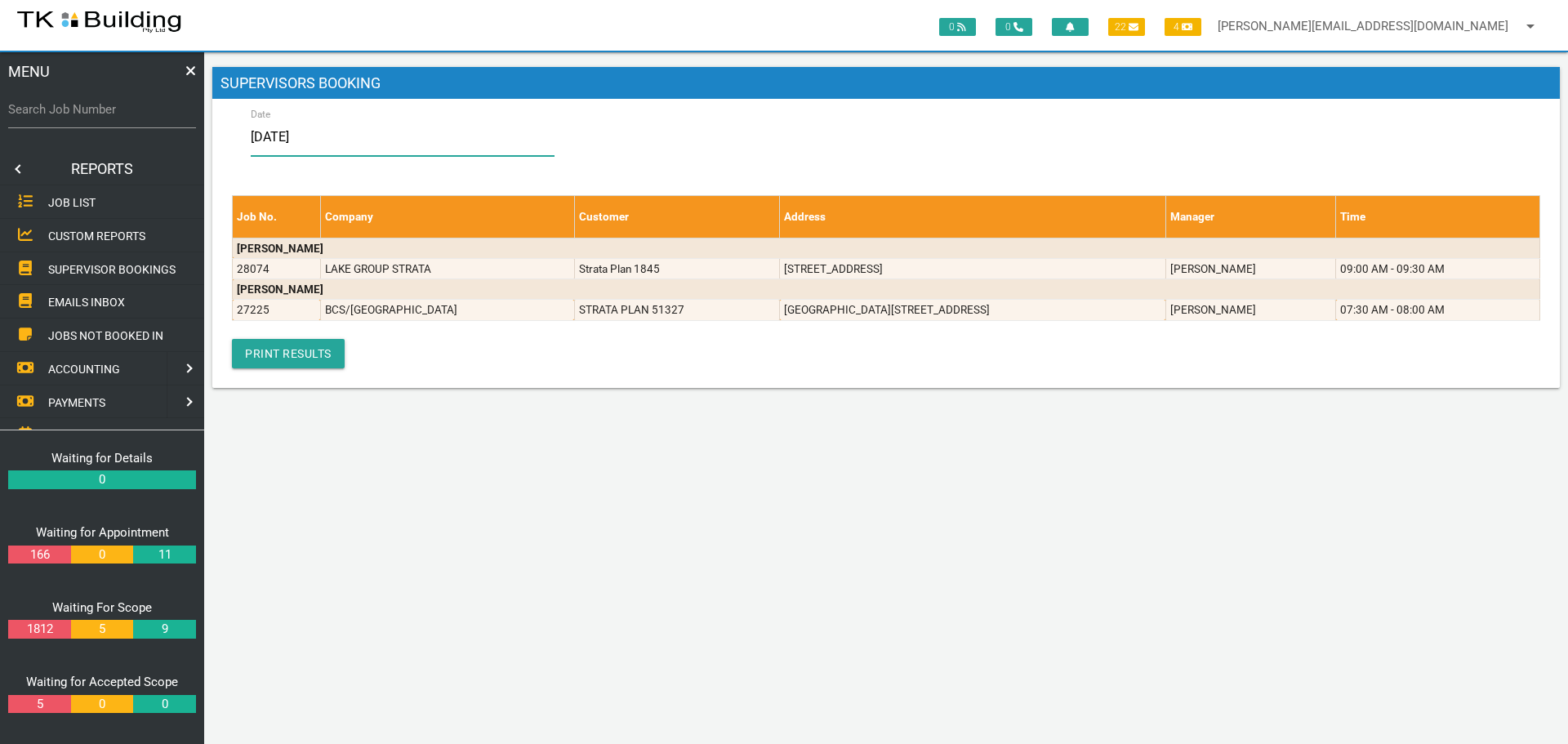
click at [342, 133] on input "17/10/2025" at bounding box center [403, 136] width 304 height 37
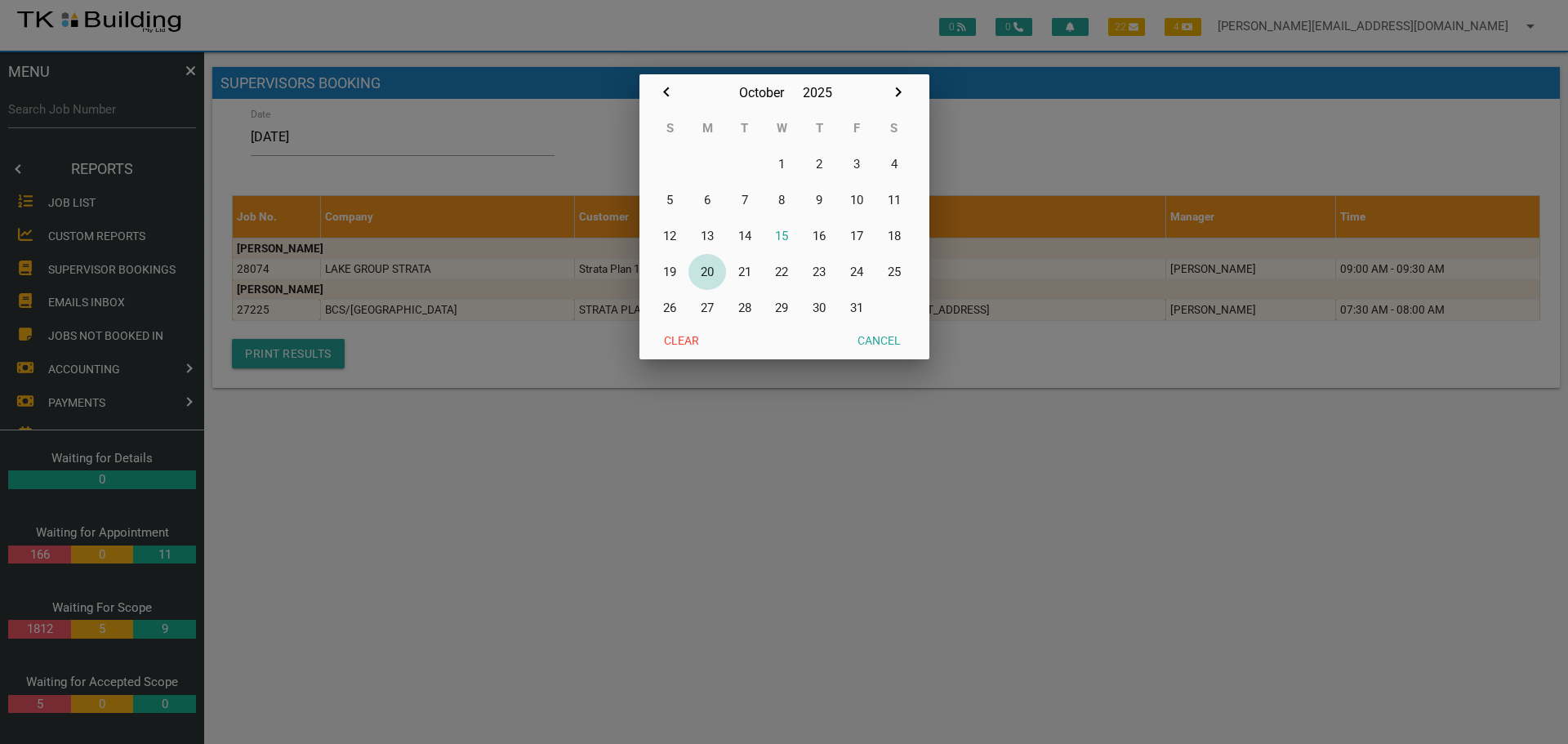
click at [708, 270] on button "20" at bounding box center [707, 272] width 37 height 36
type input "20/10/2025"
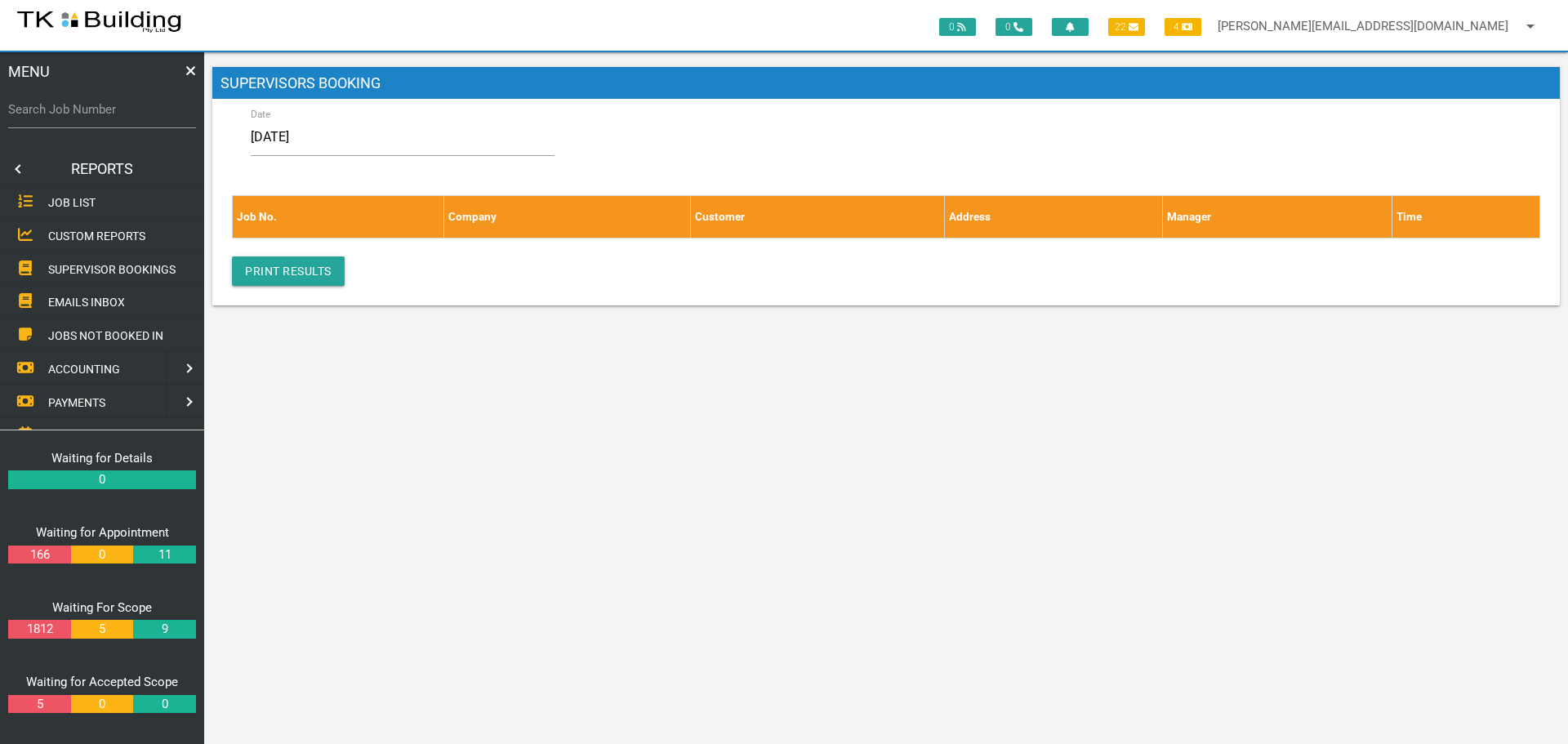
click at [10, 164] on link at bounding box center [17, 169] width 33 height 33
click at [56, 237] on span "EDIT JOB" at bounding box center [72, 236] width 48 height 13
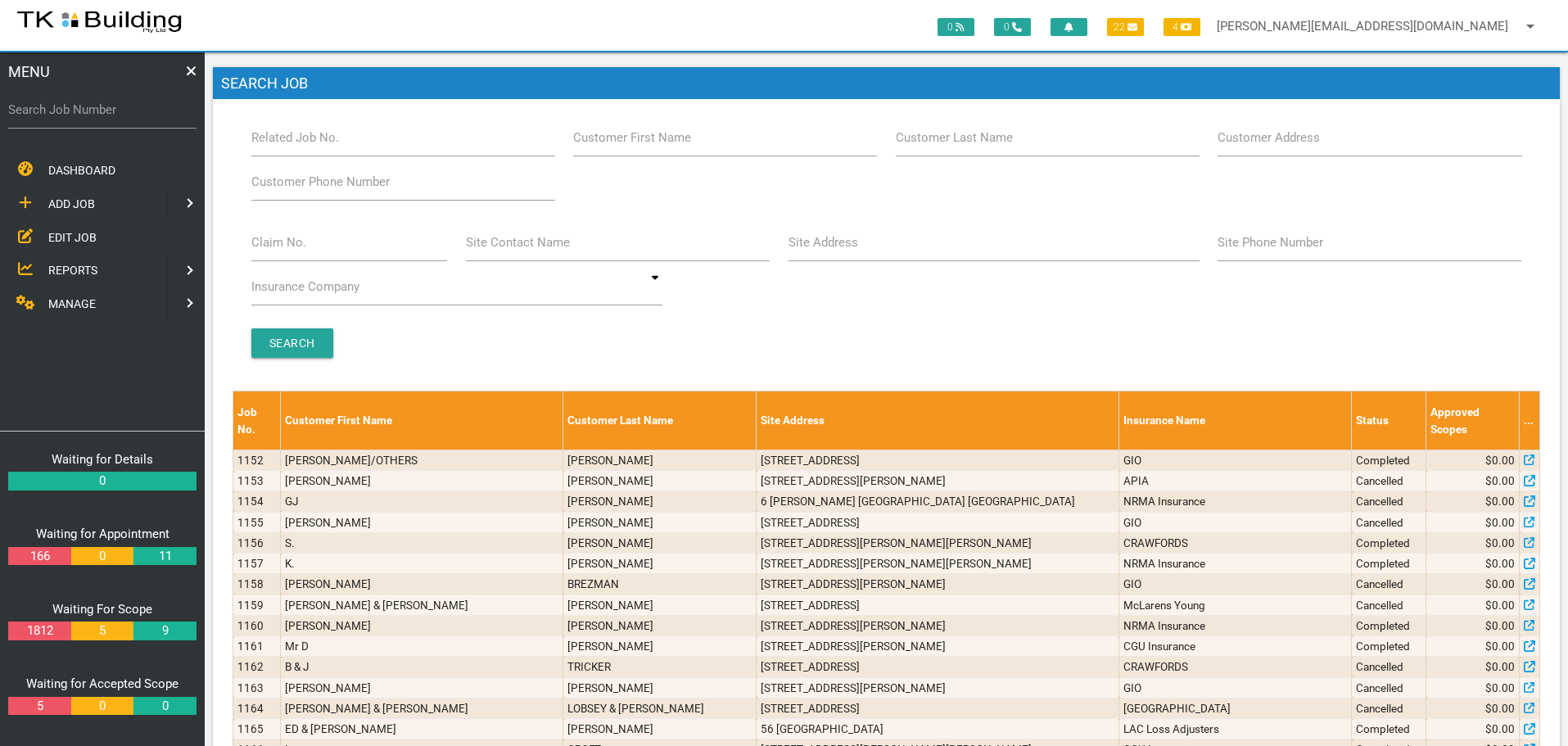
click at [144, 118] on label "Search Job Number" at bounding box center [102, 110] width 188 height 19
click at [144, 118] on input "Search Job Number" at bounding box center [102, 109] width 188 height 37
type input "25770"
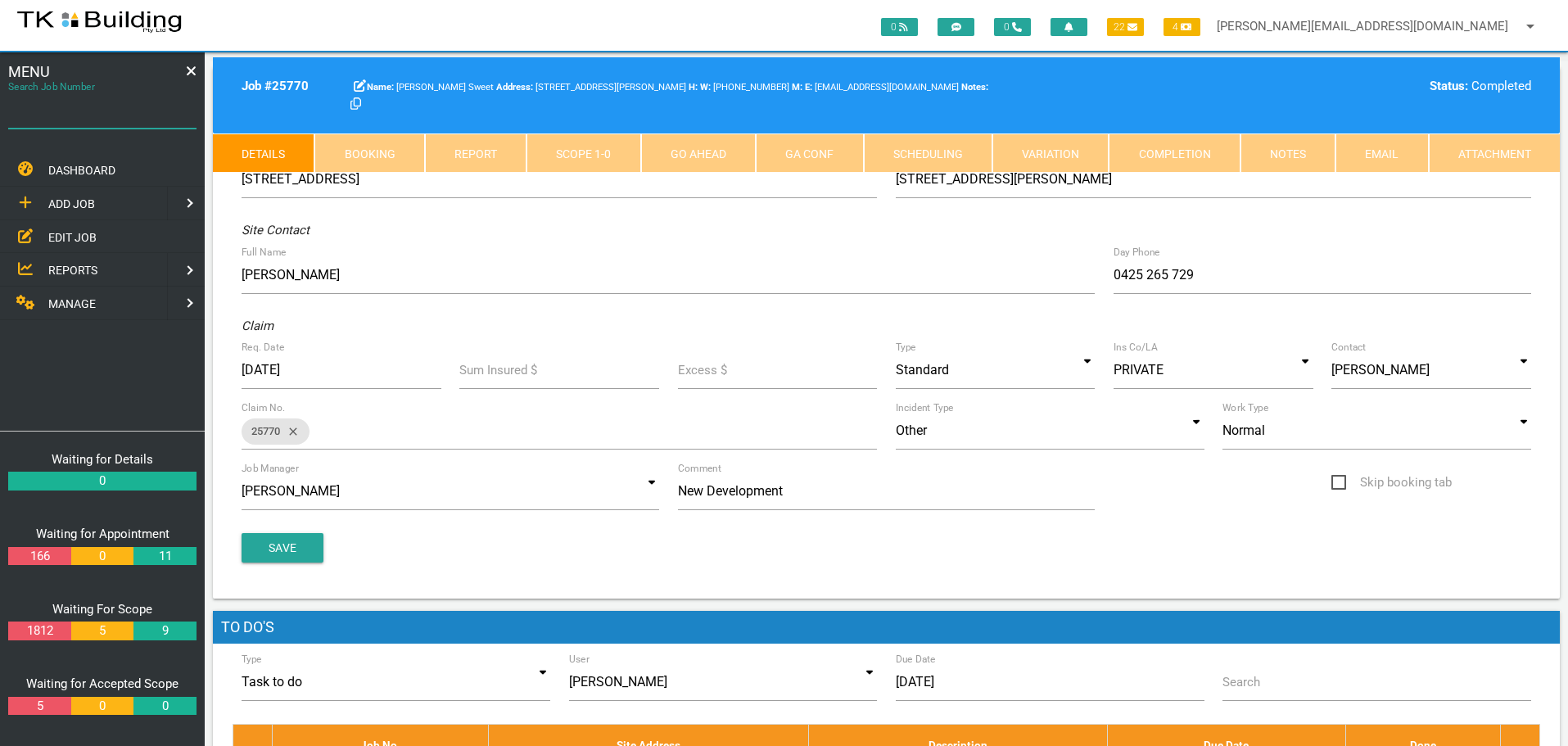
click at [119, 120] on input "Search Job Number" at bounding box center [102, 109] width 188 height 37
type input "27750"
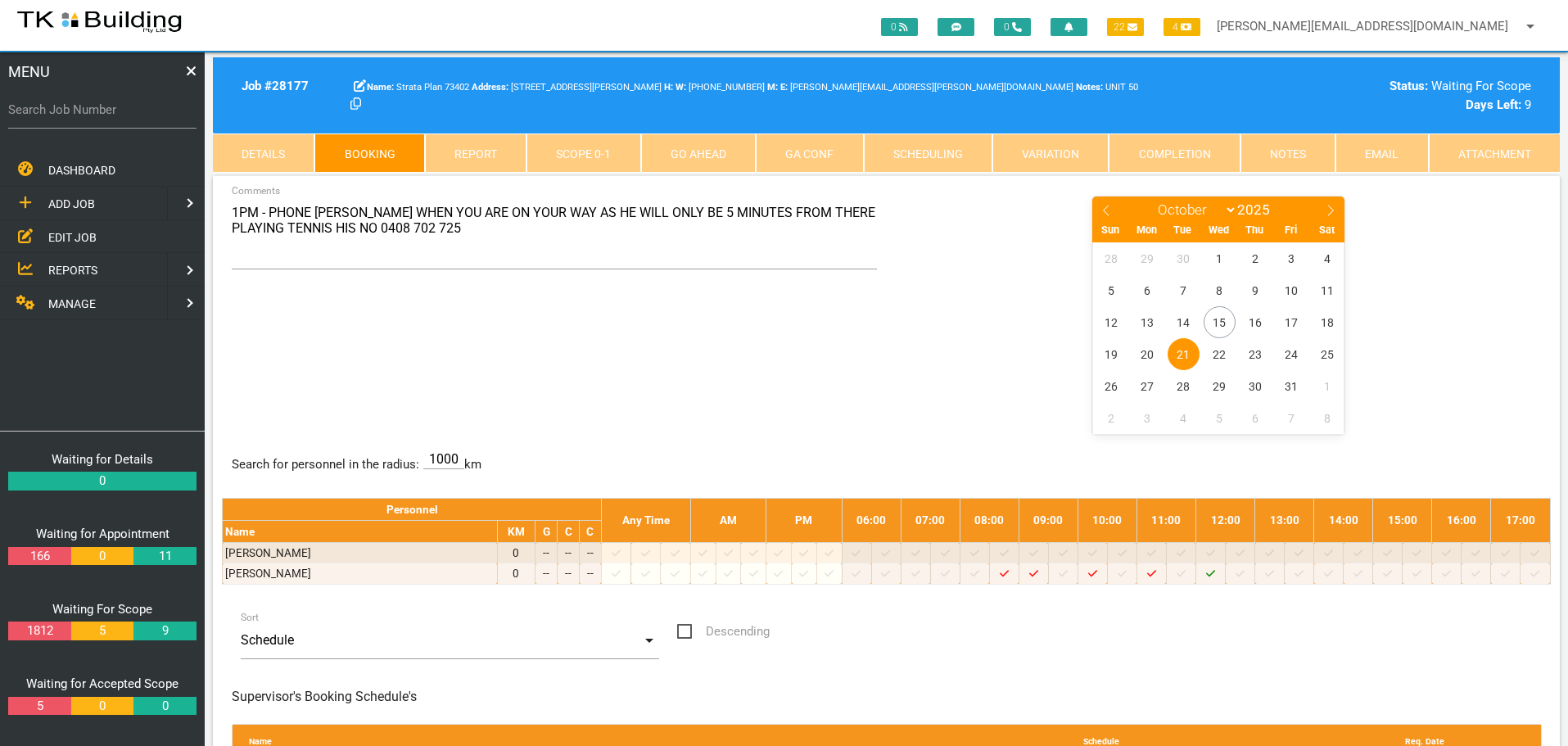
select select "9"
